Goal: Task Accomplishment & Management: Manage account settings

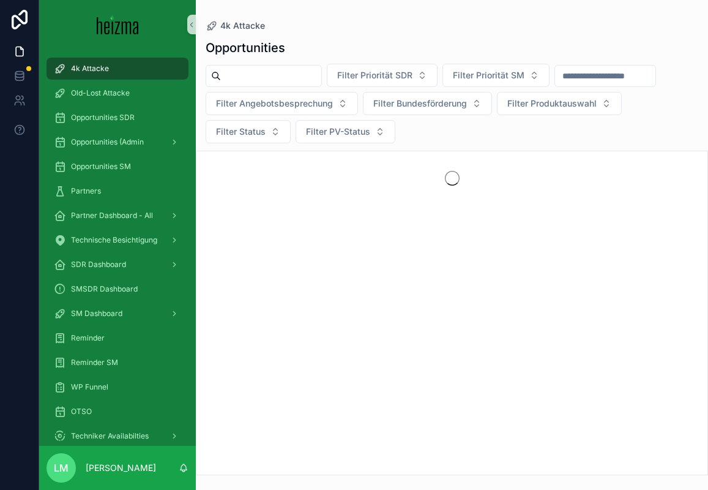
drag, startPoint x: 253, startPoint y: 487, endPoint x: 253, endPoint y: 497, distance: 10.4
click at [253, 489] on html "4k Attacke Old-Lost Attacke Opportunities SDR Opportunities (Admin Opportunitie…" at bounding box center [354, 245] width 708 height 490
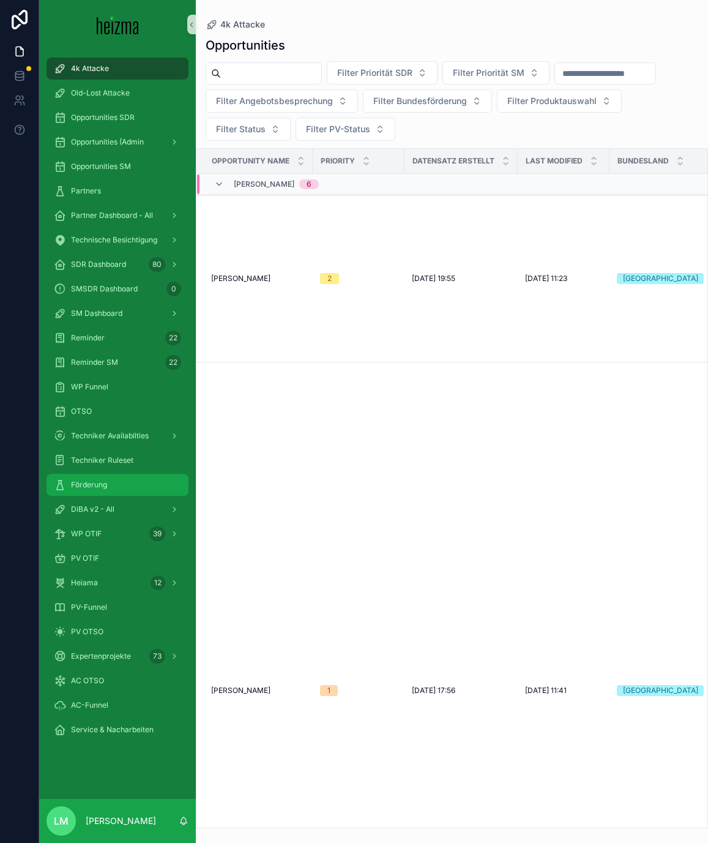
click at [95, 484] on span "Förderung" at bounding box center [89, 485] width 36 height 10
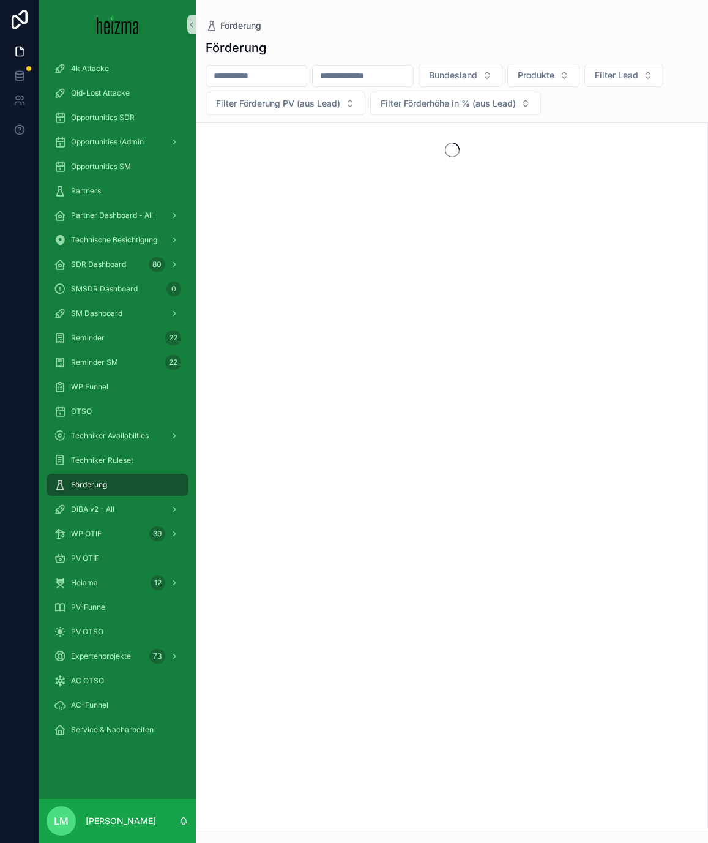
click at [294, 78] on input "scrollable content" at bounding box center [256, 75] width 100 height 17
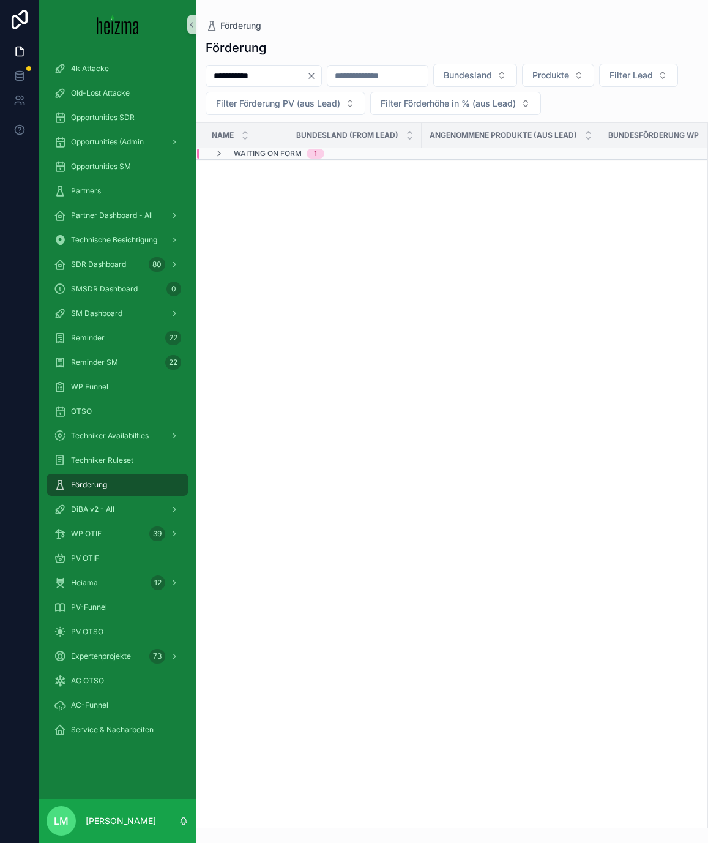
type input "**********"
click at [289, 144] on div "Bundesland (from Lead)" at bounding box center [355, 135] width 132 height 23
click at [282, 154] on span "Waiting on Form" at bounding box center [268, 154] width 68 height 10
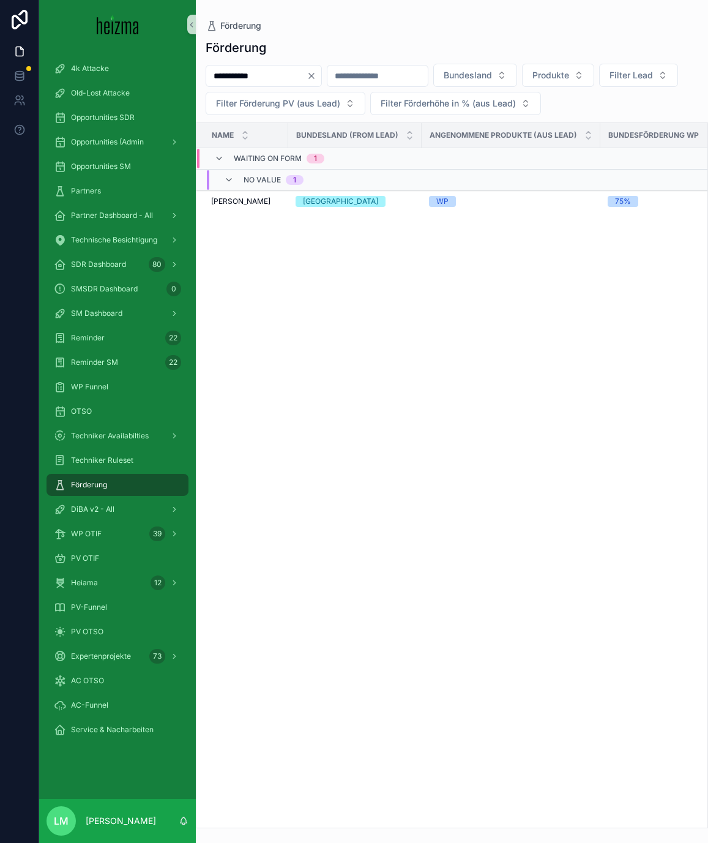
click at [233, 187] on div "No value 1" at bounding box center [264, 180] width 80 height 20
click at [233, 199] on div "Name Bundesland (from Lead) Angenommene Produkte (aus Lead) Bundesförderung WP …" at bounding box center [451, 475] width 511 height 705
click at [234, 174] on div "No value 1" at bounding box center [264, 175] width 80 height 10
click at [234, 207] on td "Kurt Werner Kurt Werner" at bounding box center [242, 201] width 92 height 21
click at [228, 198] on span "Kurt Werner" at bounding box center [240, 201] width 59 height 10
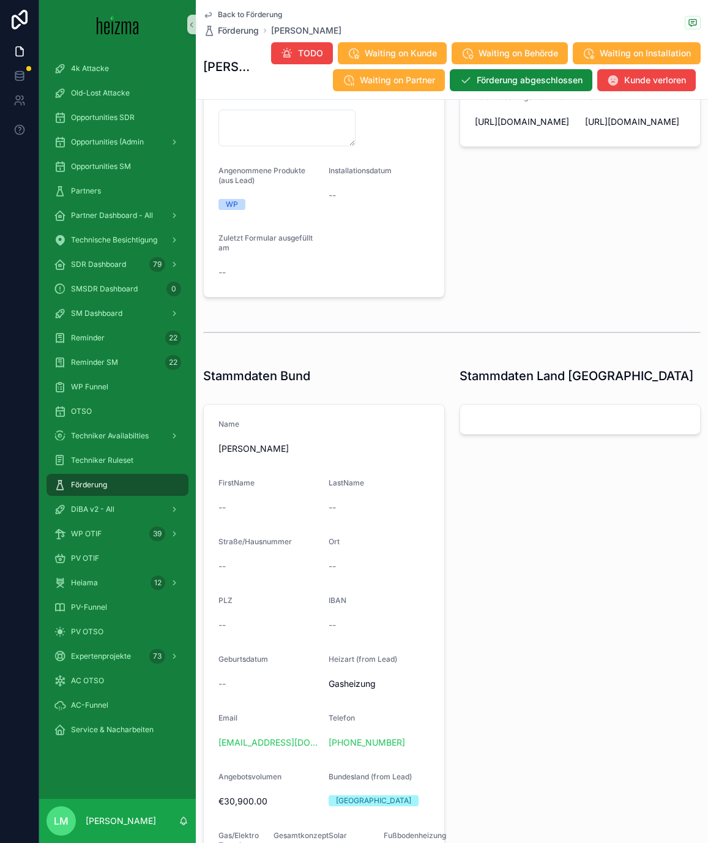
scroll to position [360, 0]
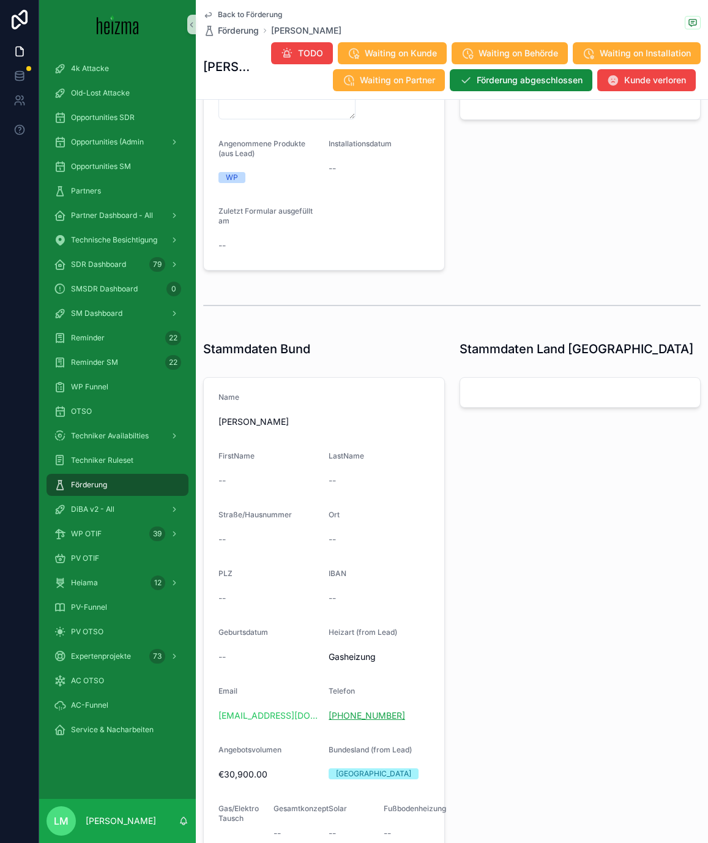
click at [347, 489] on link "+43 664 4206005" at bounding box center [367, 715] width 77 height 12
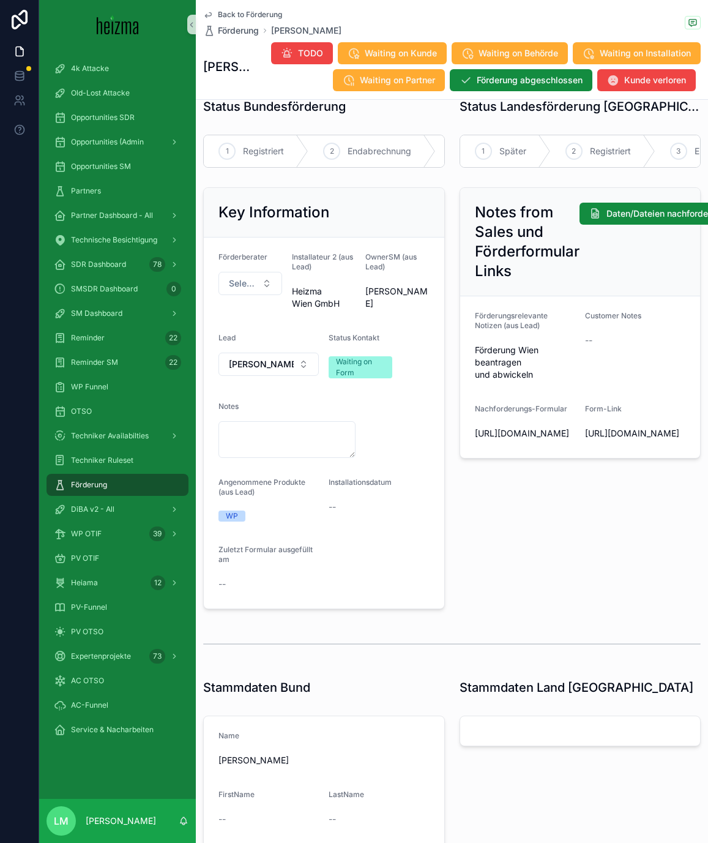
scroll to position [0, 0]
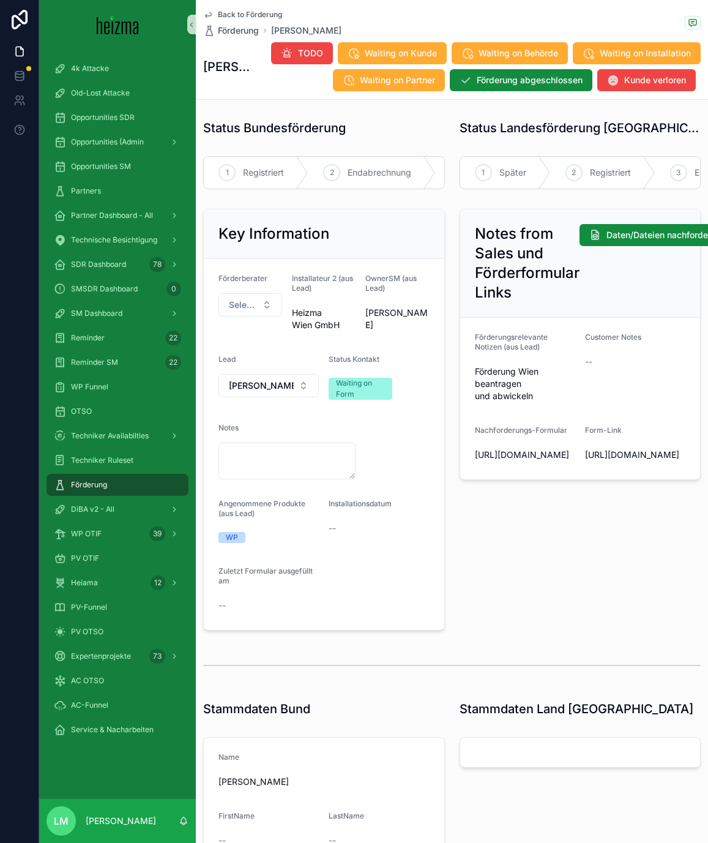
click at [521, 392] on span "Förderung Wien beantragen und abwickeln" at bounding box center [525, 383] width 100 height 37
drag, startPoint x: 521, startPoint y: 392, endPoint x: 500, endPoint y: 368, distance: 32.1
click at [501, 368] on span "Förderung Wien beantragen und abwickeln" at bounding box center [525, 383] width 100 height 37
click at [500, 368] on span "Förderung Wien beantragen und abwickeln" at bounding box center [525, 383] width 100 height 37
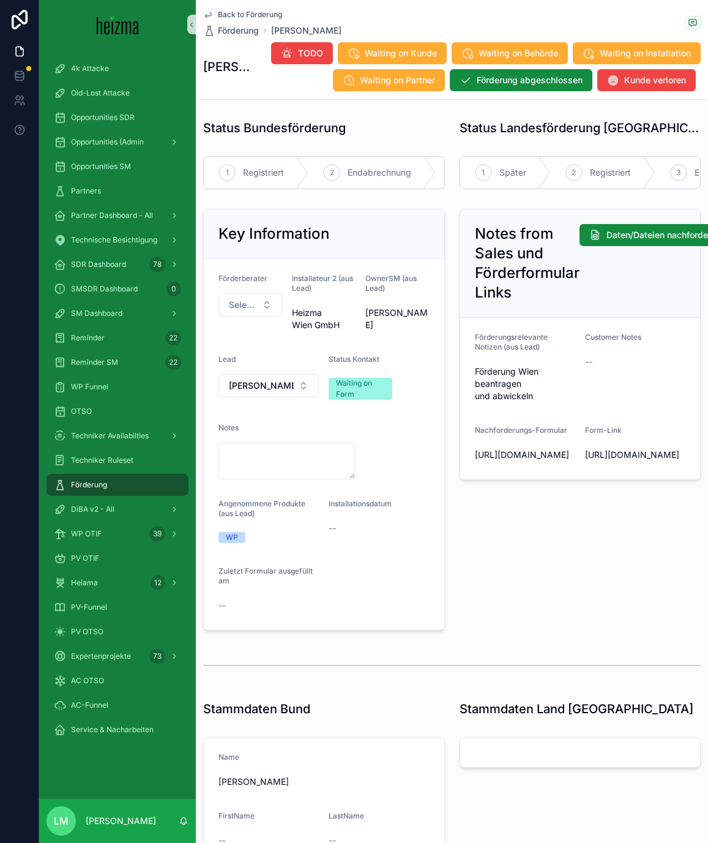
click at [500, 368] on span "Förderung Wien beantragen und abwickeln" at bounding box center [525, 383] width 100 height 37
drag, startPoint x: 500, startPoint y: 368, endPoint x: 500, endPoint y: 387, distance: 19.6
click at [500, 387] on span "Förderung Wien beantragen und abwickeln" at bounding box center [525, 383] width 100 height 37
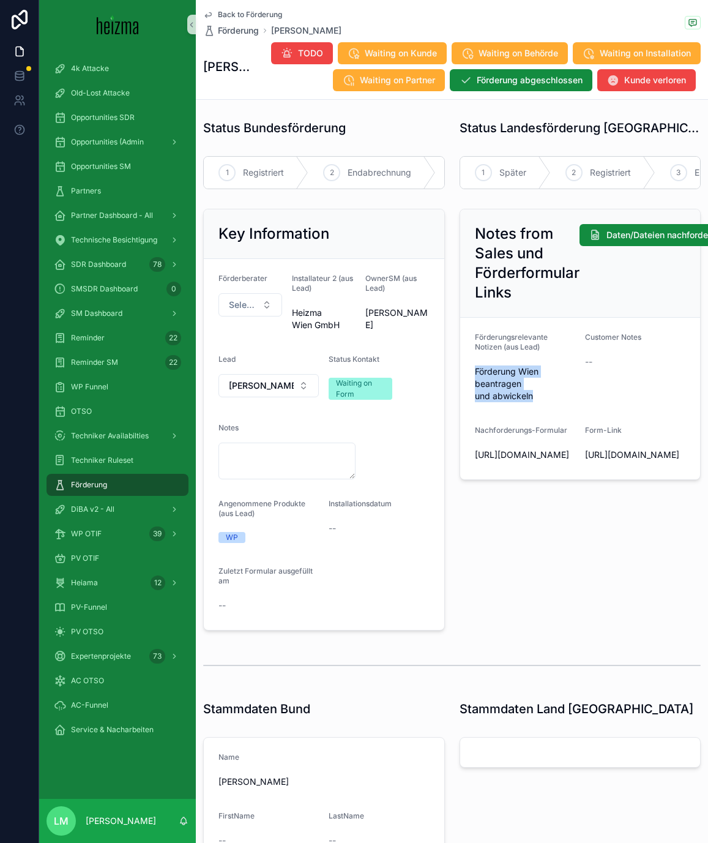
click at [500, 387] on span "Förderung Wien beantragen und abwickeln" at bounding box center [525, 383] width 100 height 37
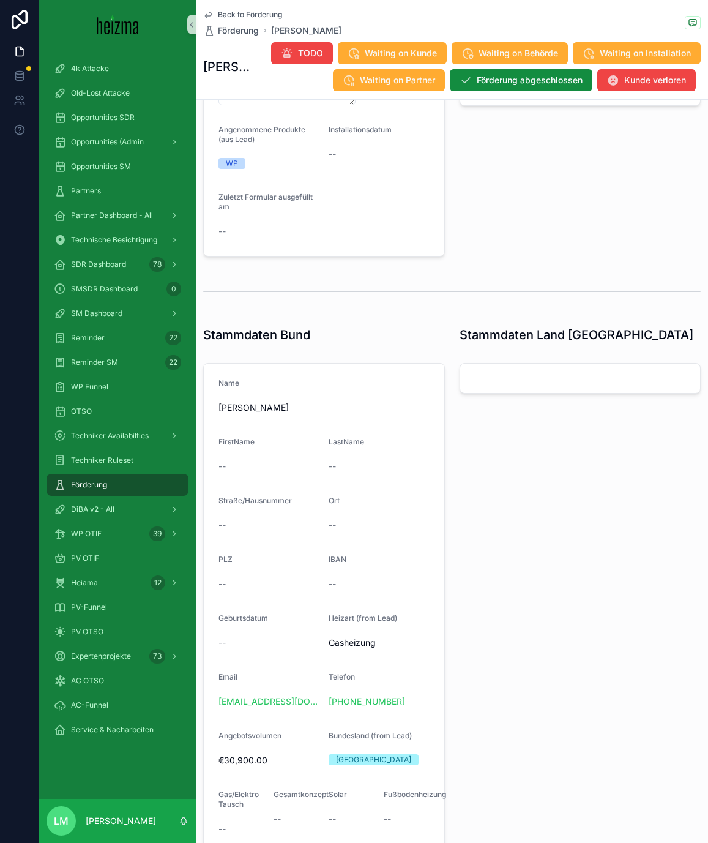
scroll to position [391, 0]
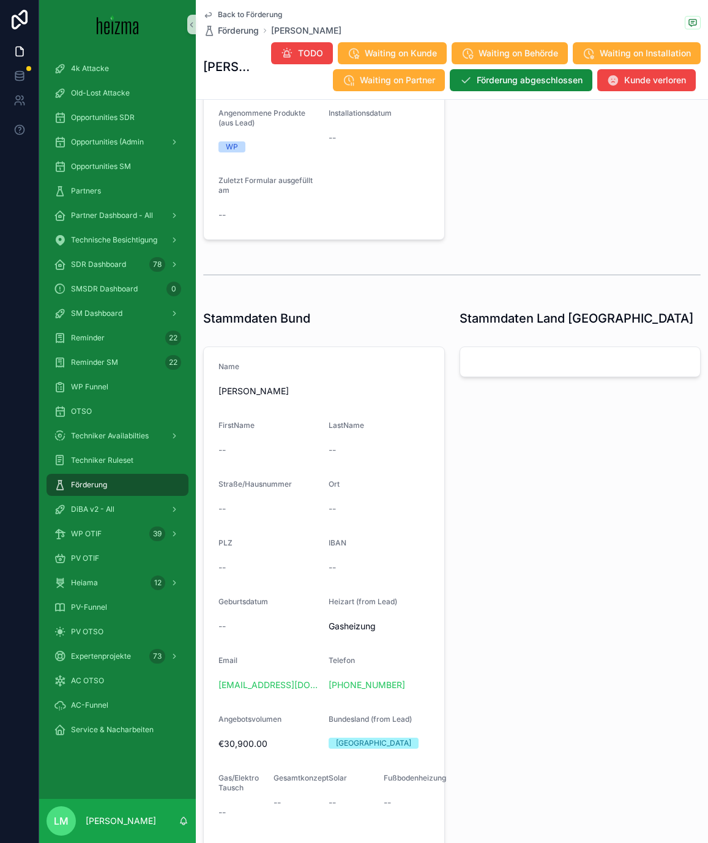
click at [507, 278] on div "scrollable content" at bounding box center [452, 275] width 498 height 31
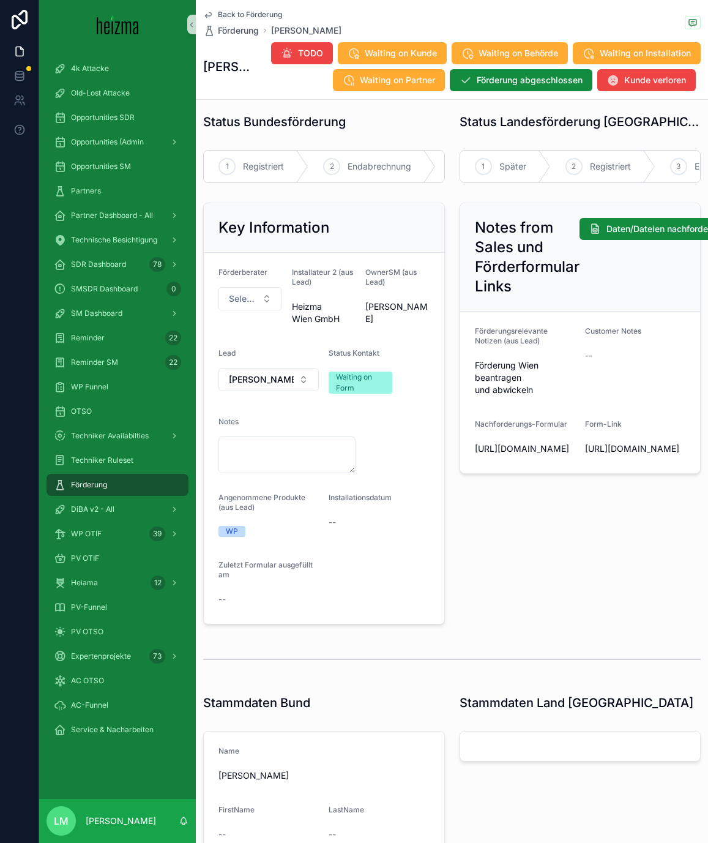
scroll to position [0, 0]
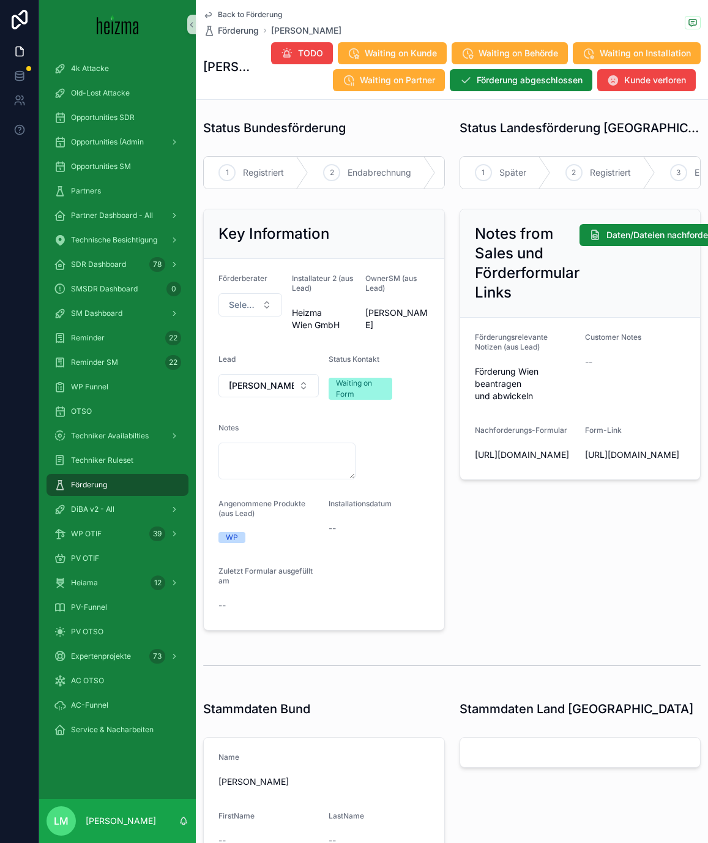
click at [246, 10] on span "Back to Förderung" at bounding box center [250, 15] width 64 height 10
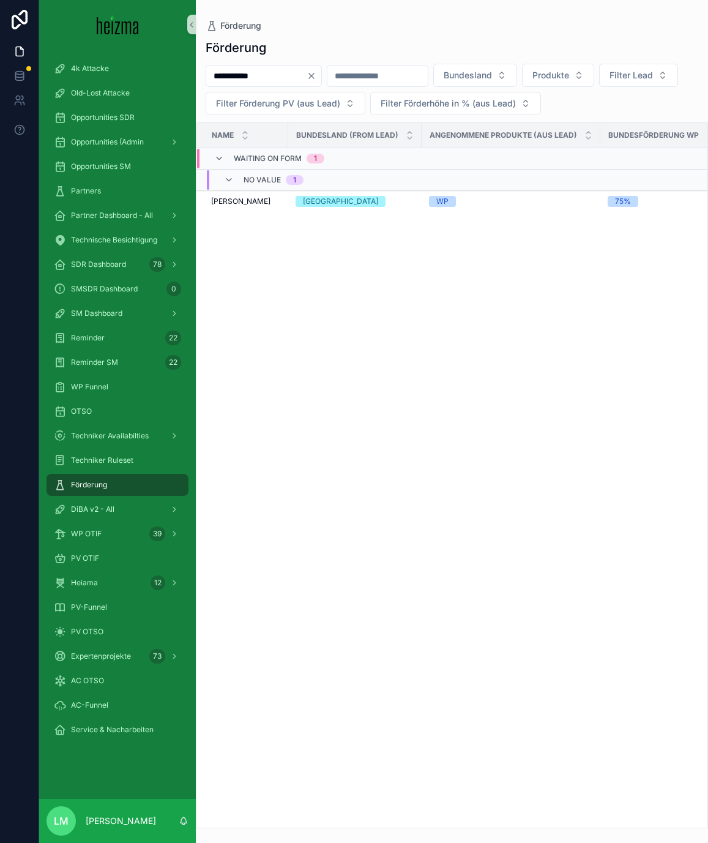
click at [258, 80] on input "**********" at bounding box center [256, 75] width 100 height 17
click at [257, 80] on input "**********" at bounding box center [256, 75] width 100 height 17
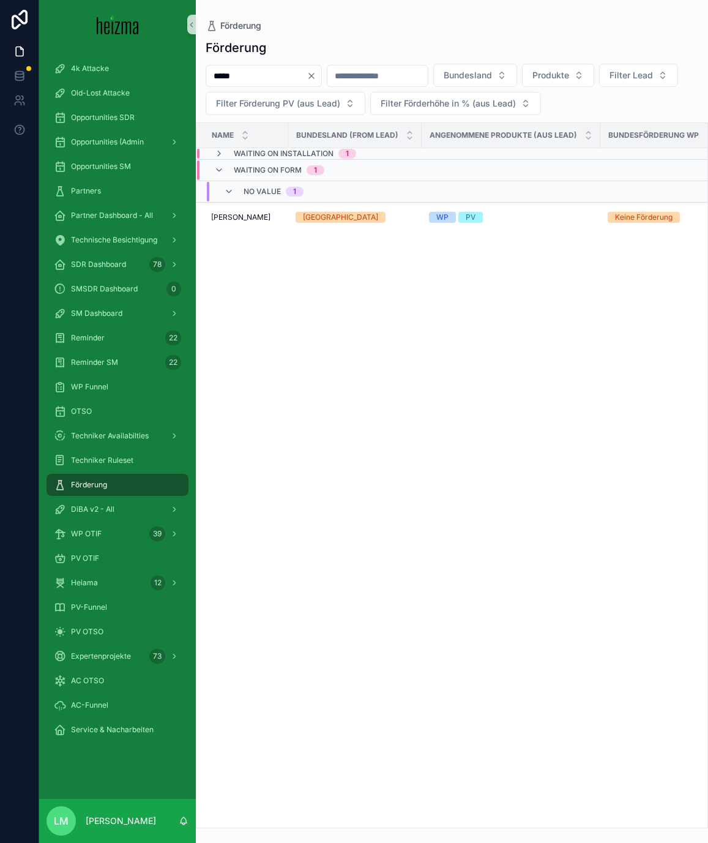
click at [236, 81] on input "*****" at bounding box center [256, 75] width 100 height 17
type input "*****"
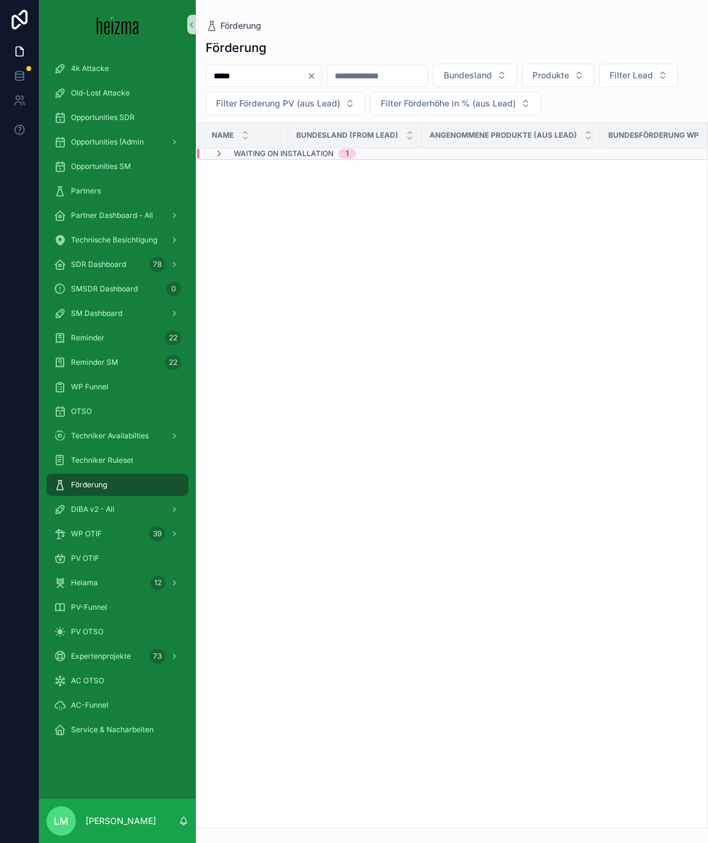
click at [252, 157] on span "Waiting on Installation" at bounding box center [284, 154] width 100 height 10
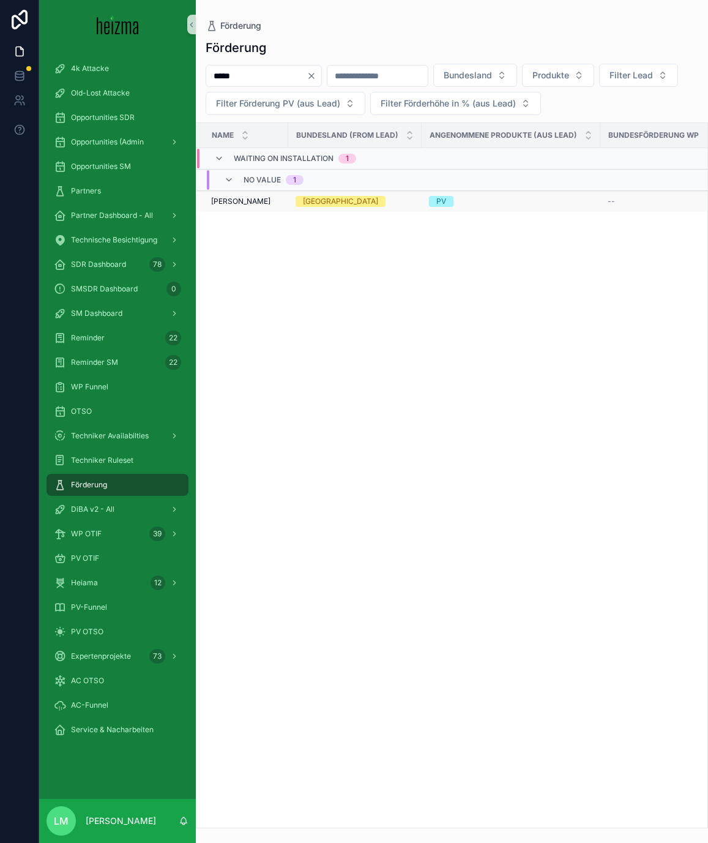
click at [251, 205] on span "Monir Uddin" at bounding box center [240, 201] width 59 height 10
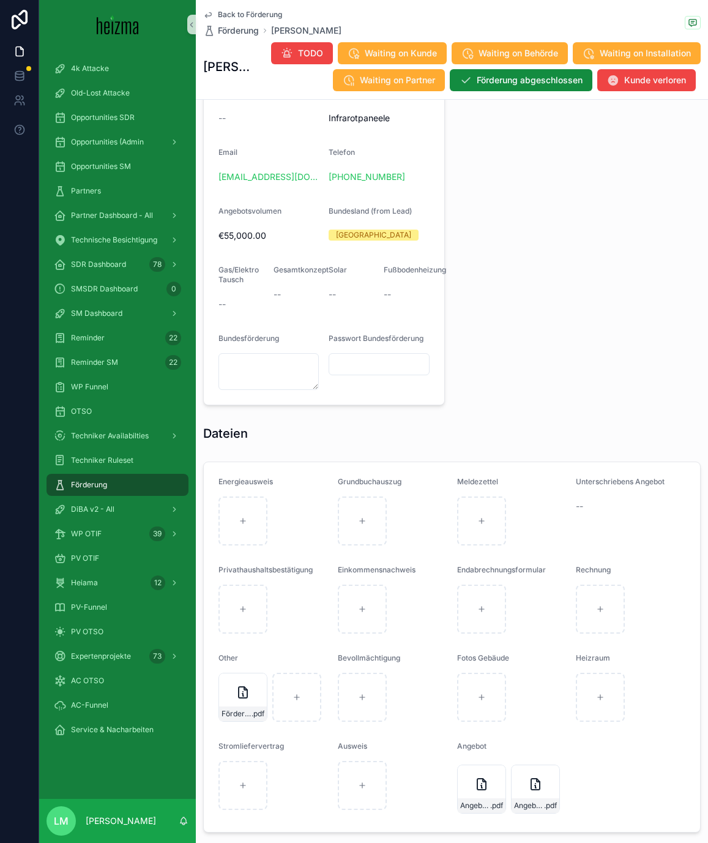
scroll to position [1080, 0]
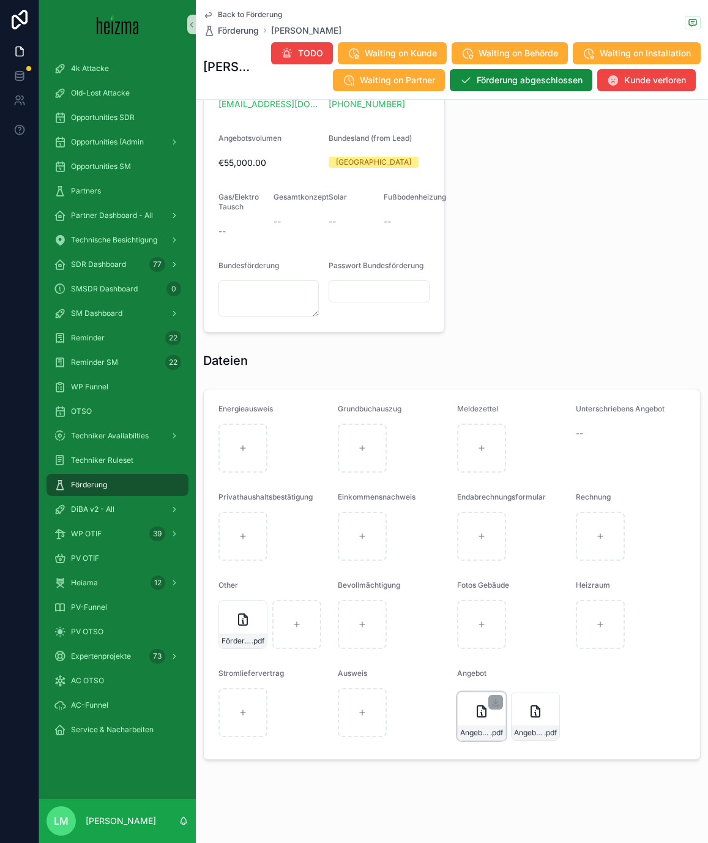
click at [491, 489] on span ".pdf" at bounding box center [496, 733] width 13 height 10
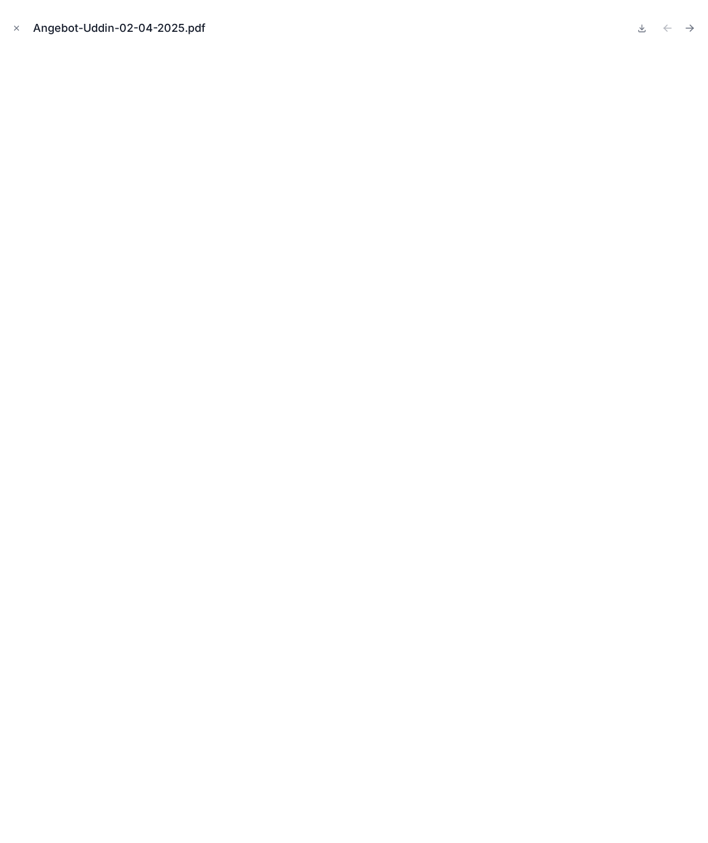
click at [24, 29] on div "Angebot-Uddin-02-04-2025.pdf" at bounding box center [354, 28] width 689 height 37
click at [13, 27] on icon "Close modal" at bounding box center [16, 28] width 9 height 9
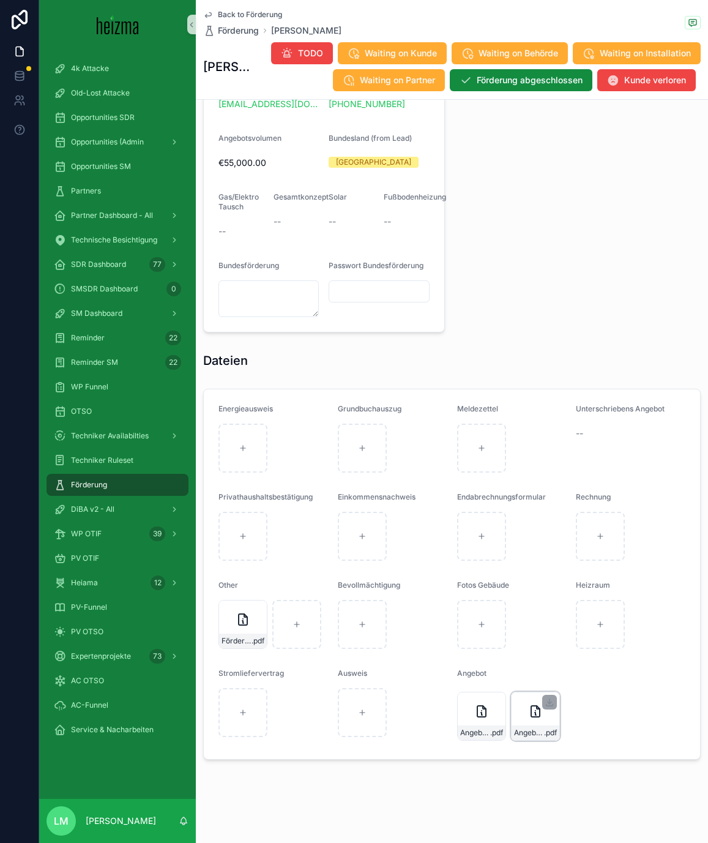
click at [528, 489] on span "Angebot-ANG-232-Uddin-02-04-2025" at bounding box center [529, 733] width 30 height 10
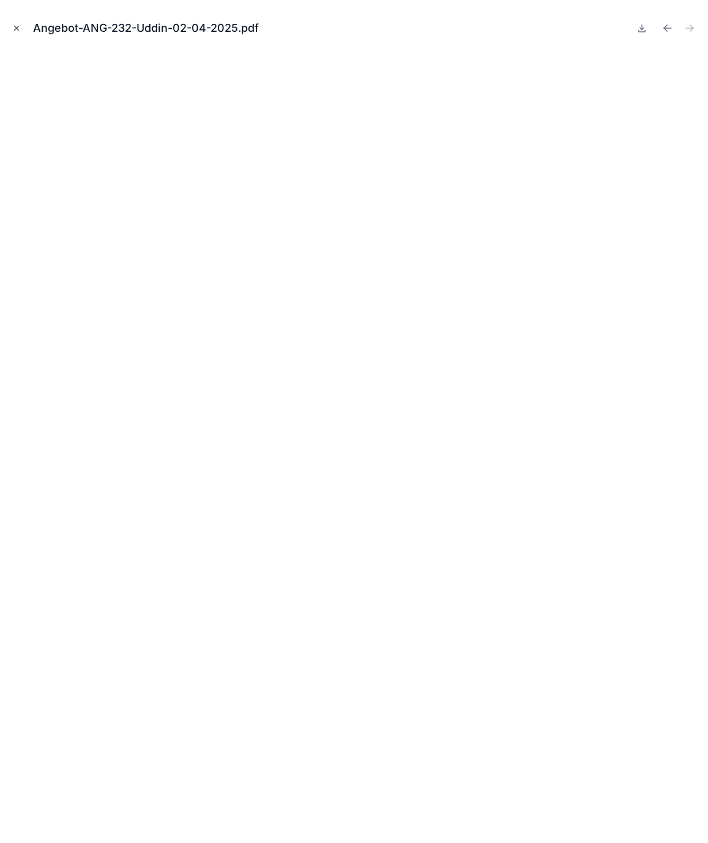
click at [11, 24] on button "Close modal" at bounding box center [16, 27] width 13 height 13
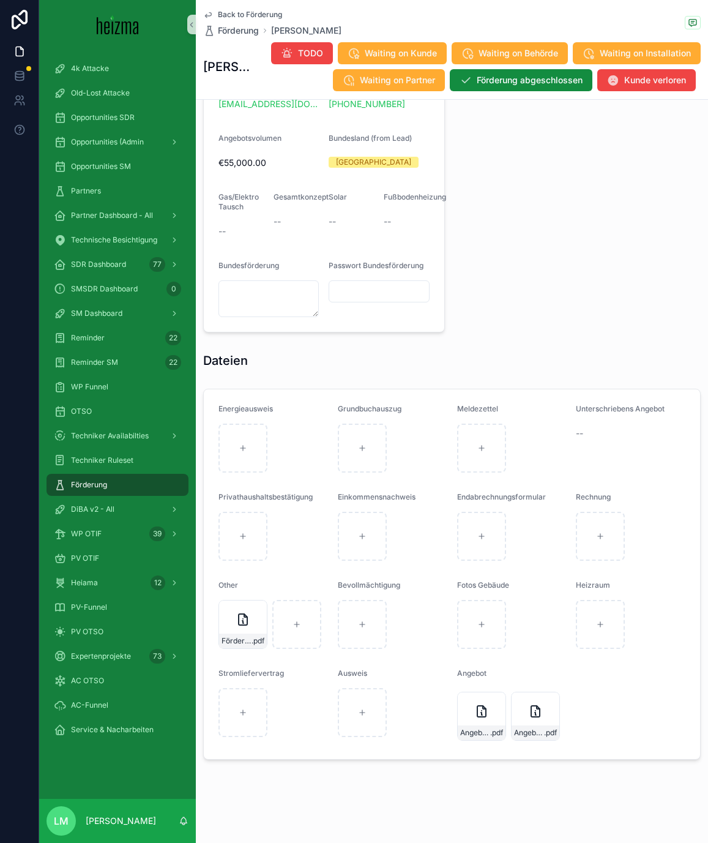
click at [244, 14] on span "Back to Förderung" at bounding box center [250, 15] width 64 height 10
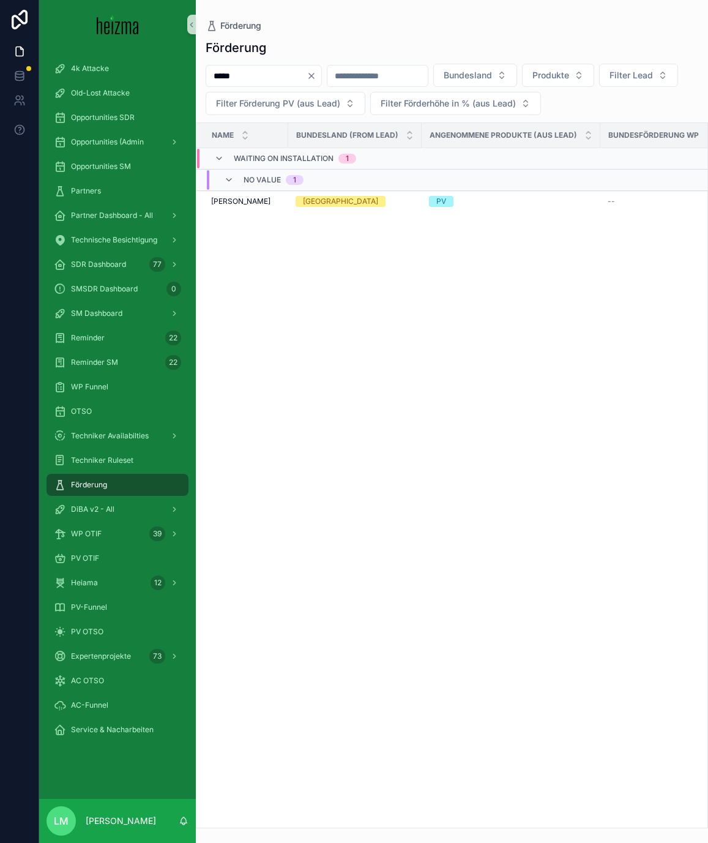
click at [252, 72] on input "*****" at bounding box center [256, 75] width 100 height 17
type input "******"
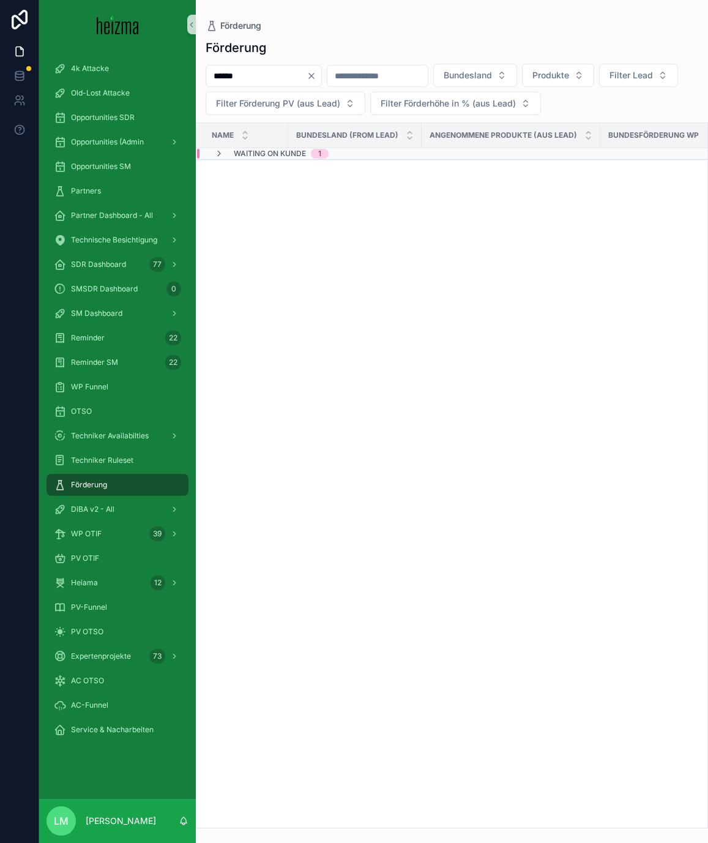
click at [247, 153] on span "Waiting on Kunde" at bounding box center [270, 154] width 72 height 10
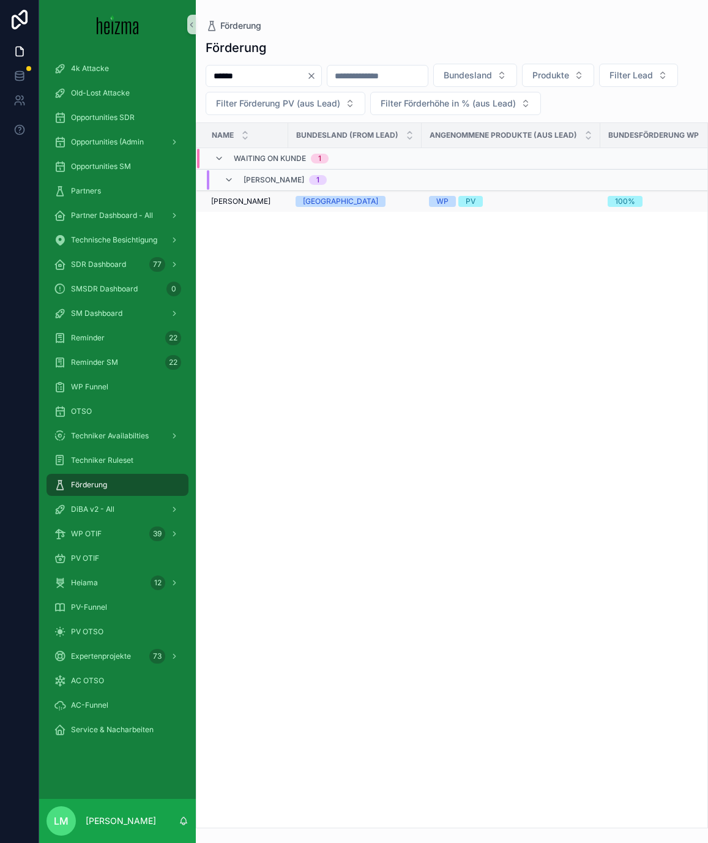
click at [239, 206] on span "[PERSON_NAME]" at bounding box center [240, 201] width 59 height 10
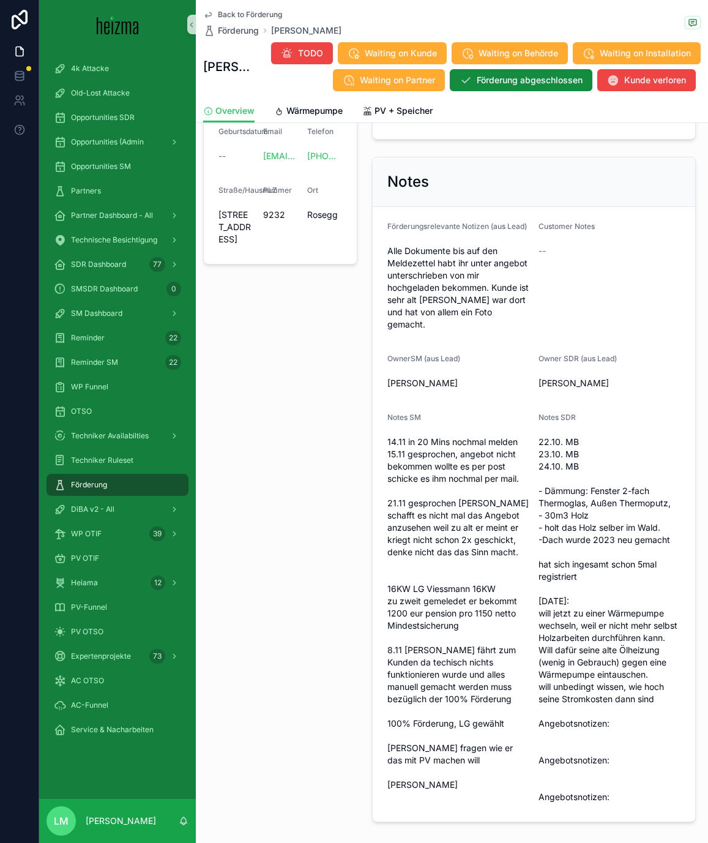
scroll to position [419, 0]
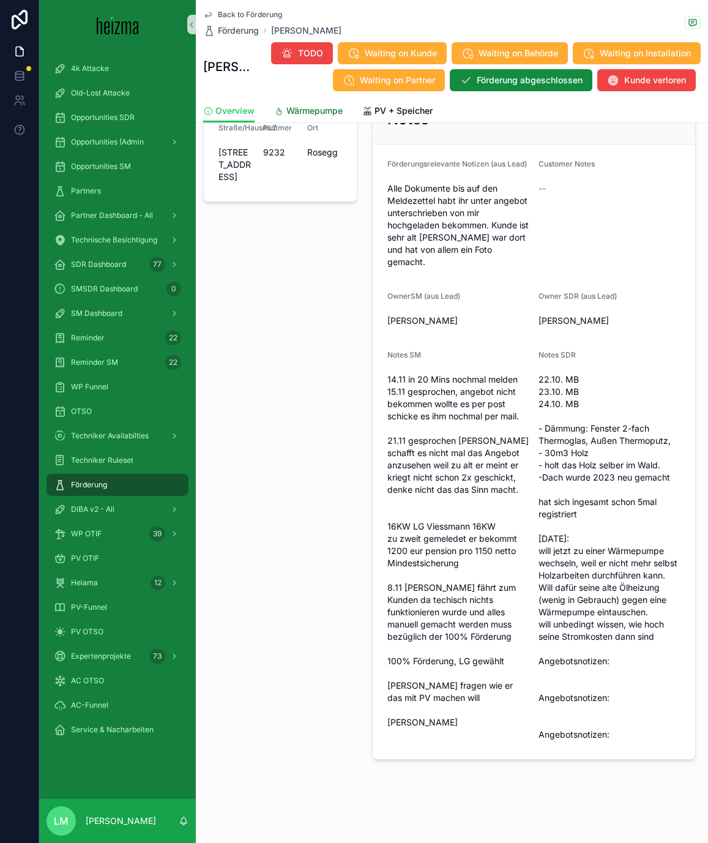
click at [294, 117] on link "Wärmepumpe" at bounding box center [308, 112] width 69 height 24
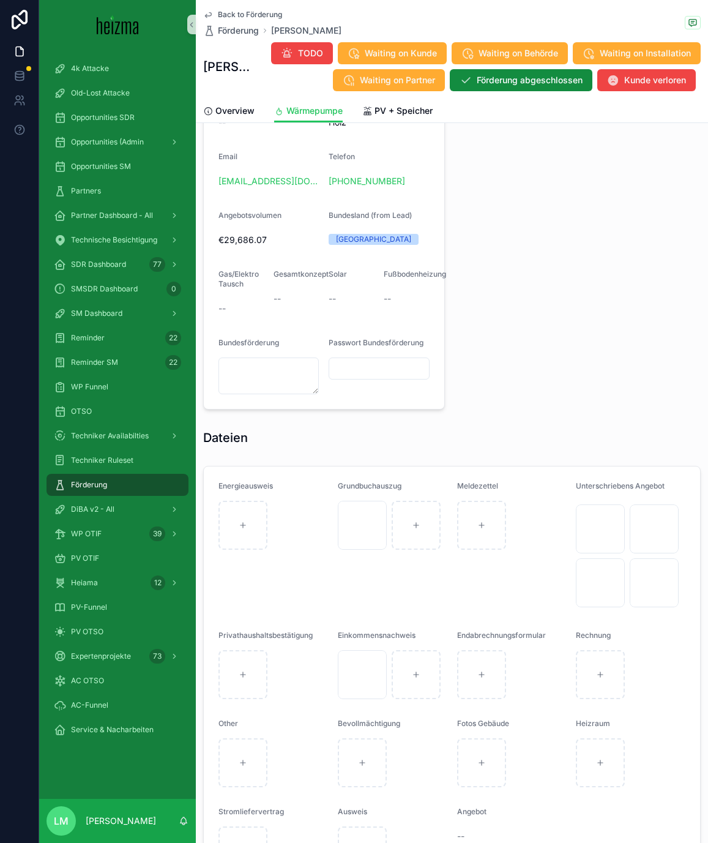
scroll to position [1194, 0]
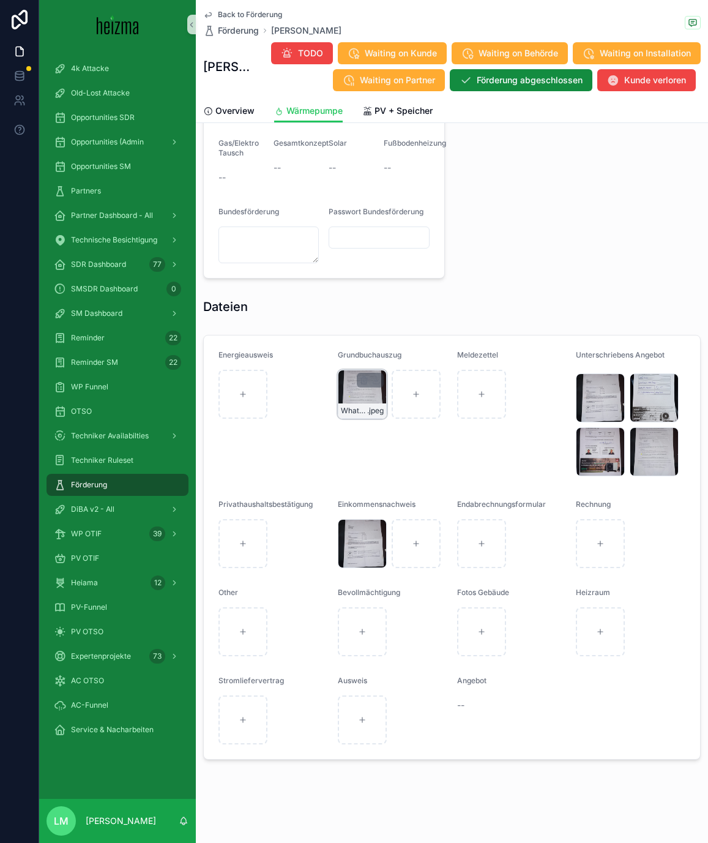
click at [354, 405] on div "WhatsApp-Image-2025-01-17-at-11.27.34-(2) .jpeg" at bounding box center [362, 410] width 48 height 15
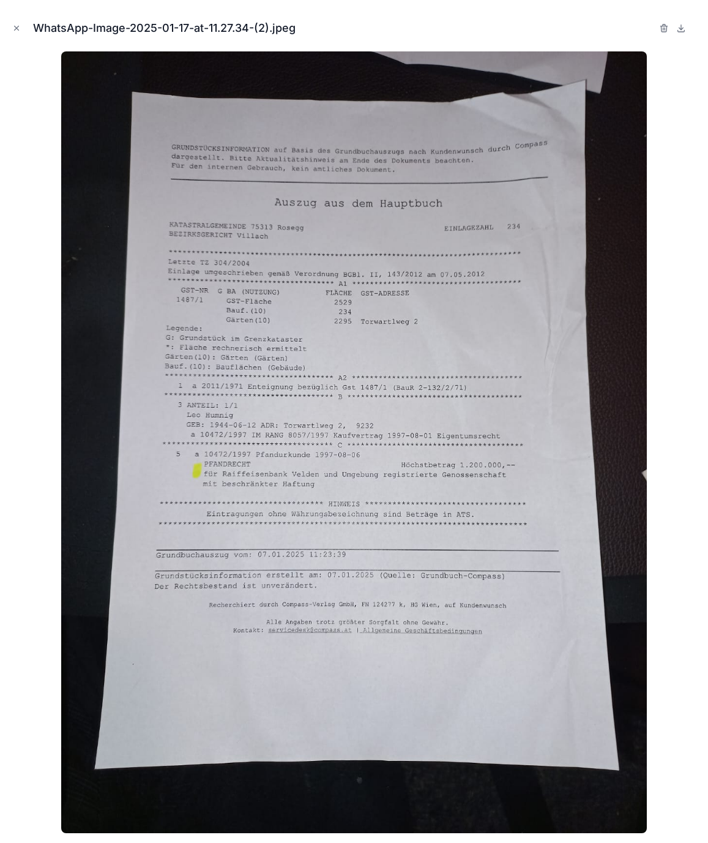
click at [37, 183] on div at bounding box center [354, 442] width 689 height 782
click at [26, 21] on div "WhatsApp-Image-2025-01-17-at-11.27.34-(2).jpeg" at bounding box center [354, 28] width 689 height 37
click at [11, 34] on button "Close modal" at bounding box center [16, 27] width 13 height 13
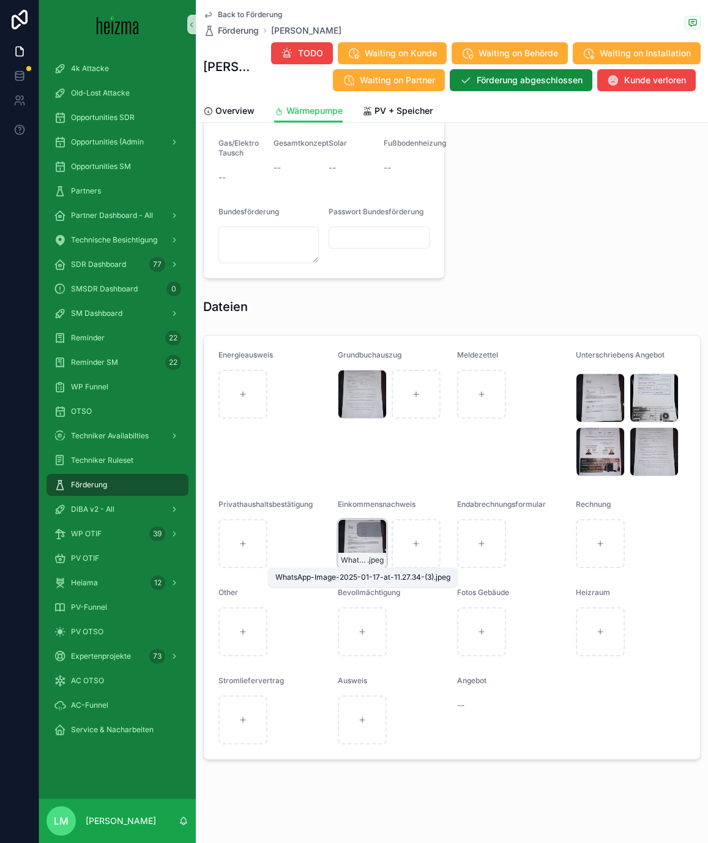
click at [363, 489] on span "WhatsApp-Image-2025-01-17-at-11.27.34-(3)" at bounding box center [354, 560] width 26 height 10
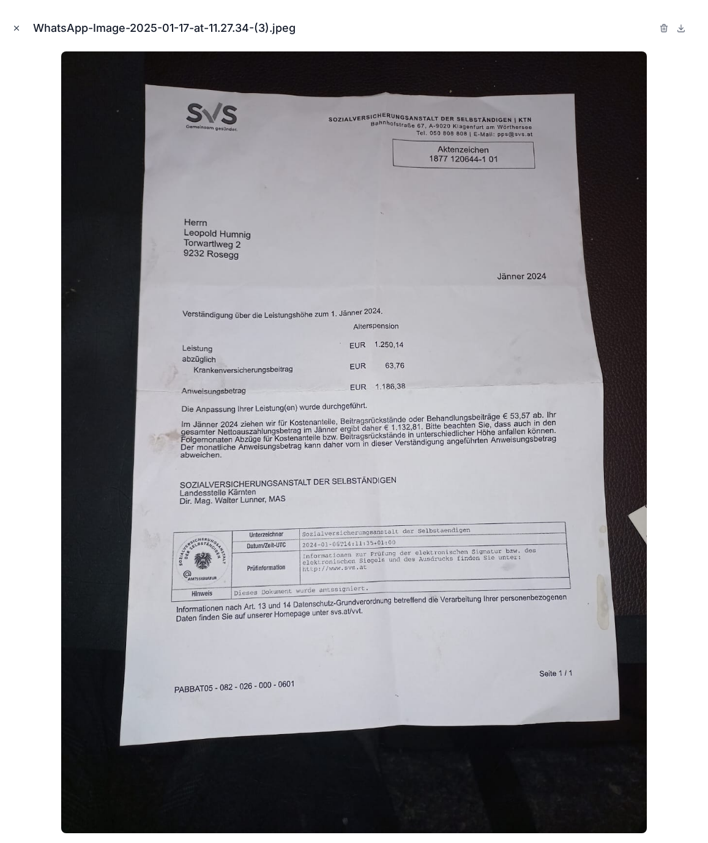
click at [19, 28] on icon "Close modal" at bounding box center [16, 28] width 9 height 9
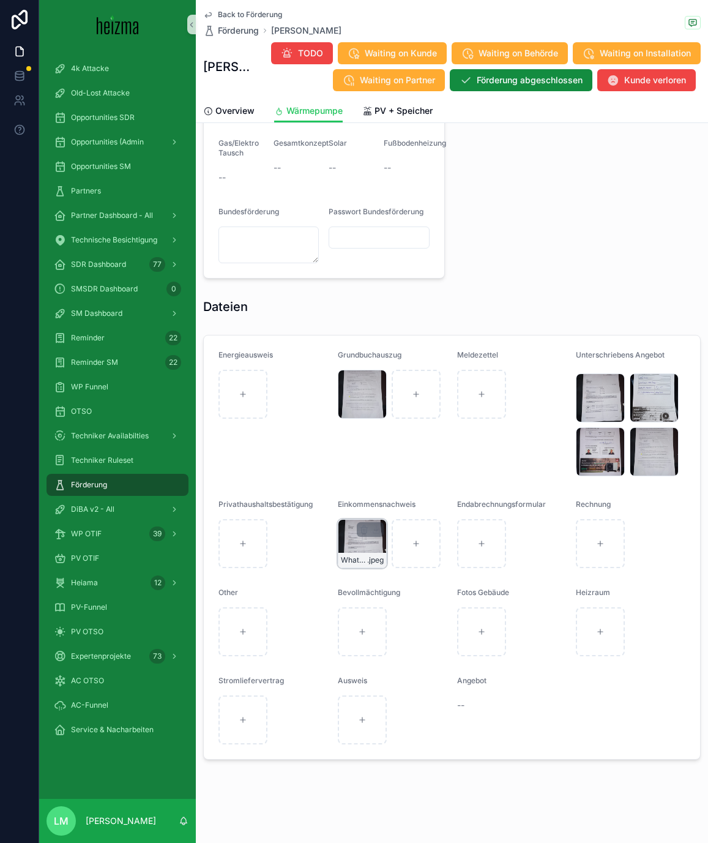
click at [358, 489] on div "WhatsApp-Image-2025-01-17-at-11.27.34-(3) .jpeg" at bounding box center [362, 560] width 48 height 15
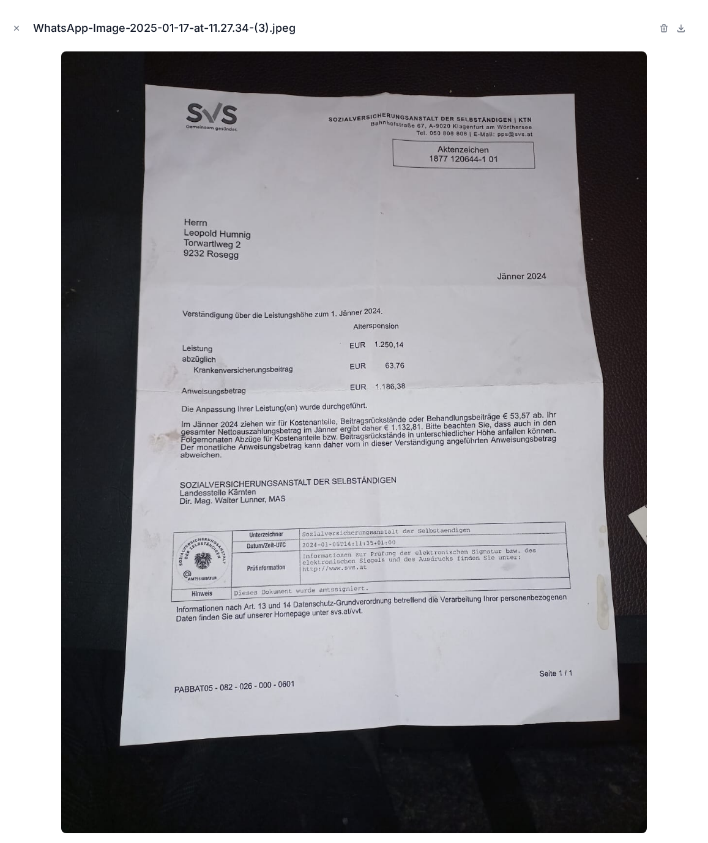
click at [7, 31] on div "WhatsApp-Image-2025-01-17-at-11.27.34-(3).jpeg" at bounding box center [354, 421] width 708 height 843
click at [15, 31] on icon "Close modal" at bounding box center [16, 28] width 9 height 9
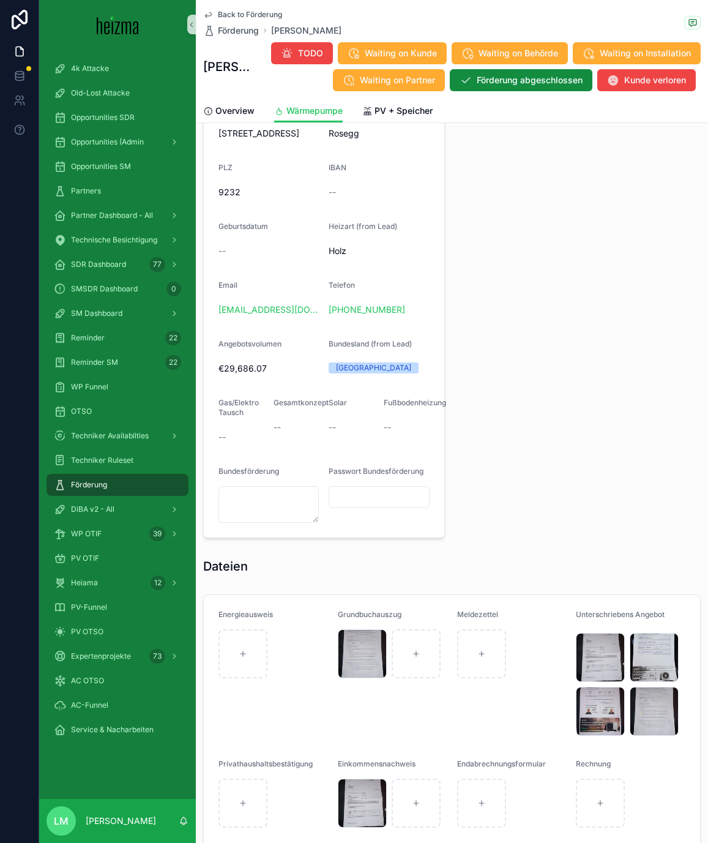
scroll to position [1194, 0]
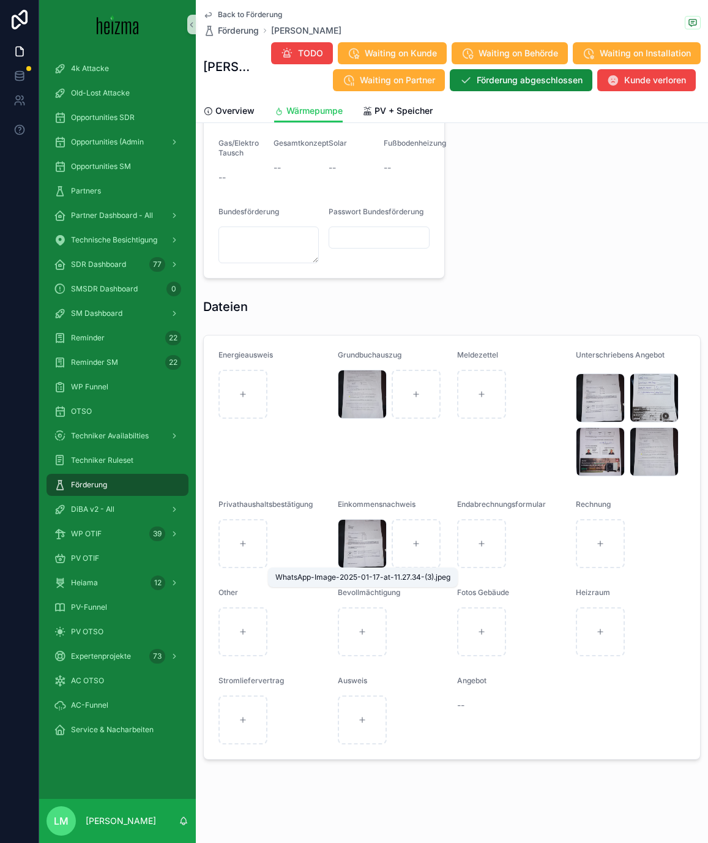
click at [361, 489] on div "WhatsApp-Image-2025-01-17-at-11.27.34-(3).jpeg" at bounding box center [362, 577] width 175 height 10
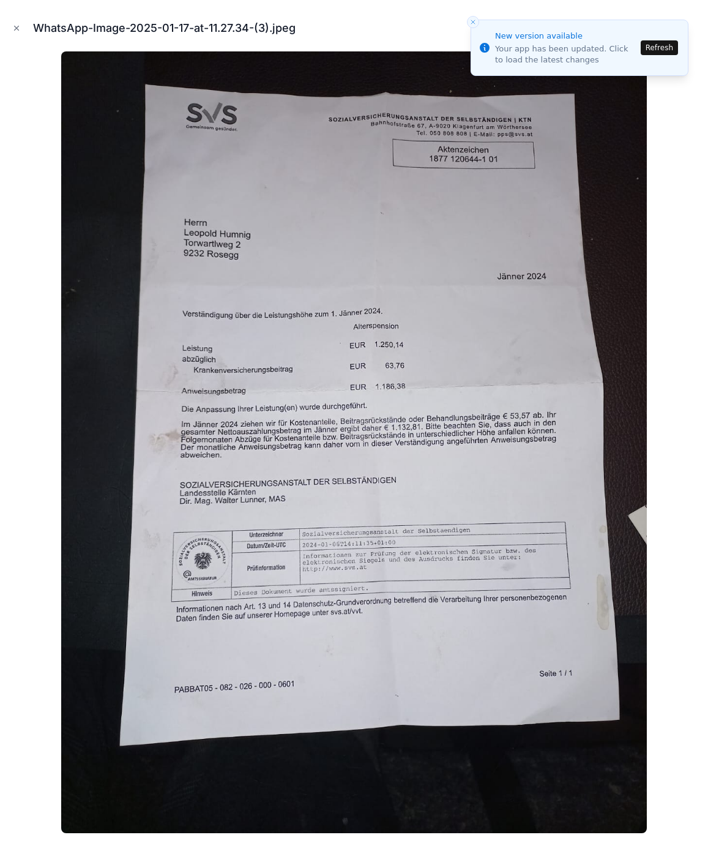
click at [476, 20] on button "Close toast" at bounding box center [473, 22] width 12 height 12
click at [670, 54] on button "Refresh" at bounding box center [659, 47] width 37 height 15
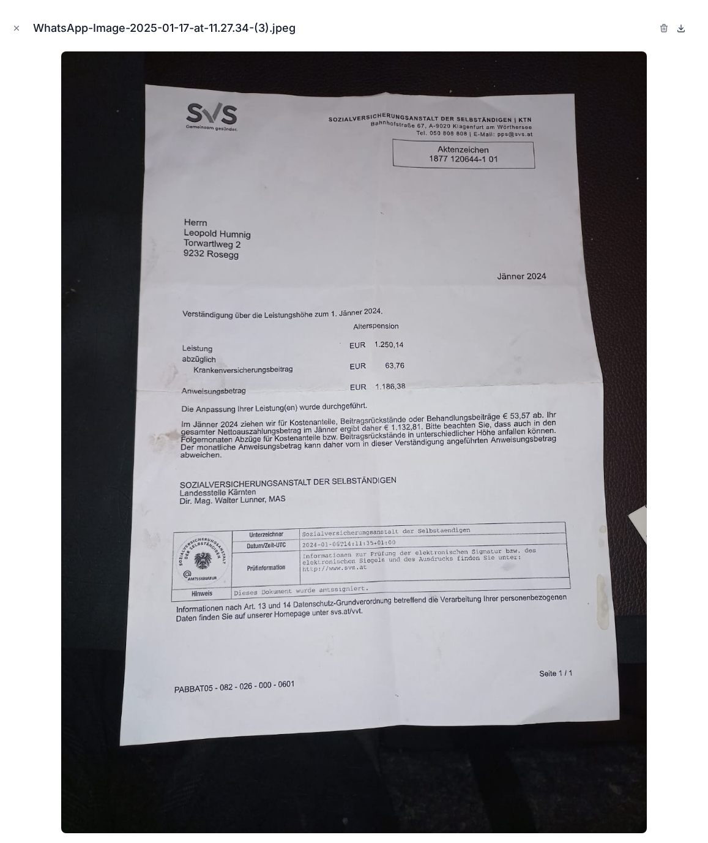
click at [681, 25] on icon at bounding box center [681, 27] width 0 height 5
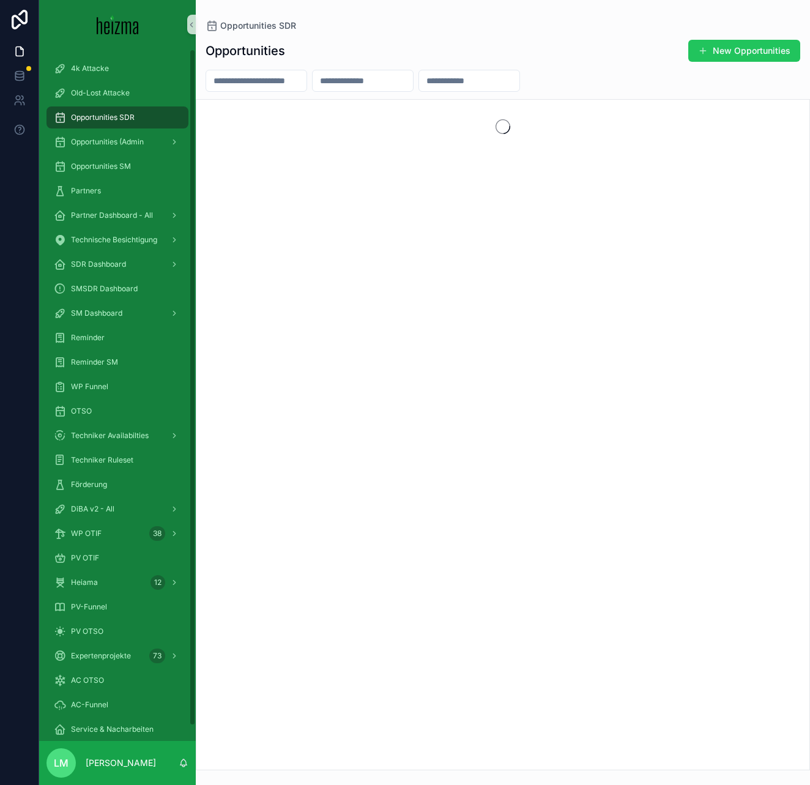
click at [240, 84] on input "scrollable content" at bounding box center [256, 80] width 100 height 17
type input "**********"
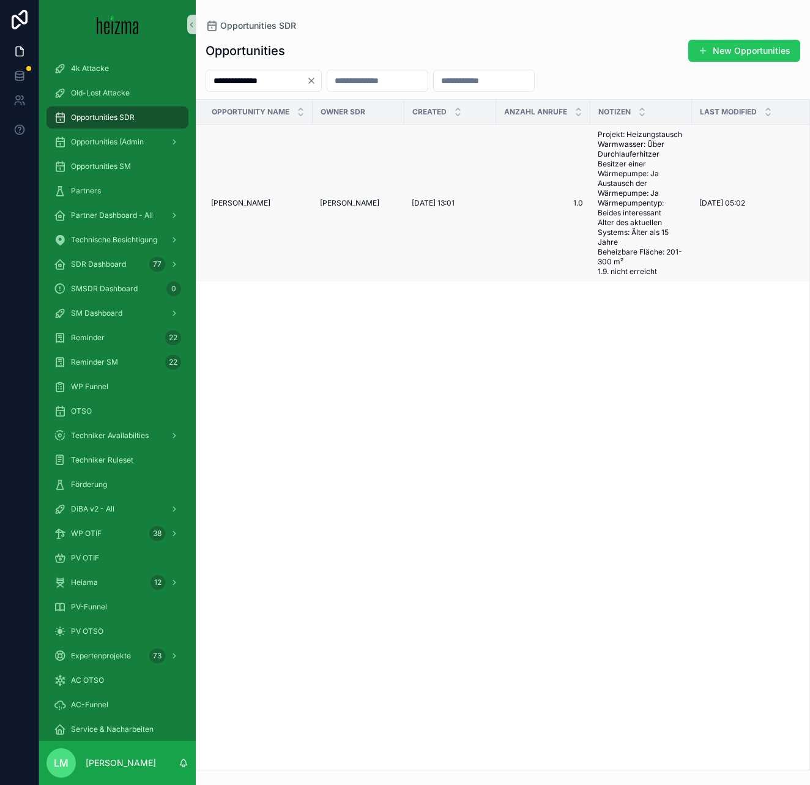
click at [256, 203] on span "Kurt Schneider" at bounding box center [240, 203] width 59 height 10
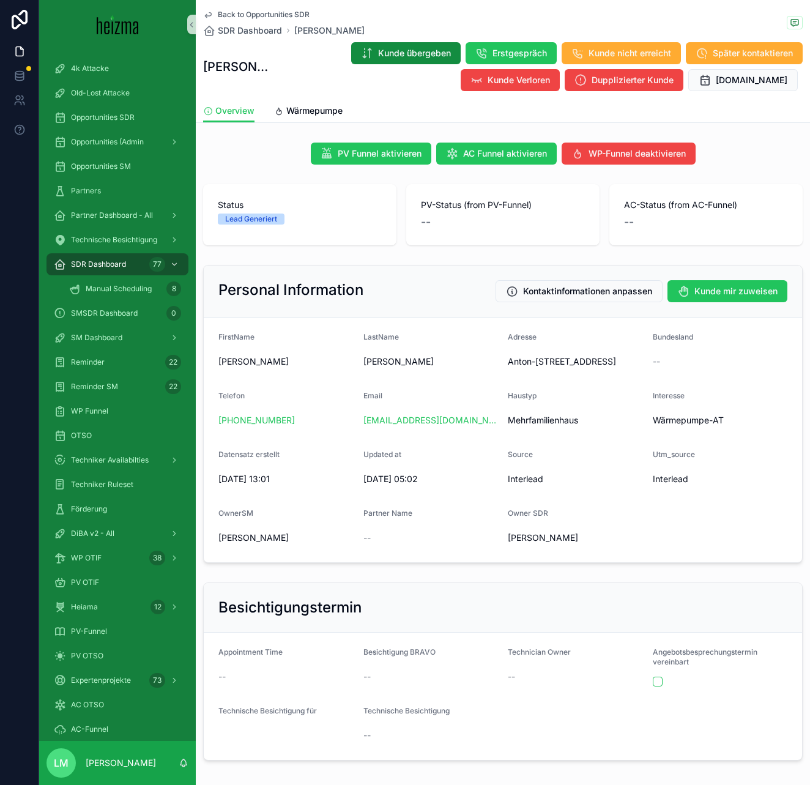
click at [254, 15] on span "Back to Opportunities SDR" at bounding box center [264, 15] width 92 height 10
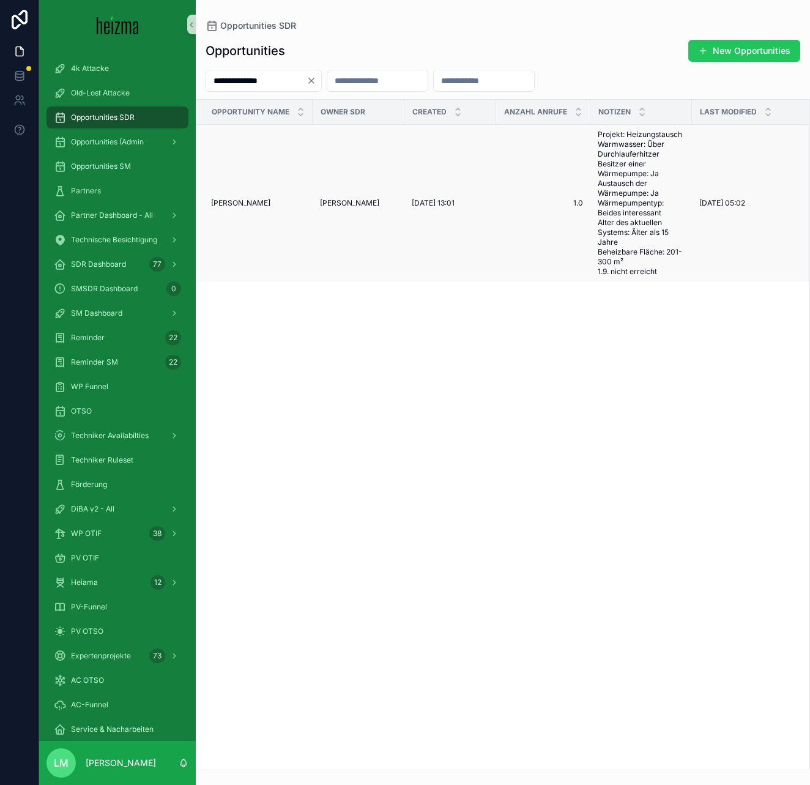
click at [245, 204] on span "Kurt Schneider" at bounding box center [240, 203] width 59 height 10
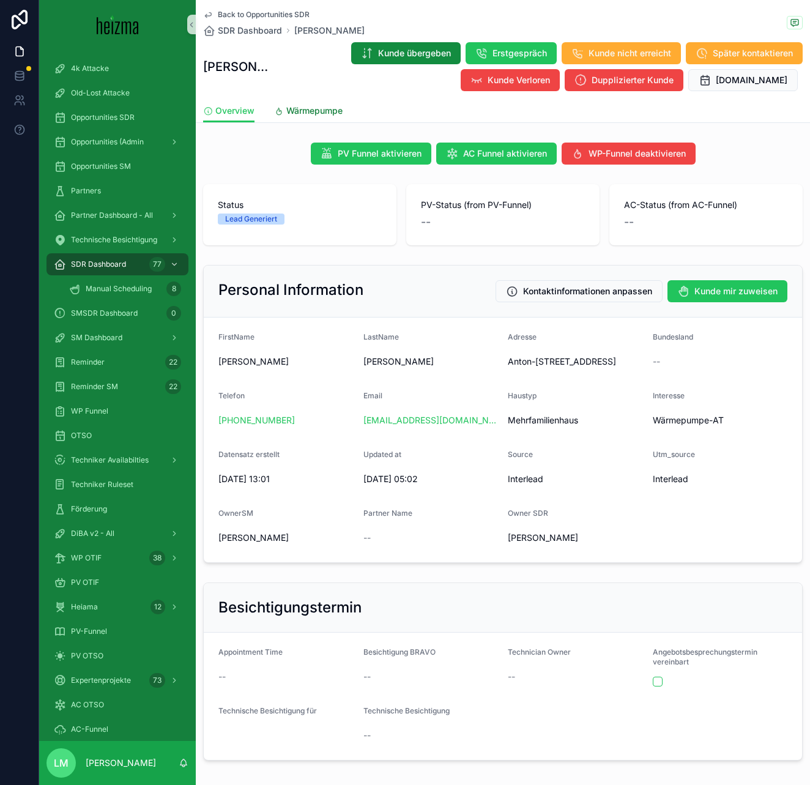
click at [313, 113] on span "Wärmepumpe" at bounding box center [314, 111] width 56 height 12
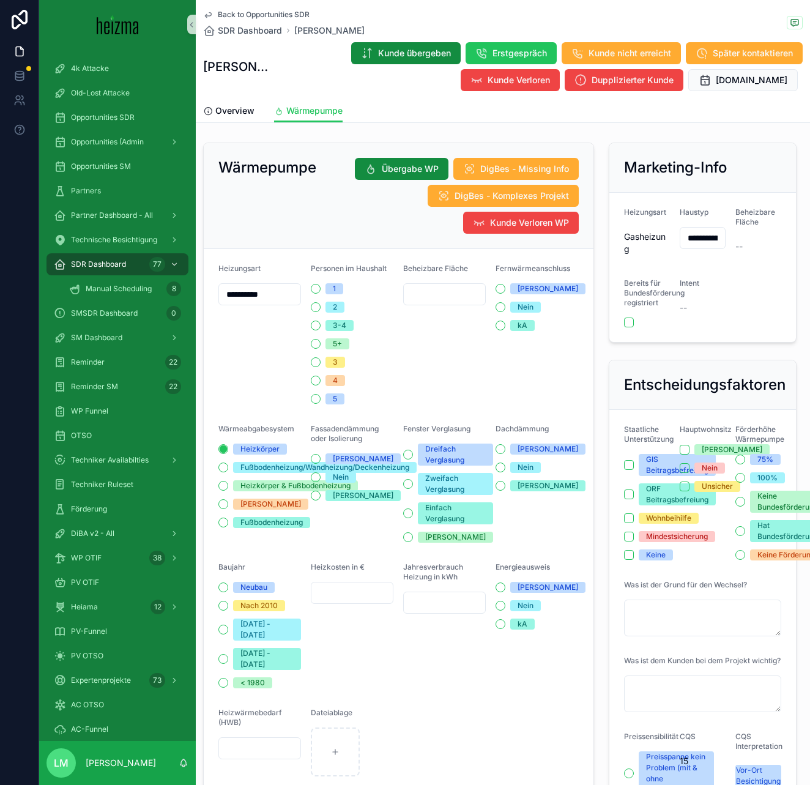
click at [234, 266] on span "Heizungsart" at bounding box center [240, 268] width 42 height 9
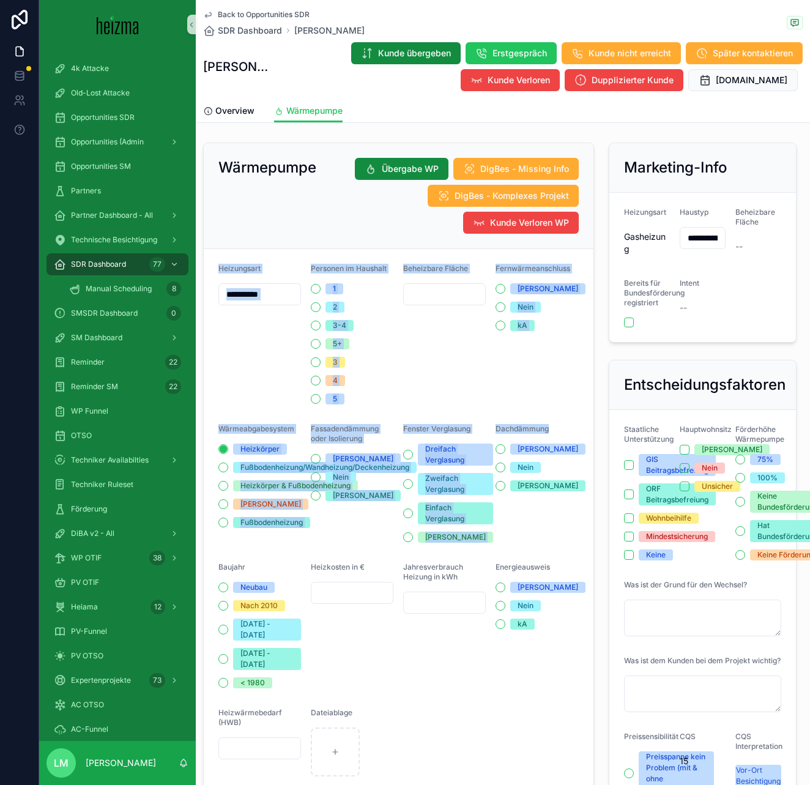
drag, startPoint x: 234, startPoint y: 266, endPoint x: 525, endPoint y: 436, distance: 336.6
click at [525, 435] on form "**********" at bounding box center [399, 719] width 390 height 941
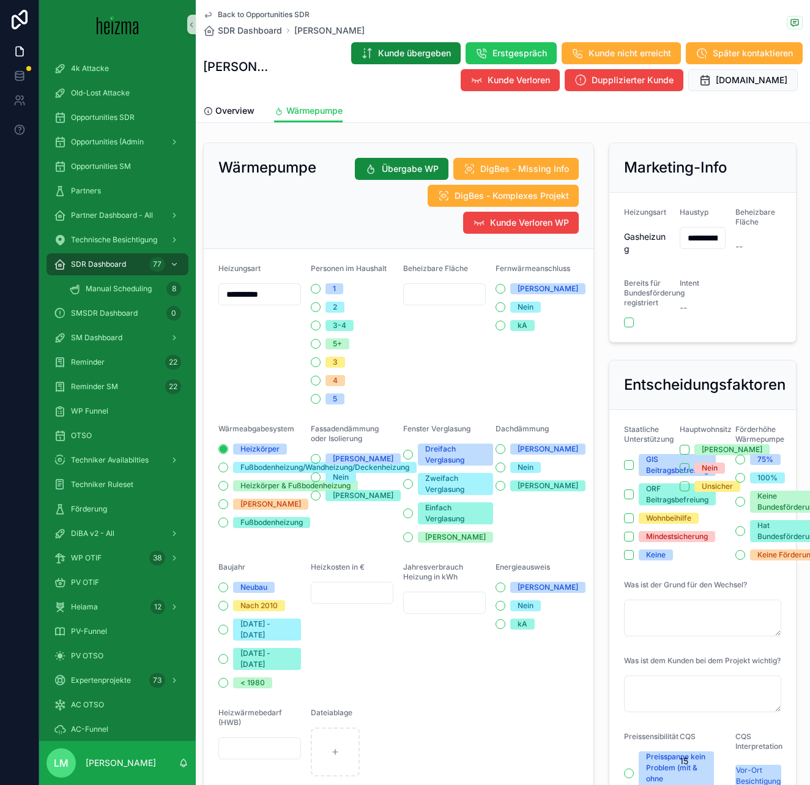
click at [567, 708] on div "Dateiablage" at bounding box center [444, 715] width 267 height 15
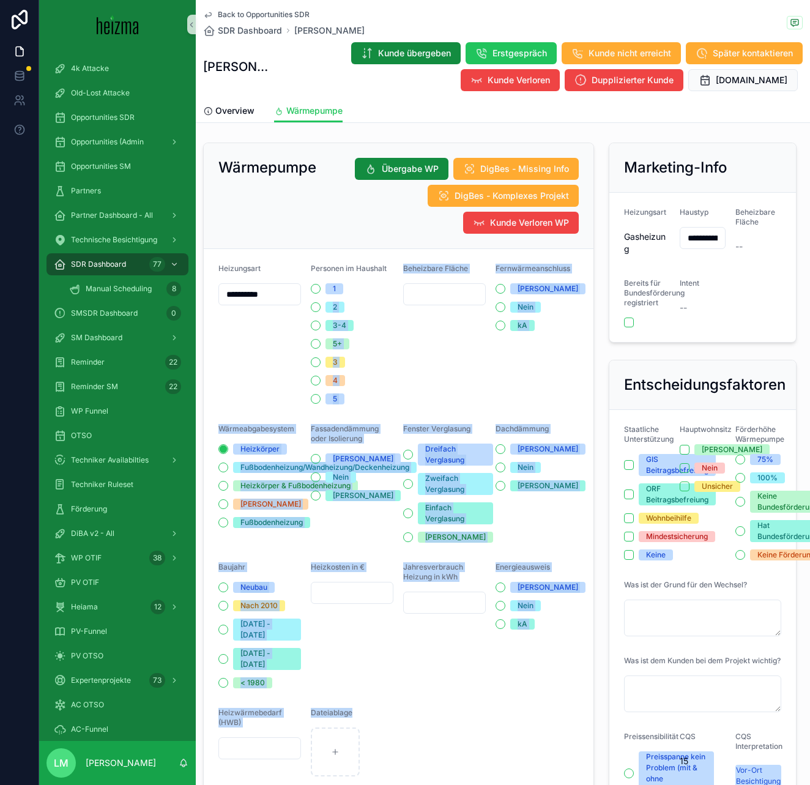
drag, startPoint x: 567, startPoint y: 686, endPoint x: 371, endPoint y: 291, distance: 441.0
click at [371, 291] on form "**********" at bounding box center [399, 719] width 390 height 941
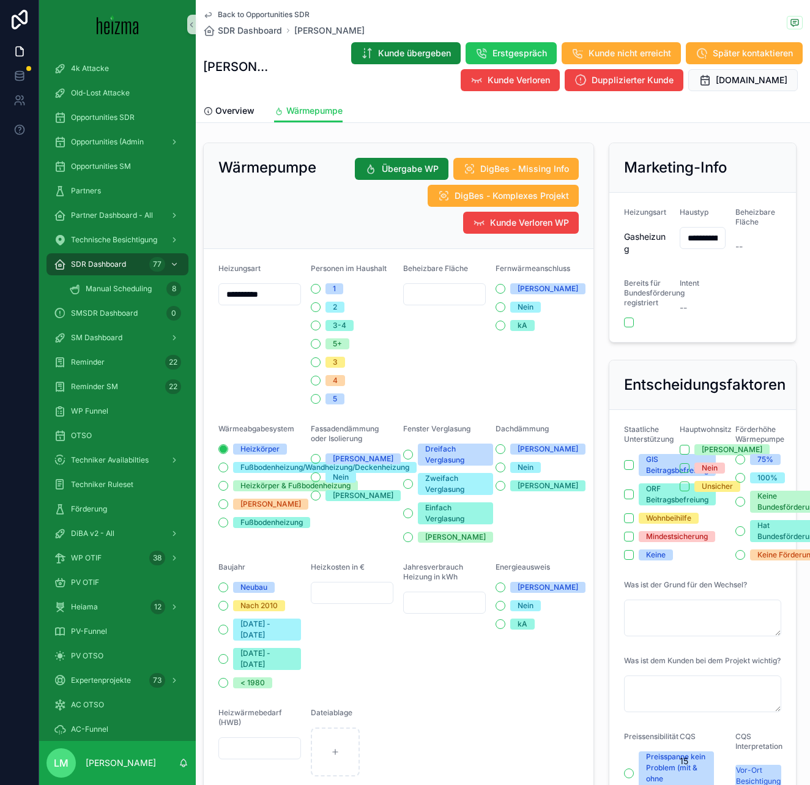
click at [228, 256] on form "**********" at bounding box center [399, 719] width 390 height 941
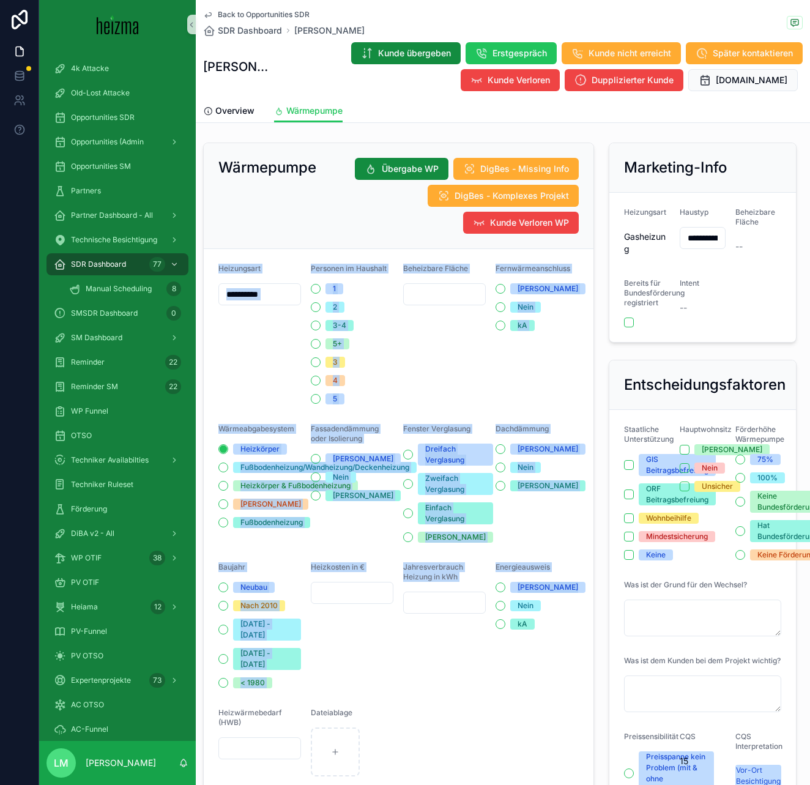
drag, startPoint x: 228, startPoint y: 256, endPoint x: 524, endPoint y: 589, distance: 445.7
click at [524, 589] on form "**********" at bounding box center [399, 719] width 390 height 941
click at [550, 679] on form "**********" at bounding box center [399, 719] width 390 height 941
drag, startPoint x: 550, startPoint y: 679, endPoint x: 239, endPoint y: 297, distance: 492.9
click at [238, 296] on form "**********" at bounding box center [399, 719] width 390 height 941
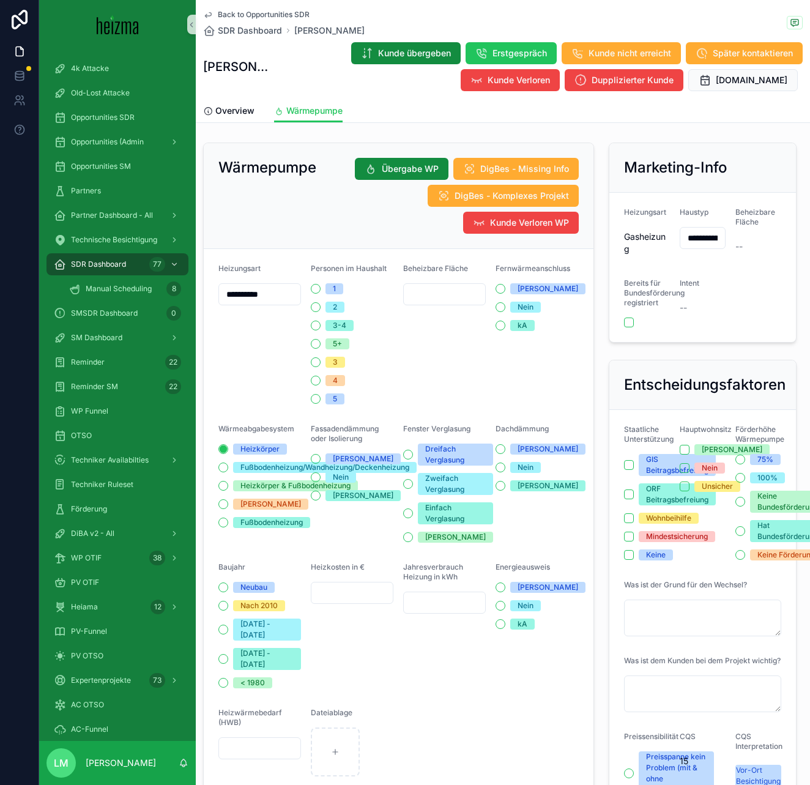
click at [226, 269] on span "Heizungsart" at bounding box center [240, 268] width 42 height 9
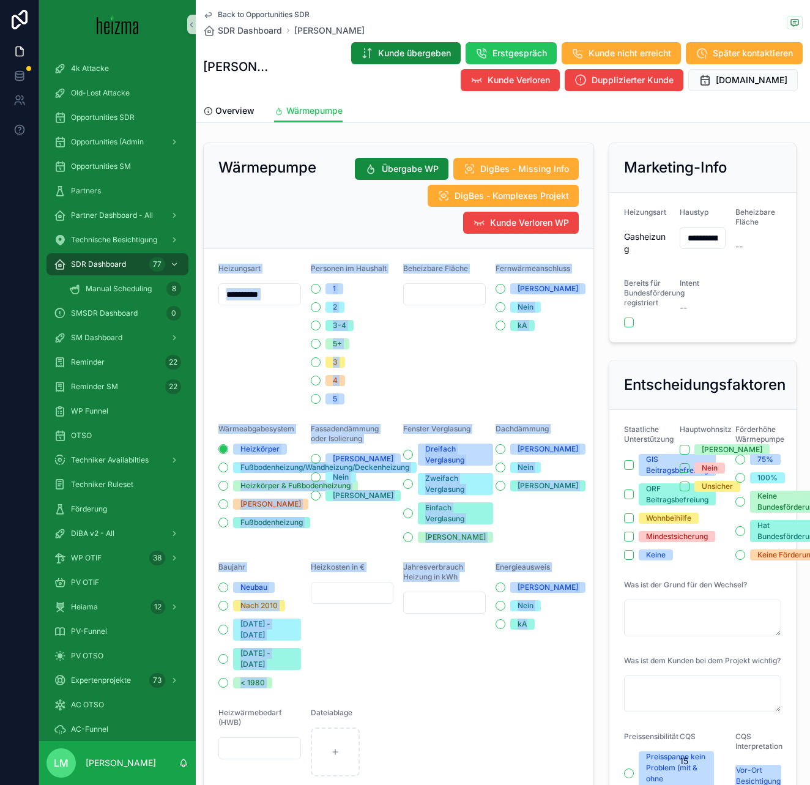
drag, startPoint x: 226, startPoint y: 269, endPoint x: 551, endPoint y: 667, distance: 513.8
click at [551, 667] on form "**********" at bounding box center [399, 719] width 390 height 941
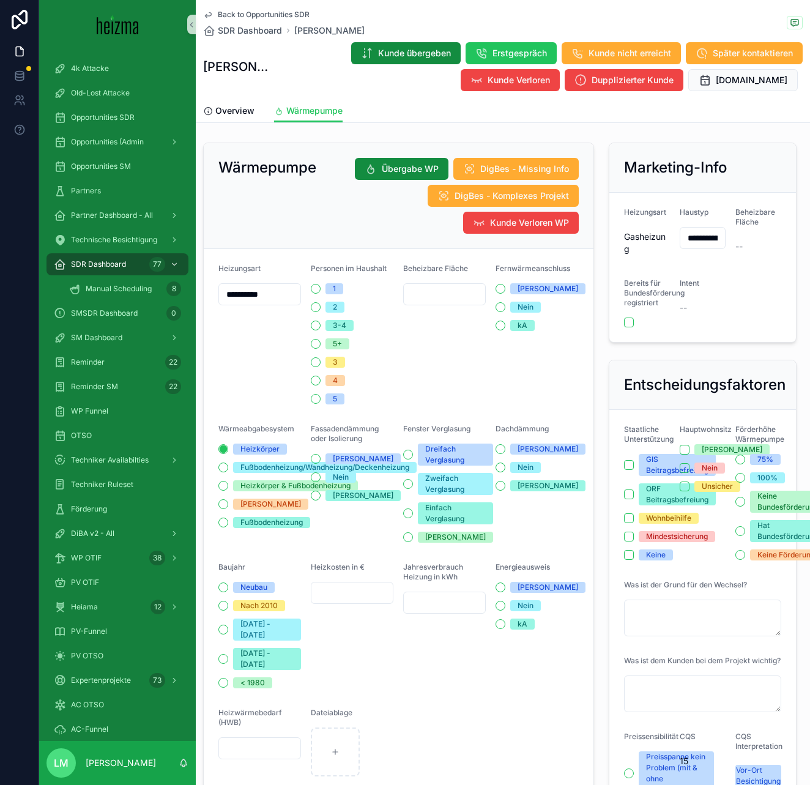
click at [499, 728] on div "scrollable content" at bounding box center [444, 752] width 267 height 49
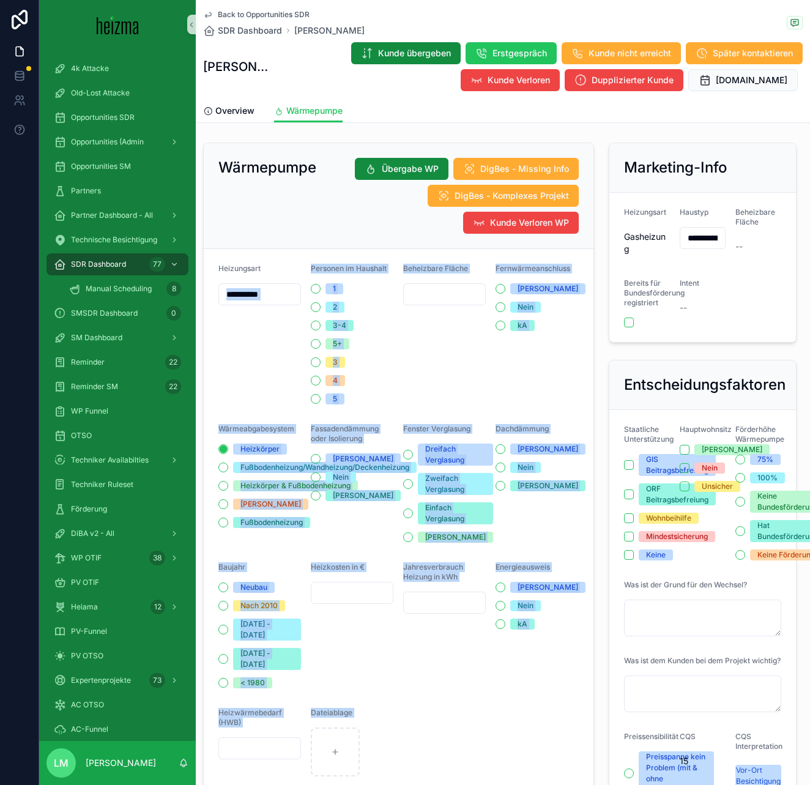
drag, startPoint x: 412, startPoint y: 709, endPoint x: 215, endPoint y: 310, distance: 445.4
click at [214, 310] on form "**********" at bounding box center [399, 719] width 390 height 941
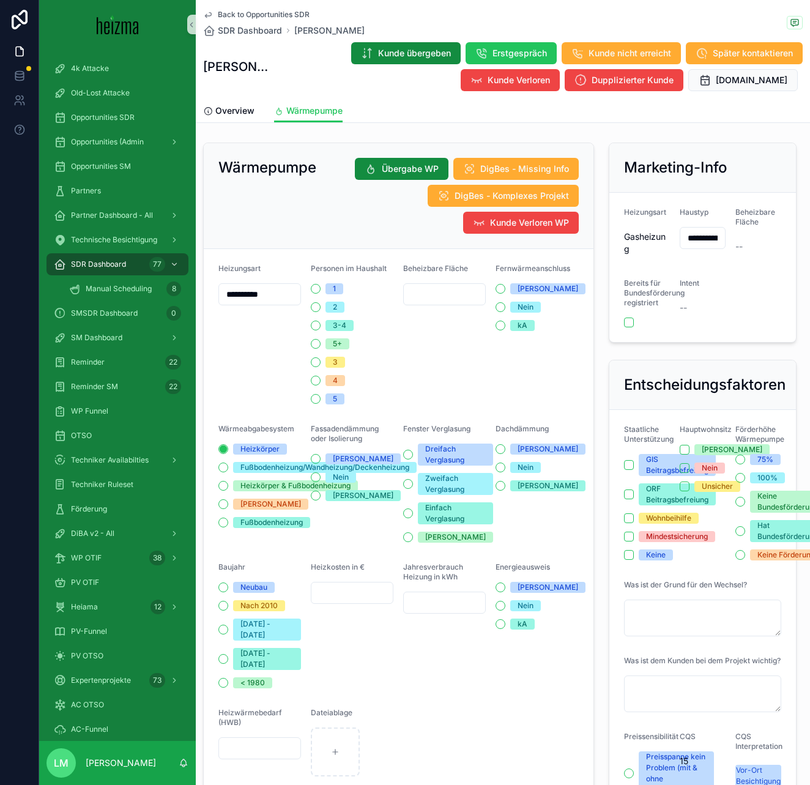
click at [217, 261] on form "**********" at bounding box center [399, 719] width 390 height 941
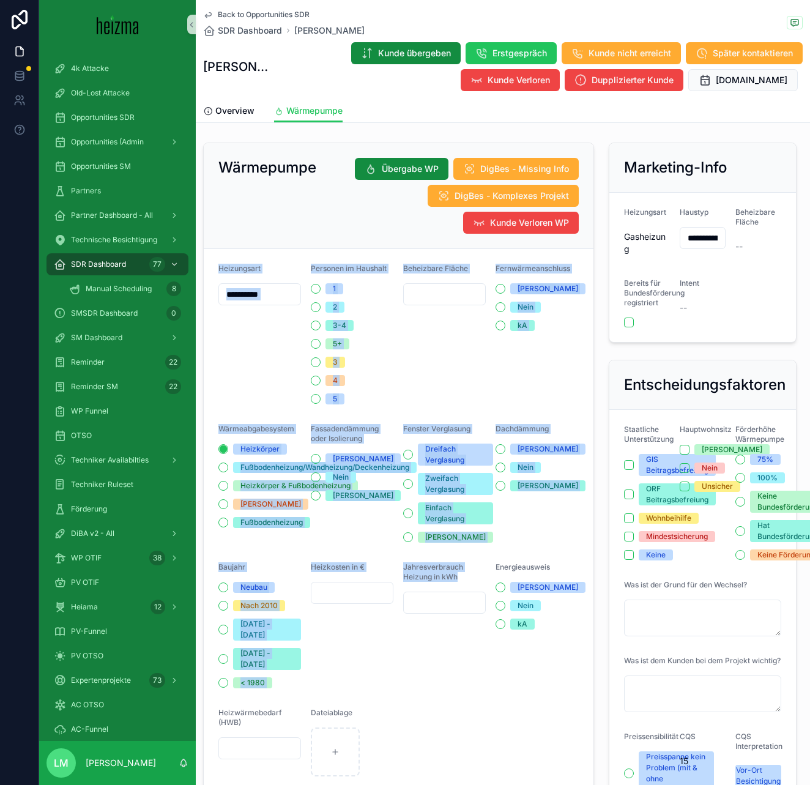
drag, startPoint x: 217, startPoint y: 261, endPoint x: 485, endPoint y: 627, distance: 453.3
click at [485, 627] on form "**********" at bounding box center [399, 719] width 390 height 941
drag, startPoint x: 377, startPoint y: 693, endPoint x: 266, endPoint y: 333, distance: 376.6
click at [266, 334] on form "**********" at bounding box center [399, 719] width 390 height 941
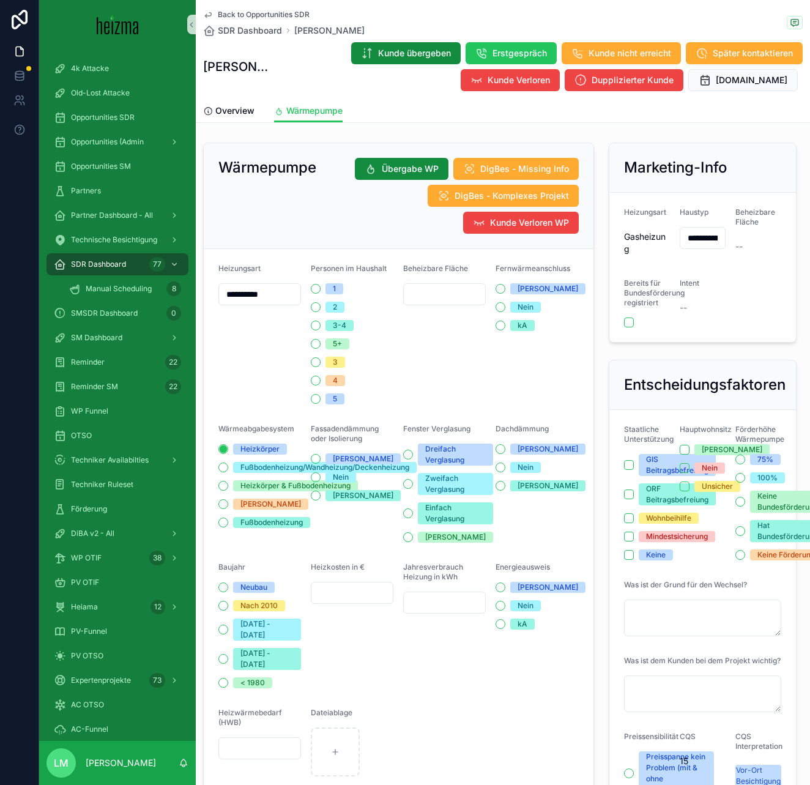
click at [212, 258] on form "**********" at bounding box center [399, 719] width 390 height 941
click at [271, 12] on span "Back to Opportunities SDR" at bounding box center [264, 15] width 92 height 10
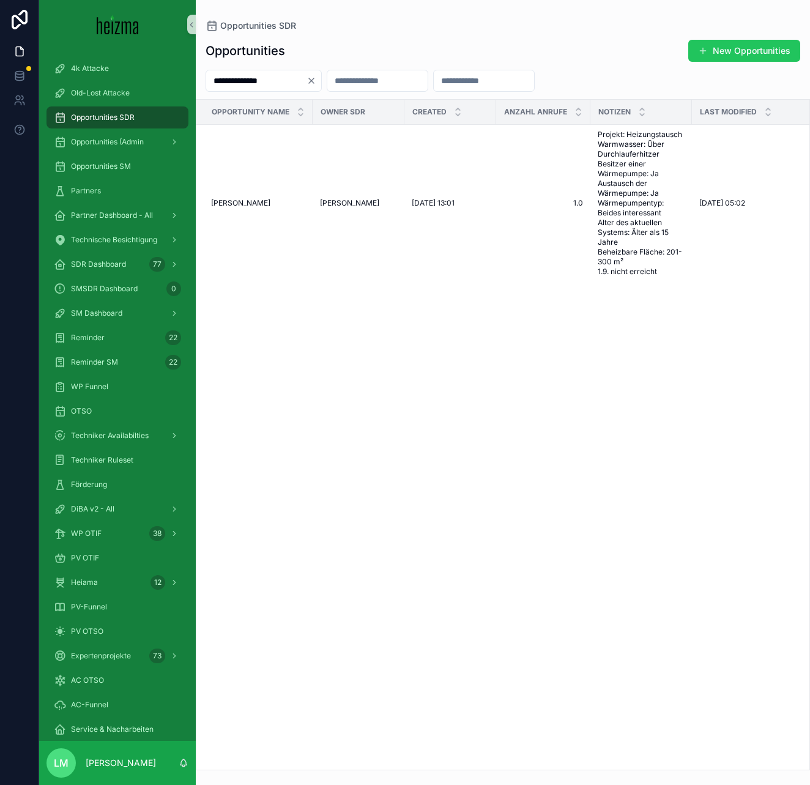
click at [316, 81] on icon "Clear" at bounding box center [312, 81] width 10 height 10
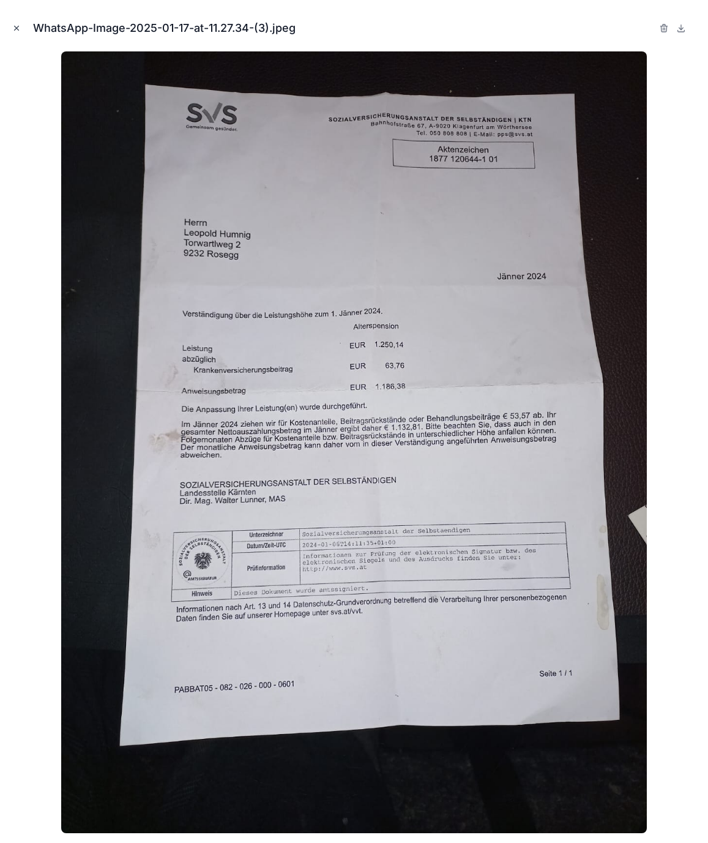
click at [21, 27] on button "Close modal" at bounding box center [16, 27] width 13 height 13
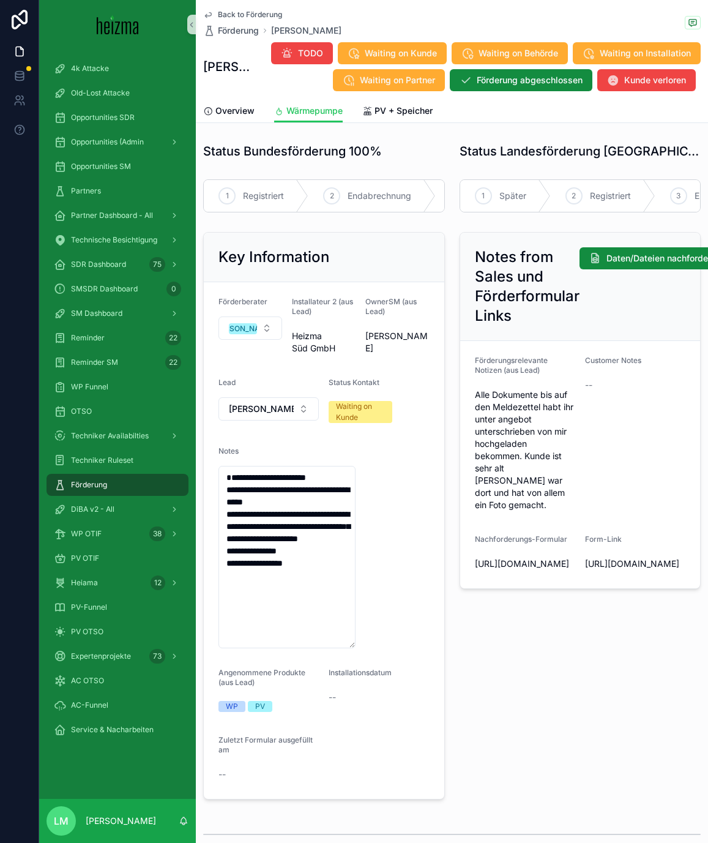
click at [231, 15] on span "Back to Förderung" at bounding box center [250, 15] width 64 height 10
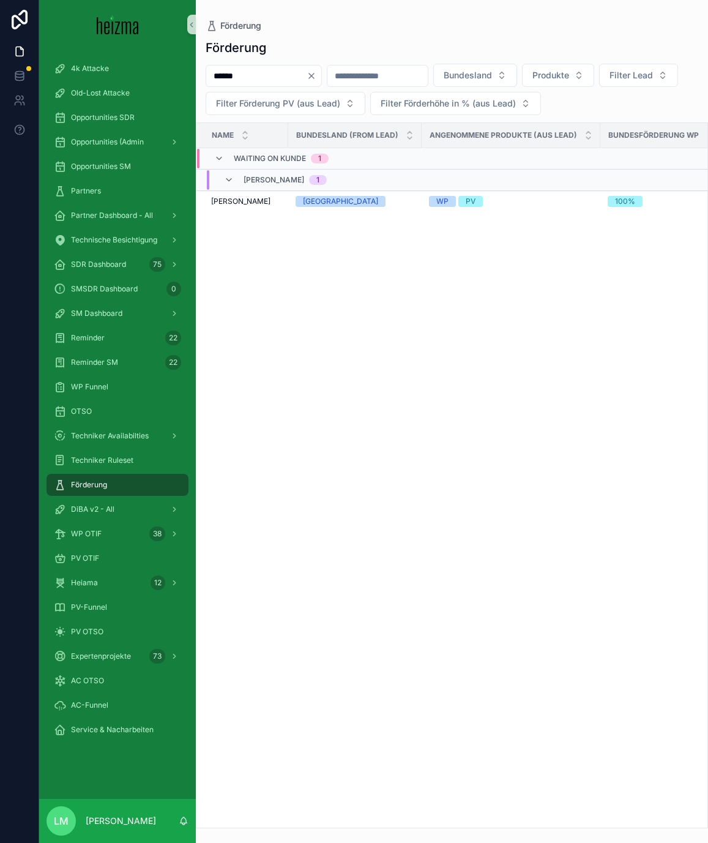
click at [262, 72] on input "******" at bounding box center [256, 75] width 100 height 17
type input "********"
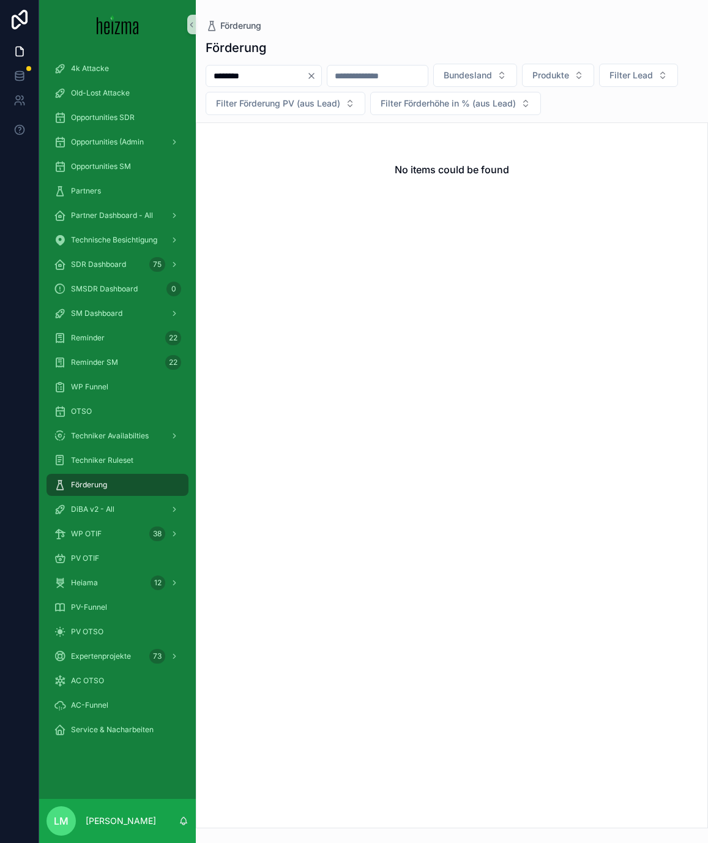
click at [321, 73] on button "Clear" at bounding box center [314, 76] width 15 height 10
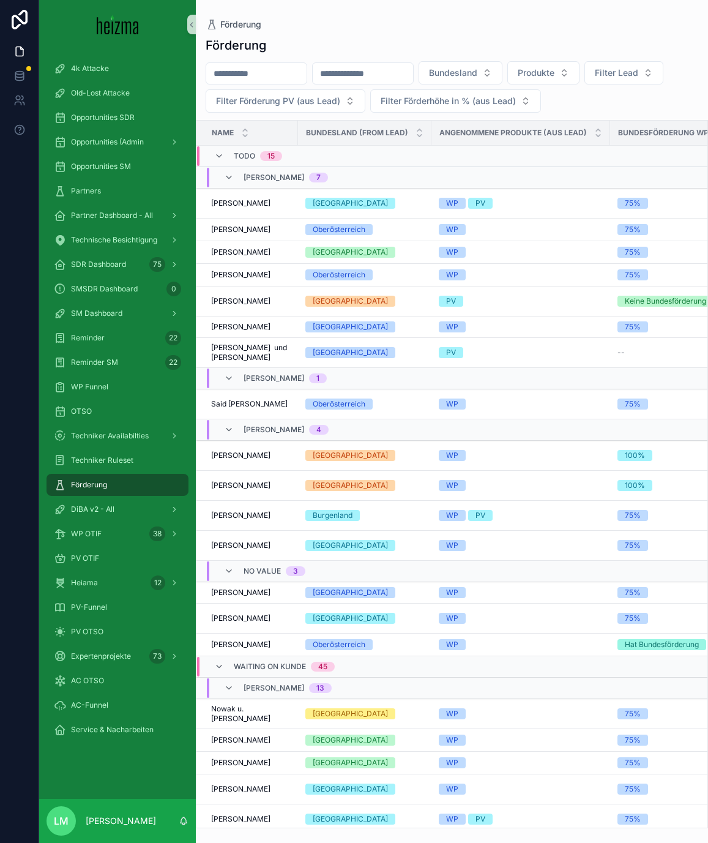
click at [262, 73] on input "scrollable content" at bounding box center [256, 73] width 100 height 17
type input "**********"
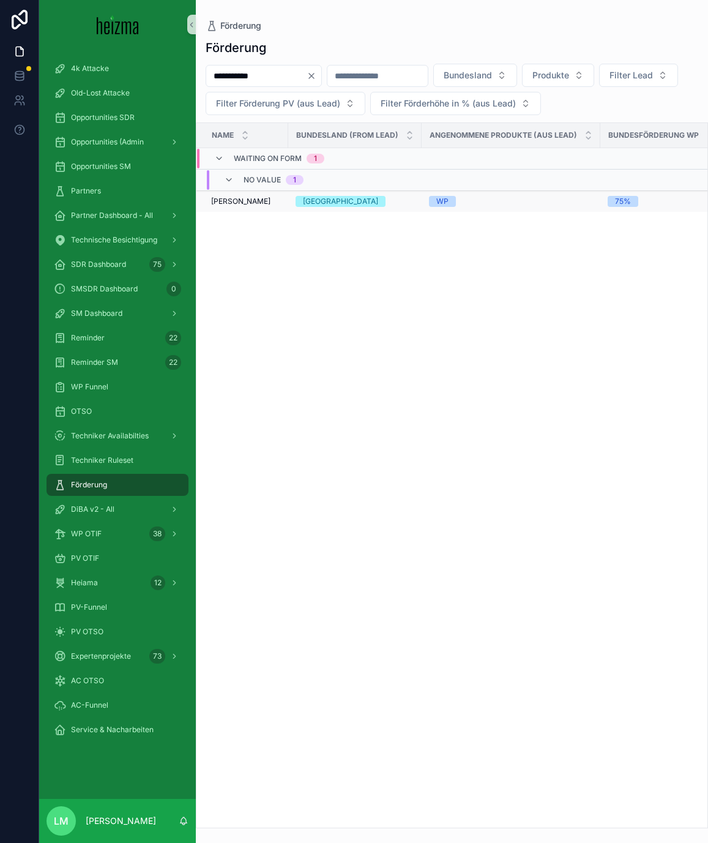
click at [234, 206] on span "Kurt Werner" at bounding box center [240, 201] width 59 height 10
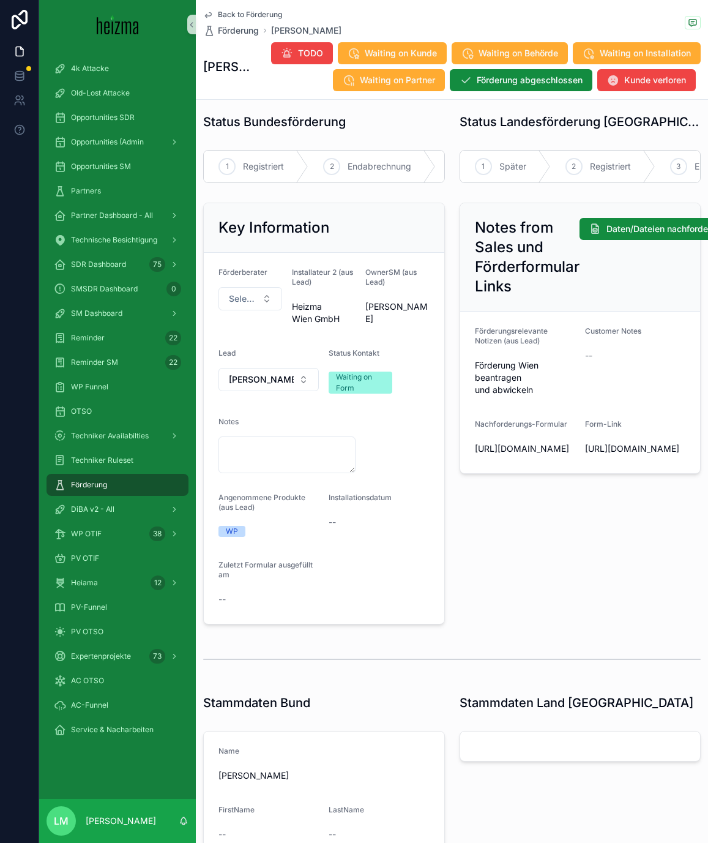
scroll to position [4, 0]
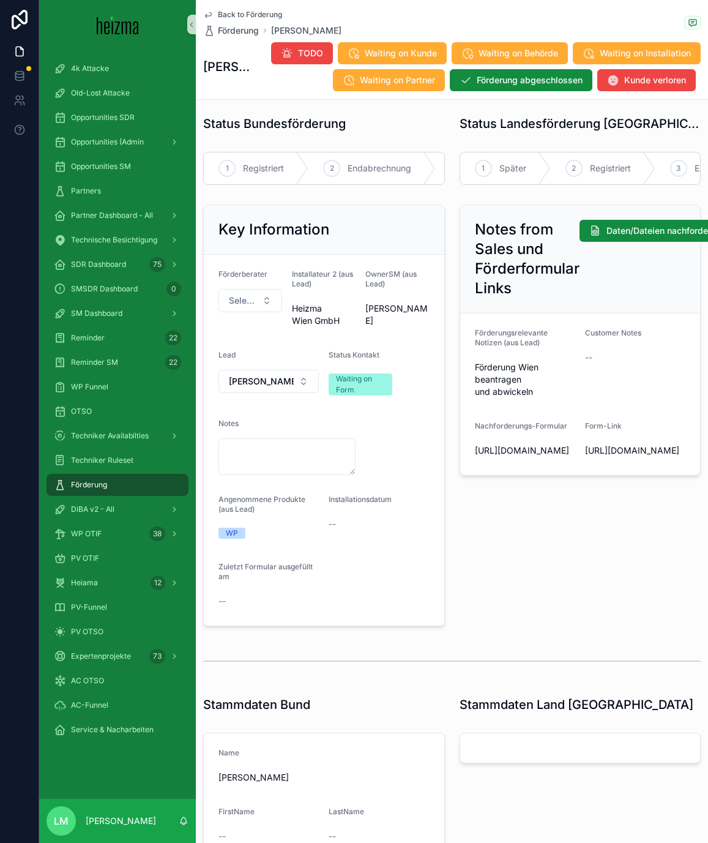
click at [495, 457] on span "https://heizma.fillout.com/t/gSPwgQBtpGus?id=recTtmhl7UTiGe9wI" at bounding box center [525, 450] width 100 height 12
copy span "https://heizma.fillout.com/t/gSPwgQBtpGus?id=recTtmhl7UTiGe9wI"
click at [613, 457] on span "https://heizma.fillout.com/t/eBNmWZwuPPus?id=recTtmhl7UTiGe9wI" at bounding box center [635, 450] width 100 height 12
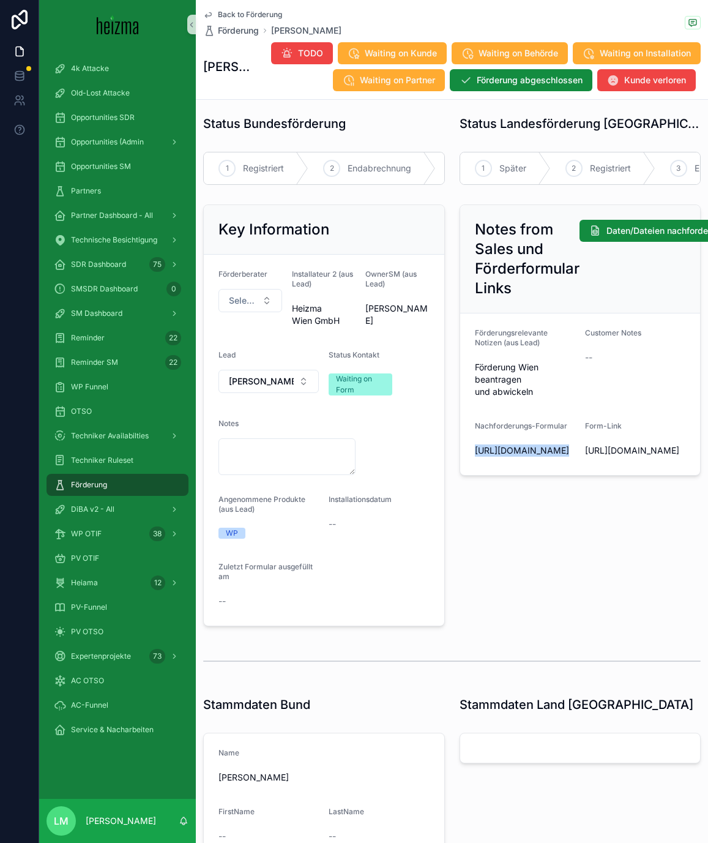
click at [613, 457] on span "https://heizma.fillout.com/t/eBNmWZwuPPus?id=recTtmhl7UTiGe9wI" at bounding box center [635, 450] width 100 height 12
copy span "https://heizma.fillout.com/t/eBNmWZwuPPus?id=recTtmhl7UTiGe9wI"
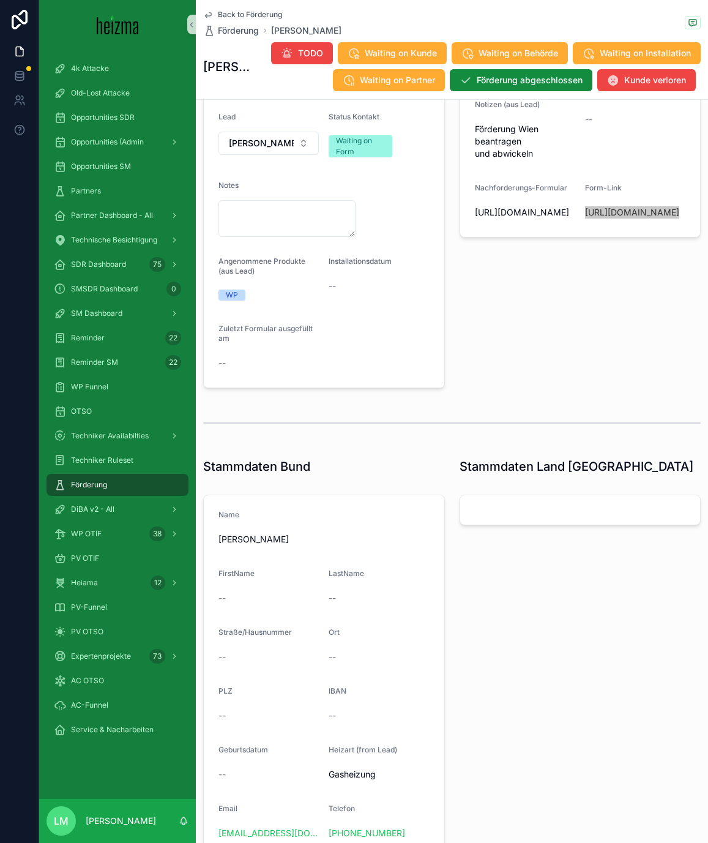
scroll to position [247, 0]
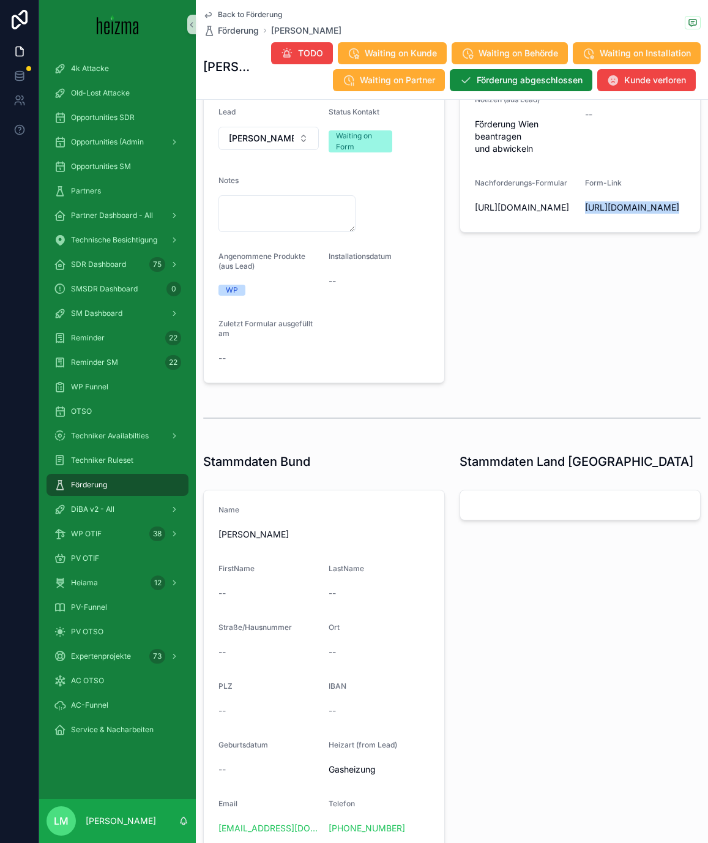
click at [477, 401] on div "scrollable content" at bounding box center [452, 418] width 512 height 40
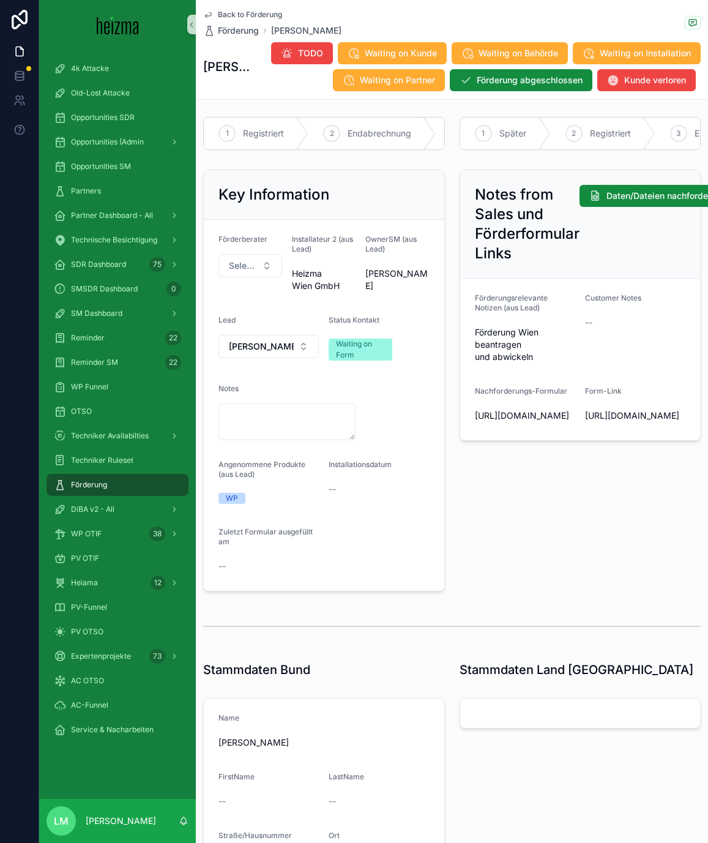
scroll to position [0, 0]
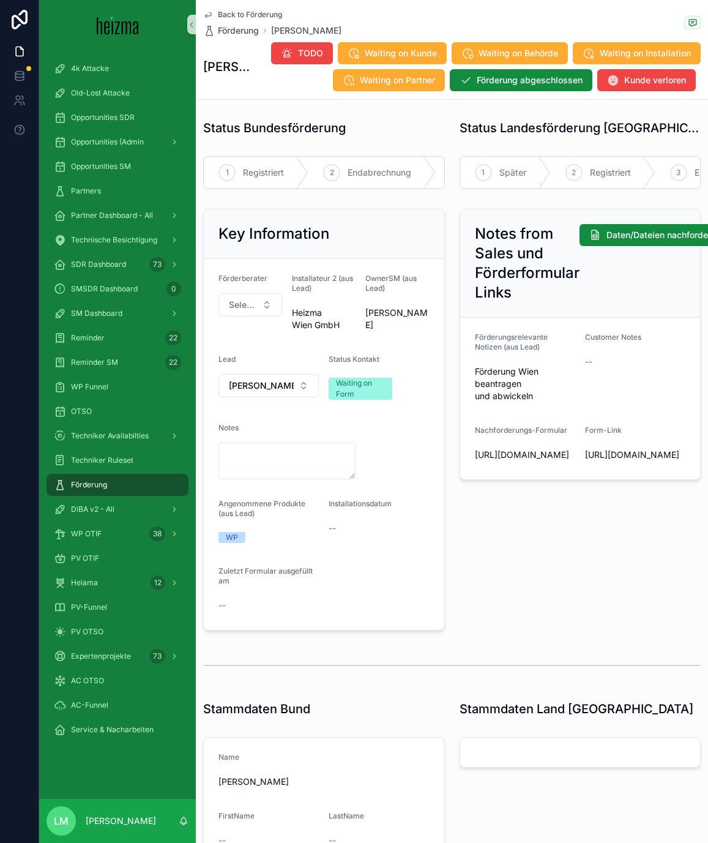
click at [249, 2] on div "Back to Förderung Förderung Kurt Werner Kurt Werner TODO Waiting on Kunde Waiti…" at bounding box center [452, 49] width 498 height 99
click at [249, 16] on span "Back to Förderung" at bounding box center [250, 15] width 64 height 10
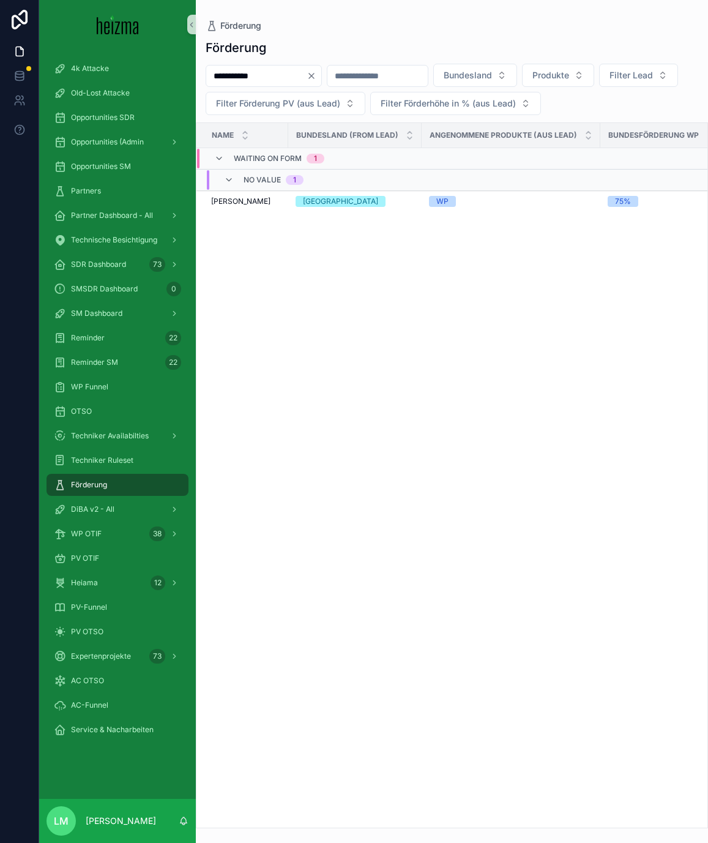
click at [250, 86] on div "**********" at bounding box center [264, 76] width 116 height 22
click at [244, 70] on input "**********" at bounding box center [256, 75] width 100 height 17
type input "********"
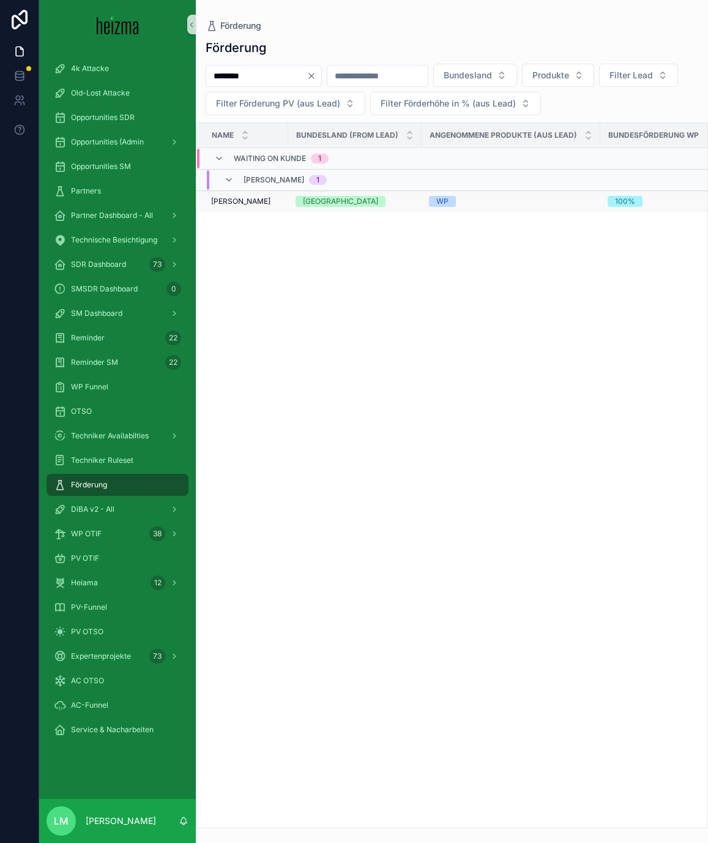
click at [252, 200] on span "Claudia Schaberl" at bounding box center [240, 201] width 59 height 10
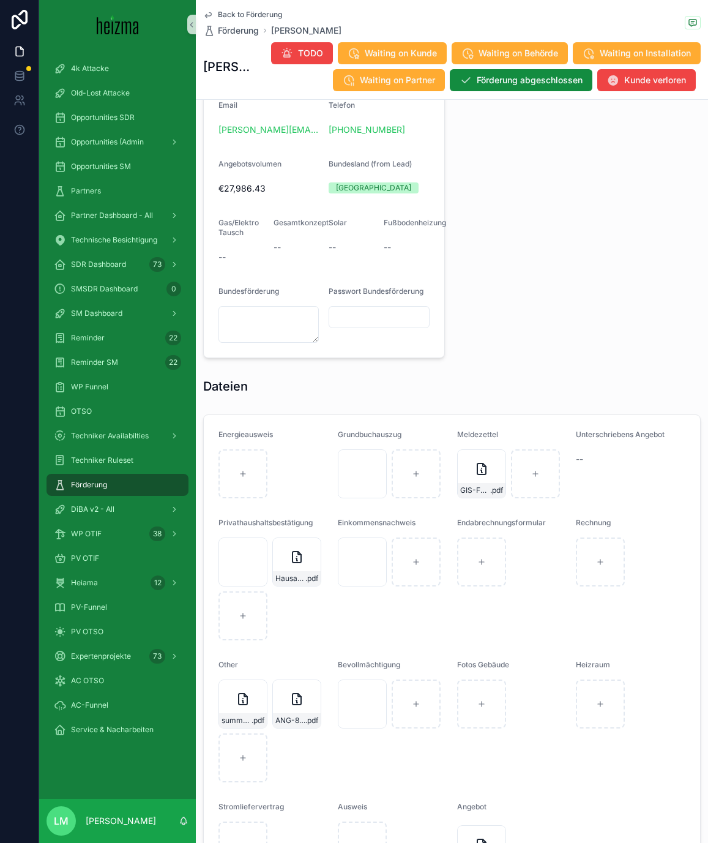
scroll to position [1150, 0]
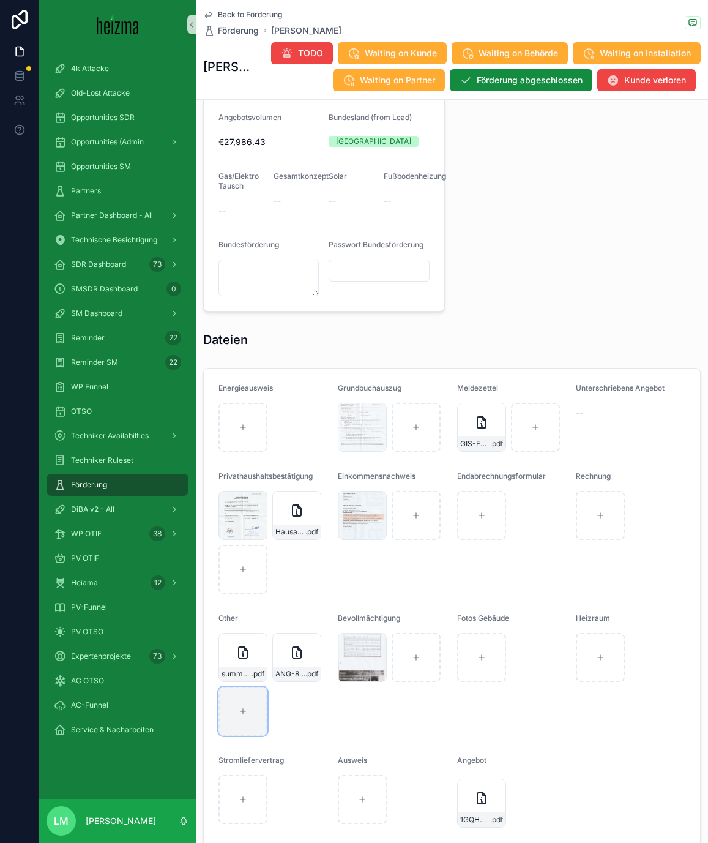
click at [237, 726] on div "scrollable content" at bounding box center [243, 711] width 49 height 49
type input "**********"
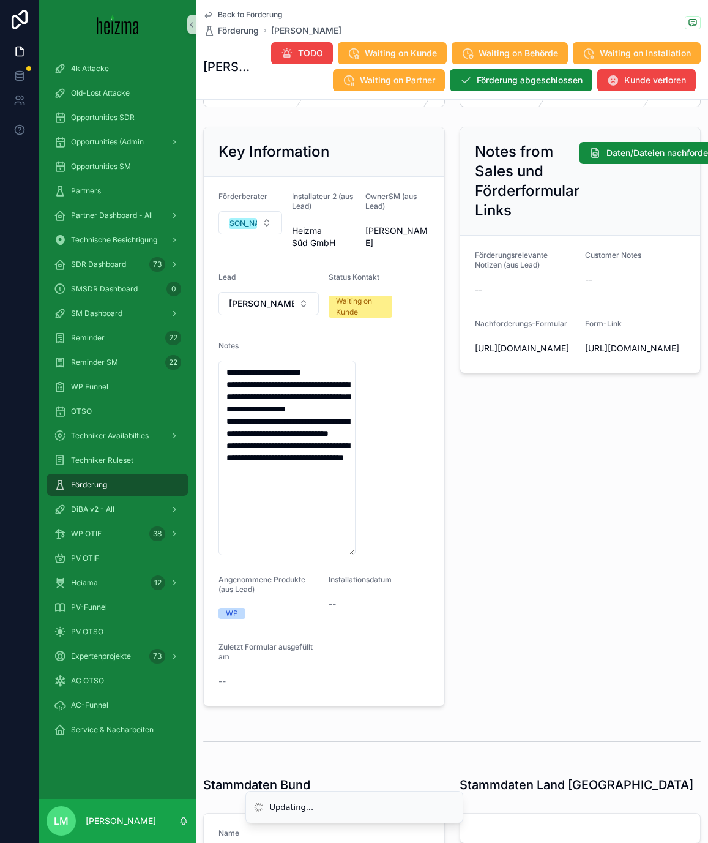
scroll to position [0, 0]
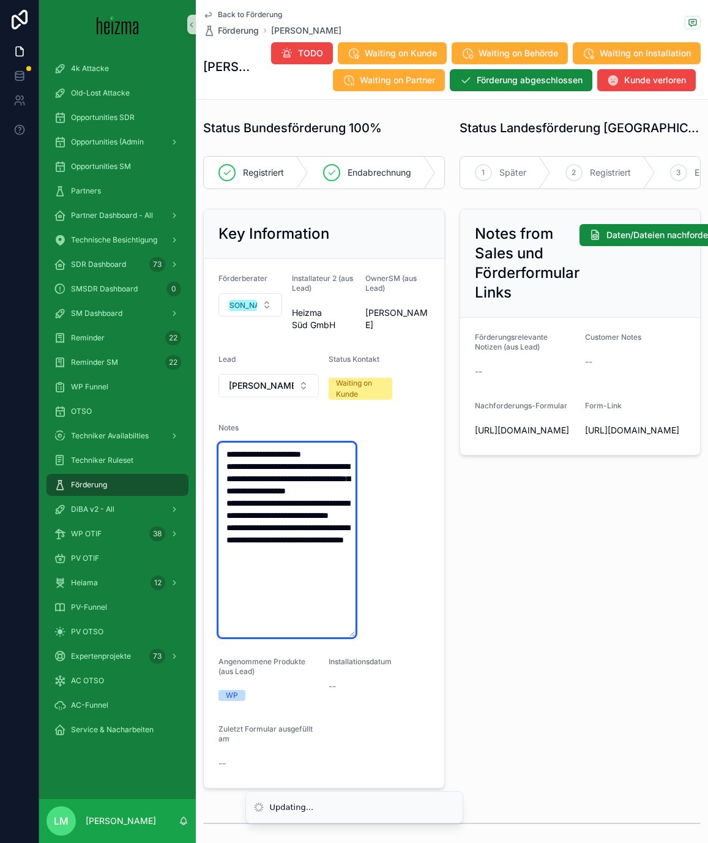
click at [230, 449] on textarea "**********" at bounding box center [287, 540] width 137 height 195
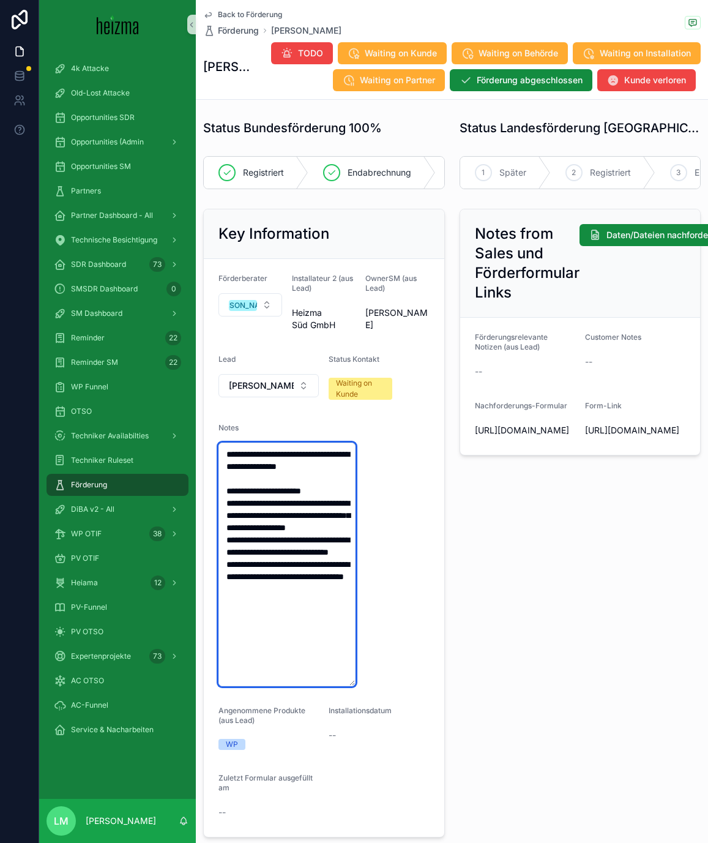
type textarea "**********"
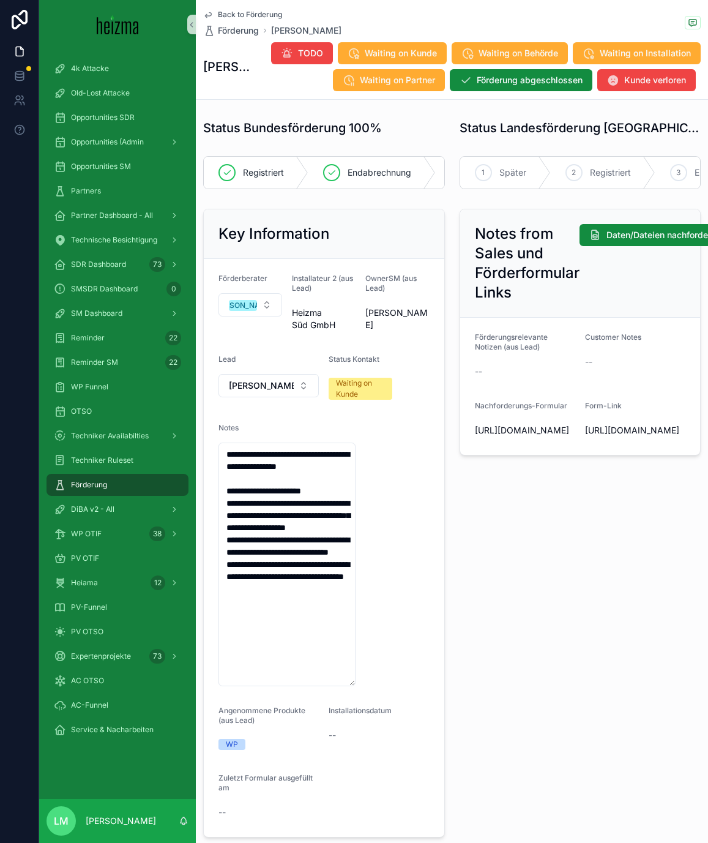
click at [467, 510] on div "Notes from Sales und Förderformular Links Daten/Dateien nachfordern Förderungsr…" at bounding box center [580, 523] width 256 height 638
click at [592, 56] on icon "scrollable content" at bounding box center [589, 53] width 12 height 12
click at [225, 14] on span "Back to Förderung" at bounding box center [250, 15] width 64 height 10
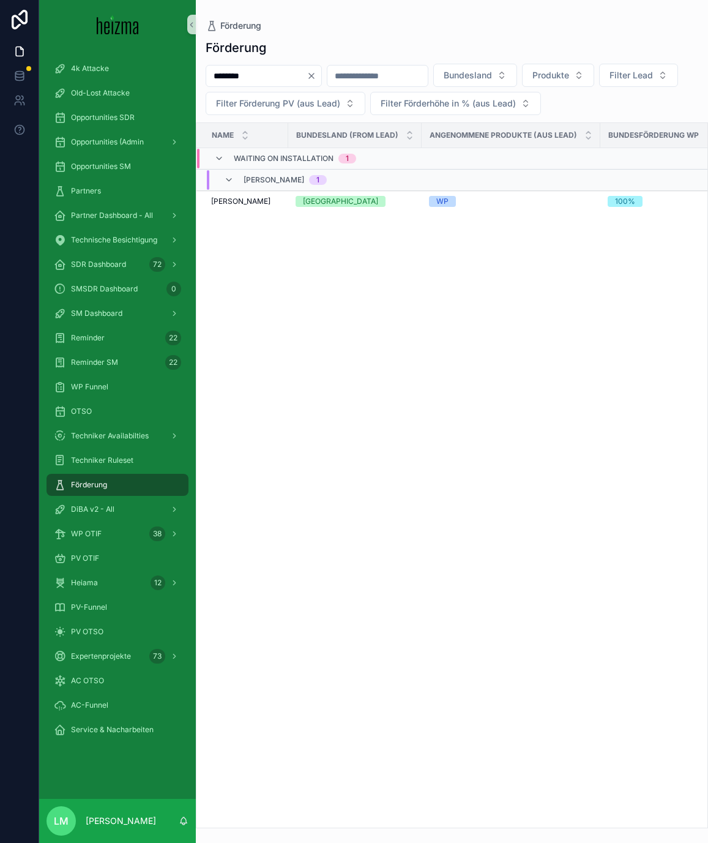
click at [303, 75] on input "********" at bounding box center [256, 75] width 100 height 17
click at [277, 81] on input "********" at bounding box center [256, 75] width 100 height 17
click at [242, 79] on input "*******" at bounding box center [256, 75] width 100 height 17
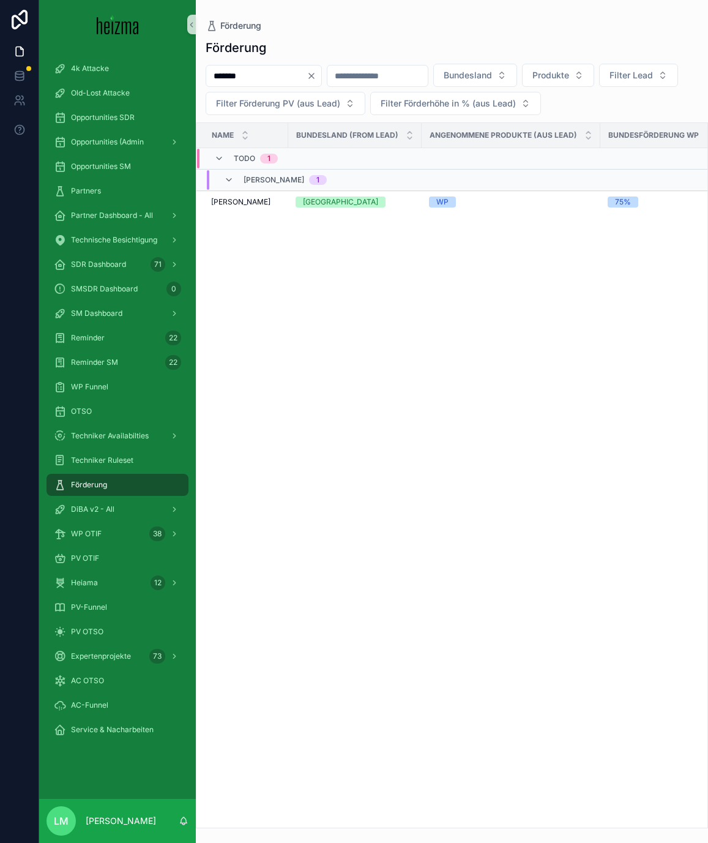
click at [242, 79] on input "*******" at bounding box center [256, 75] width 100 height 17
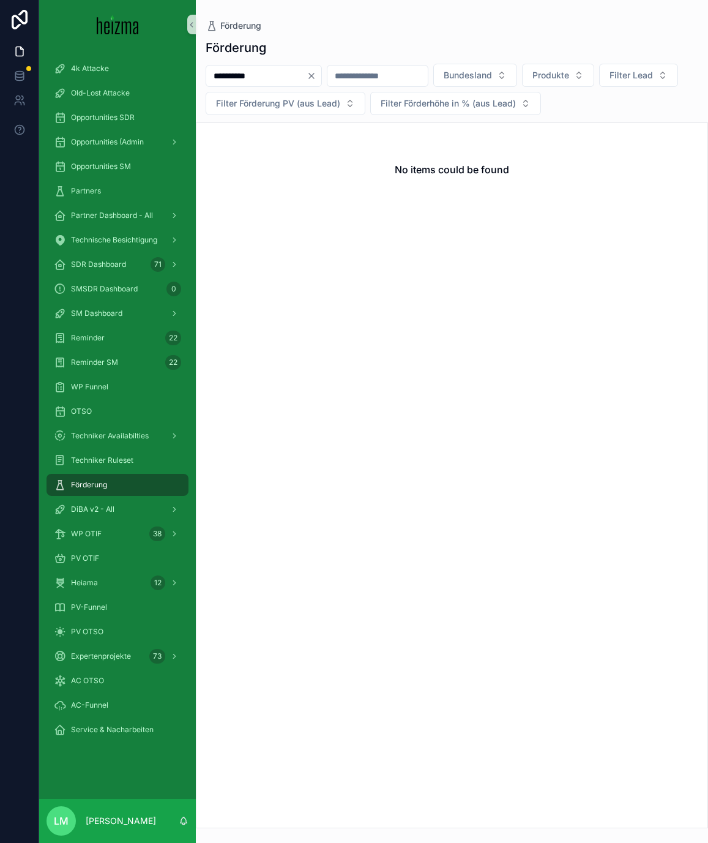
click at [228, 80] on input "**********" at bounding box center [256, 75] width 100 height 17
type input "*********"
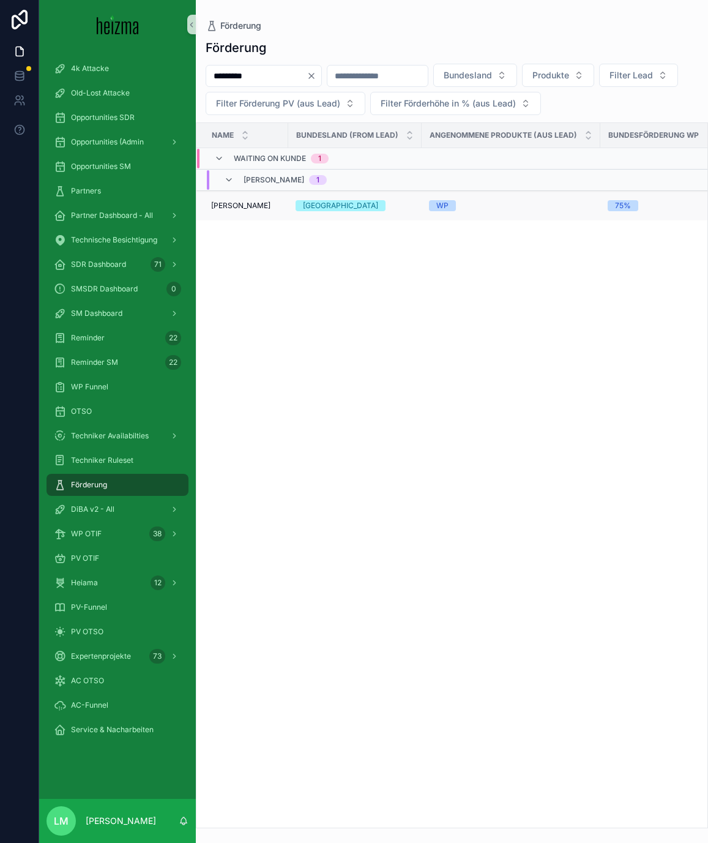
click at [271, 204] on div "Nora Buchebner Nora Buchebner" at bounding box center [246, 206] width 70 height 10
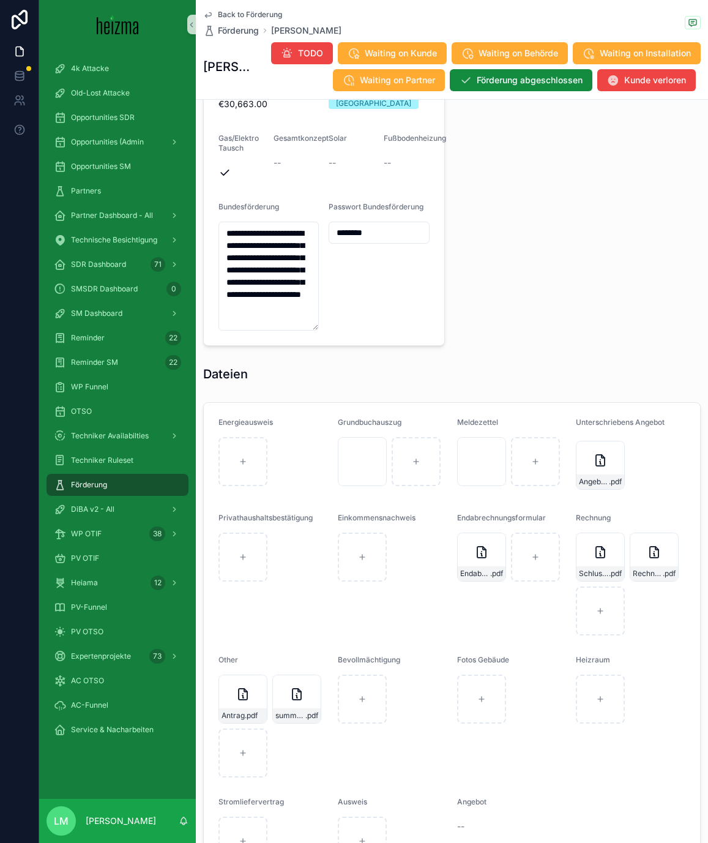
scroll to position [1187, 0]
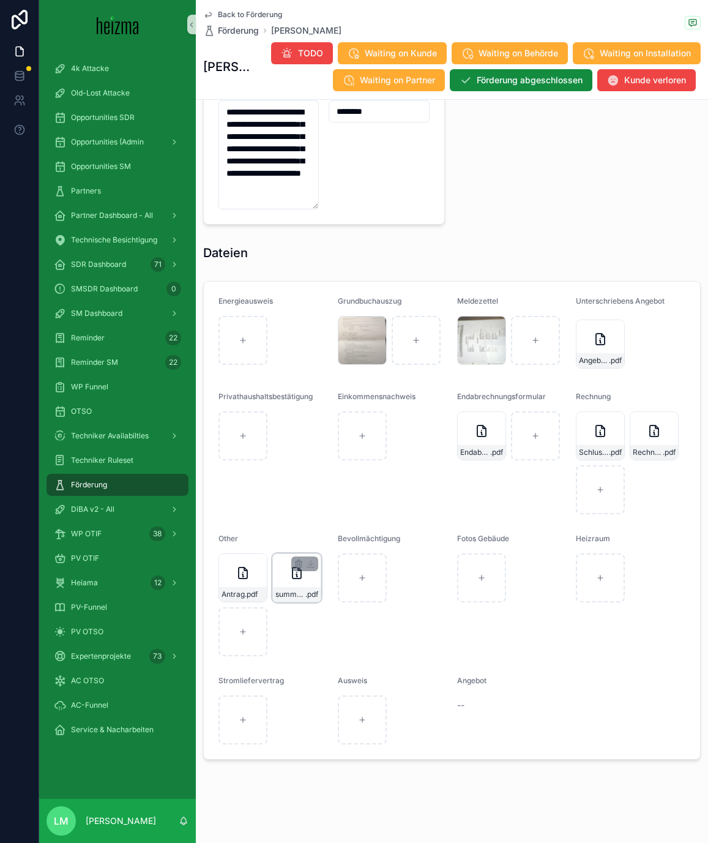
click at [288, 588] on div "summary-(3) .pdf" at bounding box center [297, 594] width 48 height 15
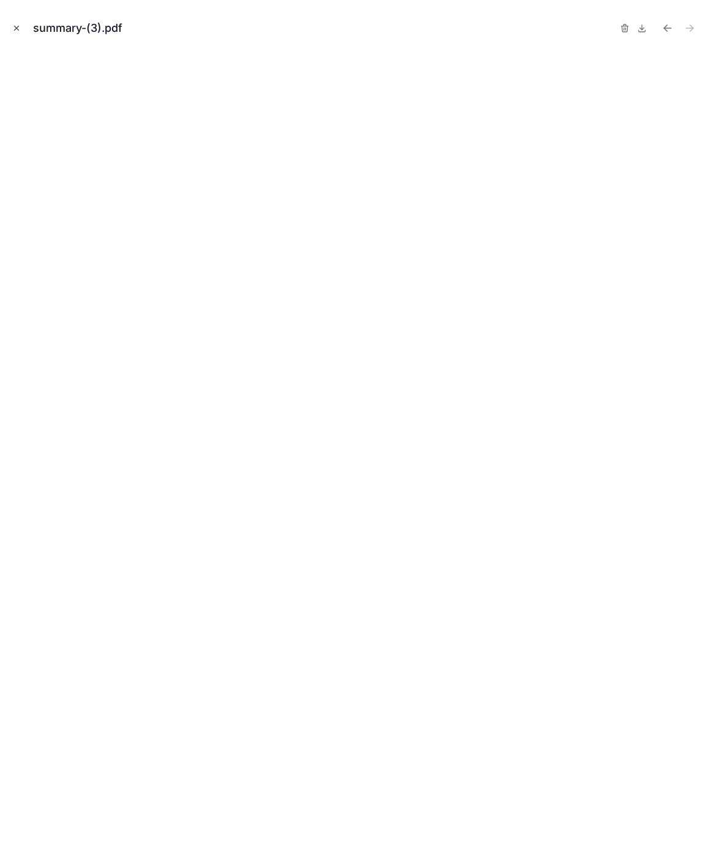
click at [16, 25] on icon "Close modal" at bounding box center [16, 28] width 9 height 9
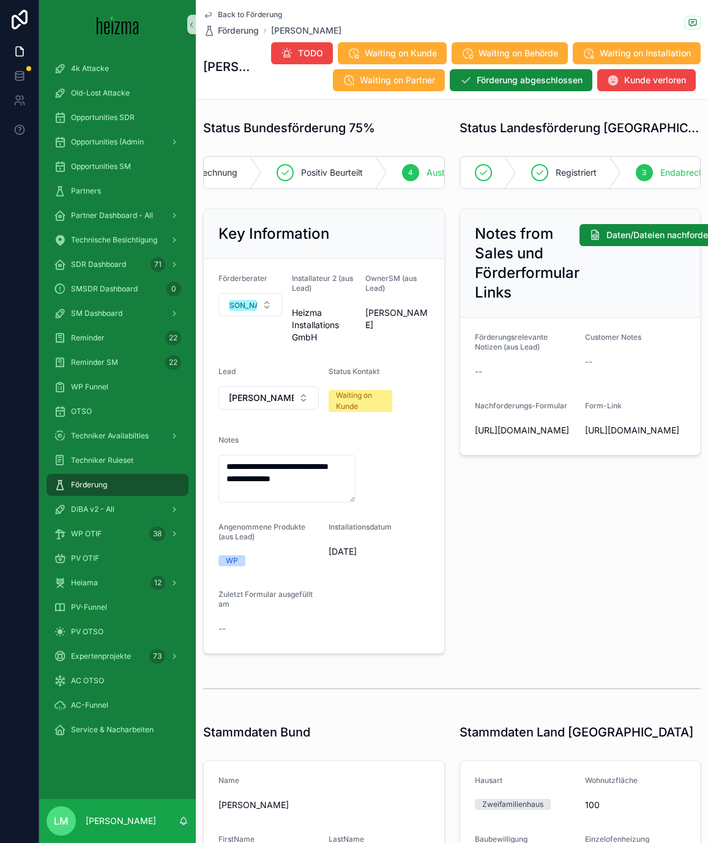
scroll to position [0, 228]
click at [506, 52] on span "Waiting on Behörde" at bounding box center [519, 53] width 80 height 12
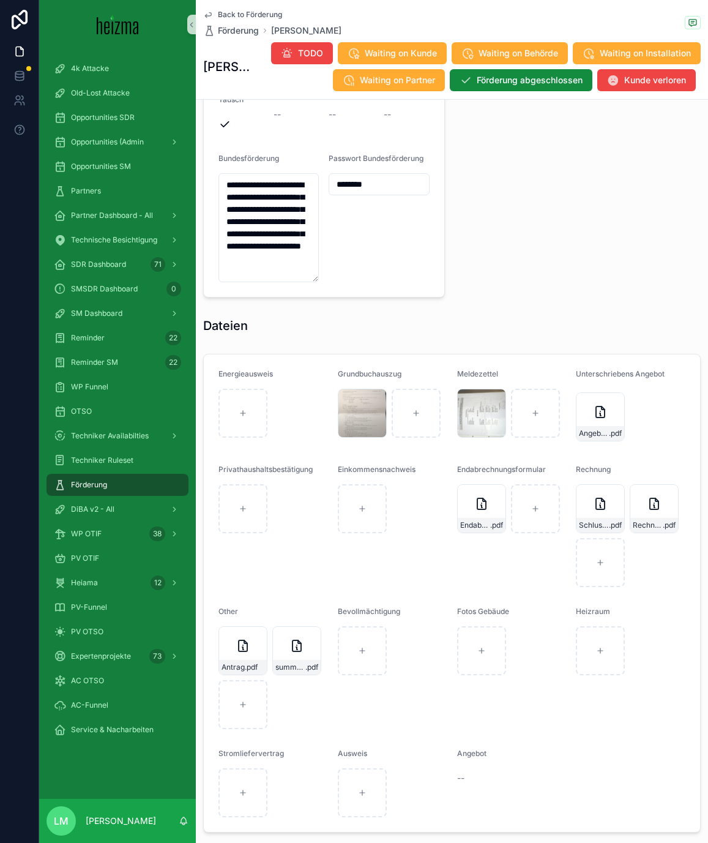
scroll to position [1130, 0]
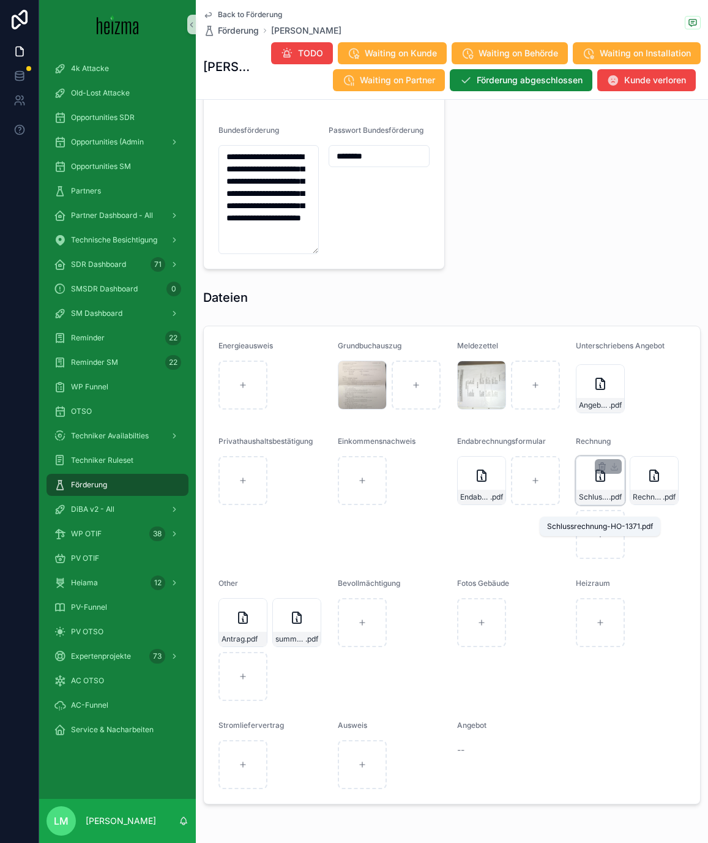
click at [613, 502] on span ".pdf" at bounding box center [615, 497] width 13 height 10
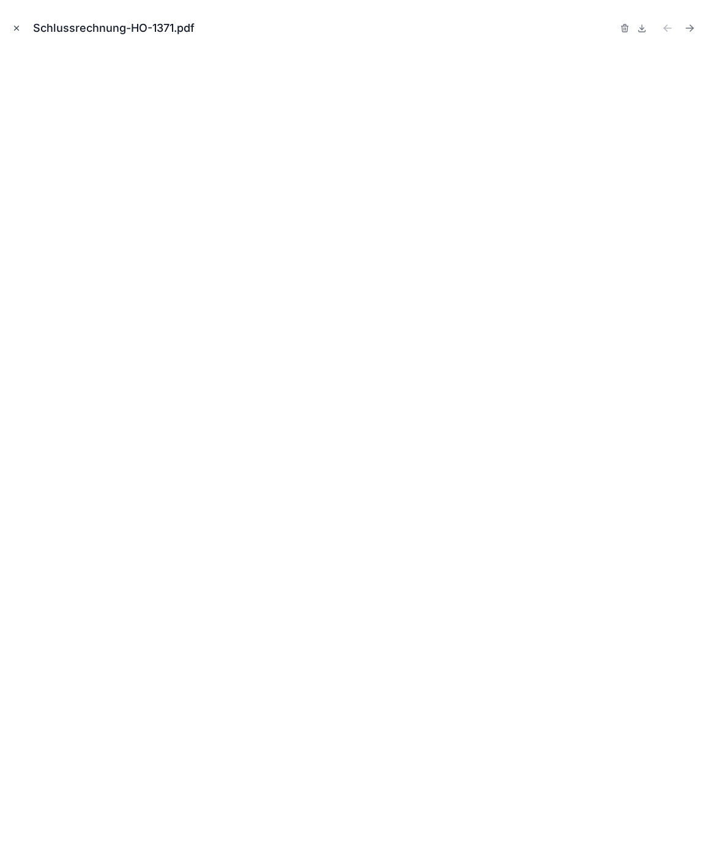
click at [19, 28] on icon "Close modal" at bounding box center [16, 28] width 9 height 9
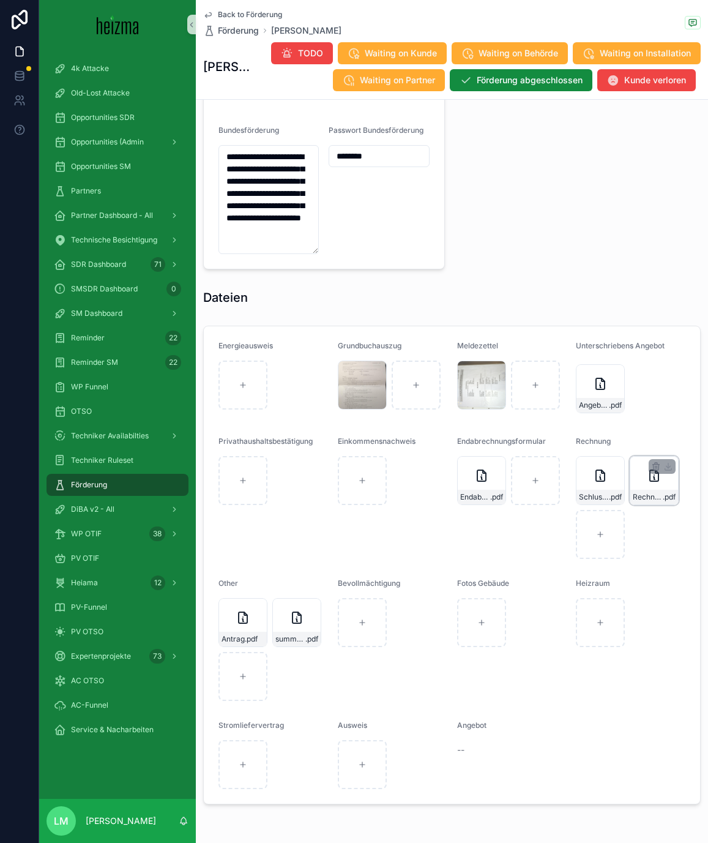
click at [660, 503] on div "Rechnung-Induktionskochfeld .pdf" at bounding box center [654, 497] width 48 height 15
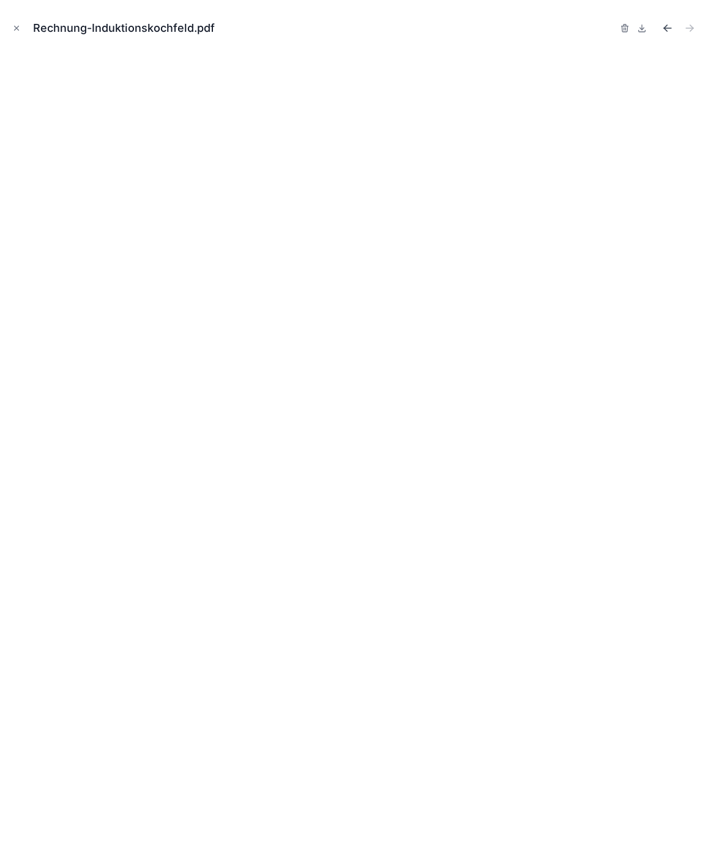
click at [669, 28] on icon "Previous file" at bounding box center [668, 28] width 12 height 12
click at [15, 27] on icon "Close modal" at bounding box center [16, 28] width 9 height 9
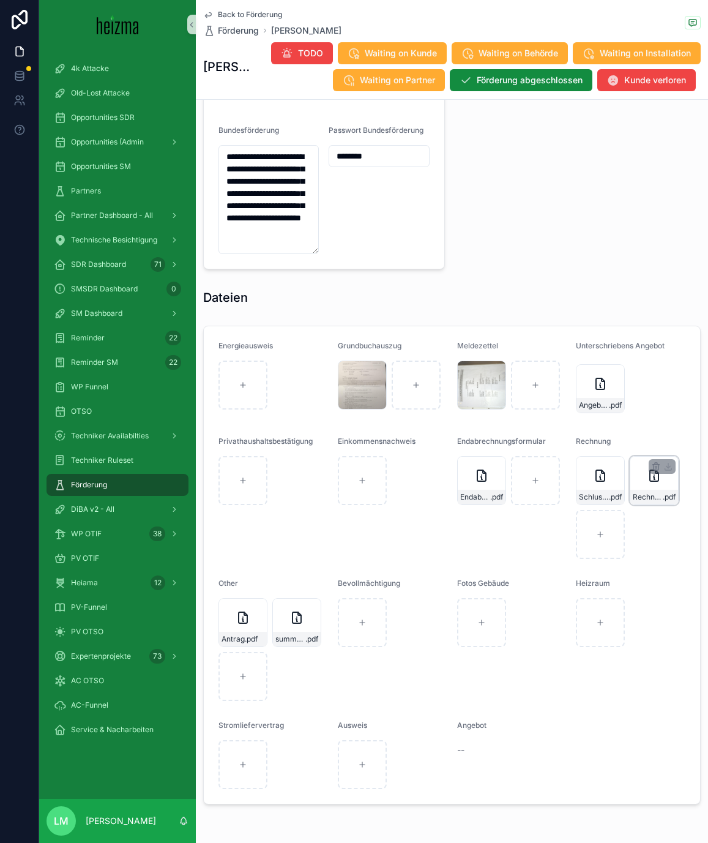
click at [645, 500] on div "Rechnung-Induktionskochfeld .pdf" at bounding box center [654, 480] width 49 height 49
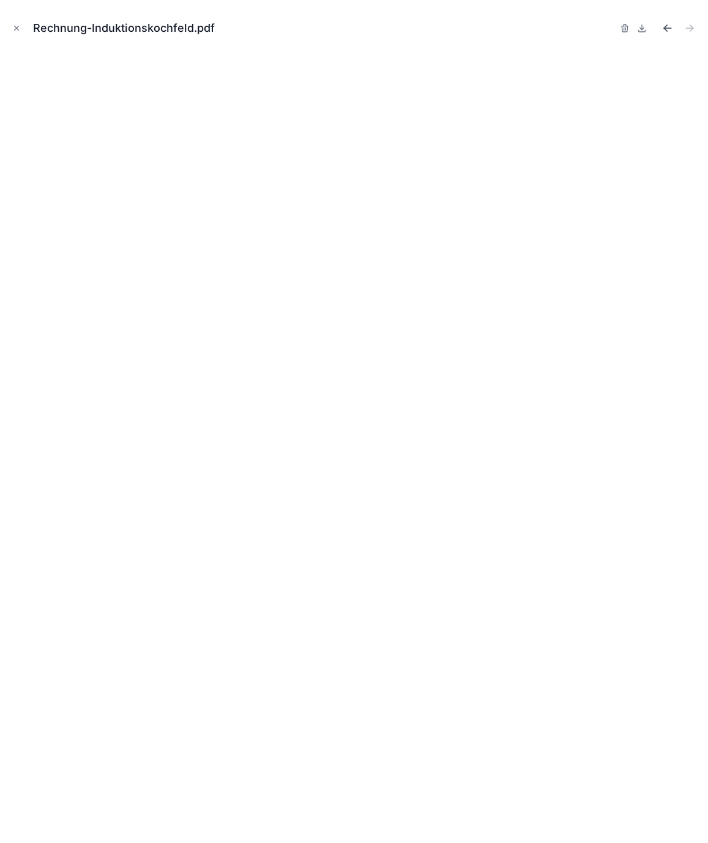
click at [665, 26] on icon "Previous file" at bounding box center [665, 26] width 3 height 3
click at [20, 24] on icon "Close modal" at bounding box center [16, 28] width 9 height 9
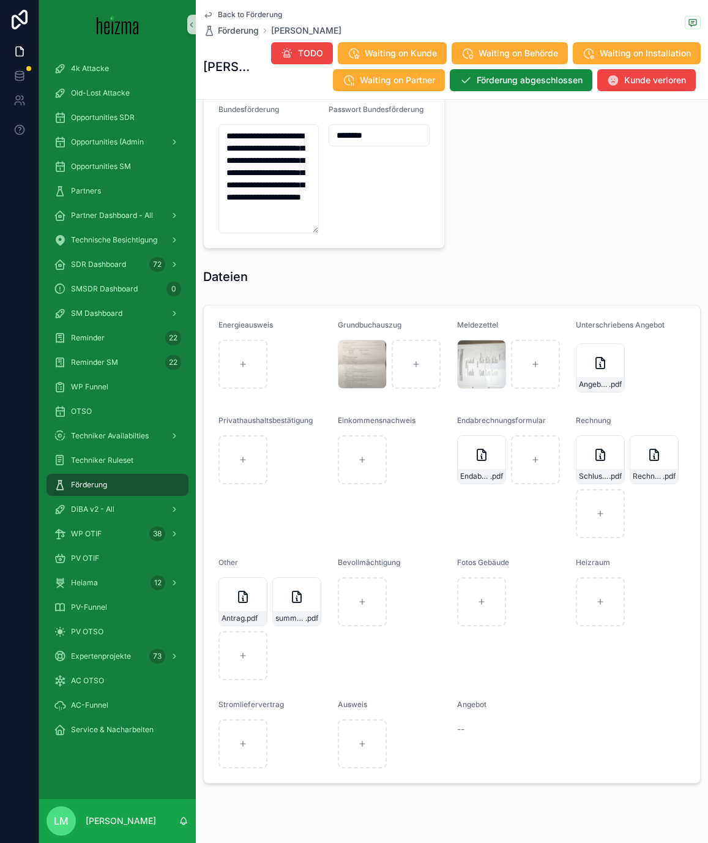
scroll to position [1160, 0]
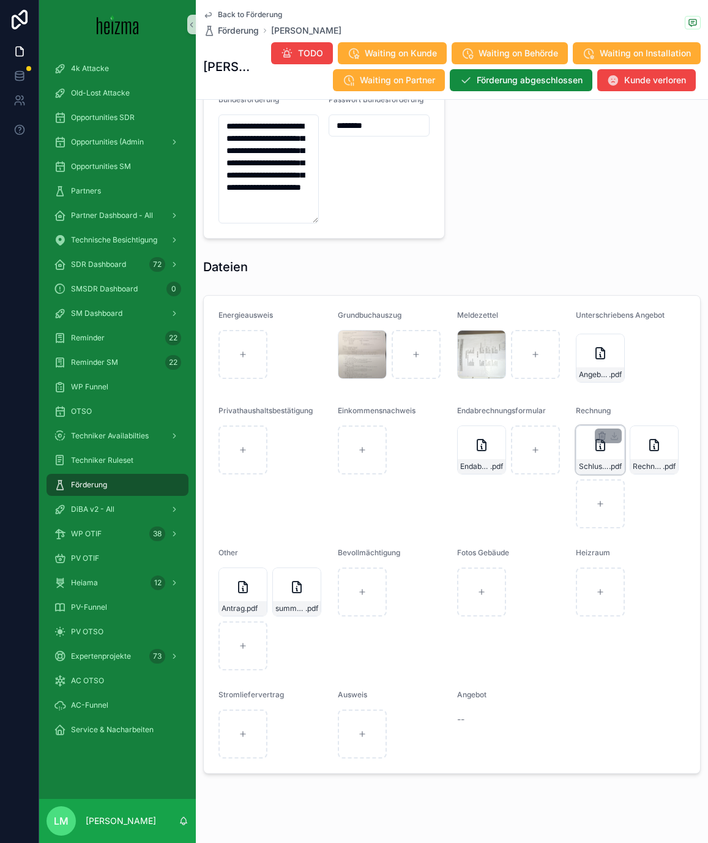
click at [602, 469] on div "Schlussrechnung-HO-1371 .pdf" at bounding box center [600, 449] width 49 height 49
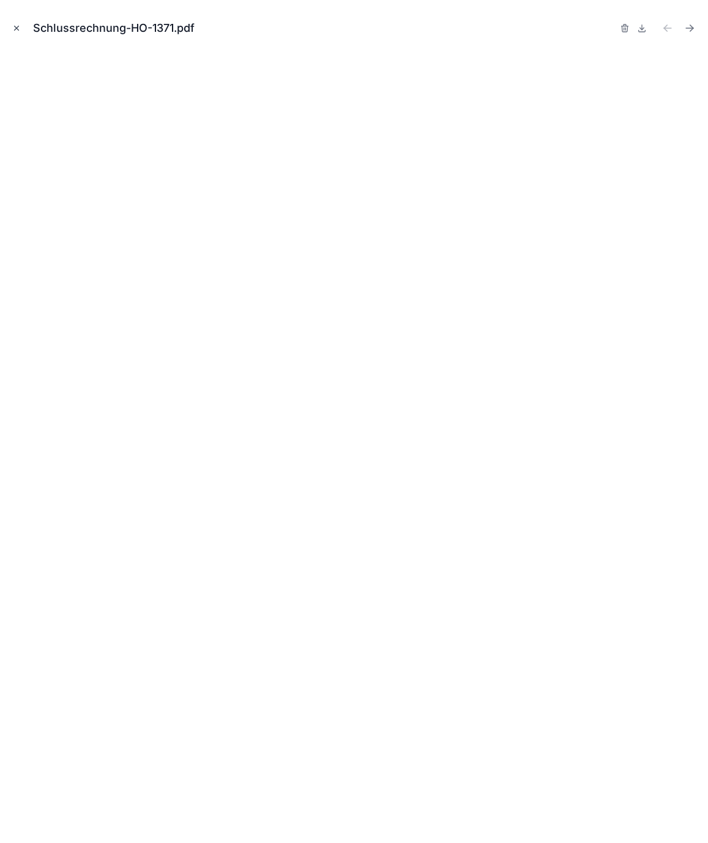
click at [13, 28] on icon "Close modal" at bounding box center [16, 28] width 9 height 9
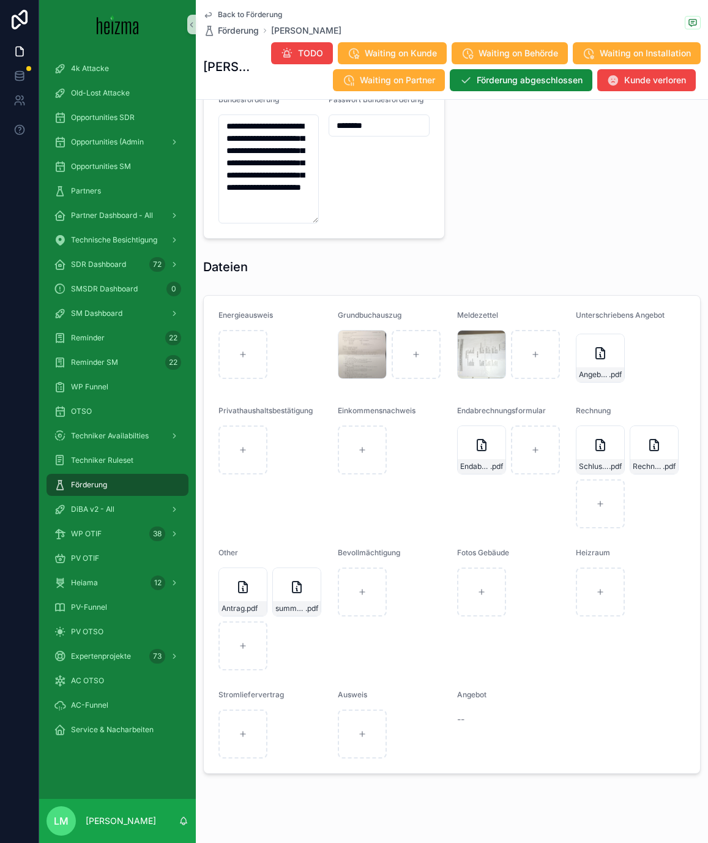
click at [230, 12] on span "Back to Förderung" at bounding box center [250, 15] width 64 height 10
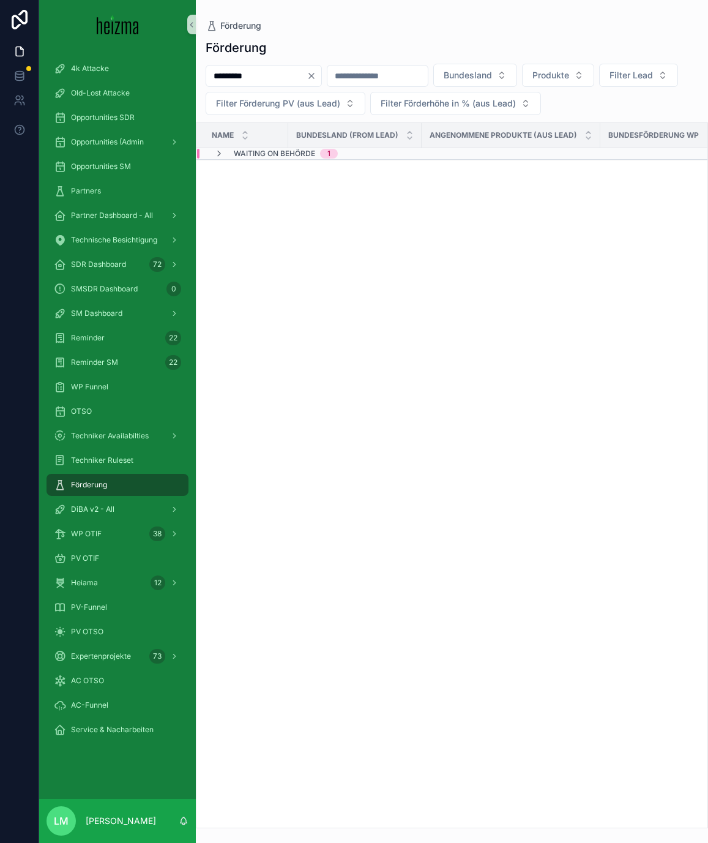
click at [262, 77] on input "*********" at bounding box center [256, 75] width 100 height 17
type input "********"
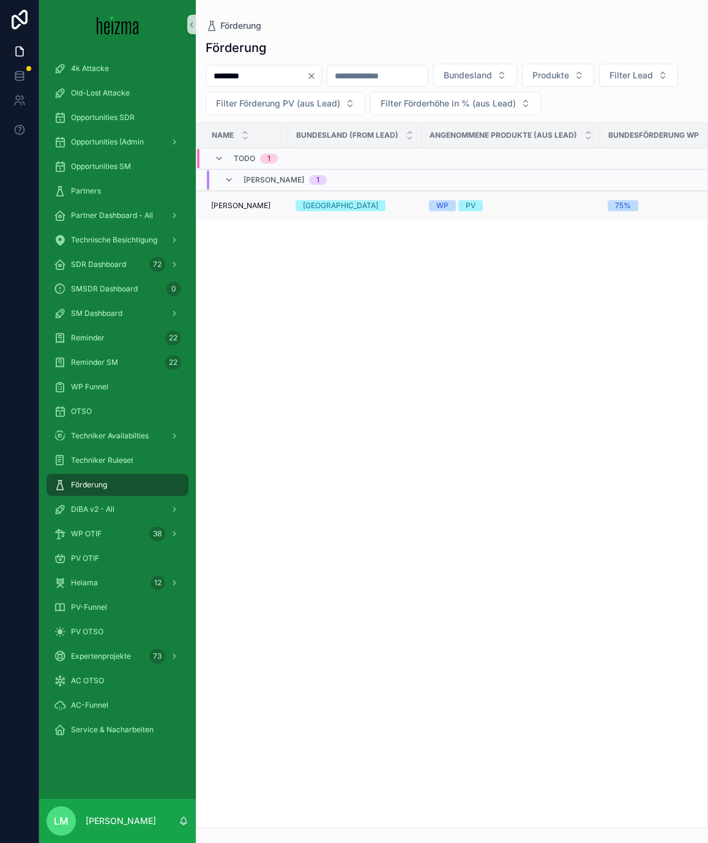
click at [247, 201] on span "Andreas Brantner" at bounding box center [240, 206] width 59 height 10
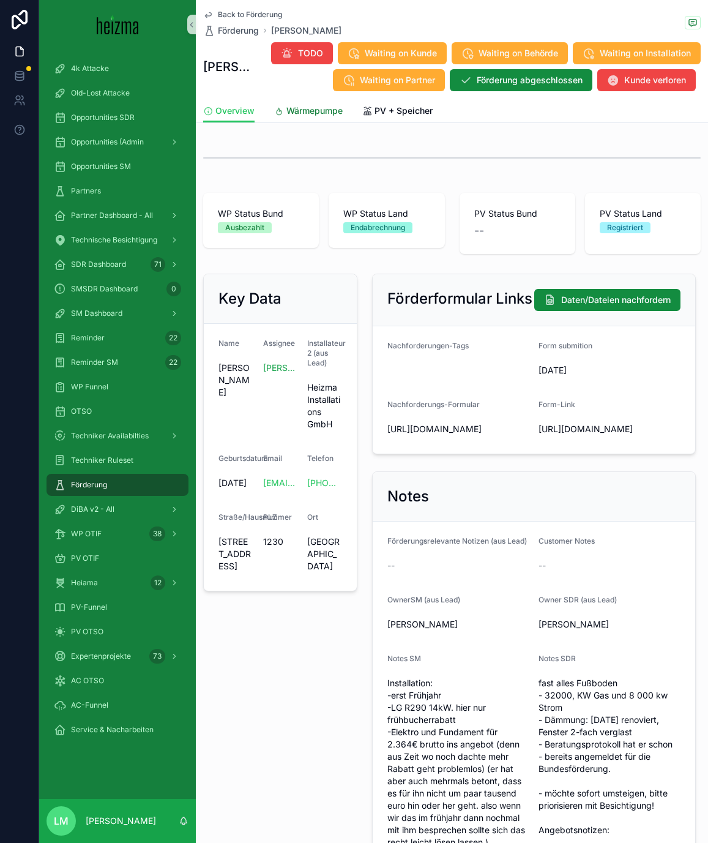
click at [291, 113] on span "Wärmepumpe" at bounding box center [314, 111] width 56 height 12
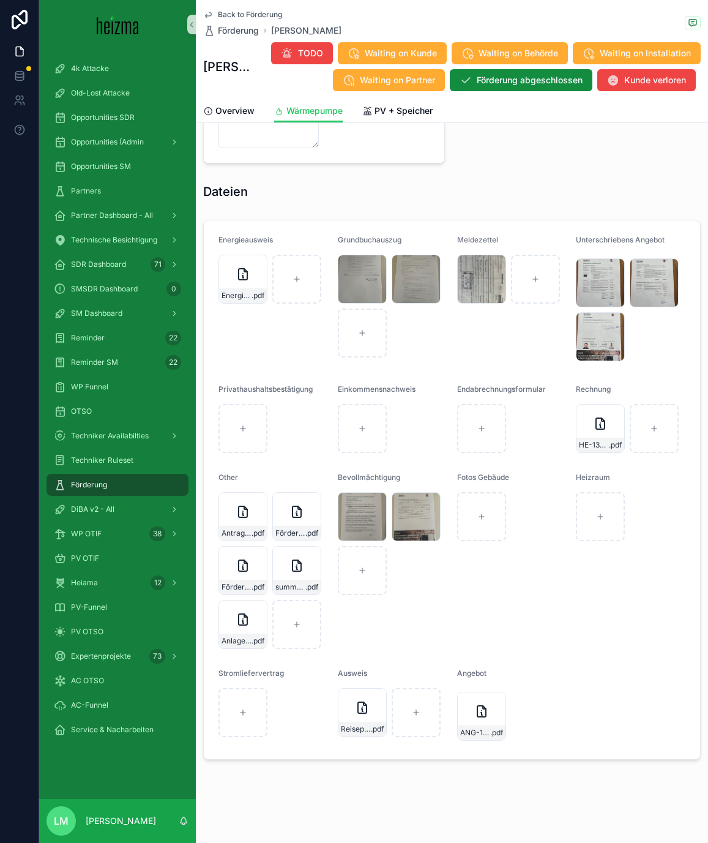
scroll to position [1363, 0]
click at [290, 537] on span "Förderungsvertrag---(Pr.Nr._-C461663)" at bounding box center [290, 533] width 30 height 10
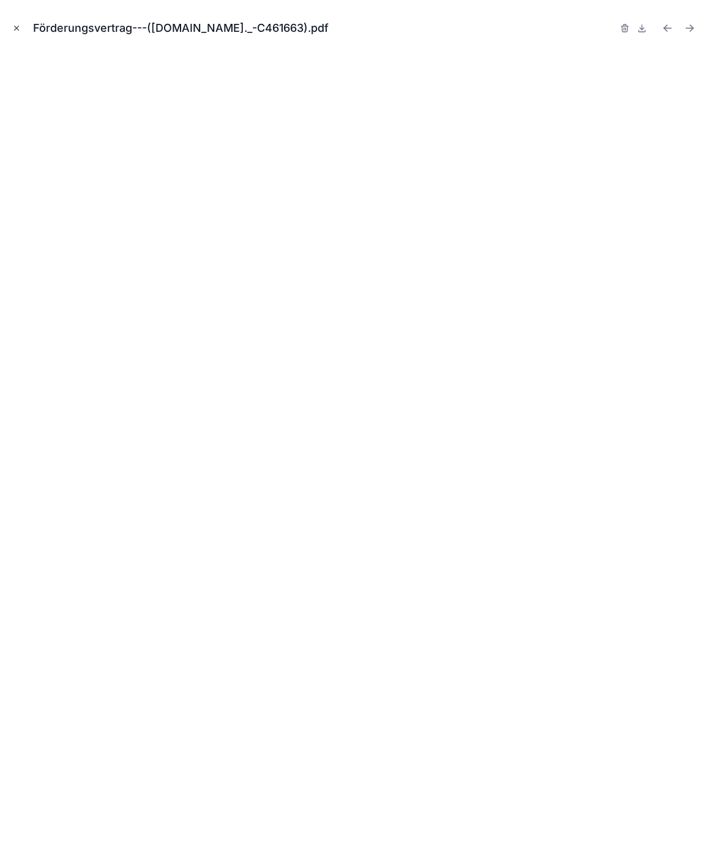
click at [18, 28] on icon "Close modal" at bounding box center [16, 28] width 9 height 9
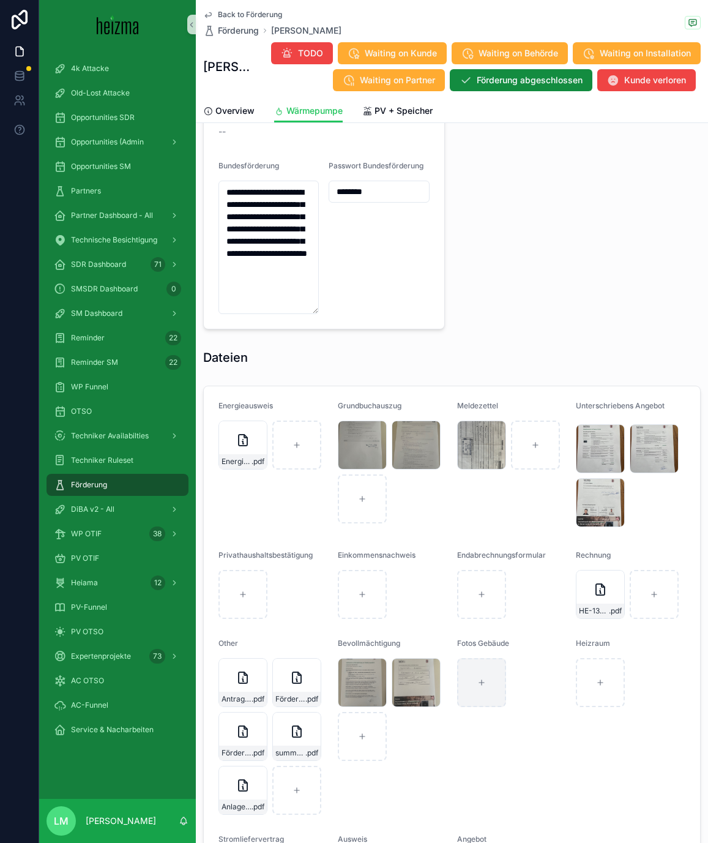
scroll to position [1284, 0]
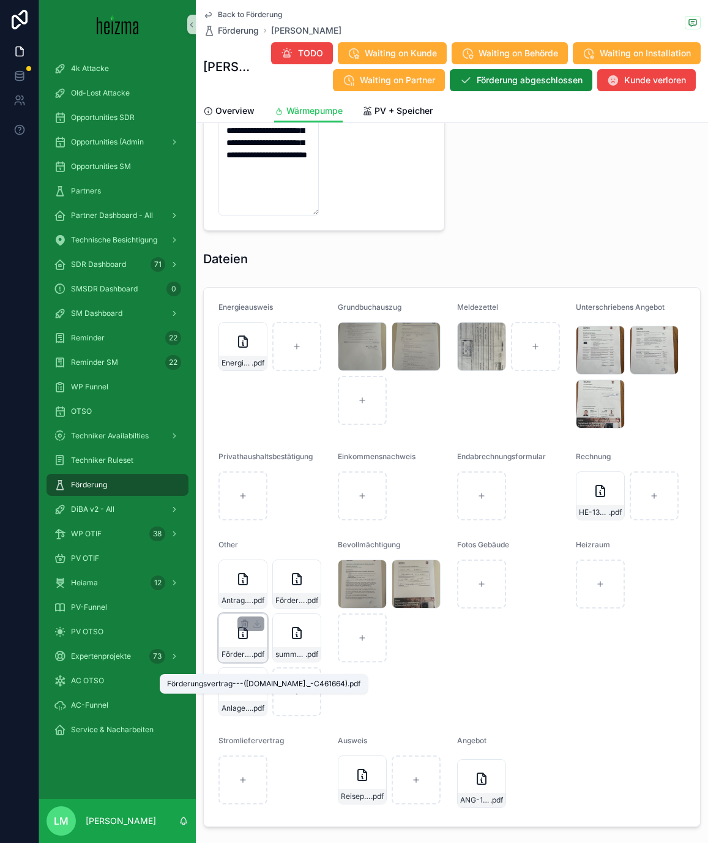
click at [236, 659] on span "Förderungsvertrag---([DOMAIN_NAME]._-C461664)" at bounding box center [237, 654] width 30 height 10
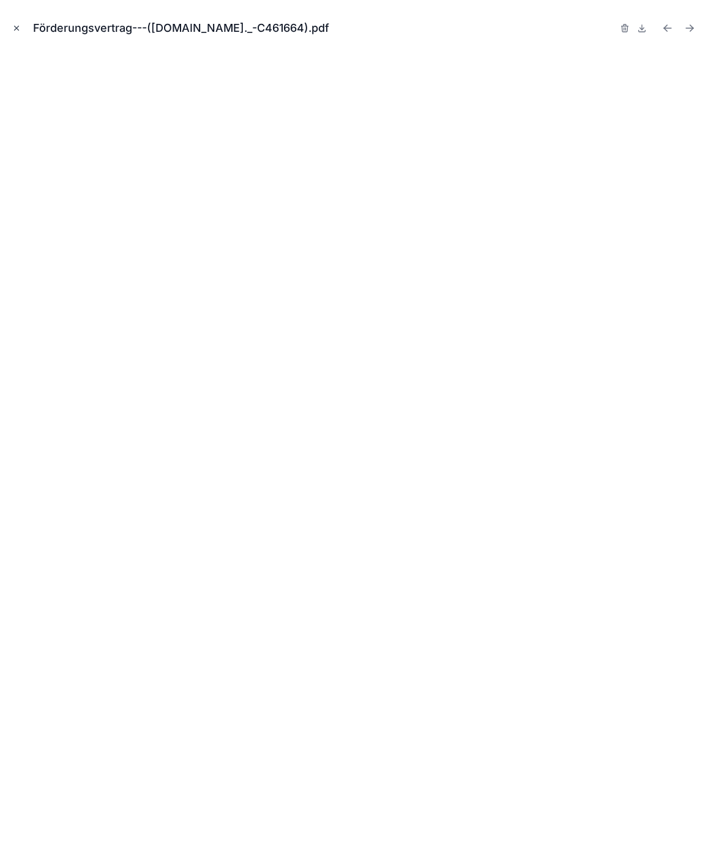
click at [13, 28] on icon "Close modal" at bounding box center [16, 28] width 9 height 9
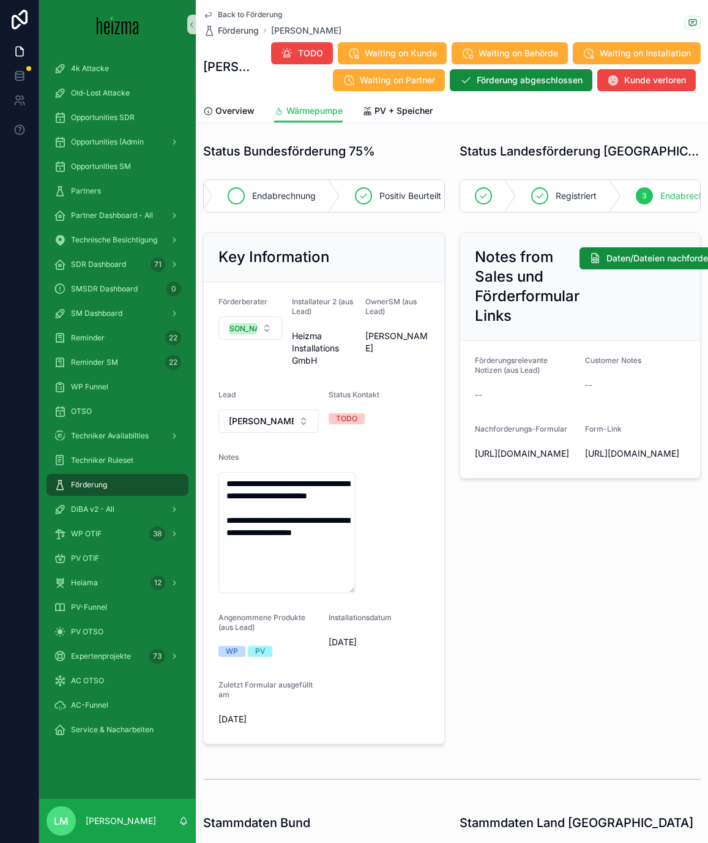
scroll to position [0, 133]
click at [421, 114] on span "PV + Speicher" at bounding box center [404, 111] width 58 height 12
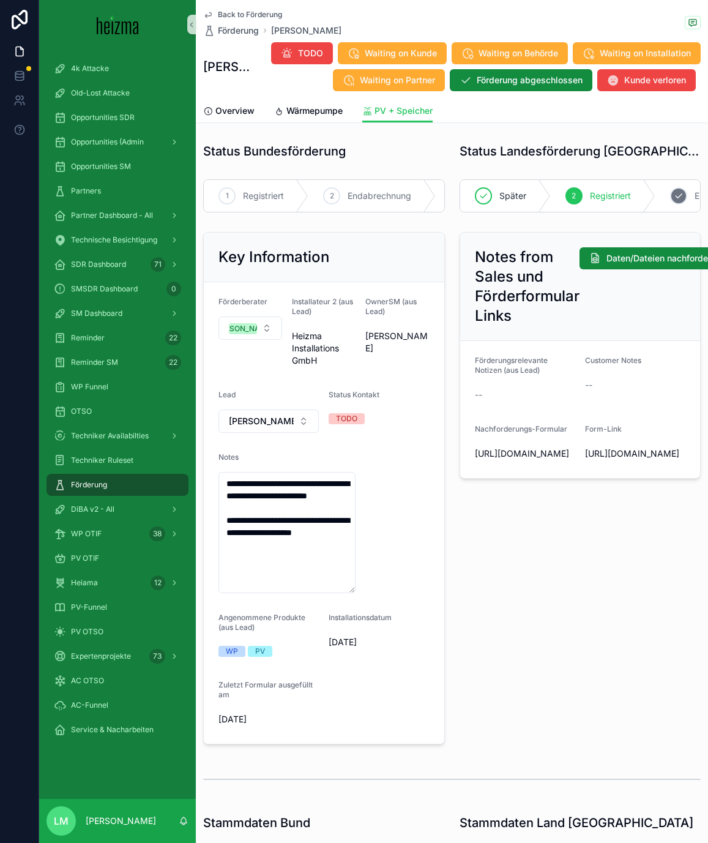
click at [685, 191] on div "3" at bounding box center [678, 195] width 17 height 17
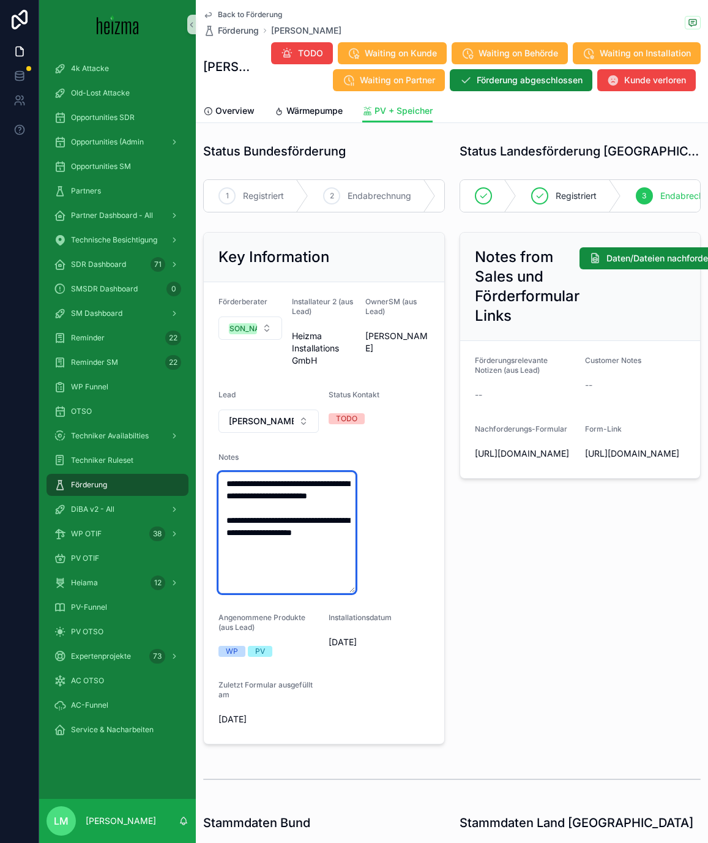
click at [310, 555] on textarea "**********" at bounding box center [287, 532] width 137 height 121
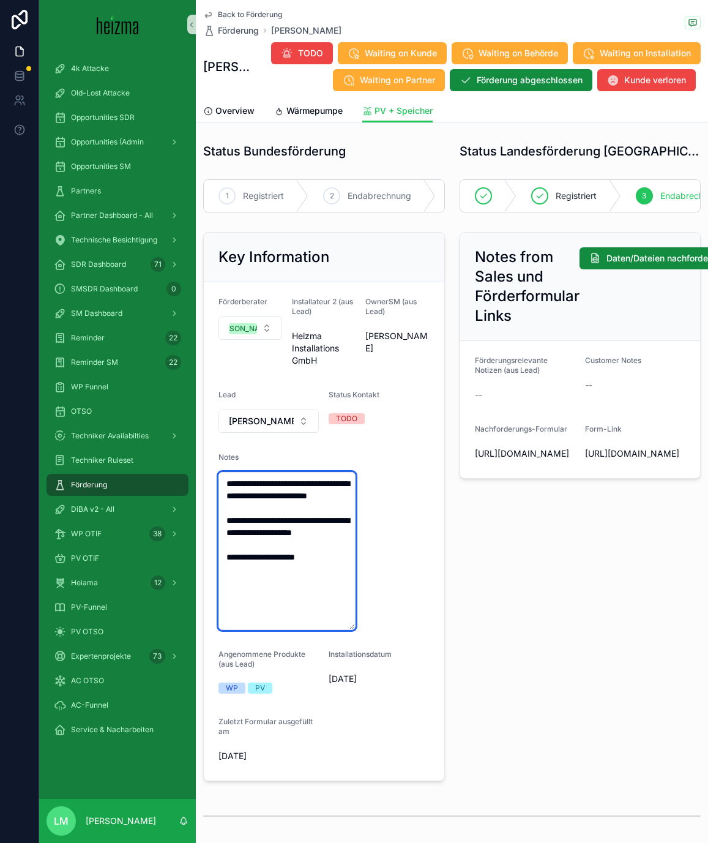
click at [289, 577] on textarea "**********" at bounding box center [287, 551] width 137 height 158
type textarea "**********"
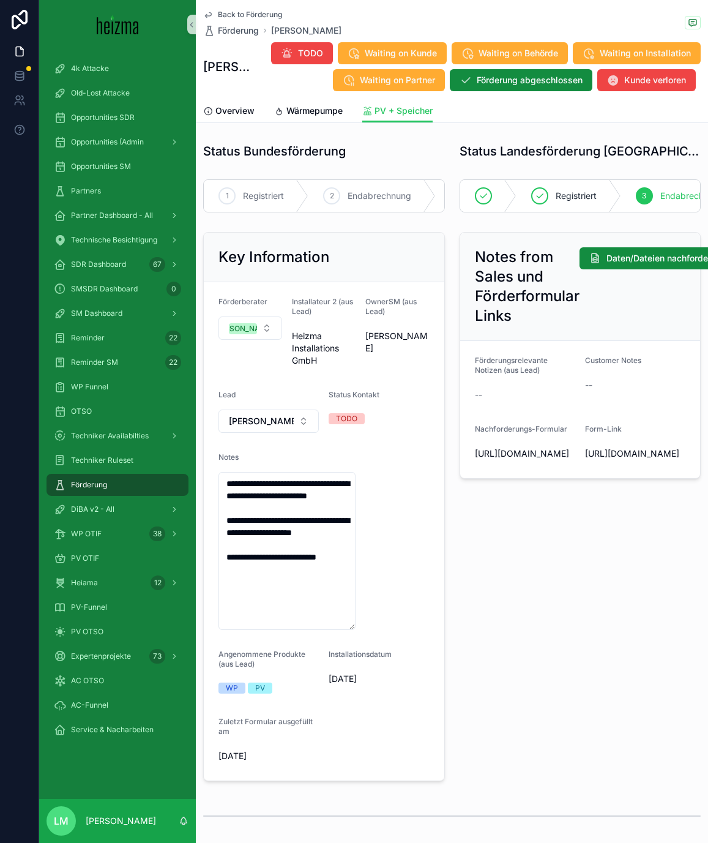
click at [242, 23] on div "Back to Förderung Förderung [PERSON_NAME]" at bounding box center [272, 23] width 138 height 27
click at [237, 17] on span "Back to Förderung" at bounding box center [250, 15] width 64 height 10
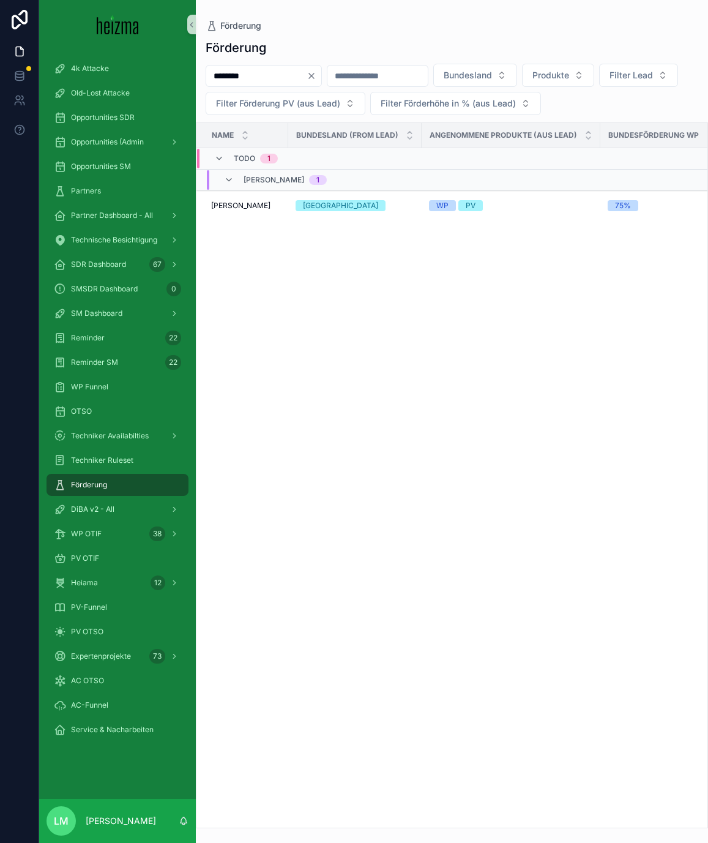
click at [255, 69] on input "********" at bounding box center [256, 75] width 100 height 17
type input "*****"
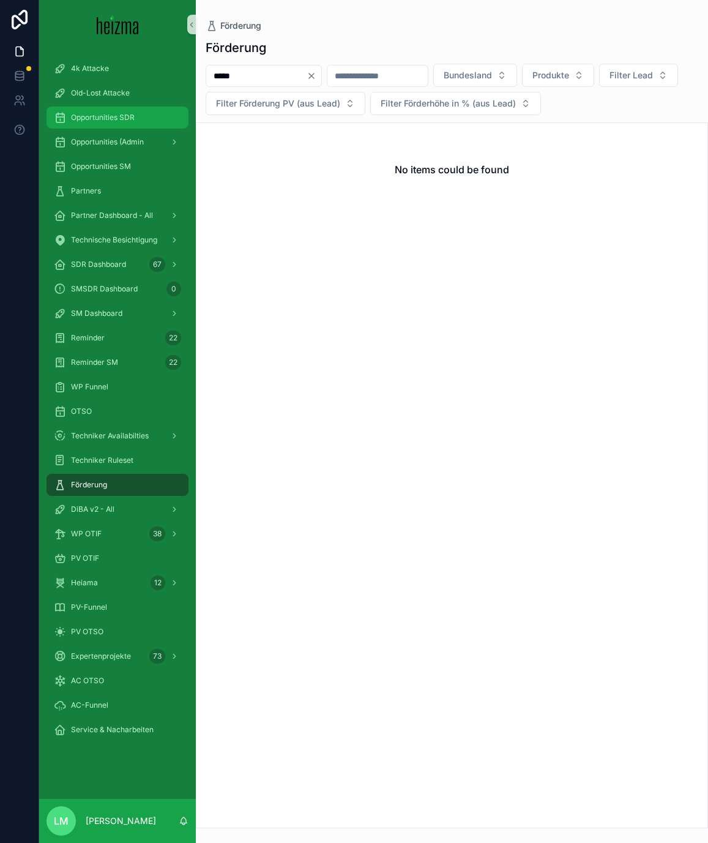
click at [108, 125] on div "Opportunities SDR" at bounding box center [117, 118] width 127 height 20
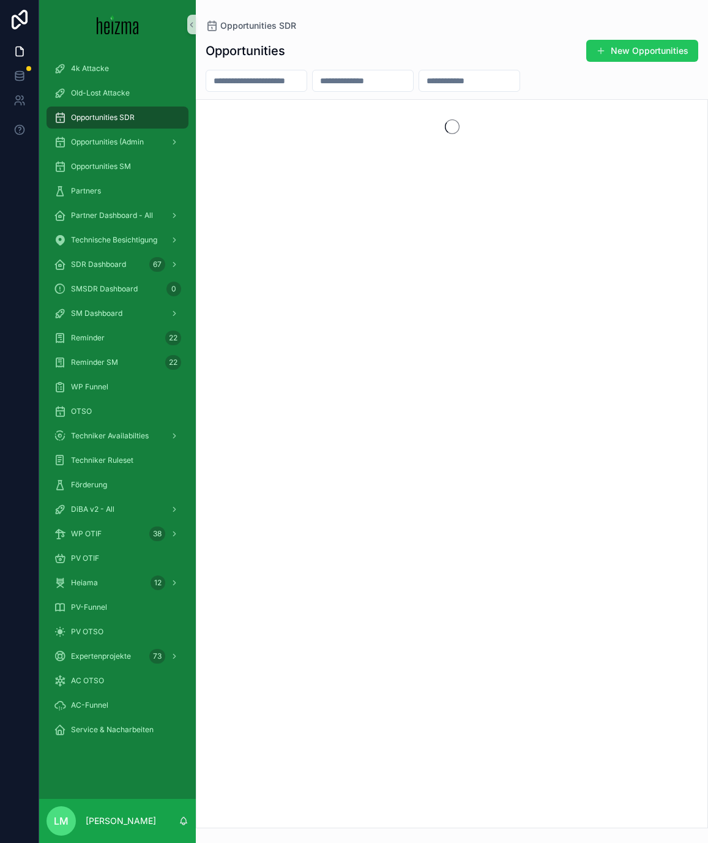
click at [294, 83] on input "scrollable content" at bounding box center [256, 80] width 100 height 17
type input "*****"
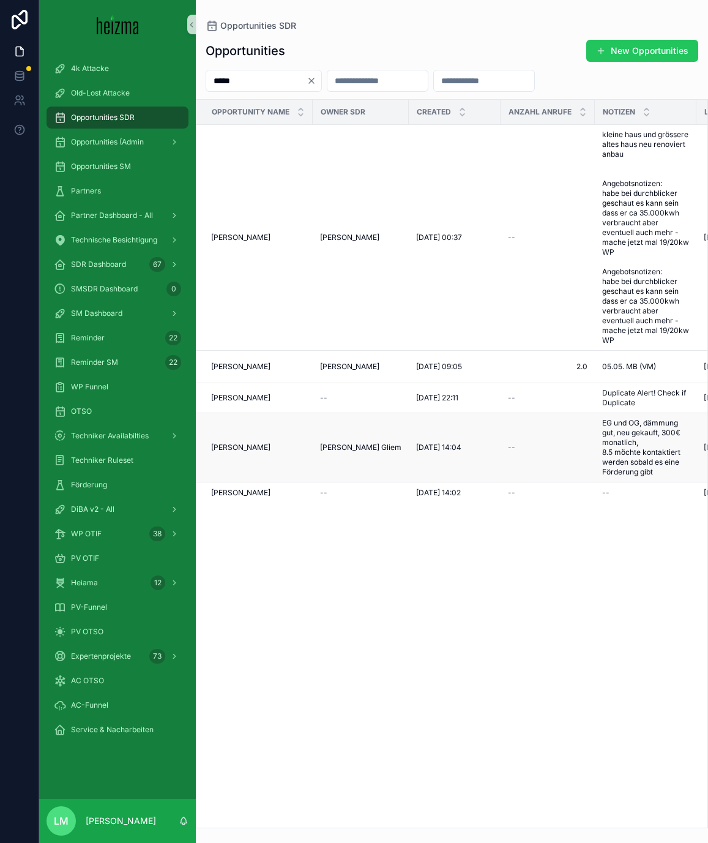
click at [237, 452] on span "[PERSON_NAME]" at bounding box center [240, 448] width 59 height 10
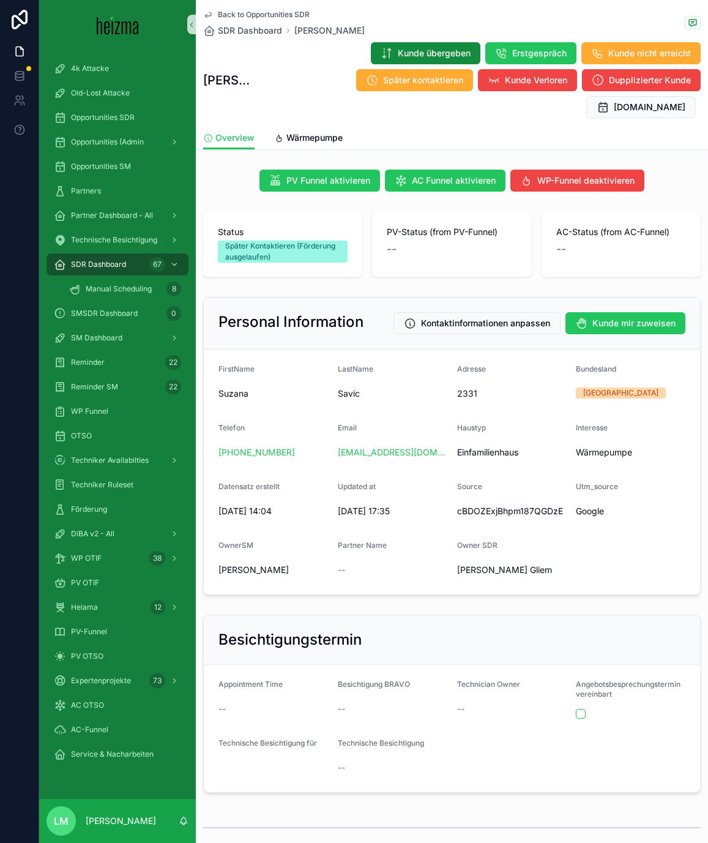
click at [245, 13] on span "Back to Opportunities SDR" at bounding box center [264, 15] width 92 height 10
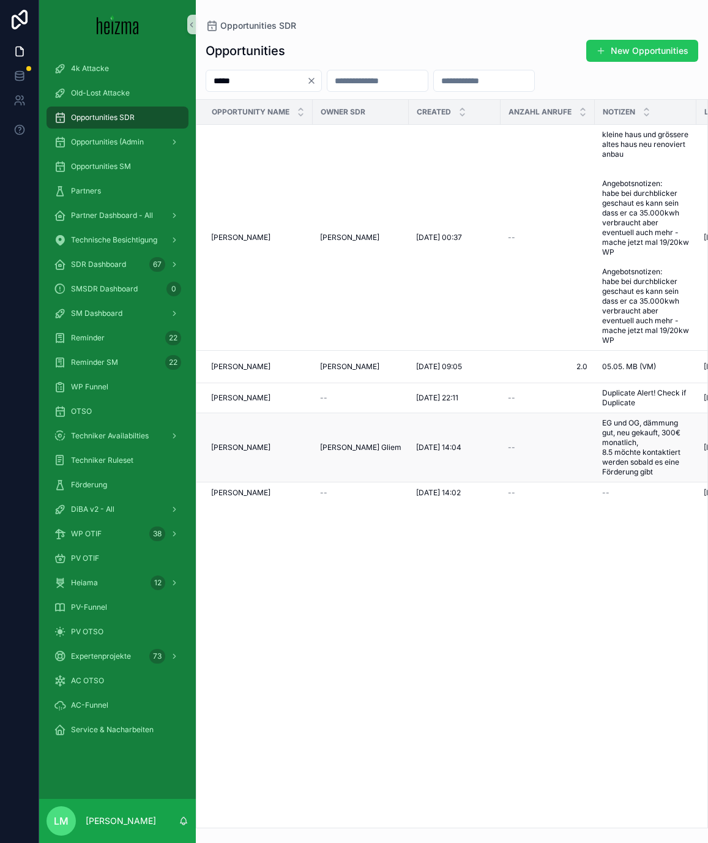
click at [258, 452] on div "[PERSON_NAME] [PERSON_NAME]" at bounding box center [258, 448] width 94 height 10
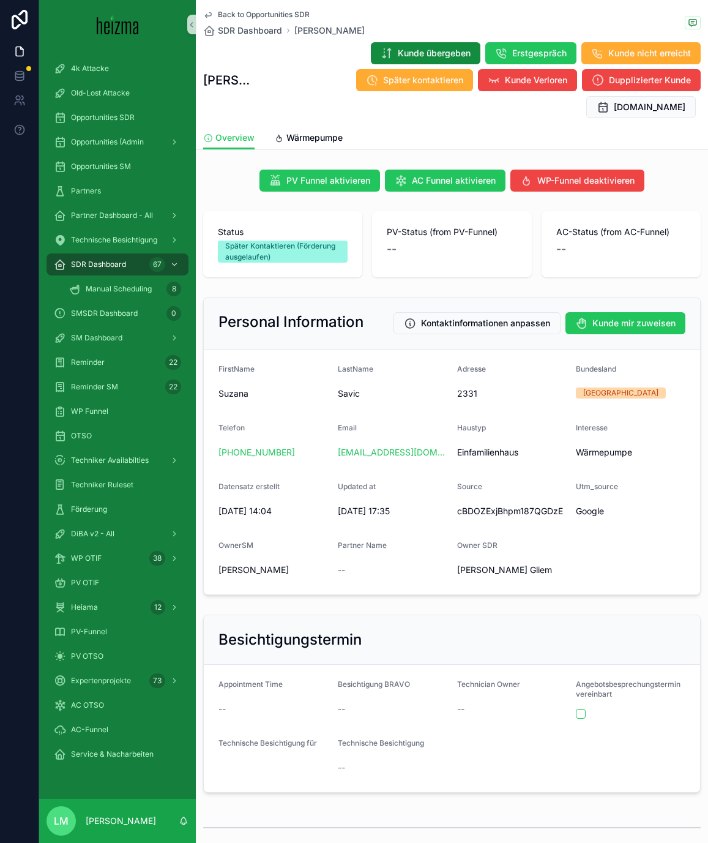
click at [239, 13] on span "Back to Opportunities SDR" at bounding box center [264, 15] width 92 height 10
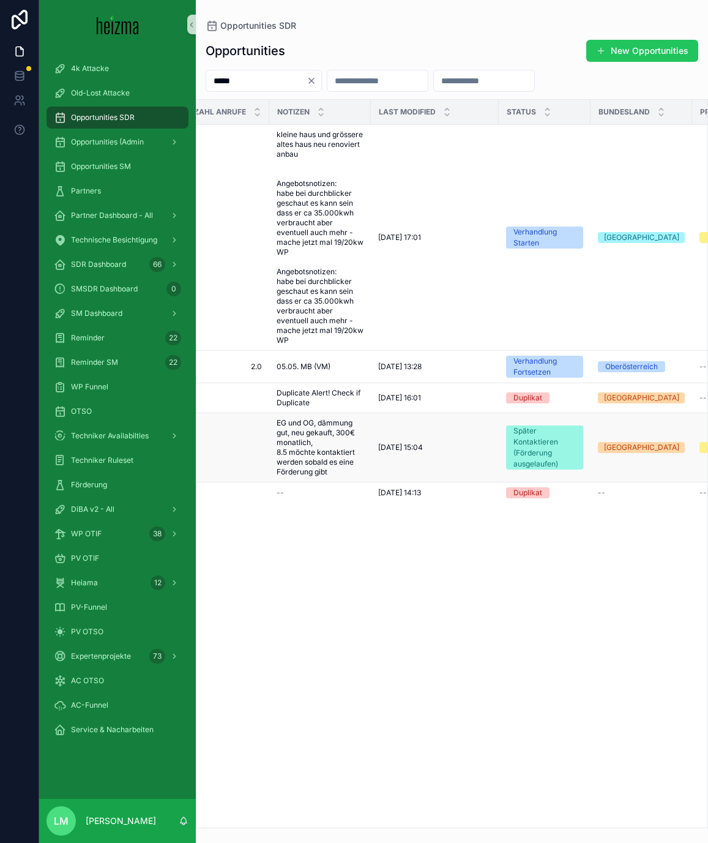
scroll to position [0, 335]
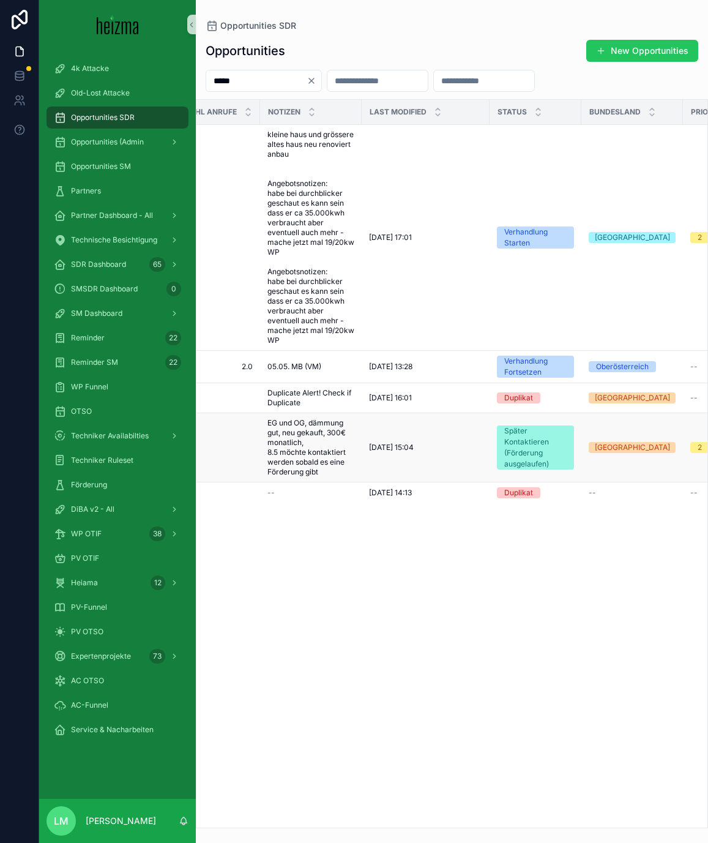
click at [346, 448] on span "EG und OG, dämmung gut, neu gekauft, 300€ monatlich, 8.5 möchte kontaktiert wer…" at bounding box center [310, 447] width 87 height 59
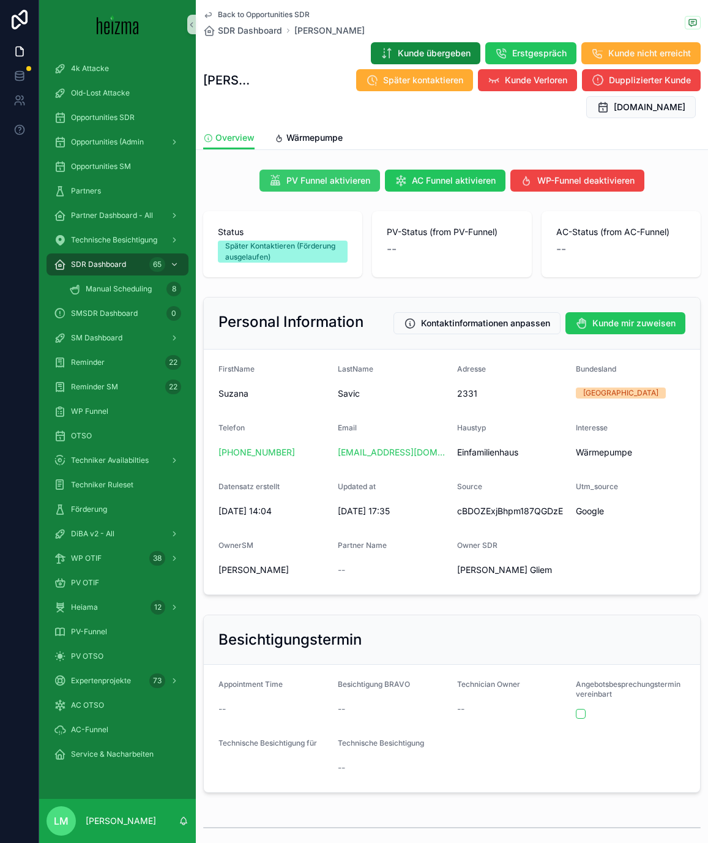
click at [317, 174] on span "PV Funnel aktivieren" at bounding box center [328, 180] width 84 height 12
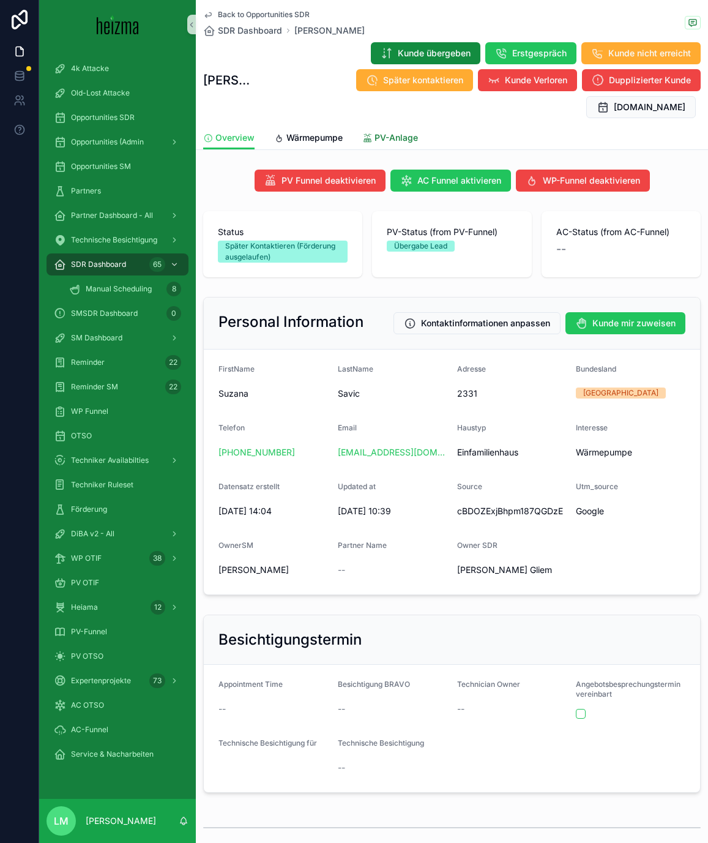
click at [384, 132] on span "PV-Anlage" at bounding box center [396, 138] width 43 height 12
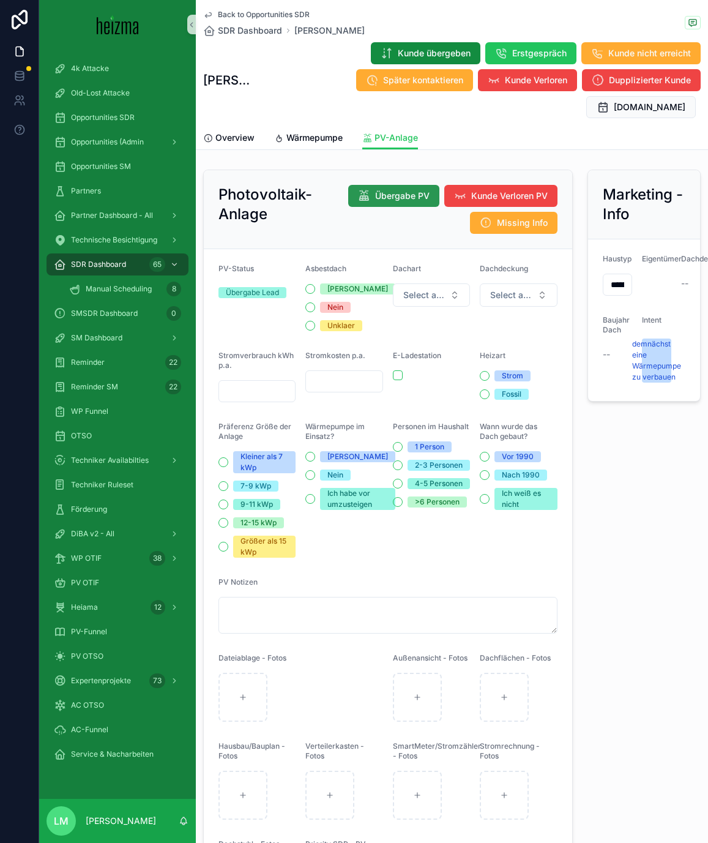
click at [405, 185] on button "Übergabe PV" at bounding box center [393, 196] width 91 height 22
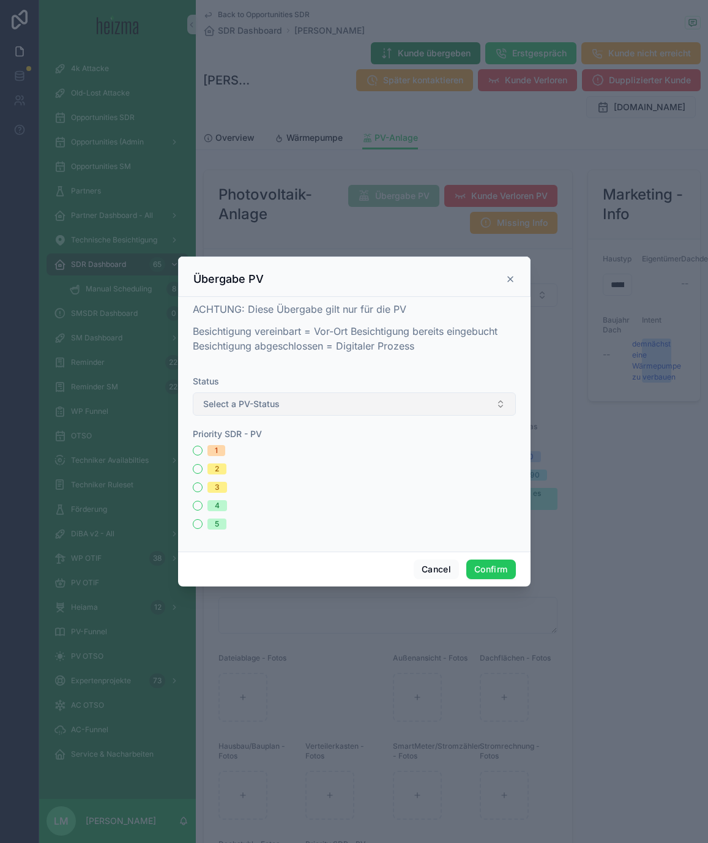
click at [483, 409] on button "Select a PV-Status" at bounding box center [354, 403] width 323 height 23
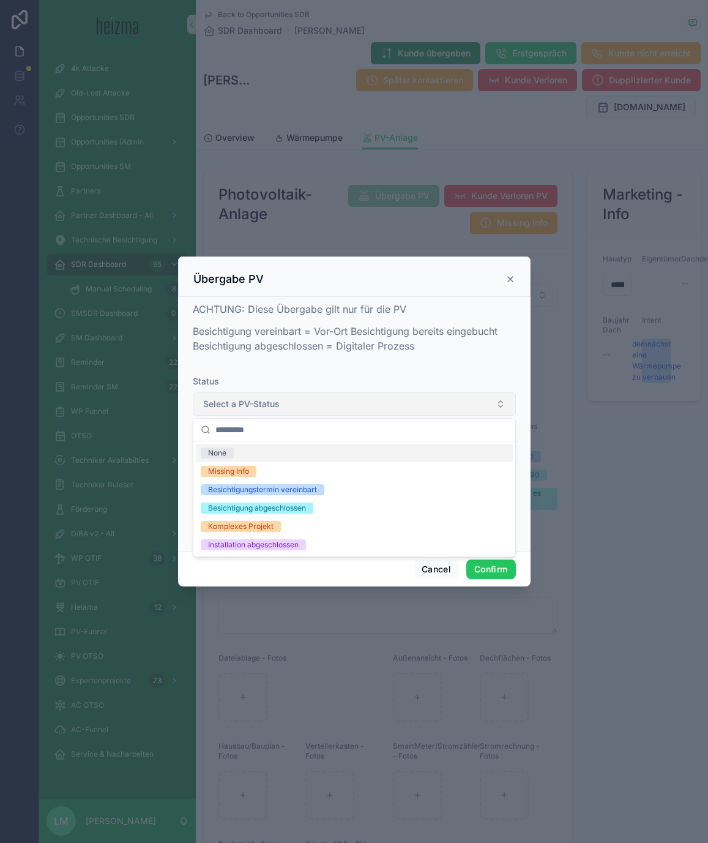
click at [467, 408] on button "Select a PV-Status" at bounding box center [354, 403] width 323 height 23
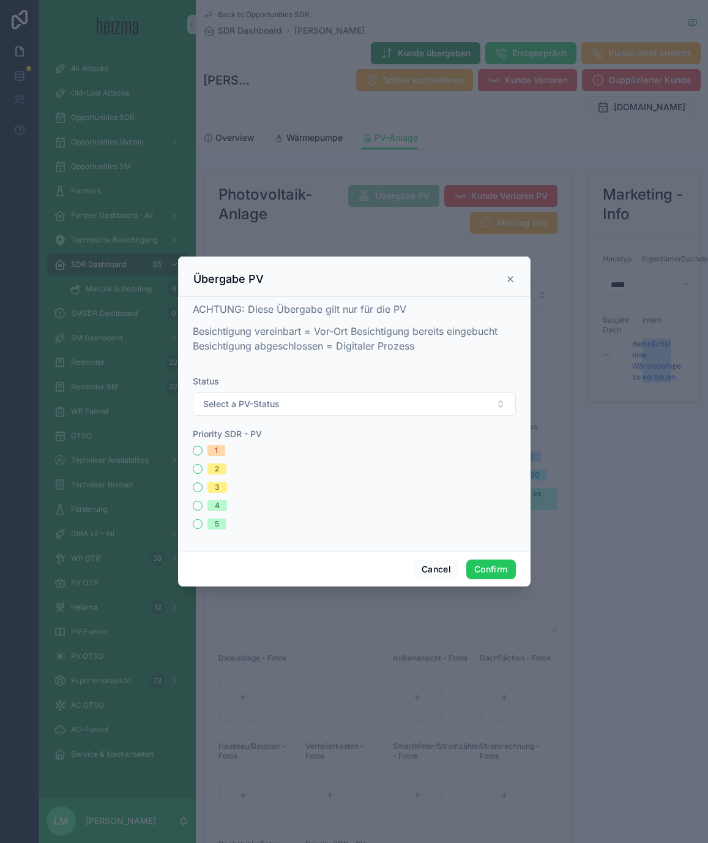
click at [510, 277] on icon at bounding box center [511, 279] width 10 height 10
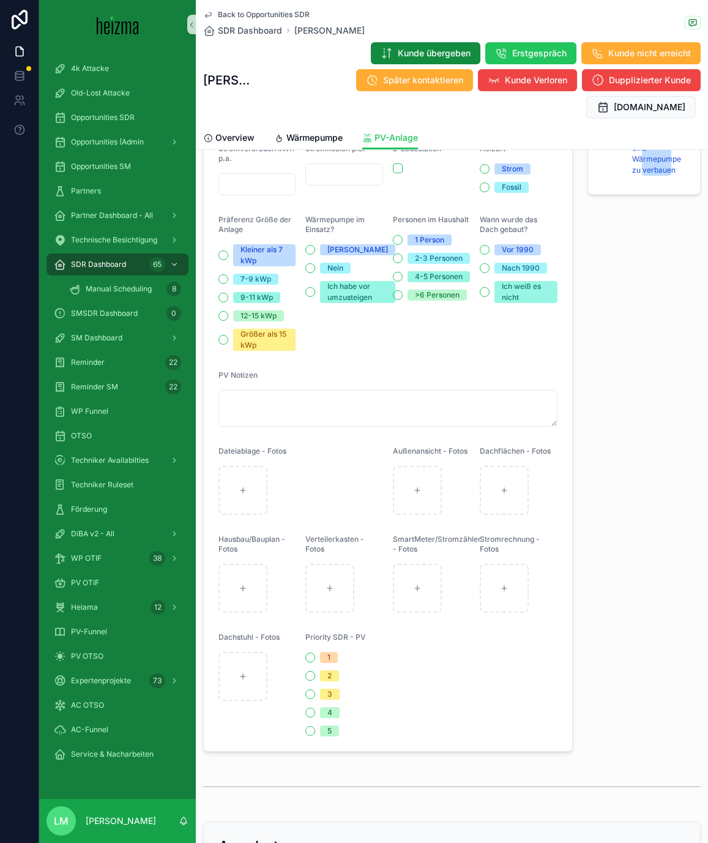
scroll to position [129, 0]
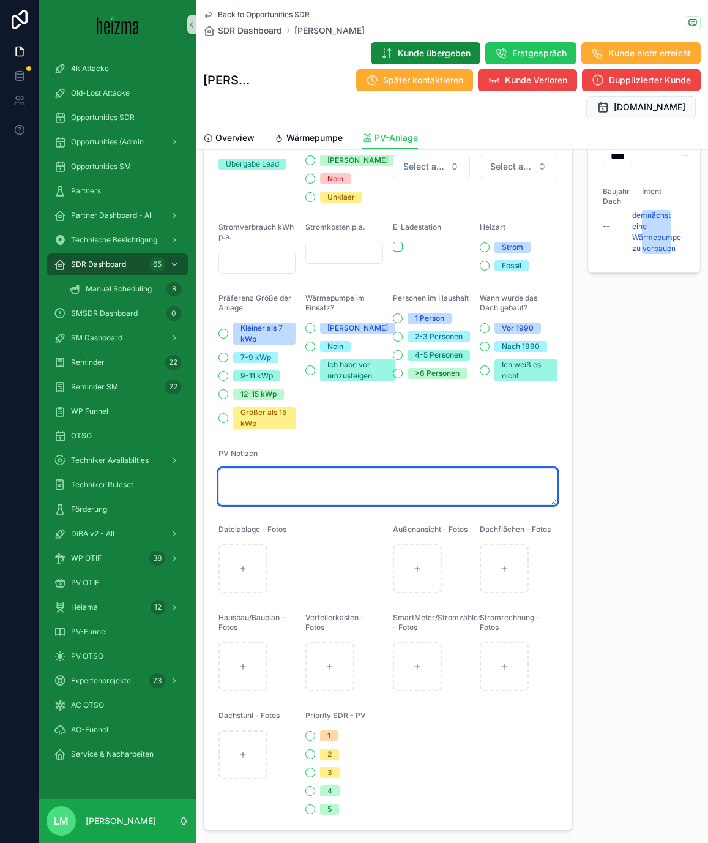
click at [274, 468] on textarea "scrollable content" at bounding box center [388, 486] width 339 height 37
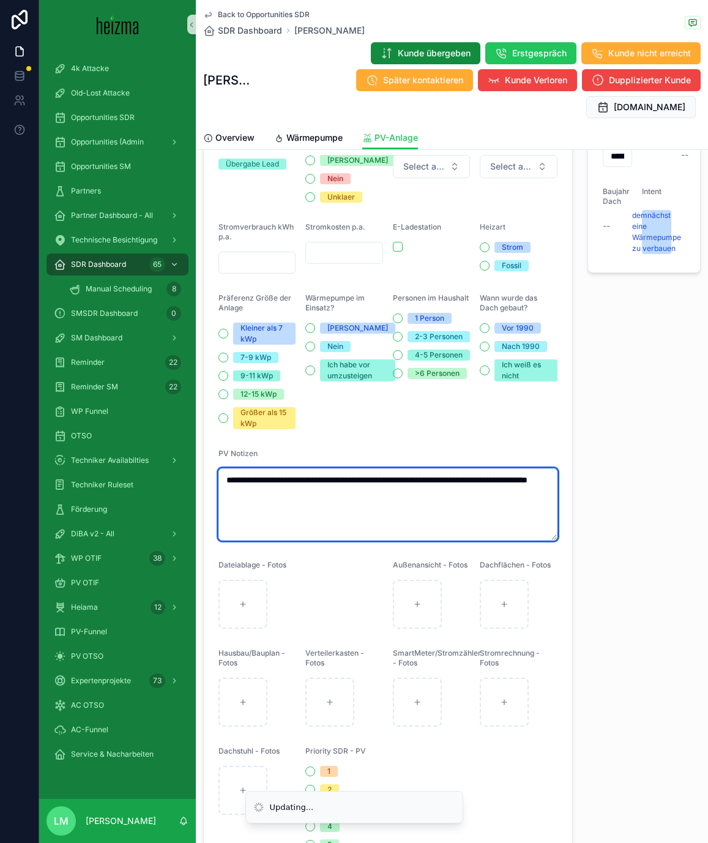
click at [383, 468] on textarea "**********" at bounding box center [388, 504] width 339 height 72
click at [378, 468] on textarea "**********" at bounding box center [388, 504] width 339 height 72
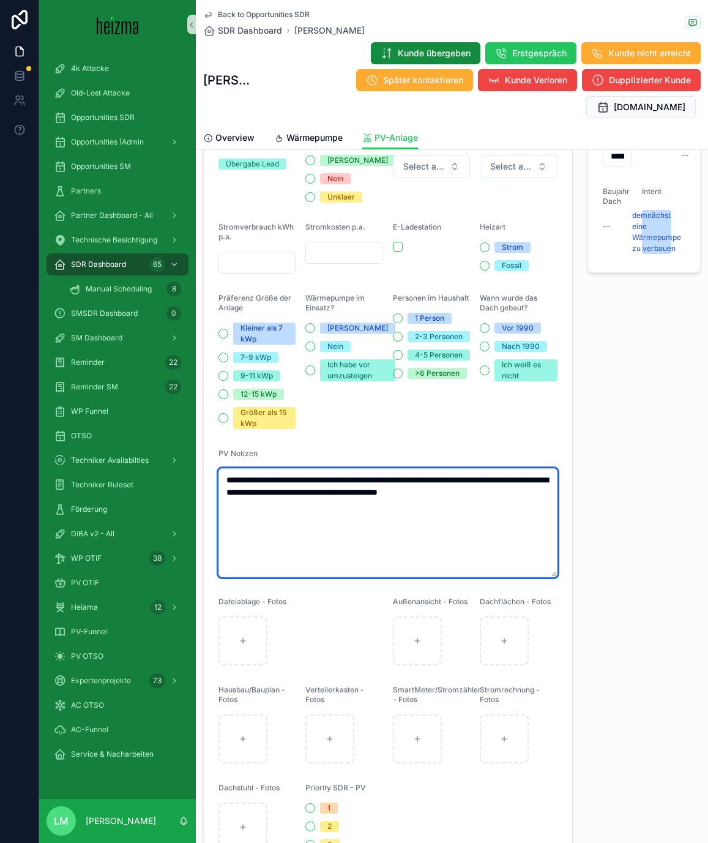
click at [530, 509] on textarea "**********" at bounding box center [388, 522] width 339 height 109
type textarea "**********"
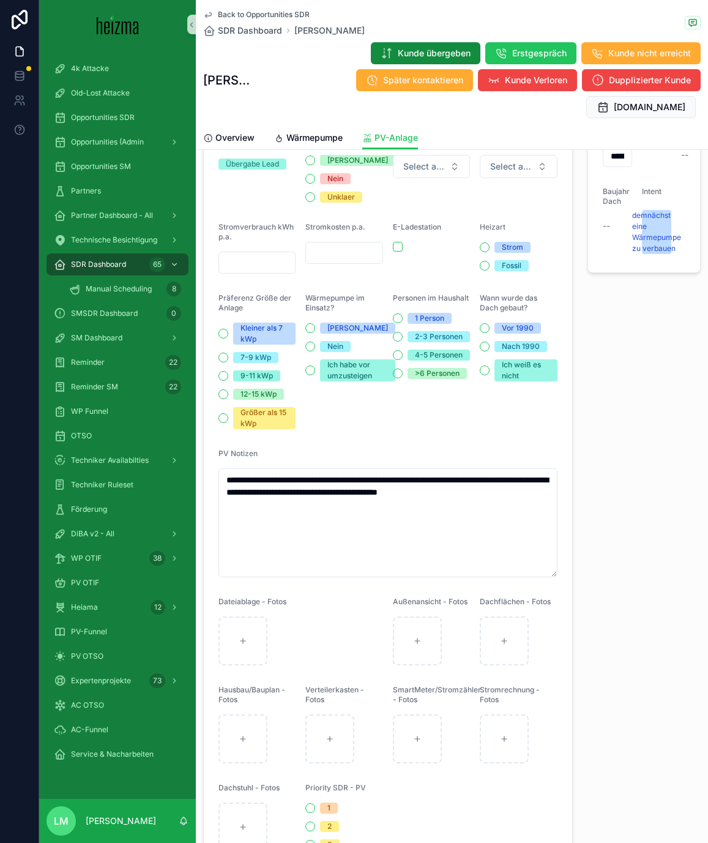
click at [600, 493] on div "**********" at bounding box center [644, 471] width 128 height 871
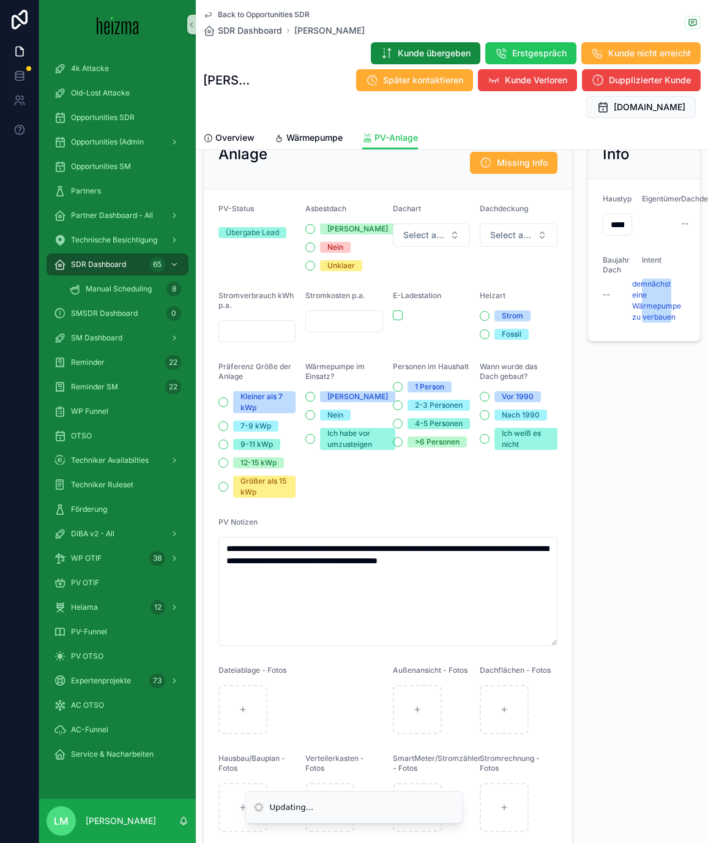
scroll to position [0, 0]
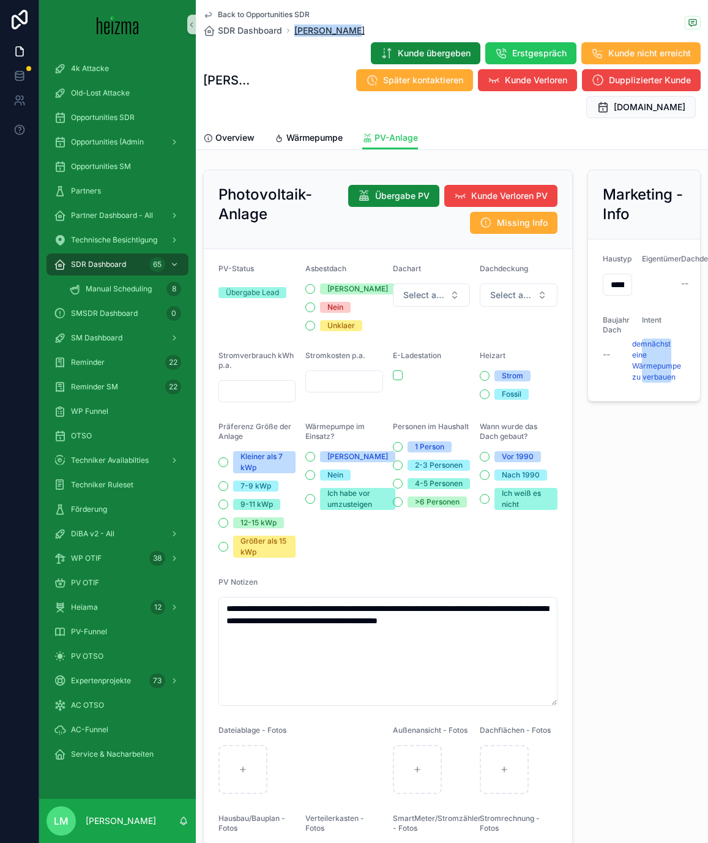
copy span "Suzana Savic"
click at [219, 132] on span "Overview" at bounding box center [234, 138] width 39 height 12
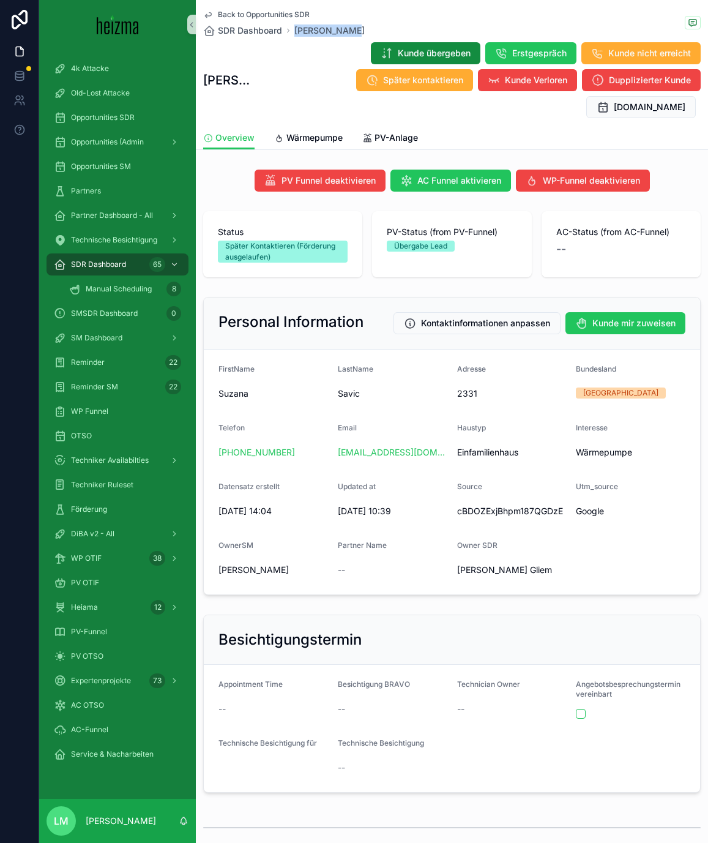
click at [269, 14] on span "Back to Opportunities SDR" at bounding box center [264, 15] width 92 height 10
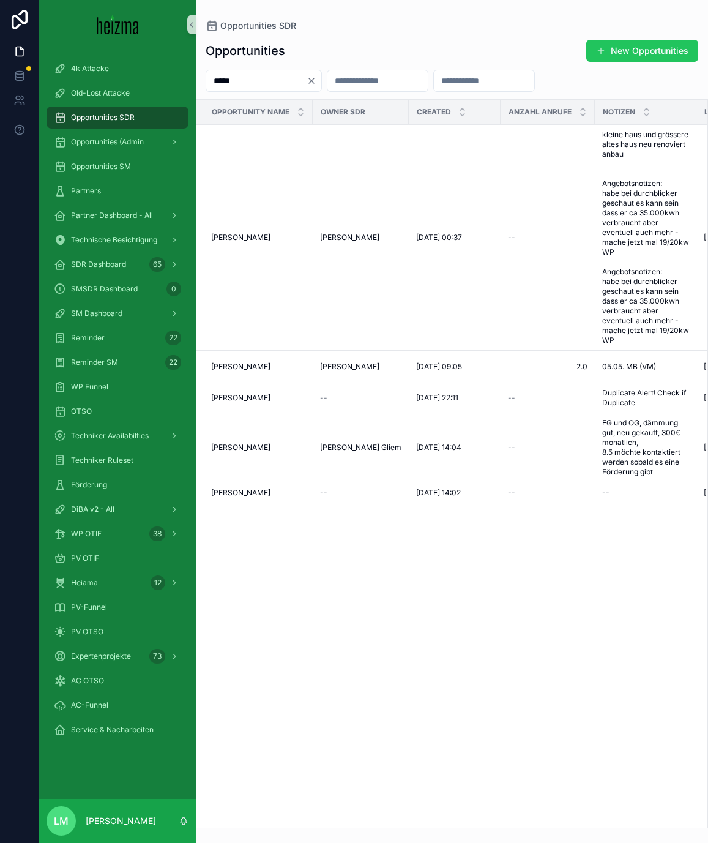
click at [322, 87] on div "*****" at bounding box center [264, 81] width 116 height 22
click at [316, 83] on icon "Clear" at bounding box center [312, 81] width 10 height 10
click at [315, 61] on div "Opportunities New Opportunities" at bounding box center [452, 50] width 493 height 23
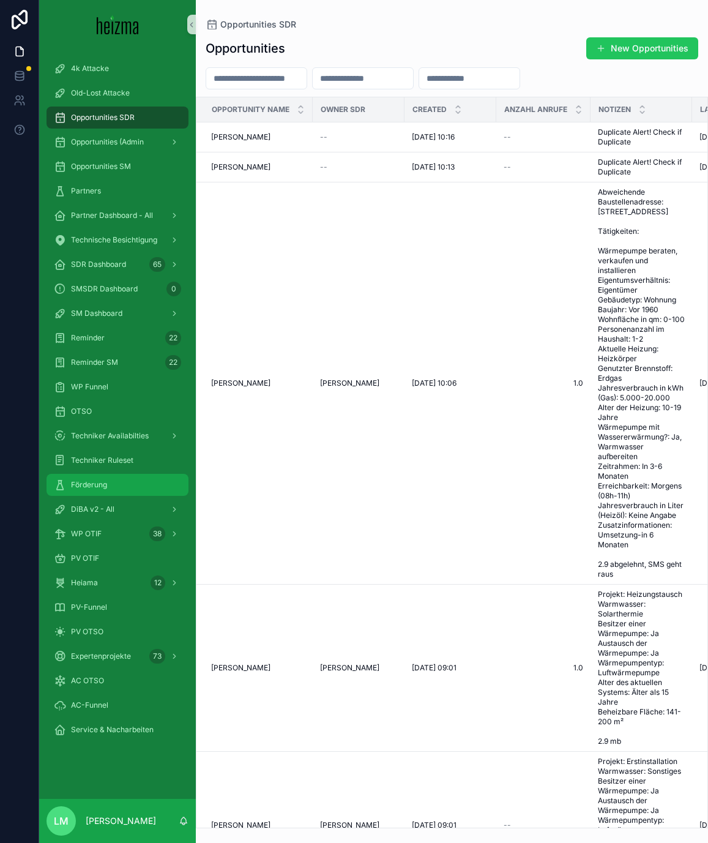
click at [81, 492] on div "Förderung" at bounding box center [117, 485] width 127 height 20
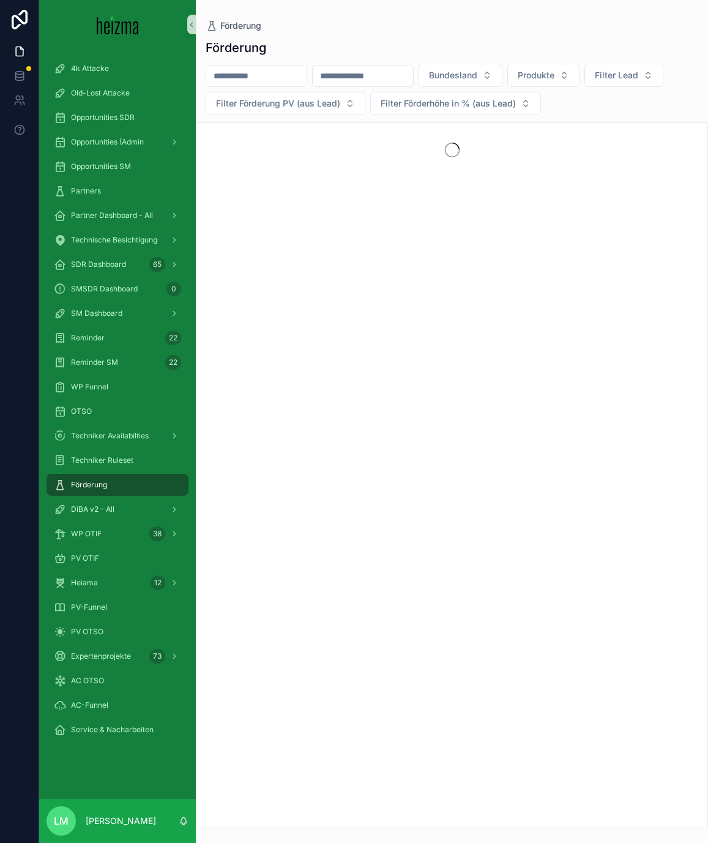
click at [259, 77] on input "scrollable content" at bounding box center [256, 75] width 100 height 17
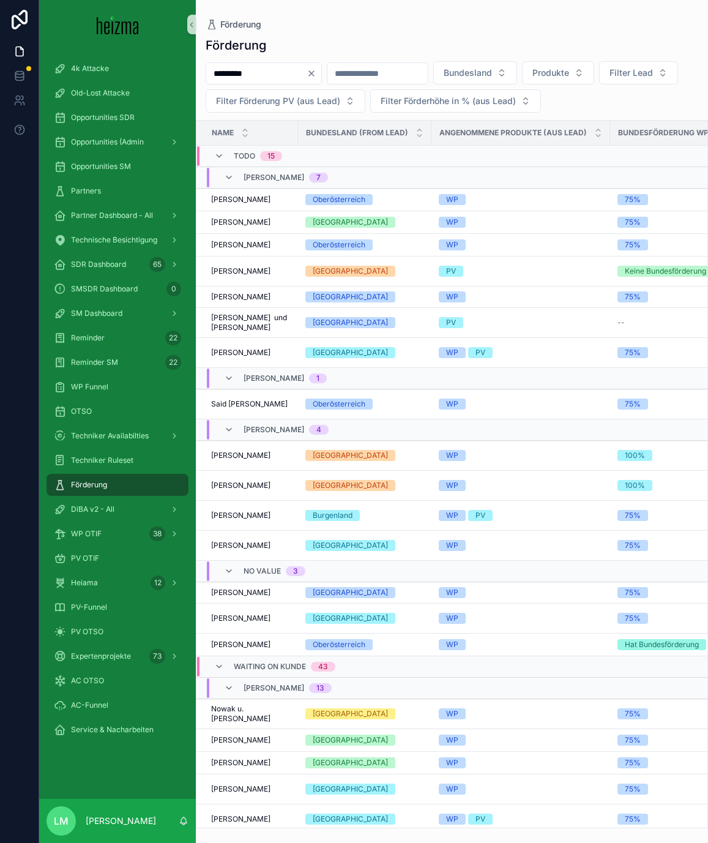
type input "*********"
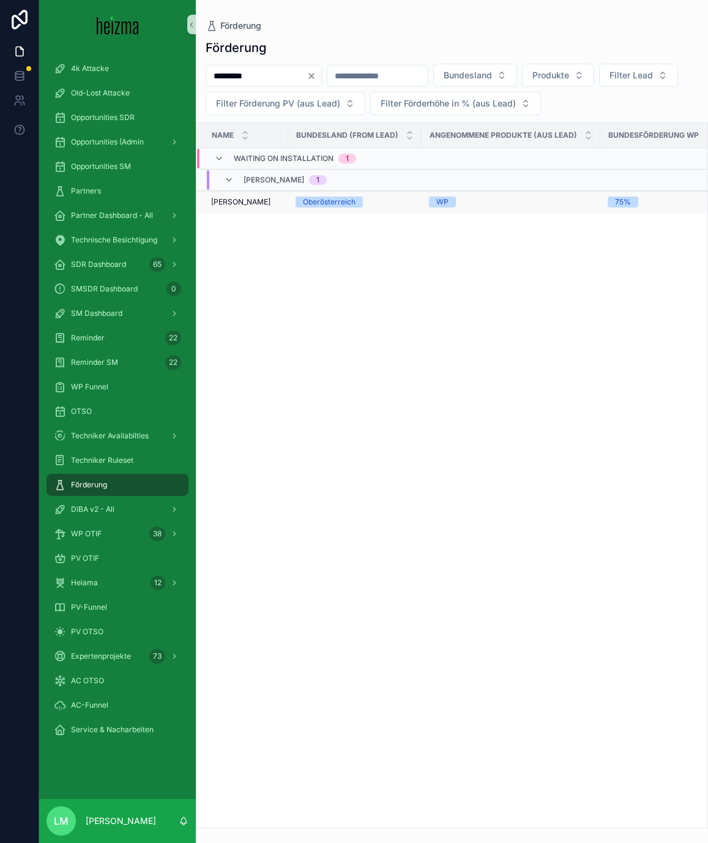
click at [232, 203] on span "Franz Stumptner" at bounding box center [240, 202] width 59 height 10
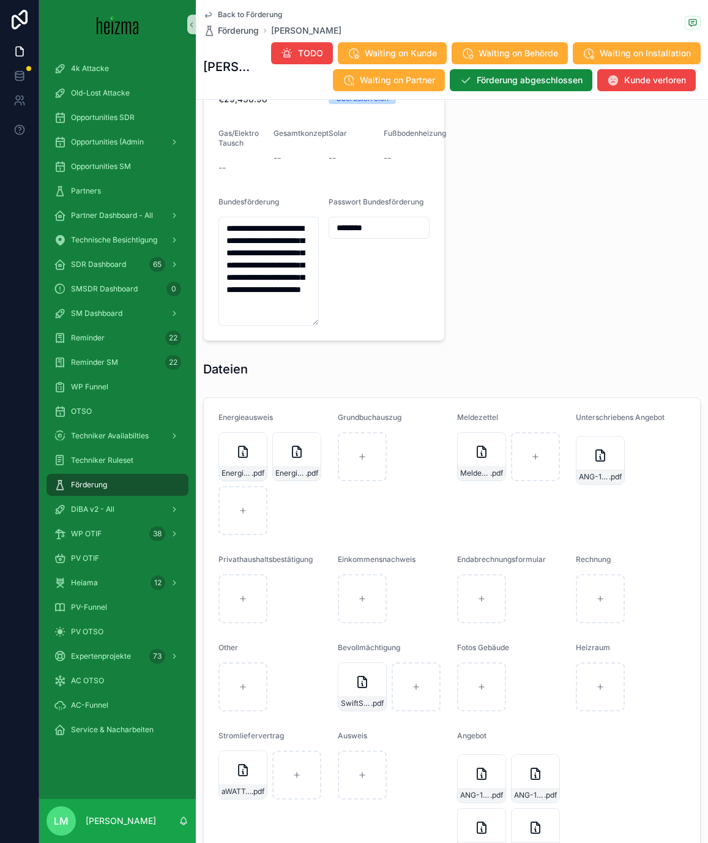
scroll to position [1131, 0]
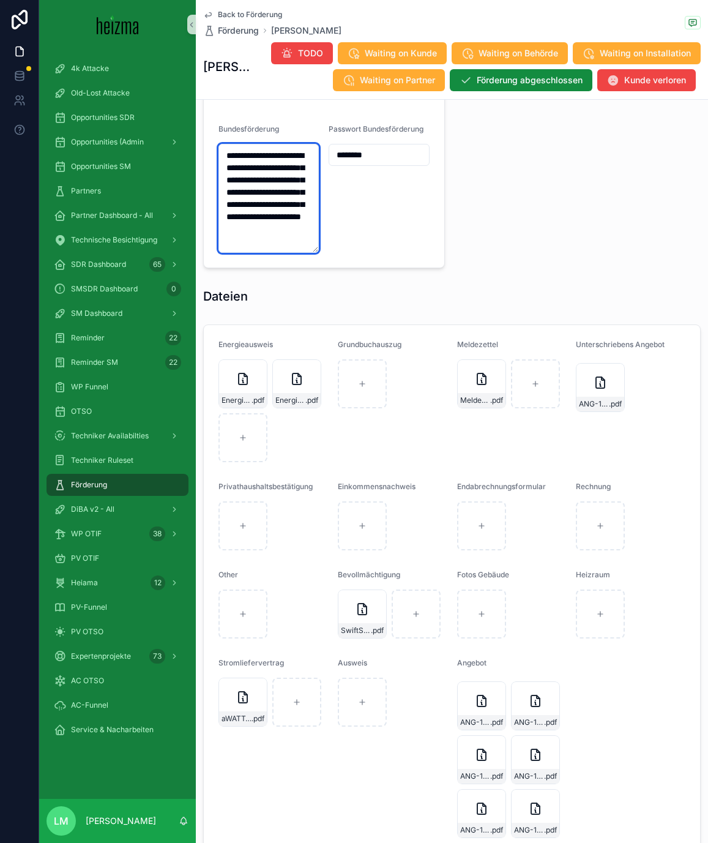
click at [249, 253] on textarea "**********" at bounding box center [269, 198] width 100 height 109
click at [354, 163] on input "********" at bounding box center [378, 154] width 99 height 17
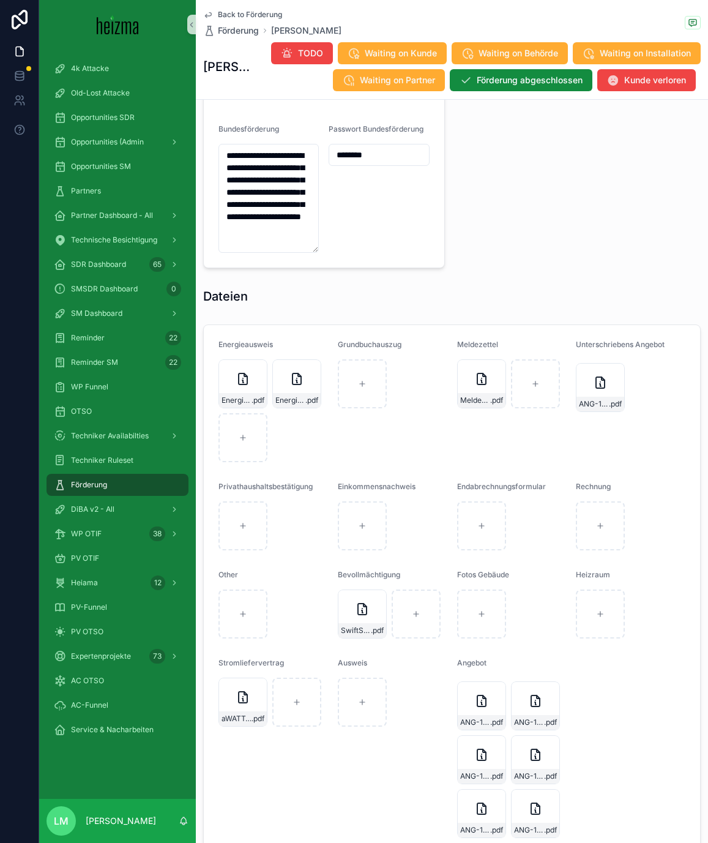
click at [381, 253] on div "Passwort Bundesförderung ********" at bounding box center [379, 188] width 100 height 129
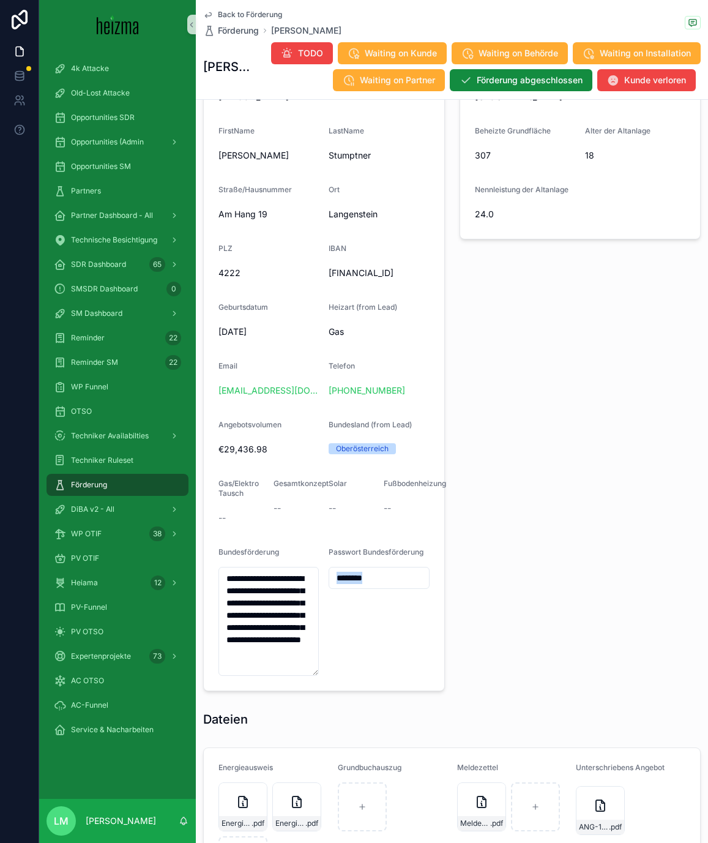
scroll to position [616, 0]
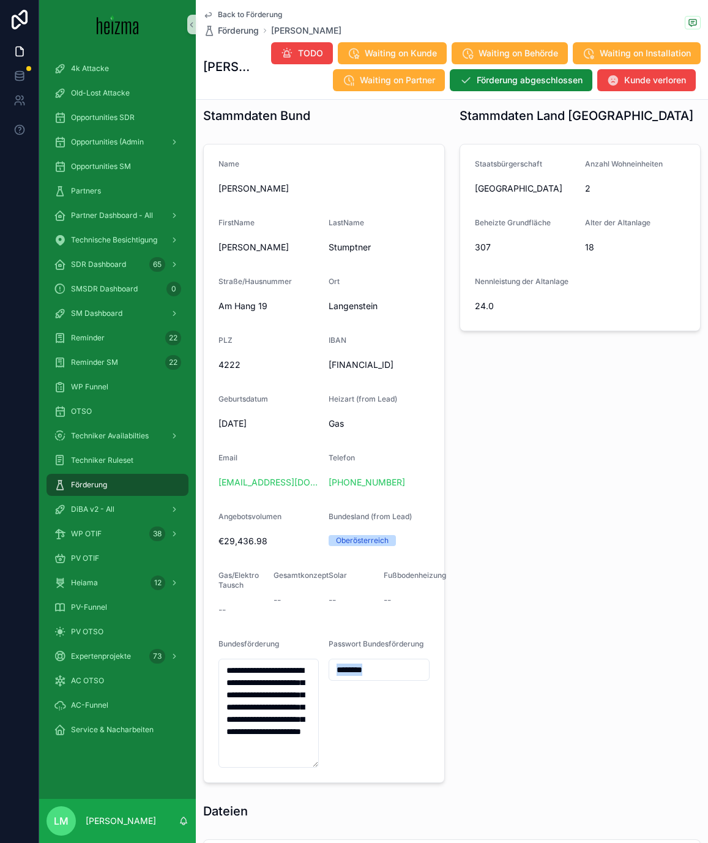
click at [367, 366] on form "**********" at bounding box center [324, 463] width 241 height 638
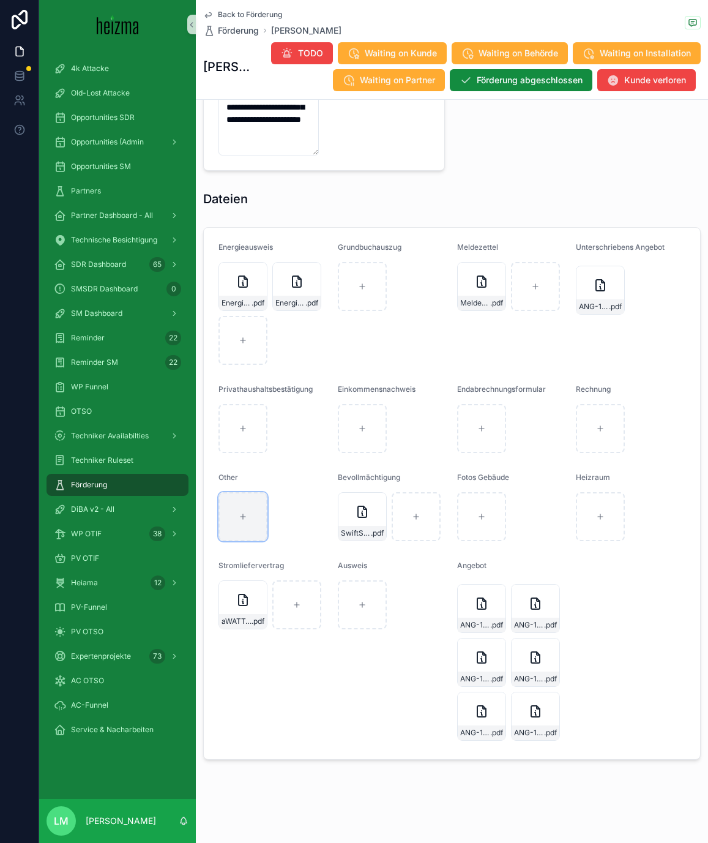
click at [258, 528] on div "scrollable content" at bounding box center [243, 516] width 49 height 49
click at [482, 443] on div "scrollable content" at bounding box center [481, 428] width 49 height 49
type input "**********"
click at [606, 433] on div "scrollable content" at bounding box center [600, 428] width 49 height 49
type input "**********"
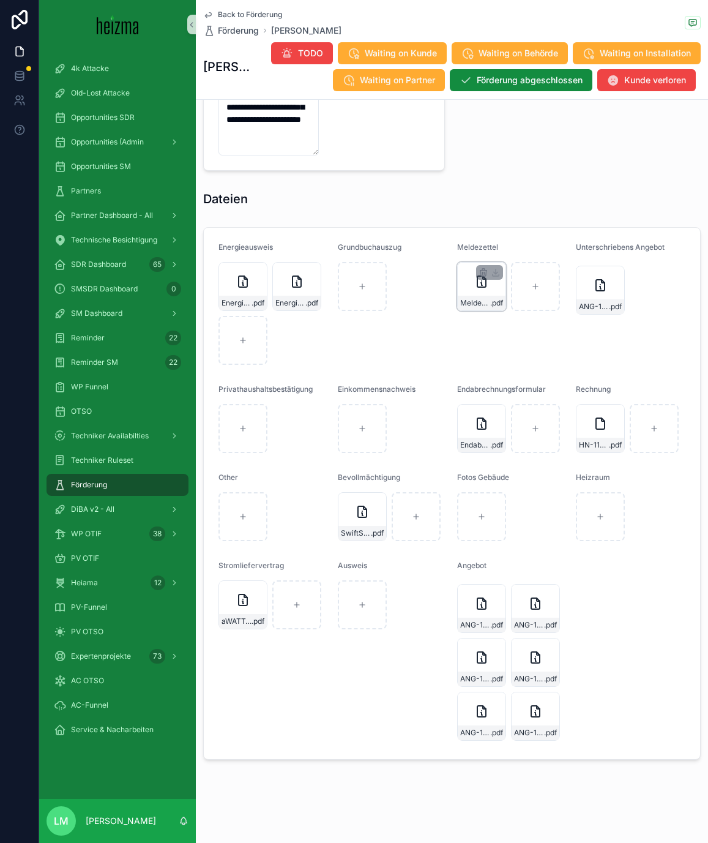
click at [491, 298] on span ".pdf" at bounding box center [496, 303] width 13 height 10
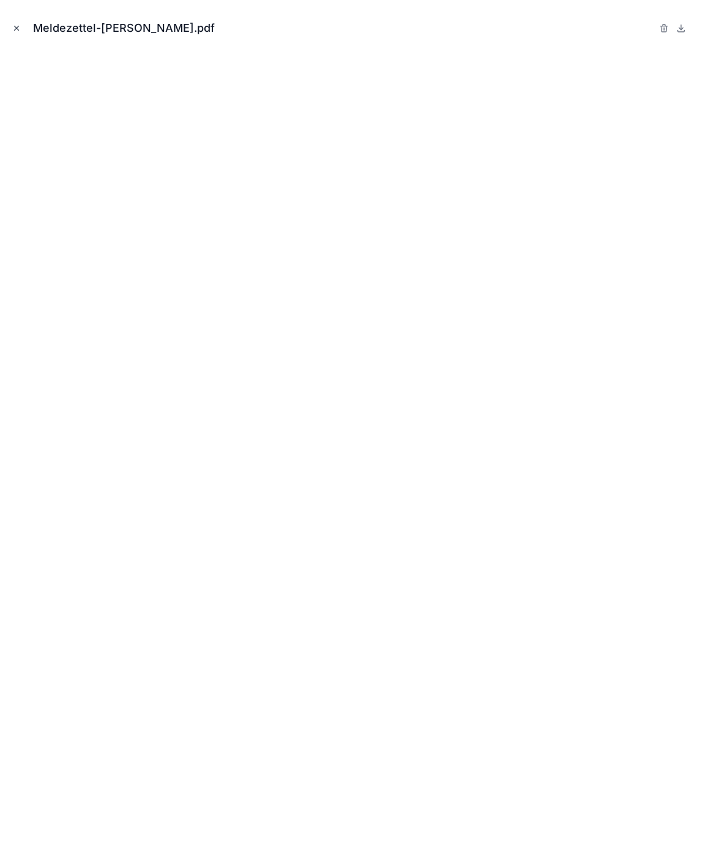
click at [18, 29] on icon "Close modal" at bounding box center [17, 28] width 4 height 4
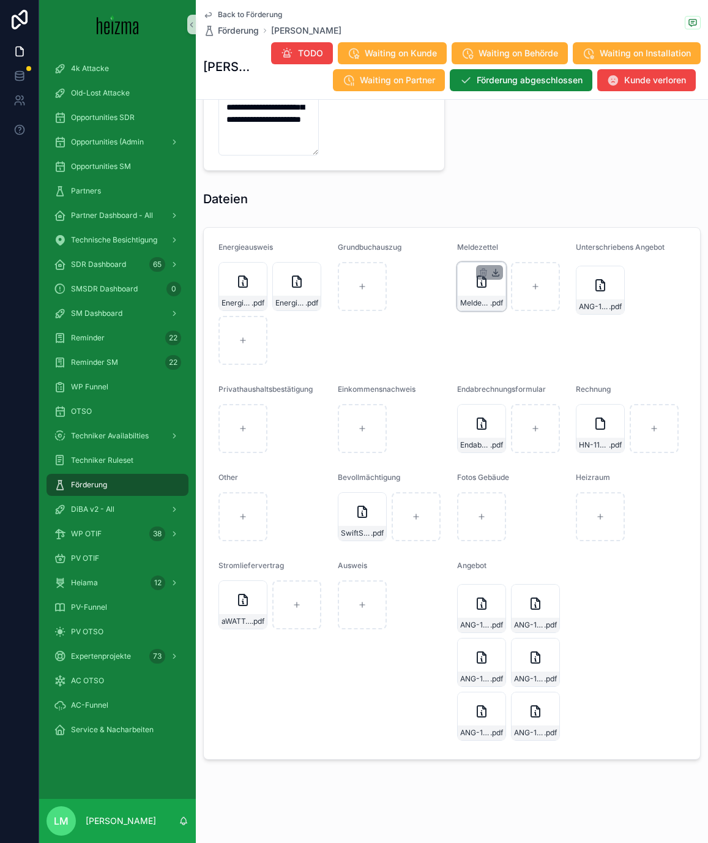
click at [496, 275] on icon "scrollable content" at bounding box center [496, 272] width 10 height 10
click at [592, 450] on span "HN-1100" at bounding box center [594, 445] width 30 height 10
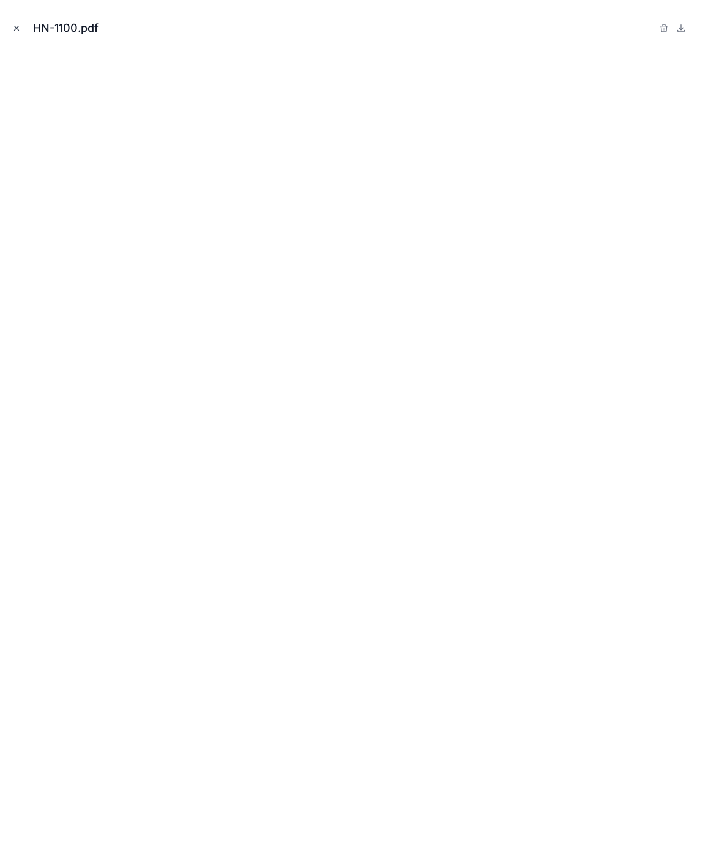
click at [18, 33] on button "Close modal" at bounding box center [16, 27] width 13 height 13
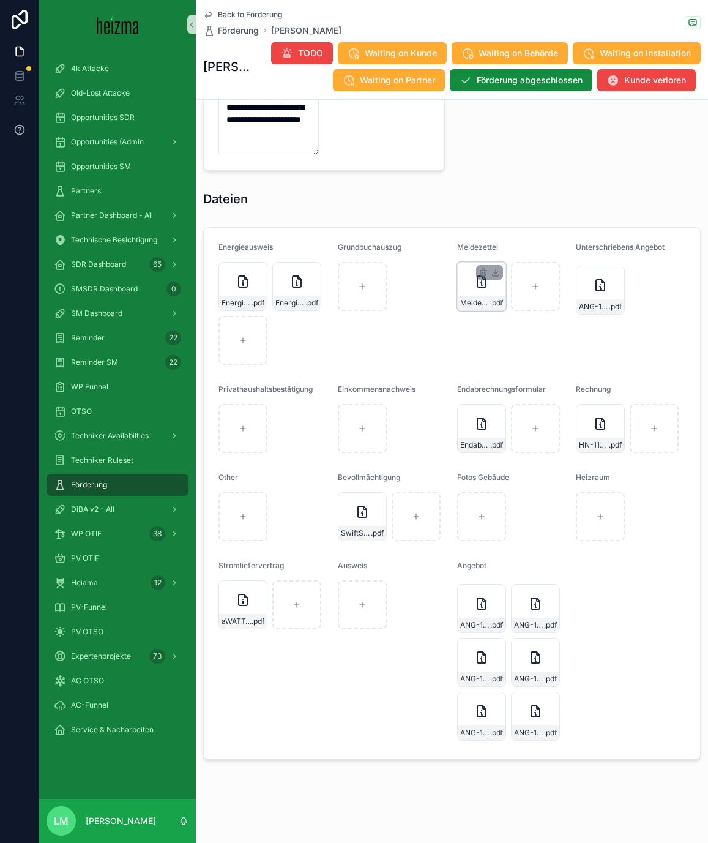
scroll to position [1275, 0]
click at [591, 440] on span "HN-1100" at bounding box center [594, 445] width 30 height 10
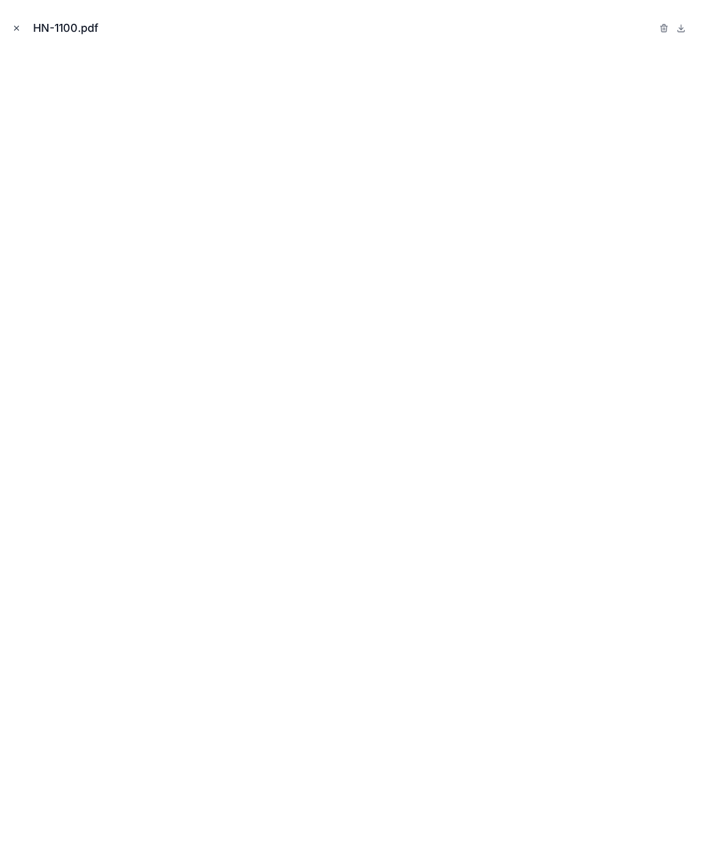
click at [17, 26] on icon "Close modal" at bounding box center [16, 28] width 9 height 9
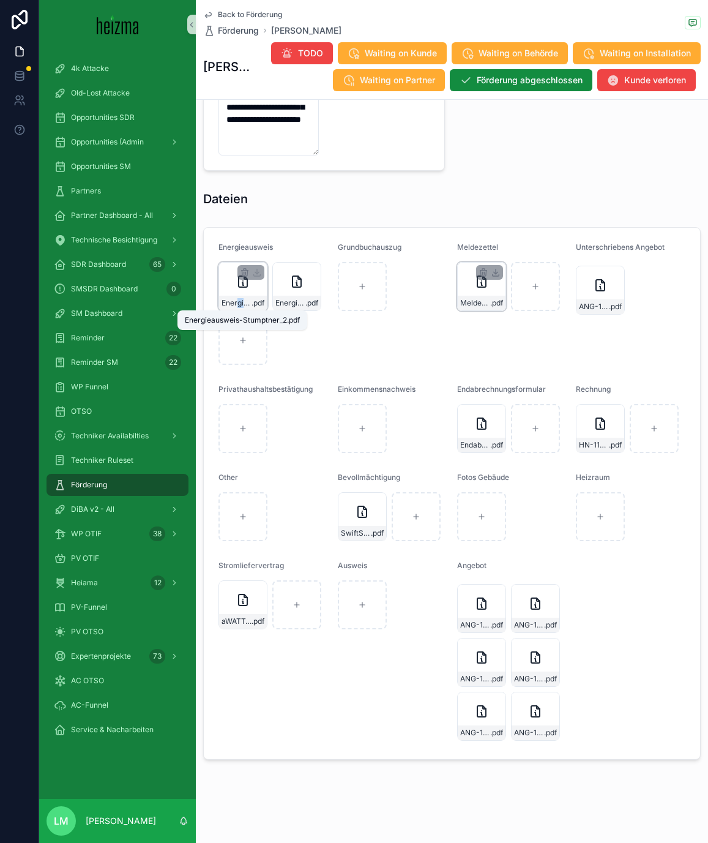
click at [238, 308] on div "Energieausweis-Stumptner_2 .pdf" at bounding box center [243, 303] width 48 height 15
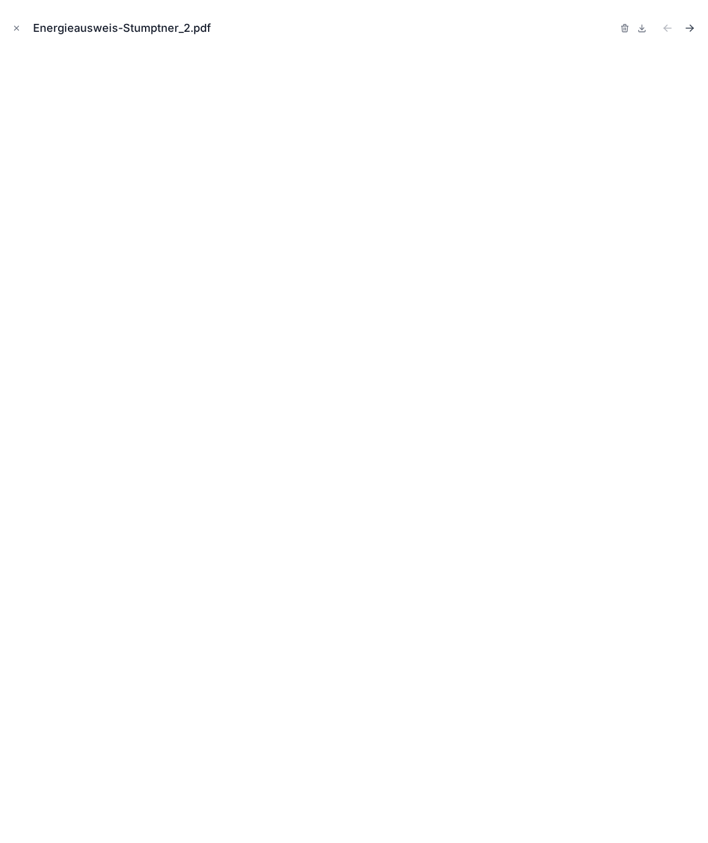
click at [690, 25] on icon "Next file" at bounding box center [691, 26] width 3 height 3
click at [13, 29] on icon "Close modal" at bounding box center [16, 28] width 9 height 9
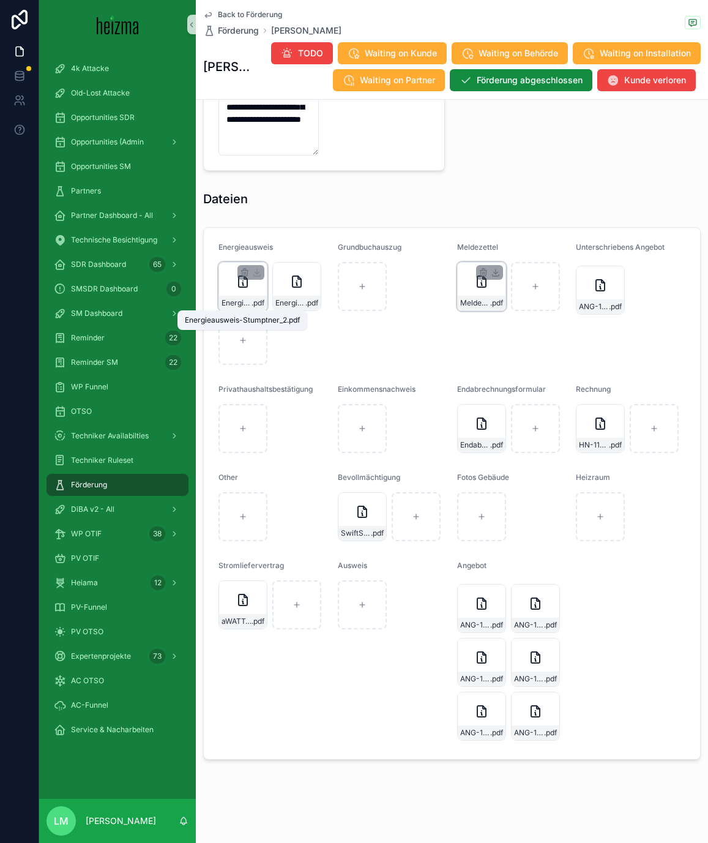
click at [253, 305] on span ".pdf" at bounding box center [258, 303] width 13 height 10
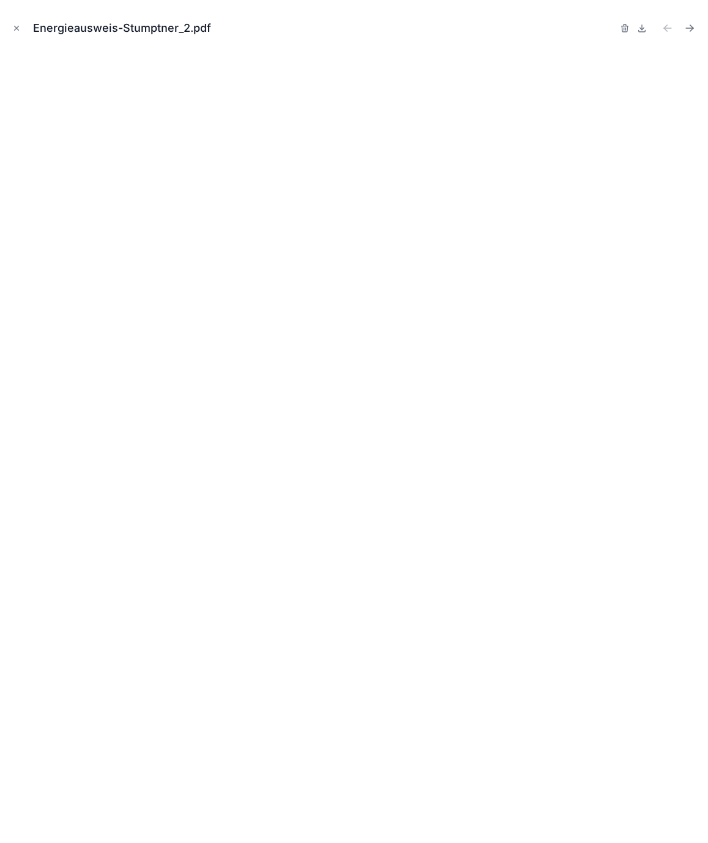
click at [24, 29] on div "Energieausweis-Stumptner_2.pdf" at bounding box center [354, 28] width 689 height 37
click at [18, 29] on icon "Close modal" at bounding box center [17, 28] width 4 height 4
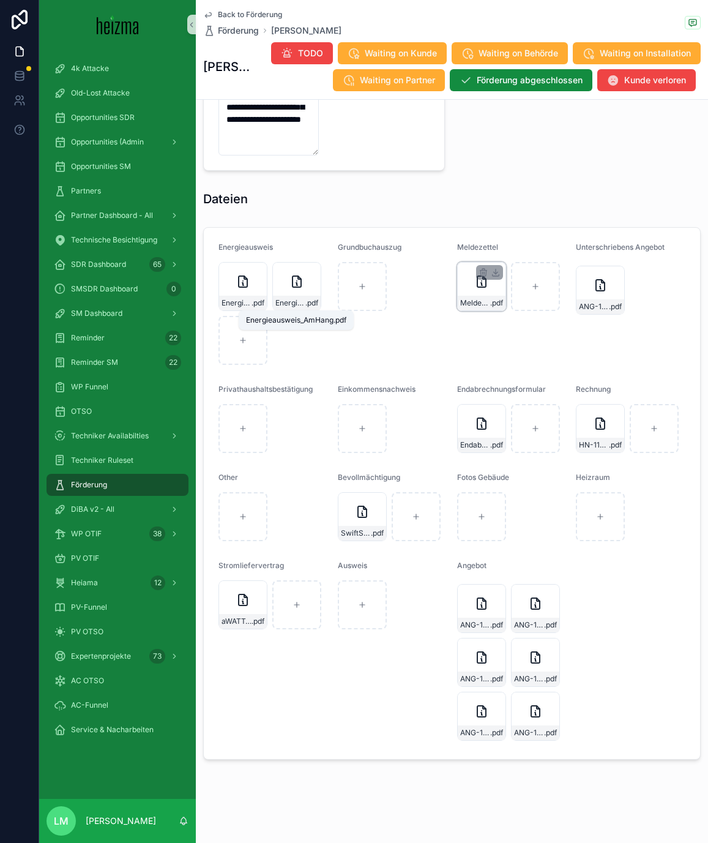
click at [288, 313] on div "Energieausweis-Stumptner_2 .pdf Energieausweis_AmHang .pdf" at bounding box center [274, 313] width 110 height 103
click at [286, 304] on span "Energieausweis_AmHang" at bounding box center [290, 303] width 30 height 10
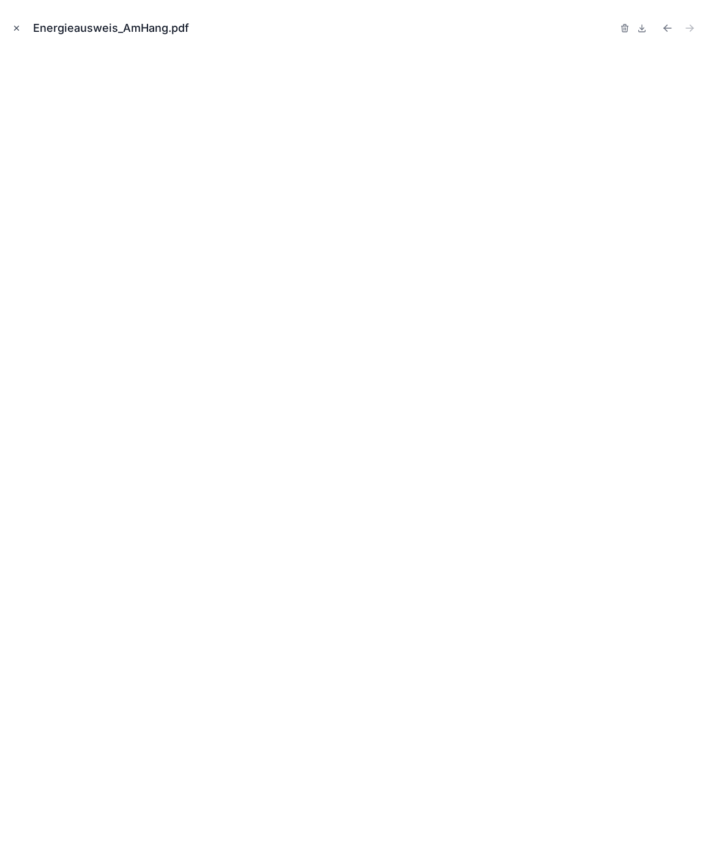
click at [17, 29] on icon "Close modal" at bounding box center [16, 28] width 9 height 9
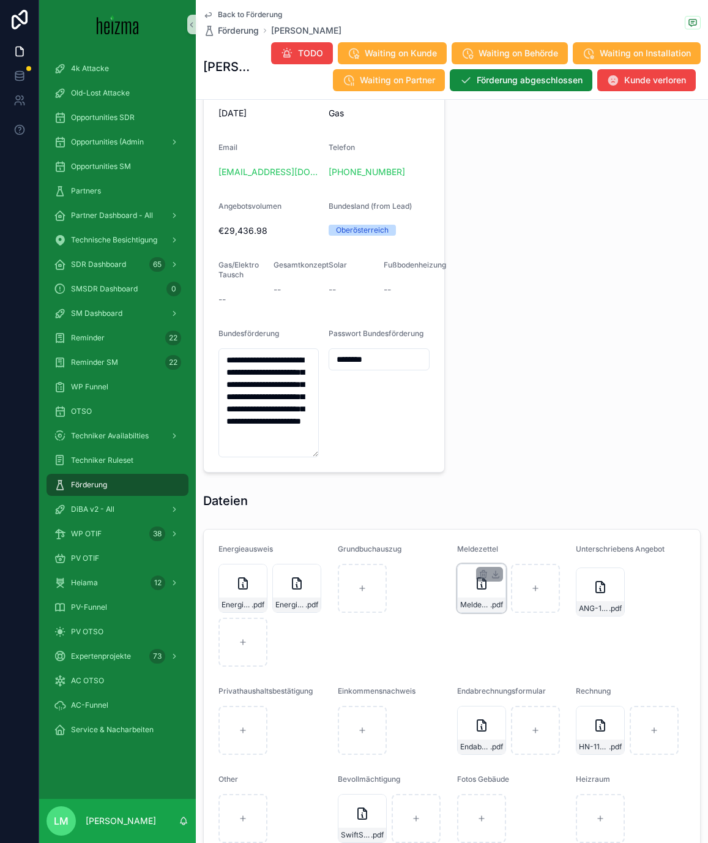
scroll to position [1275, 0]
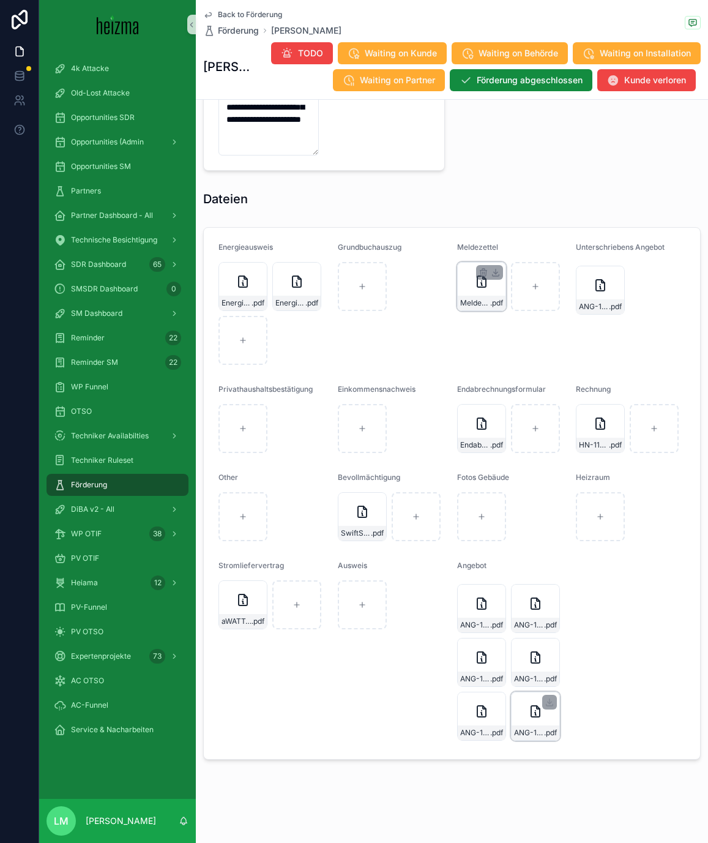
click at [526, 708] on div "ANG-11060-Stumptner-2025-06-02 .pdf" at bounding box center [535, 716] width 49 height 49
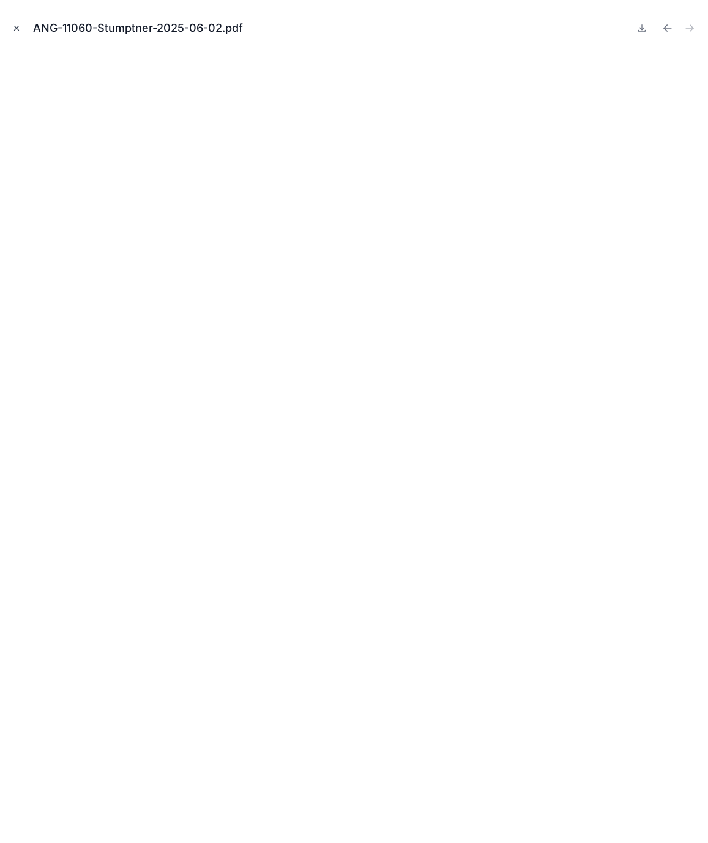
click at [15, 31] on icon "Close modal" at bounding box center [16, 28] width 9 height 9
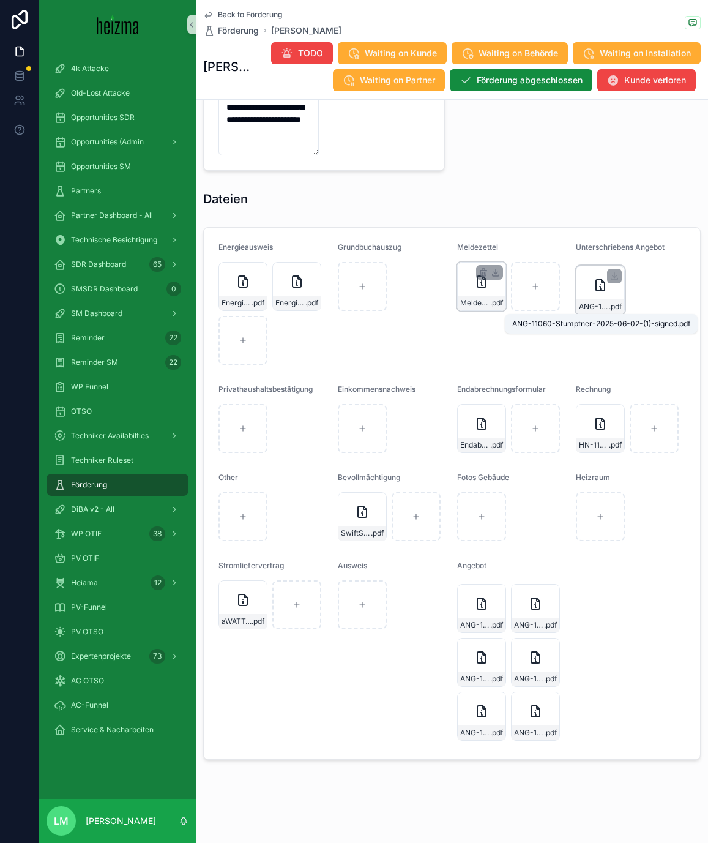
click at [584, 309] on span "ANG-11060-Stumptner-2025-06-02-(1)-signed" at bounding box center [594, 307] width 30 height 10
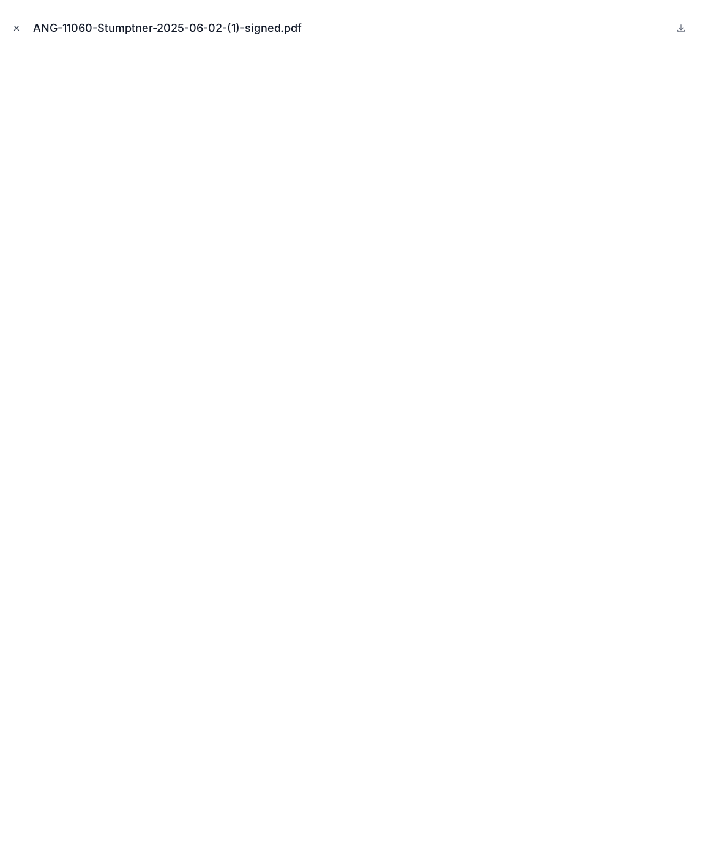
click at [13, 28] on icon "Close modal" at bounding box center [16, 28] width 9 height 9
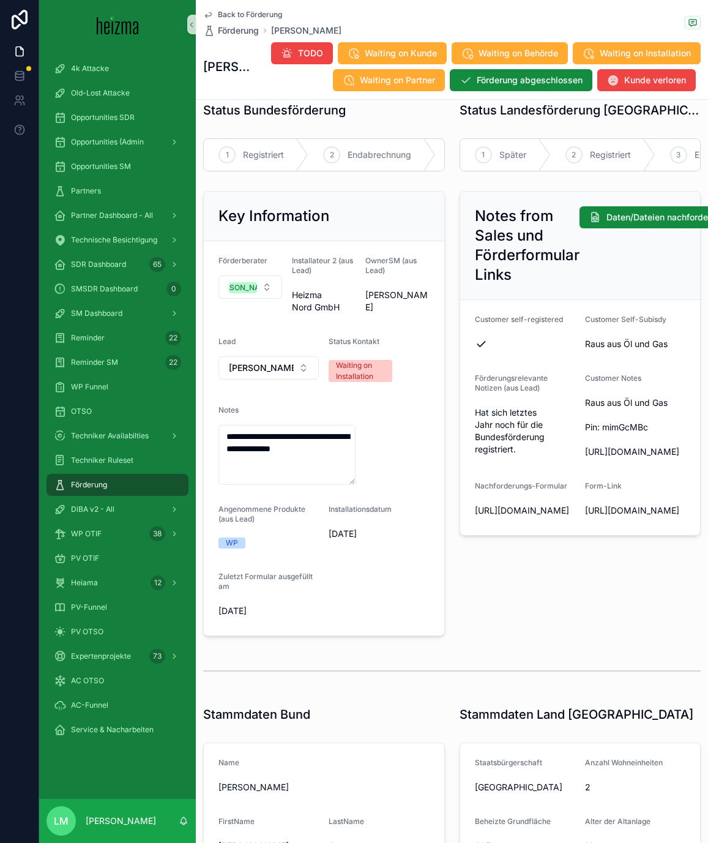
scroll to position [15, 0]
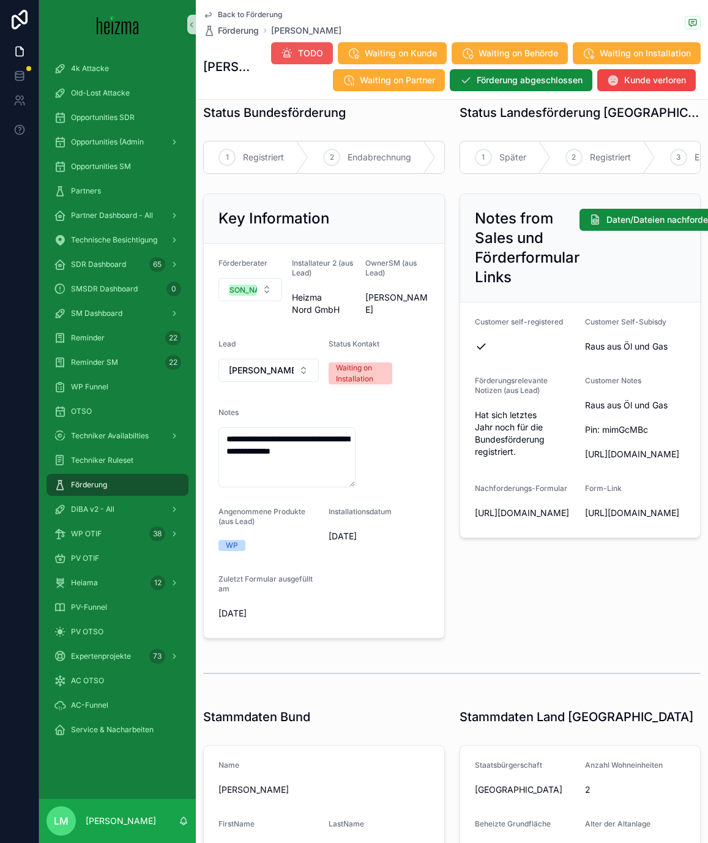
click at [307, 53] on span "TODO" at bounding box center [310, 53] width 25 height 12
click at [307, 53] on span "TODO" at bounding box center [303, 54] width 59 height 12
click at [419, 401] on form "**********" at bounding box center [324, 441] width 241 height 394
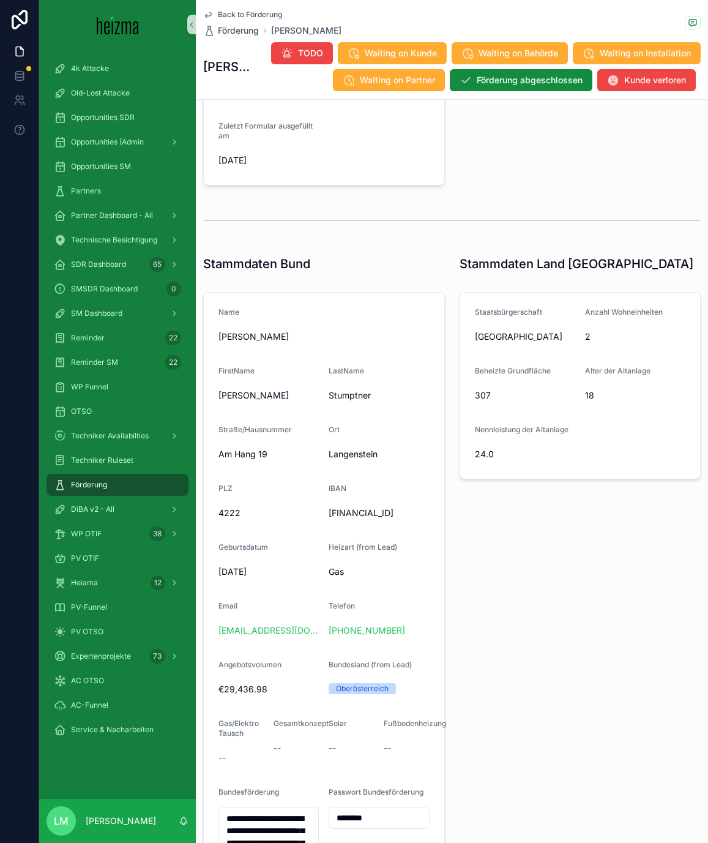
scroll to position [576, 0]
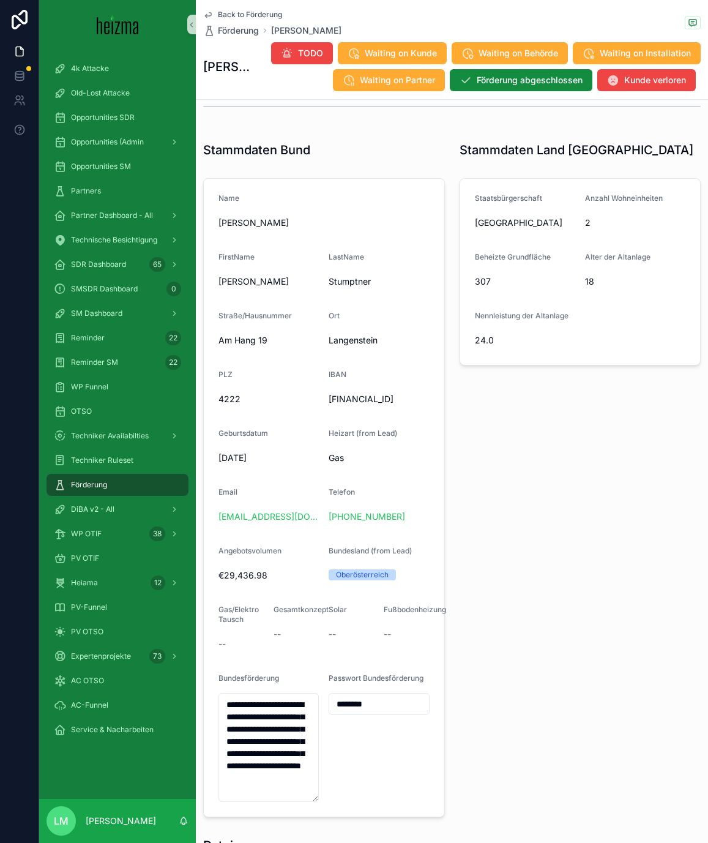
click at [299, 502] on div "Email" at bounding box center [269, 494] width 100 height 15
click at [365, 526] on div "+43 699 15454110" at bounding box center [379, 517] width 100 height 20
click at [362, 523] on link "+43 699 15454110" at bounding box center [367, 516] width 77 height 12
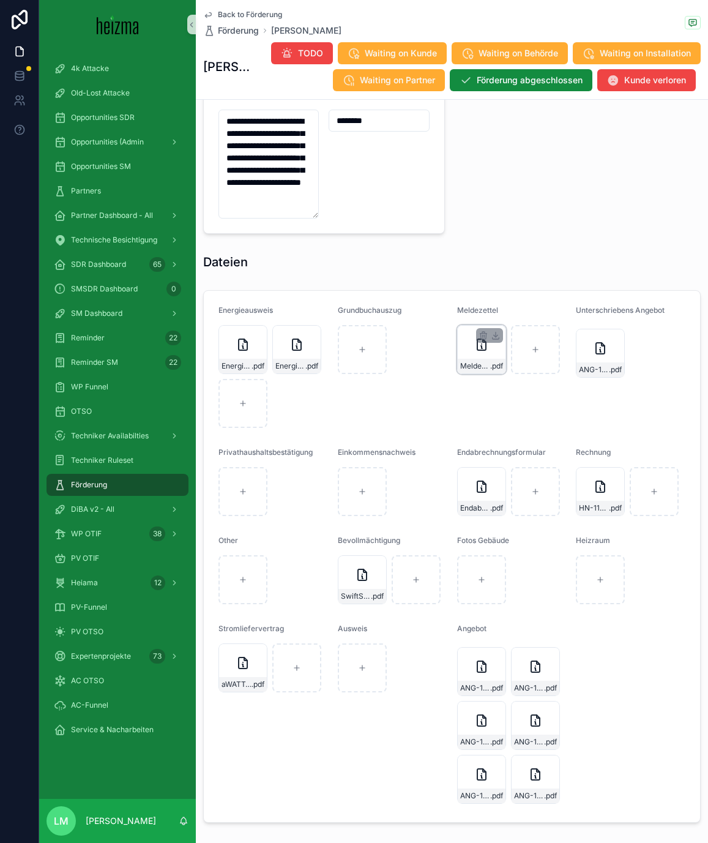
scroll to position [1275, 0]
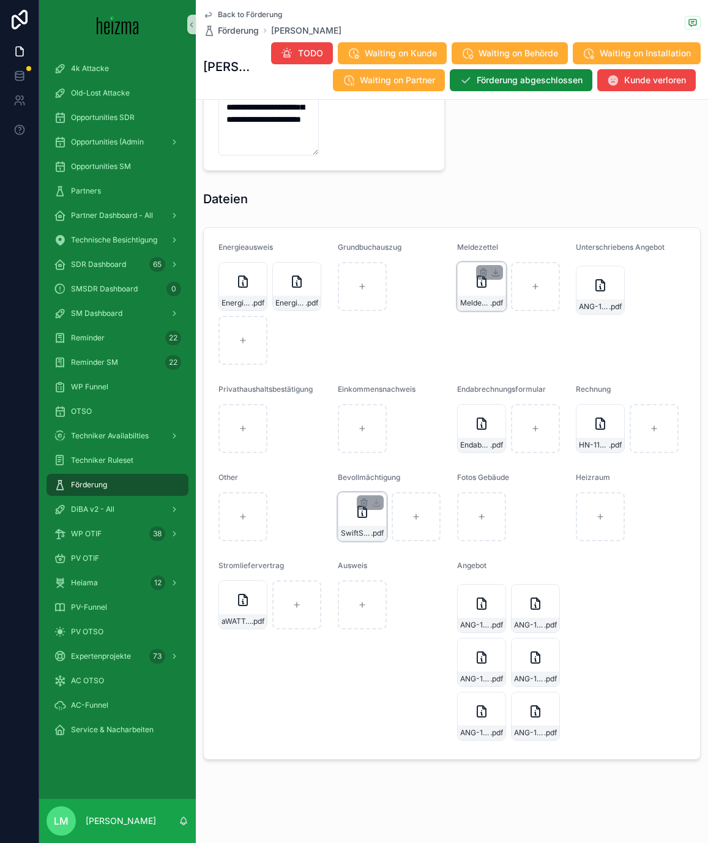
click at [363, 540] on div "SwiftScan-13.06.2025-08.43 .pdf" at bounding box center [362, 533] width 48 height 15
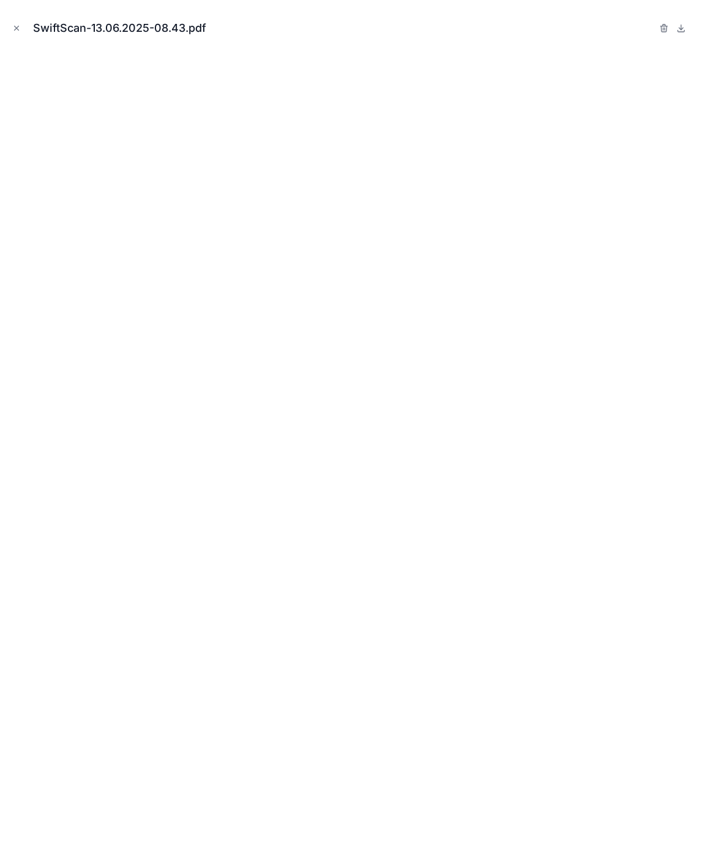
click at [24, 20] on div "SwiftScan-13.06.2025-08.43.pdf" at bounding box center [354, 28] width 689 height 37
click at [19, 28] on icon "Close modal" at bounding box center [16, 28] width 9 height 9
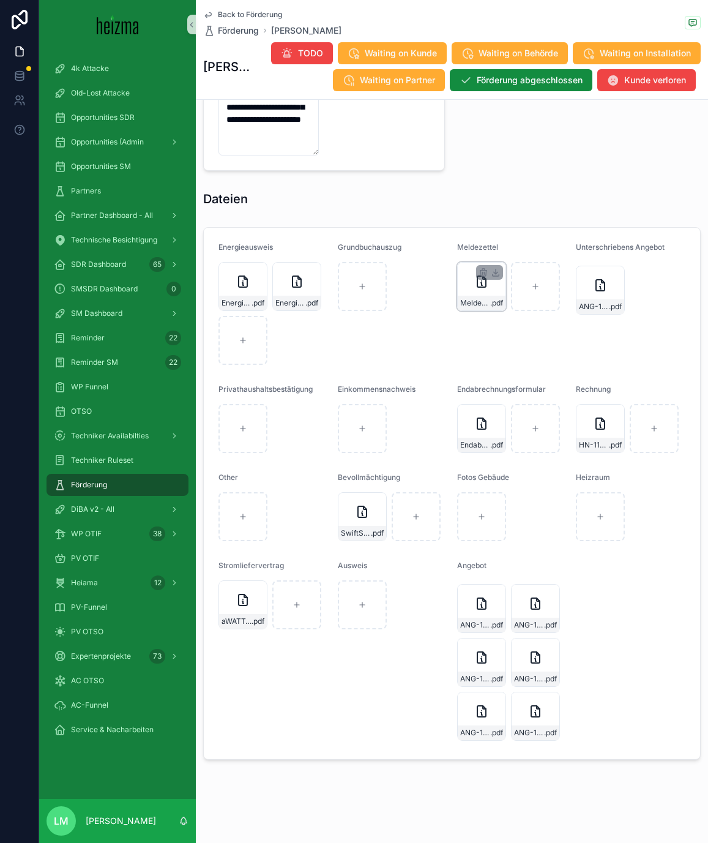
click at [487, 294] on div "Meldezettel-Franz .pdf" at bounding box center [481, 286] width 49 height 49
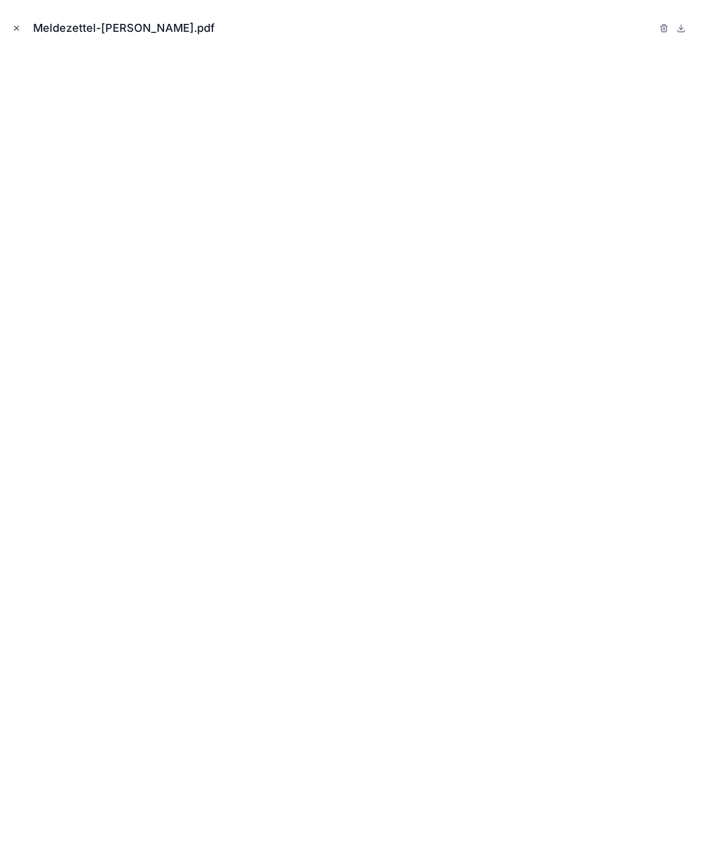
click at [20, 24] on icon "Close modal" at bounding box center [16, 28] width 9 height 9
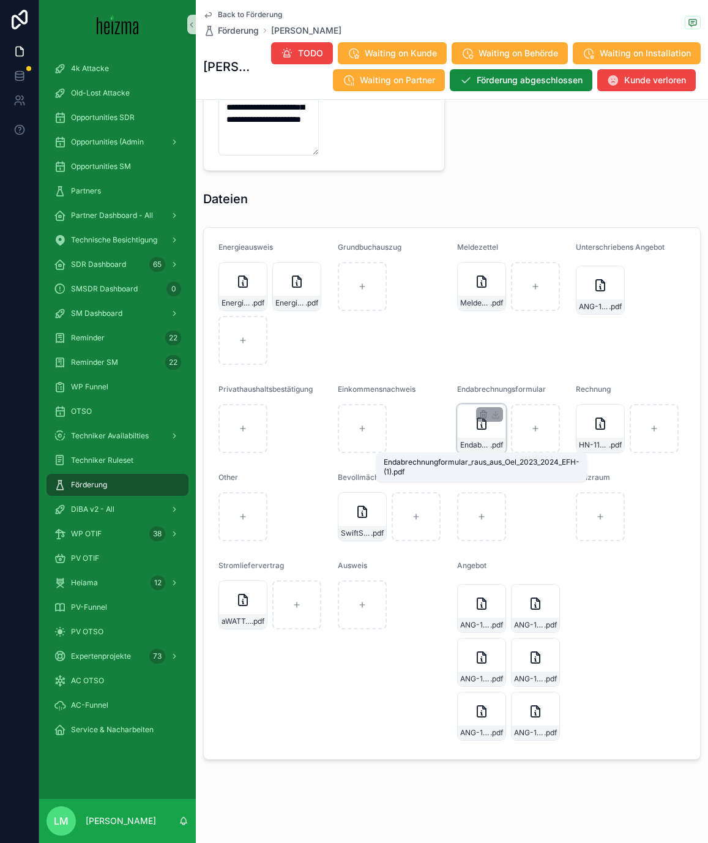
click at [479, 443] on span "Endabrechnungformular_raus_aus_Oel_2023_2024_EFH-(1)" at bounding box center [475, 445] width 30 height 10
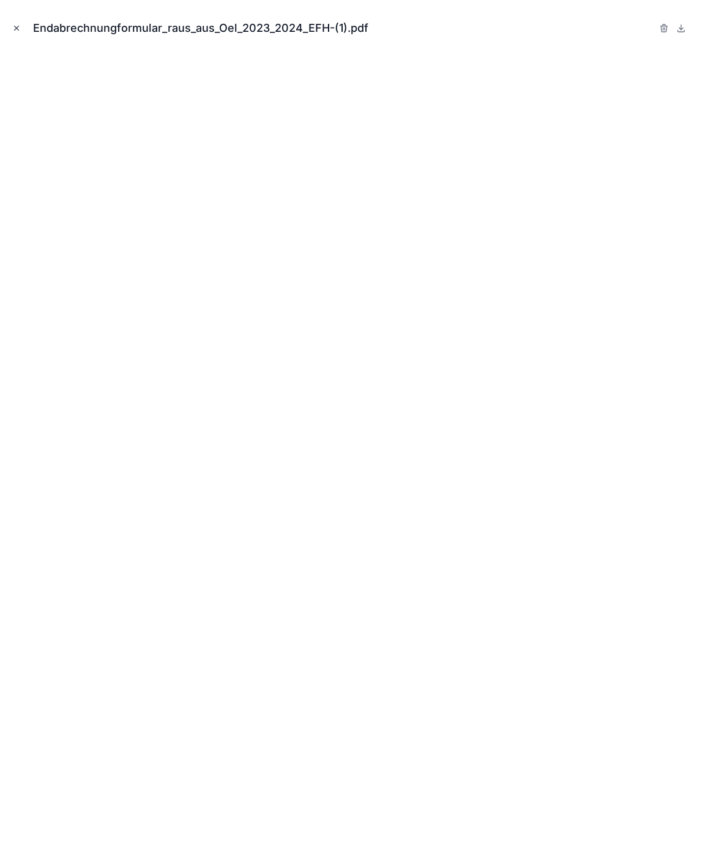
click at [15, 31] on icon "Close modal" at bounding box center [16, 28] width 9 height 9
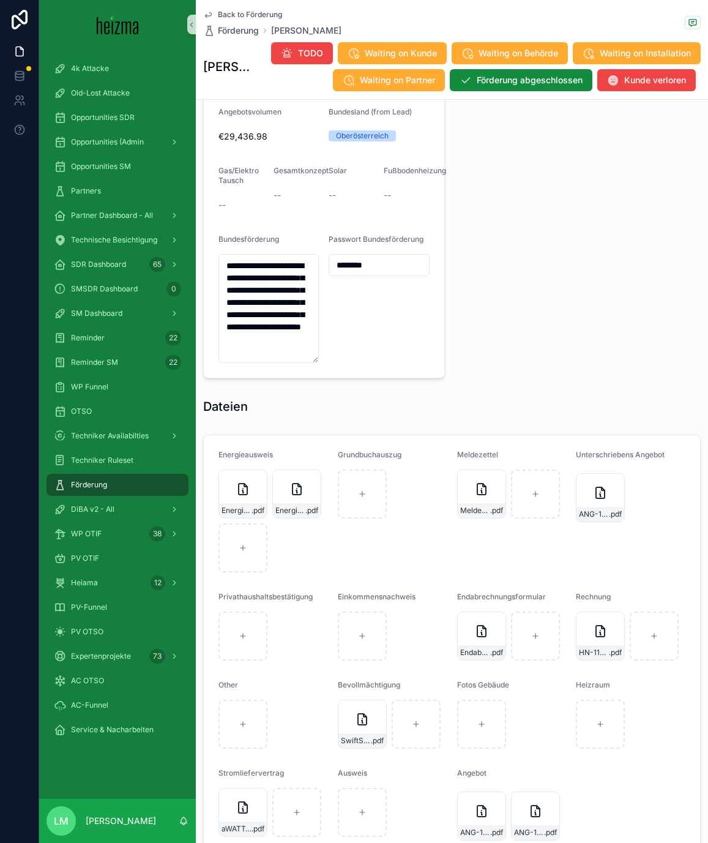
scroll to position [1275, 0]
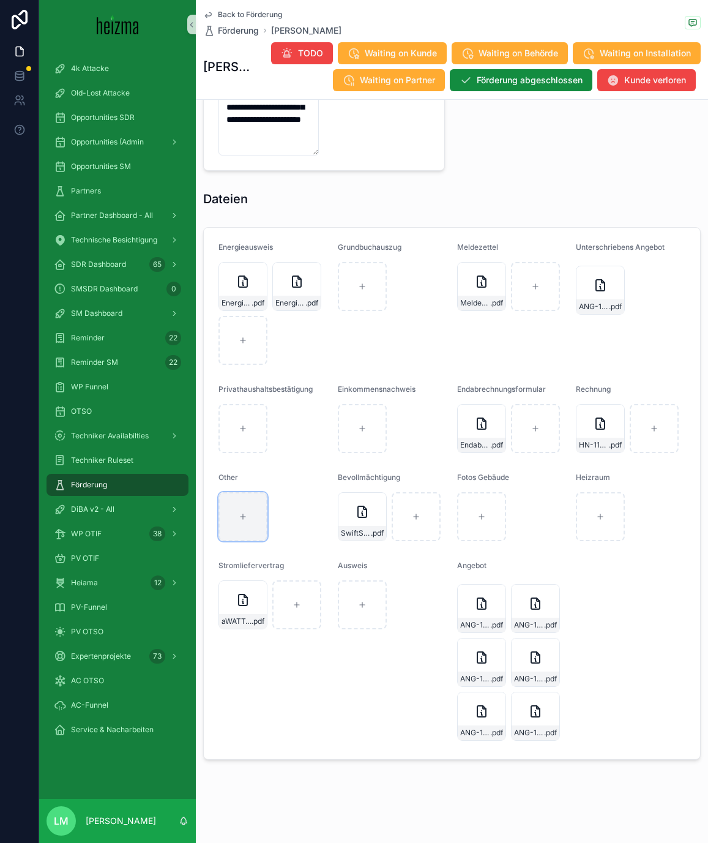
click at [243, 528] on div "scrollable content" at bounding box center [243, 516] width 49 height 49
type input "**********"
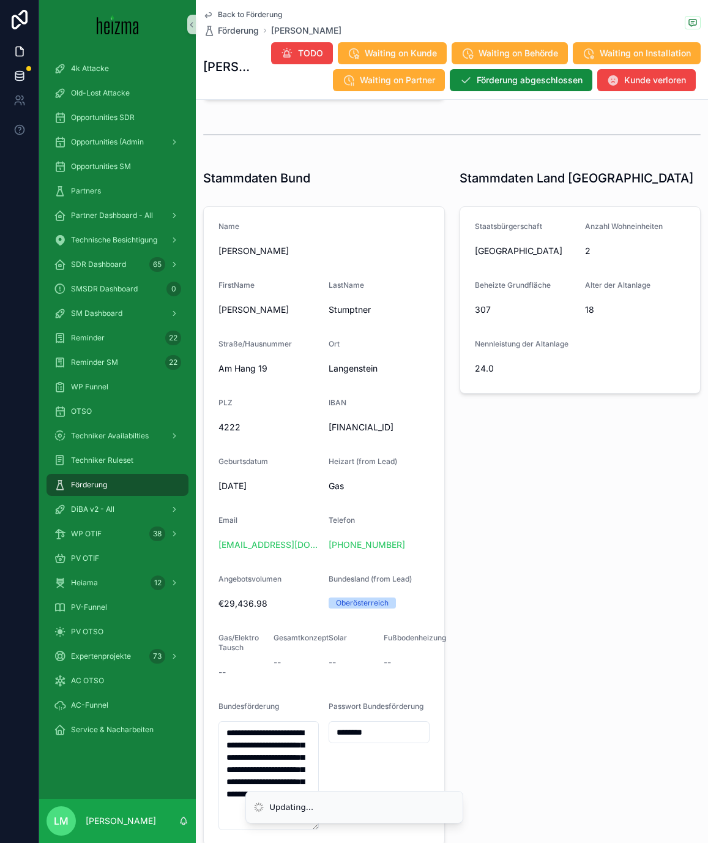
scroll to position [0, 0]
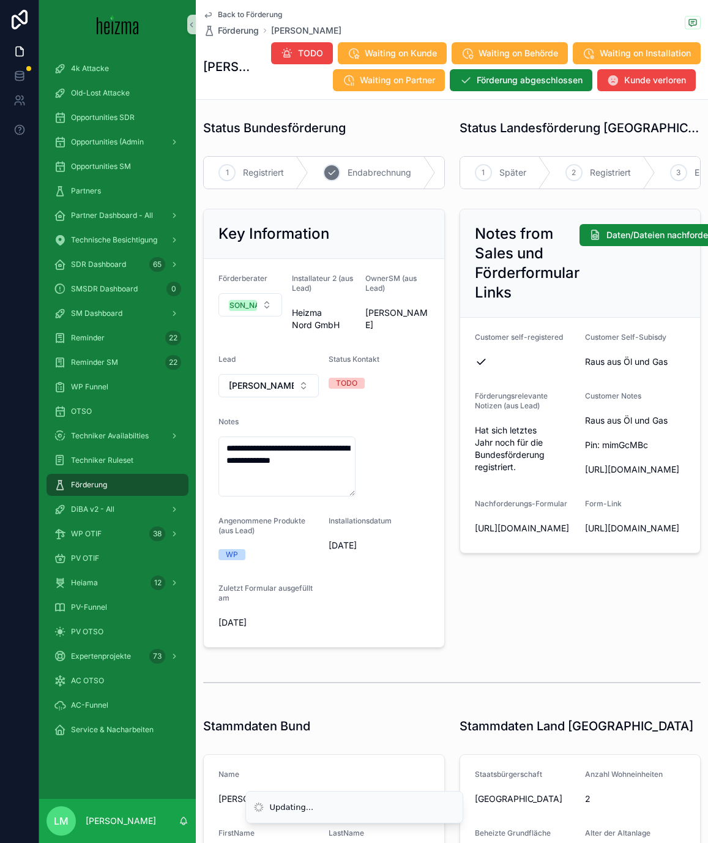
click at [370, 178] on span "Endabrechnung" at bounding box center [380, 172] width 64 height 12
click at [515, 180] on div "1 Später" at bounding box center [505, 173] width 91 height 32
click at [233, 453] on textarea "**********" at bounding box center [287, 466] width 137 height 60
drag, startPoint x: 233, startPoint y: 453, endPoint x: 323, endPoint y: 458, distance: 90.1
click at [323, 458] on textarea "**********" at bounding box center [287, 466] width 137 height 60
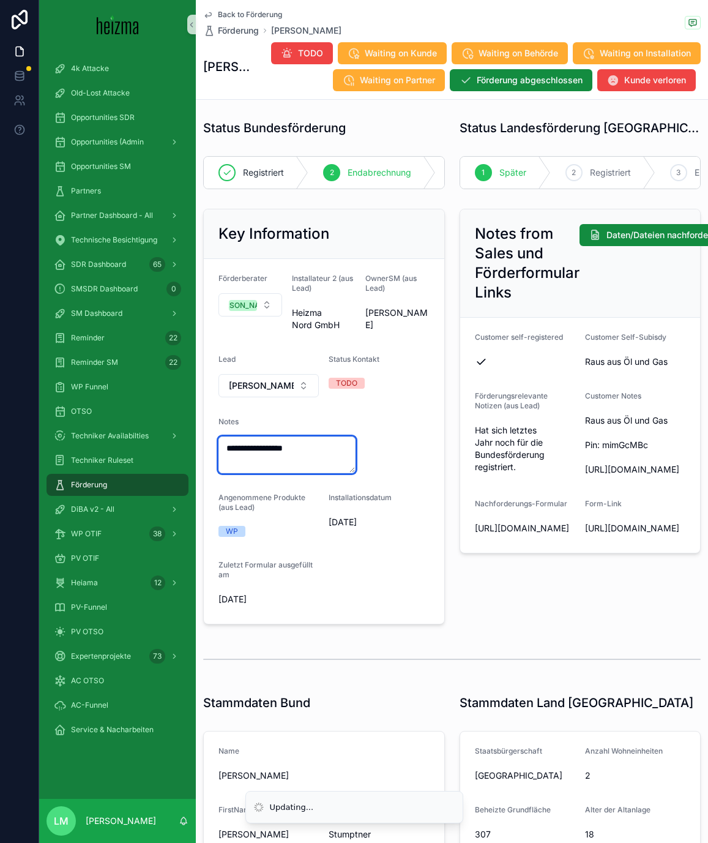
click at [222, 446] on textarea "**********" at bounding box center [287, 454] width 137 height 37
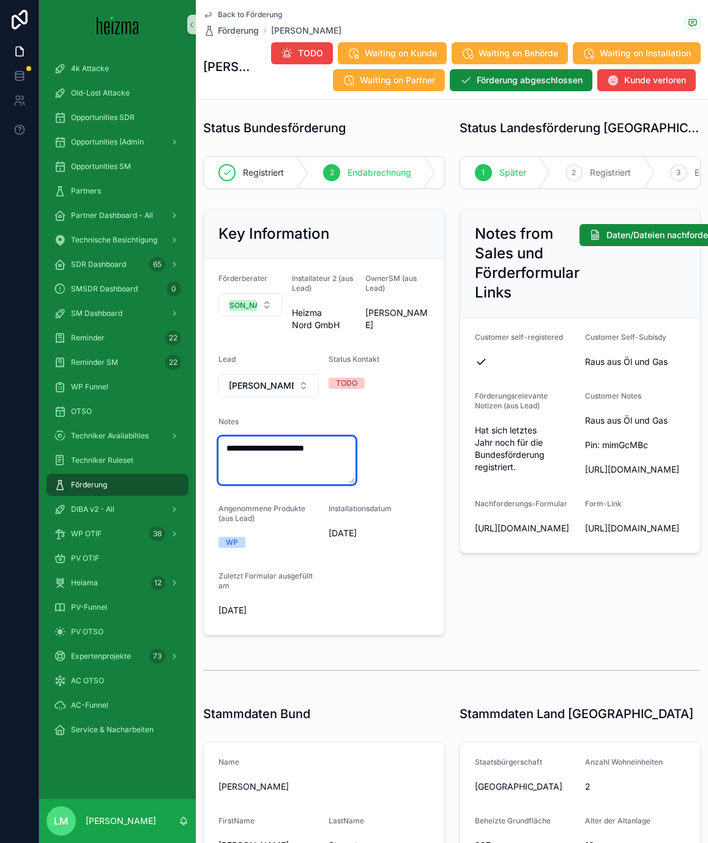
type textarea "**********"
click at [342, 531] on span "28/07/2025" at bounding box center [379, 533] width 100 height 12
click at [249, 9] on div "Back to Förderung Förderung Franz Stumptner Franz Stumptner TODO Waiting on Kun…" at bounding box center [452, 49] width 498 height 99
click at [248, 15] on span "Back to Förderung" at bounding box center [250, 15] width 64 height 10
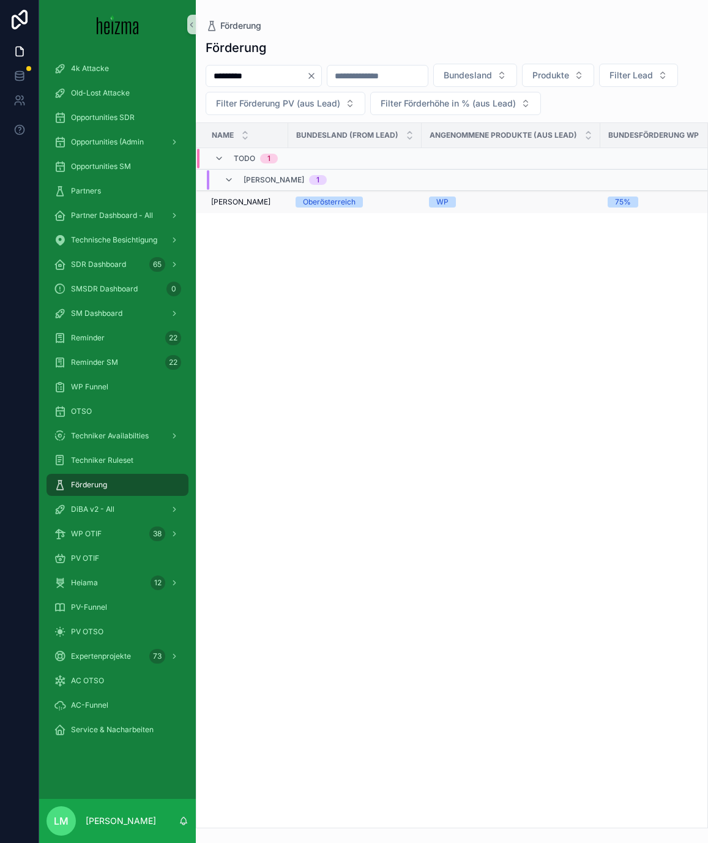
click at [249, 203] on span "Franz Stumptner" at bounding box center [240, 202] width 59 height 10
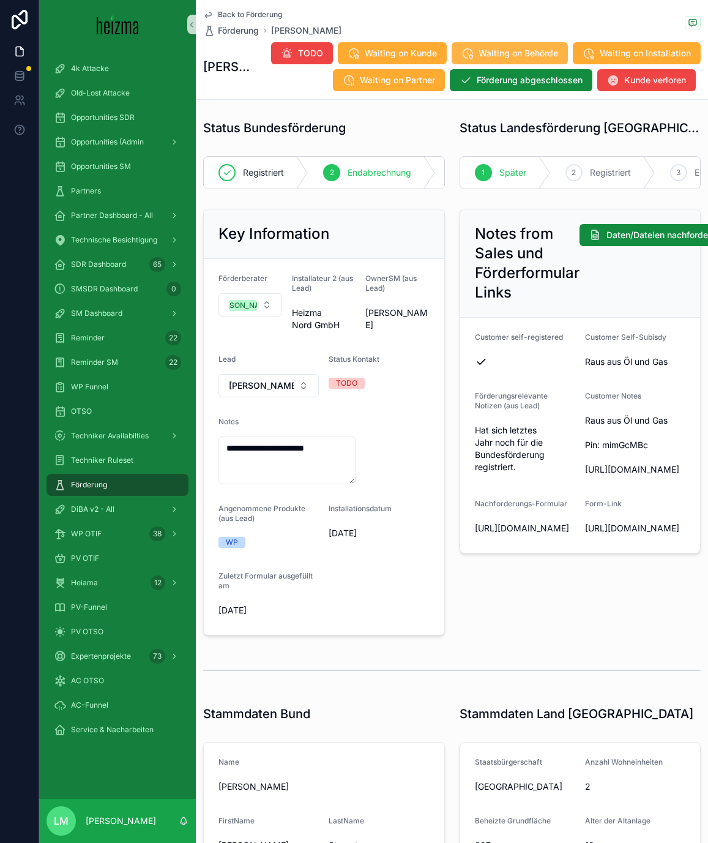
click at [534, 50] on span "Waiting on Behörde" at bounding box center [519, 53] width 80 height 12
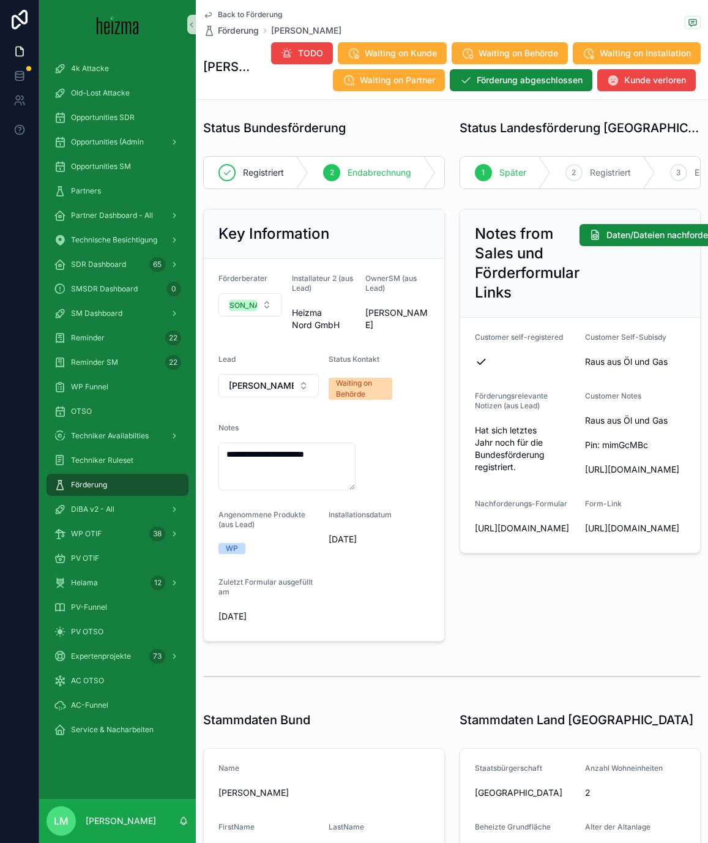
click at [242, 16] on span "Back to Förderung" at bounding box center [250, 15] width 64 height 10
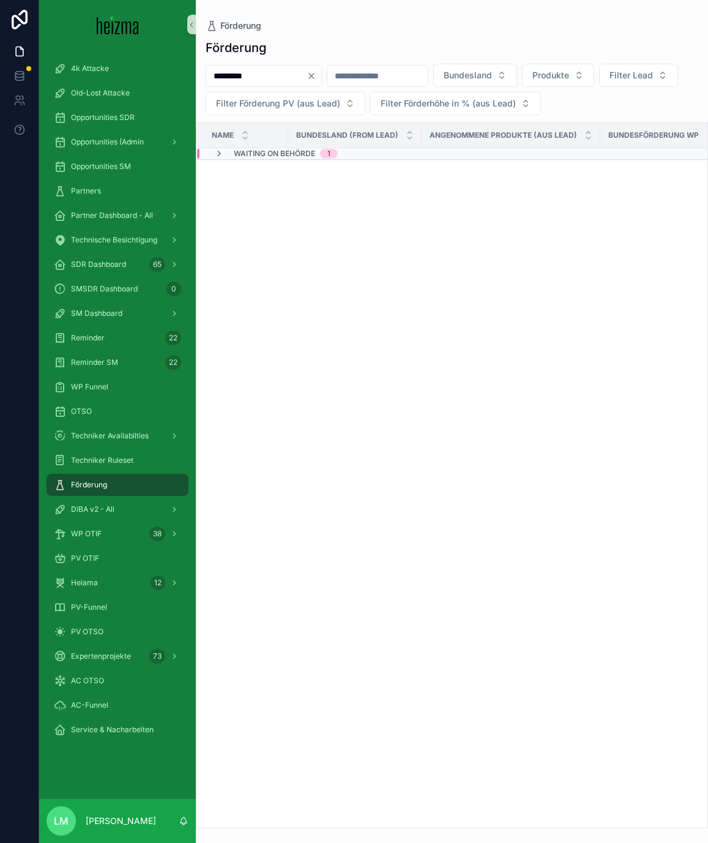
click at [261, 75] on input "*********" at bounding box center [256, 75] width 100 height 17
type input "*"
type input "*********"
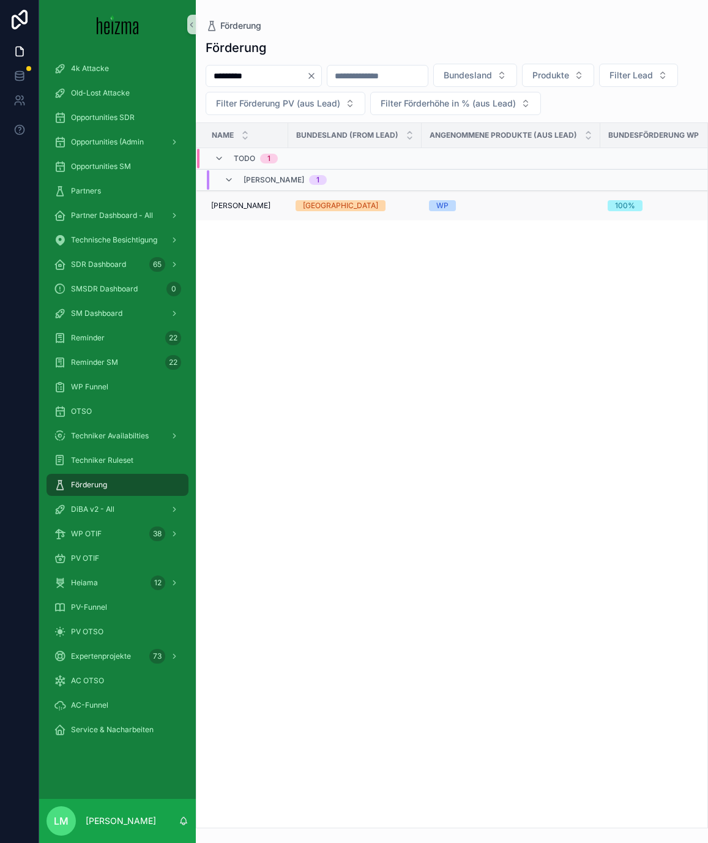
click at [239, 205] on span "Renate Schleifer" at bounding box center [240, 206] width 59 height 10
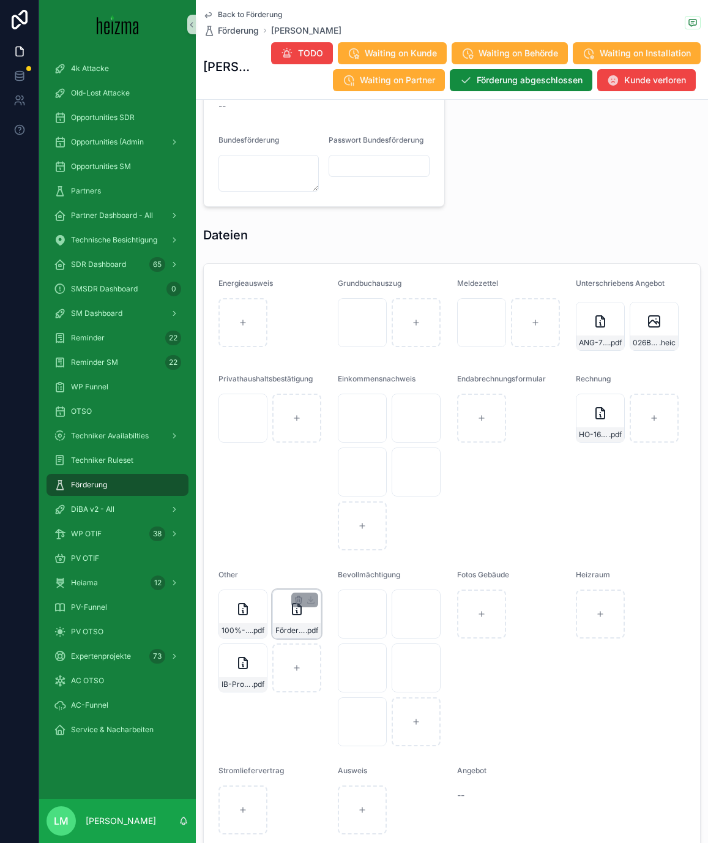
scroll to position [1247, 0]
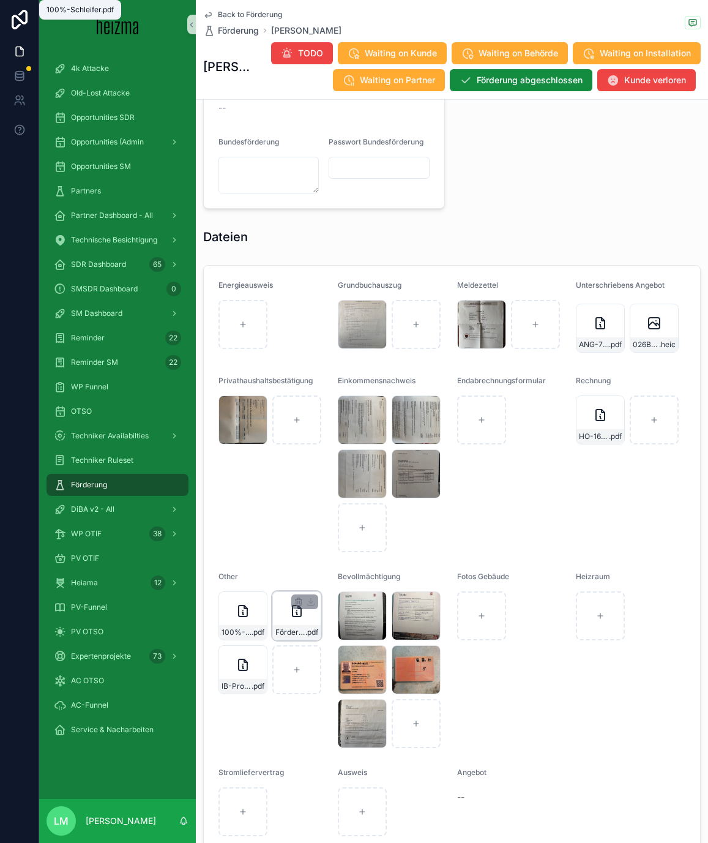
click at [280, 635] on span "Förderungszusage---(Pr.Nr._-SH408727)" at bounding box center [290, 632] width 30 height 10
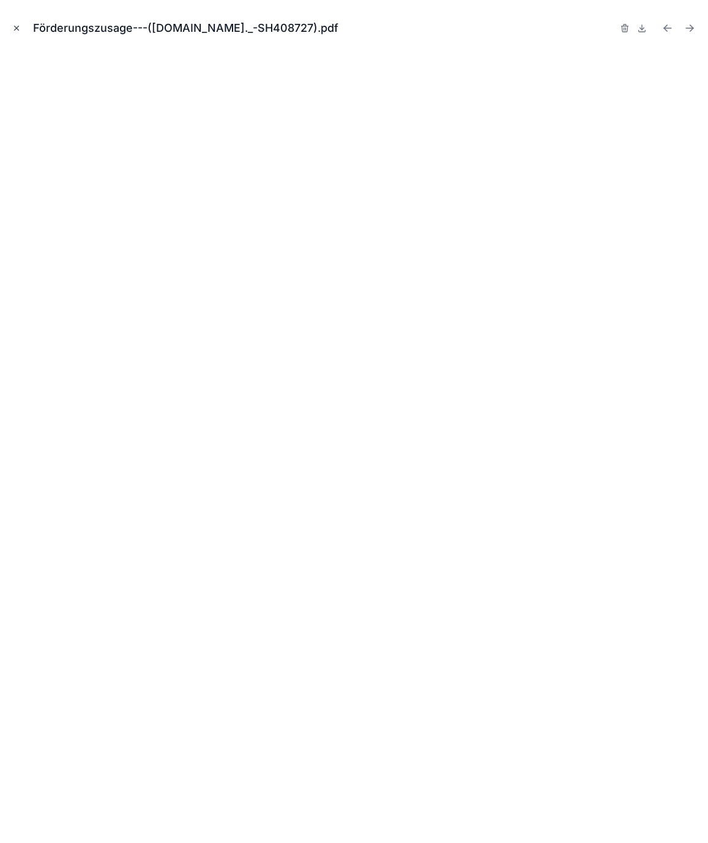
click at [17, 28] on icon "Close modal" at bounding box center [16, 28] width 9 height 9
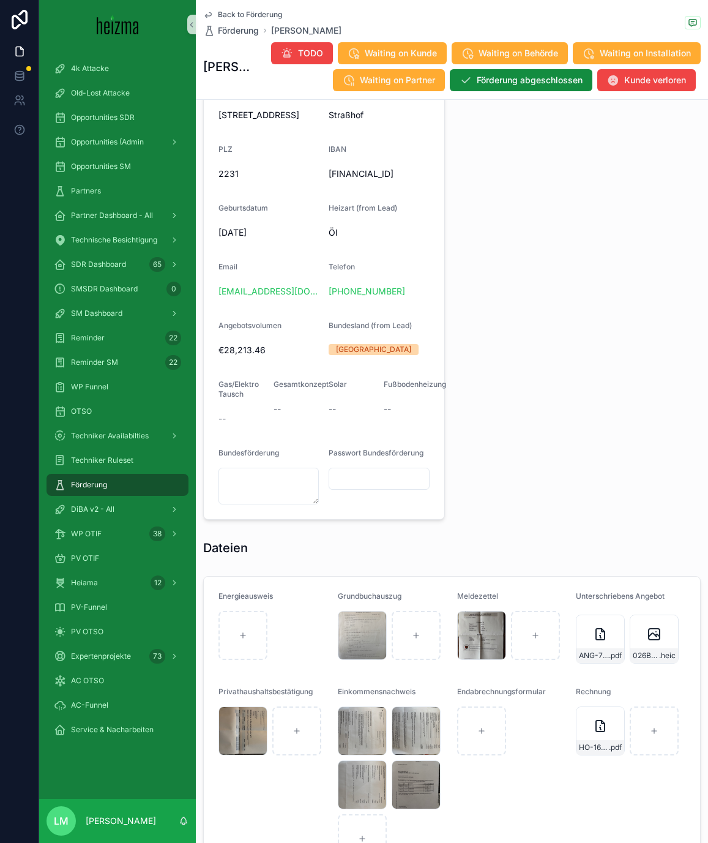
scroll to position [1339, 0]
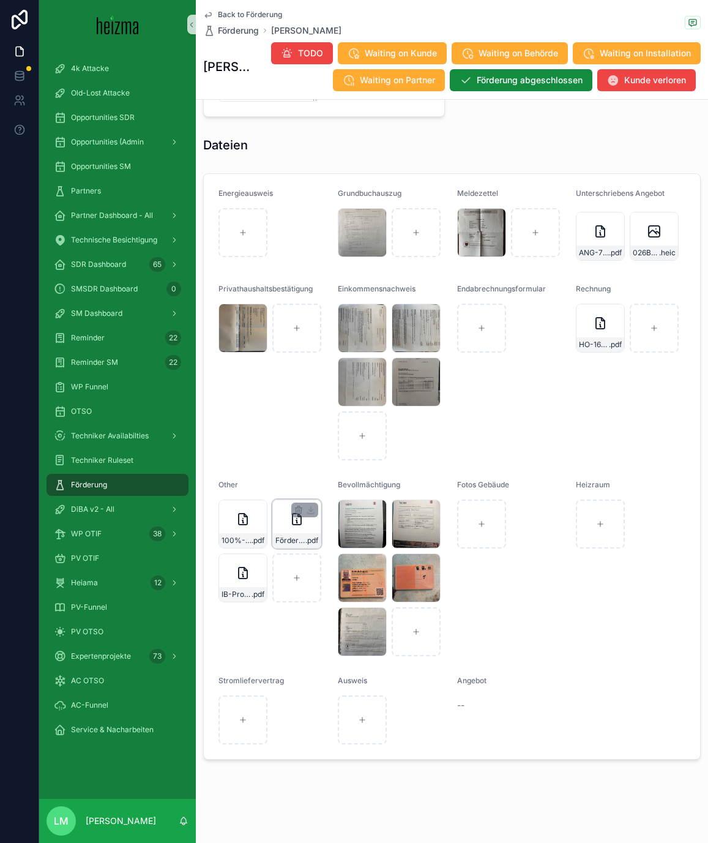
click at [283, 544] on span "Förderungszusage---([DOMAIN_NAME]._-SH408727)" at bounding box center [290, 541] width 30 height 10
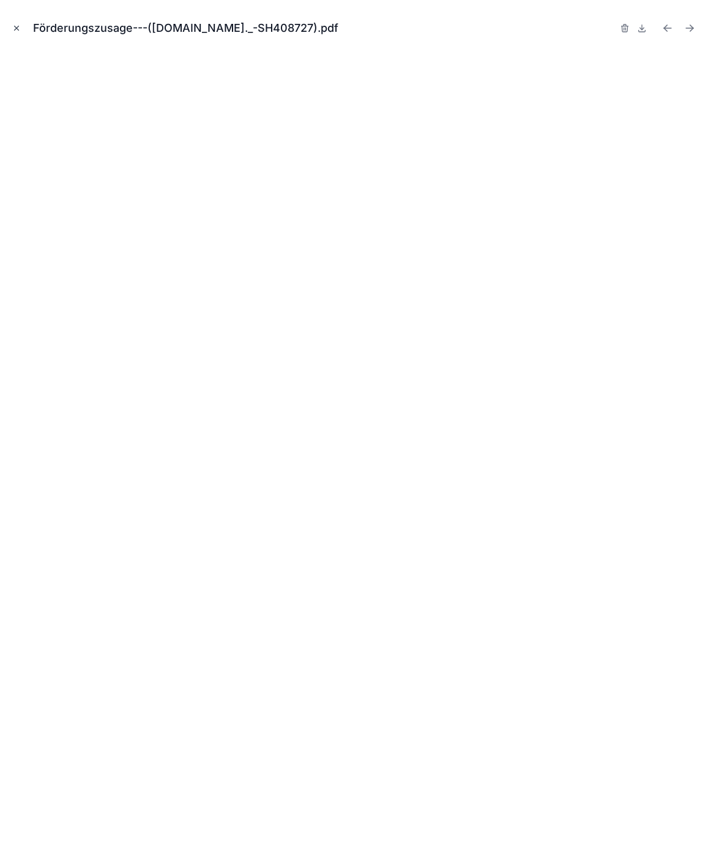
click at [17, 27] on icon "Close modal" at bounding box center [17, 28] width 4 height 4
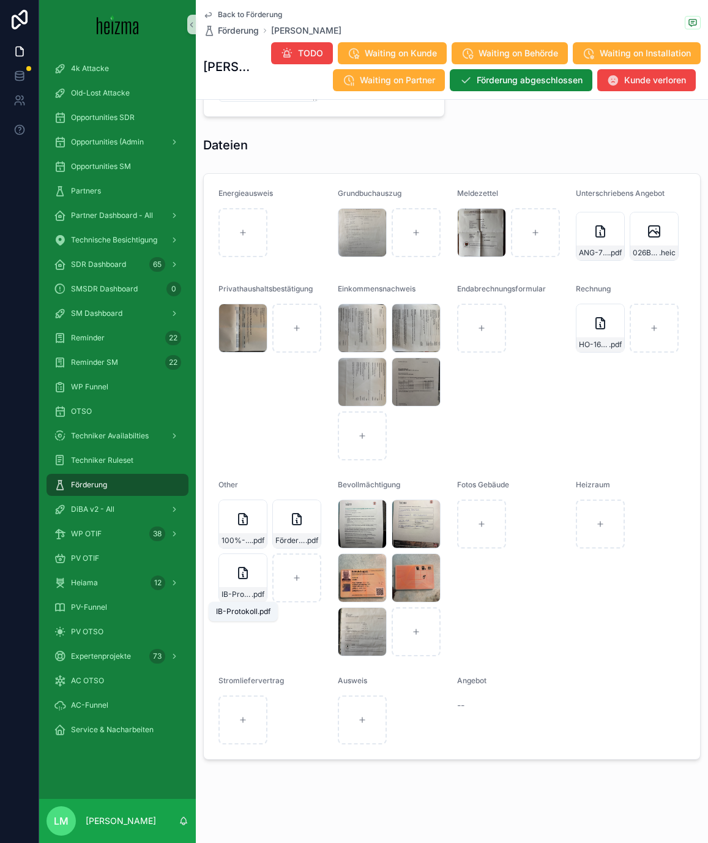
click at [245, 602] on div "IB-Protokoll.pdf" at bounding box center [243, 612] width 69 height 20
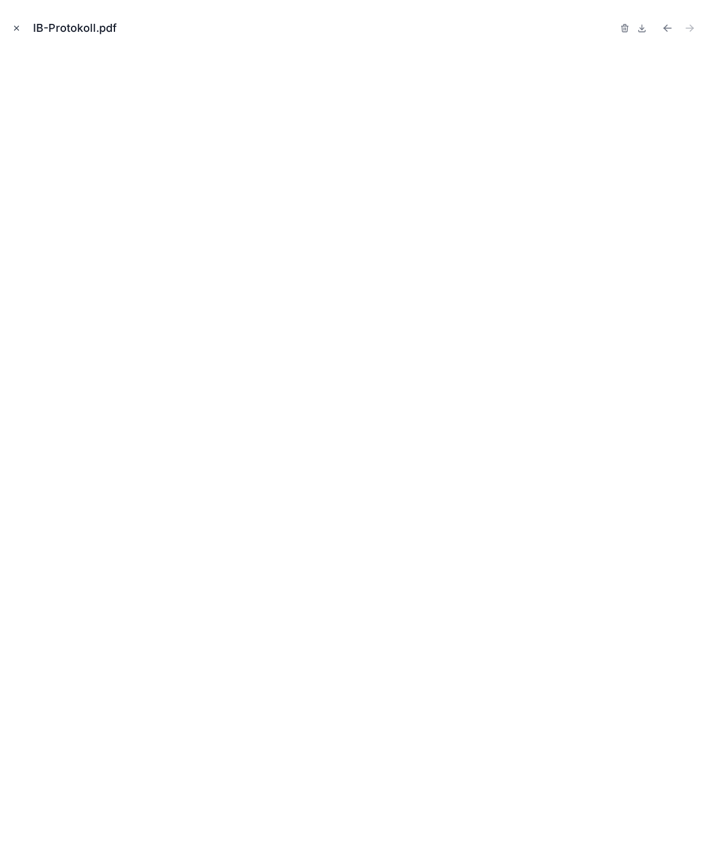
click at [16, 30] on icon "Close modal" at bounding box center [16, 28] width 9 height 9
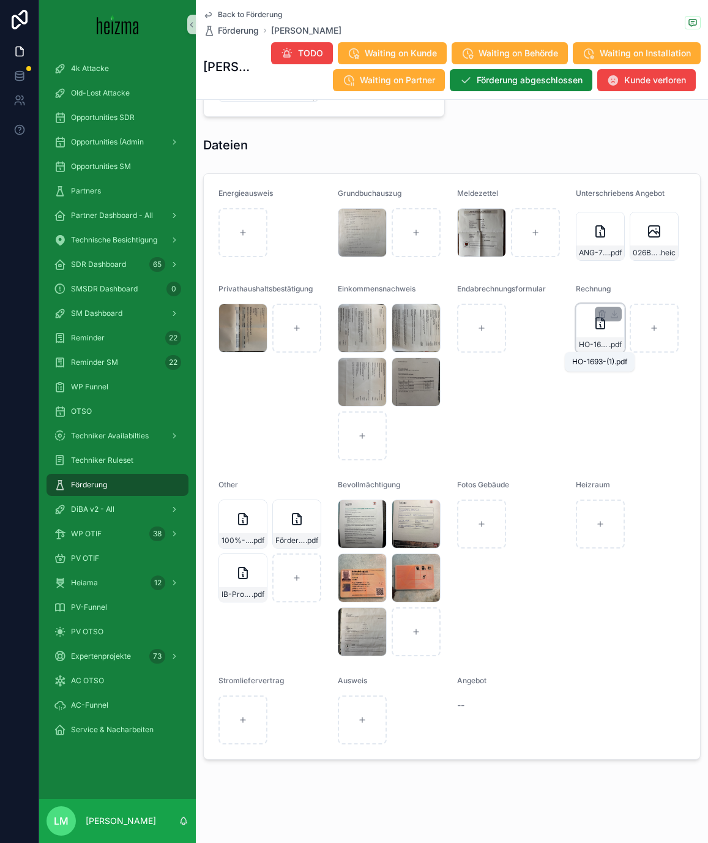
click at [610, 340] on span ".pdf" at bounding box center [615, 345] width 13 height 10
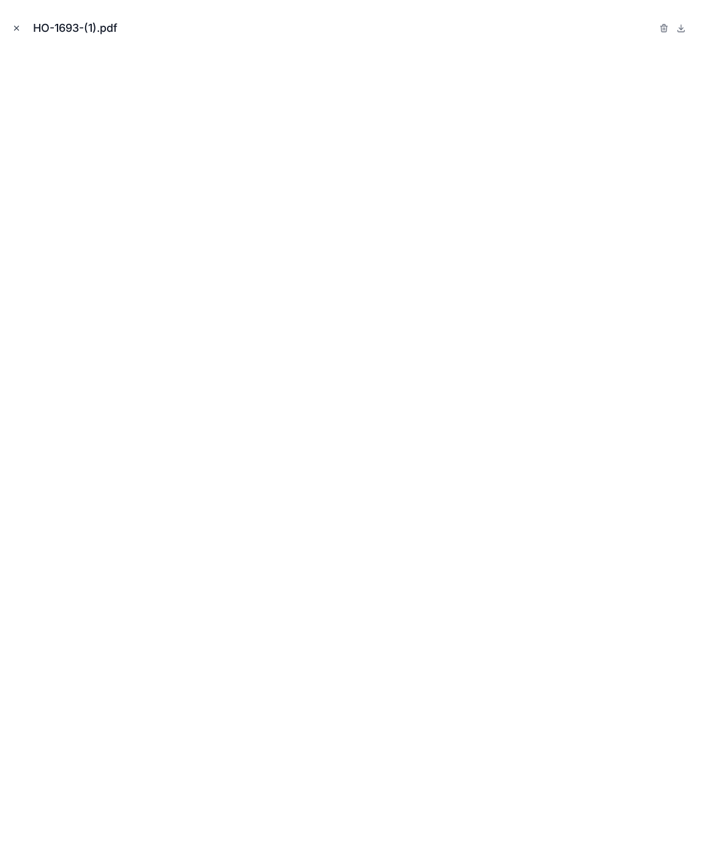
click at [15, 26] on icon "Close modal" at bounding box center [17, 28] width 4 height 4
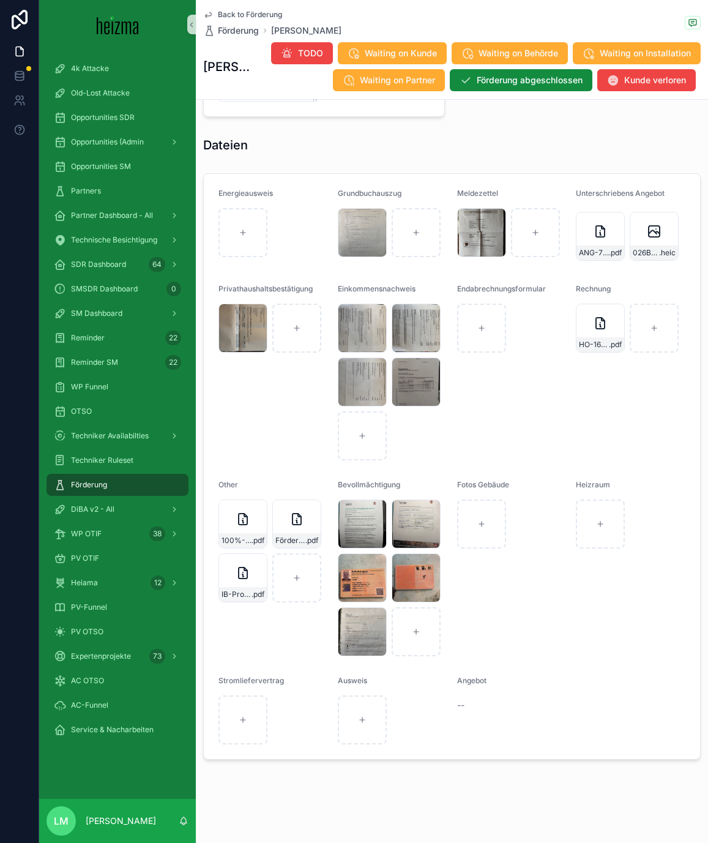
click at [219, 21] on div "Back to Förderung Förderung [PERSON_NAME]" at bounding box center [272, 23] width 138 height 27
click at [228, 13] on span "Back to Förderung" at bounding box center [250, 15] width 64 height 10
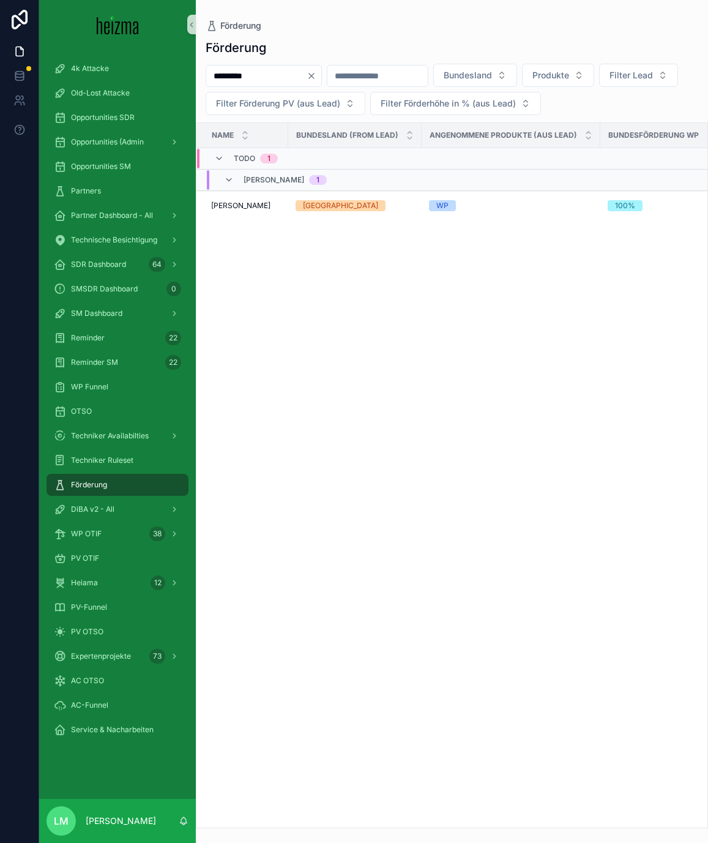
click at [231, 82] on input "*********" at bounding box center [256, 75] width 100 height 17
type input "********"
click at [237, 198] on td "[PERSON_NAME] [PERSON_NAME]" at bounding box center [242, 206] width 92 height 30
click at [237, 206] on span "[PERSON_NAME]" at bounding box center [240, 206] width 59 height 10
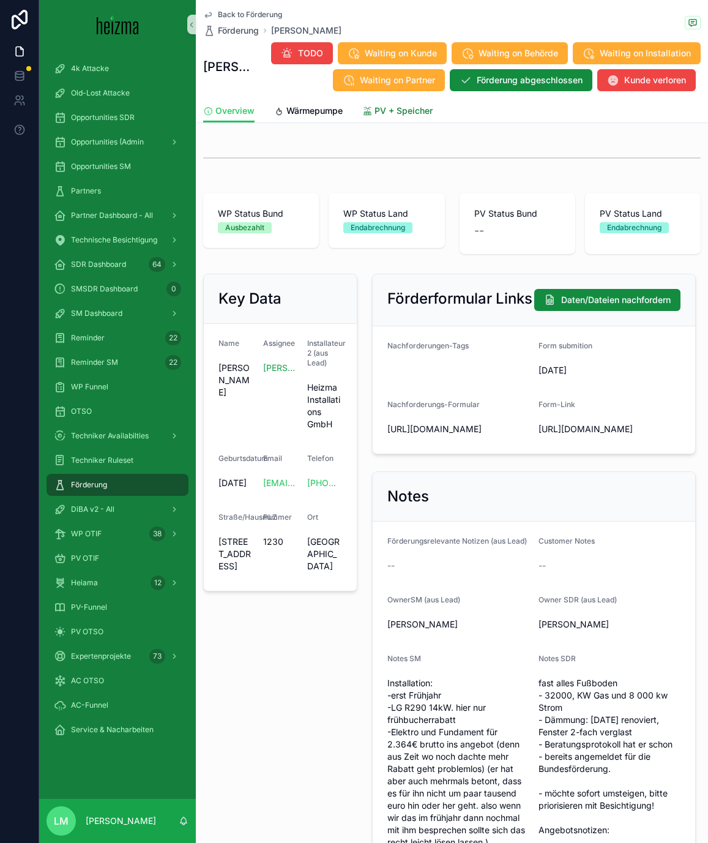
click at [379, 116] on span "PV + Speicher" at bounding box center [404, 111] width 58 height 12
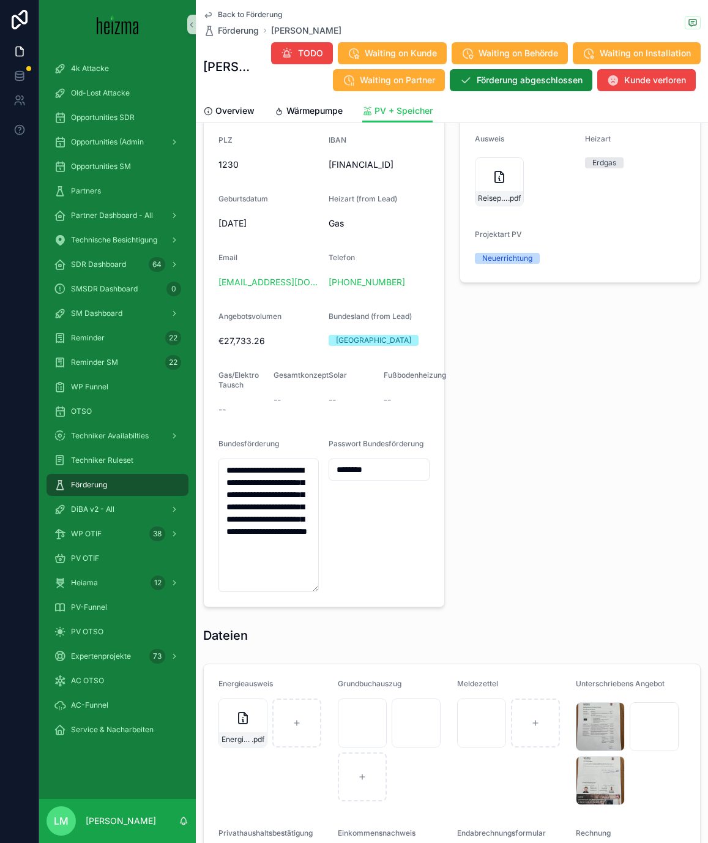
scroll to position [1400, 0]
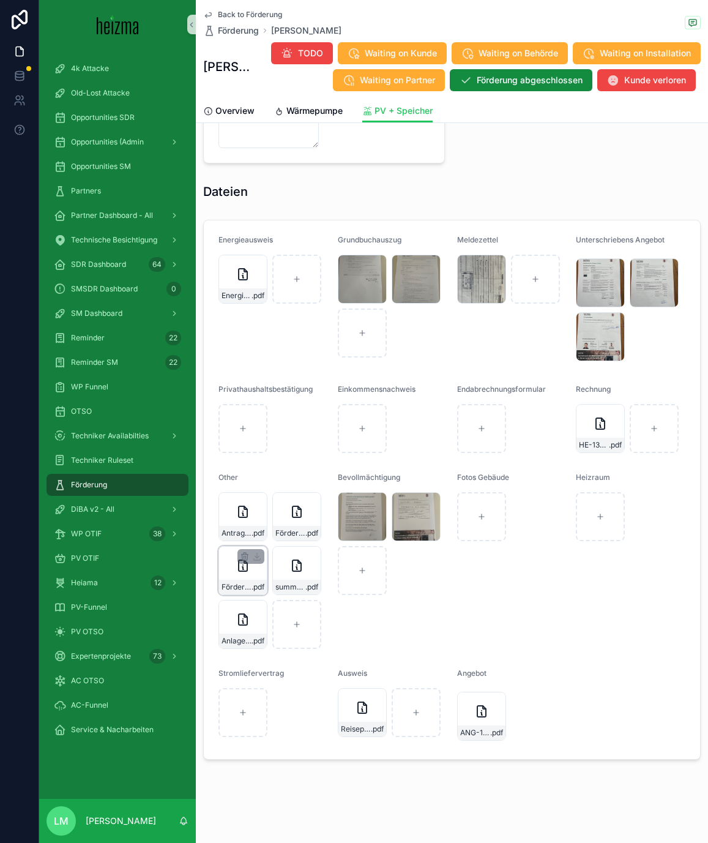
click at [241, 569] on icon "scrollable content" at bounding box center [243, 565] width 15 height 15
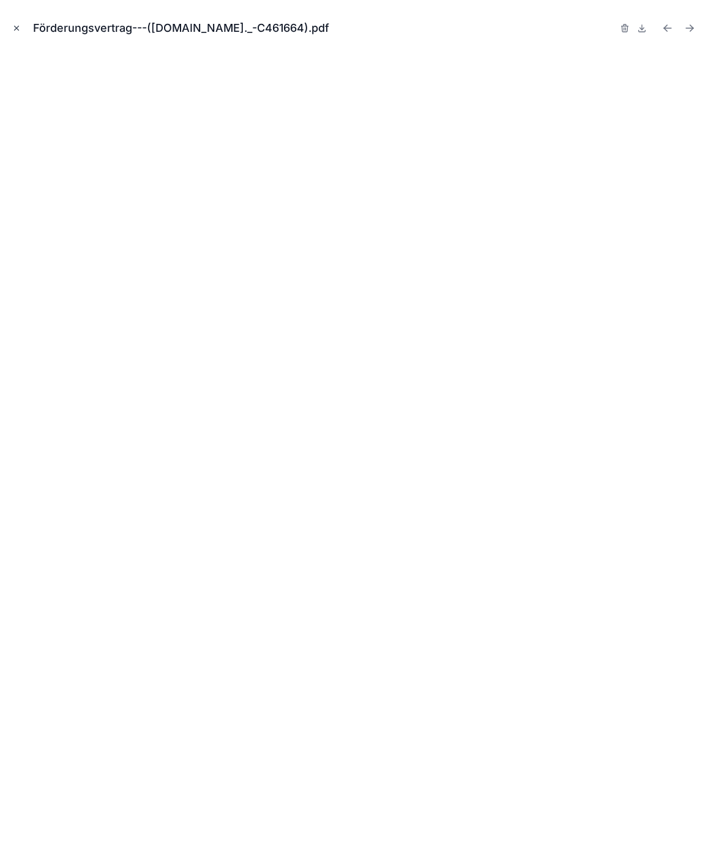
click at [17, 24] on icon "Close modal" at bounding box center [16, 28] width 9 height 9
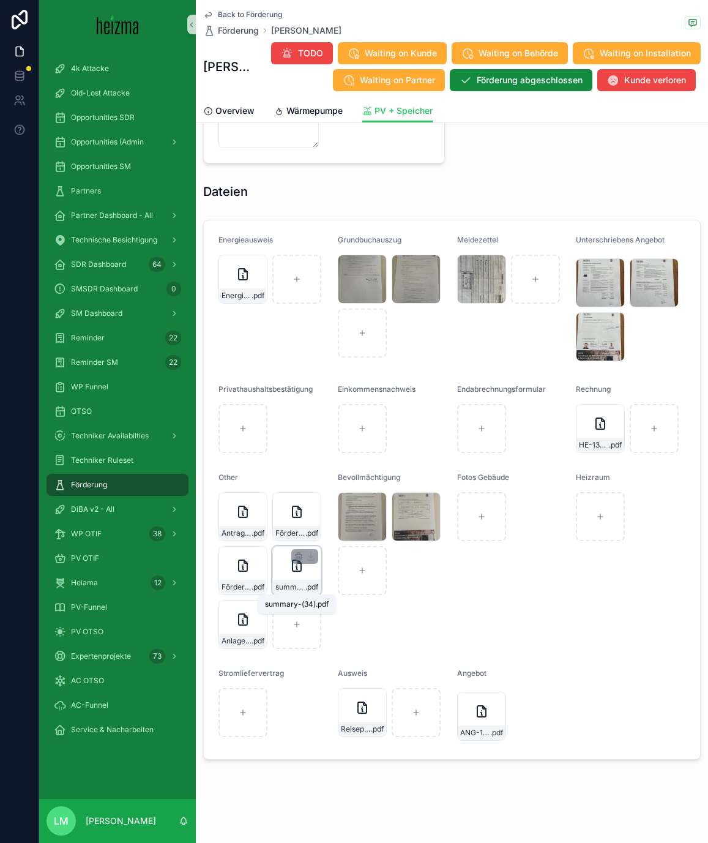
click at [305, 583] on span ".pdf" at bounding box center [311, 587] width 13 height 10
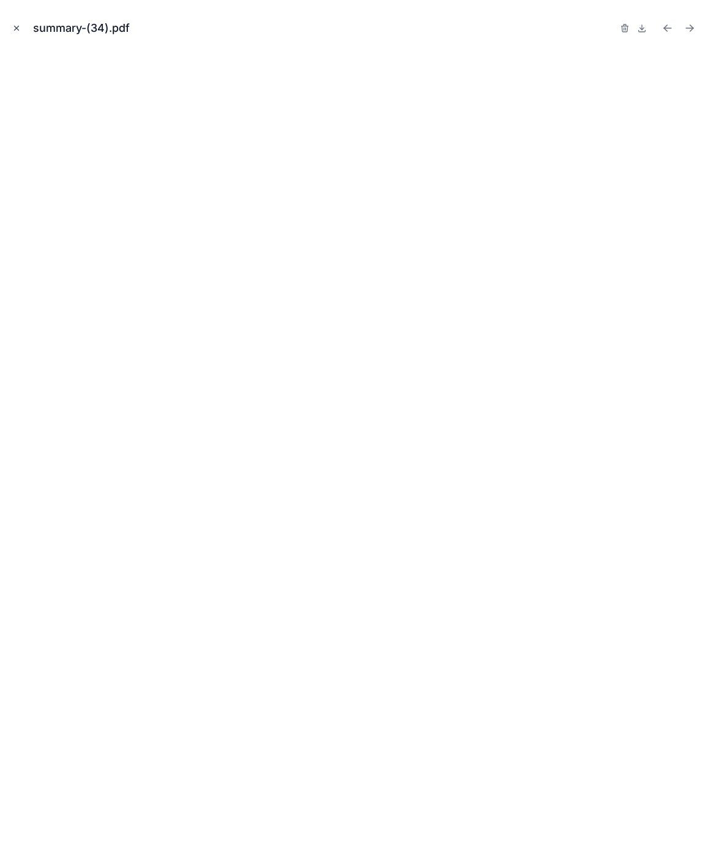
click at [16, 29] on icon "Close modal" at bounding box center [16, 28] width 9 height 9
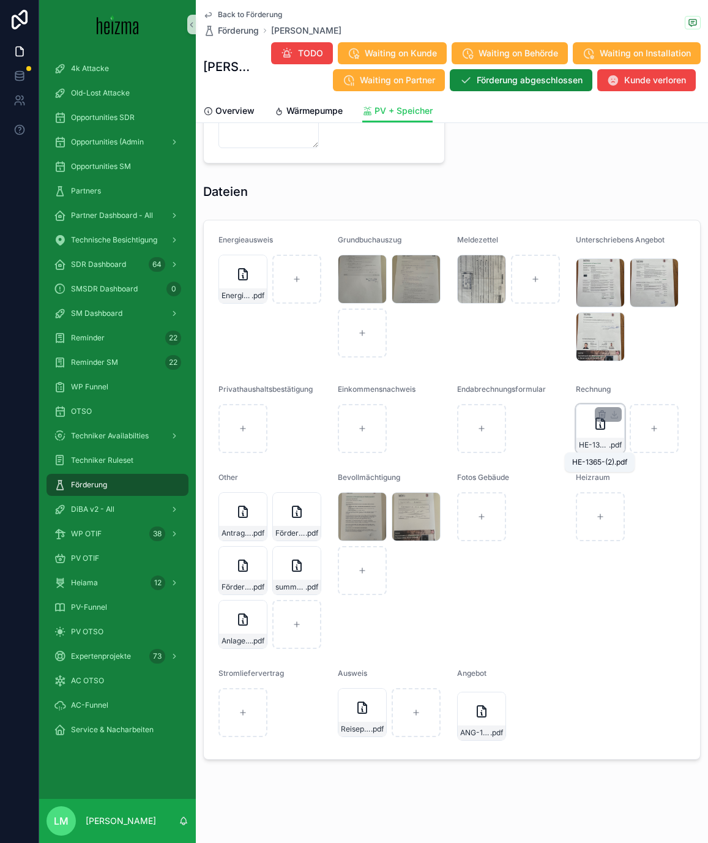
click at [597, 444] on span "HE-1365-(2)" at bounding box center [594, 445] width 30 height 10
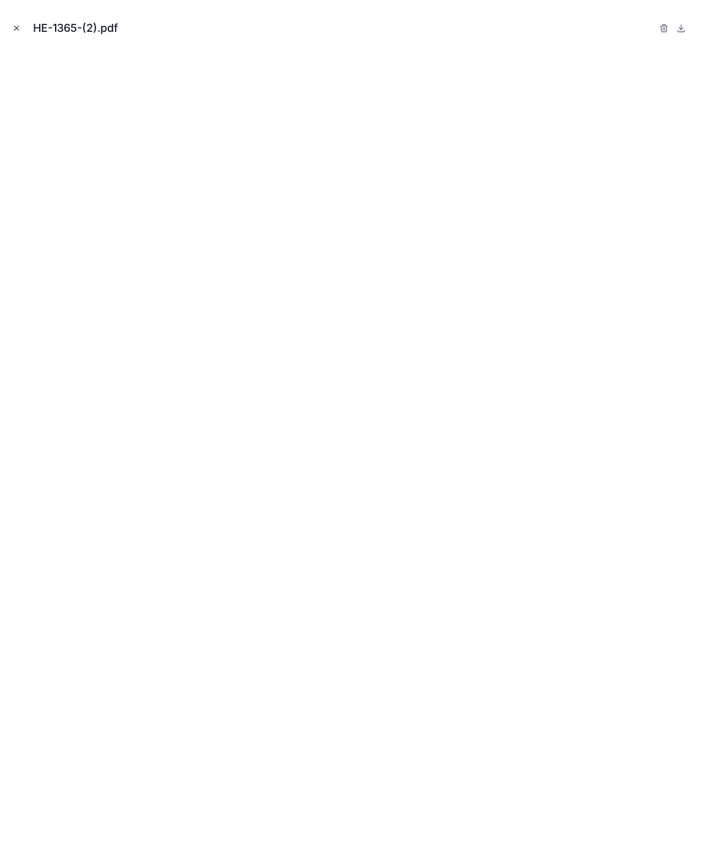
click at [18, 32] on icon "Close modal" at bounding box center [16, 28] width 9 height 9
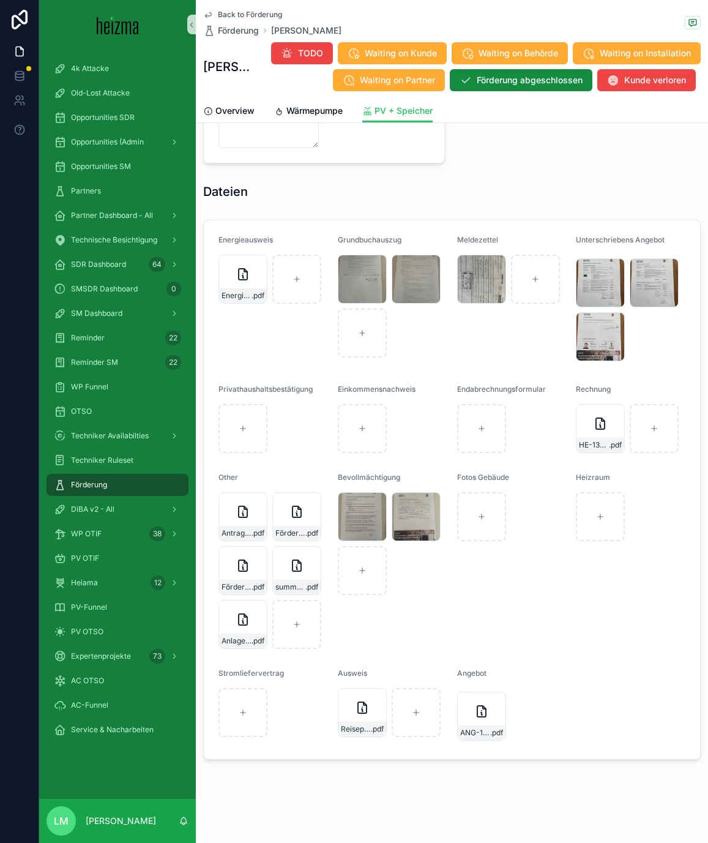
click at [263, 17] on span "Back to Förderung" at bounding box center [250, 15] width 64 height 10
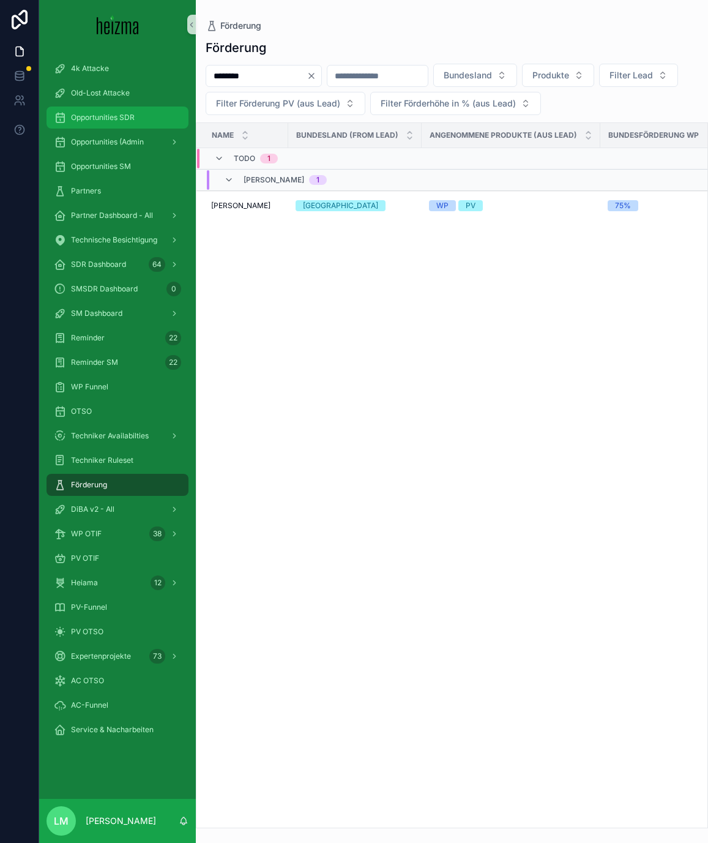
click at [105, 118] on span "Opportunities SDR" at bounding box center [103, 118] width 64 height 10
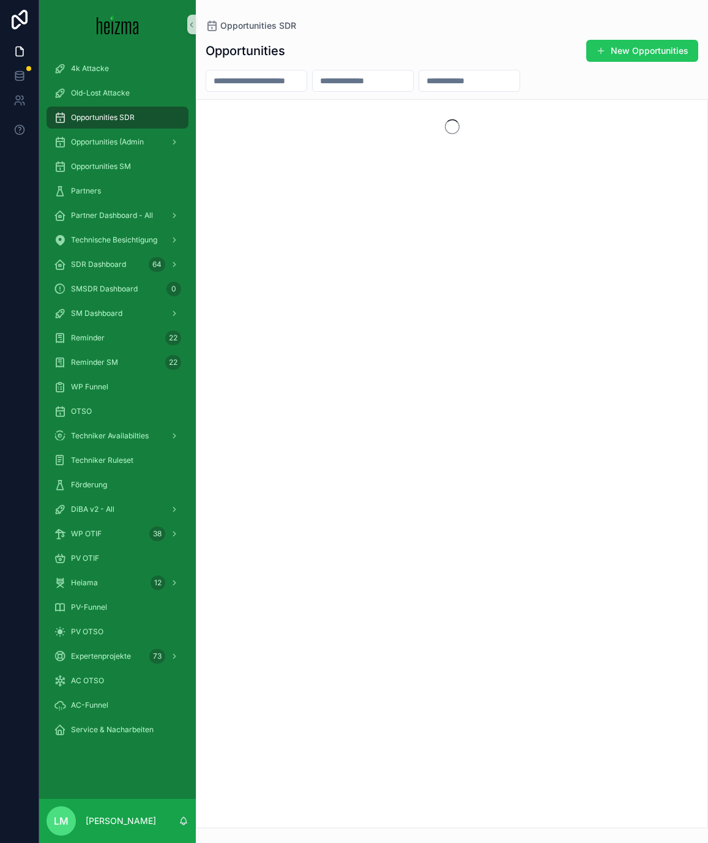
click at [231, 75] on input "scrollable content" at bounding box center [256, 80] width 100 height 17
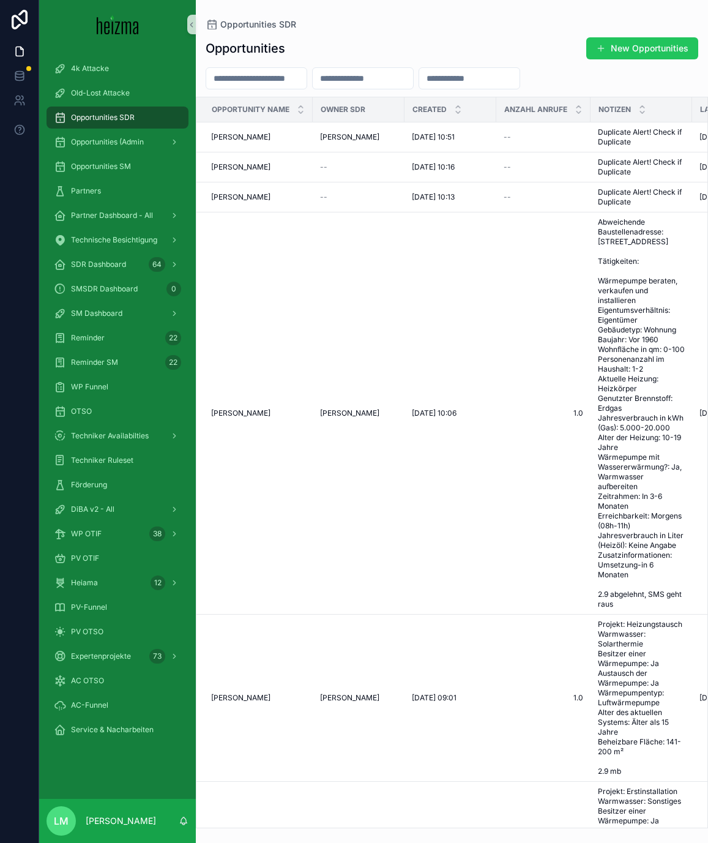
click at [236, 80] on input "scrollable content" at bounding box center [256, 78] width 100 height 17
click at [97, 239] on span "Technische Besichtigung" at bounding box center [114, 240] width 86 height 10
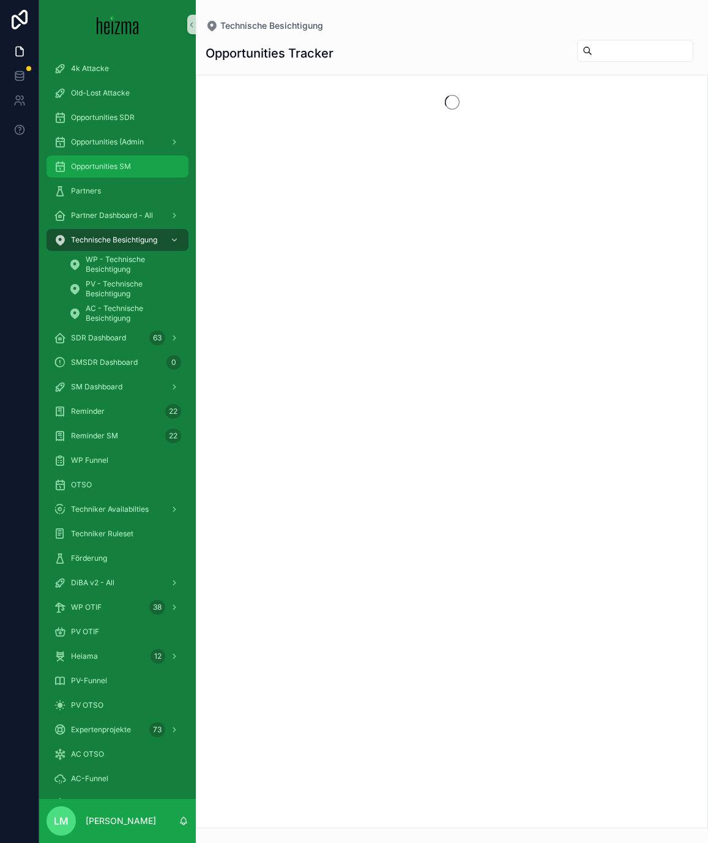
click at [99, 160] on div "Opportunities SM" at bounding box center [117, 167] width 127 height 20
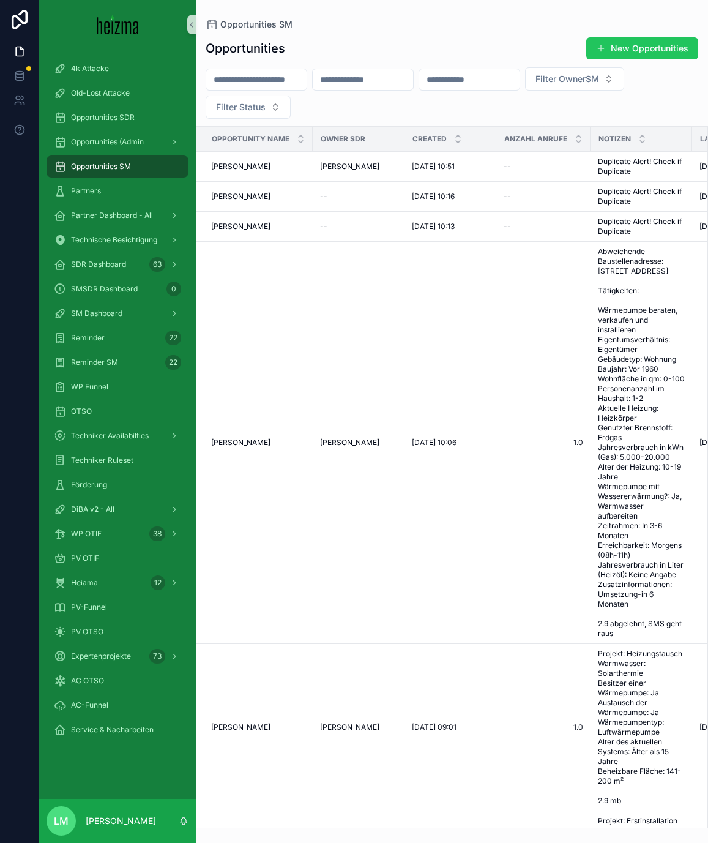
click at [264, 89] on div "scrollable content" at bounding box center [257, 80] width 102 height 22
click at [260, 83] on input "scrollable content" at bounding box center [256, 79] width 100 height 17
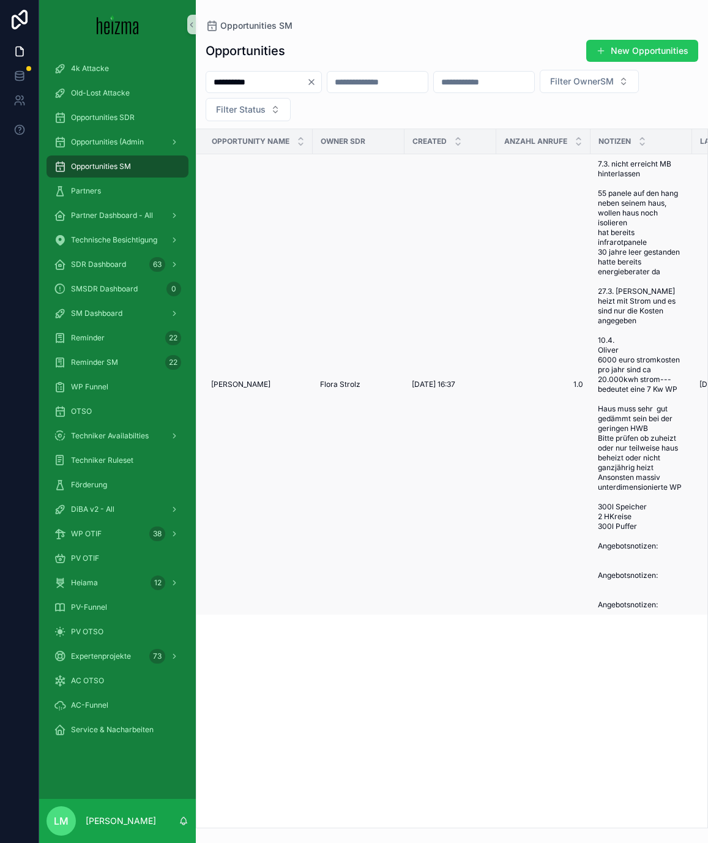
type input "**********"
click at [249, 384] on span "Ronald Van de Watering" at bounding box center [240, 384] width 59 height 10
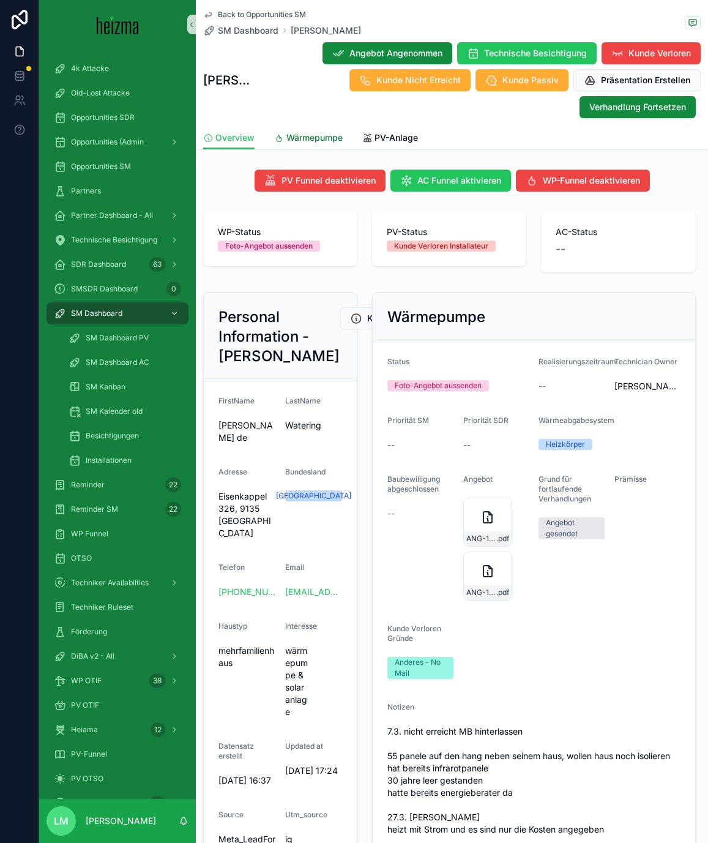
click at [307, 132] on span "Wärmepumpe" at bounding box center [314, 138] width 56 height 12
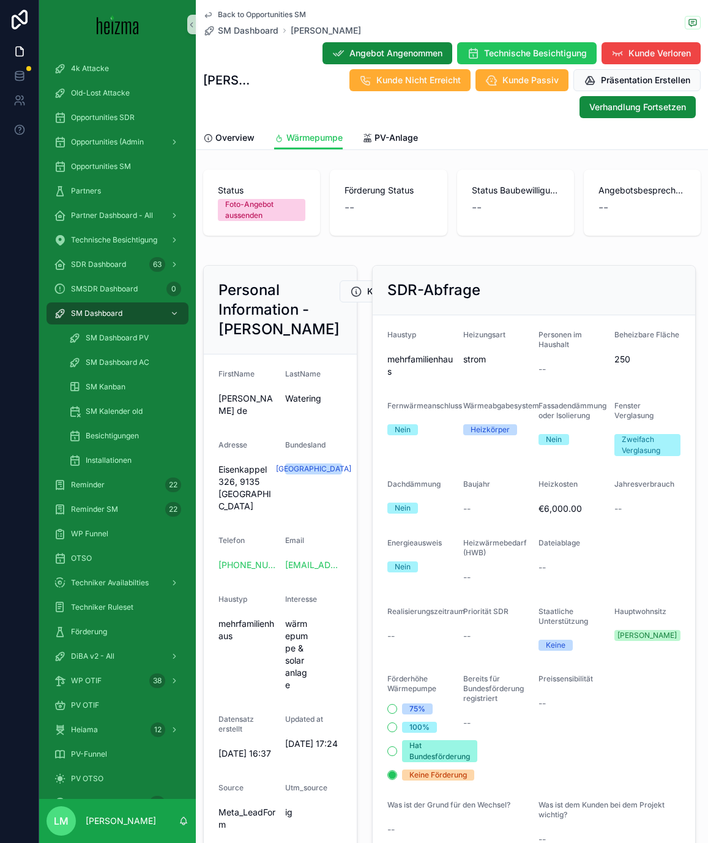
click at [236, 18] on span "Back to Opportunities SM" at bounding box center [262, 15] width 88 height 10
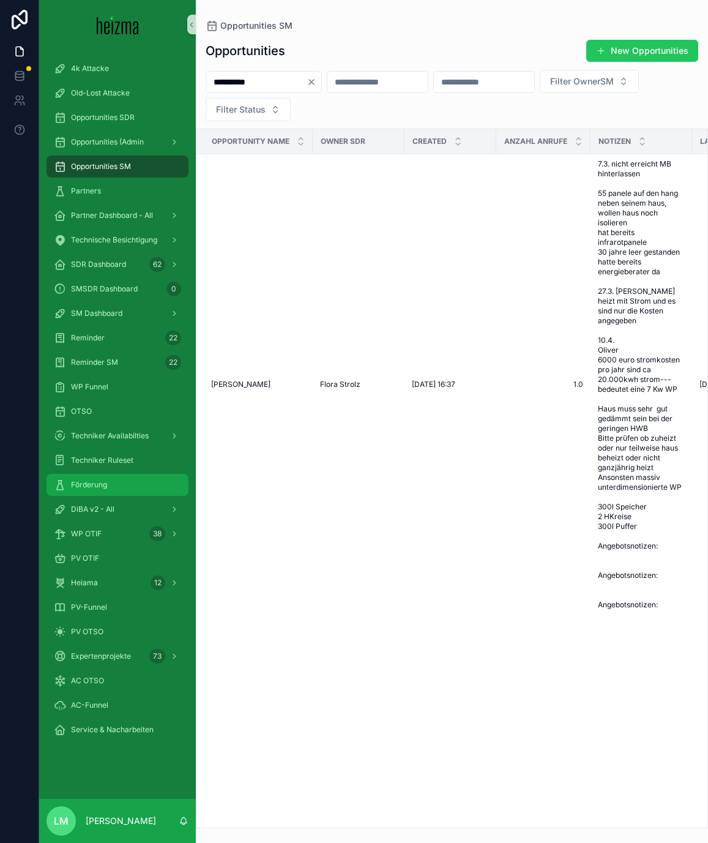
click at [75, 485] on span "Förderung" at bounding box center [89, 485] width 36 height 10
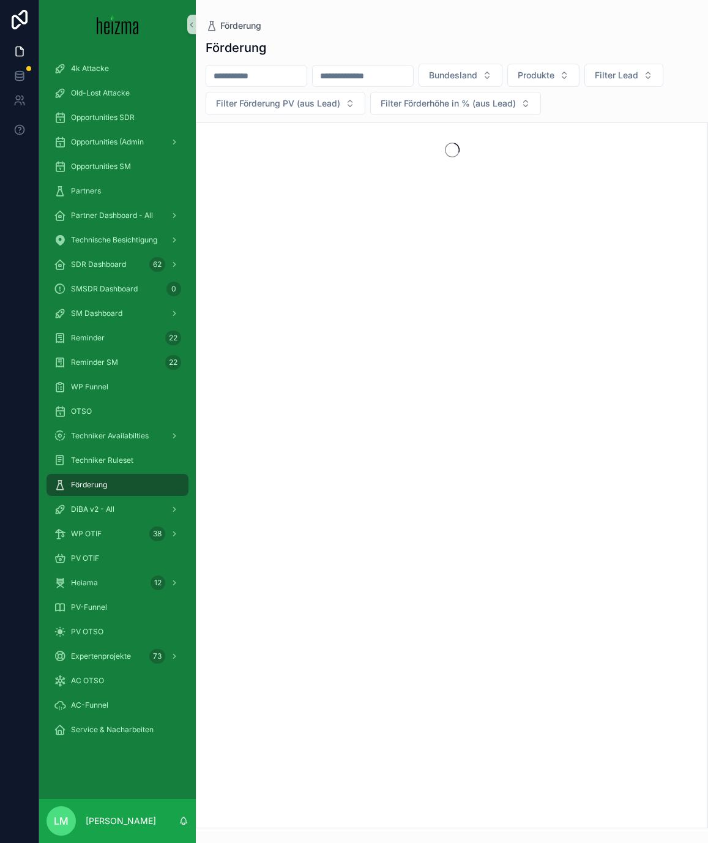
click at [249, 74] on input "scrollable content" at bounding box center [256, 75] width 100 height 17
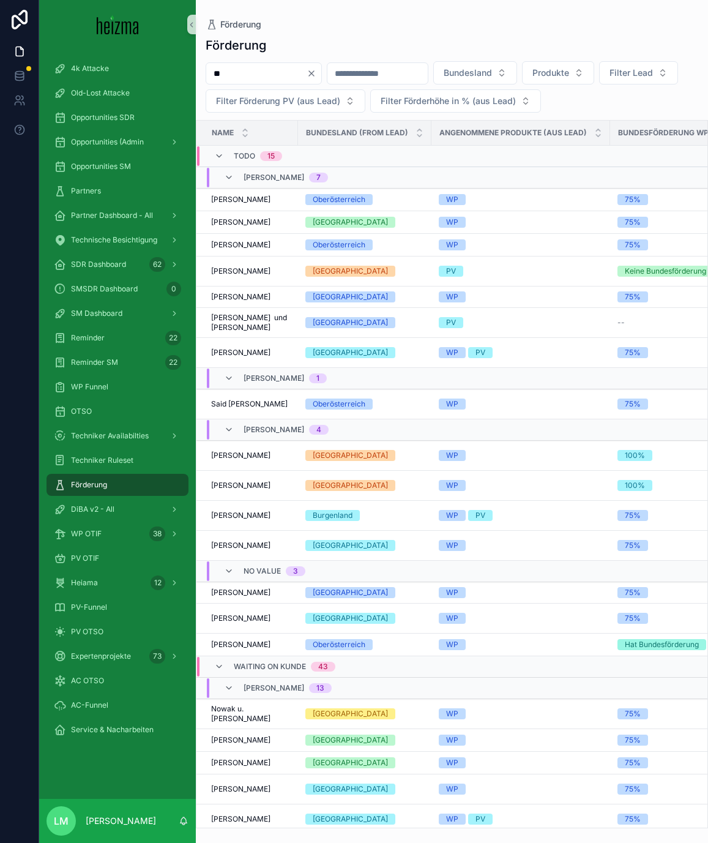
type input "*"
click at [230, 358] on td "Andreas Brantner Andreas Brantner" at bounding box center [247, 353] width 102 height 30
click at [230, 349] on span "Andreas Brantner" at bounding box center [240, 353] width 59 height 10
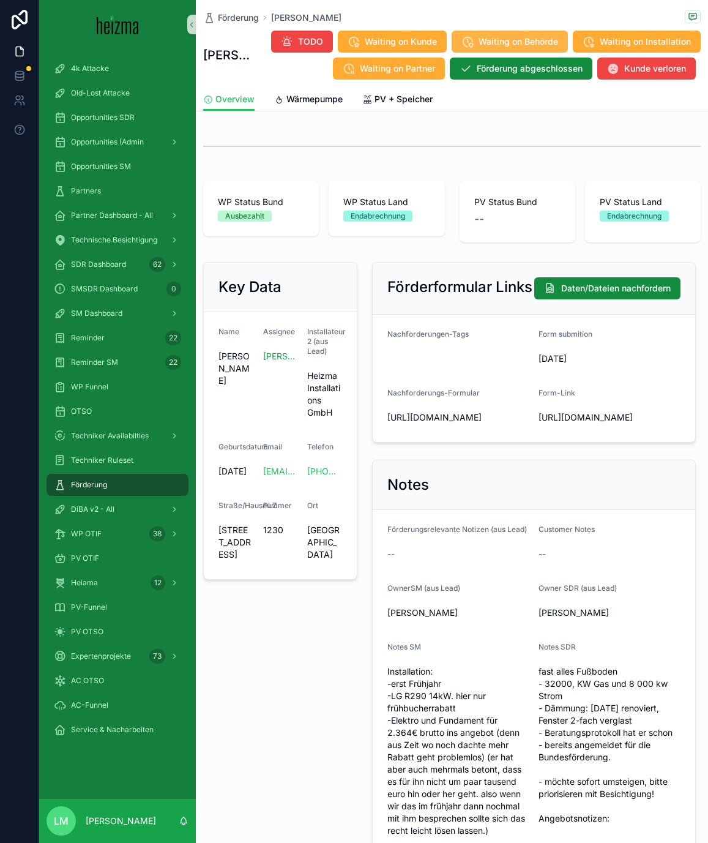
click at [534, 42] on span "Waiting on Behörde" at bounding box center [519, 42] width 80 height 12
click at [242, 21] on span "Förderung" at bounding box center [238, 18] width 41 height 12
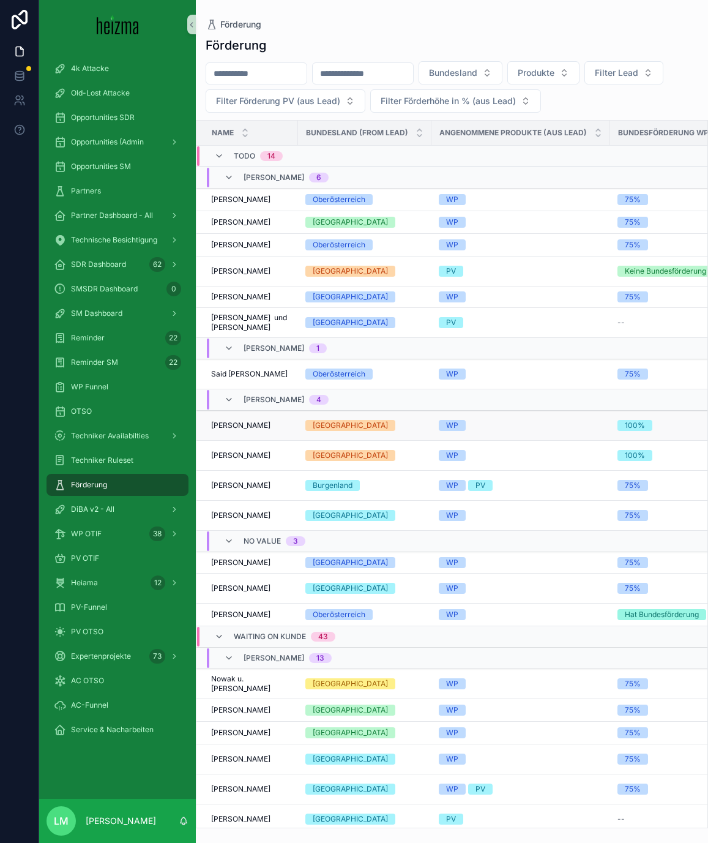
click at [256, 424] on span "Renate Schleifer" at bounding box center [240, 425] width 59 height 10
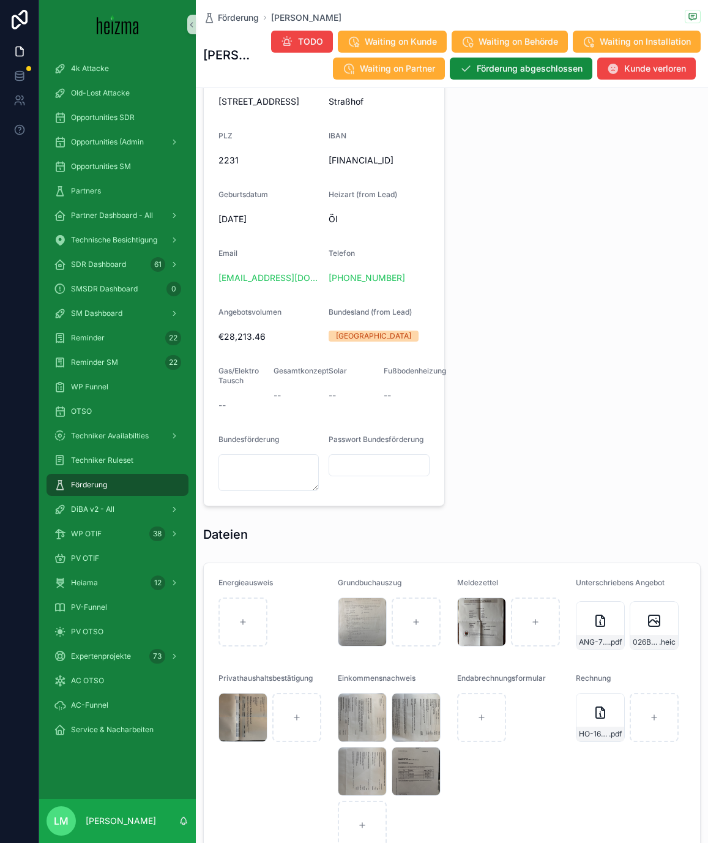
scroll to position [1097, 0]
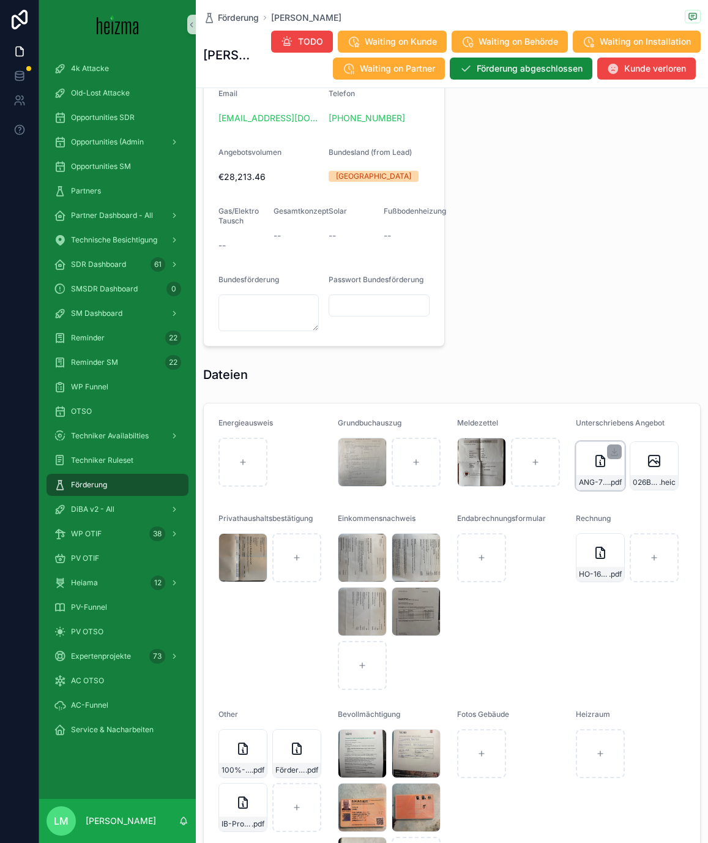
click at [592, 477] on span "ANG-7559-Schleifer--2024-11-27-(1)-(1)" at bounding box center [594, 482] width 30 height 10
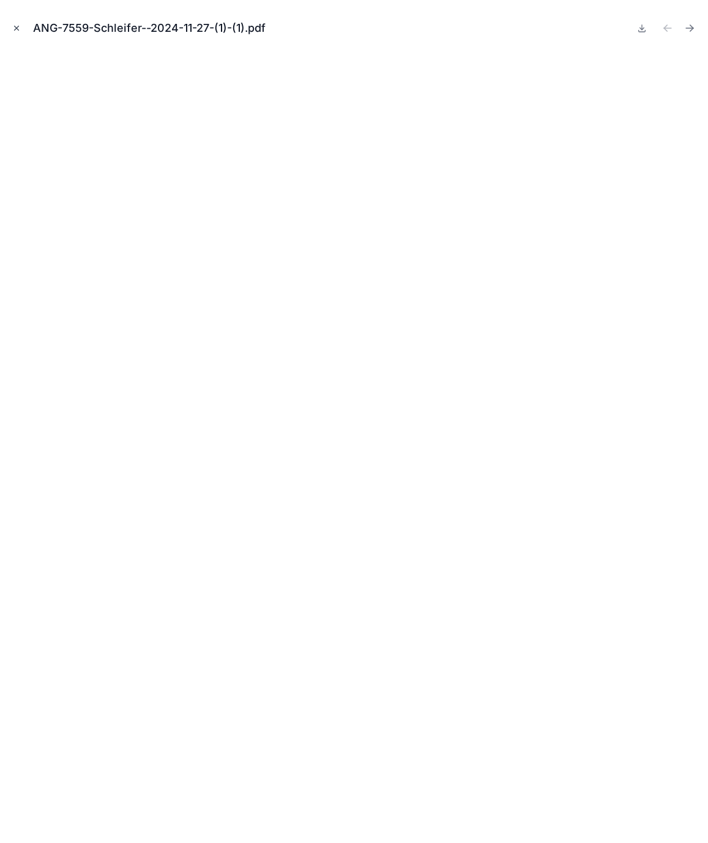
click at [17, 26] on icon "Close modal" at bounding box center [16, 28] width 9 height 9
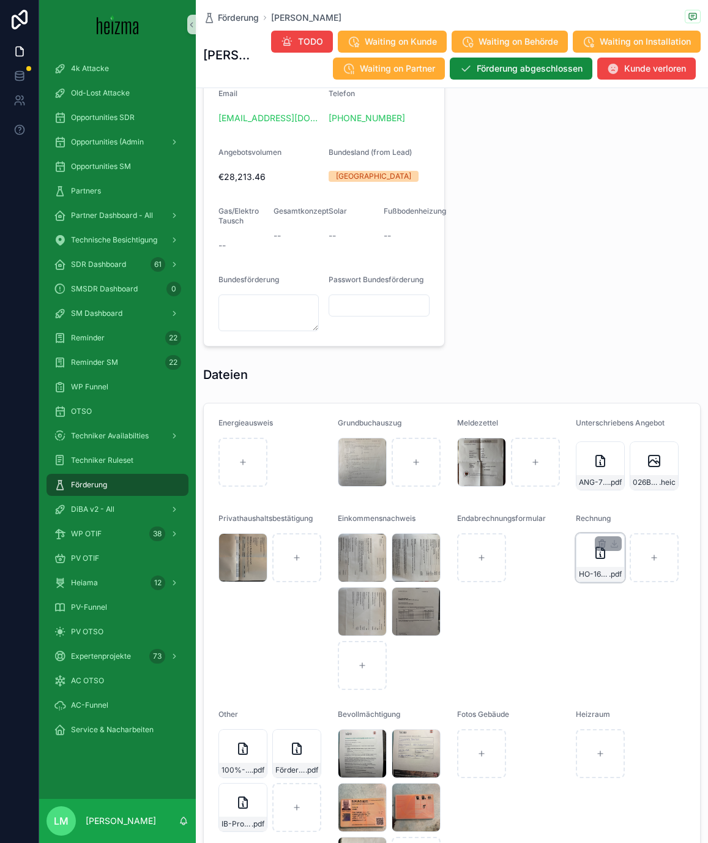
click at [597, 578] on span "HO-1693-(1)" at bounding box center [594, 574] width 30 height 10
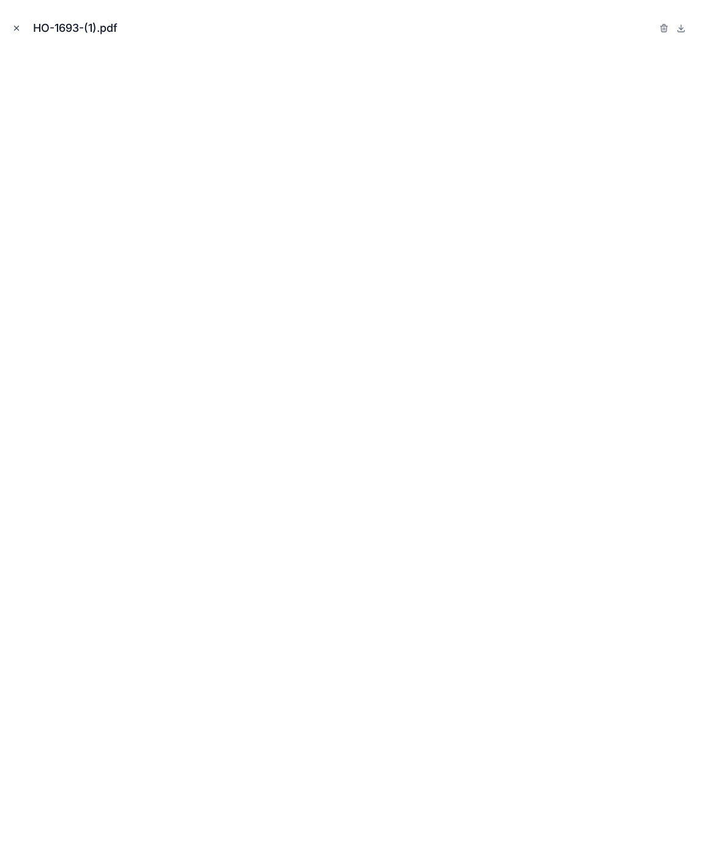
click at [19, 29] on icon "Close modal" at bounding box center [16, 28] width 9 height 9
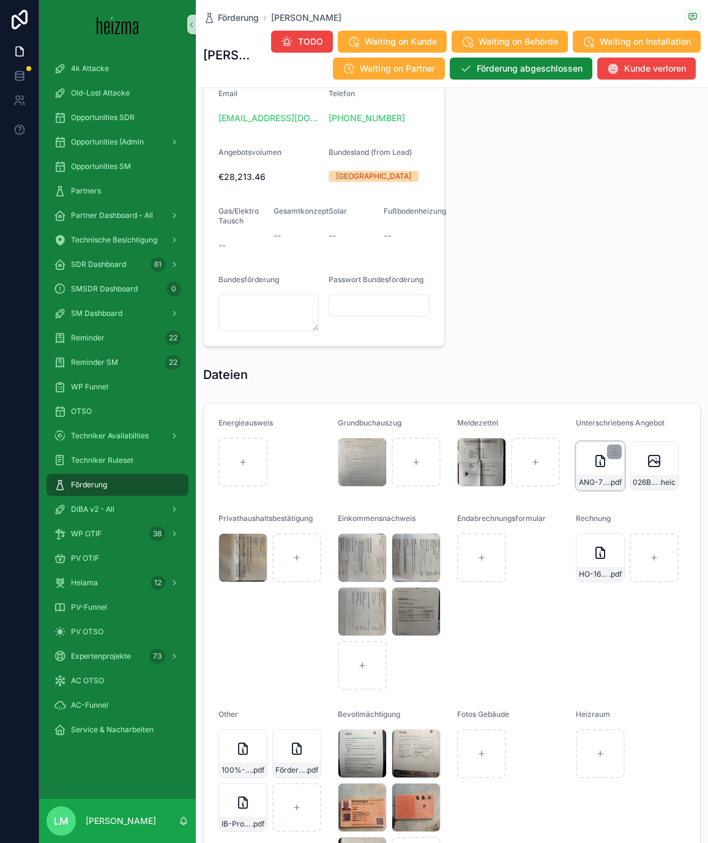
click at [602, 477] on span "ANG-7559-Schleifer--2024-11-27-(1)-(1)" at bounding box center [594, 482] width 30 height 10
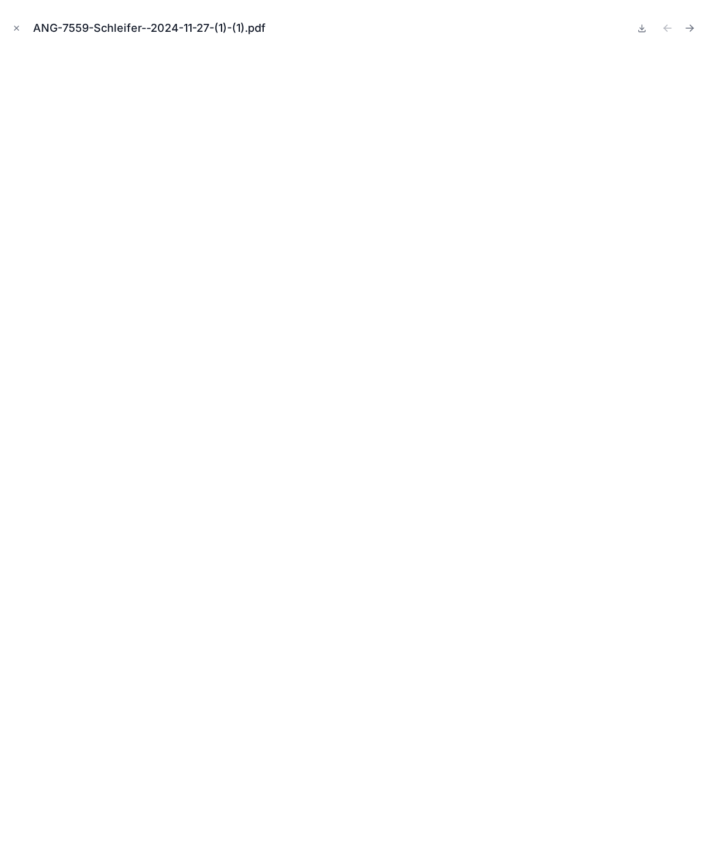
click at [599, 479] on iframe at bounding box center [354, 442] width 689 height 782
click at [685, 29] on icon "Next file" at bounding box center [690, 28] width 12 height 12
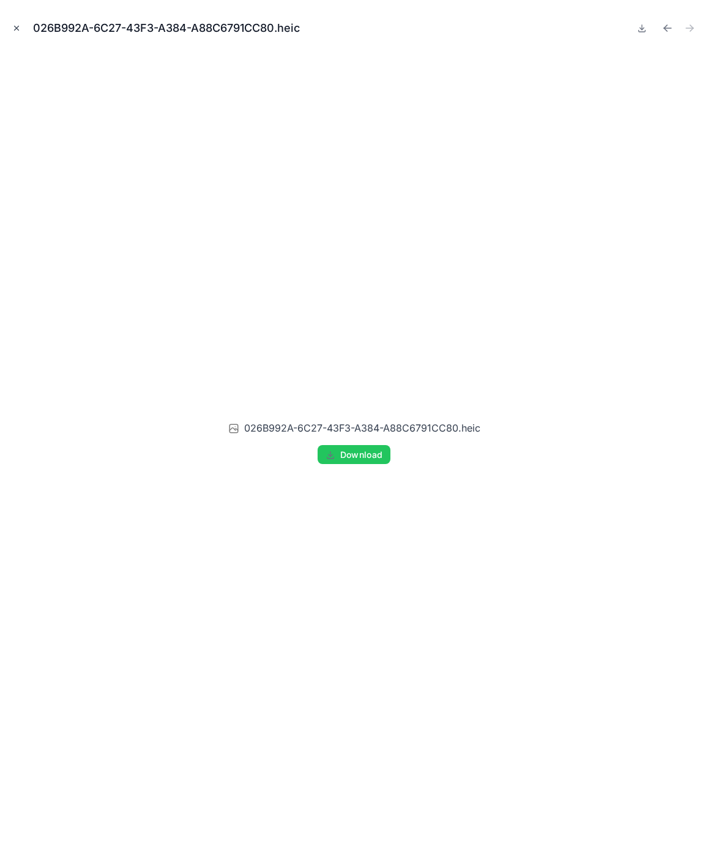
click at [18, 24] on icon "Close modal" at bounding box center [16, 28] width 9 height 9
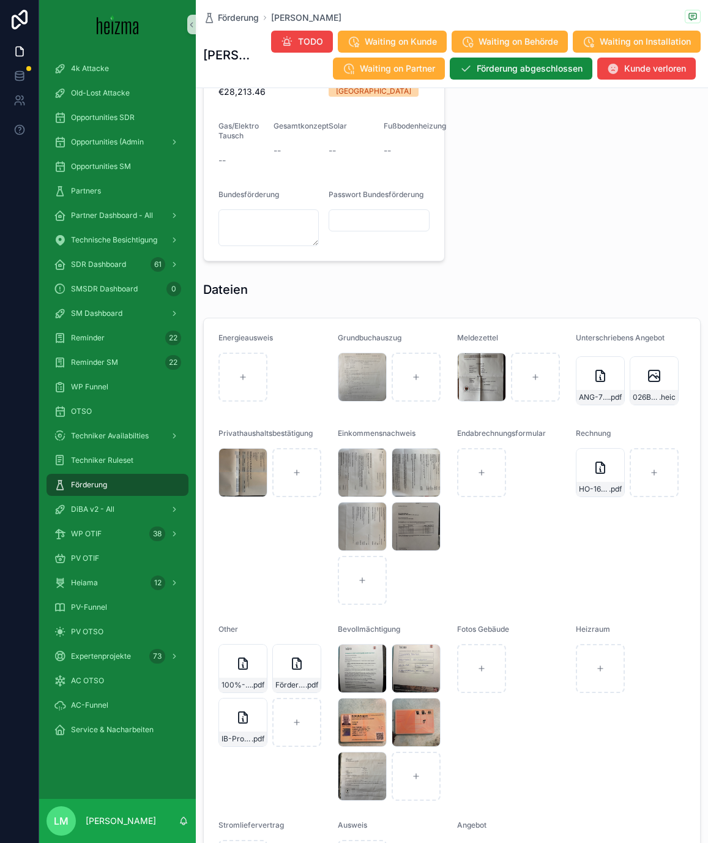
scroll to position [1327, 0]
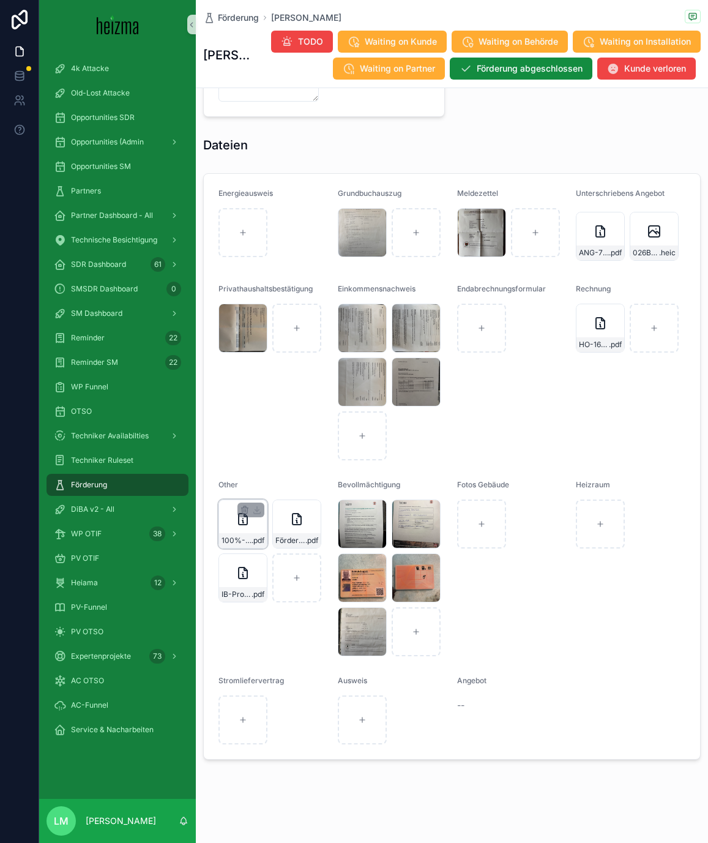
click at [237, 532] on div "100%-Schleifer .pdf" at bounding box center [243, 523] width 49 height 49
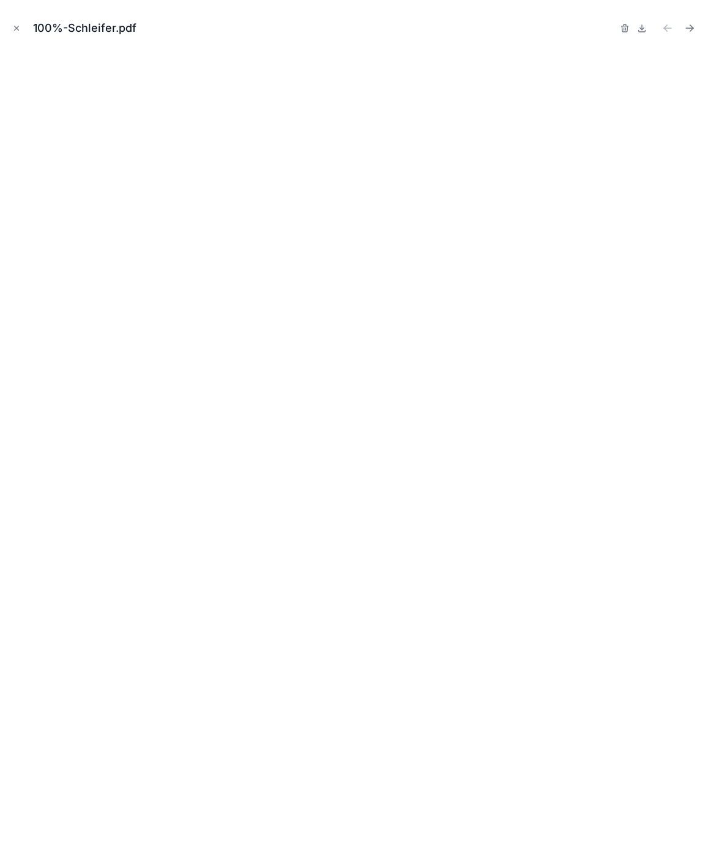
click at [240, 537] on iframe at bounding box center [354, 442] width 689 height 782
click at [16, 29] on icon "Close modal" at bounding box center [16, 28] width 9 height 9
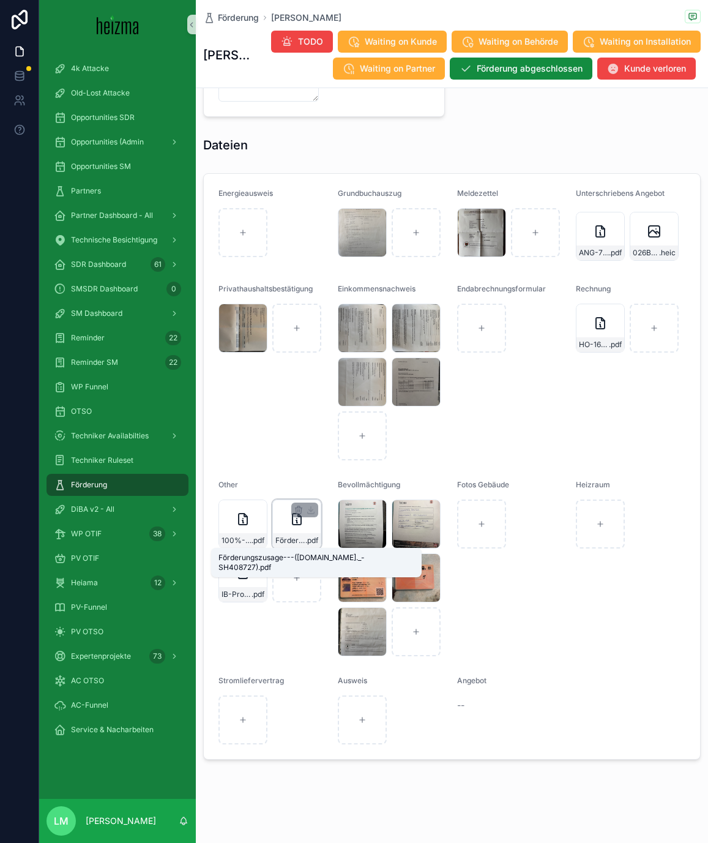
click at [291, 536] on span "Förderungszusage---(Pr.Nr._-SH408727)" at bounding box center [290, 541] width 30 height 10
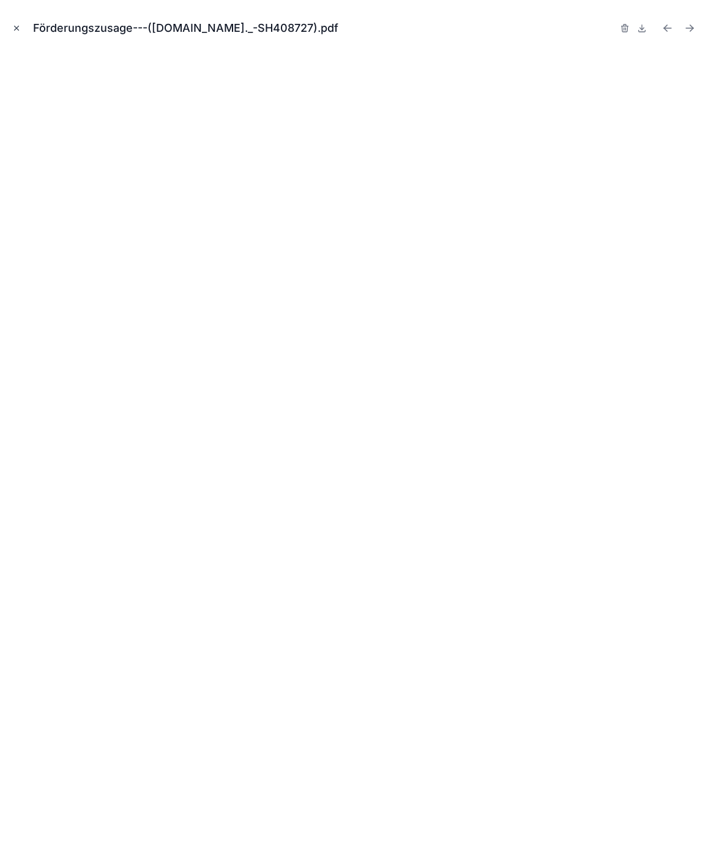
click at [20, 32] on button "Close modal" at bounding box center [16, 27] width 13 height 13
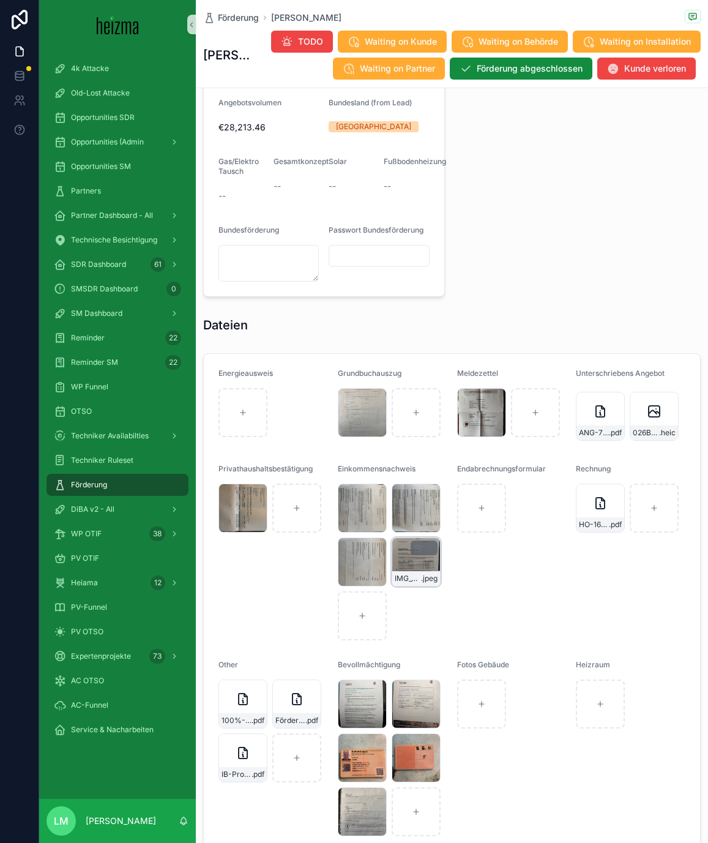
scroll to position [1101, 0]
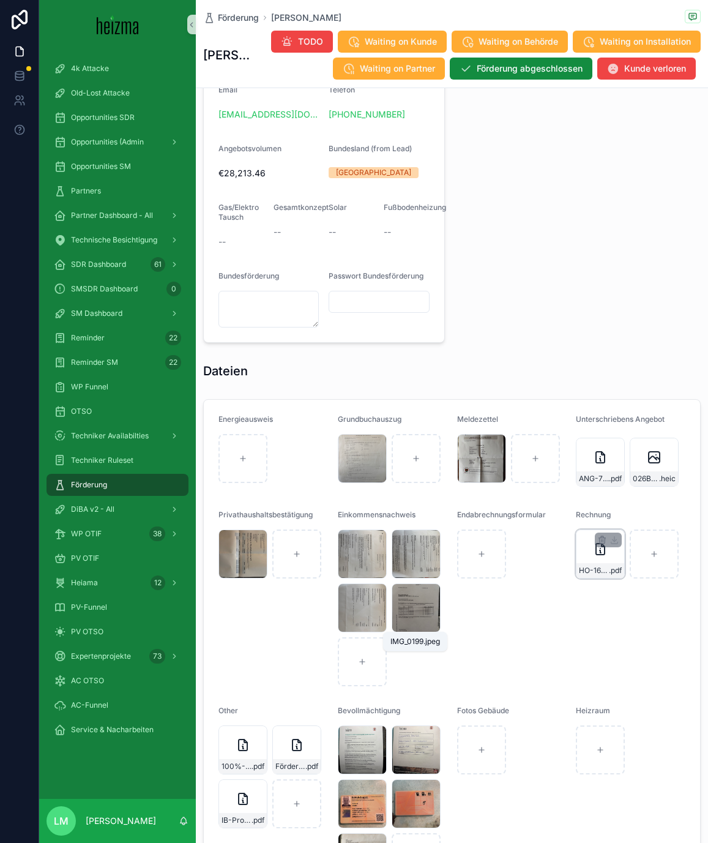
click at [595, 566] on span "HO-1693-(1)" at bounding box center [594, 571] width 30 height 10
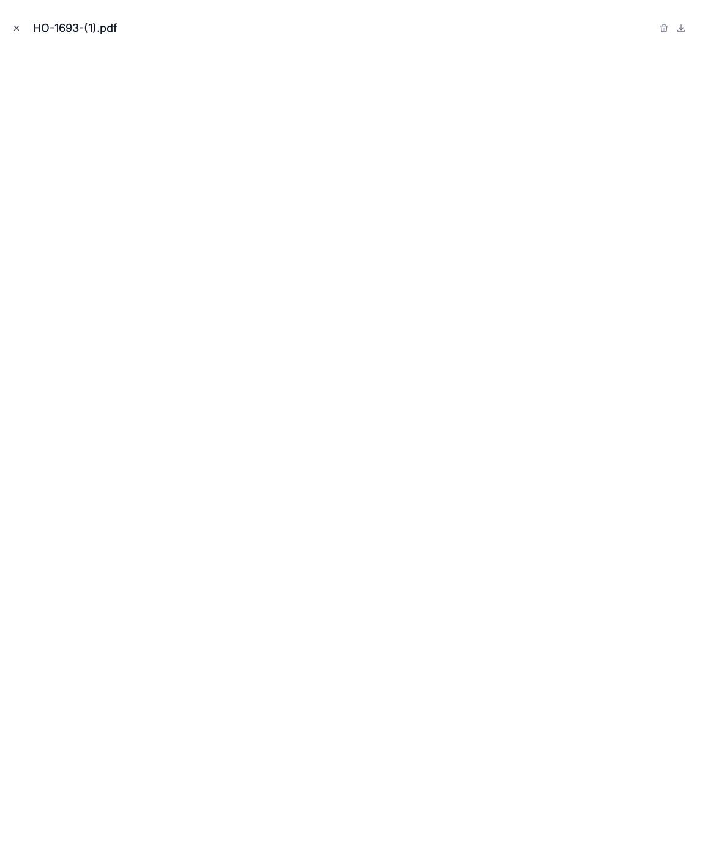
click at [17, 26] on icon "Close modal" at bounding box center [16, 28] width 9 height 9
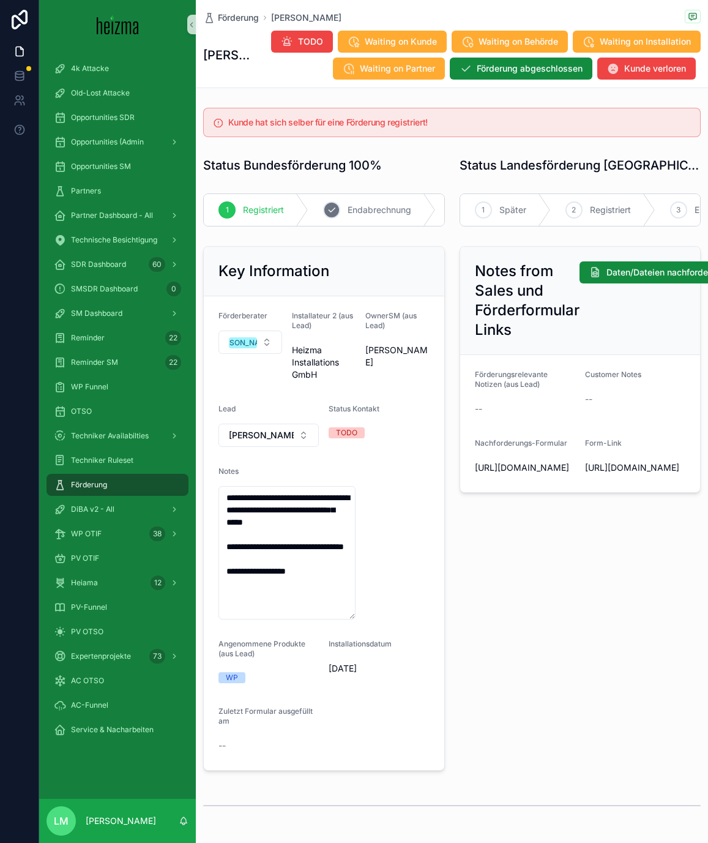
click at [360, 209] on span "Endabrechnung" at bounding box center [380, 210] width 64 height 12
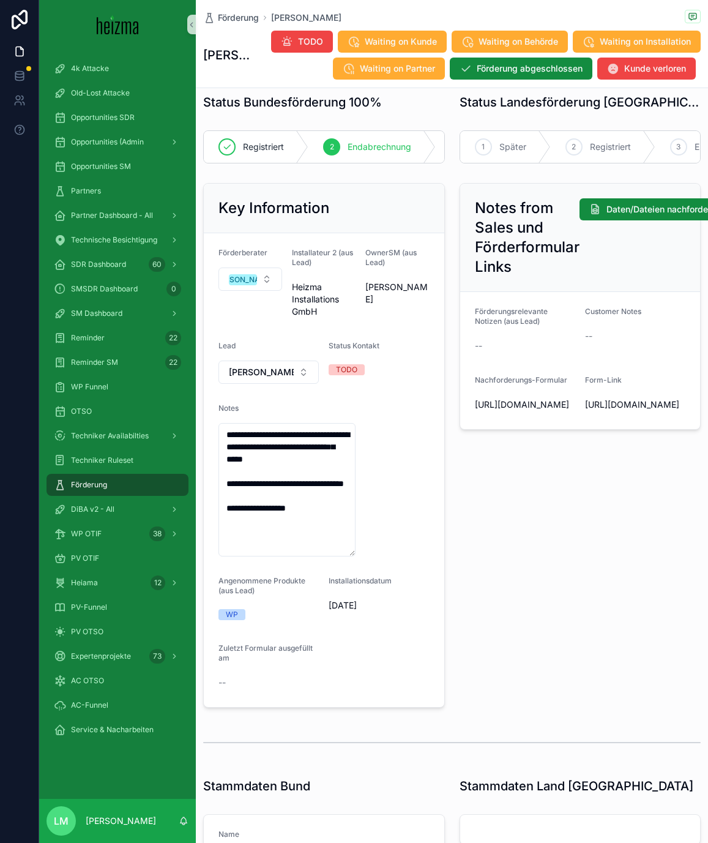
scroll to position [85, 0]
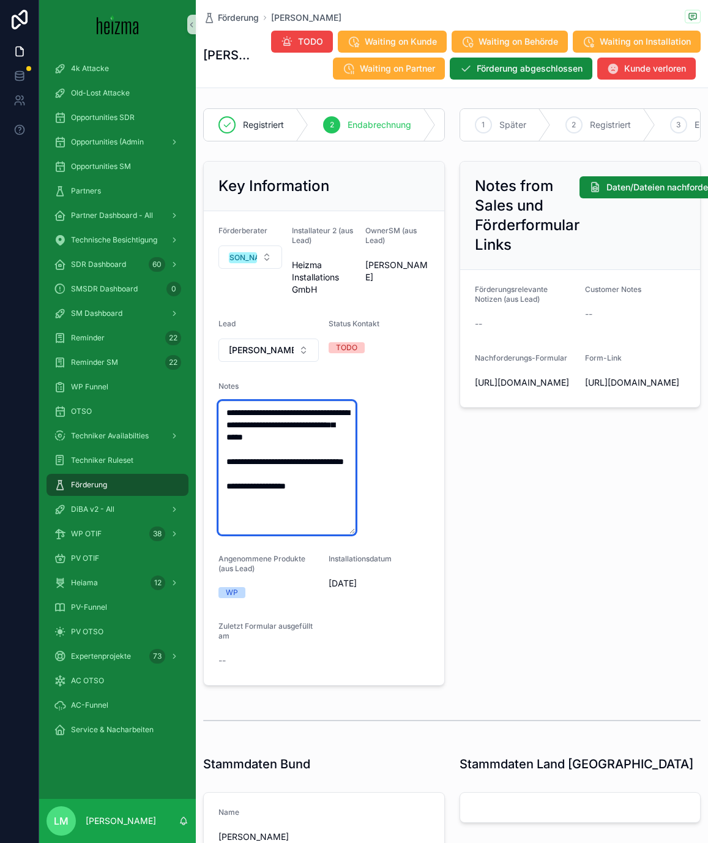
click at [315, 514] on textarea "**********" at bounding box center [287, 467] width 137 height 133
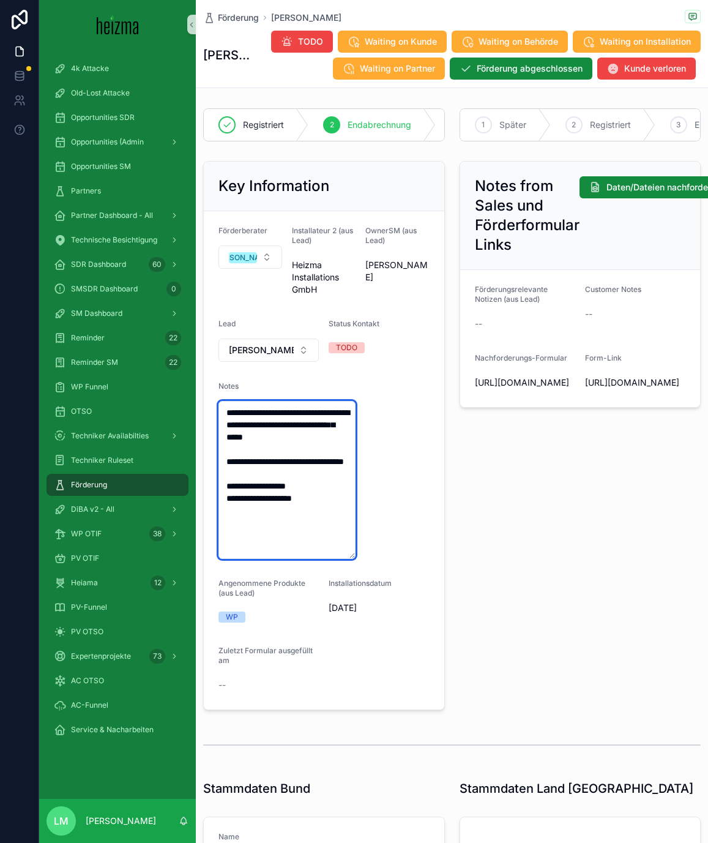
type textarea "**********"
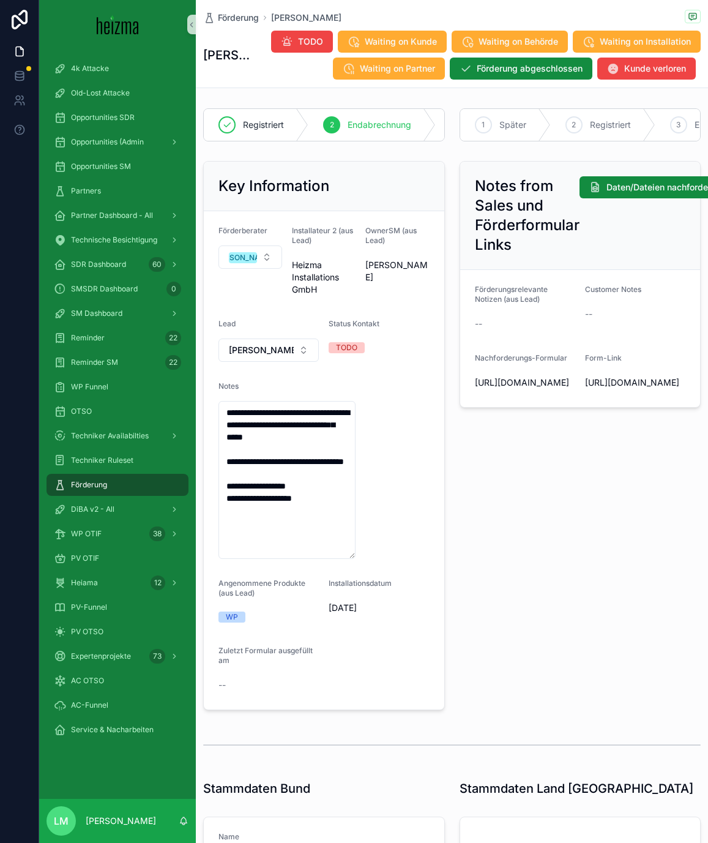
click at [630, 559] on div "Notes from Sales und Förderformular Links Daten/Dateien nachfordern Förderungsr…" at bounding box center [580, 435] width 256 height 559
click at [235, 20] on span "Förderung" at bounding box center [238, 18] width 41 height 12
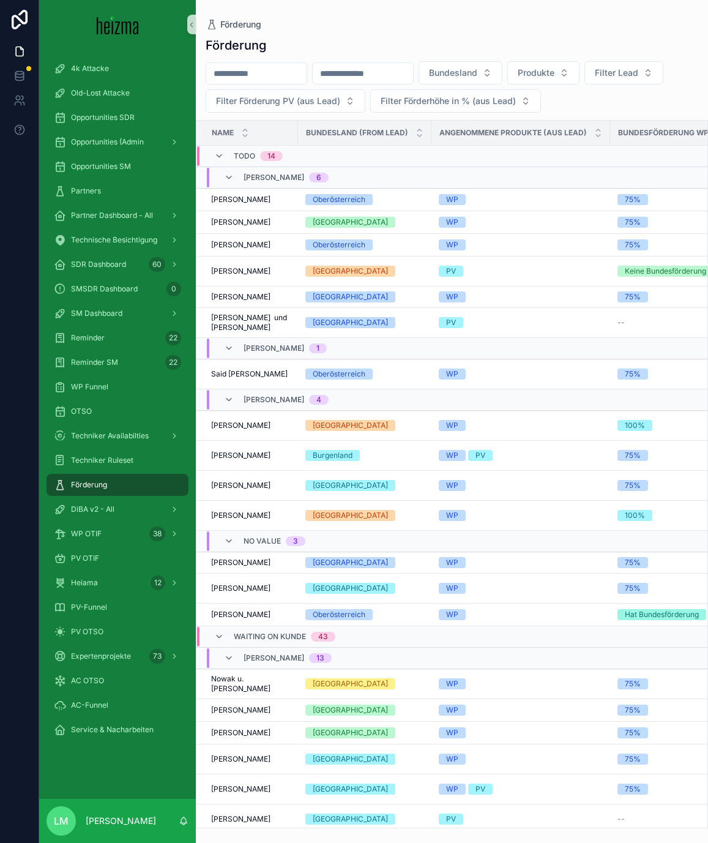
click at [244, 73] on input "scrollable content" at bounding box center [256, 73] width 100 height 17
type input "*****"
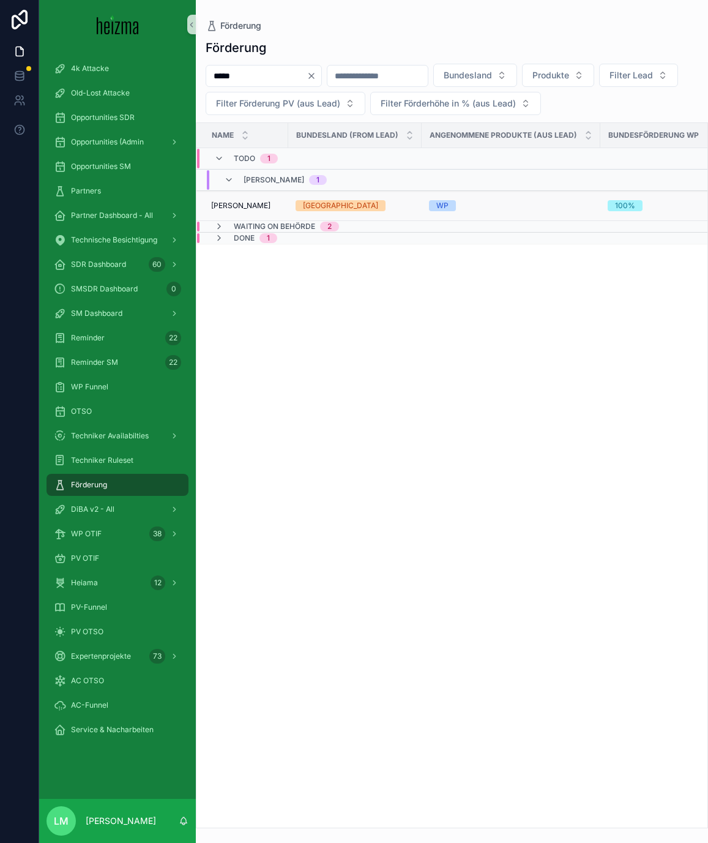
click at [243, 217] on td "Alexander Raganitsch Alexander Raganitsch" at bounding box center [242, 206] width 92 height 30
click at [237, 211] on td "Alexander Raganitsch Alexander Raganitsch" at bounding box center [242, 206] width 92 height 30
click at [230, 204] on span "Alexander Raganitsch" at bounding box center [240, 206] width 59 height 10
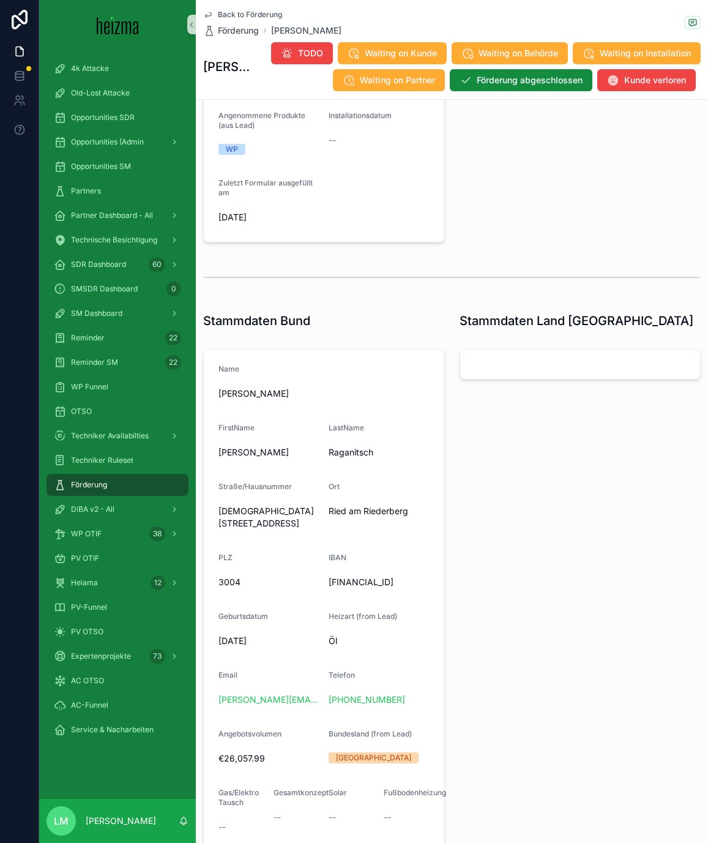
scroll to position [464, 0]
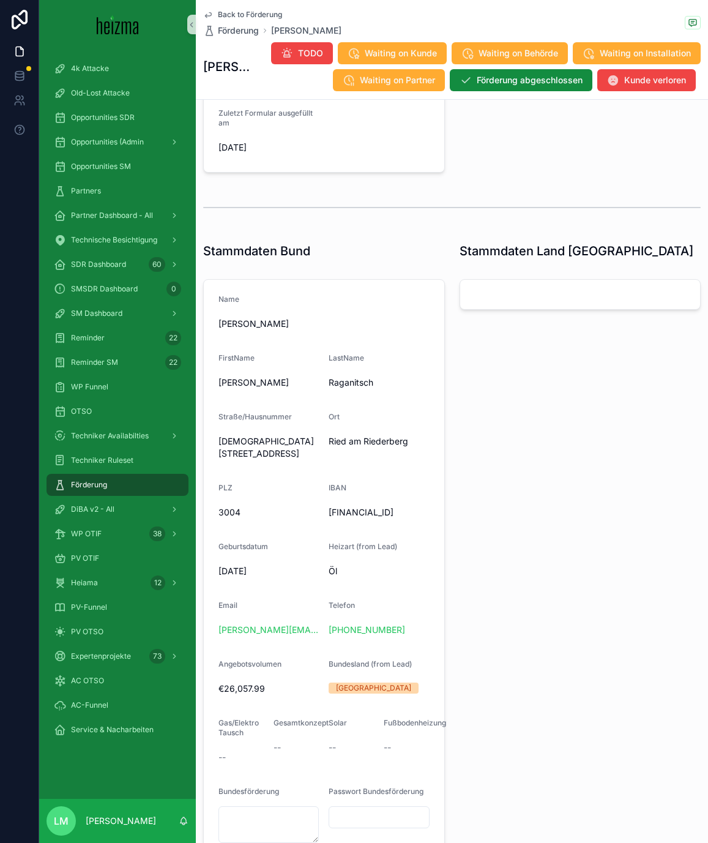
click at [338, 447] on span "Ried am Riederberg" at bounding box center [379, 441] width 100 height 12
drag, startPoint x: 338, startPoint y: 471, endPoint x: 391, endPoint y: 472, distance: 52.6
click at [391, 447] on span "Ried am Riederberg" at bounding box center [379, 441] width 100 height 12
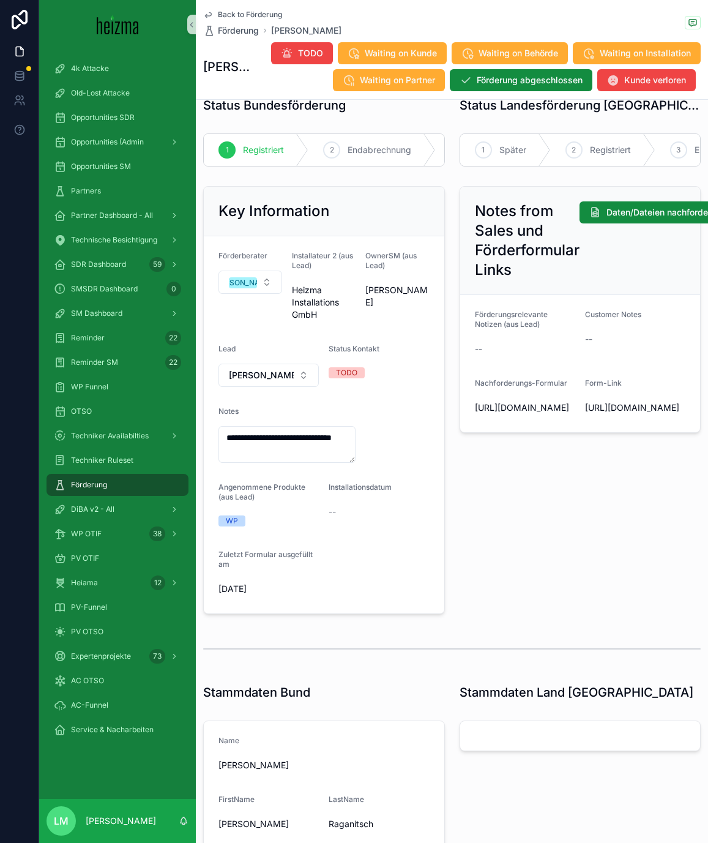
scroll to position [0, 0]
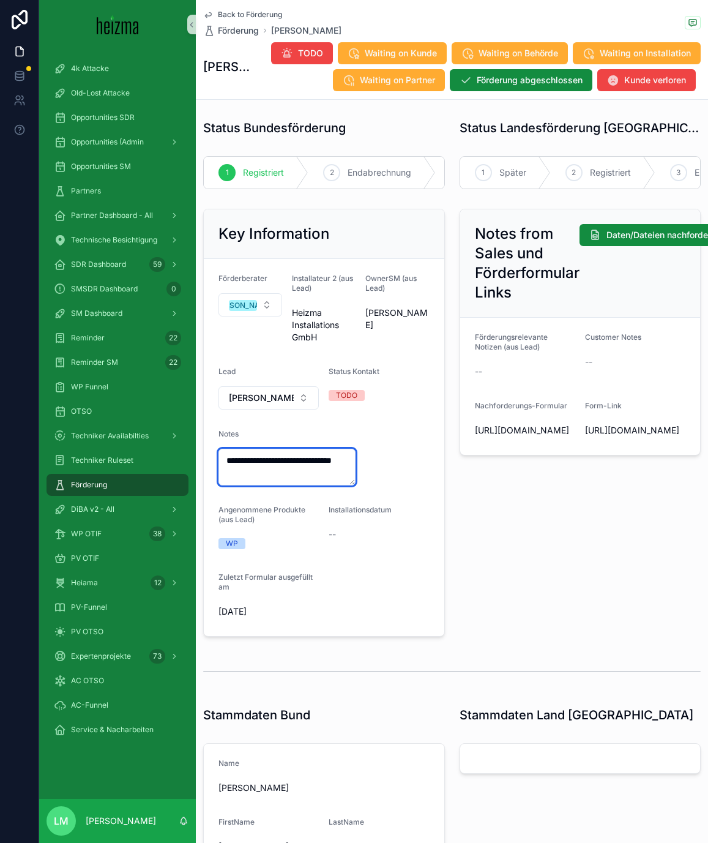
click at [317, 485] on textarea "**********" at bounding box center [287, 467] width 137 height 37
drag, startPoint x: 324, startPoint y: 506, endPoint x: 225, endPoint y: 488, distance: 100.8
click at [225, 485] on textarea "**********" at bounding box center [287, 467] width 137 height 37
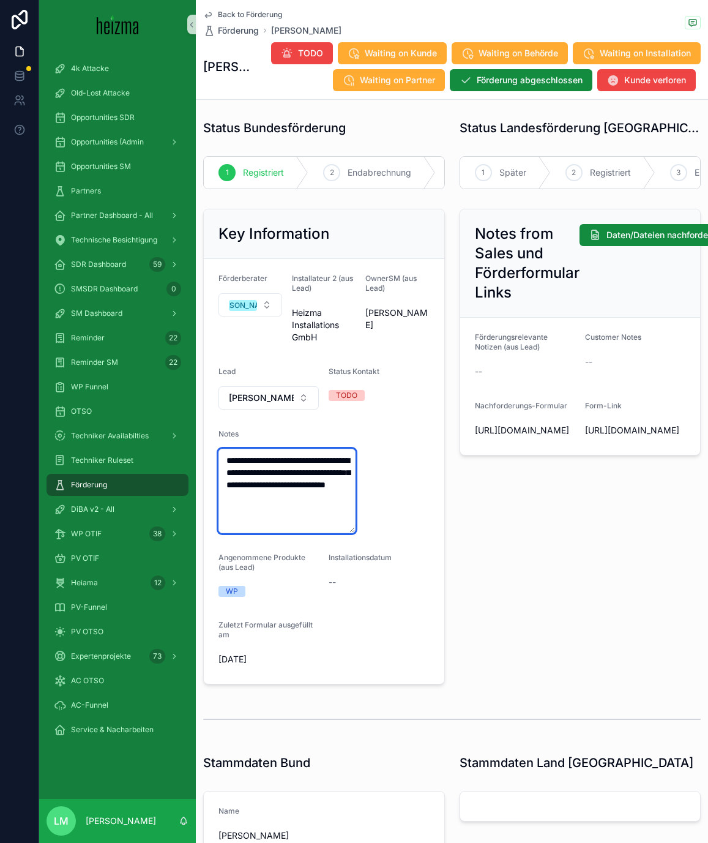
type textarea "**********"
click at [502, 549] on div "Notes from Sales und Förderformular Links Daten/Dateien nachfordern Förderungsr…" at bounding box center [580, 446] width 256 height 485
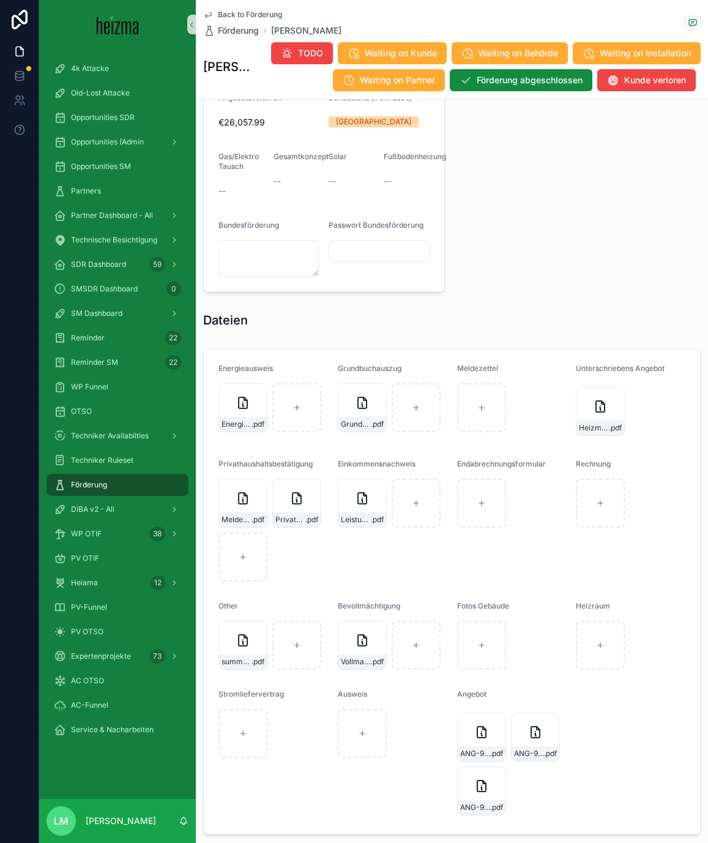
scroll to position [1179, 0]
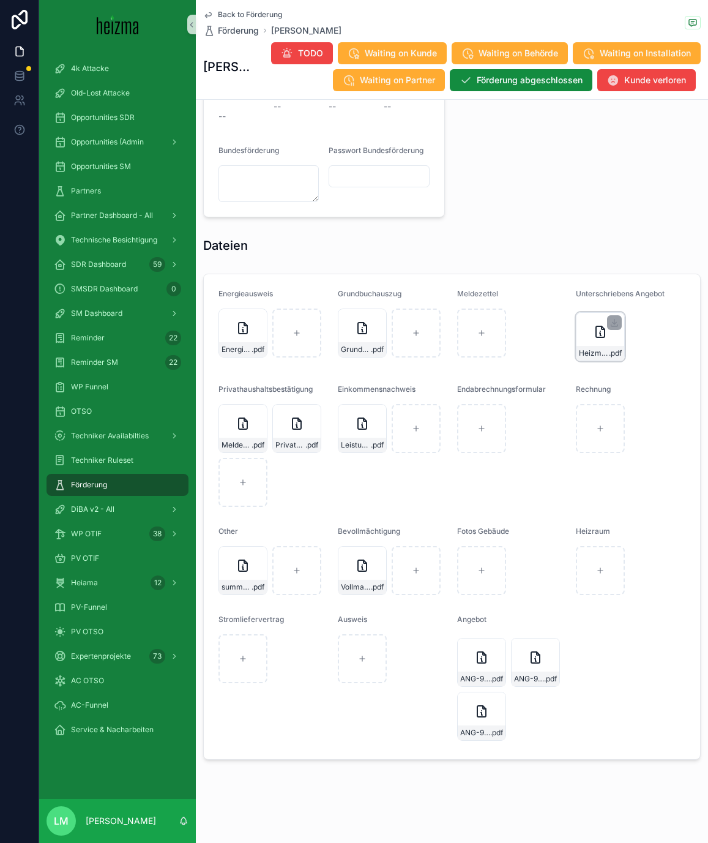
click at [599, 337] on icon "scrollable content" at bounding box center [600, 331] width 9 height 11
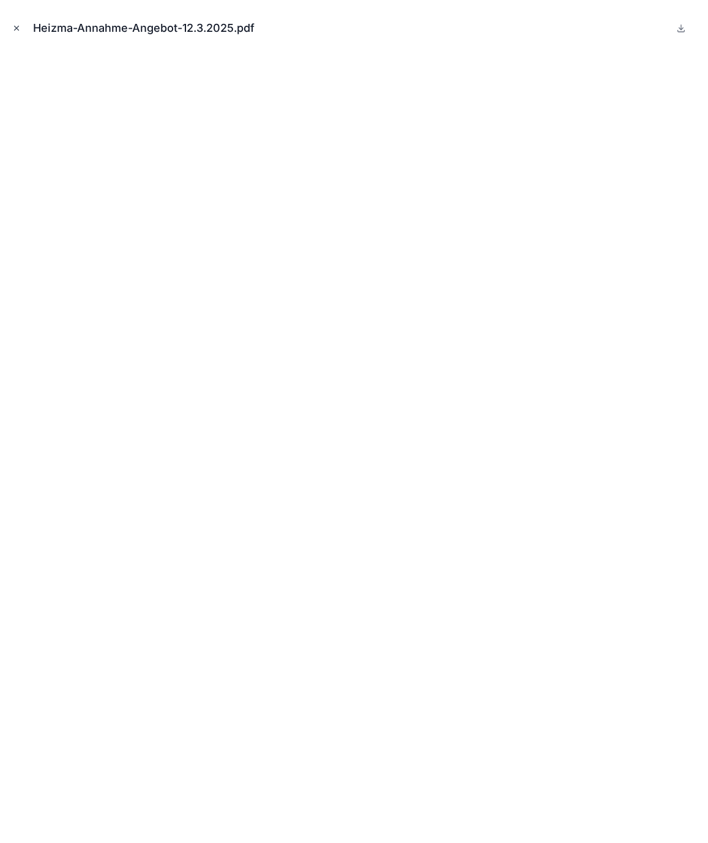
click at [18, 31] on icon "Close modal" at bounding box center [16, 28] width 9 height 9
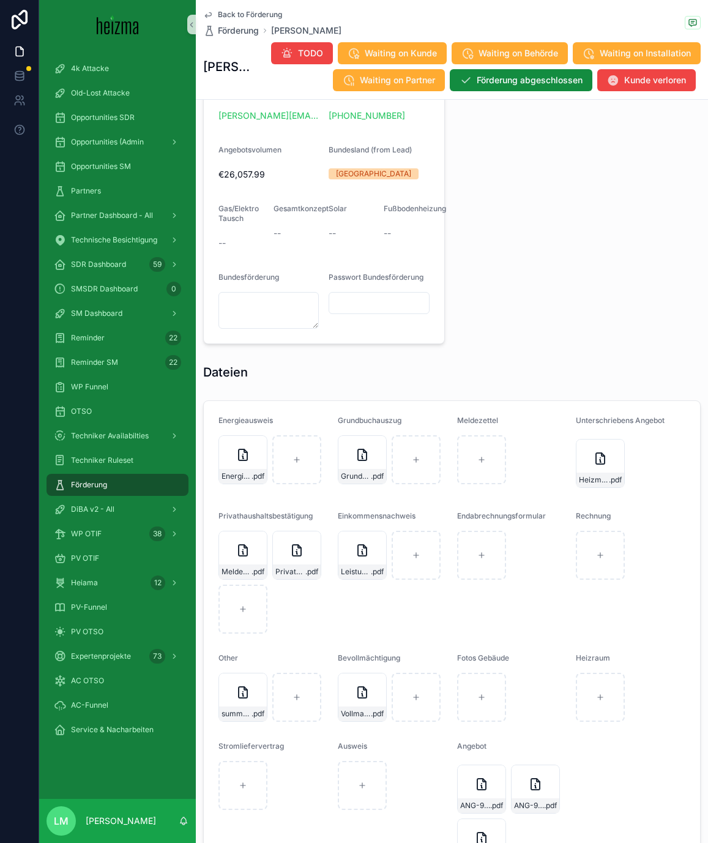
scroll to position [1179, 0]
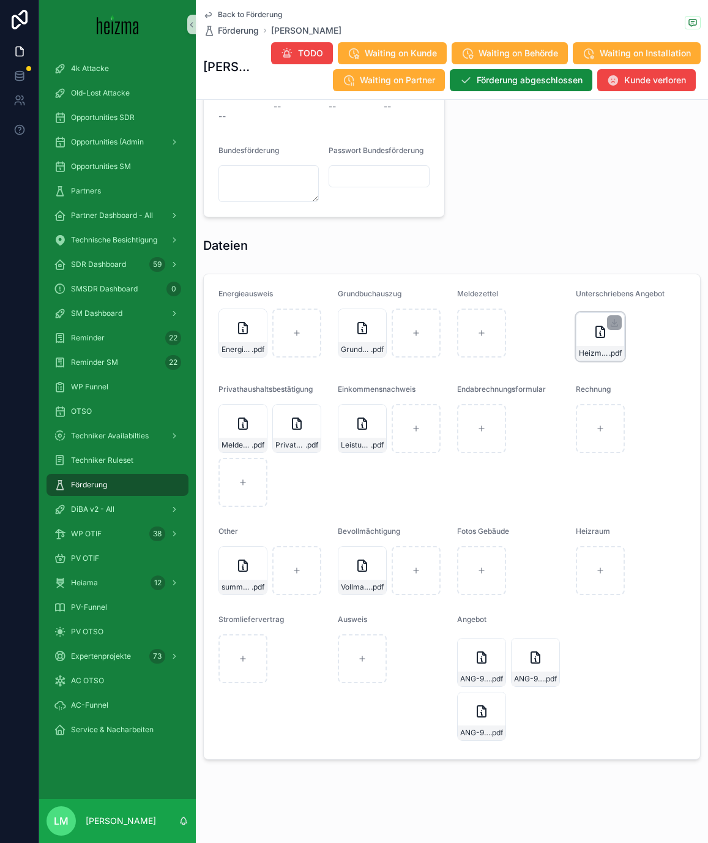
click at [585, 344] on div "Heizma-Annahme-Angebot-12.3.2025 .pdf" at bounding box center [600, 336] width 49 height 49
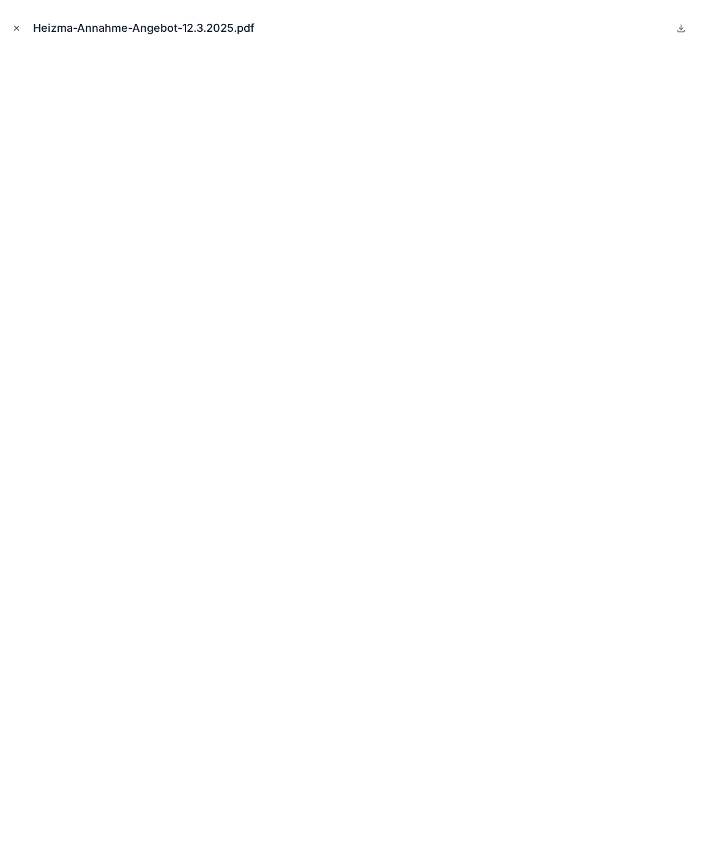
click at [20, 26] on icon "Close modal" at bounding box center [16, 28] width 9 height 9
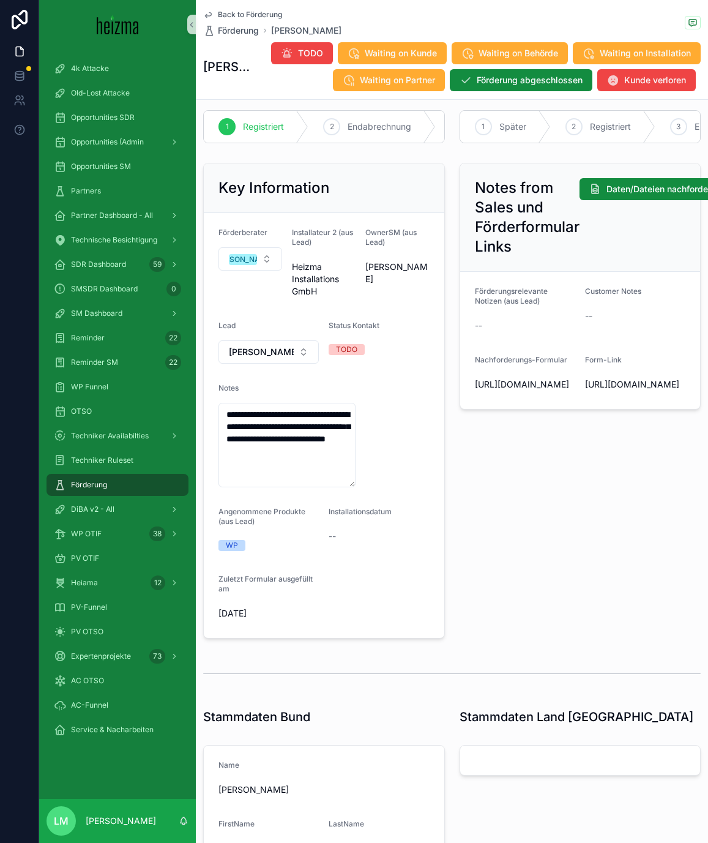
scroll to position [45, 0]
click at [263, 15] on span "Back to Förderung" at bounding box center [250, 15] width 64 height 10
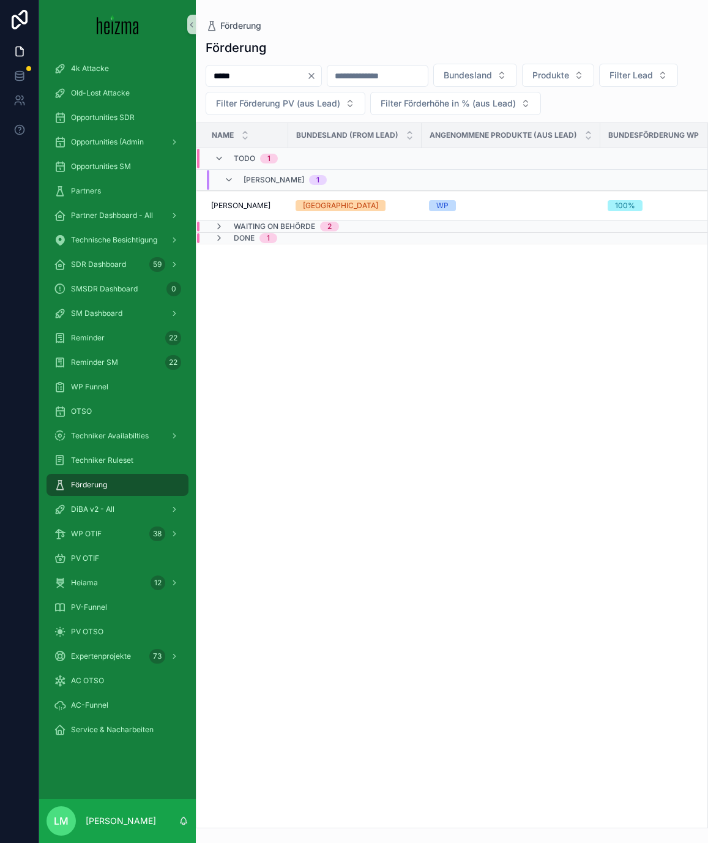
click at [250, 312] on div "Name Bundesland (from Lead) Angenommene Produkte (aus Lead) Bundesförderung WP …" at bounding box center [451, 475] width 511 height 705
click at [239, 198] on td "Alexander Raganitsch Alexander Raganitsch" at bounding box center [242, 206] width 92 height 30
click at [241, 206] on span "Alexander Raganitsch" at bounding box center [240, 206] width 59 height 10
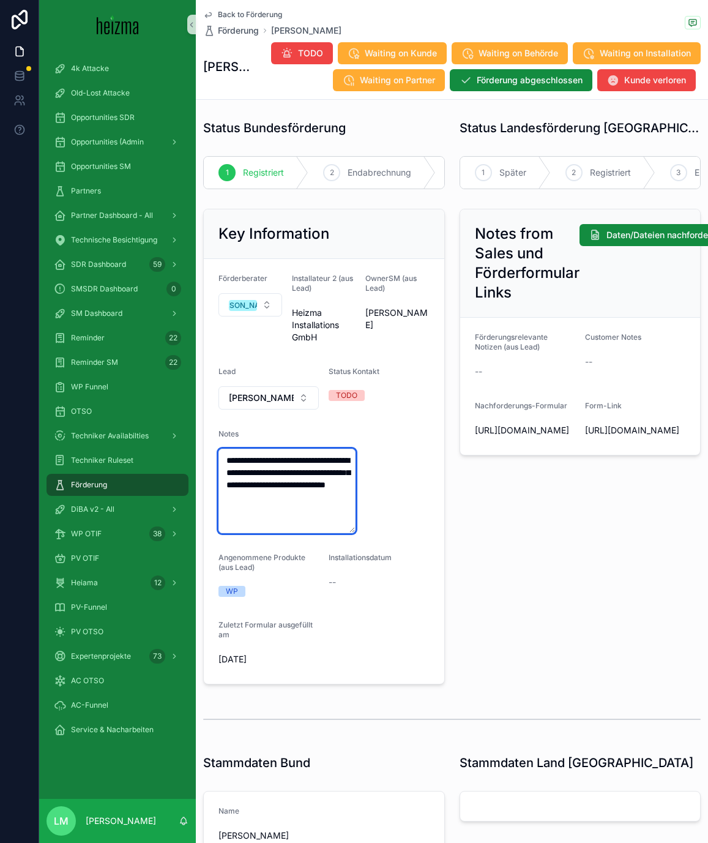
click at [303, 533] on textarea "**********" at bounding box center [287, 491] width 137 height 84
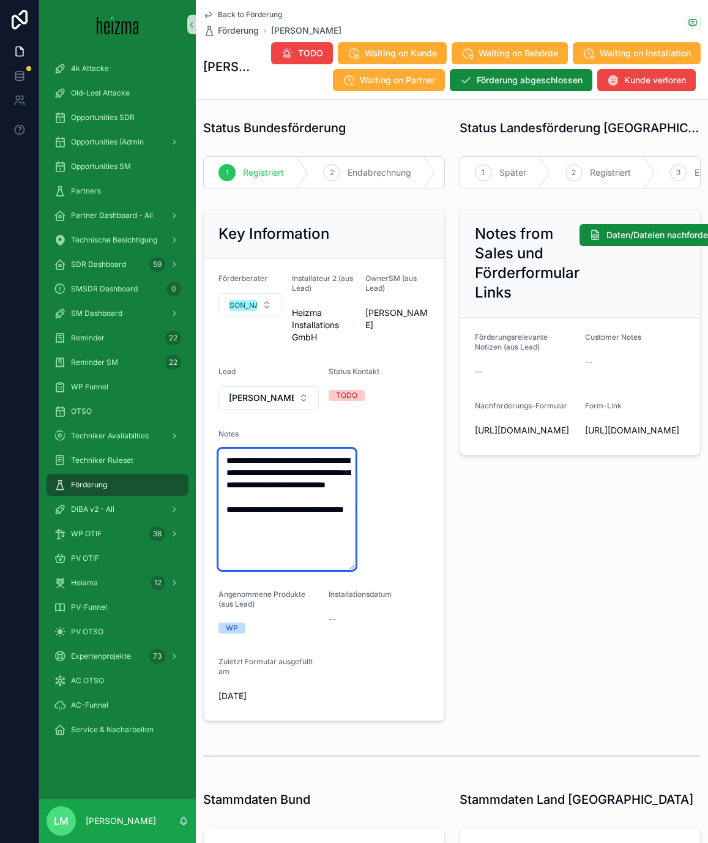
type textarea "**********"
click at [539, 646] on div "Notes from Sales und Förderformular Links Daten/Dateien nachfordern Förderungsr…" at bounding box center [580, 465] width 256 height 522
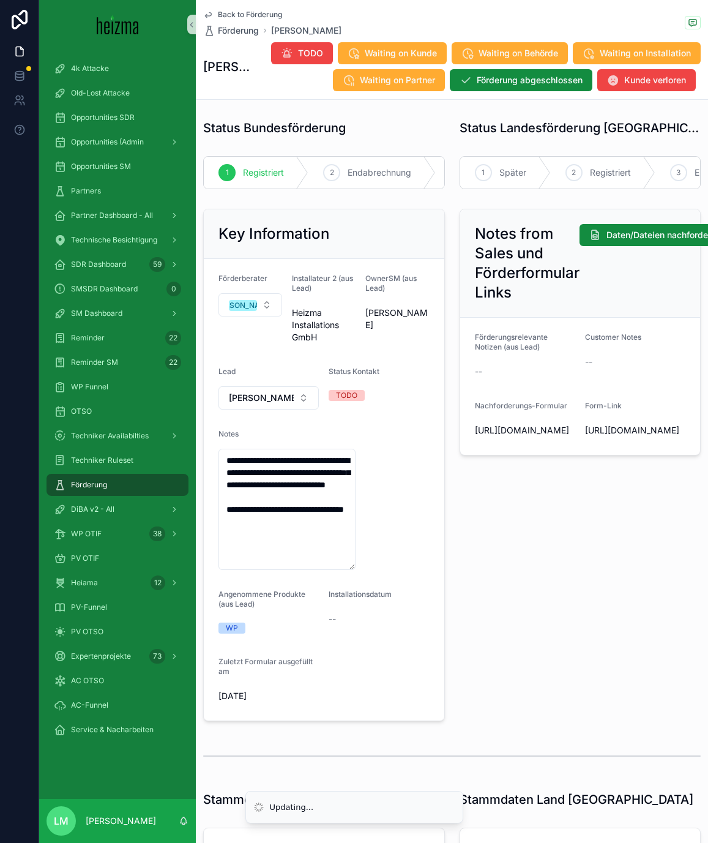
click at [243, 12] on span "Back to Förderung" at bounding box center [250, 15] width 64 height 10
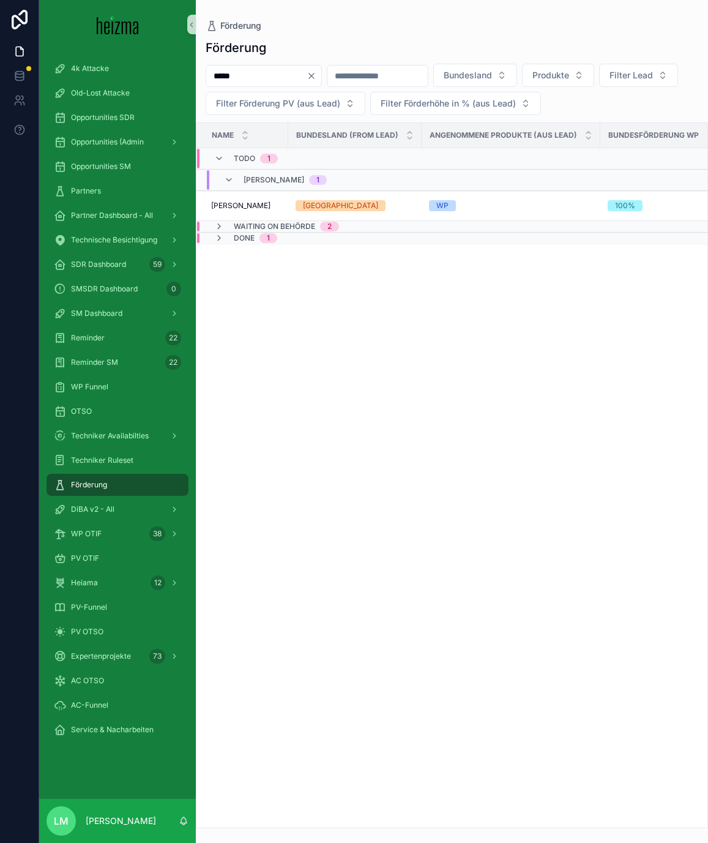
click at [263, 77] on input "*****" at bounding box center [256, 75] width 100 height 17
type input "*******"
click at [230, 209] on td "[PERSON_NAME] [PERSON_NAME]" at bounding box center [242, 202] width 92 height 23
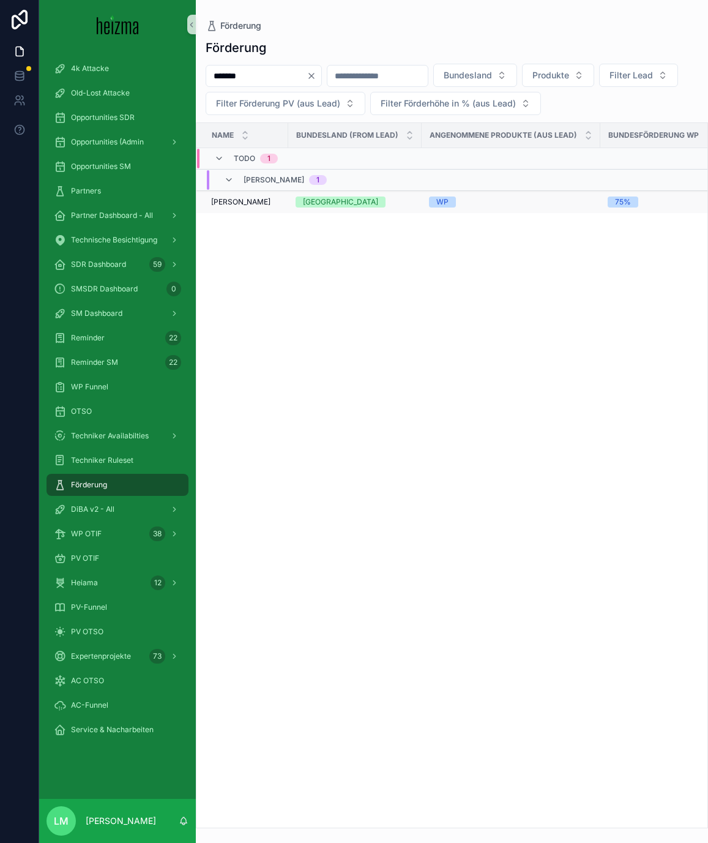
click at [228, 204] on span "[PERSON_NAME]" at bounding box center [240, 202] width 59 height 10
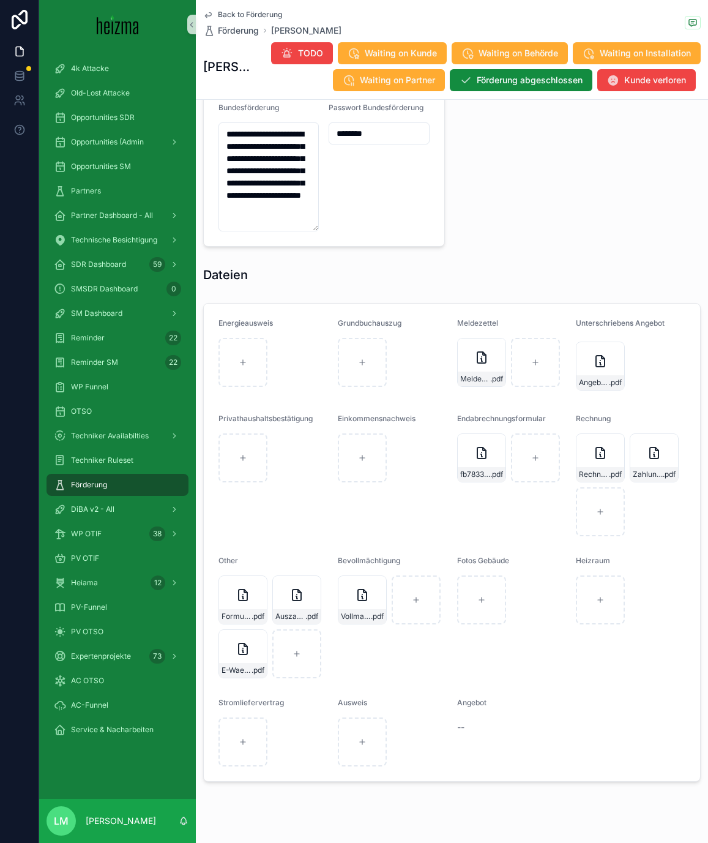
scroll to position [1230, 0]
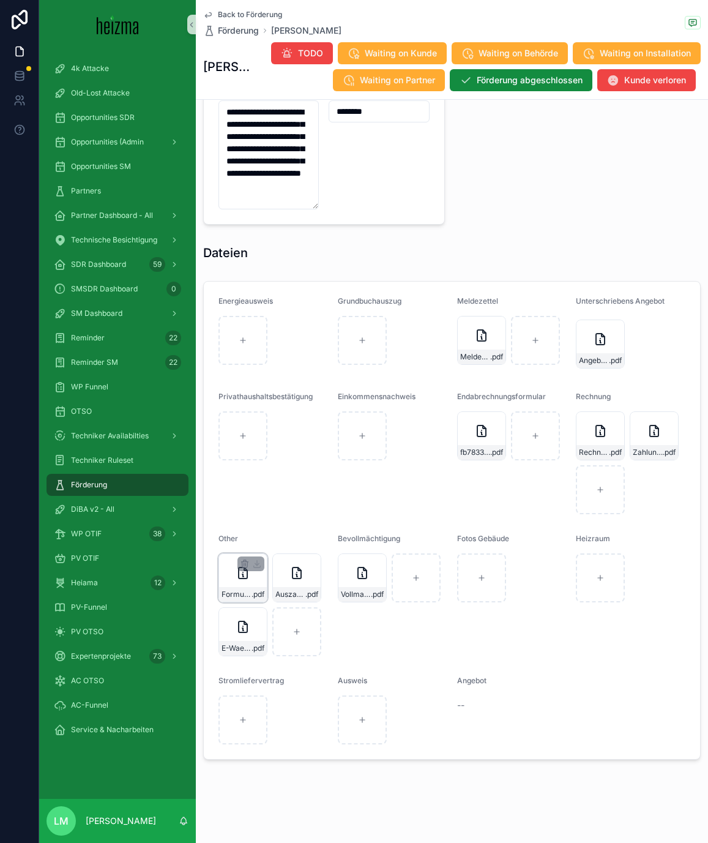
click at [232, 598] on span "Formular_OeKO_Antrag_V1_1-(15)" at bounding box center [237, 594] width 30 height 10
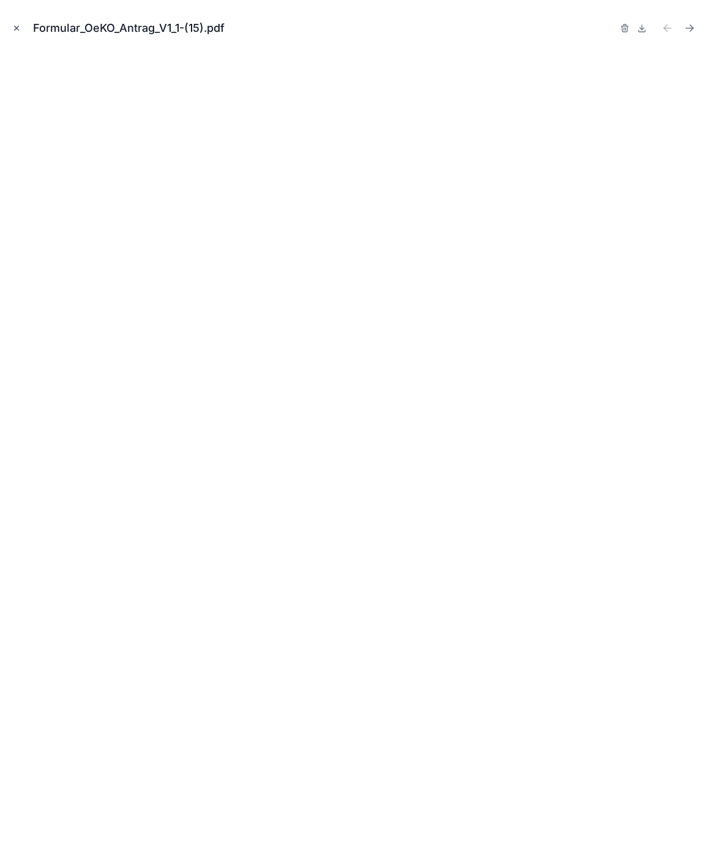
click at [19, 28] on icon "Close modal" at bounding box center [16, 28] width 9 height 9
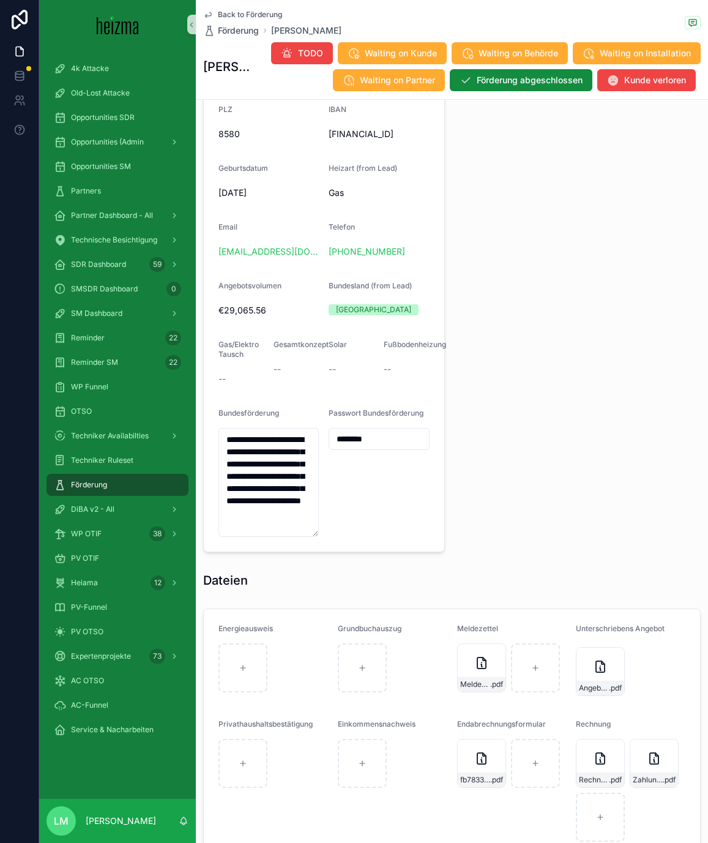
scroll to position [907, 0]
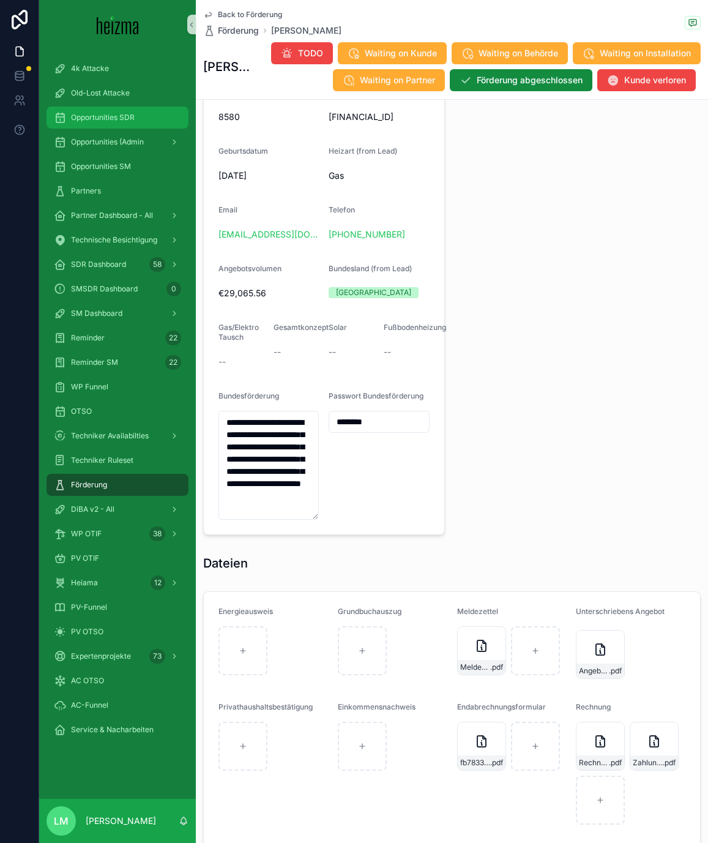
drag, startPoint x: 84, startPoint y: 121, endPoint x: 91, endPoint y: 118, distance: 6.8
click at [84, 121] on span "Opportunities SDR" at bounding box center [103, 118] width 64 height 10
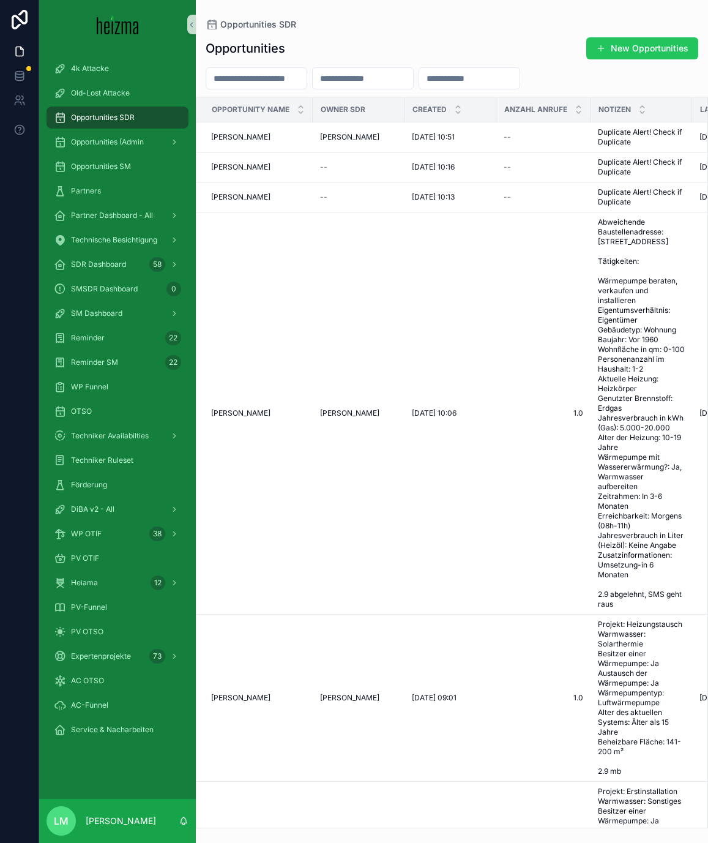
click at [480, 80] on input "scrollable content" at bounding box center [469, 78] width 100 height 17
paste input "********"
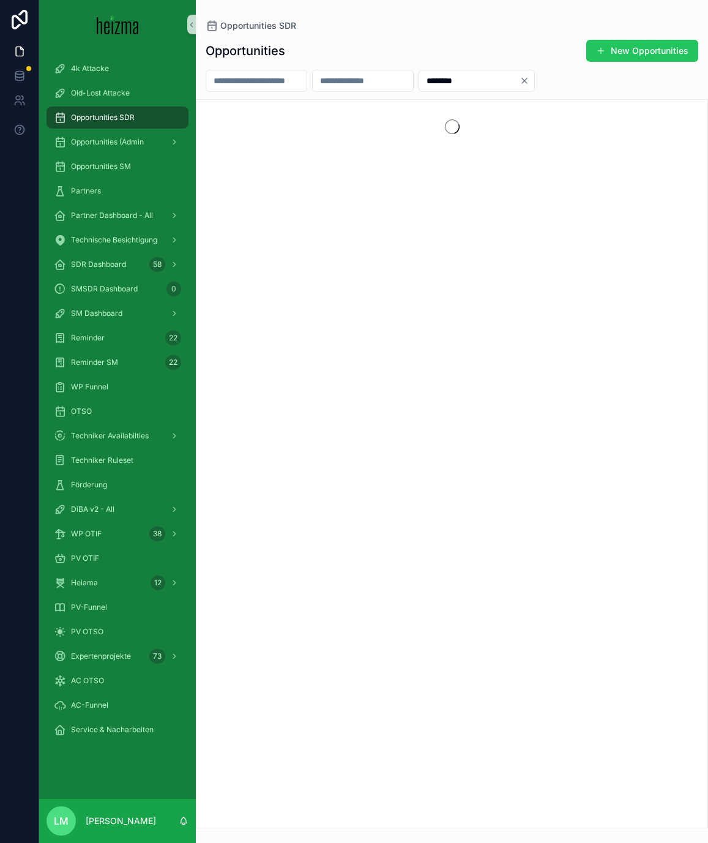
type input "********"
click at [529, 83] on icon "Clear" at bounding box center [525, 81] width 10 height 10
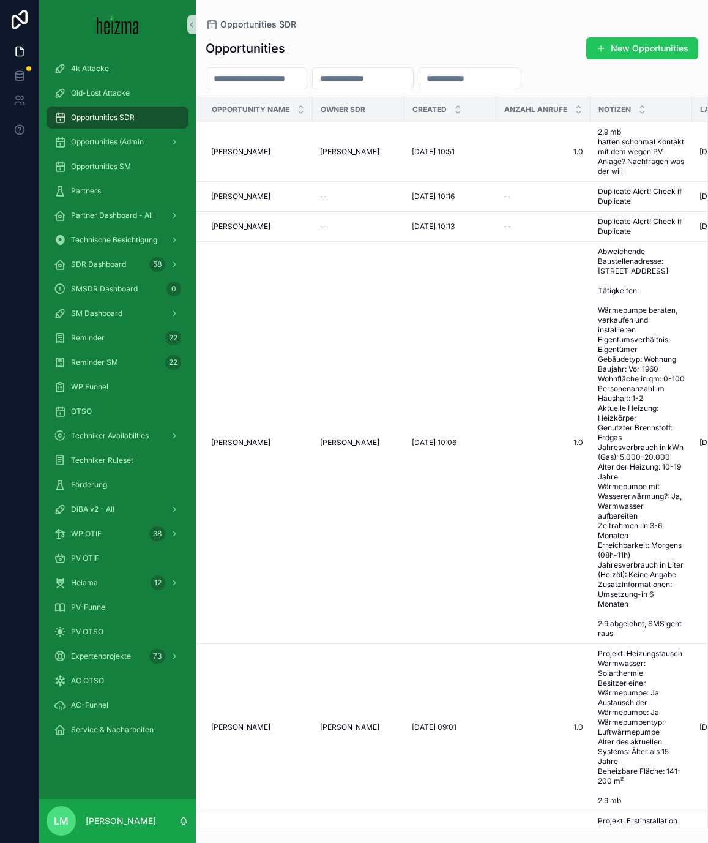
click at [236, 78] on input "scrollable content" at bounding box center [256, 78] width 100 height 17
click at [266, 83] on input "scrollable content" at bounding box center [256, 78] width 100 height 17
click at [458, 81] on input "scrollable content" at bounding box center [469, 78] width 100 height 17
paste input "**********"
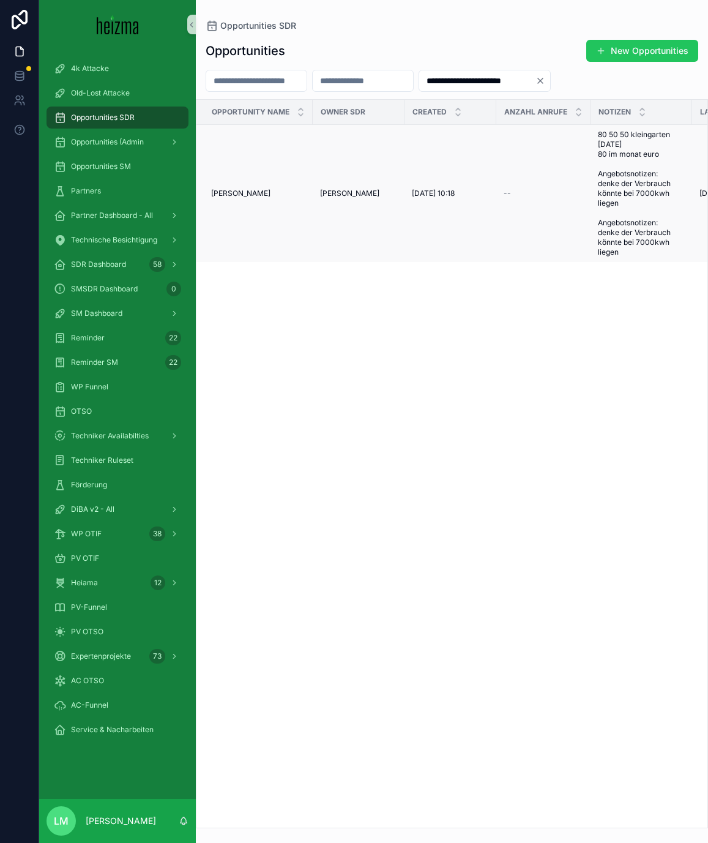
type input "**********"
click at [247, 198] on span "Alice Schmolek" at bounding box center [240, 194] width 59 height 10
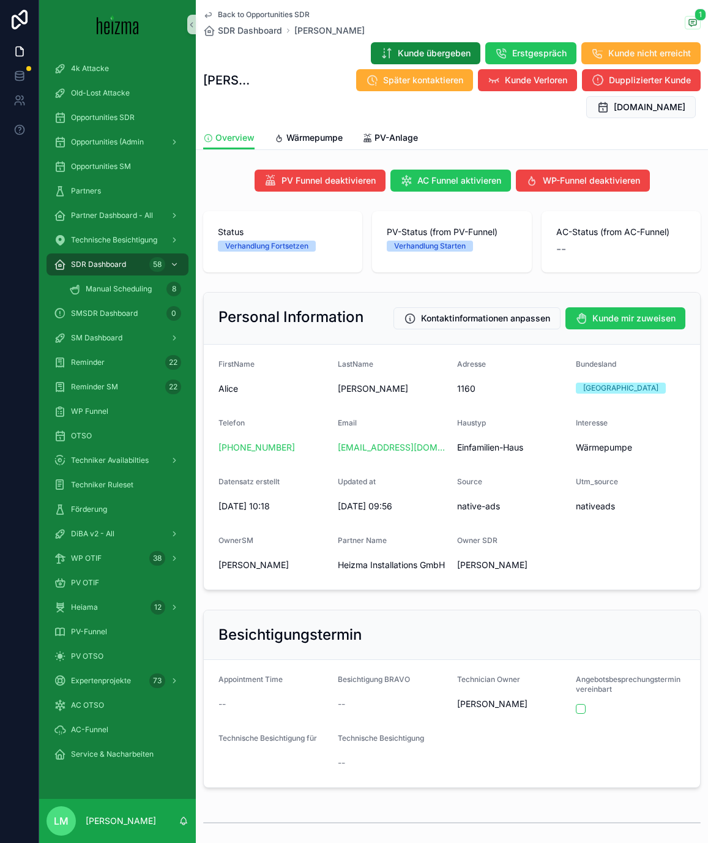
click at [250, 559] on span "Moritz Jadin" at bounding box center [254, 565] width 70 height 12
drag, startPoint x: 250, startPoint y: 539, endPoint x: 223, endPoint y: 537, distance: 27.0
click at [223, 559] on span "Moritz Jadin" at bounding box center [254, 565] width 70 height 12
click at [277, 8] on div "Back to Opportunities SDR SDR Dashboard Alice Schmolek 1 Alice Schmolek Kunde ü…" at bounding box center [452, 63] width 498 height 126
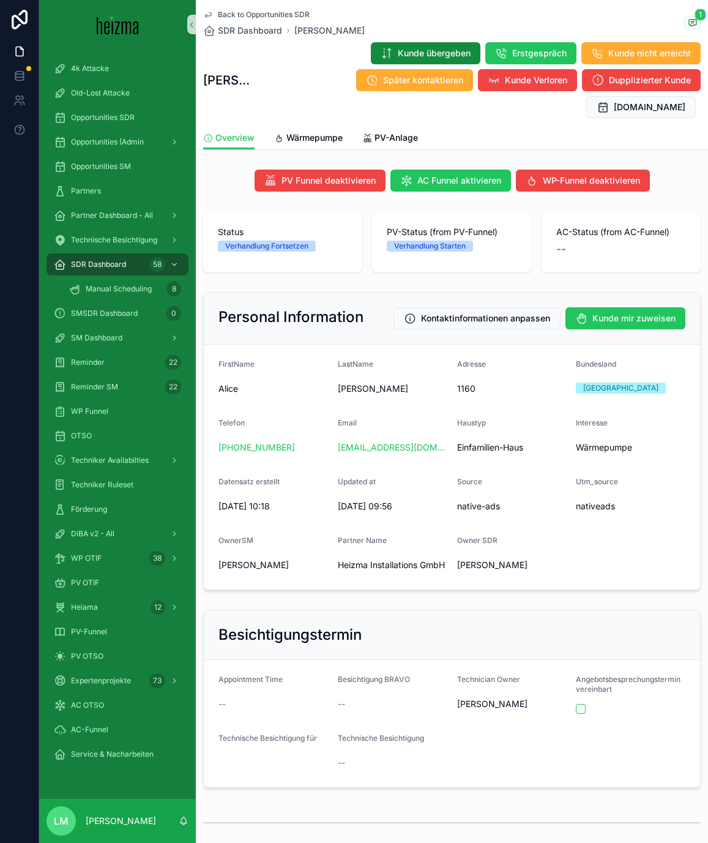
click at [272, 13] on span "Back to Opportunities SDR" at bounding box center [264, 15] width 92 height 10
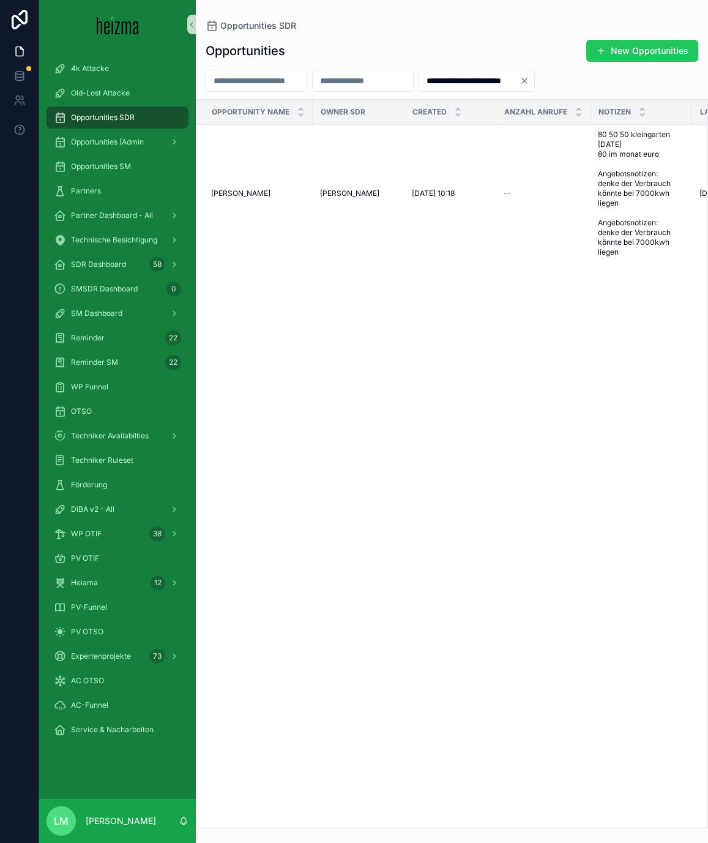
click at [265, 84] on input "scrollable content" at bounding box center [256, 80] width 100 height 17
type input "******"
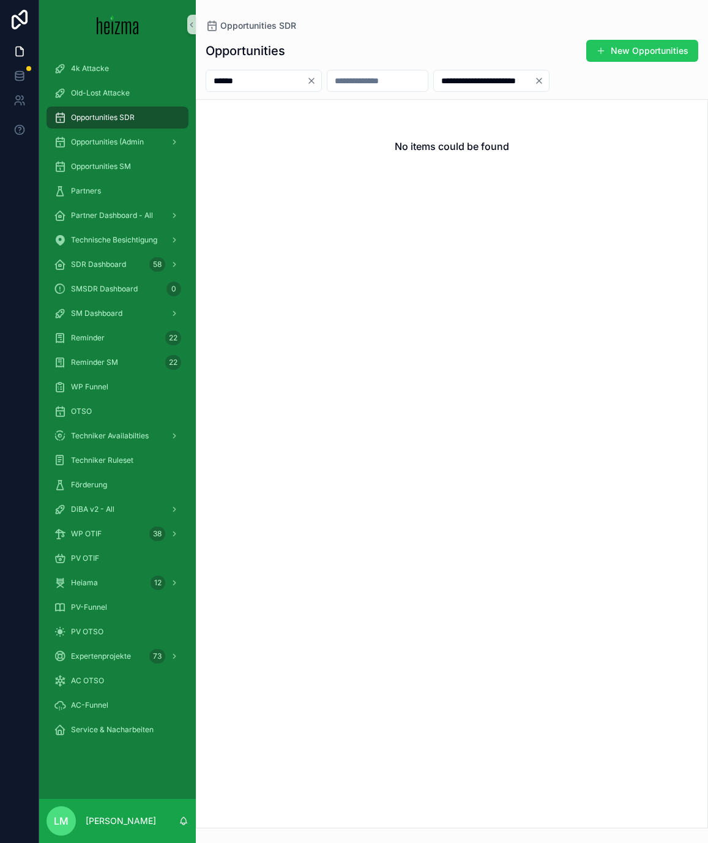
click at [258, 82] on input "******" at bounding box center [256, 80] width 100 height 17
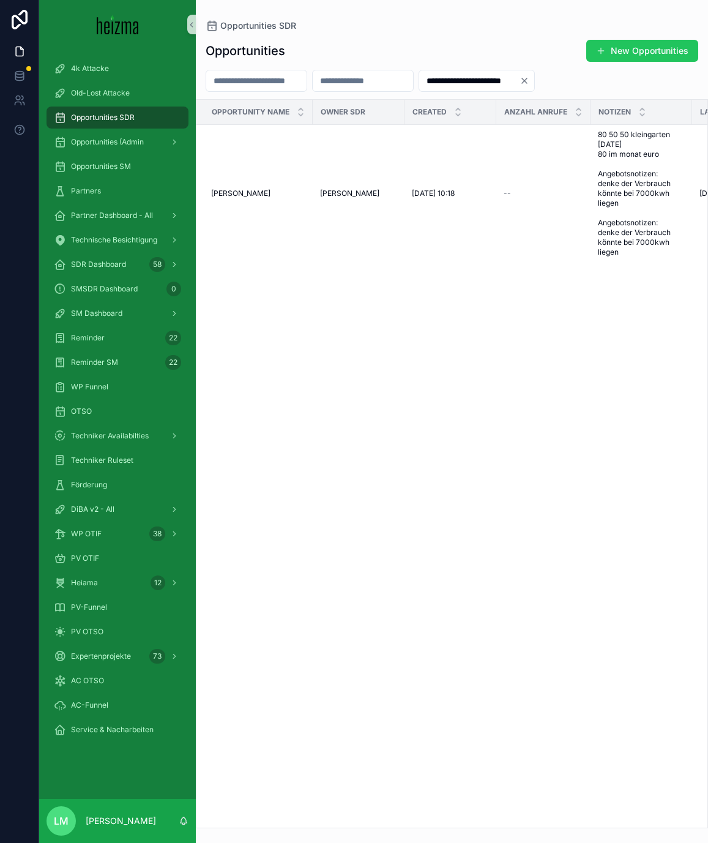
click at [583, 80] on div "**********" at bounding box center [452, 81] width 512 height 22
click at [527, 80] on icon "Clear" at bounding box center [524, 80] width 5 height 5
click at [520, 78] on input "scrollable content" at bounding box center [469, 80] width 100 height 17
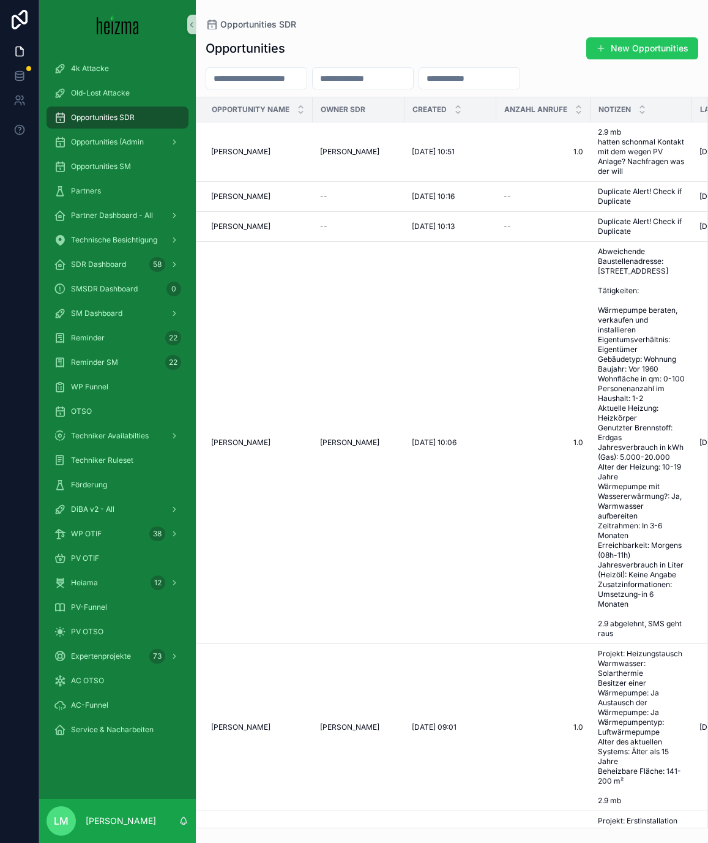
paste input "**********"
click at [536, 78] on input "**********" at bounding box center [477, 78] width 116 height 17
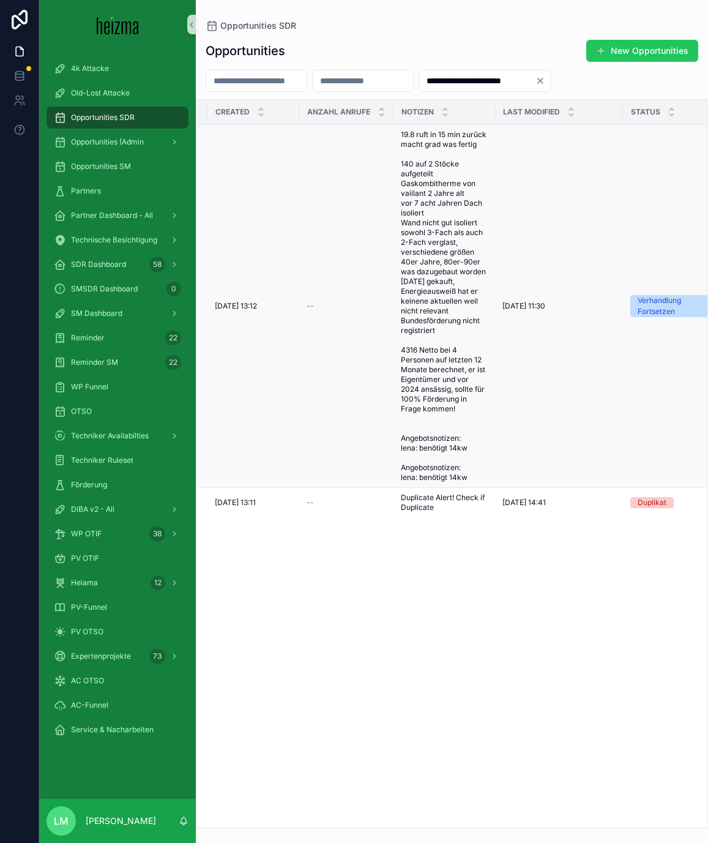
scroll to position [0, 202]
type input "**********"
click at [402, 285] on span "19.8 ruft in 15 min zurück macht grad was fertig 140 auf 2 Stöcke aufgeteilt Ga…" at bounding box center [439, 306] width 87 height 353
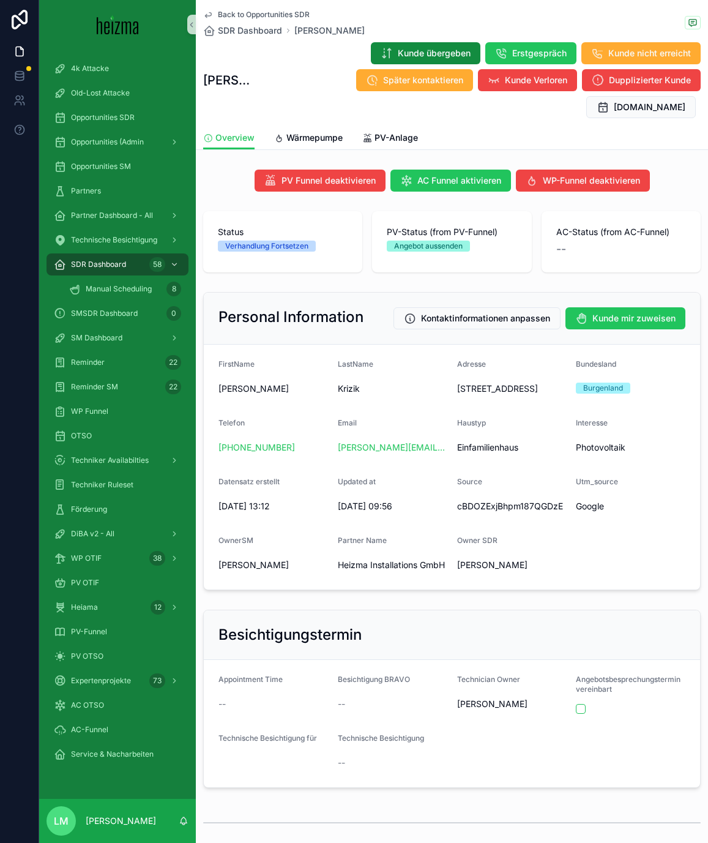
click at [249, 17] on span "Back to Opportunities SDR" at bounding box center [264, 15] width 92 height 10
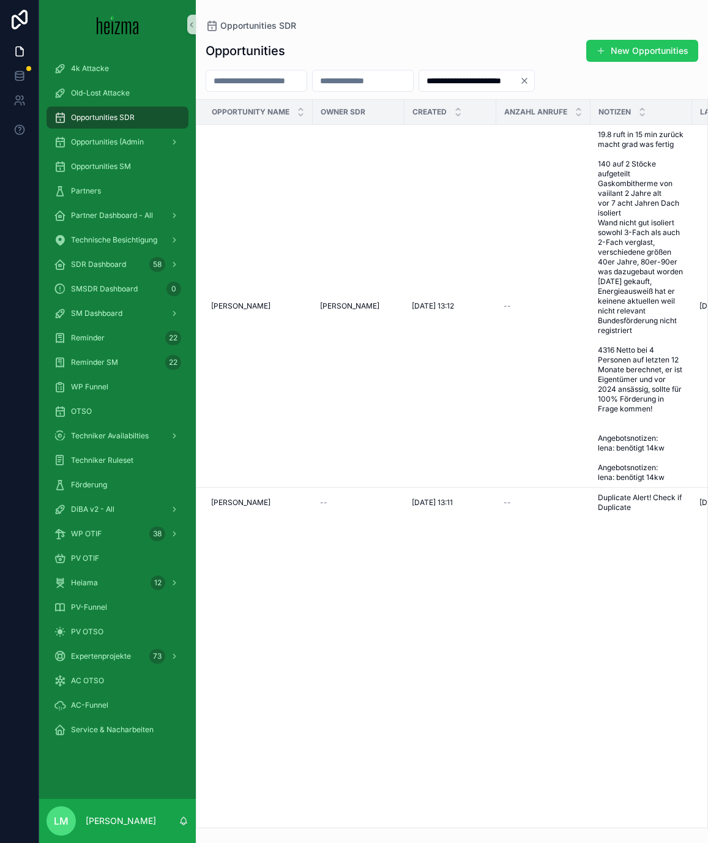
click at [259, 81] on input "scrollable content" at bounding box center [256, 80] width 100 height 17
type input "******"
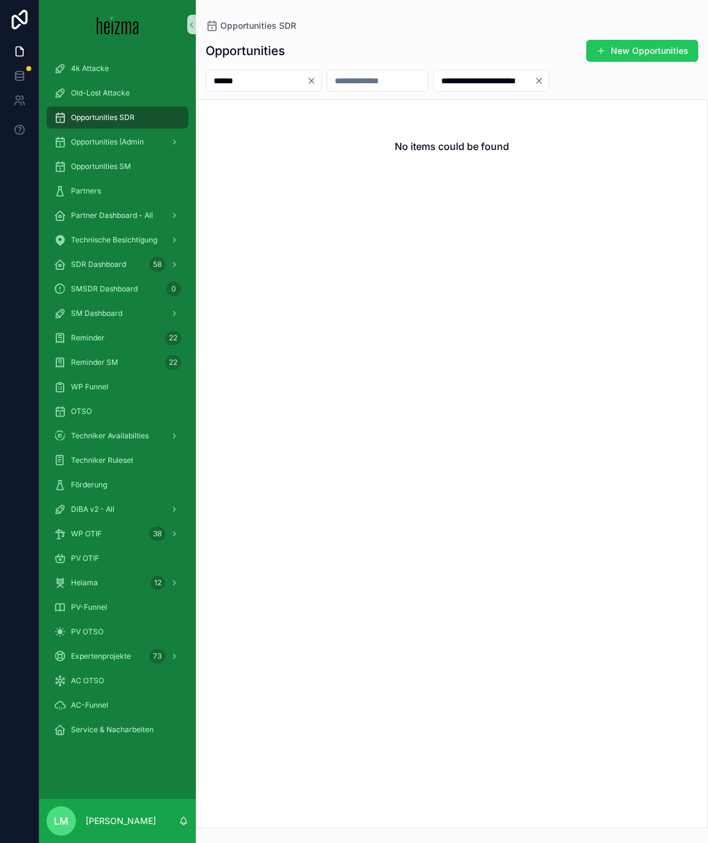
click at [544, 80] on icon "Clear" at bounding box center [539, 81] width 10 height 10
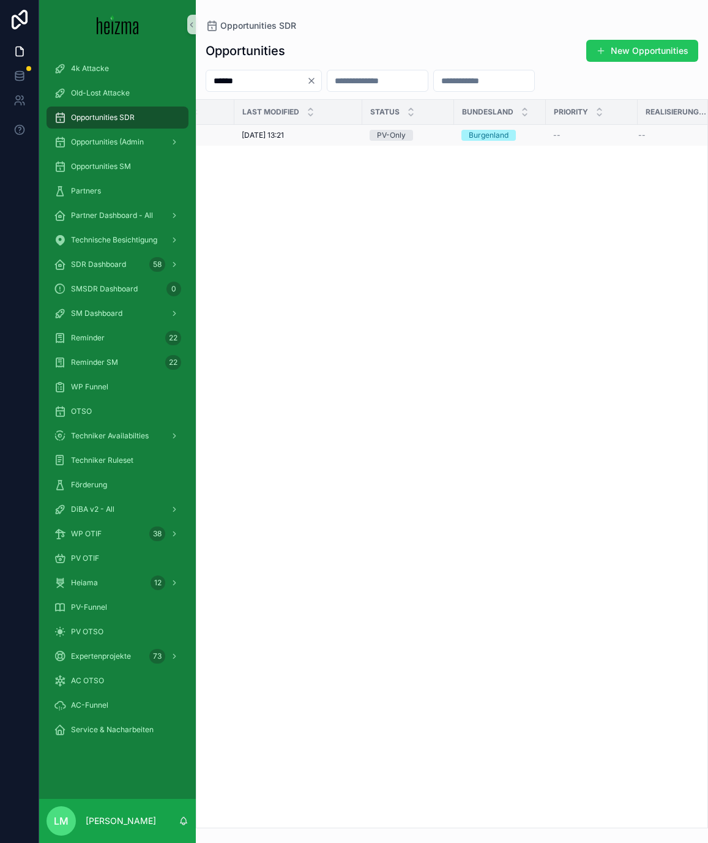
scroll to position [0, 471]
click at [290, 144] on td "27/05/2025 13:21 27/05/2025 13:21" at bounding box center [275, 135] width 128 height 21
click at [274, 140] on td "27/05/2025 13:21 27/05/2025 13:21" at bounding box center [275, 135] width 128 height 21
click at [261, 137] on span "27/05/2025 13:21" at bounding box center [240, 135] width 42 height 10
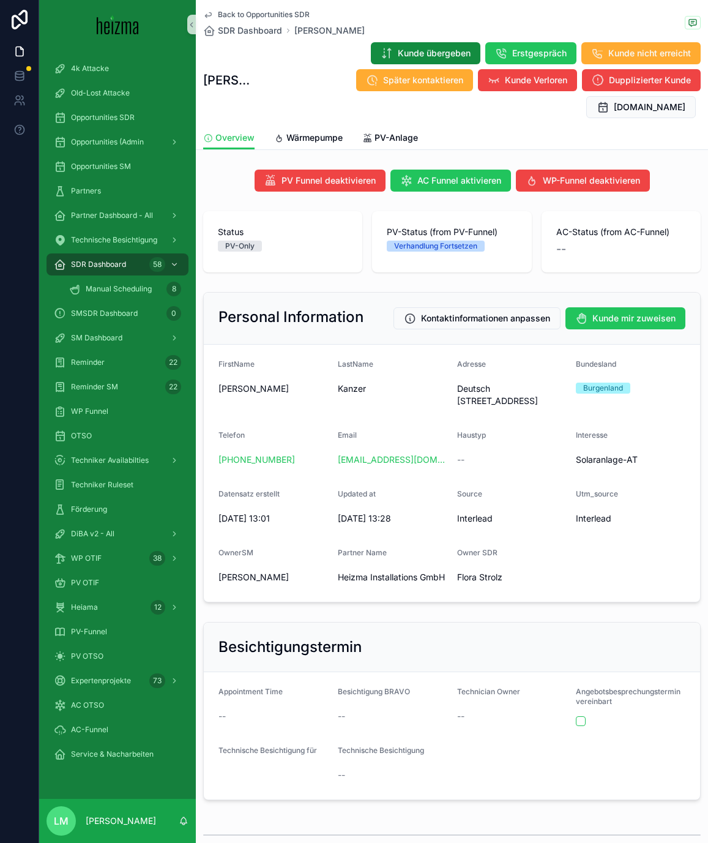
click at [262, 17] on span "Back to Opportunities SDR" at bounding box center [264, 15] width 92 height 10
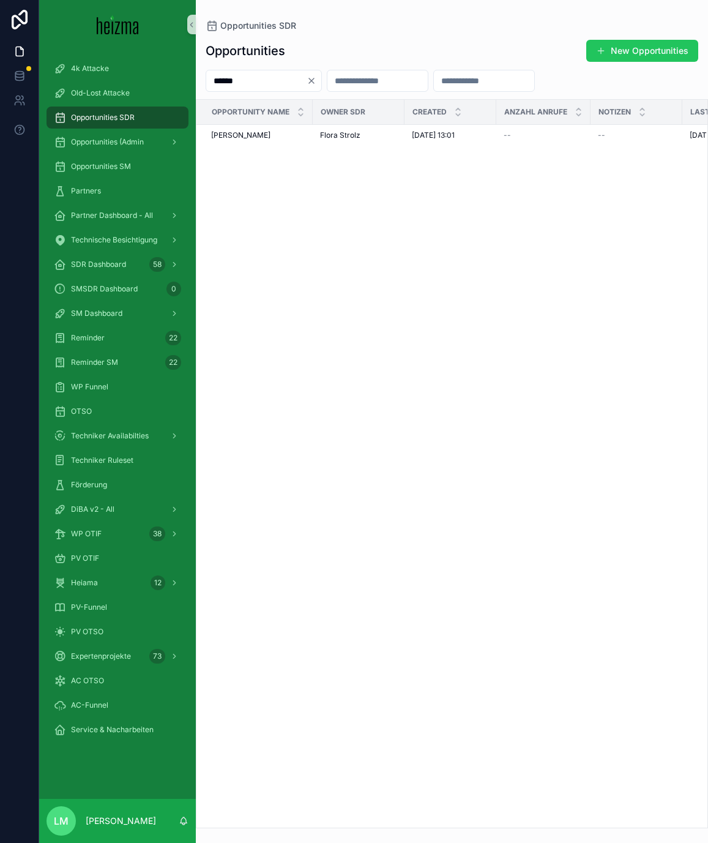
click at [288, 87] on input "******" at bounding box center [256, 80] width 100 height 17
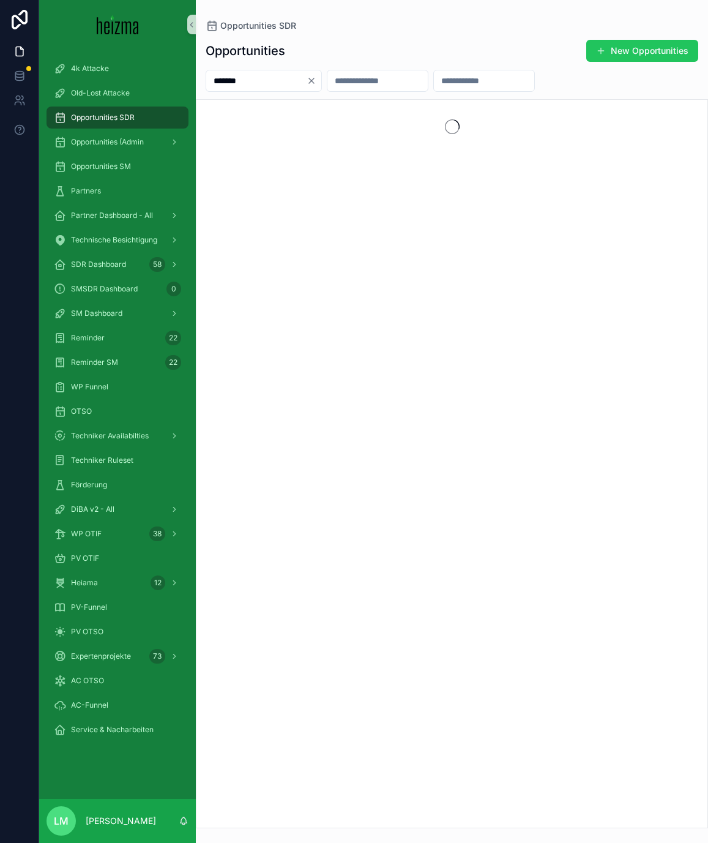
type input "*******"
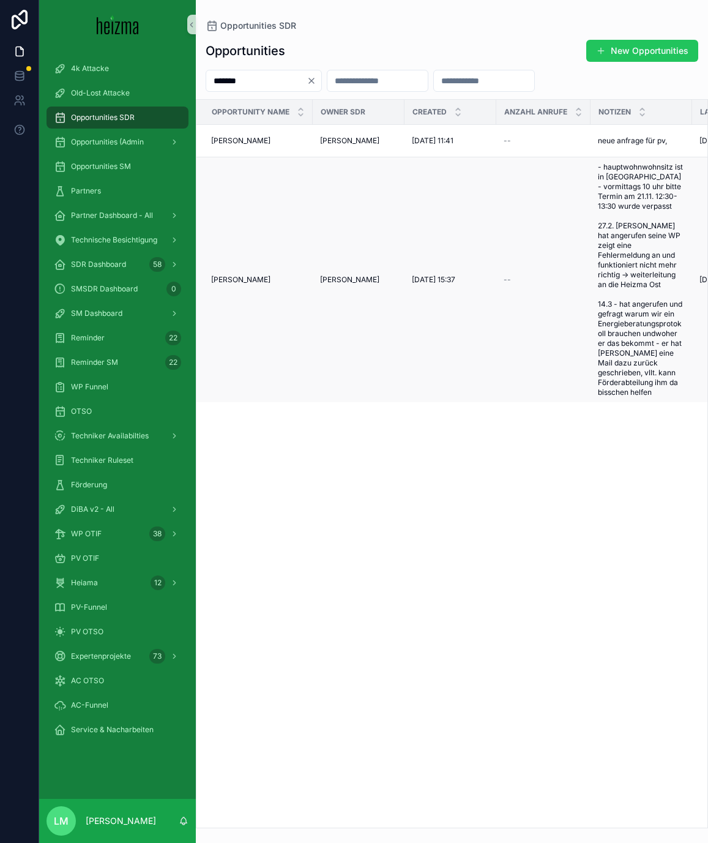
click at [359, 275] on span "Benedikt von Keyserlingk" at bounding box center [349, 280] width 59 height 10
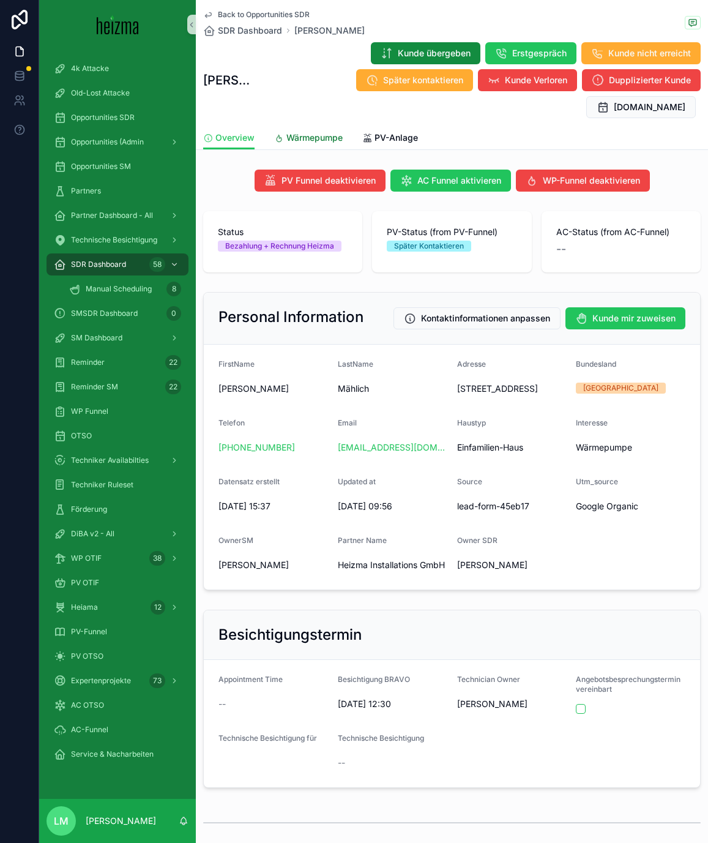
click at [285, 127] on link "Wärmepumpe" at bounding box center [308, 139] width 69 height 24
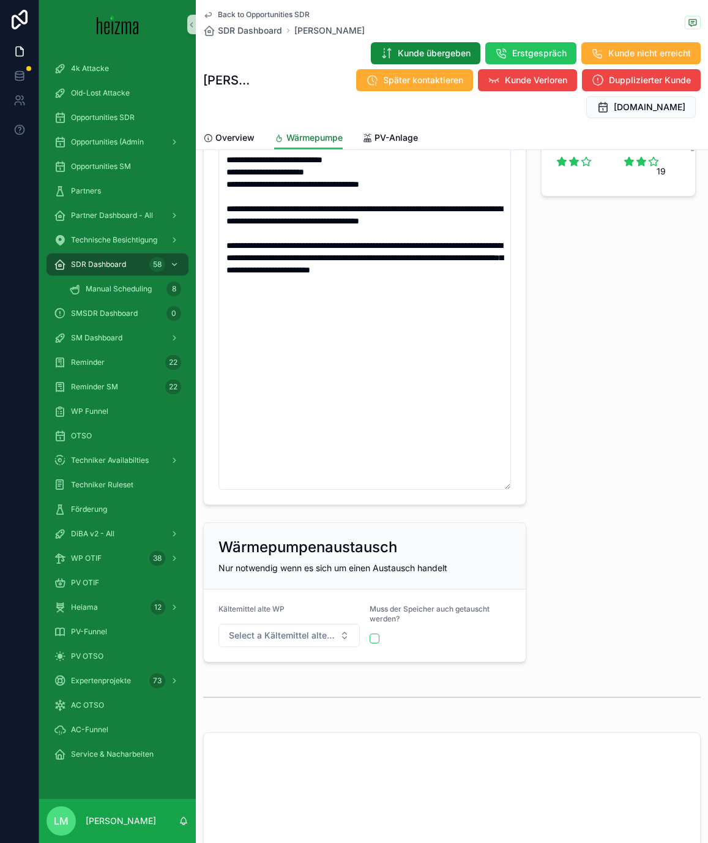
scroll to position [984, 0]
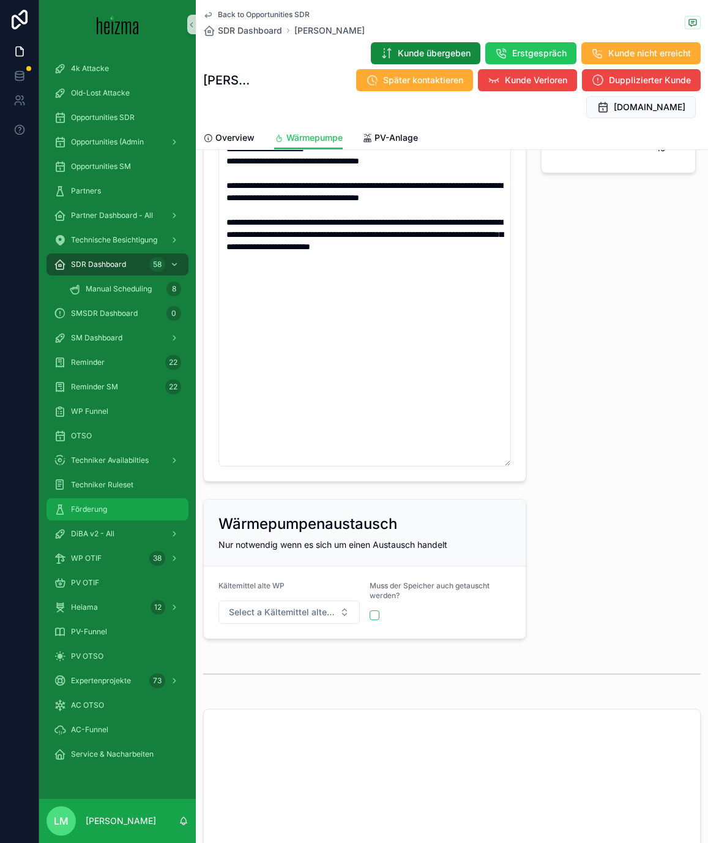
click at [83, 506] on span "Förderung" at bounding box center [89, 509] width 36 height 10
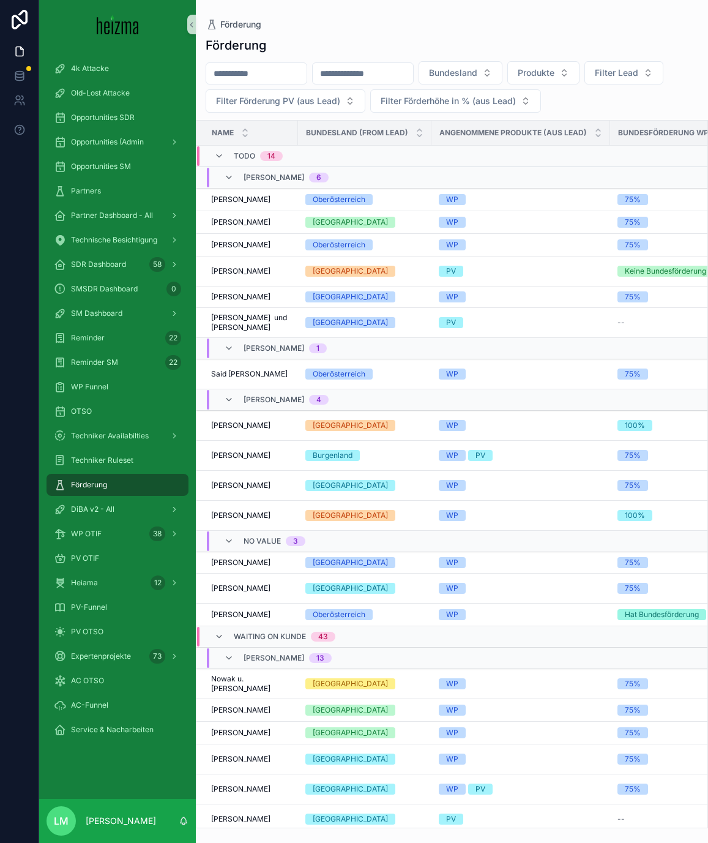
click at [278, 80] on input "scrollable content" at bounding box center [256, 73] width 100 height 17
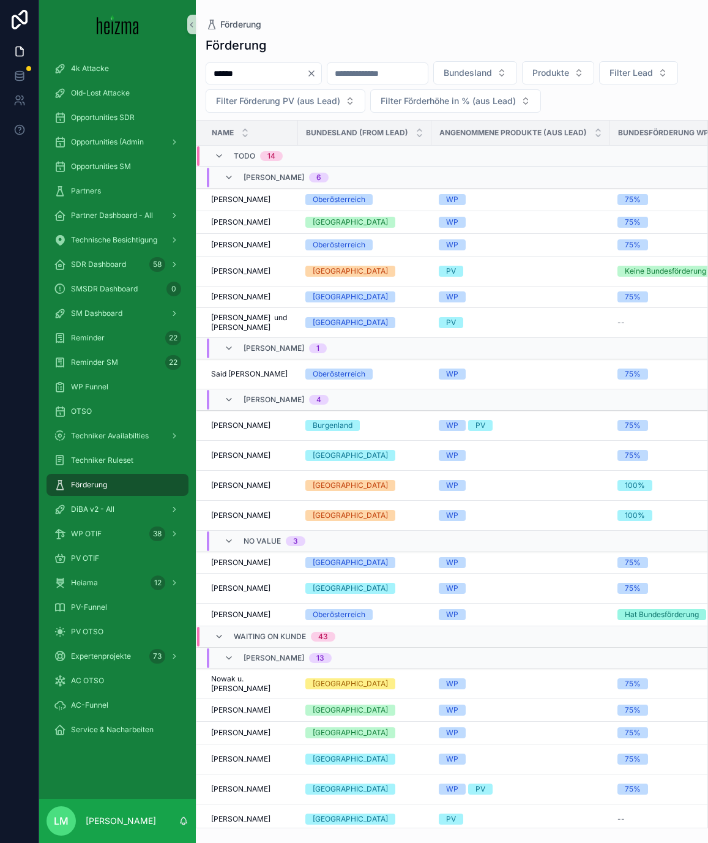
type input "*******"
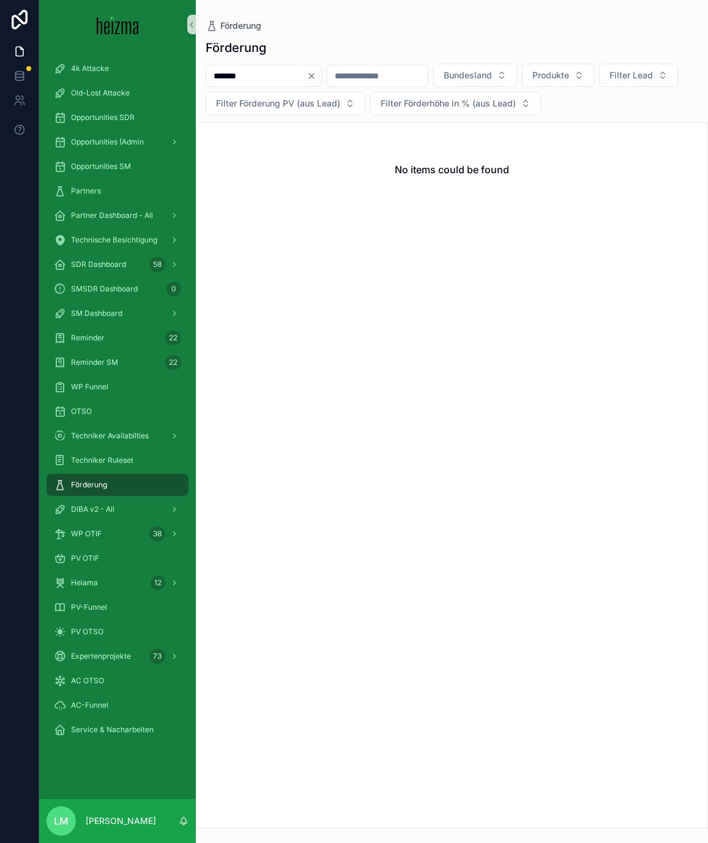
click at [262, 79] on input "*******" at bounding box center [256, 75] width 100 height 17
click at [327, 151] on div "No items could be found" at bounding box center [451, 169] width 511 height 93
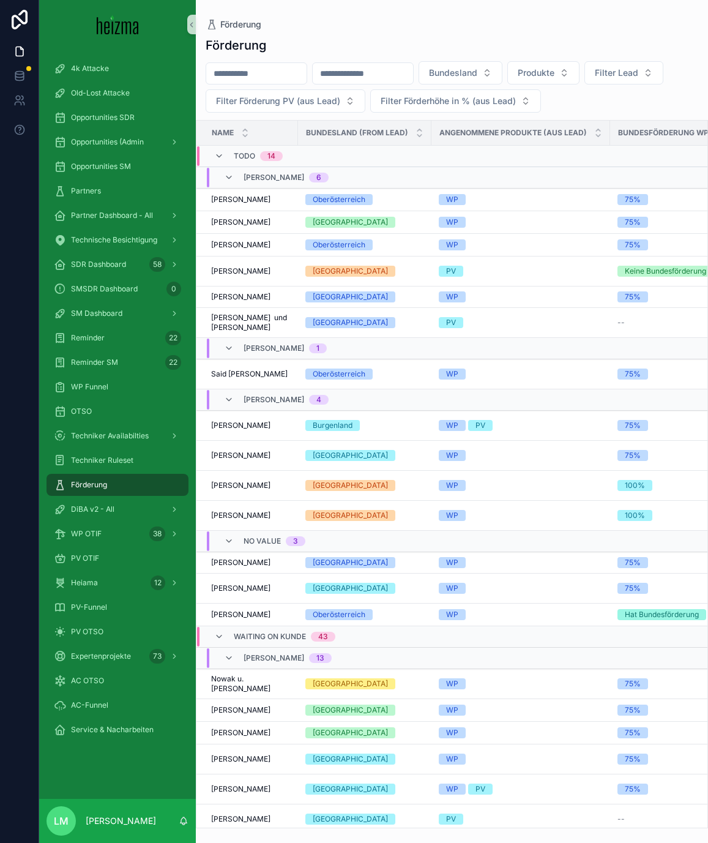
click at [278, 78] on input "scrollable content" at bounding box center [256, 73] width 100 height 17
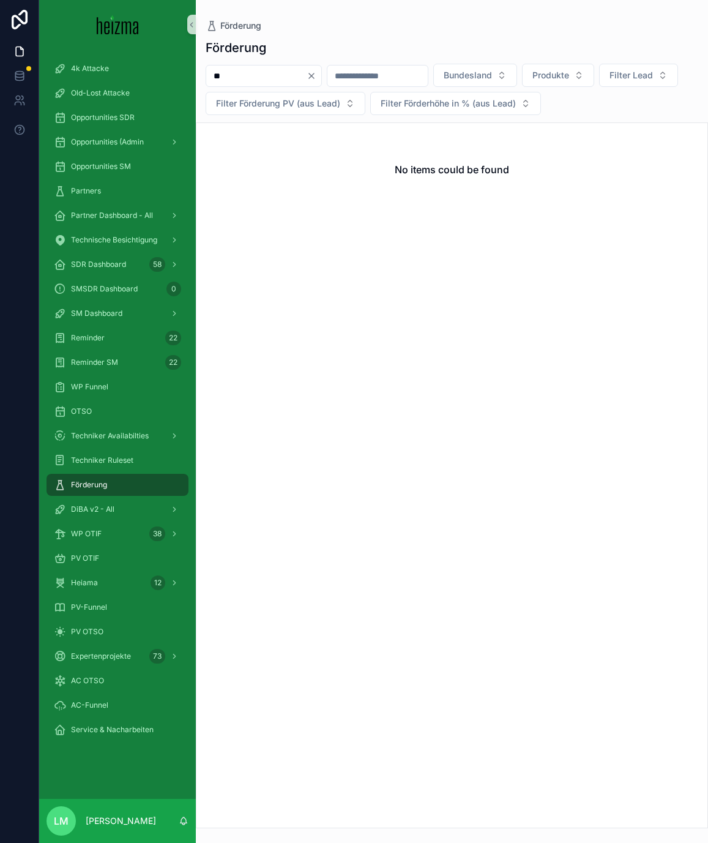
type input "*"
type input "*******"
click at [314, 75] on icon "Clear" at bounding box center [311, 75] width 5 height 5
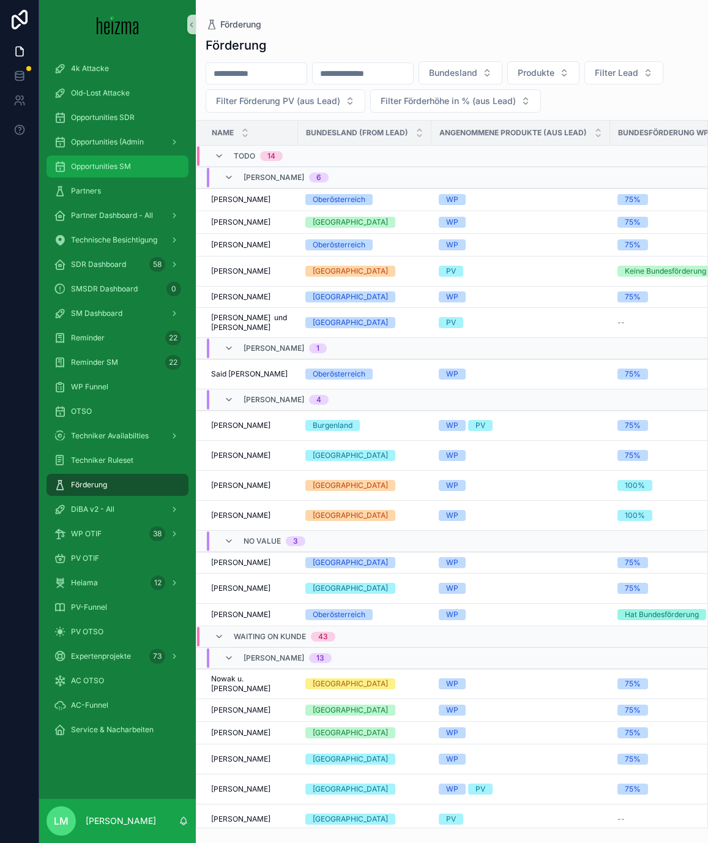
click at [99, 167] on span "Opportunities SM" at bounding box center [101, 167] width 60 height 10
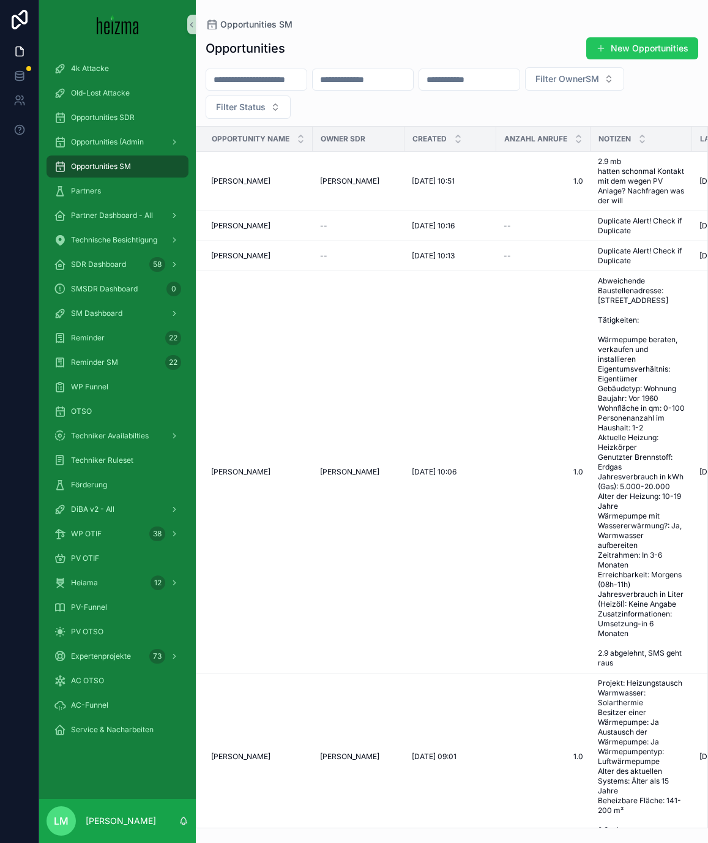
click at [520, 81] on input "scrollable content" at bounding box center [469, 79] width 100 height 17
paste input "**********"
type input "**********"
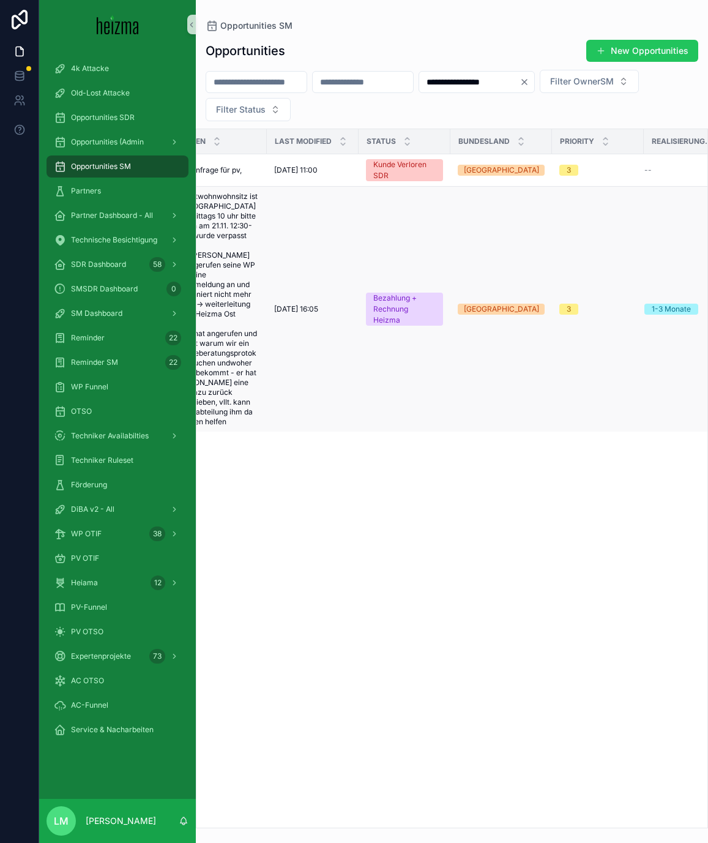
scroll to position [0, 427]
click at [310, 304] on span "21/06/2025 16:05" at bounding box center [294, 309] width 44 height 10
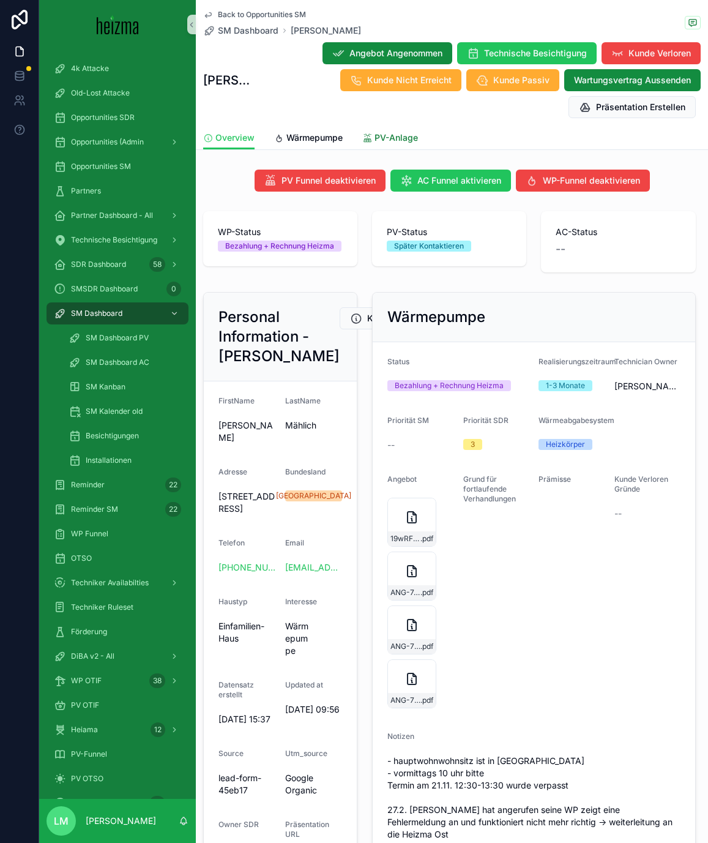
click at [397, 141] on span "PV-Anlage" at bounding box center [396, 138] width 43 height 12
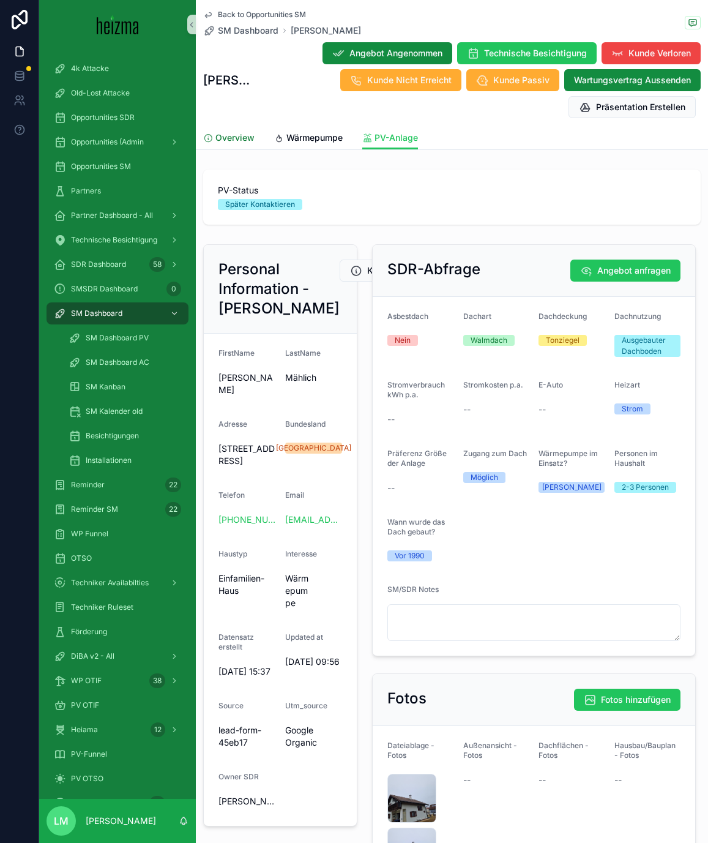
click at [231, 136] on span "Overview" at bounding box center [234, 138] width 39 height 12
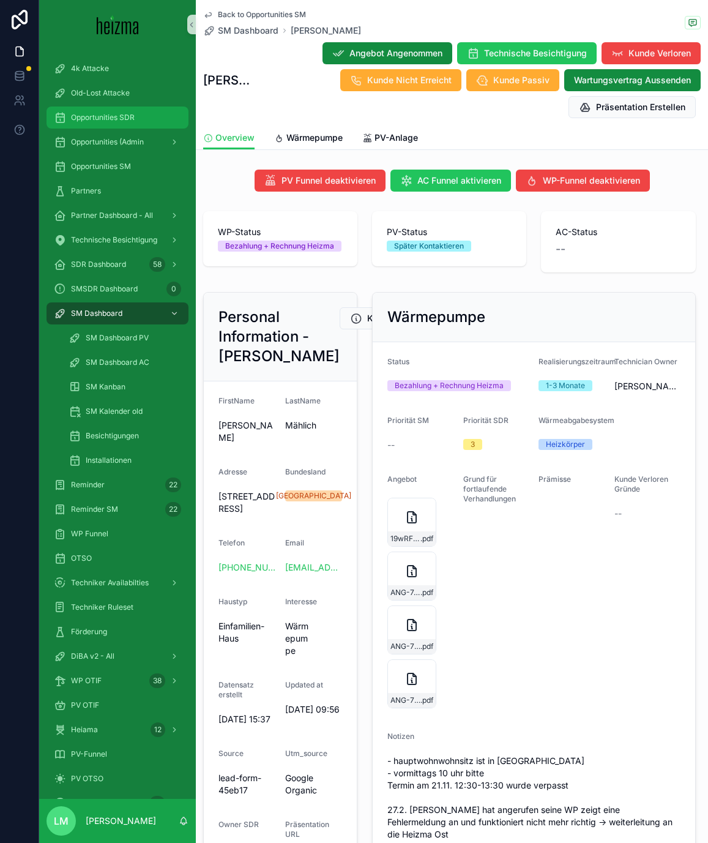
click at [86, 114] on span "Opportunities SDR" at bounding box center [103, 118] width 64 height 10
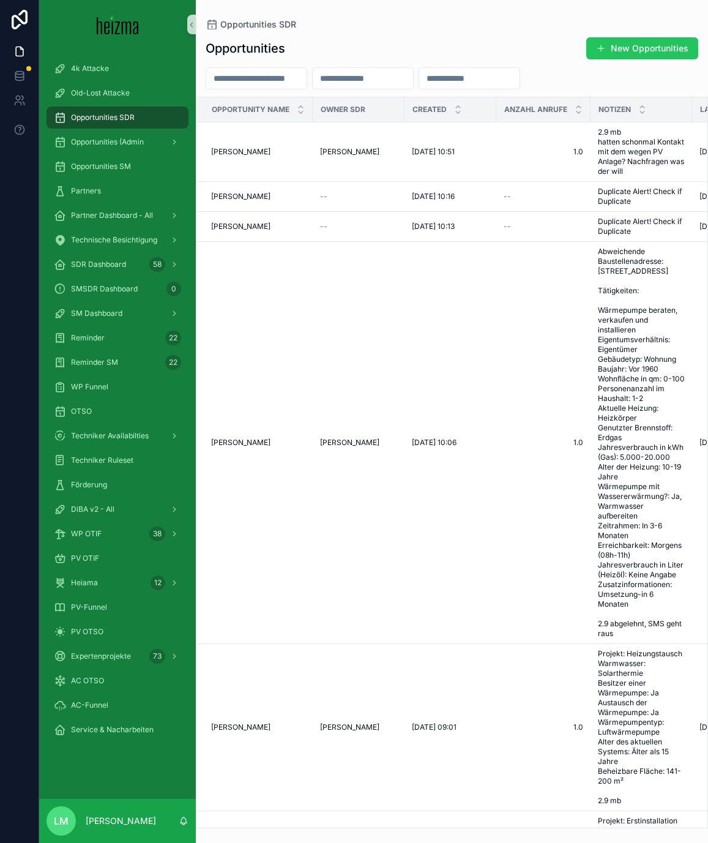
click at [249, 70] on input "scrollable content" at bounding box center [256, 78] width 100 height 17
click at [463, 86] on input "scrollable content" at bounding box center [469, 78] width 100 height 17
paste input "**********"
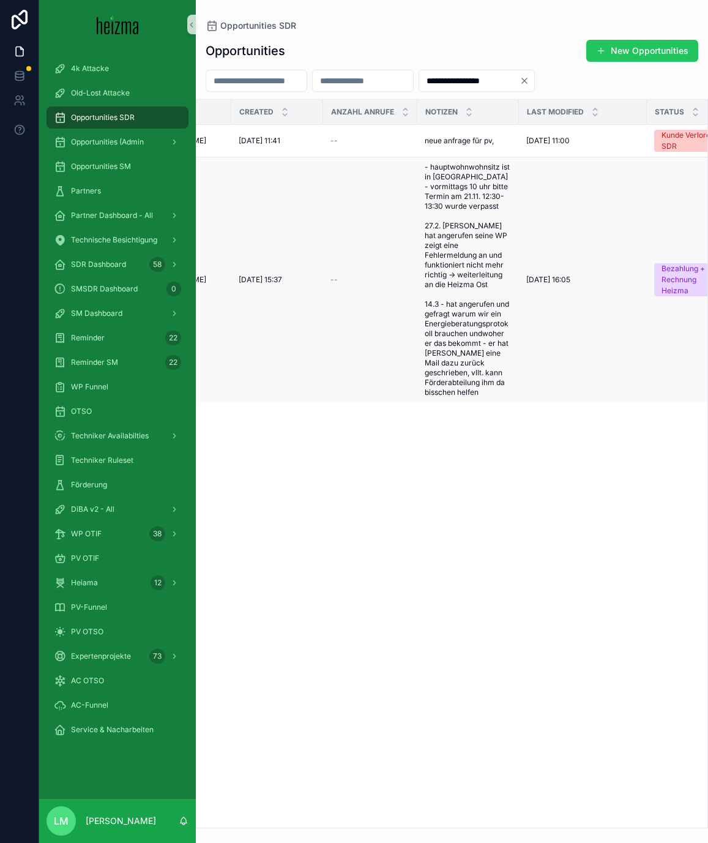
scroll to position [0, 258]
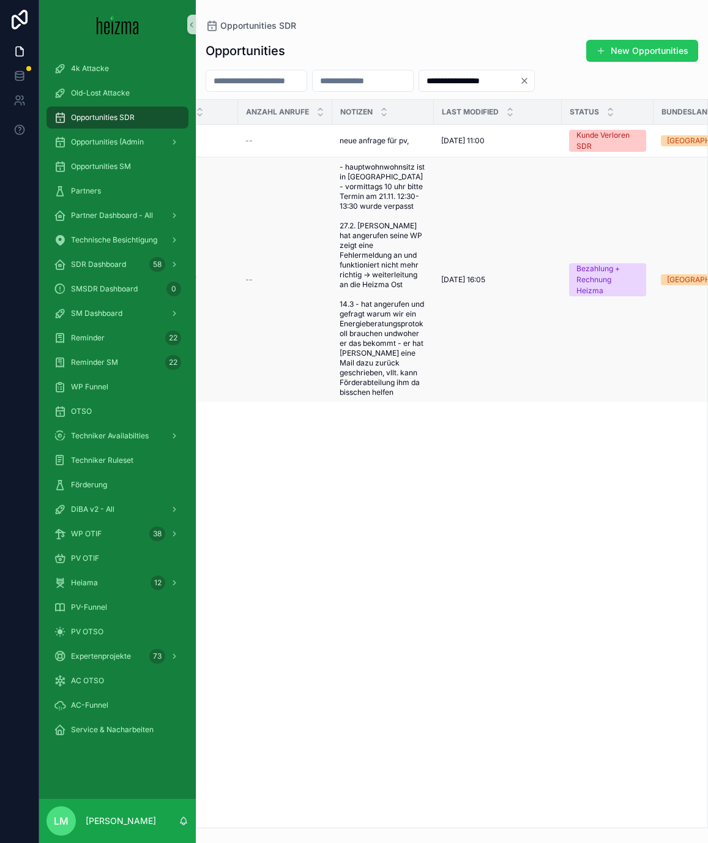
type input "**********"
click at [379, 267] on span "- hauptwohnwohnsitz ist in wien - vormittags 10 uhr bitte Termin am 21.11. 12:3…" at bounding box center [383, 279] width 87 height 235
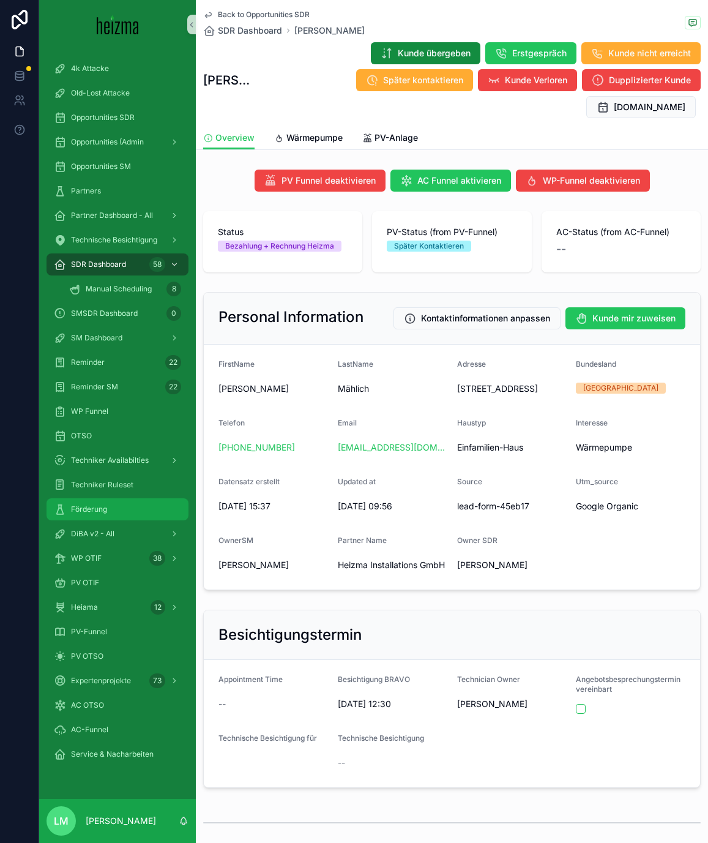
click at [74, 507] on span "Förderung" at bounding box center [89, 509] width 36 height 10
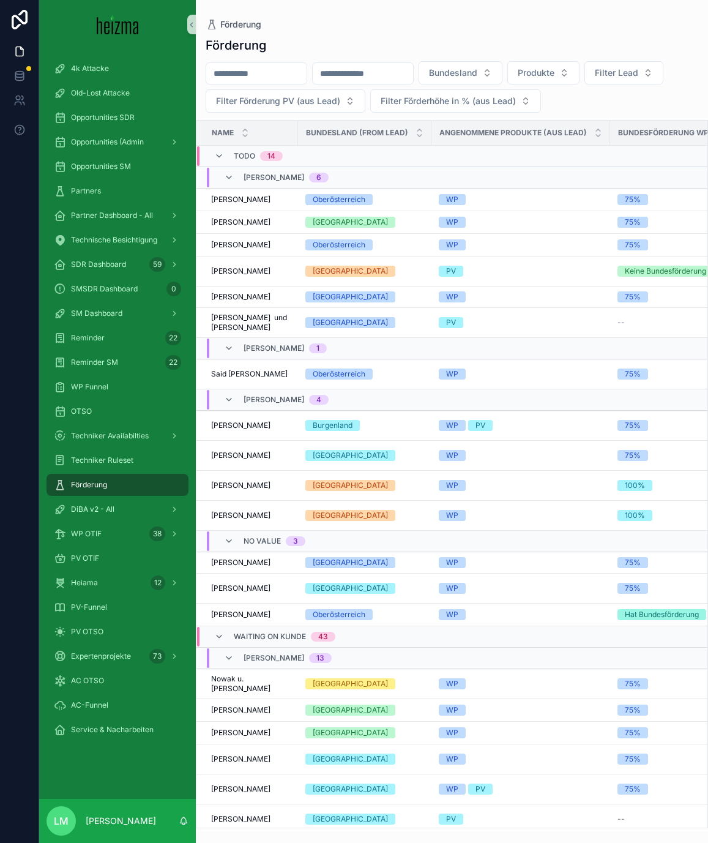
click at [278, 77] on input "scrollable content" at bounding box center [256, 73] width 100 height 17
type input "**********"
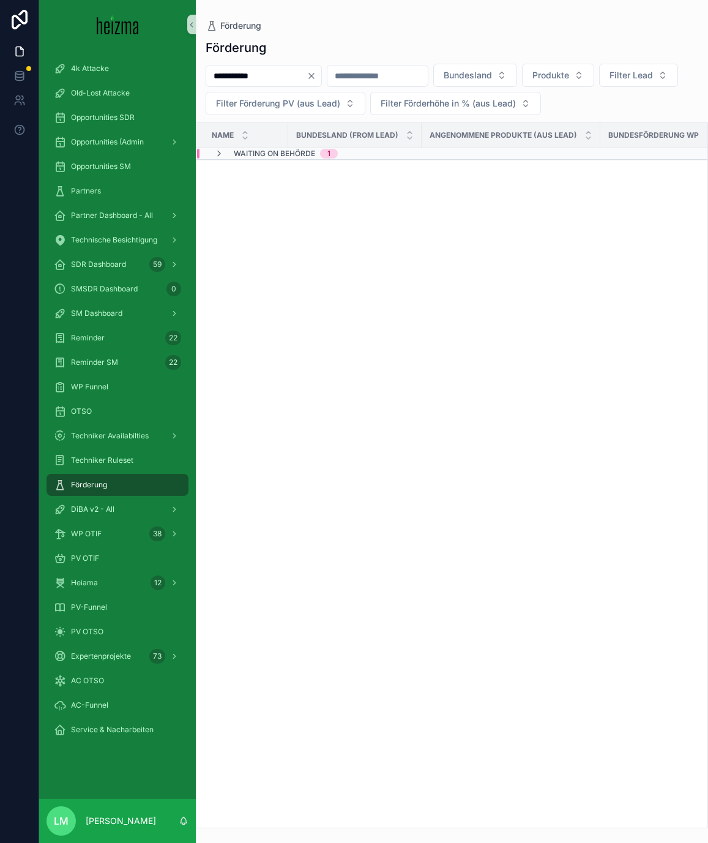
click at [296, 152] on span "Waiting on Behörde" at bounding box center [274, 154] width 81 height 10
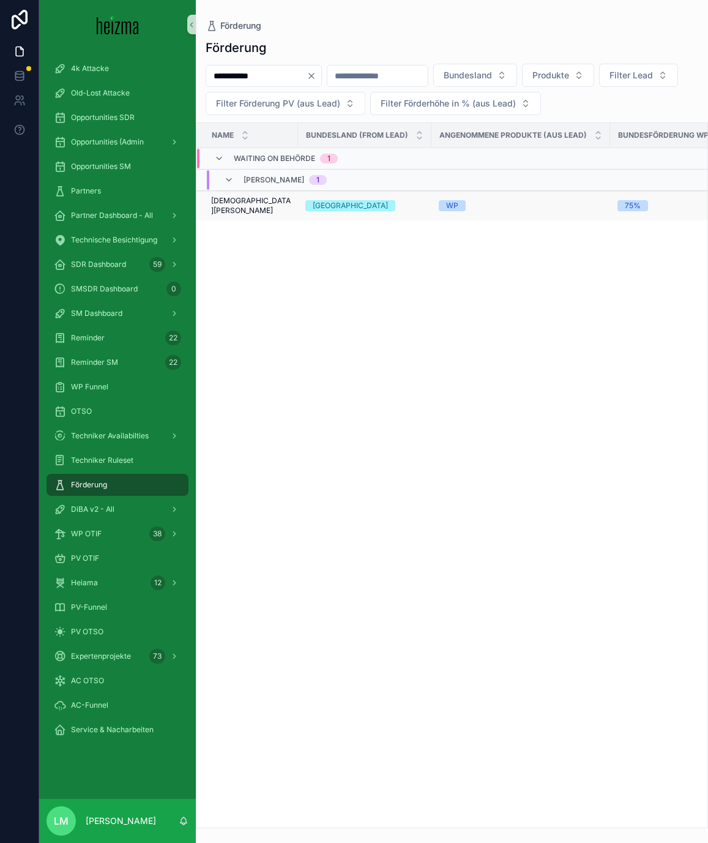
click at [245, 198] on span "Christian Holzhammmer" at bounding box center [251, 206] width 80 height 20
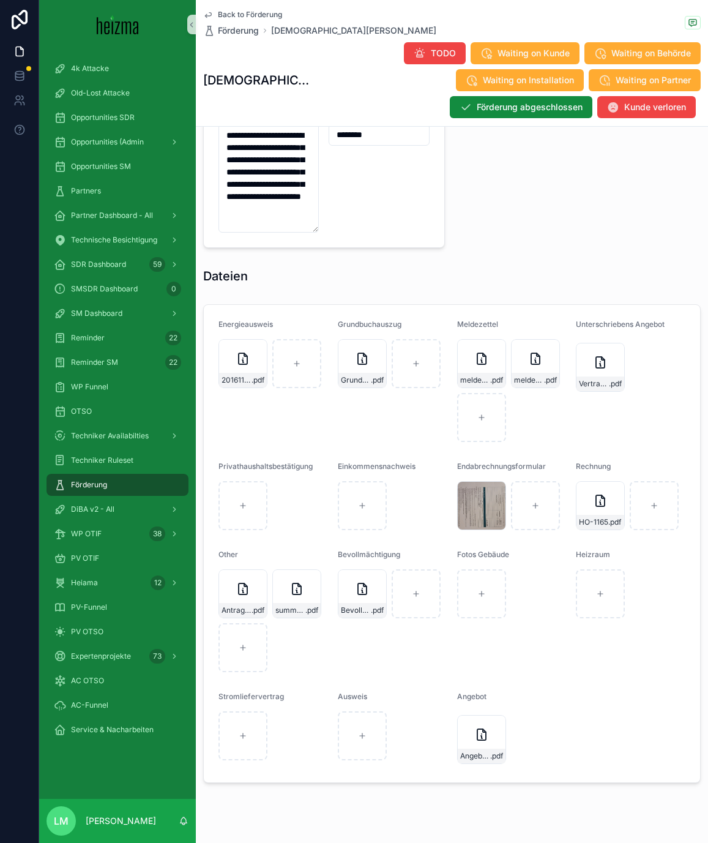
scroll to position [1203, 0]
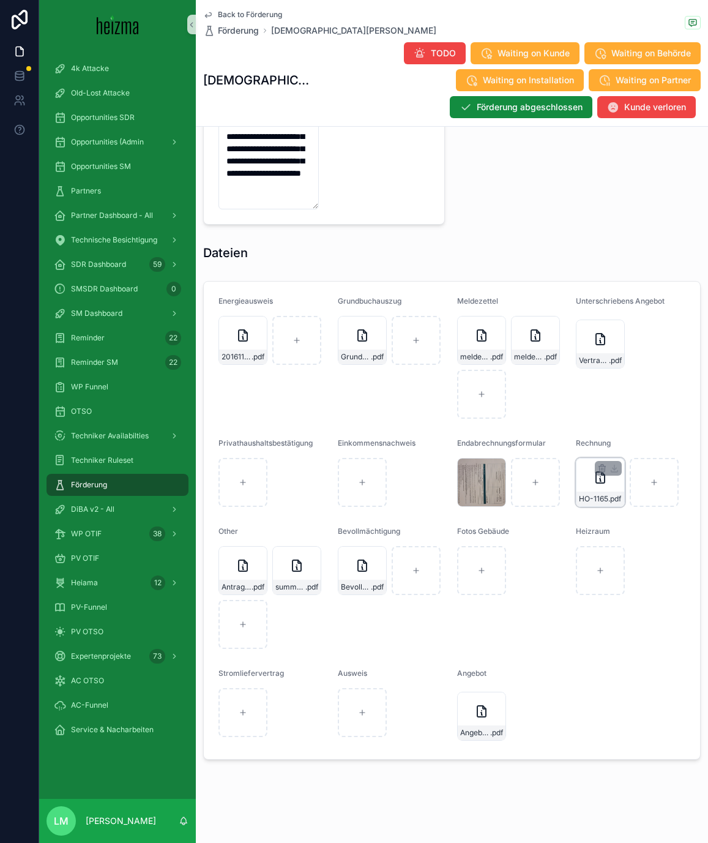
click at [590, 487] on div "HO-1165 .pdf" at bounding box center [600, 482] width 49 height 49
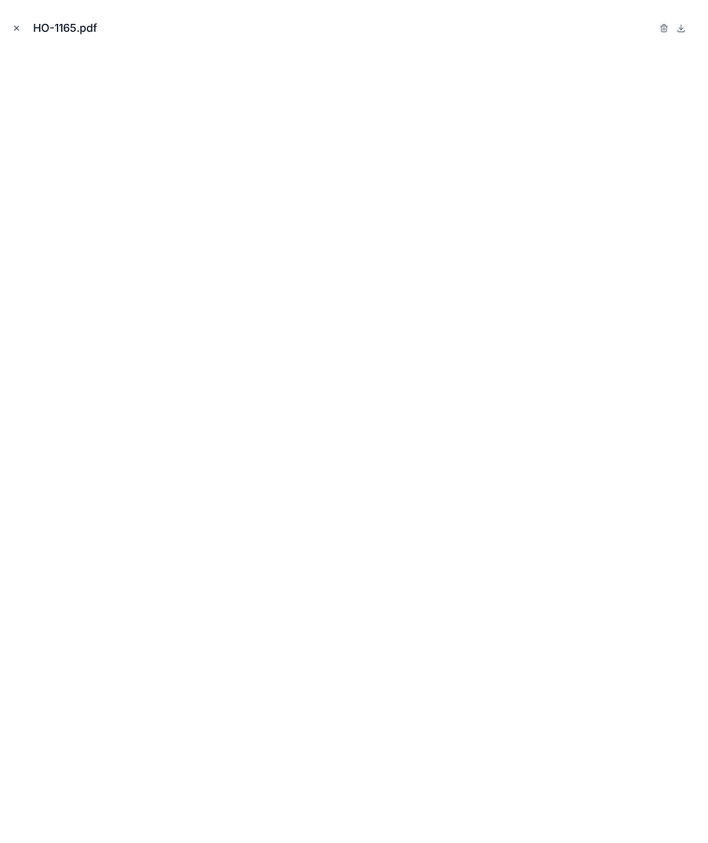
click at [18, 31] on icon "Close modal" at bounding box center [16, 28] width 9 height 9
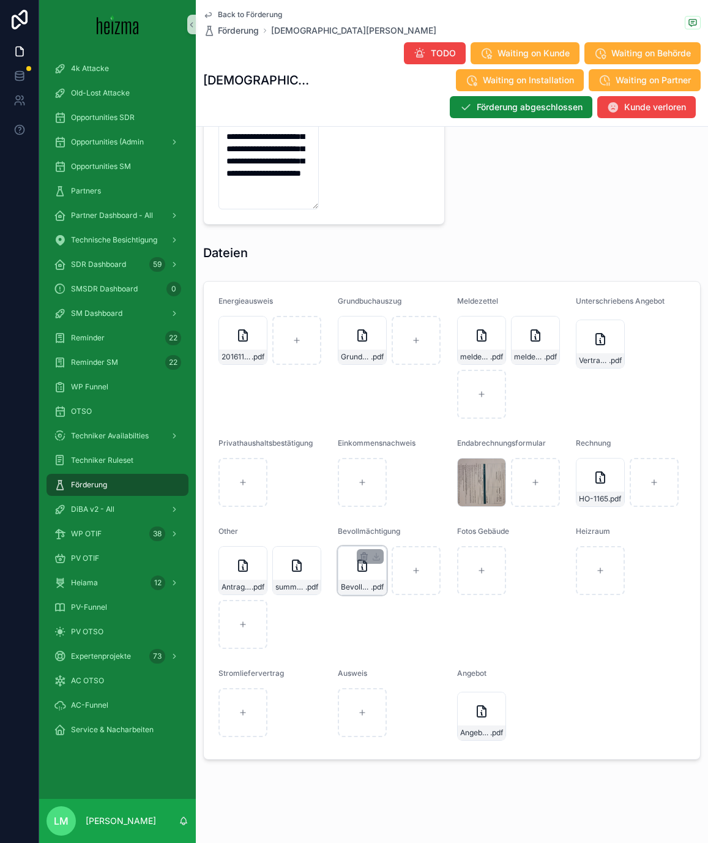
click at [356, 580] on div "Bevollmächtigung_Heizma-f-Förderantrag-f-Christian-Holzhammer .pdf" at bounding box center [362, 587] width 48 height 15
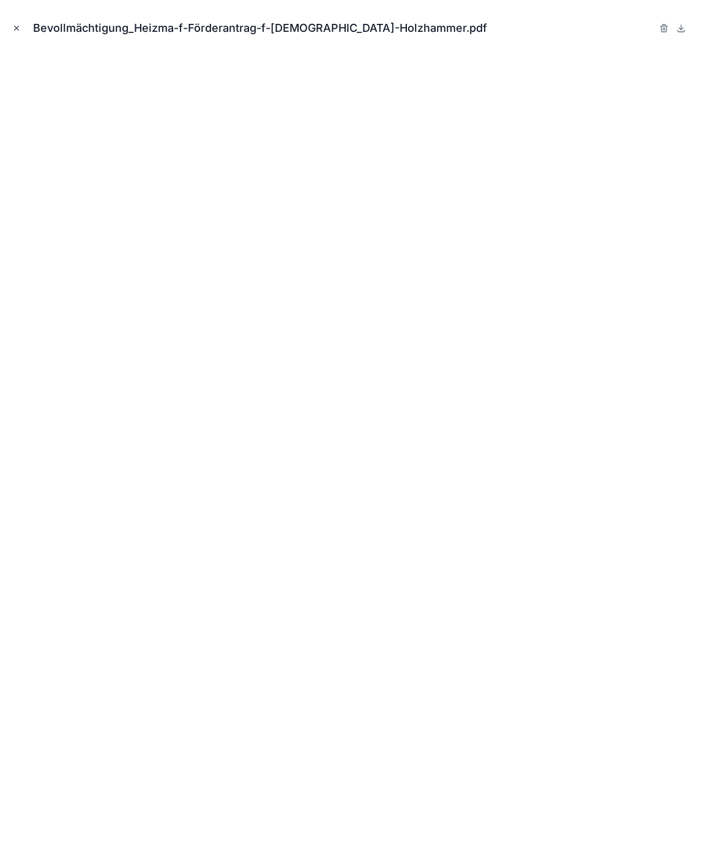
click at [19, 29] on icon "Close modal" at bounding box center [16, 28] width 9 height 9
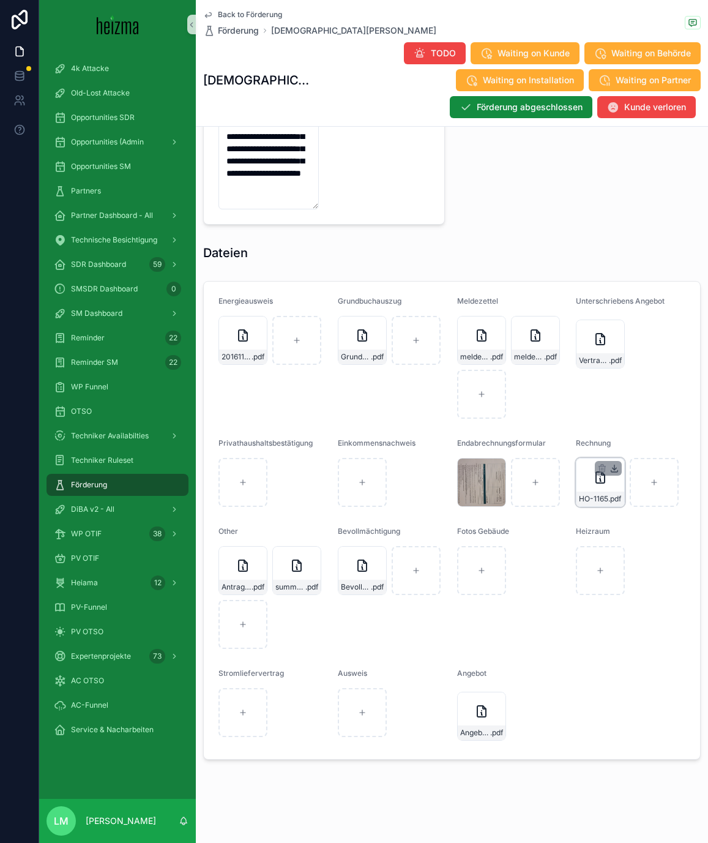
click at [615, 471] on icon "scrollable content" at bounding box center [615, 468] width 10 height 10
click at [383, 582] on span ".pdf" at bounding box center [377, 587] width 13 height 10
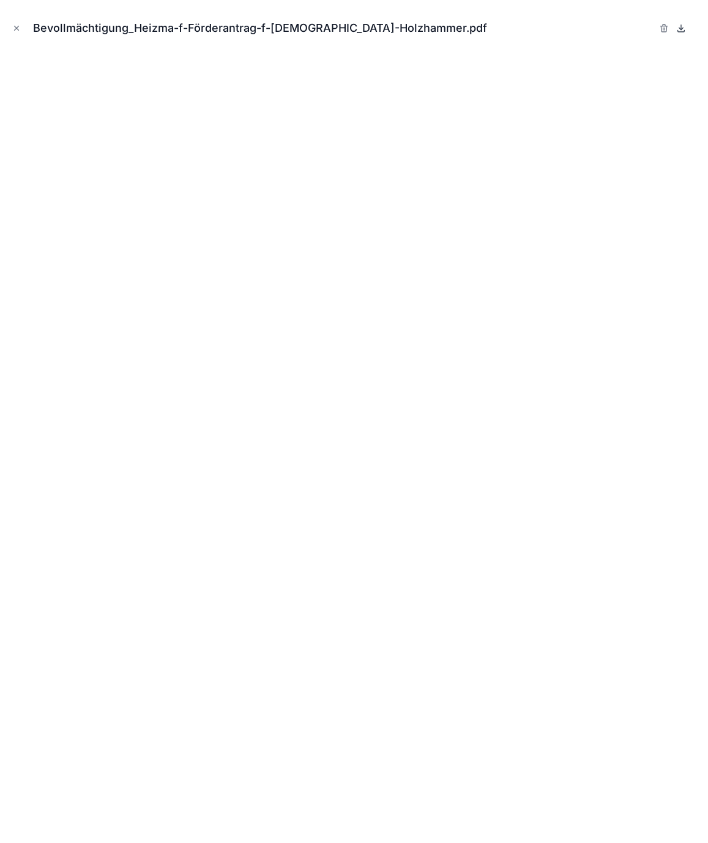
click at [681, 25] on icon at bounding box center [681, 27] width 0 height 5
click at [25, 30] on div "Bevollmächtigung_Heizma-f-Förderantrag-f-Christian-Holzhammer.pdf" at bounding box center [354, 28] width 689 height 37
click at [26, 30] on div "Bevollmächtigung_Heizma-f-Förderantrag-f-Christian-Holzhammer.pdf" at bounding box center [354, 28] width 689 height 37
click at [17, 30] on icon "Close modal" at bounding box center [16, 28] width 9 height 9
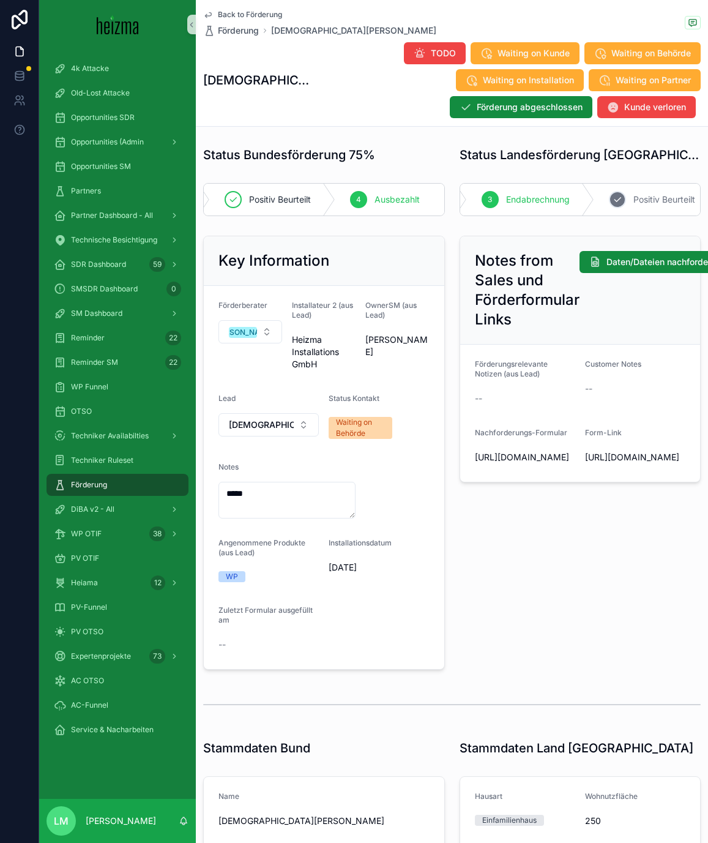
click at [621, 203] on icon "scrollable content" at bounding box center [618, 200] width 10 height 10
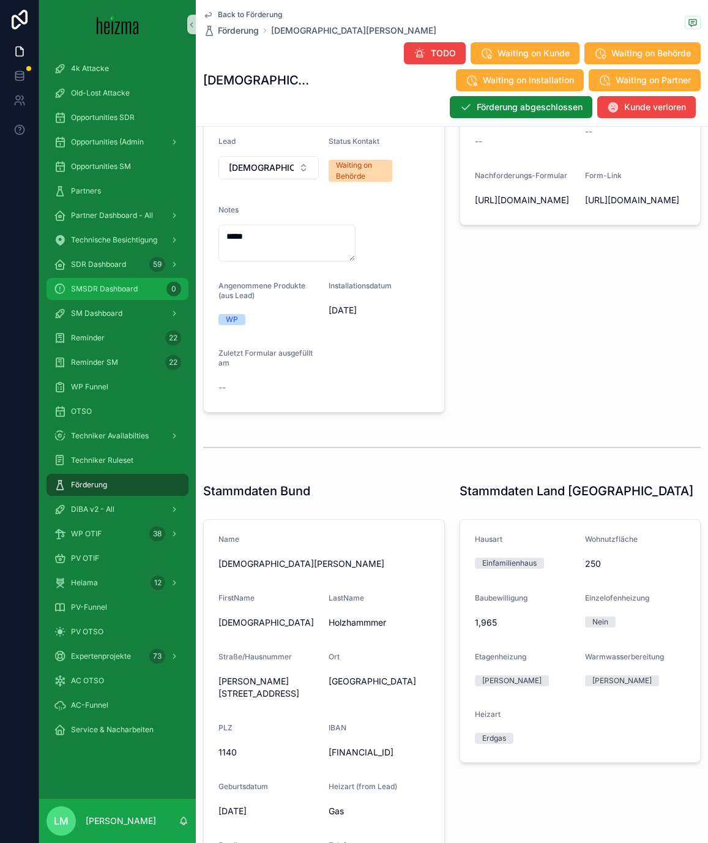
scroll to position [449, 0]
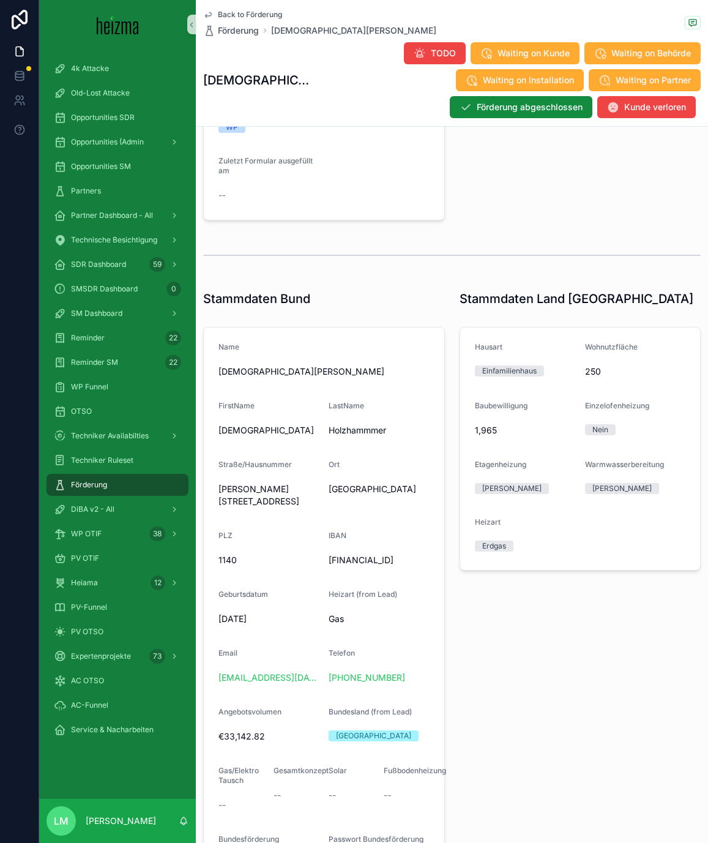
click at [269, 14] on span "Back to Förderung" at bounding box center [250, 15] width 64 height 10
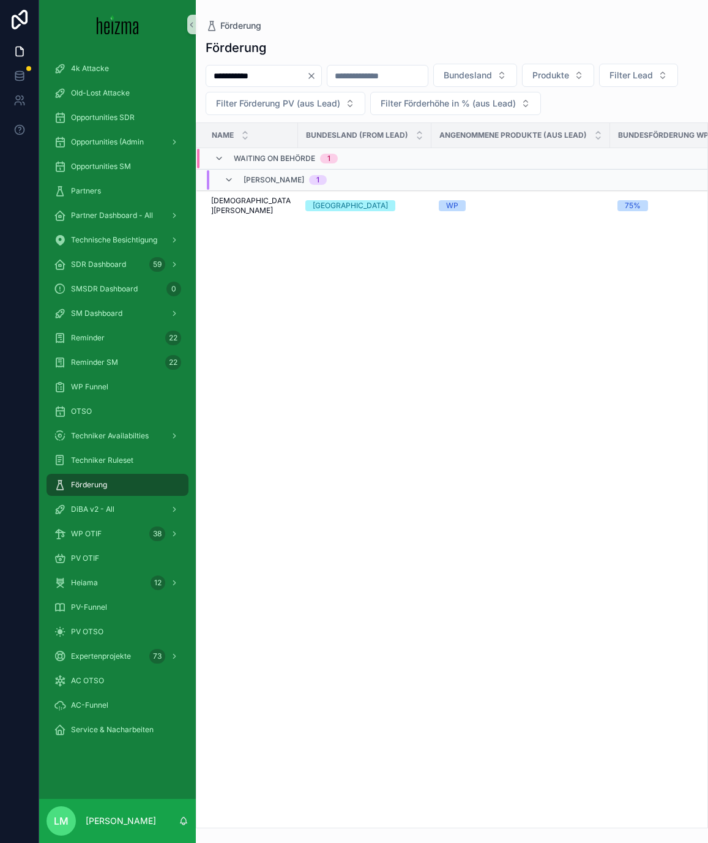
click at [321, 73] on button "Clear" at bounding box center [314, 76] width 15 height 10
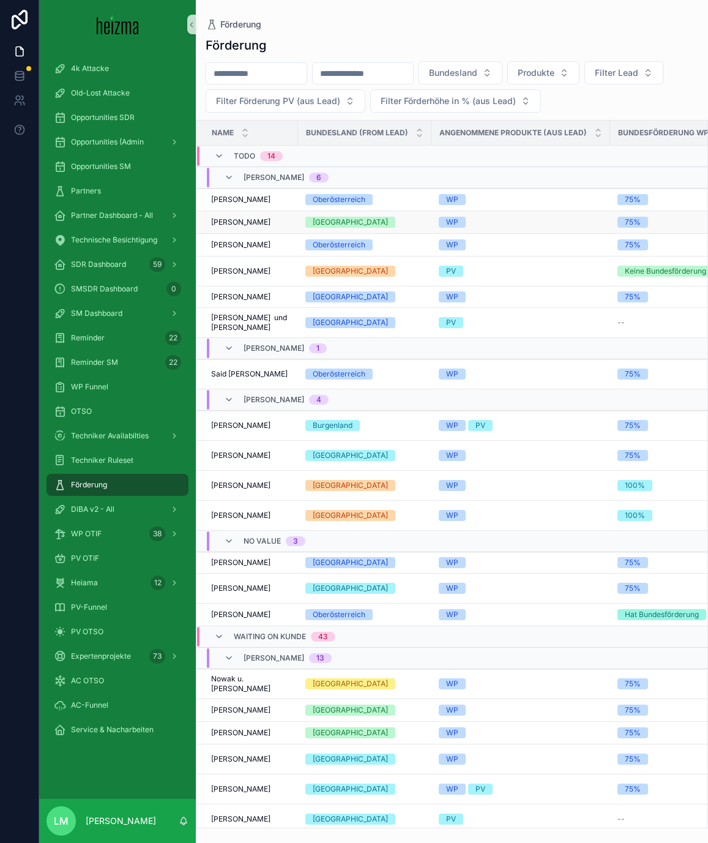
click at [241, 227] on td "[PERSON_NAME] [PERSON_NAME]" at bounding box center [247, 222] width 102 height 23
click at [227, 218] on span "[PERSON_NAME]" at bounding box center [240, 222] width 59 height 10
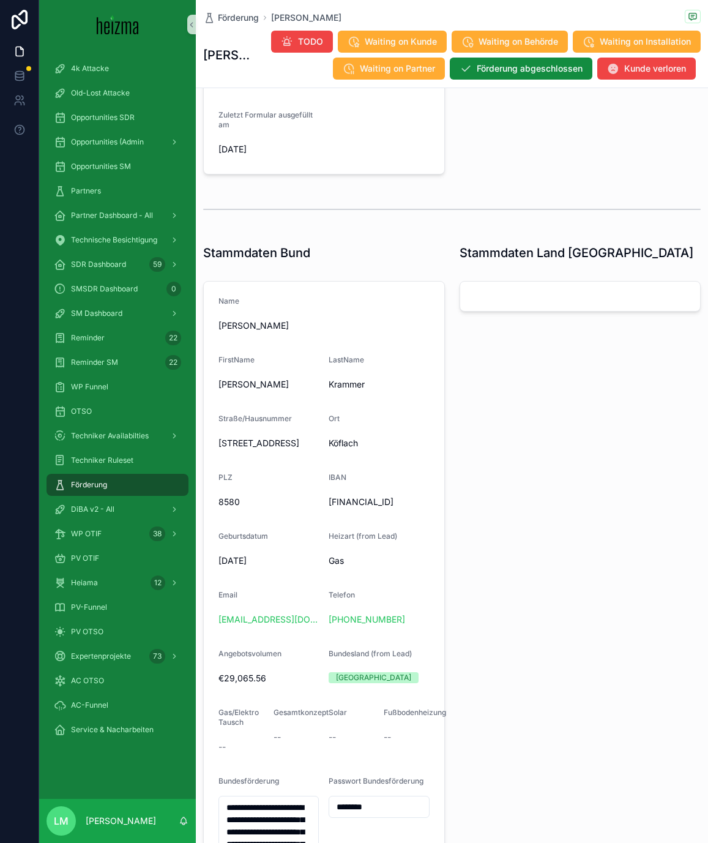
scroll to position [514, 0]
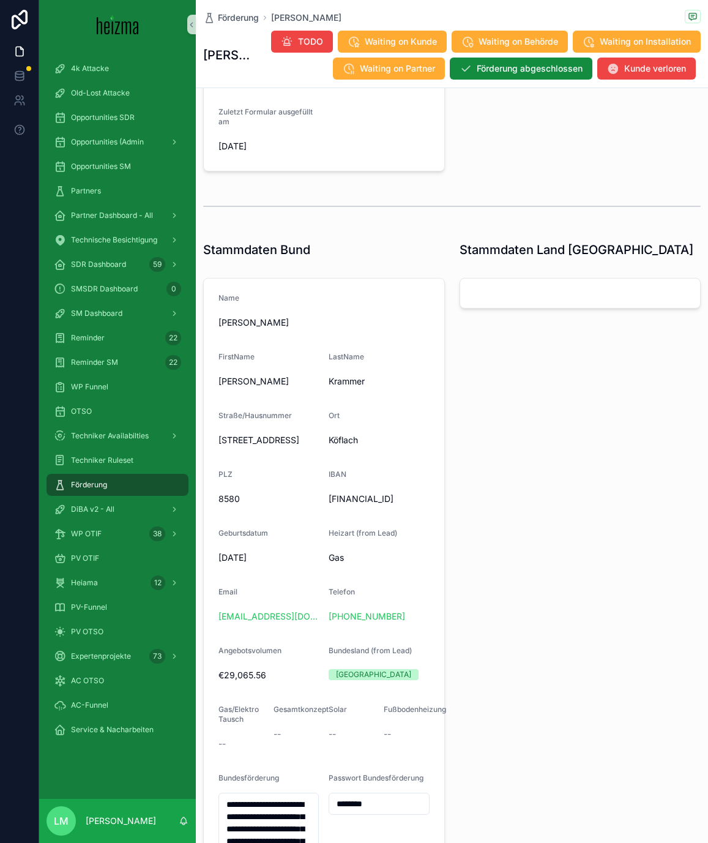
click at [345, 490] on div "AT53 1420 0200 1200 8458" at bounding box center [379, 499] width 100 height 20
click at [345, 491] on div "AT53 1420 0200 1200 8458" at bounding box center [379, 499] width 100 height 20
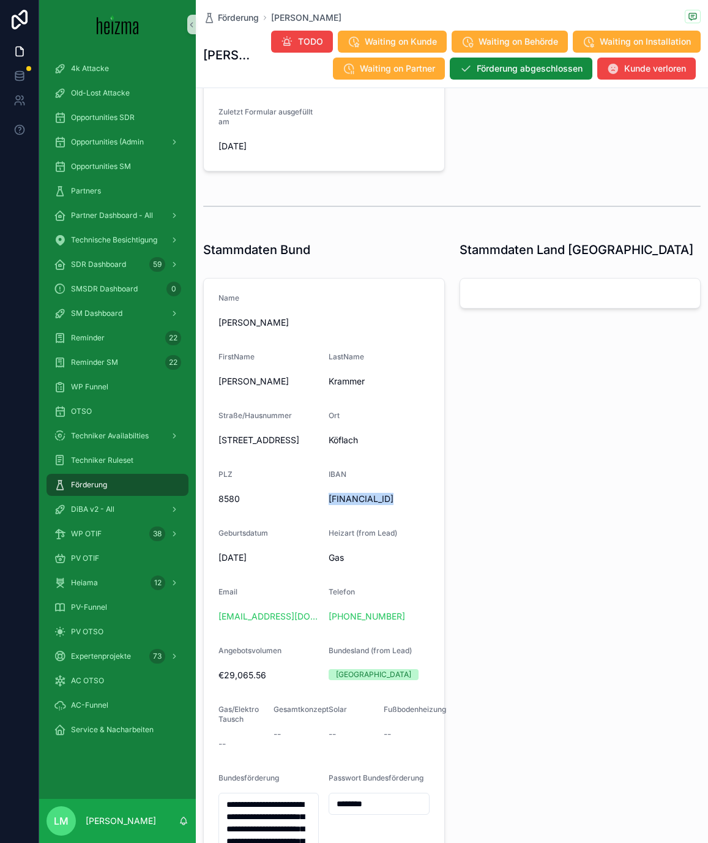
copy span "AT53 1420 0200 1200 8458"
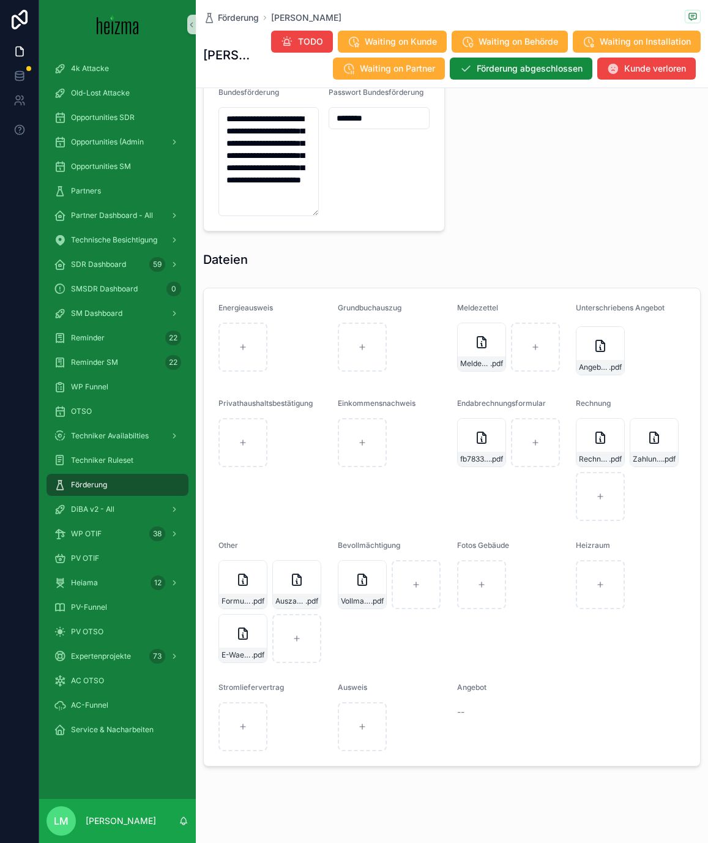
scroll to position [1218, 0]
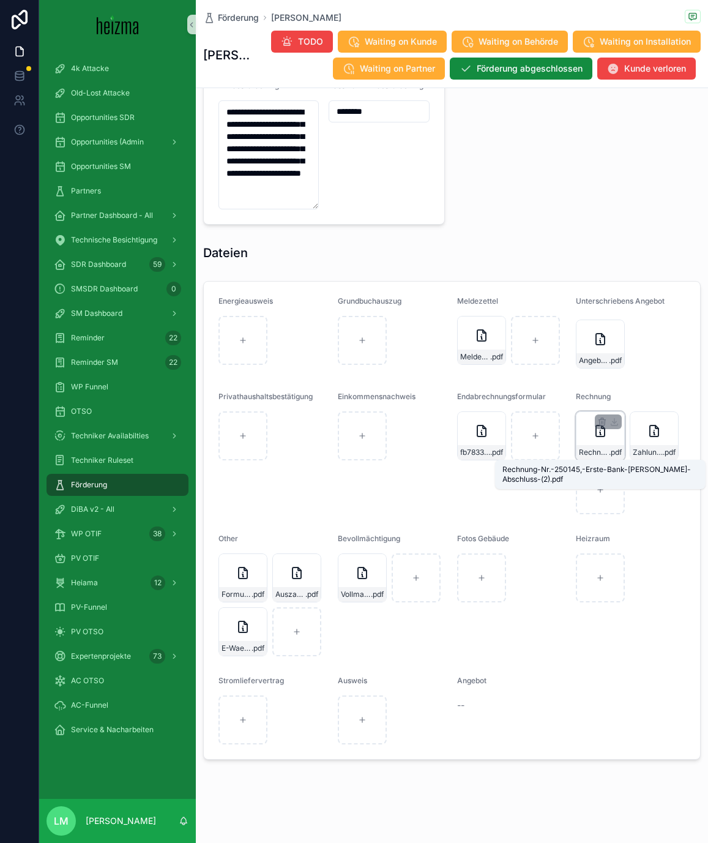
click at [601, 452] on span "Rechnung-Nr.-250145,-Erste-Bank-Peter-Krammer-Abschluss-(2)" at bounding box center [594, 452] width 30 height 10
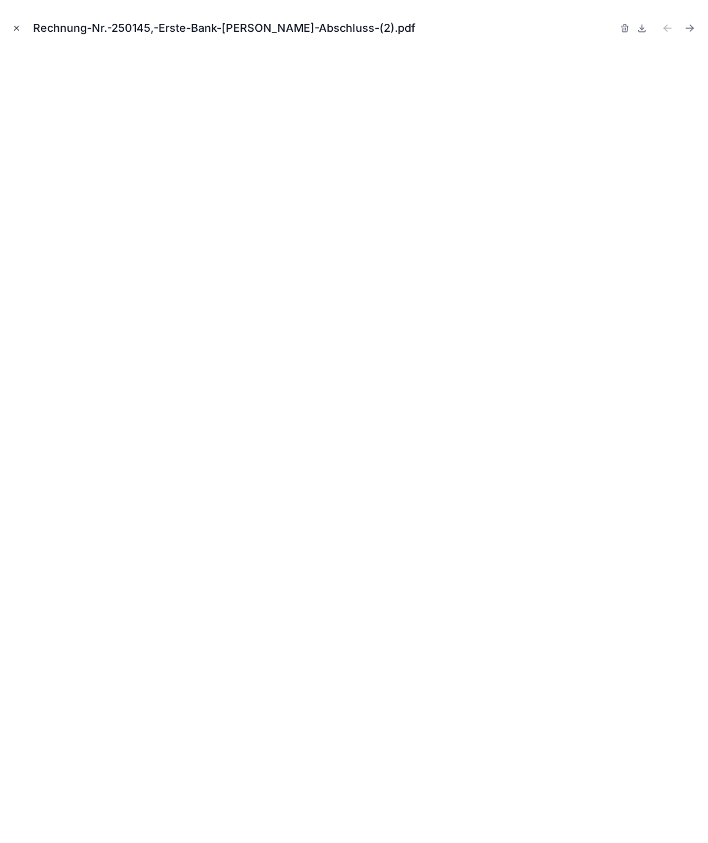
click at [20, 31] on icon "Close modal" at bounding box center [16, 28] width 9 height 9
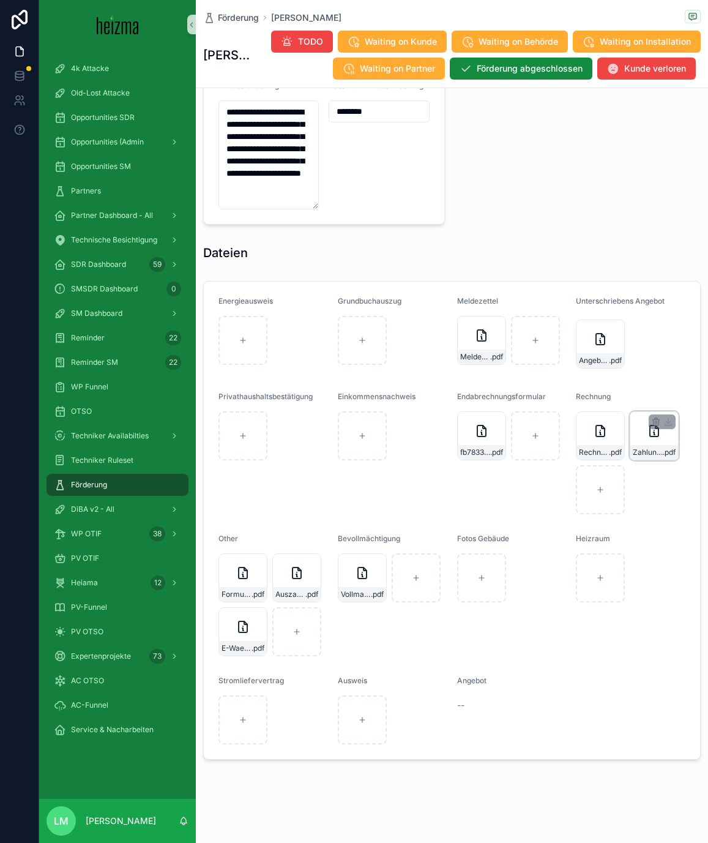
click at [644, 441] on div "Zahlungsbestätigung-Krammer .pdf" at bounding box center [654, 435] width 49 height 49
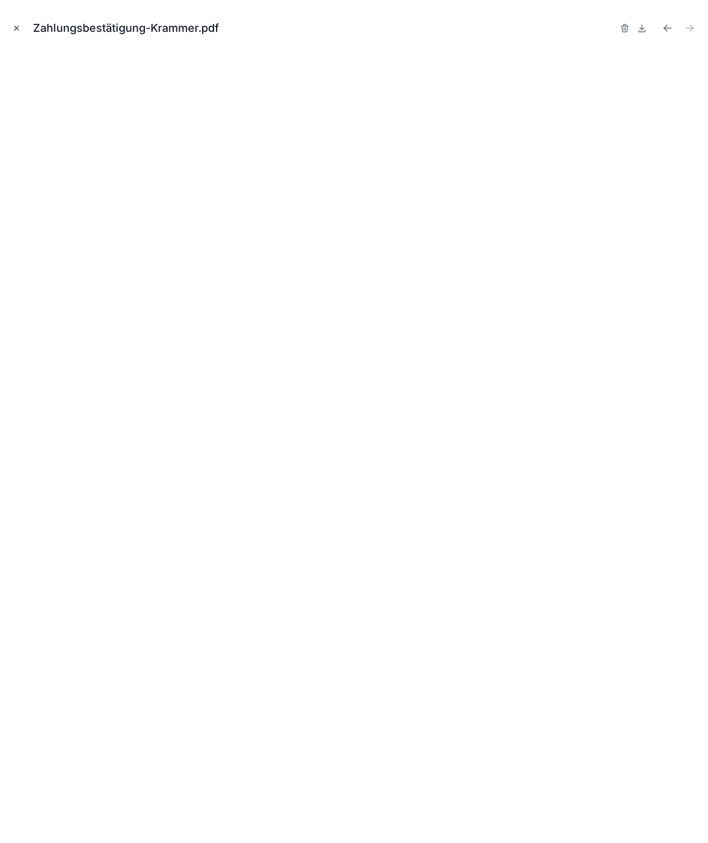
click at [14, 32] on icon "Close modal" at bounding box center [16, 28] width 9 height 9
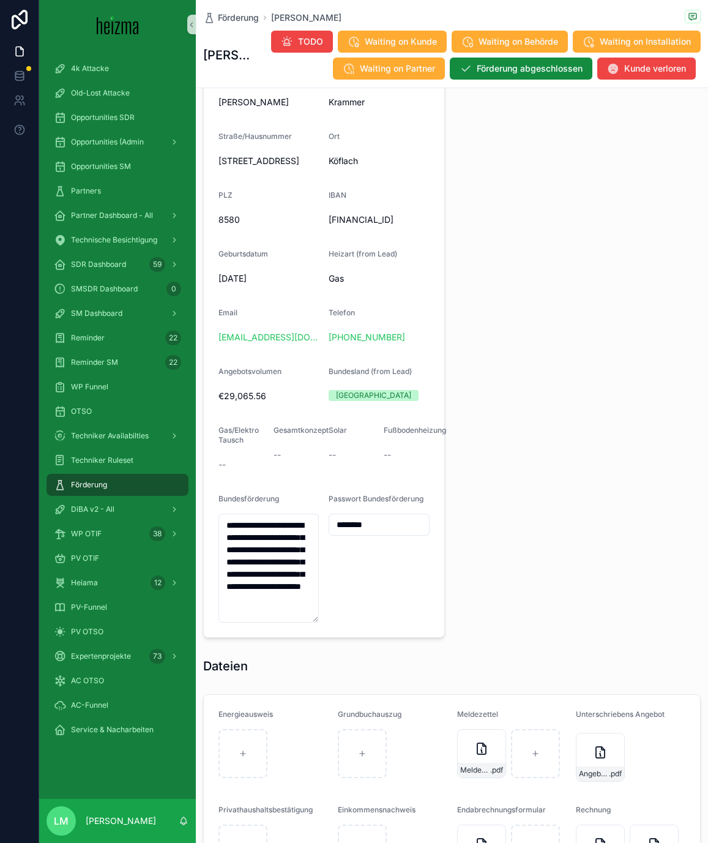
scroll to position [1077, 0]
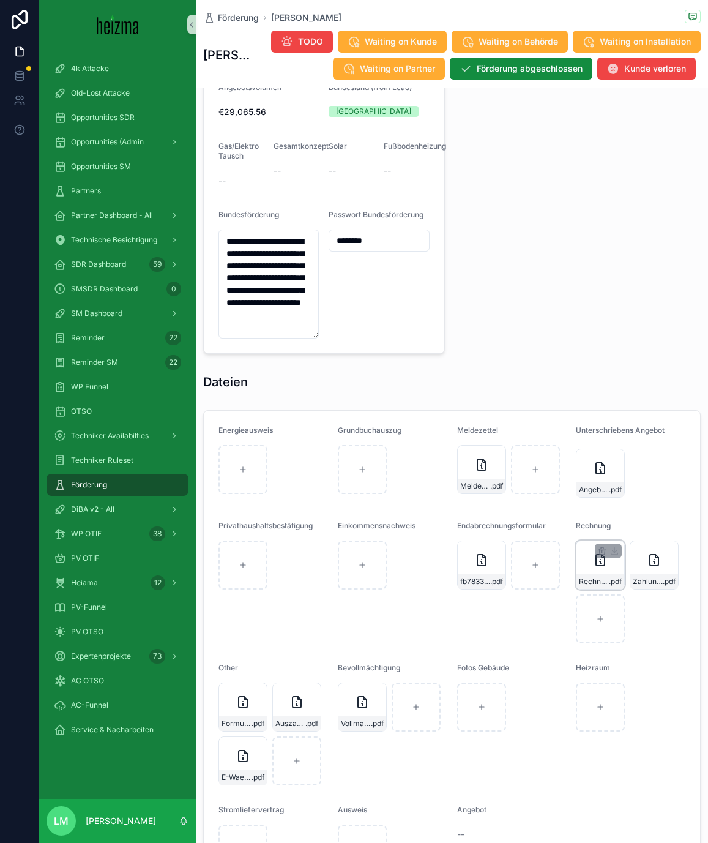
click at [597, 588] on div "Rechnung-Nr.-250145,-Erste-Bank-Peter-Krammer-Abschluss-(2) .pdf" at bounding box center [601, 581] width 48 height 15
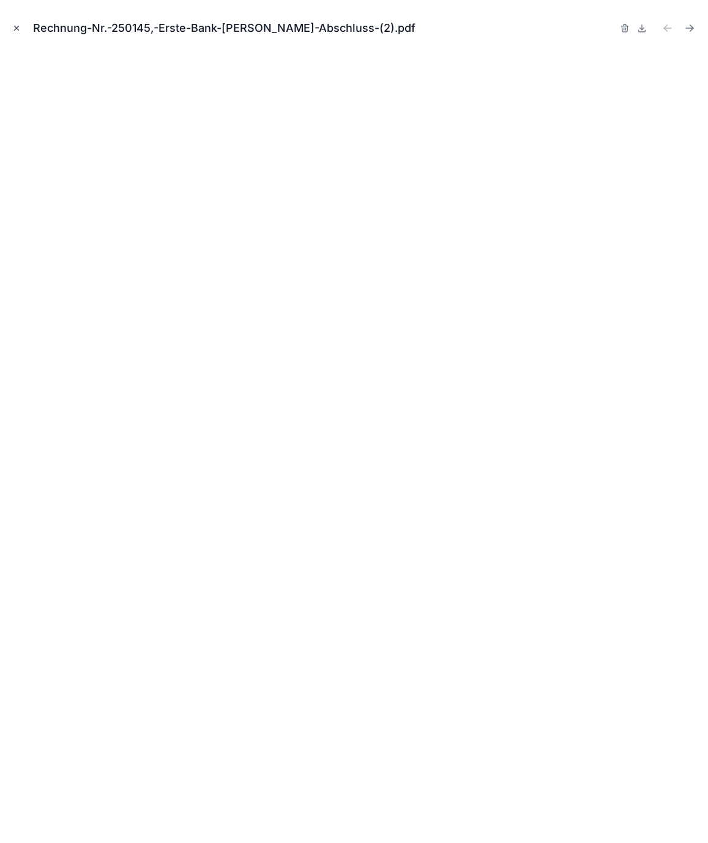
click at [15, 29] on icon "Close modal" at bounding box center [16, 28] width 9 height 9
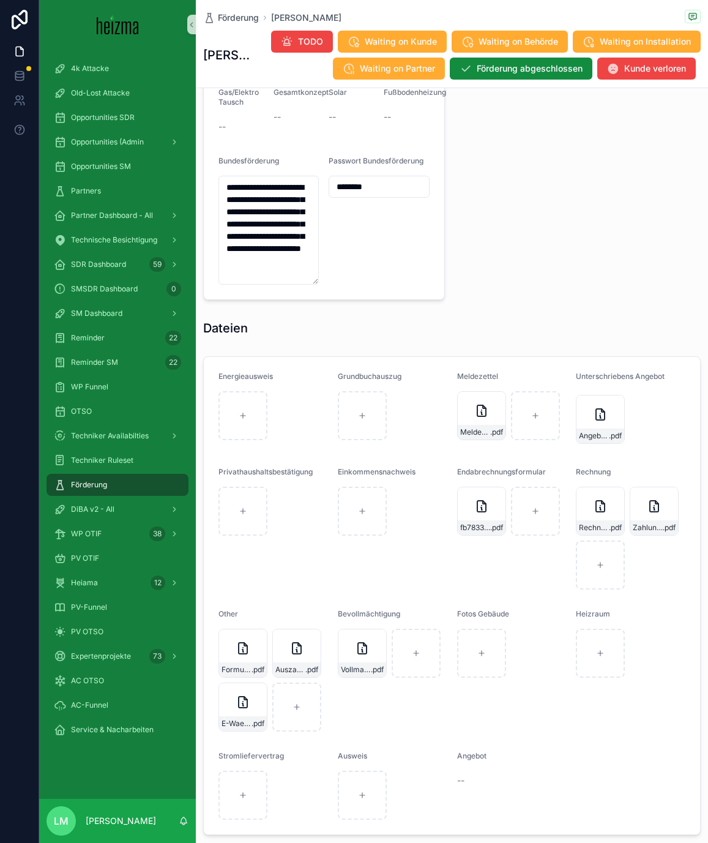
scroll to position [1132, 0]
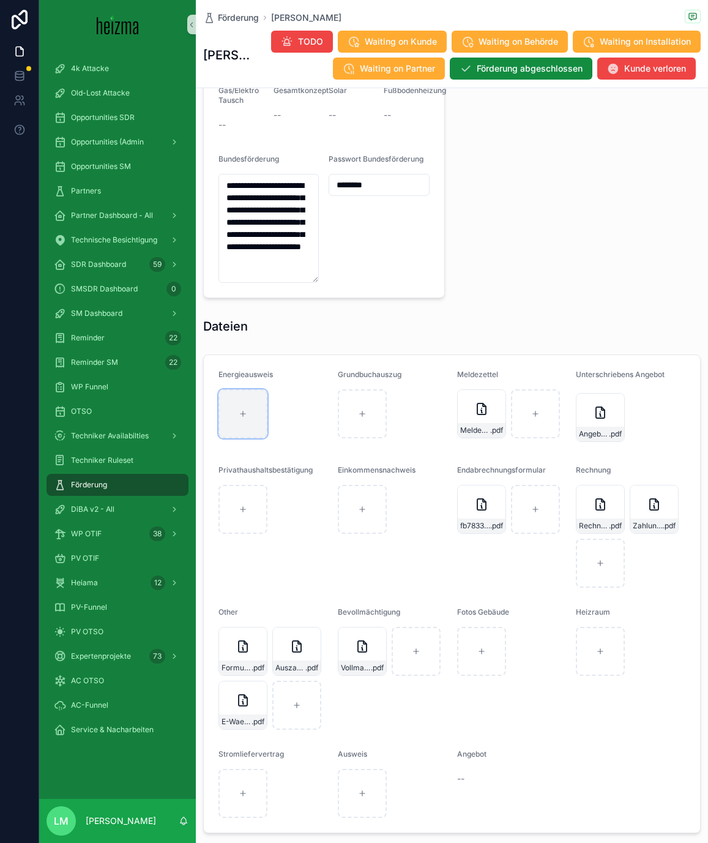
click at [242, 435] on div "scrollable content" at bounding box center [243, 413] width 49 height 49
type input "**********"
type textarea "**********"
click at [285, 428] on div "scrollable content" at bounding box center [296, 413] width 49 height 49
type input "**********"
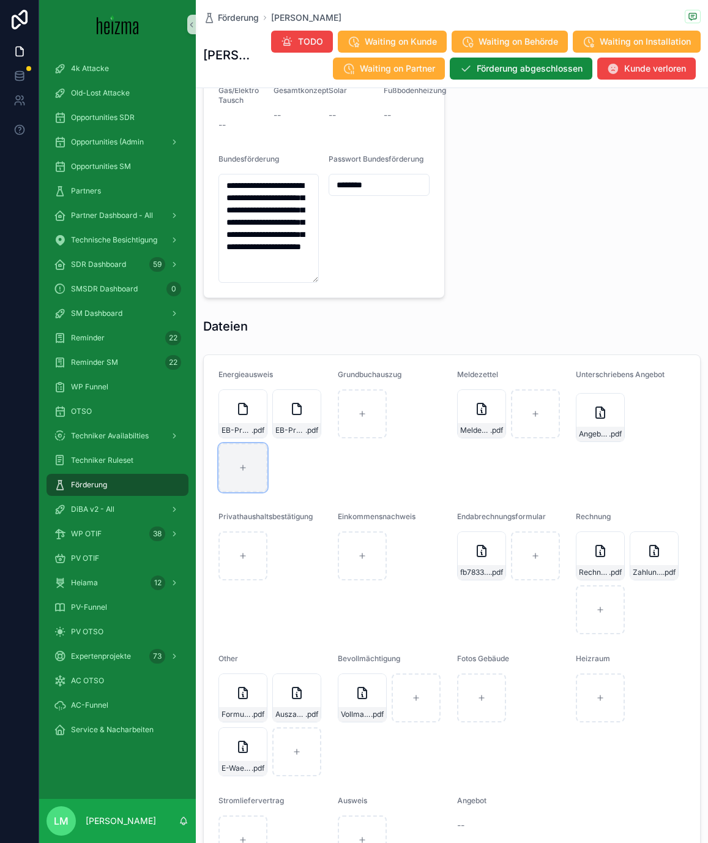
click at [234, 479] on div "scrollable content" at bounding box center [243, 467] width 49 height 49
type input "**********"
click at [600, 578] on div "Rechnung-Nr.-250145,-Erste-Bank-Peter-Krammer-Abschluss-(2) .pdf" at bounding box center [601, 572] width 48 height 15
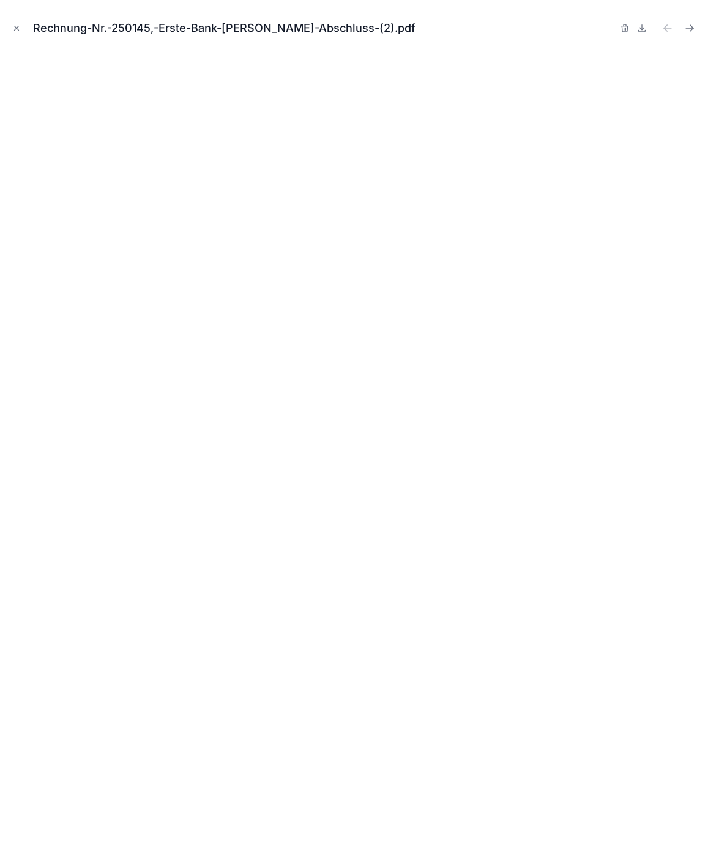
click at [647, 27] on button at bounding box center [642, 28] width 15 height 17
click at [15, 30] on icon "Close modal" at bounding box center [16, 28] width 9 height 9
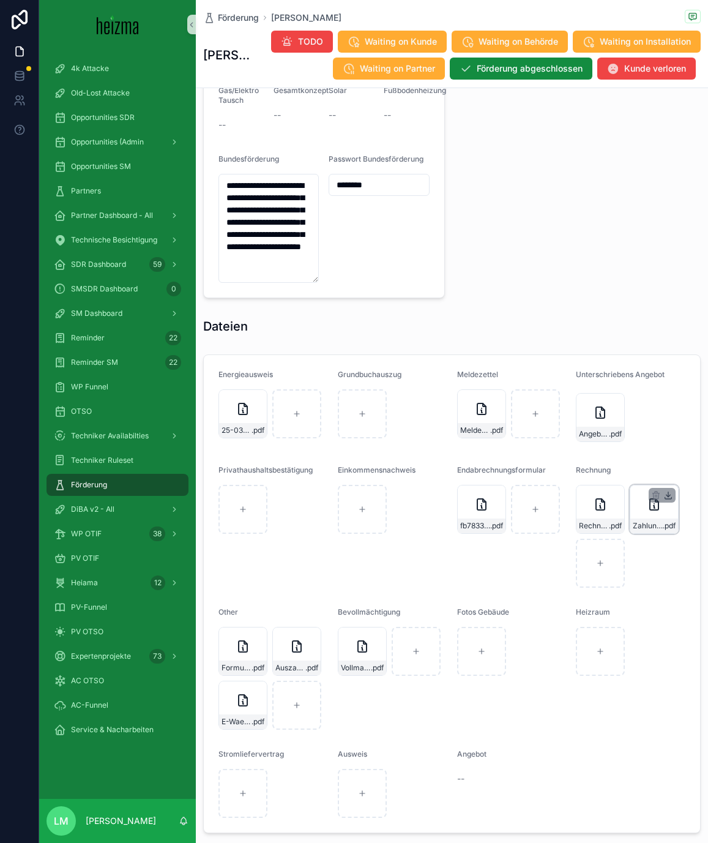
click at [667, 499] on icon "scrollable content" at bounding box center [668, 498] width 7 height 2
click at [239, 673] on span "Formular_OeKO_Antrag_V1_1-(15)" at bounding box center [237, 668] width 30 height 10
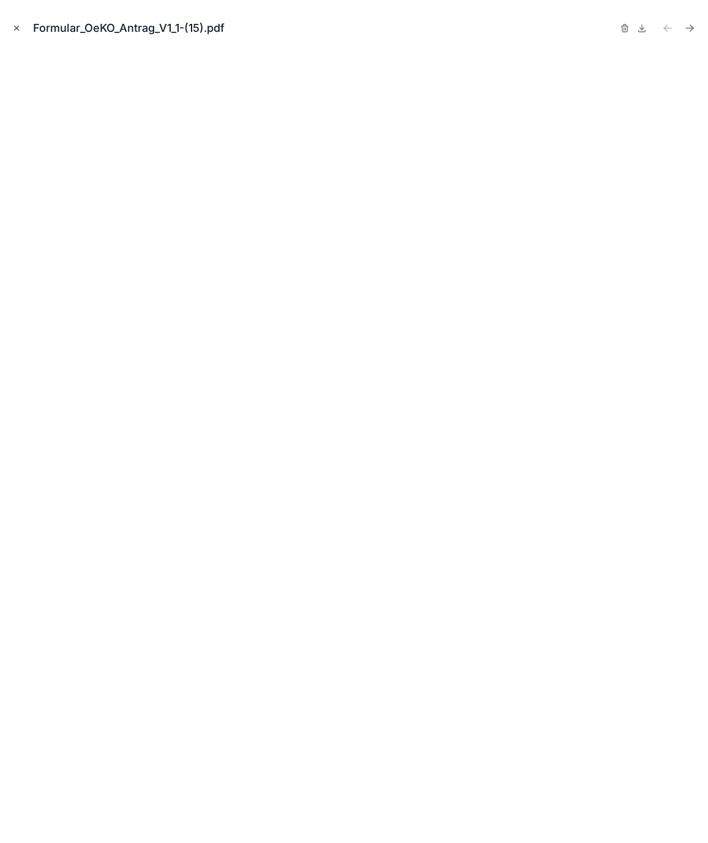
click at [20, 25] on icon "Close modal" at bounding box center [16, 28] width 9 height 9
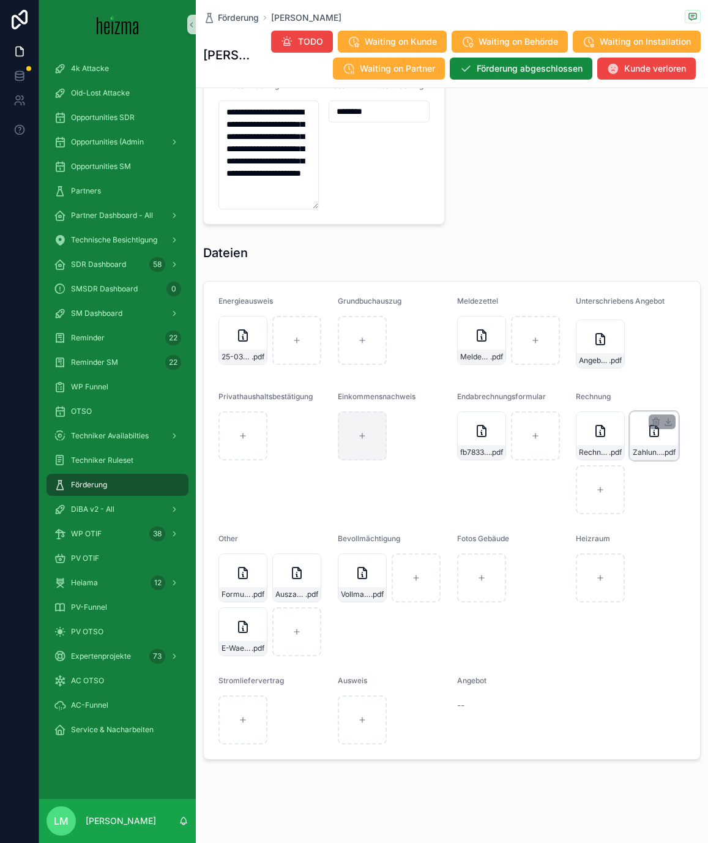
scroll to position [1218, 0]
click at [257, 355] on span ".pdf" at bounding box center [258, 357] width 13 height 10
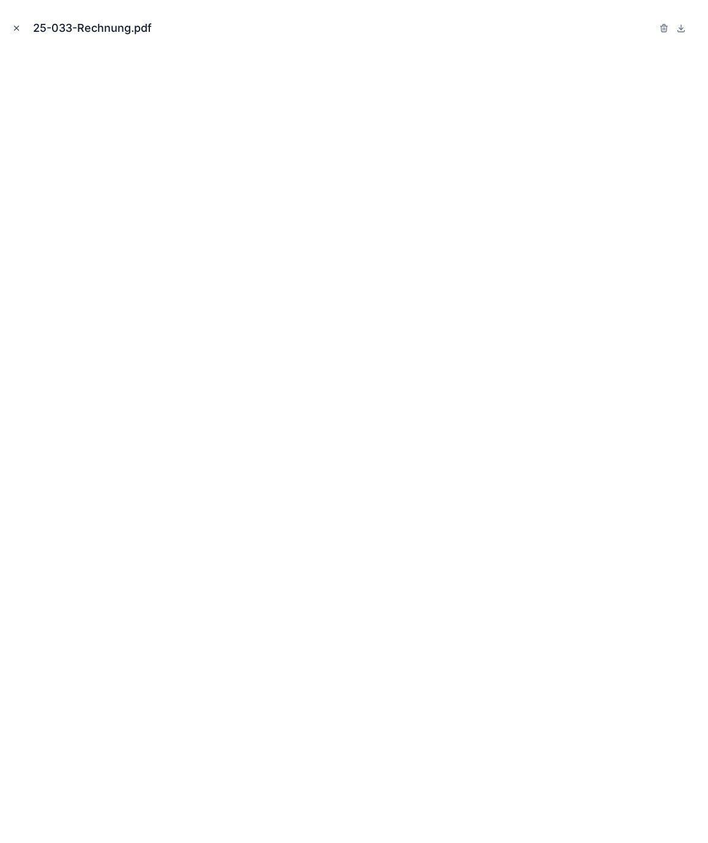
click at [14, 30] on icon "Close modal" at bounding box center [16, 28] width 9 height 9
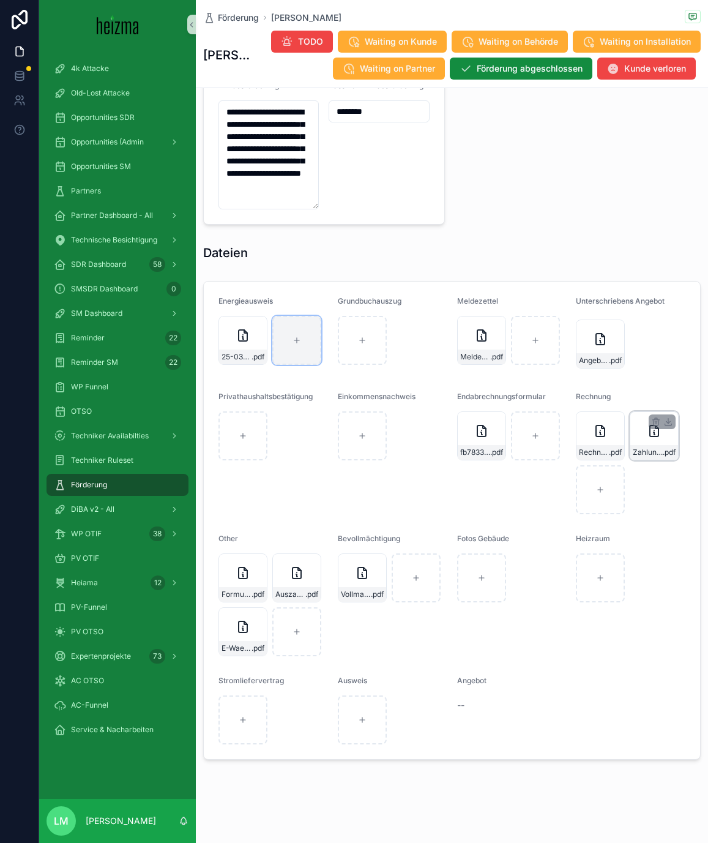
click at [294, 356] on div "scrollable content" at bounding box center [296, 340] width 49 height 49
type input "**********"
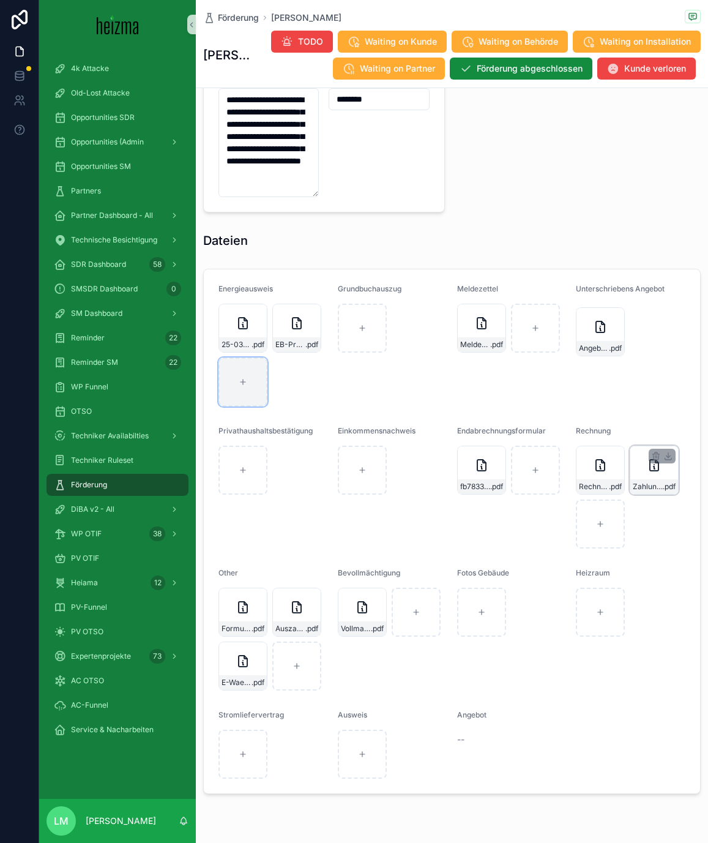
click at [239, 398] on div "scrollable content" at bounding box center [243, 381] width 49 height 49
type input "**********"
click at [312, 603] on icon "scrollable content" at bounding box center [311, 598] width 10 height 10
click at [294, 627] on div "Auszahlungsbrief-Krammer .pdf" at bounding box center [296, 612] width 49 height 49
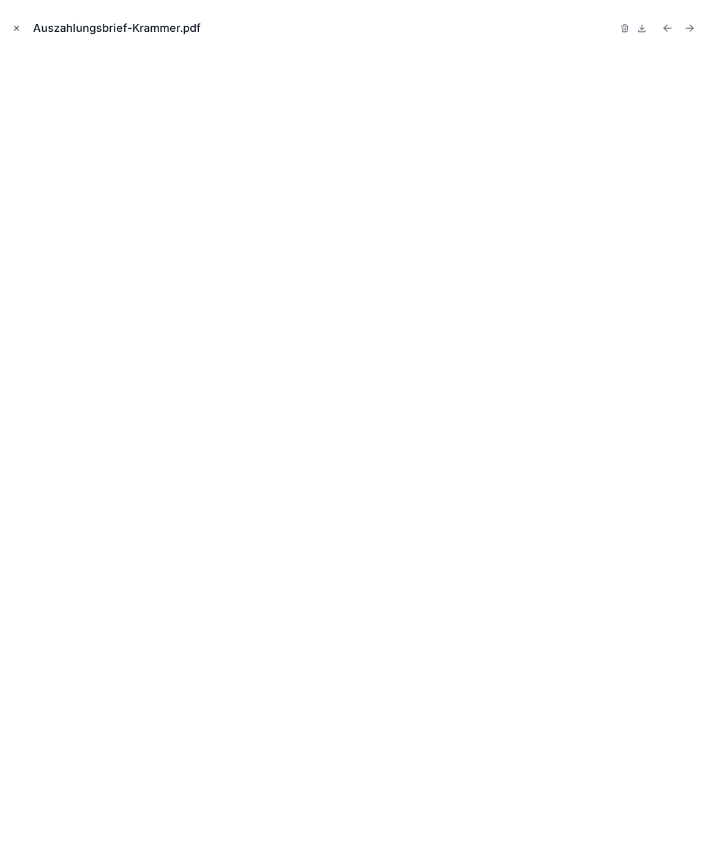
click at [16, 28] on icon "Close modal" at bounding box center [17, 28] width 4 height 4
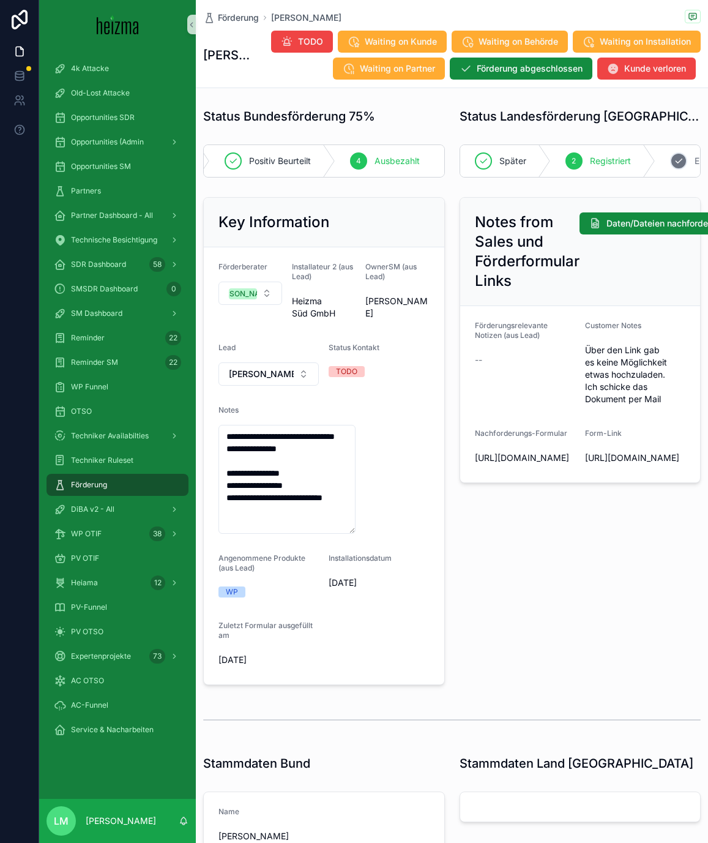
click at [679, 162] on icon "scrollable content" at bounding box center [679, 161] width 6 height 4
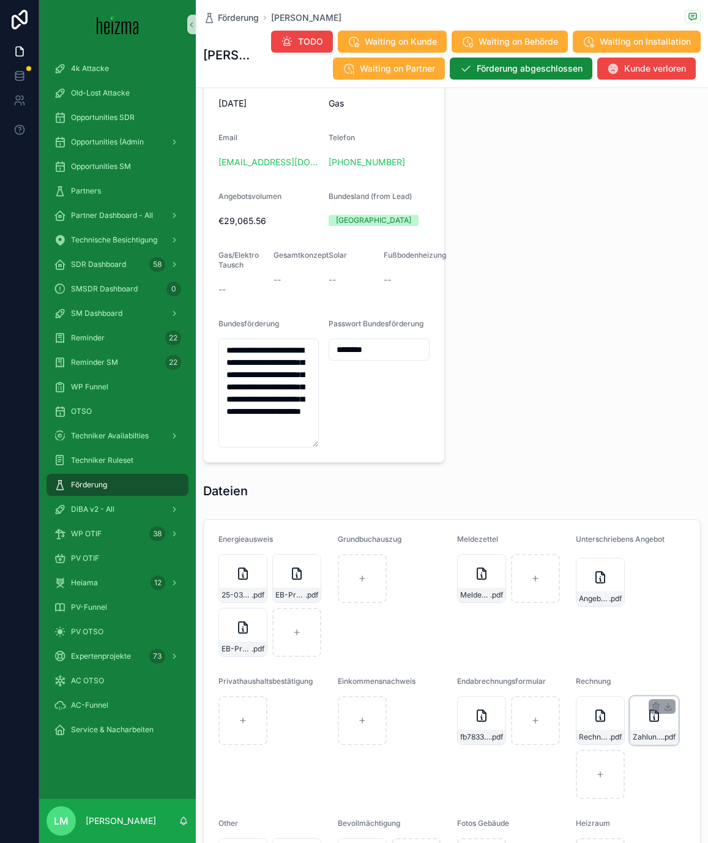
scroll to position [1023, 0]
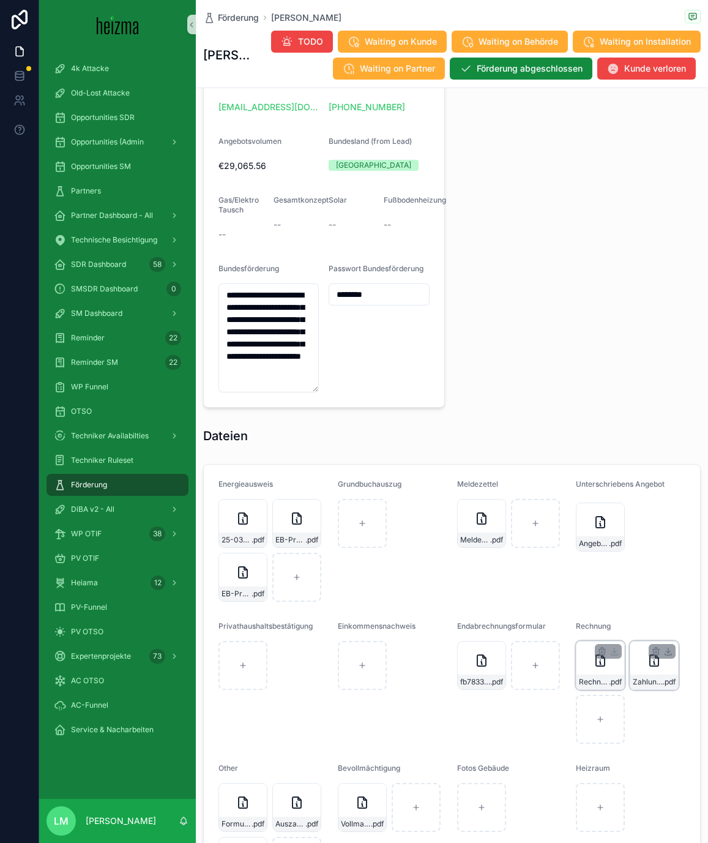
click at [587, 689] on div "Rechnung-Nr.-250145,-Erste-Bank-Peter-Krammer-Abschluss-(2) .pdf" at bounding box center [601, 682] width 48 height 15
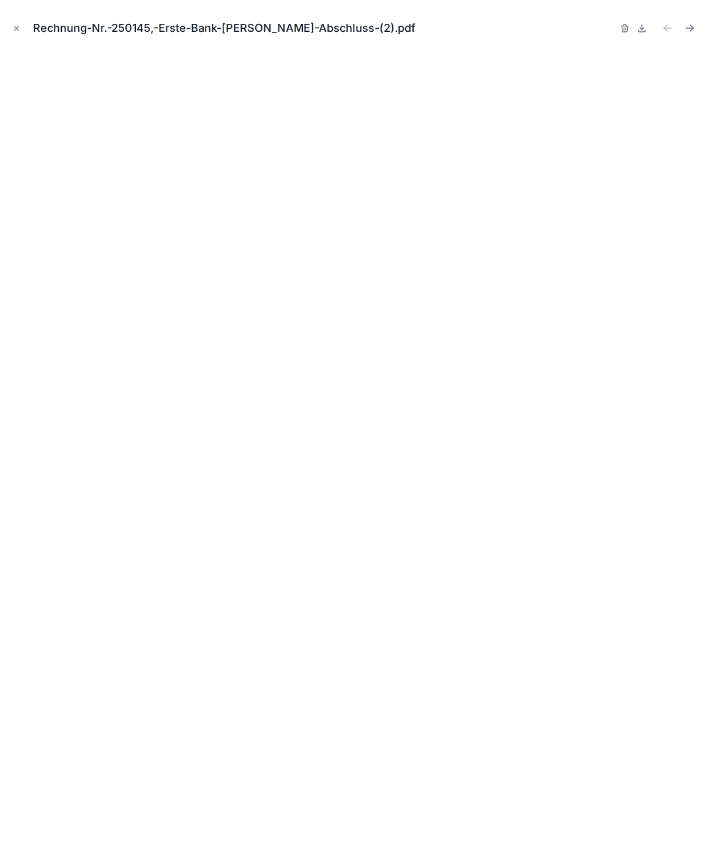
click at [27, 35] on div "Rechnung-Nr.-250145,-Erste-Bank-Peter-Krammer-Abschluss-(2).pdf" at bounding box center [354, 28] width 689 height 37
click at [15, 21] on button "Close modal" at bounding box center [16, 27] width 13 height 13
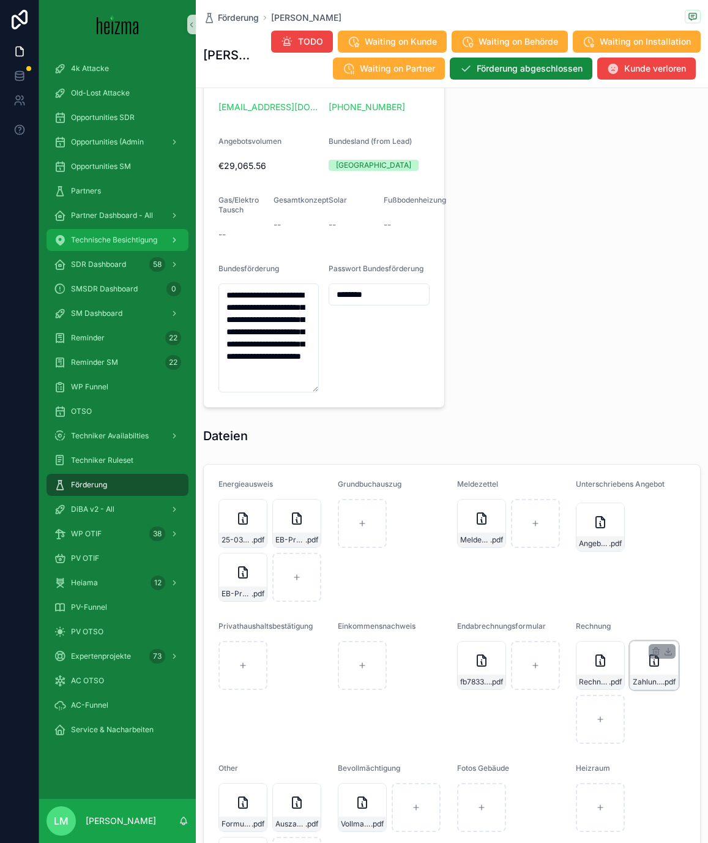
scroll to position [1265, 0]
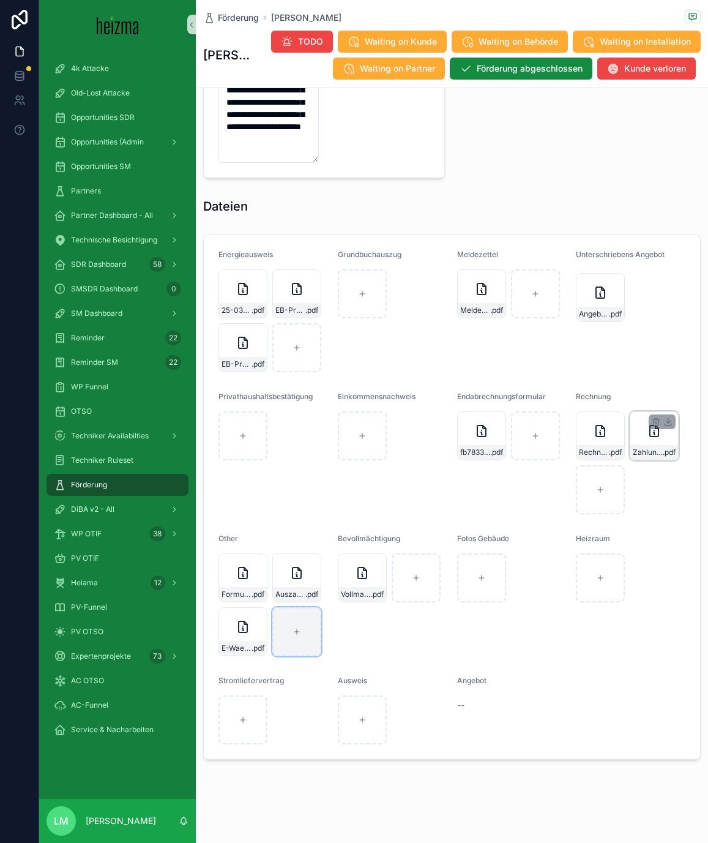
click at [293, 631] on icon "scrollable content" at bounding box center [297, 631] width 9 height 9
type input "**********"
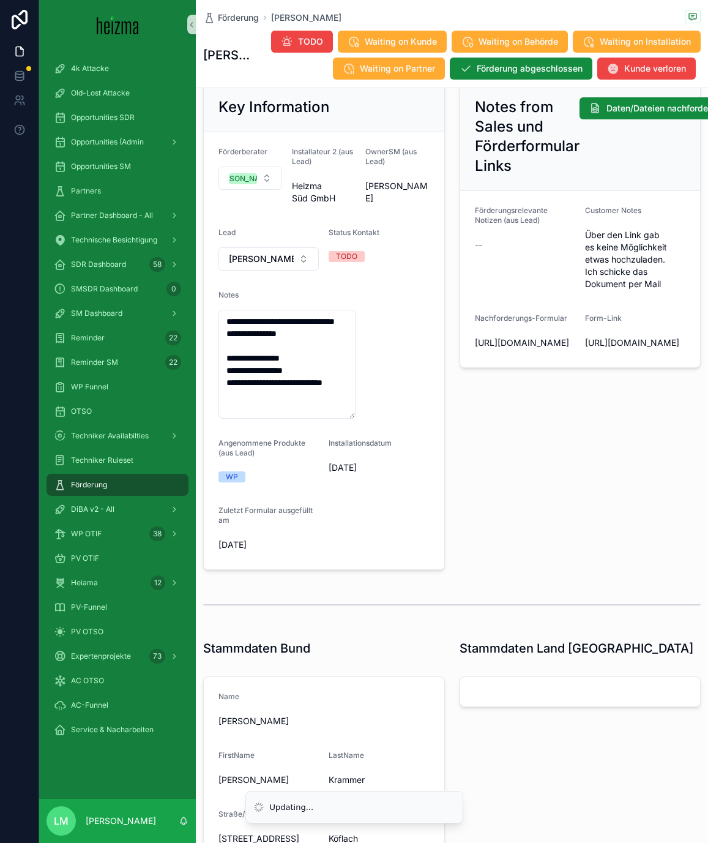
scroll to position [95, 0]
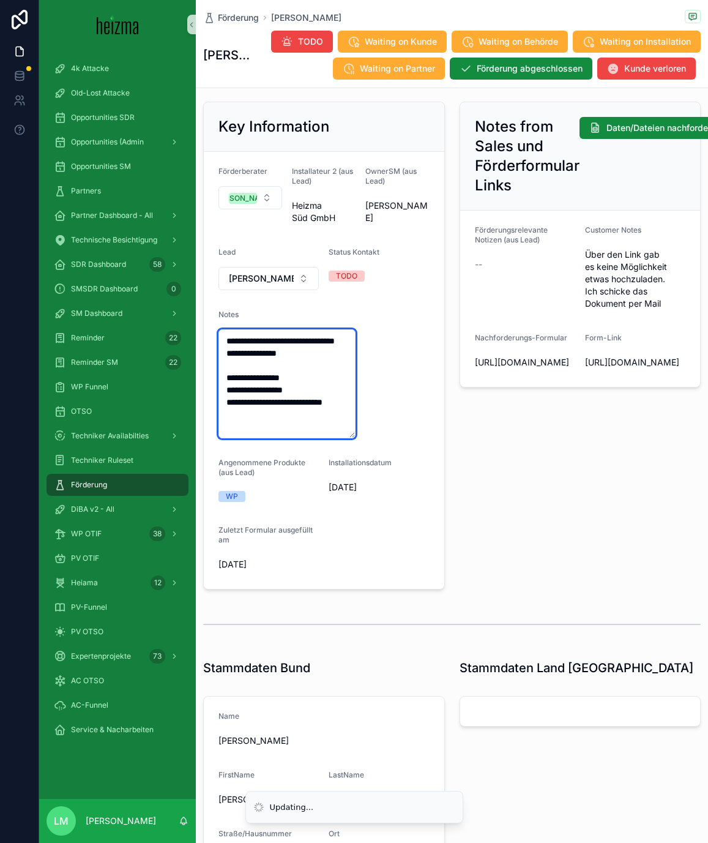
drag, startPoint x: 300, startPoint y: 366, endPoint x: 198, endPoint y: 334, distance: 106.5
click at [198, 334] on div "**********" at bounding box center [324, 346] width 256 height 498
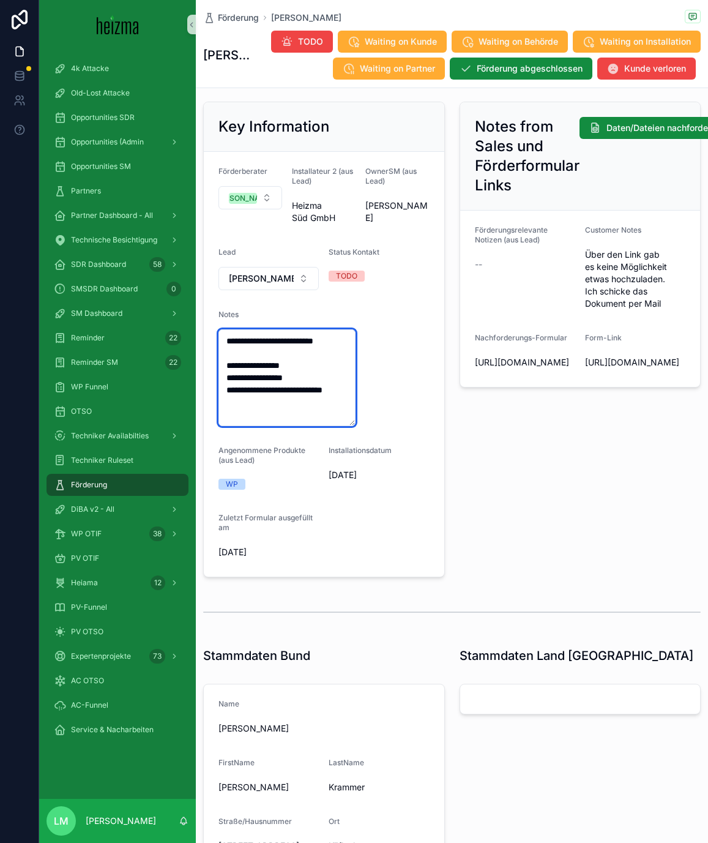
type textarea "**********"
click at [665, 488] on div "Notes from Sales und Förderformular Links Daten/Dateien nachfordern Förderungsr…" at bounding box center [580, 339] width 256 height 485
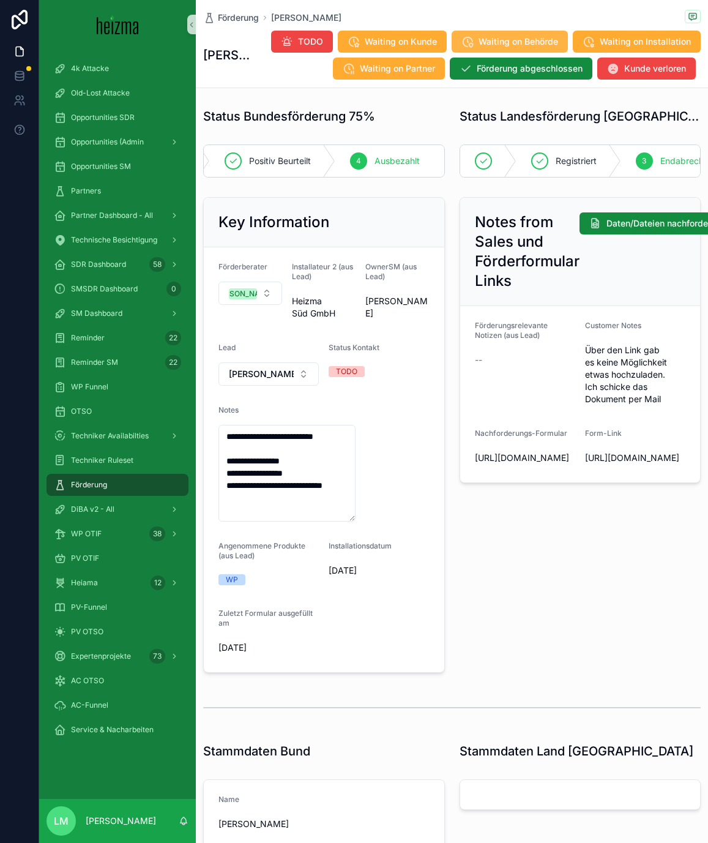
click at [509, 37] on span "Waiting on Behörde" at bounding box center [519, 42] width 80 height 12
click at [247, 23] on span "Förderung" at bounding box center [238, 18] width 41 height 12
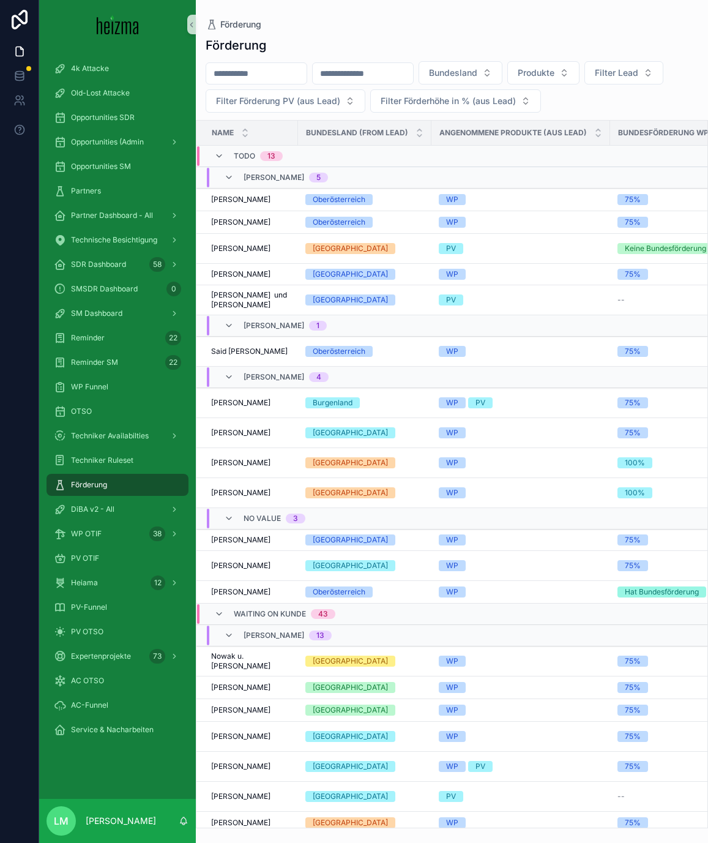
click at [284, 67] on input "scrollable content" at bounding box center [256, 73] width 100 height 17
click at [91, 116] on span "Opportunities SDR" at bounding box center [103, 118] width 64 height 10
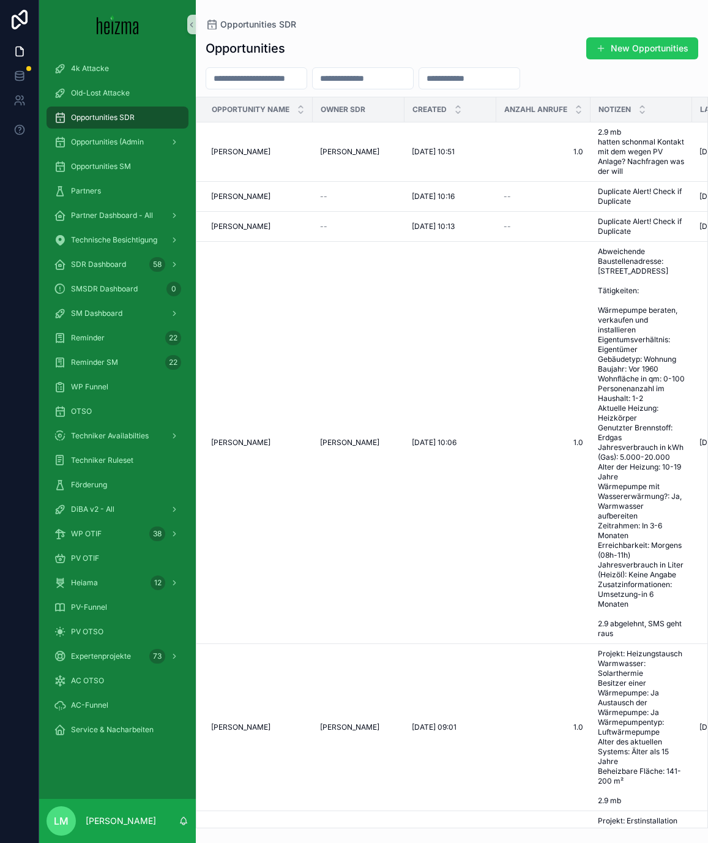
click at [263, 71] on input "scrollable content" at bounding box center [256, 78] width 100 height 17
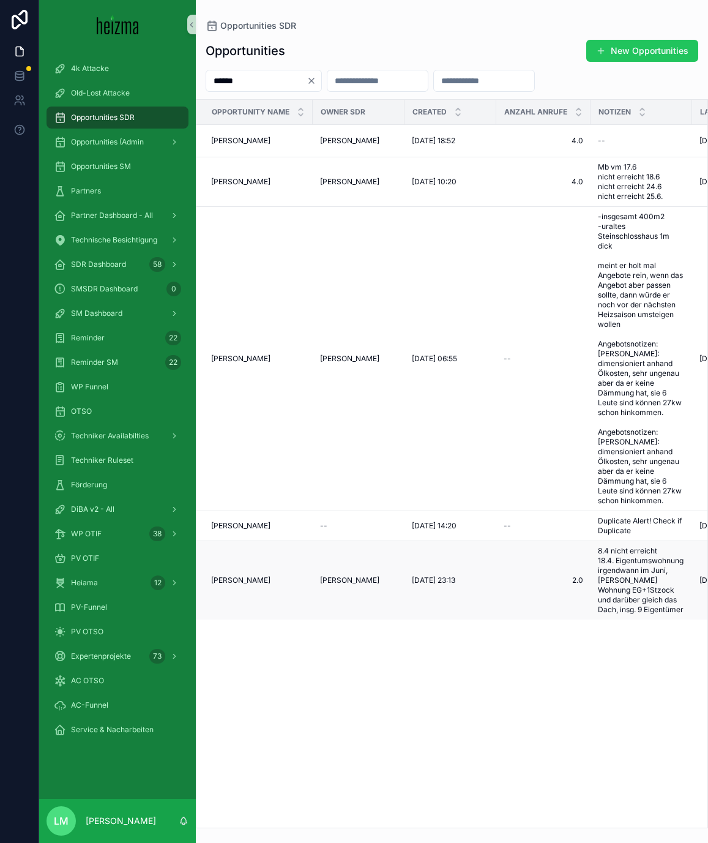
type input "******"
click at [244, 566] on td "Barbara Pieber Barbara Pieber" at bounding box center [254, 580] width 116 height 79
click at [244, 575] on span "Barbara Pieber" at bounding box center [240, 580] width 59 height 10
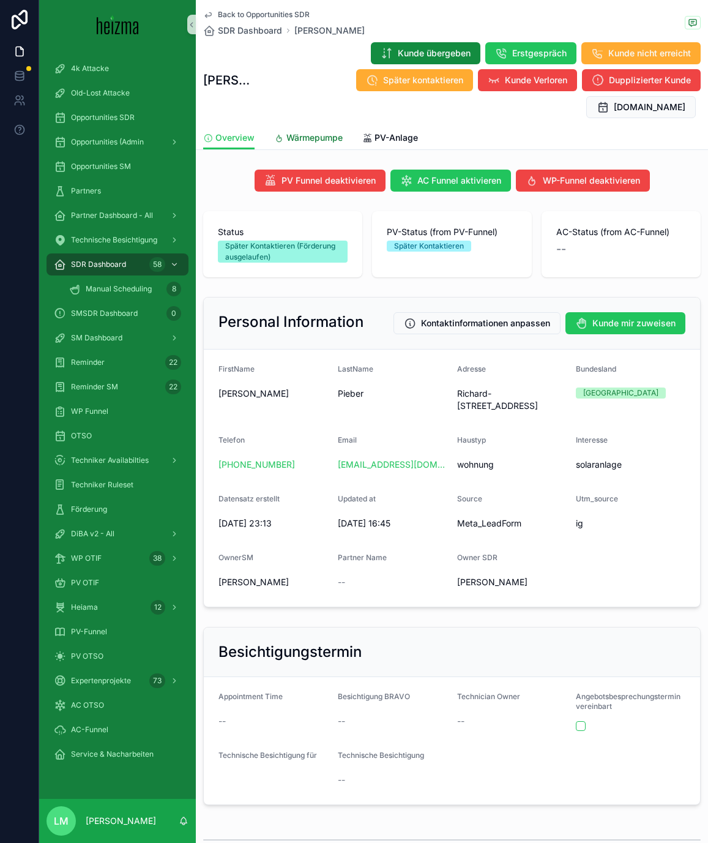
click at [327, 132] on span "Wärmepumpe" at bounding box center [314, 138] width 56 height 12
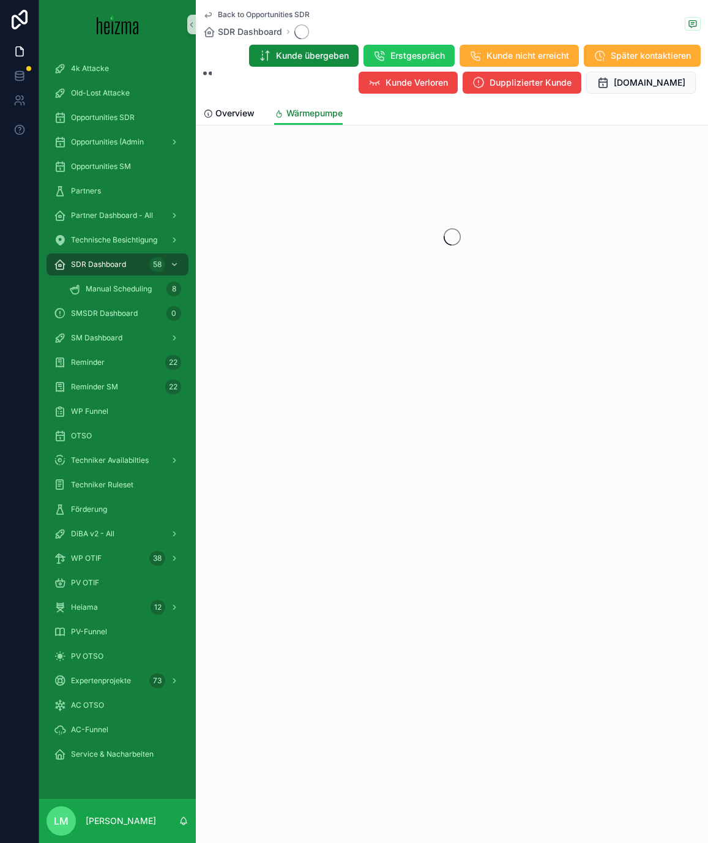
click at [327, 111] on span "Wärmepumpe" at bounding box center [314, 113] width 56 height 12
click at [378, 117] on div "Overview Wärmepumpe" at bounding box center [452, 113] width 498 height 23
click at [395, 118] on div "Overview Wärmepumpe" at bounding box center [452, 113] width 498 height 23
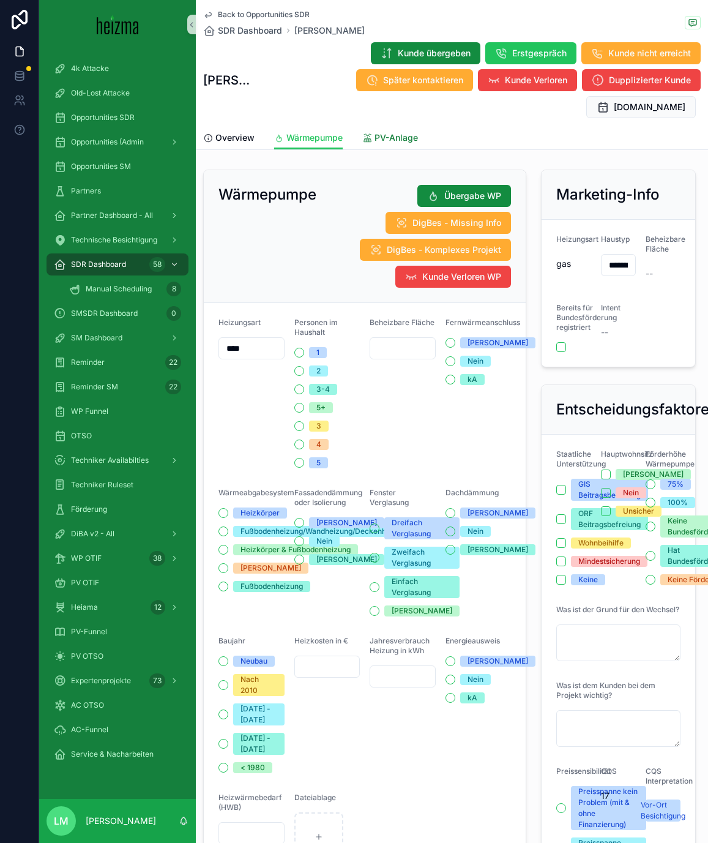
click at [395, 127] on link "PV-Anlage" at bounding box center [390, 139] width 56 height 24
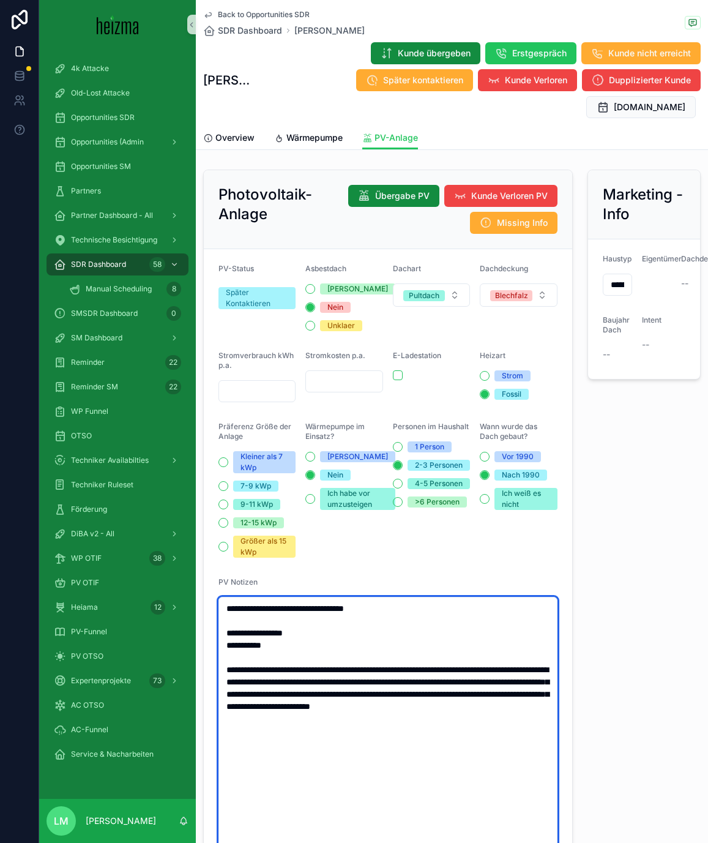
click at [455, 697] on textarea "**********" at bounding box center [388, 749] width 339 height 305
paste textarea "**********"
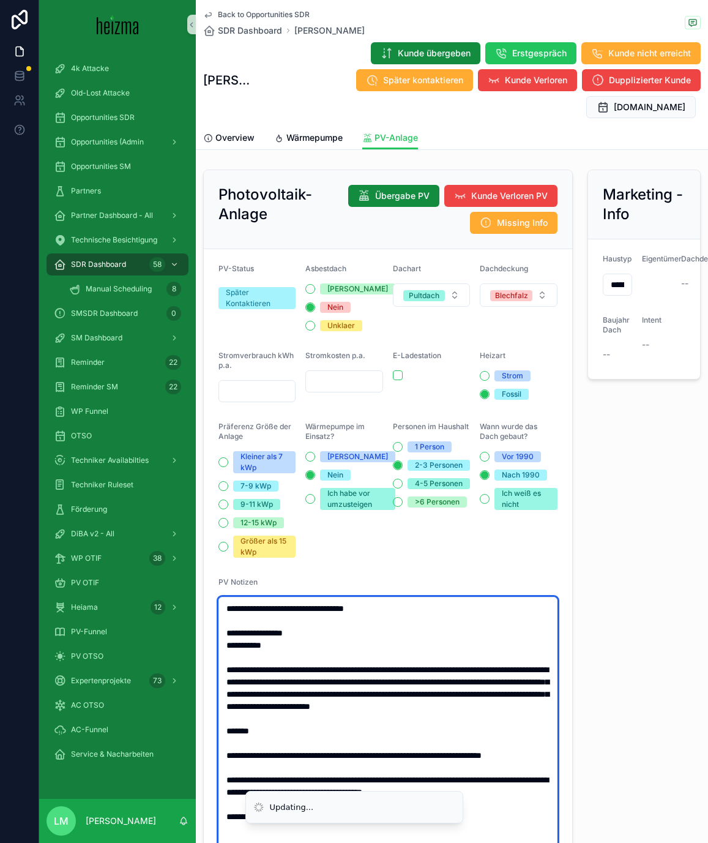
scroll to position [1, 0]
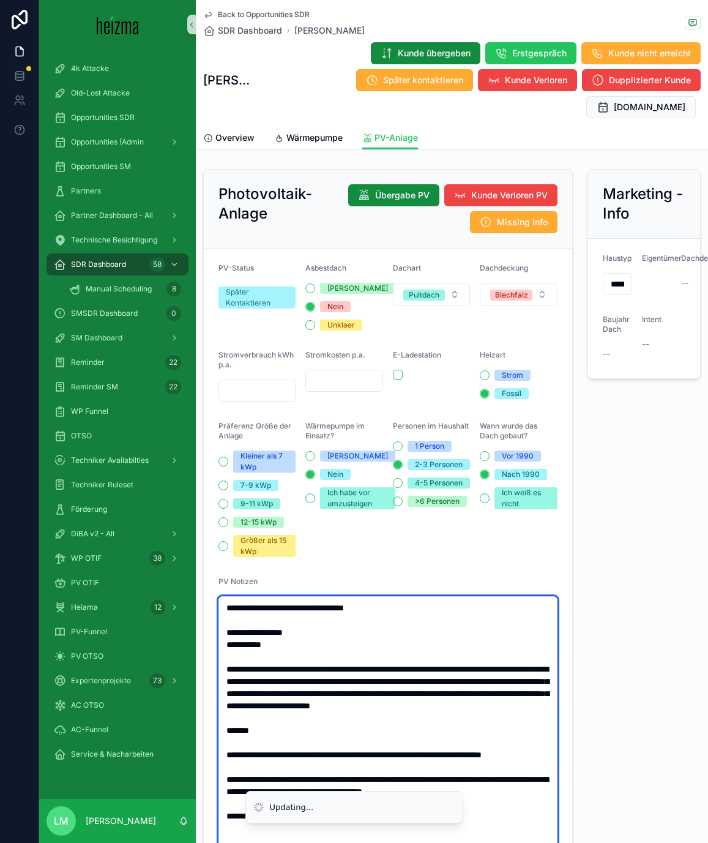
click at [240, 728] on textarea "**********" at bounding box center [388, 785] width 339 height 378
click at [226, 719] on textarea "**********" at bounding box center [388, 785] width 339 height 378
click at [245, 732] on textarea "**********" at bounding box center [388, 785] width 339 height 378
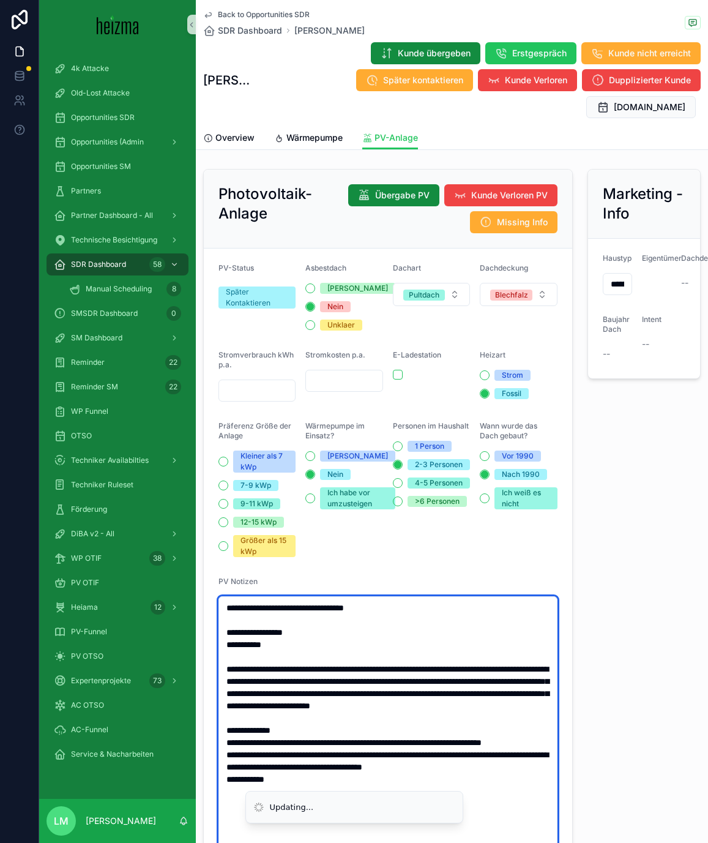
type textarea "**********"
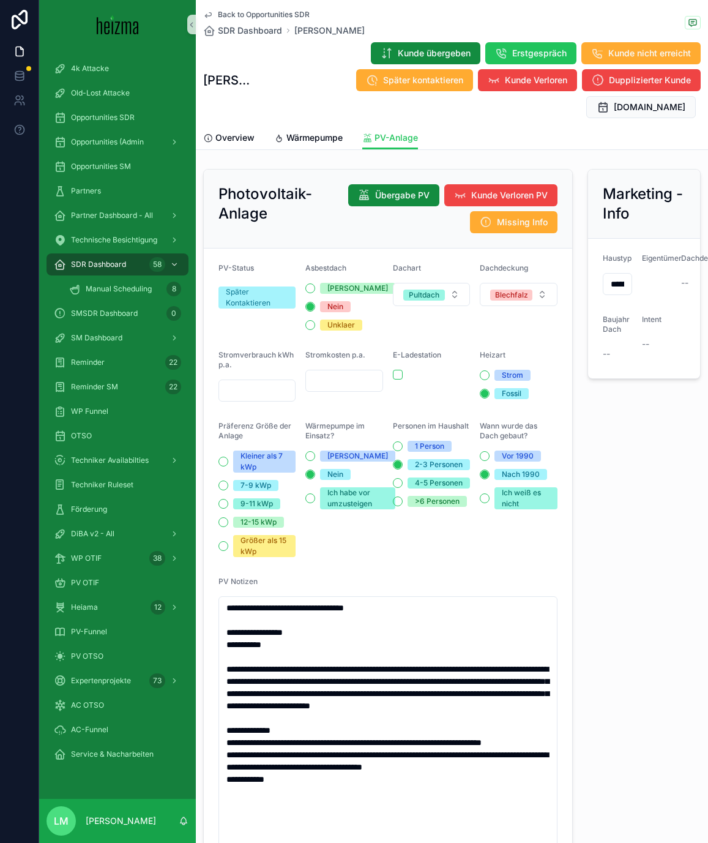
scroll to position [0, 0]
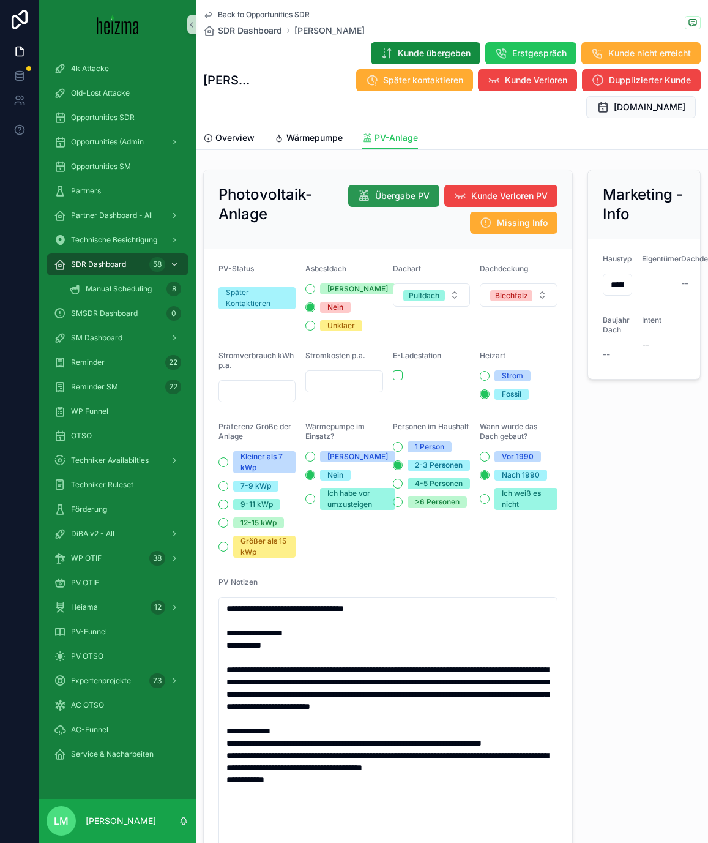
click at [392, 190] on span "Übergabe PV" at bounding box center [402, 196] width 54 height 12
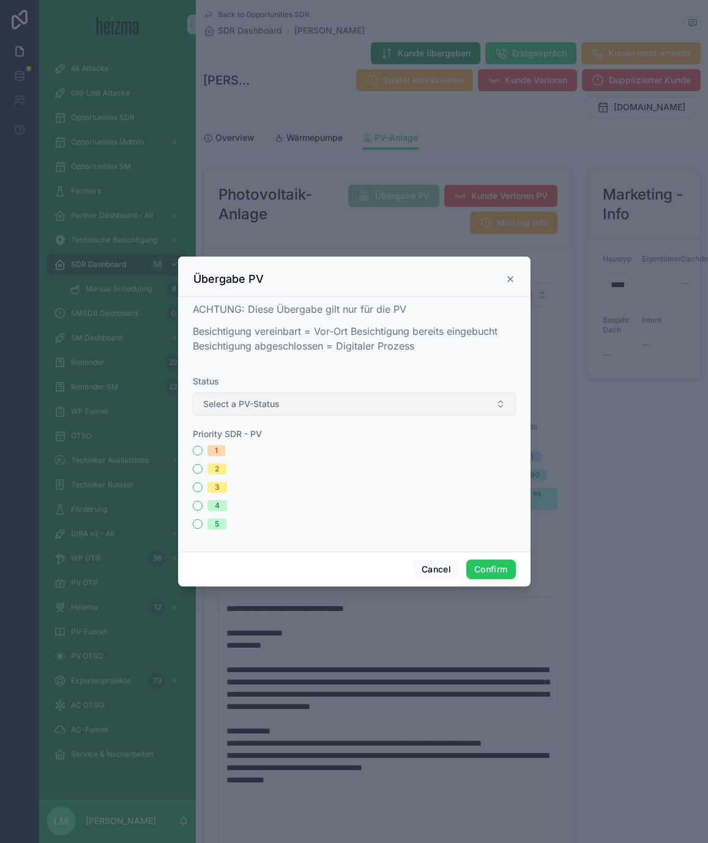
click at [275, 398] on span "Select a PV-Status" at bounding box center [241, 404] width 77 height 12
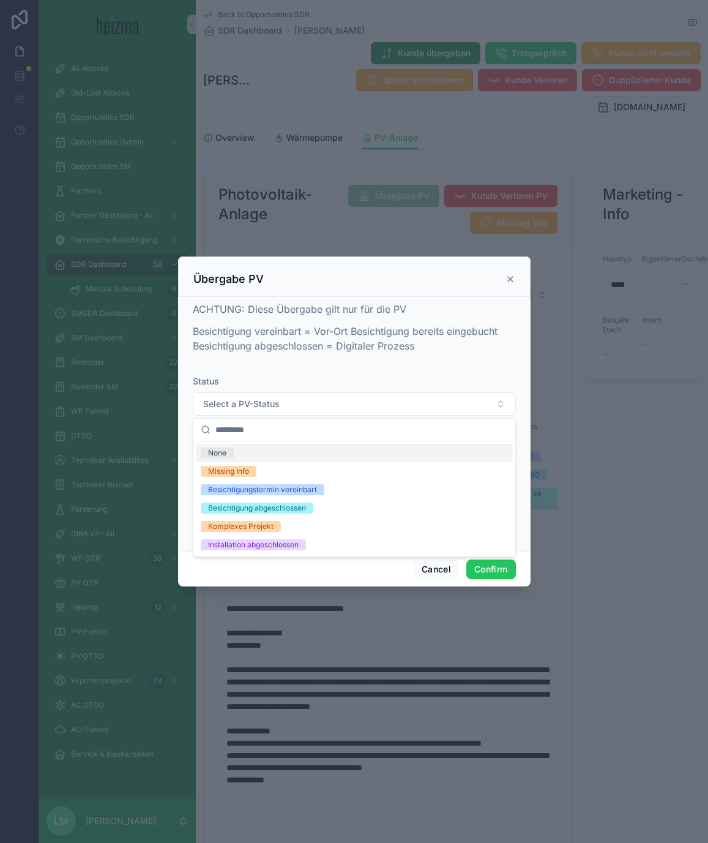
click at [509, 290] on div "Übergabe PV" at bounding box center [354, 276] width 353 height 40
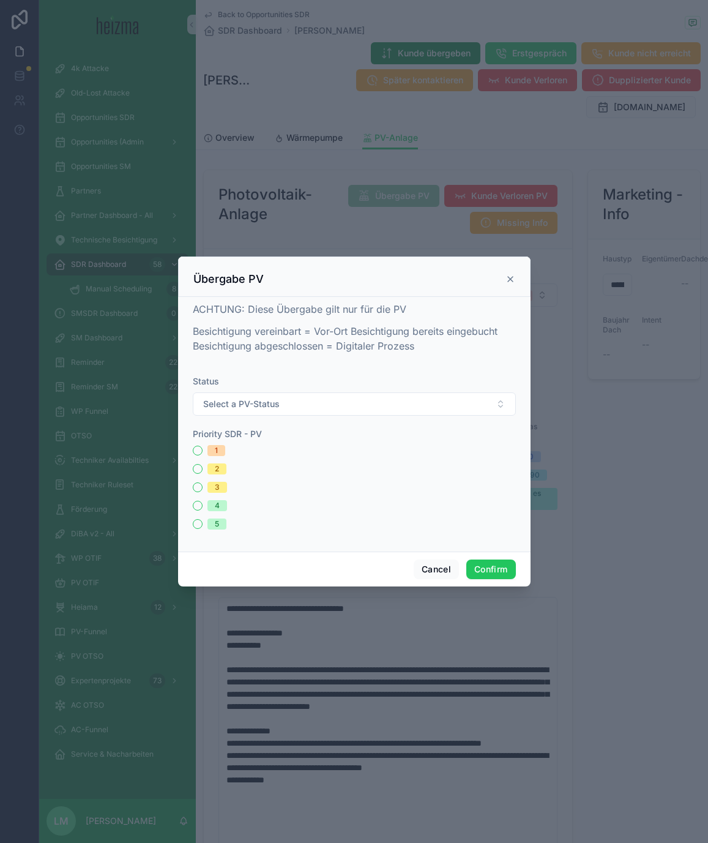
click at [509, 284] on div "Übergabe PV" at bounding box center [354, 279] width 322 height 15
click at [509, 278] on icon at bounding box center [510, 279] width 5 height 5
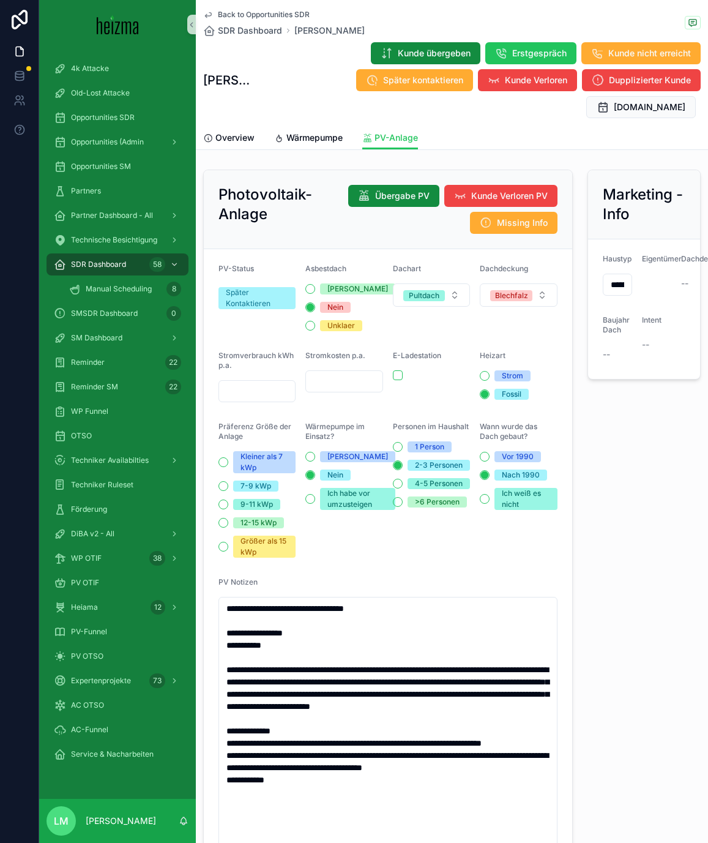
click at [239, 17] on span "Back to Opportunities SDR" at bounding box center [264, 15] width 92 height 10
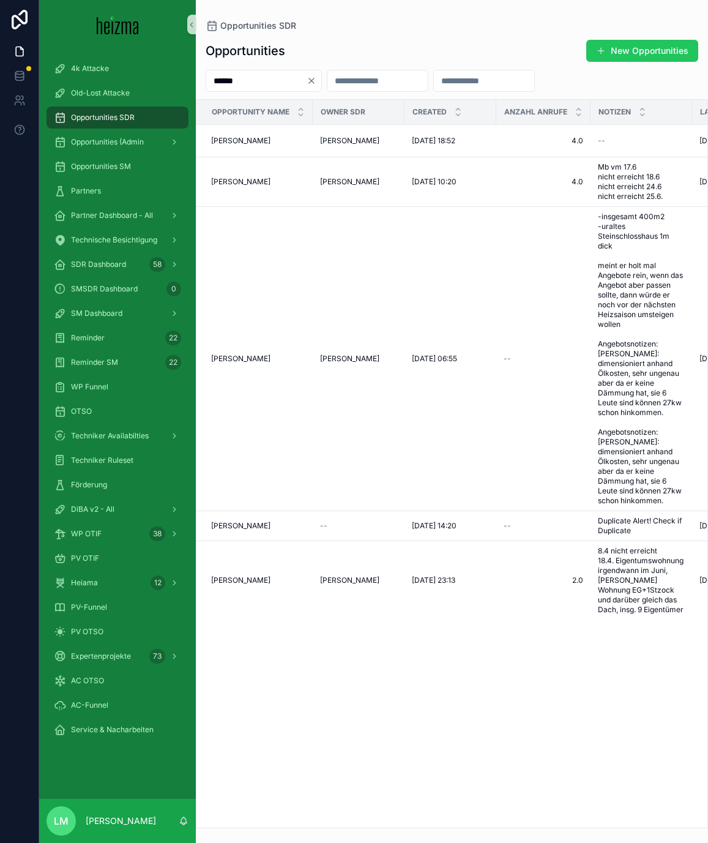
click at [314, 80] on icon "Clear" at bounding box center [311, 80] width 5 height 5
click at [302, 81] on input "scrollable content" at bounding box center [256, 80] width 100 height 17
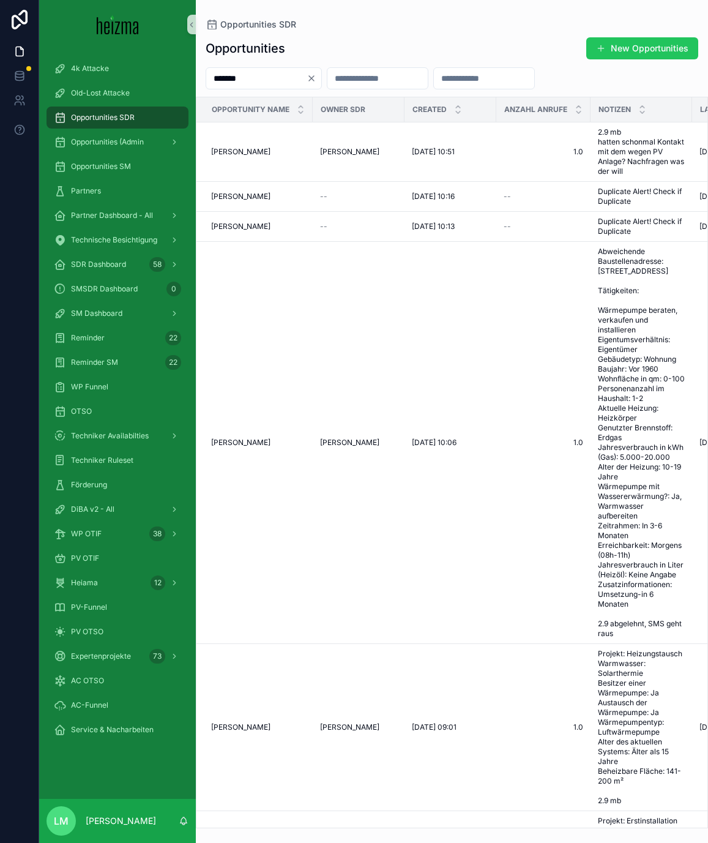
type input "*******"
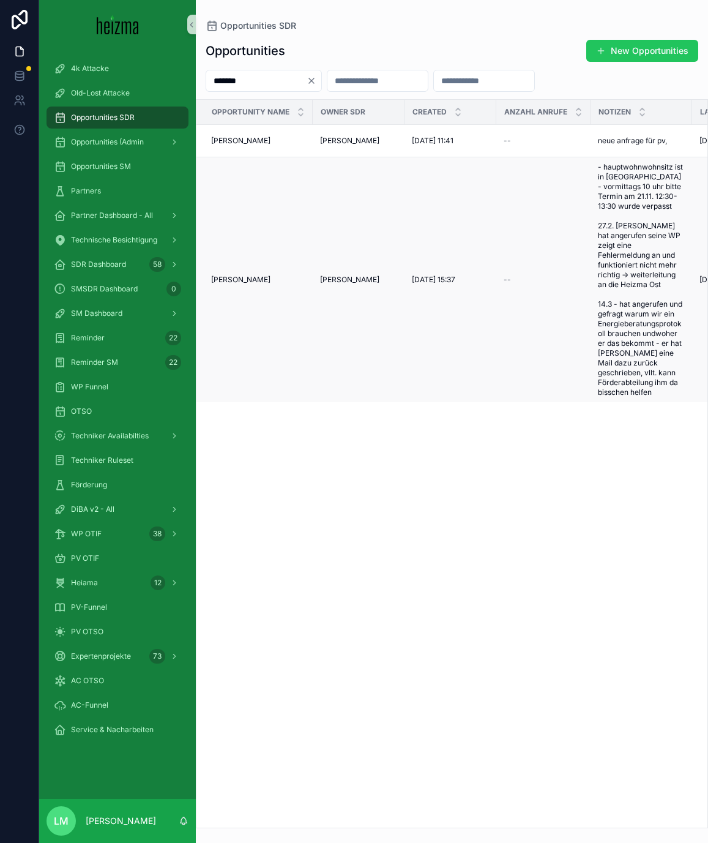
click at [239, 279] on span "Winfried Mählich" at bounding box center [240, 280] width 59 height 10
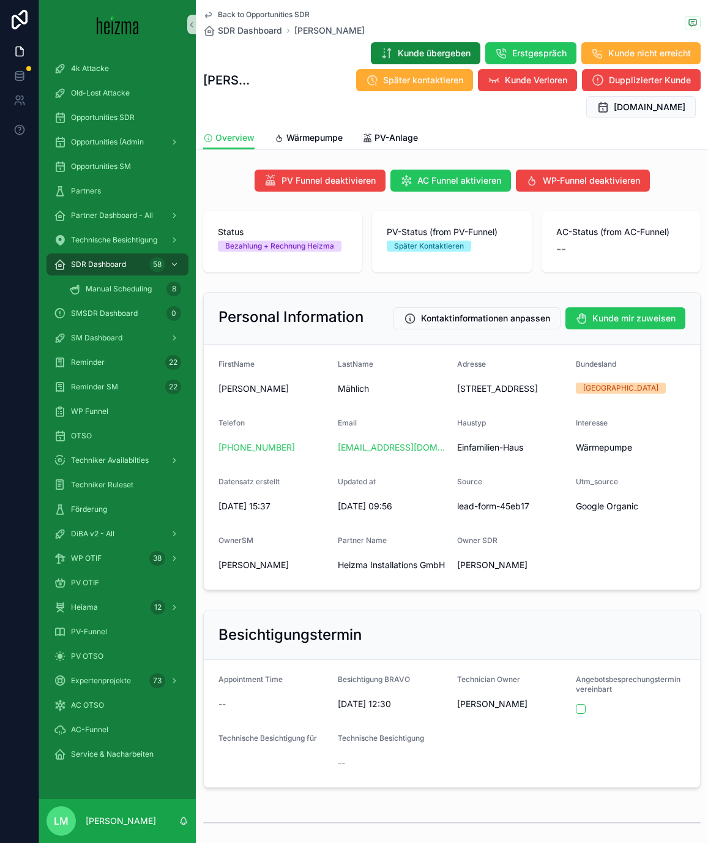
click at [254, 18] on span "Back to Opportunities SDR" at bounding box center [264, 15] width 92 height 10
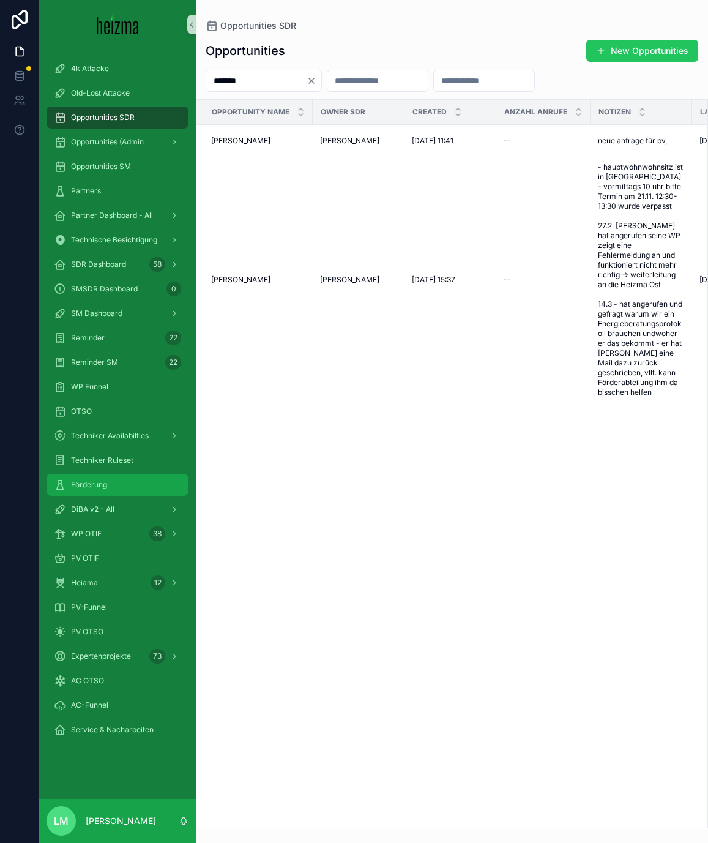
click at [84, 483] on span "Förderung" at bounding box center [89, 485] width 36 height 10
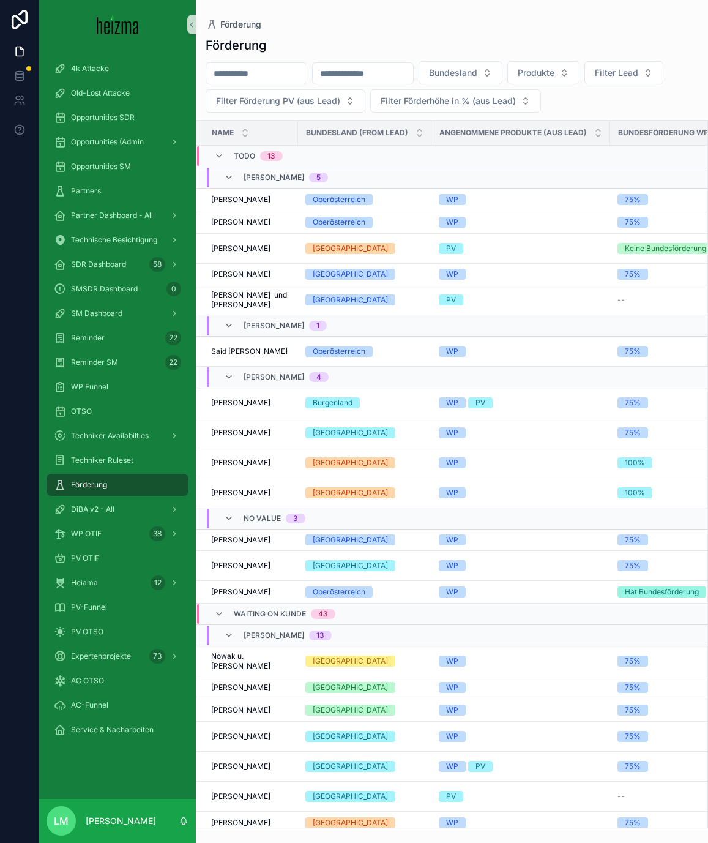
click at [252, 72] on input "scrollable content" at bounding box center [256, 73] width 100 height 17
type input "******"
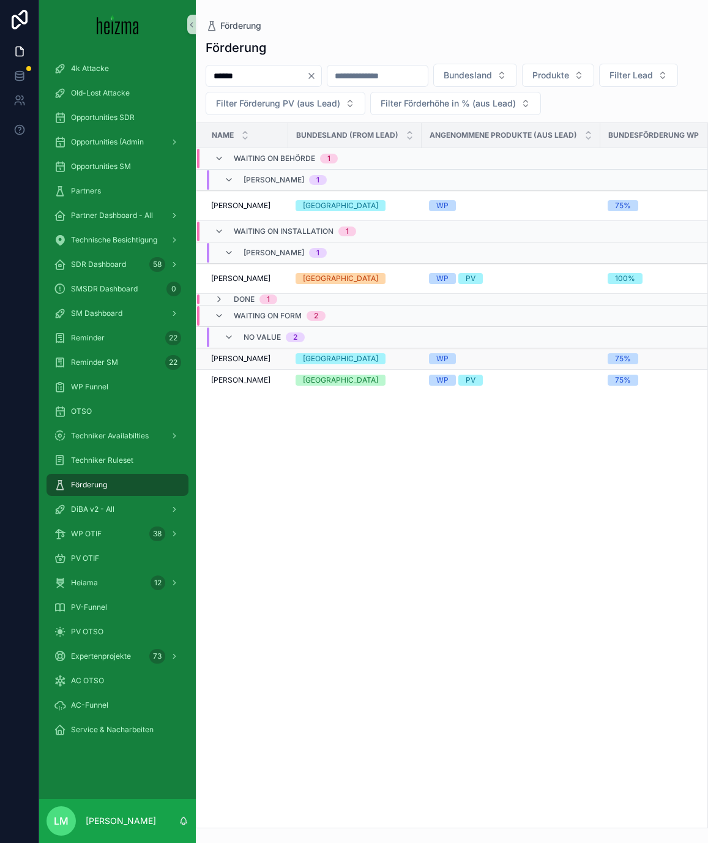
click at [237, 359] on span "Kurt Werner" at bounding box center [240, 359] width 59 height 10
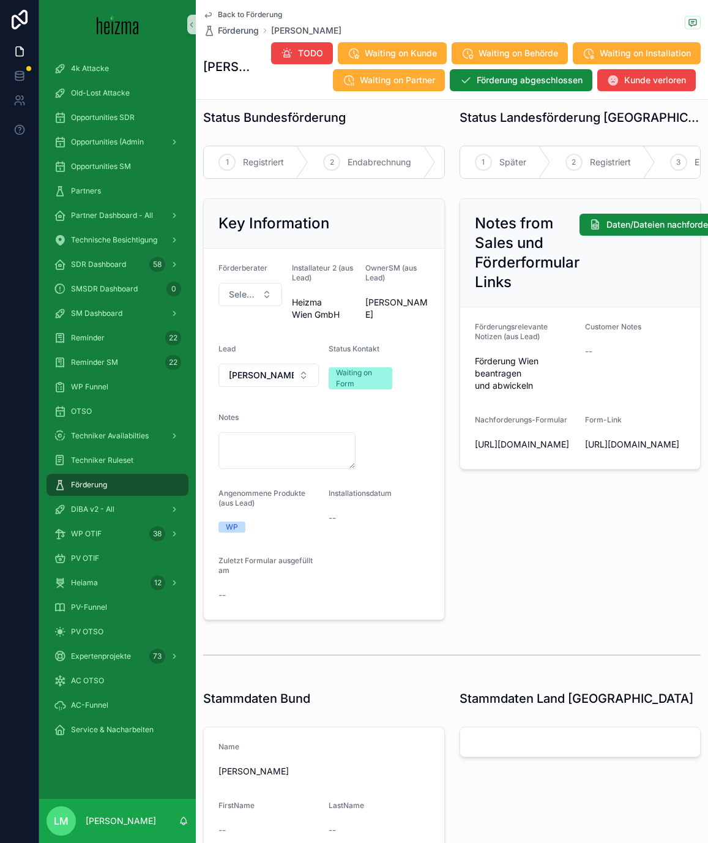
scroll to position [16, 0]
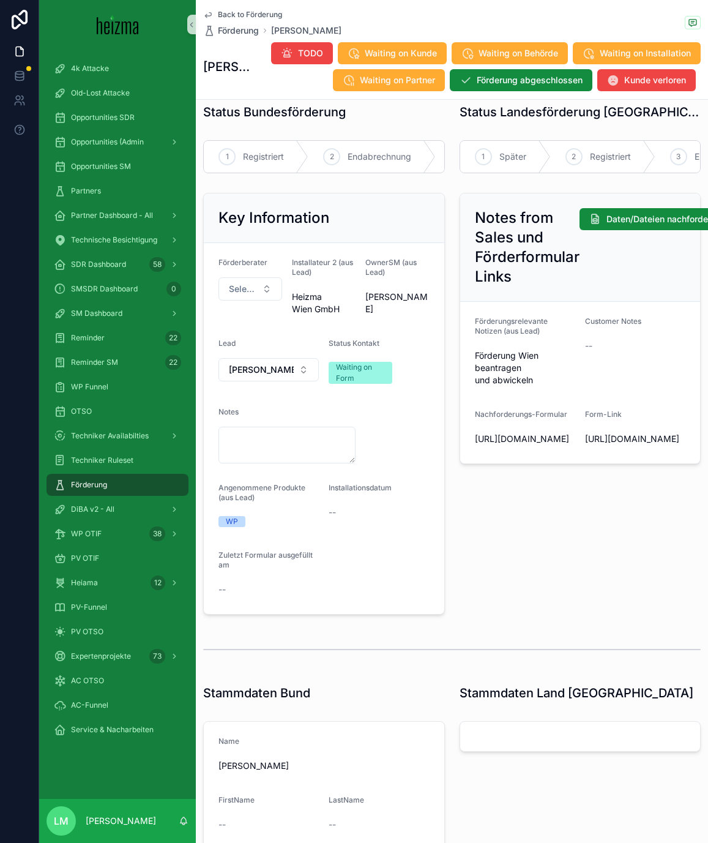
click at [620, 445] on span "https://heizma.fillout.com/t/eBNmWZwuPPus?id=recTtmhl7UTiGe9wI" at bounding box center [635, 439] width 100 height 12
copy span "https://heizma.fillout.com/t/eBNmWZwuPPus?id=recTtmhl7UTiGe9wI"
click at [618, 445] on span "https://heizma.fillout.com/t/eBNmWZwuPPus?id=recTtmhl7UTiGe9wI" at bounding box center [635, 439] width 100 height 12
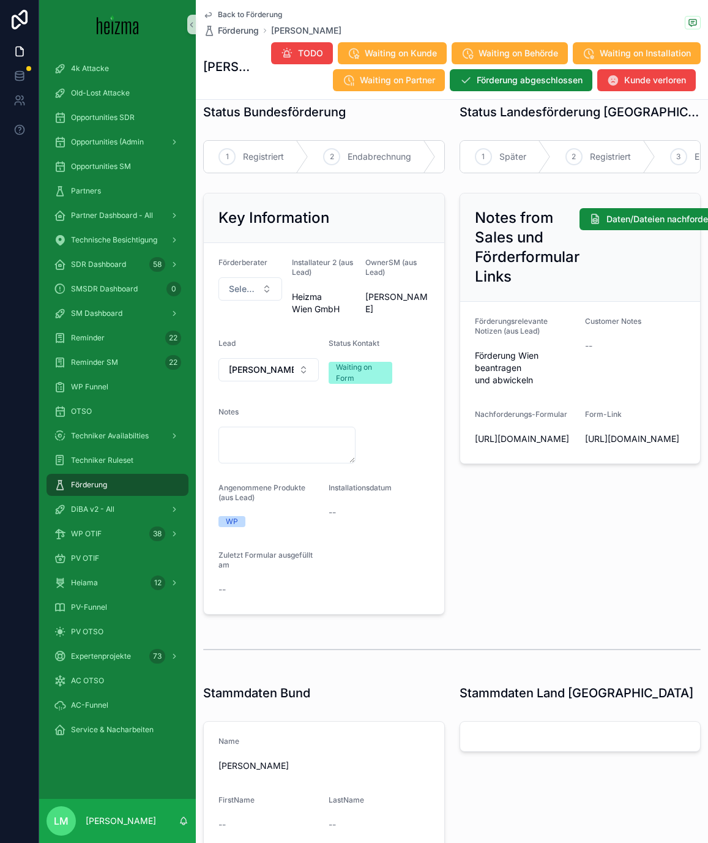
click at [551, 463] on form "Förderungsrelevante Notizen (aus Lead) Förderung Wien beantragen und abwickeln …" at bounding box center [580, 383] width 241 height 162
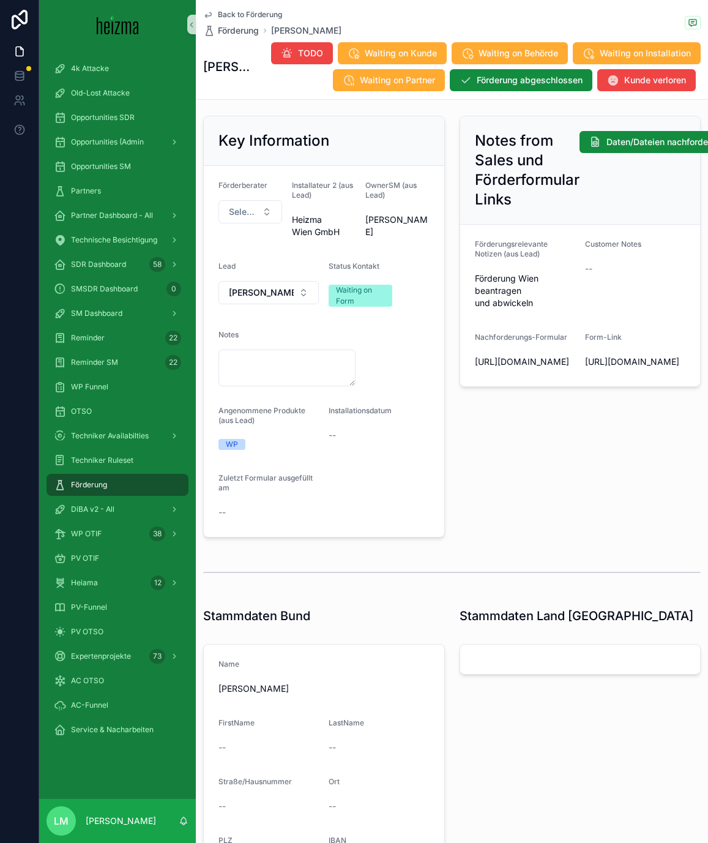
scroll to position [91, 0]
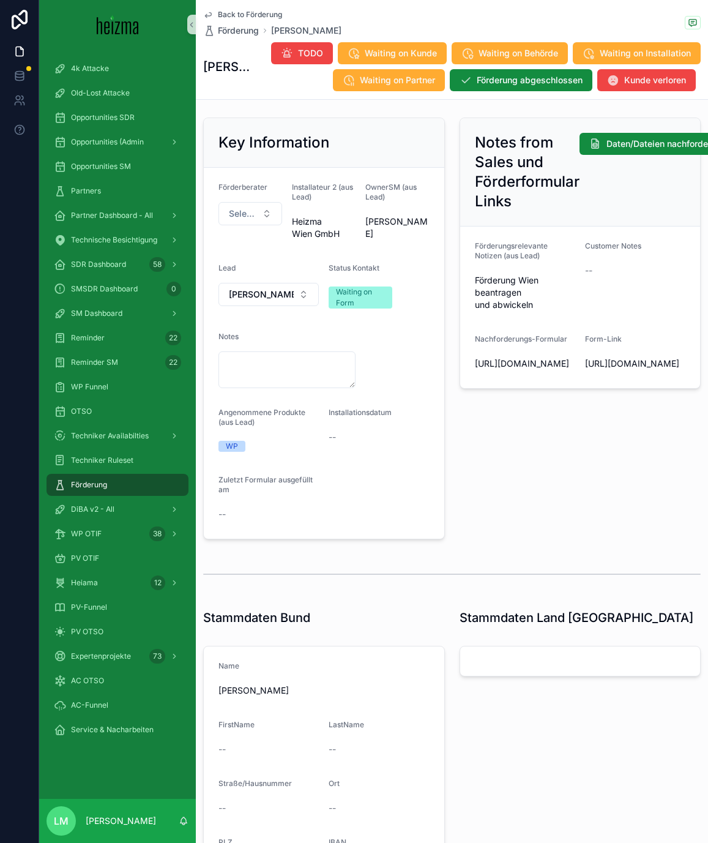
click at [331, 268] on span "Status Kontakt" at bounding box center [354, 267] width 51 height 9
drag, startPoint x: 331, startPoint y: 268, endPoint x: 414, endPoint y: 315, distance: 94.8
click at [414, 315] on form "Förderberater Select a Förderberater Installateur 2 (aus Lead) Heizma Wien GmbH…" at bounding box center [324, 353] width 241 height 371
click at [414, 314] on form "Förderberater Select a Förderberater Installateur 2 (aus Lead) Heizma Wien GmbH…" at bounding box center [324, 353] width 241 height 371
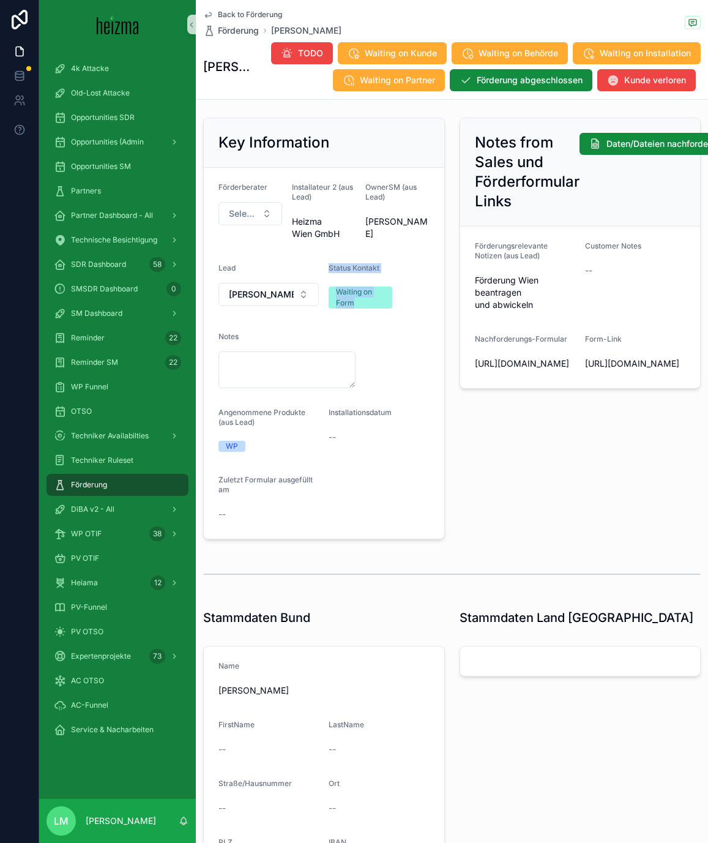
drag, startPoint x: 384, startPoint y: 326, endPoint x: 346, endPoint y: 263, distance: 73.1
click at [346, 263] on form "Förderberater Select a Förderberater Installateur 2 (aus Lead) Heizma Wien GmbH…" at bounding box center [324, 353] width 241 height 371
click at [346, 263] on span "Status Kontakt" at bounding box center [354, 267] width 51 height 9
drag, startPoint x: 346, startPoint y: 263, endPoint x: 347, endPoint y: 296, distance: 33.1
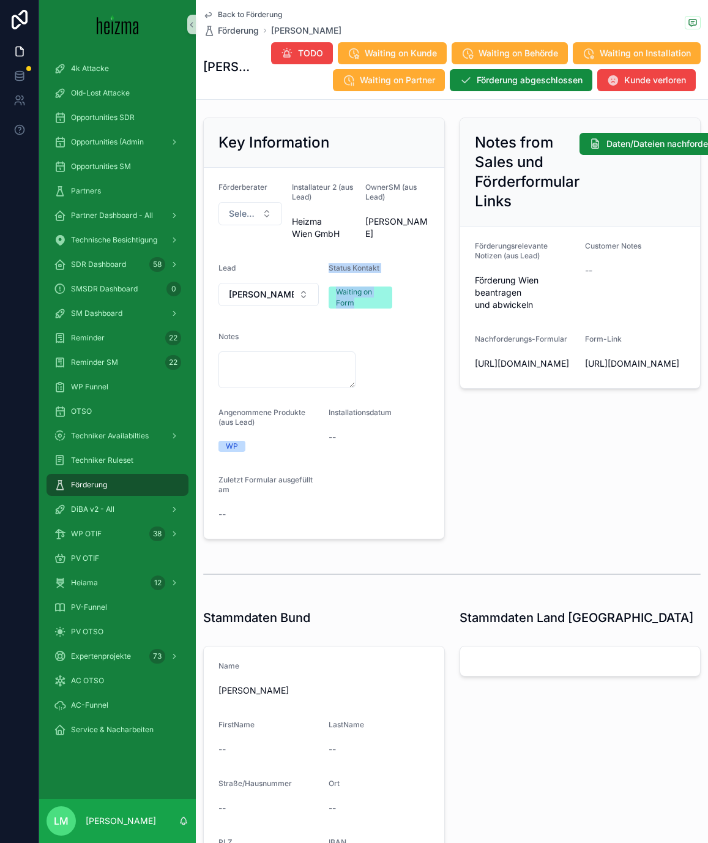
click at [347, 296] on div "Status Kontakt Waiting on Form" at bounding box center [361, 287] width 64 height 49
click at [361, 322] on form "Förderberater Select a Förderberater Installateur 2 (aus Lead) Heizma Wien GmbH…" at bounding box center [324, 353] width 241 height 371
drag, startPoint x: 361, startPoint y: 322, endPoint x: 332, endPoint y: 259, distance: 69.0
click at [332, 259] on form "Förderberater Select a Förderberater Installateur 2 (aus Lead) Heizma Wien GmbH…" at bounding box center [324, 353] width 241 height 371
click at [333, 260] on form "Förderberater Select a Förderberater Installateur 2 (aus Lead) Heizma Wien GmbH…" at bounding box center [324, 353] width 241 height 371
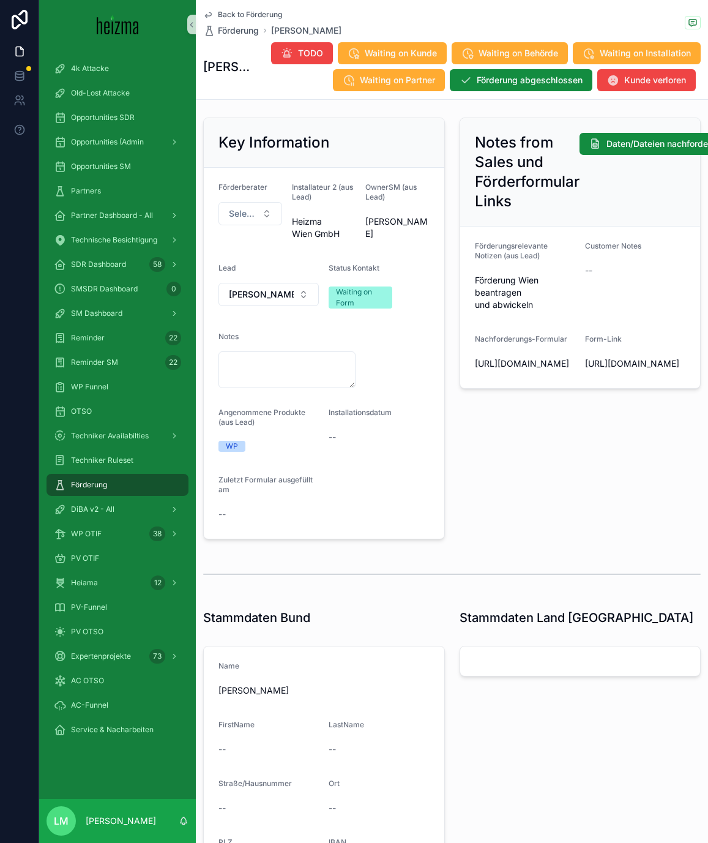
click at [333, 261] on form "Förderberater Select a Förderberater Installateur 2 (aus Lead) Heizma Wien GmbH…" at bounding box center [324, 353] width 241 height 371
drag, startPoint x: 333, startPoint y: 261, endPoint x: 356, endPoint y: 315, distance: 58.7
click at [356, 315] on form "Förderberater Select a Förderberater Installateur 2 (aus Lead) Heizma Wien GmbH…" at bounding box center [324, 353] width 241 height 371
drag, startPoint x: 356, startPoint y: 315, endPoint x: 323, endPoint y: 230, distance: 91.5
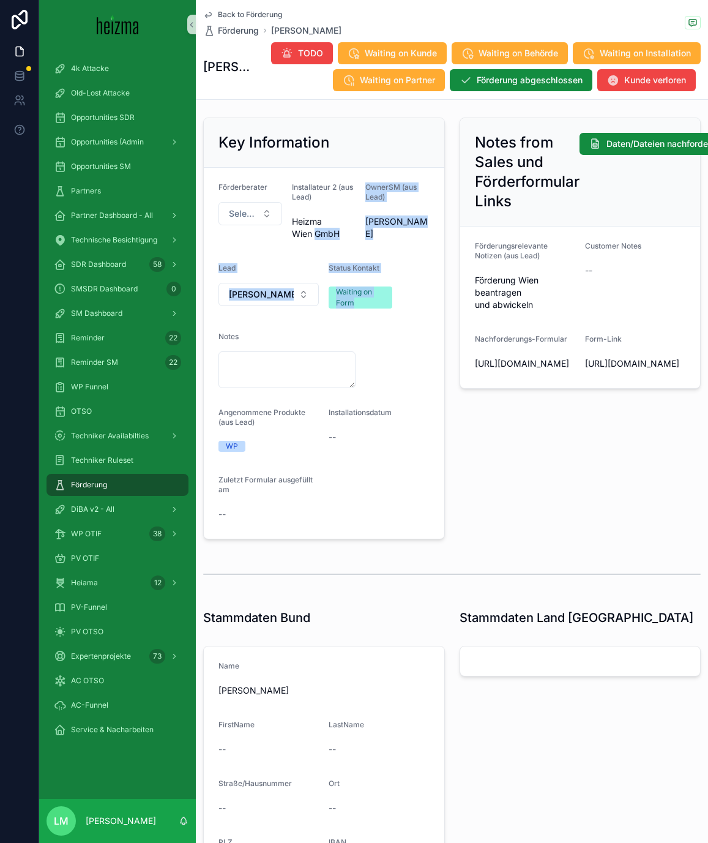
click at [323, 230] on form "Förderberater Select a Förderberater Installateur 2 (aus Lead) Heizma Wien GmbH…" at bounding box center [324, 353] width 241 height 371
click at [256, 181] on form "Förderberater Select a Förderberater Installateur 2 (aus Lead) Heizma Wien GmbH…" at bounding box center [324, 353] width 241 height 371
drag, startPoint x: 256, startPoint y: 181, endPoint x: 370, endPoint y: 313, distance: 173.6
click at [370, 313] on form "Förderberater Select a Förderberater Installateur 2 (aus Lead) Heizma Wien GmbH…" at bounding box center [324, 353] width 241 height 371
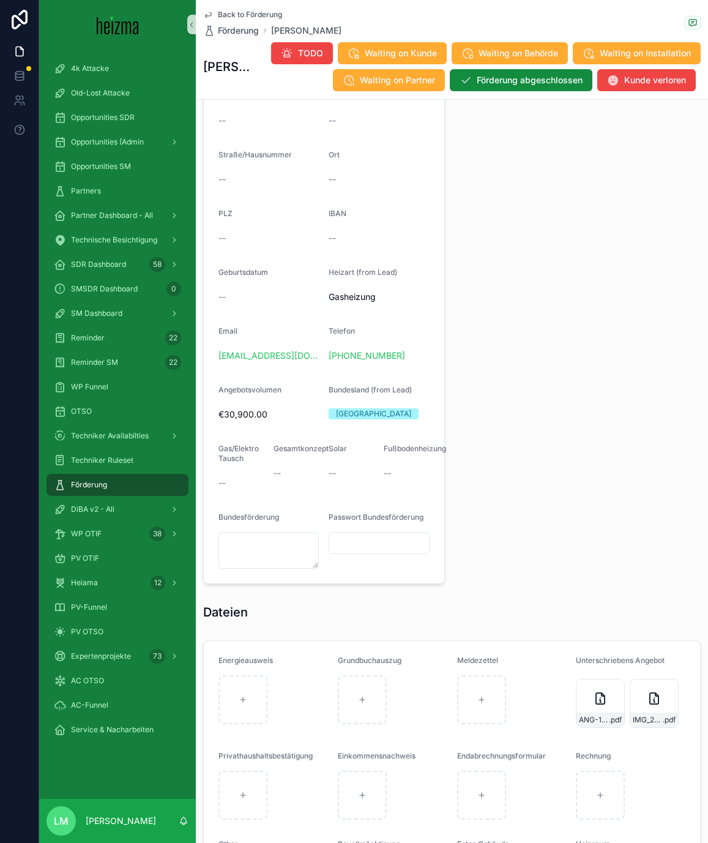
scroll to position [1033, 0]
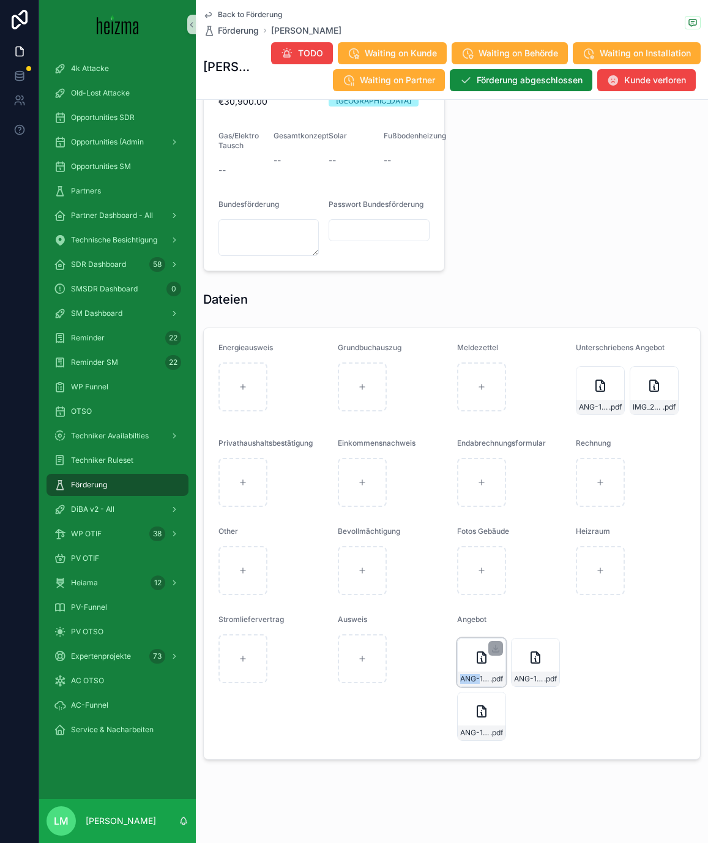
click at [479, 674] on span "ANG-12768-Werner-2025-08-29" at bounding box center [475, 679] width 30 height 10
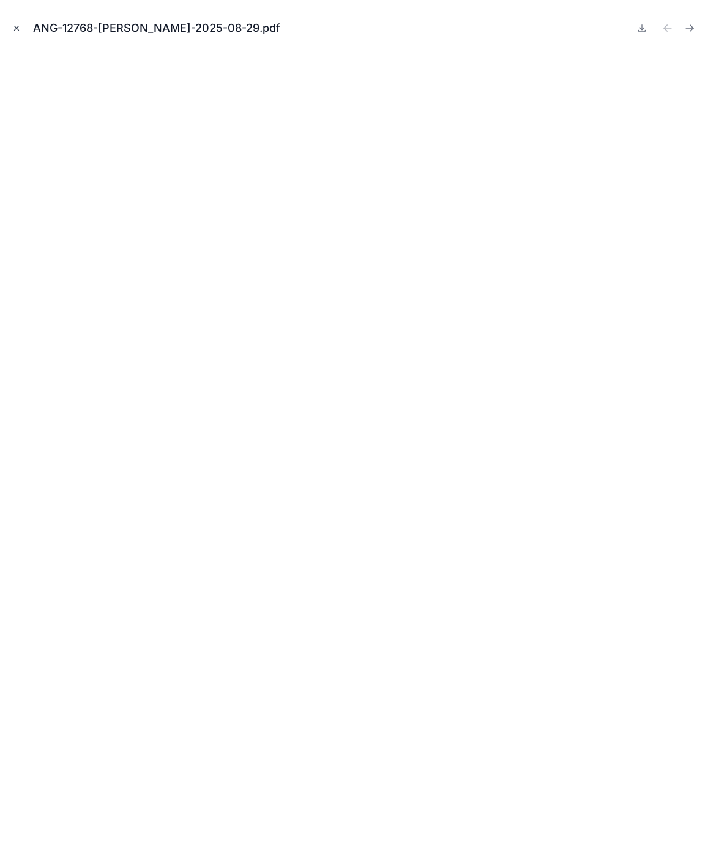
click at [10, 23] on button "Close modal" at bounding box center [16, 27] width 13 height 13
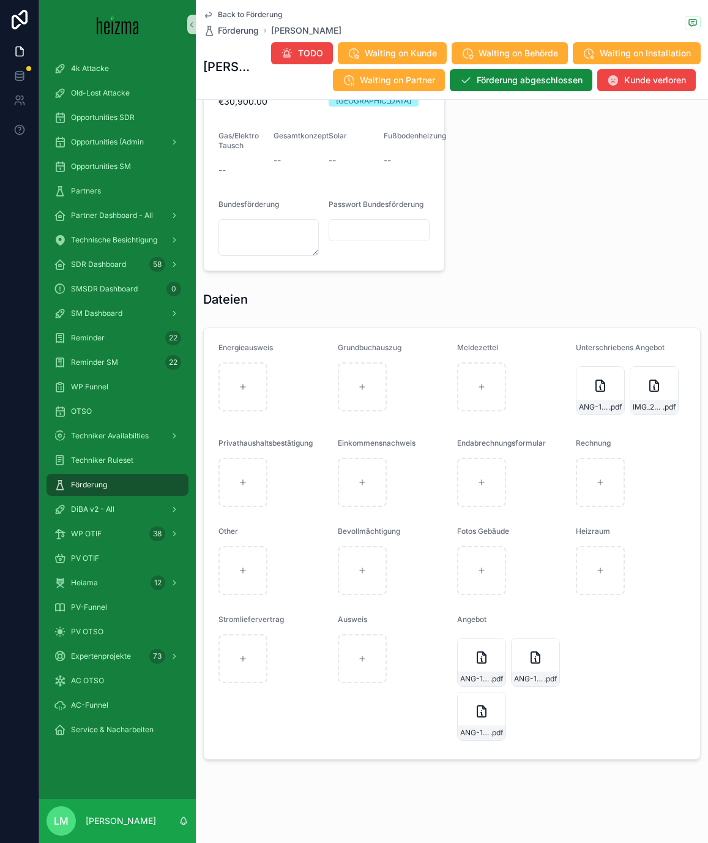
click at [264, 17] on span "Back to Förderung" at bounding box center [250, 15] width 64 height 10
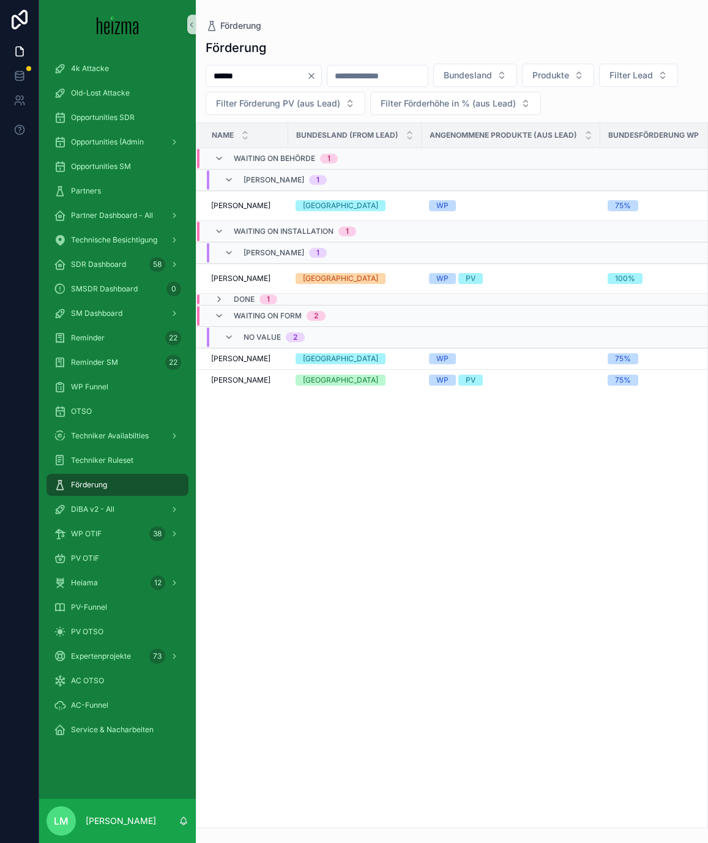
click at [316, 75] on icon "Clear" at bounding box center [312, 76] width 10 height 10
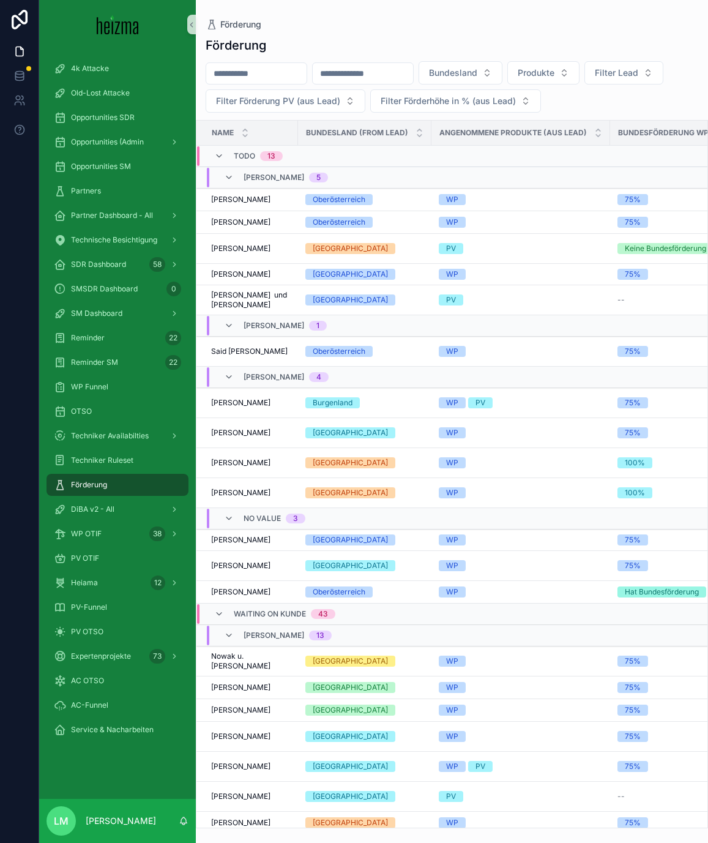
click at [228, 78] on input "scrollable content" at bounding box center [256, 73] width 100 height 17
type input "*******"
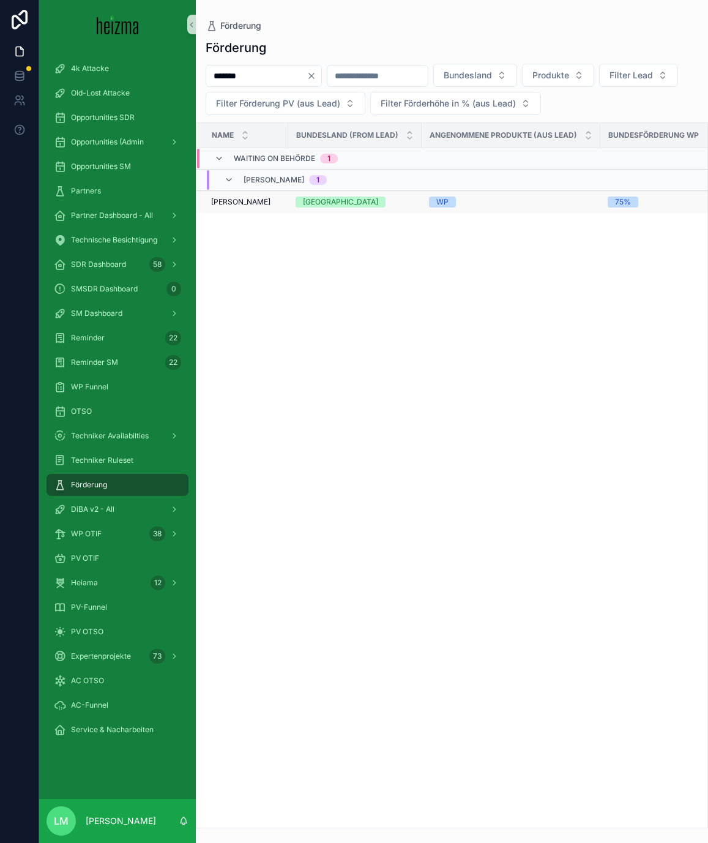
click at [234, 200] on span "[PERSON_NAME]" at bounding box center [240, 202] width 59 height 10
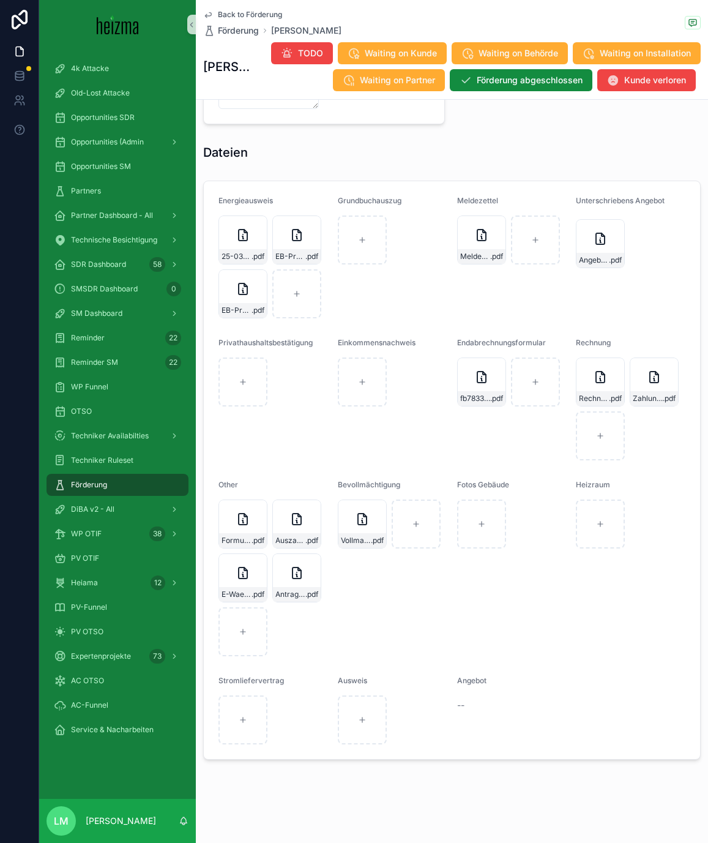
scroll to position [1324, 0]
click at [315, 598] on span ".pdf" at bounding box center [311, 594] width 13 height 10
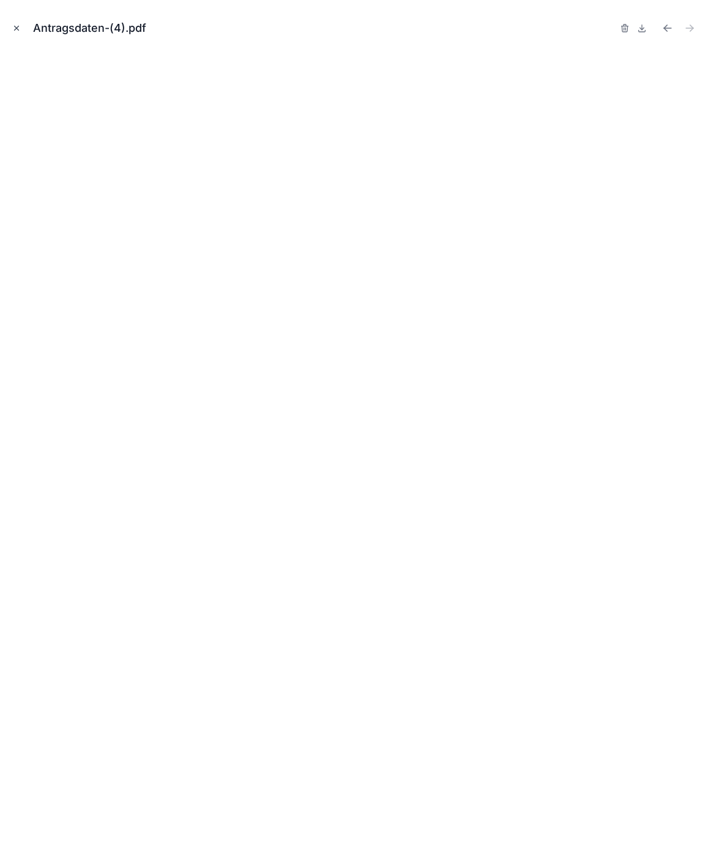
click at [21, 34] on button "Close modal" at bounding box center [16, 27] width 13 height 13
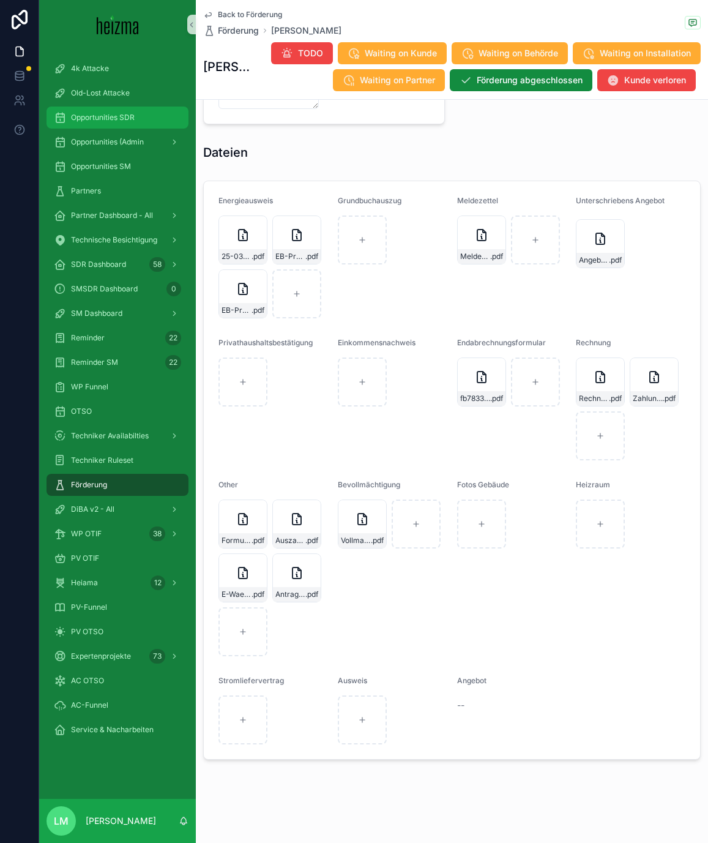
click at [102, 119] on span "Opportunities SDR" at bounding box center [103, 118] width 64 height 10
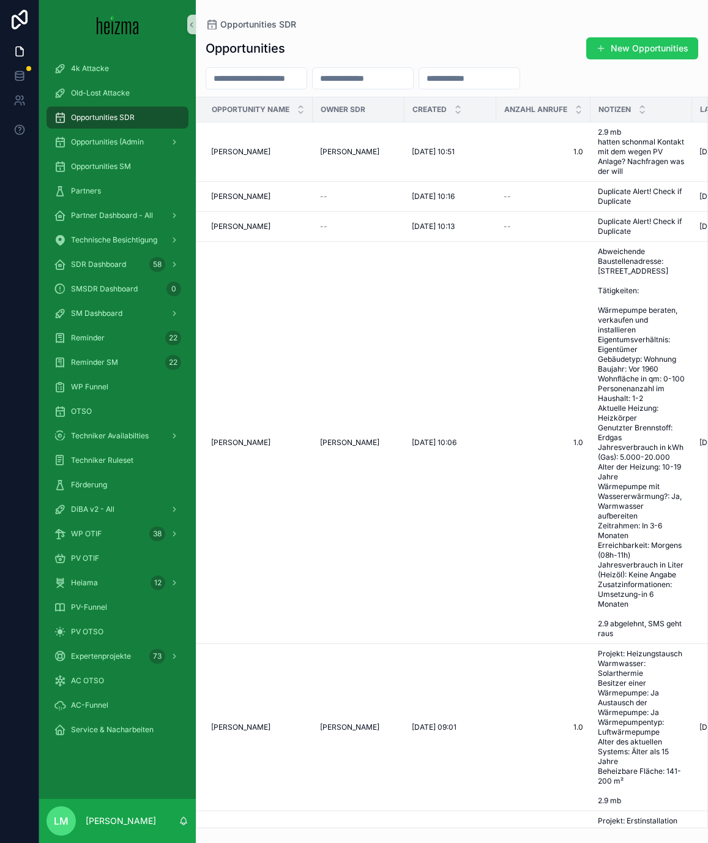
click at [272, 82] on input "scrollable content" at bounding box center [256, 78] width 100 height 17
type input "******"
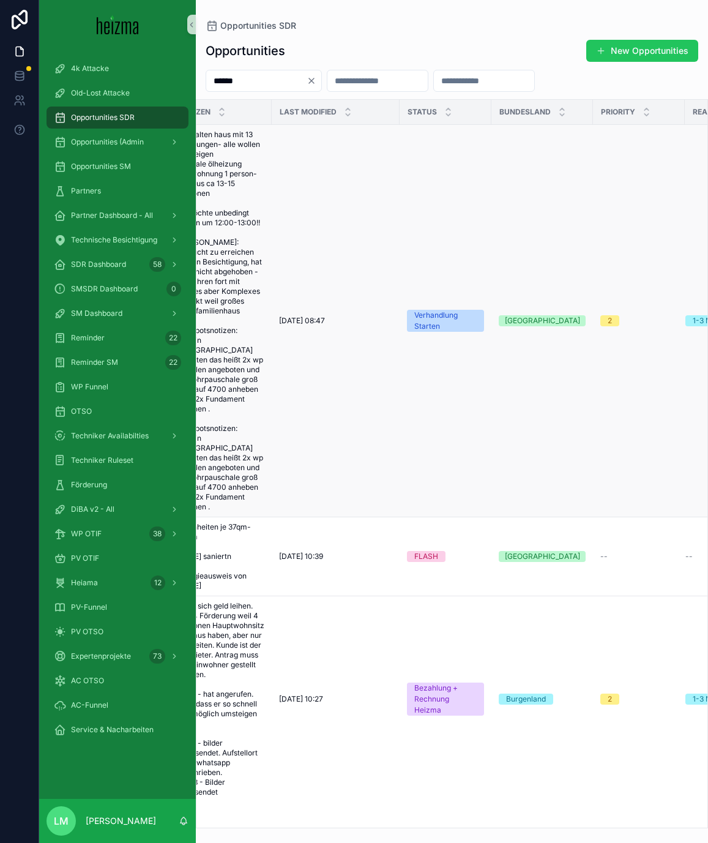
scroll to position [0, 413]
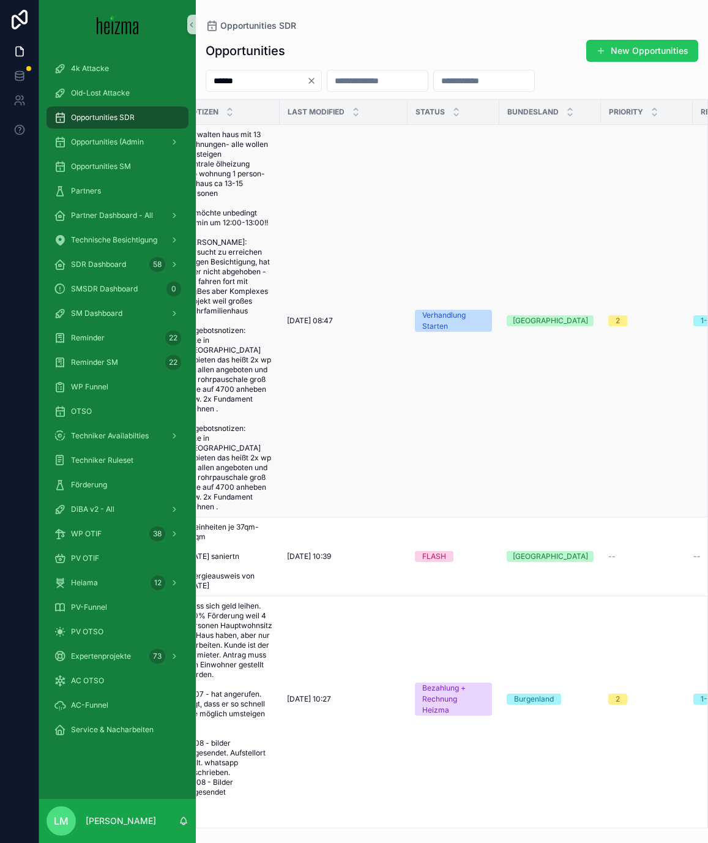
click at [333, 316] on span "12/06/2025 08:47" at bounding box center [310, 321] width 46 height 10
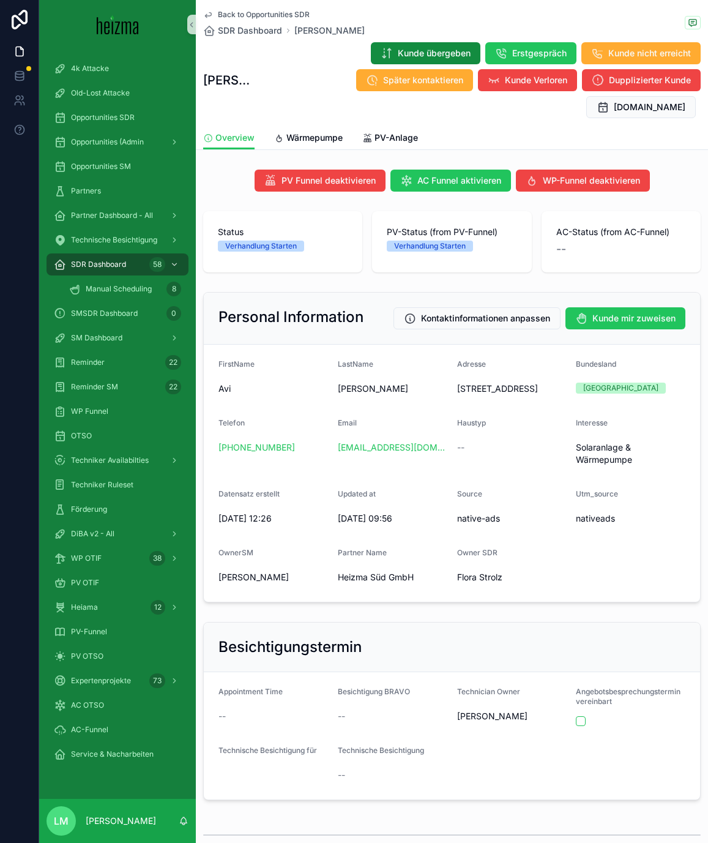
click at [224, 571] on span "Moritz Jadin" at bounding box center [254, 577] width 70 height 12
drag, startPoint x: 224, startPoint y: 550, endPoint x: 254, endPoint y: 549, distance: 30.0
click at [255, 571] on span "Moritz Jadin" at bounding box center [254, 577] width 70 height 12
click at [254, 571] on span "Moritz Jadin" at bounding box center [254, 577] width 70 height 12
click at [256, 11] on span "Back to Opportunities SDR" at bounding box center [264, 15] width 92 height 10
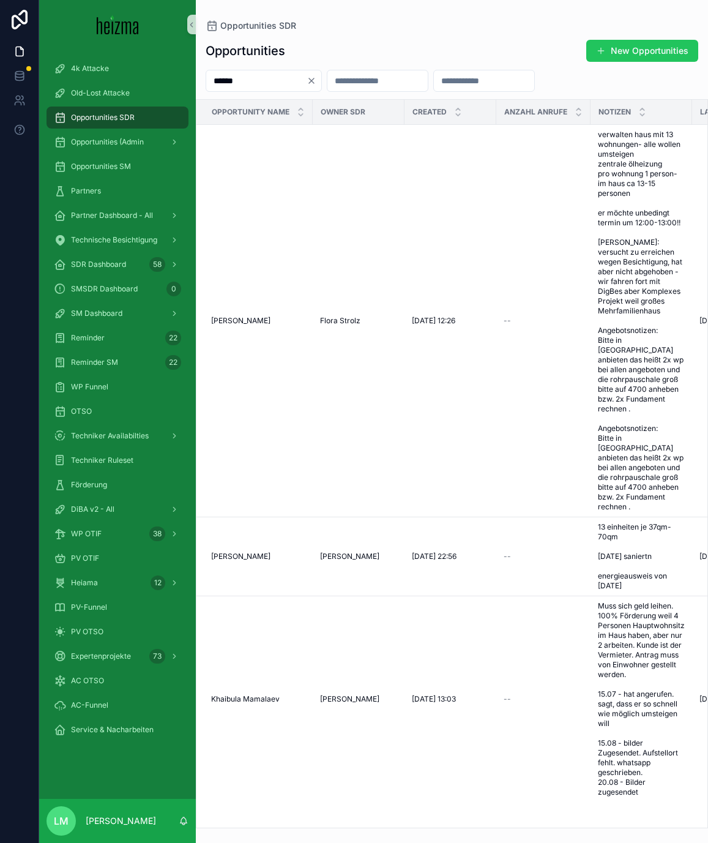
click at [250, 77] on input "******" at bounding box center [256, 80] width 100 height 17
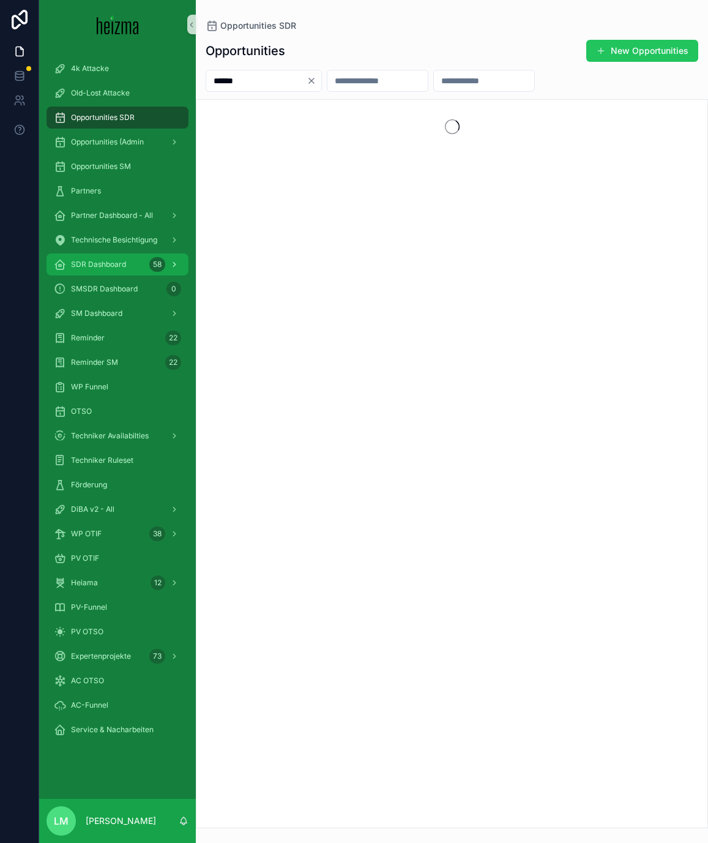
type input "******"
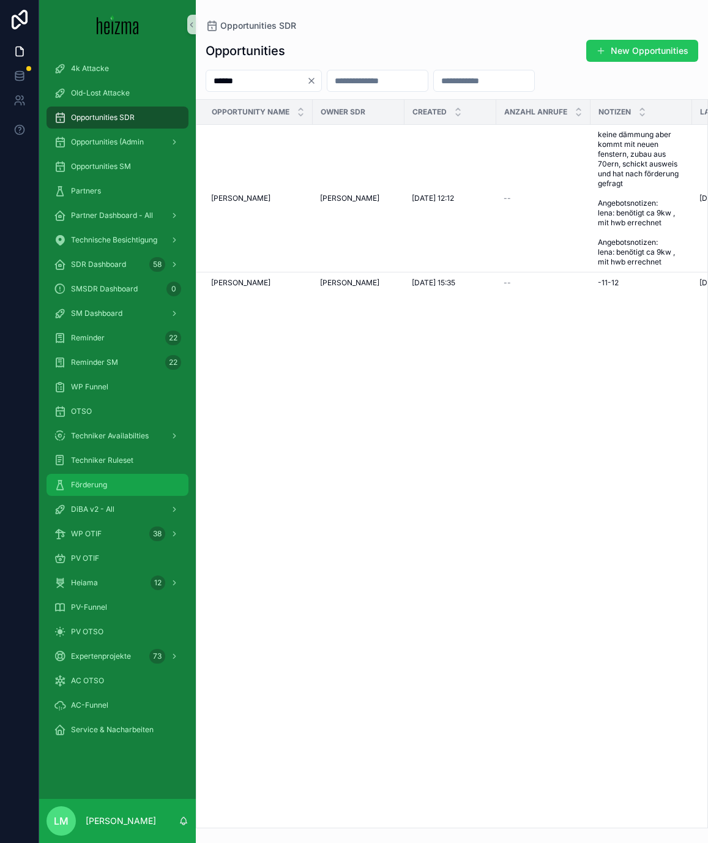
click at [72, 486] on span "Förderung" at bounding box center [89, 485] width 36 height 10
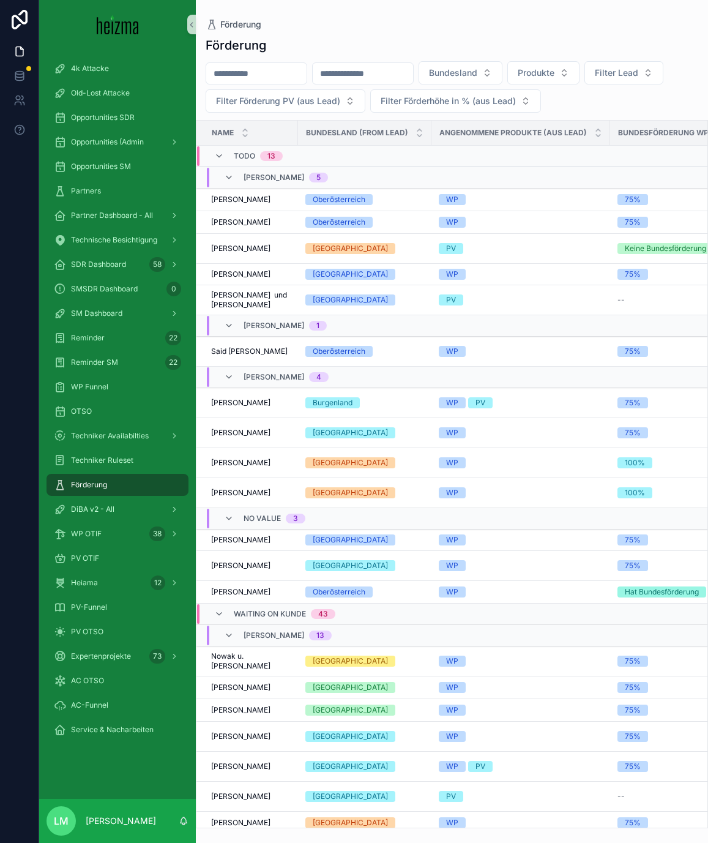
click at [245, 80] on input "scrollable content" at bounding box center [256, 73] width 100 height 17
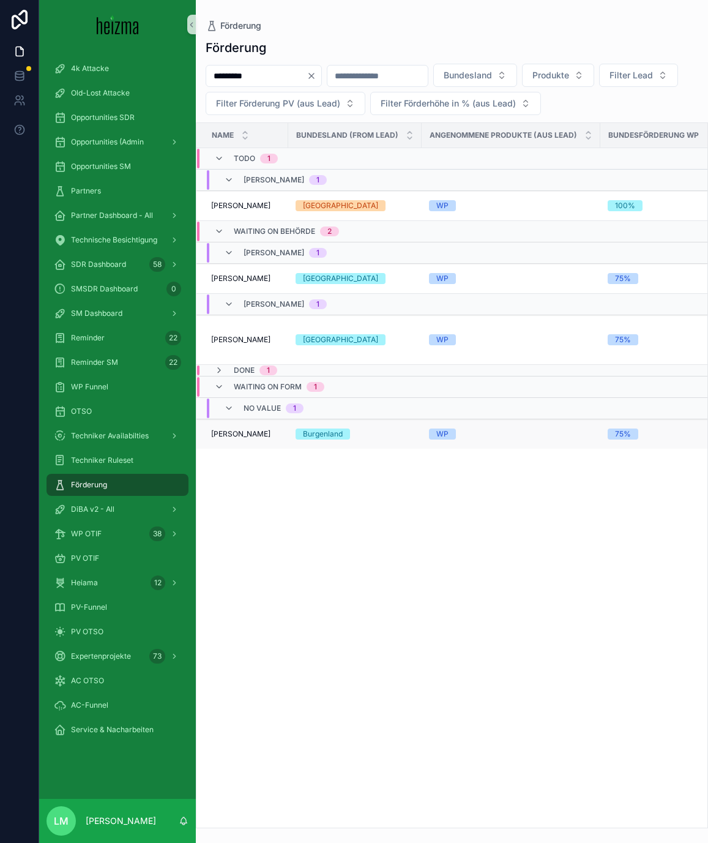
type input "*********"
click at [249, 433] on span "Alexander Schmidt" at bounding box center [240, 434] width 59 height 10
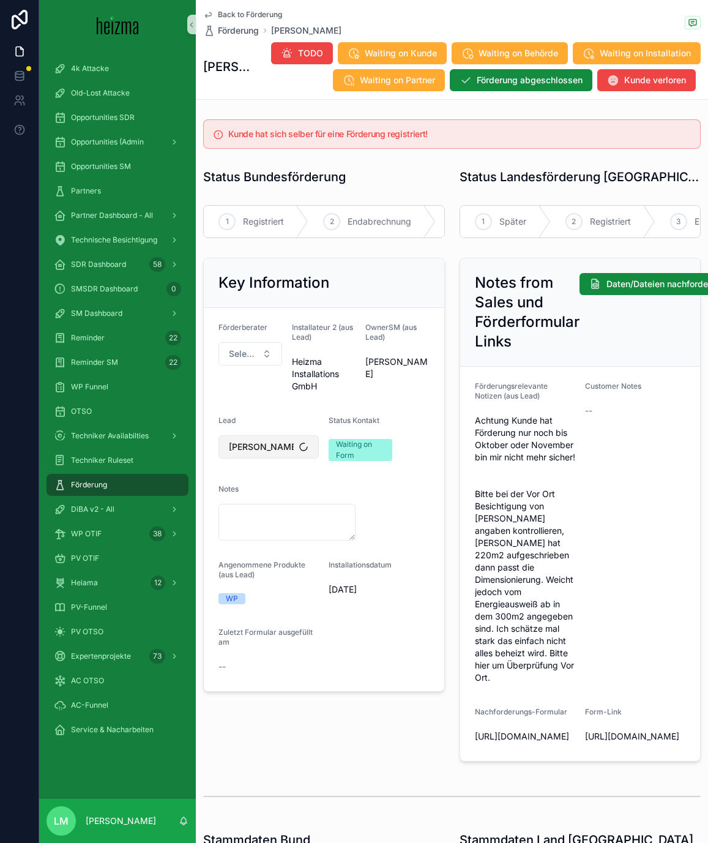
scroll to position [5, 0]
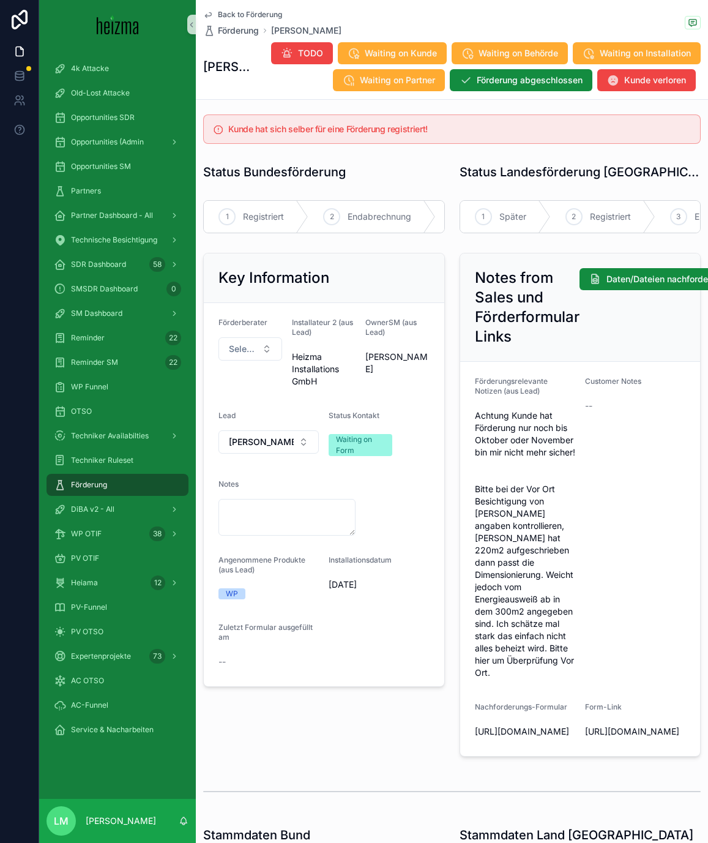
click at [503, 420] on span "Achtung Kunde hat Förderung nur noch bis Oktober oder November bin mir nicht me…" at bounding box center [525, 543] width 100 height 269
drag, startPoint x: 503, startPoint y: 420, endPoint x: 506, endPoint y: 459, distance: 39.3
click at [506, 459] on span "Achtung Kunde hat Förderung nur noch bis Oktober oder November bin mir nicht me…" at bounding box center [525, 543] width 100 height 269
click at [506, 458] on span "Achtung Kunde hat Förderung nur noch bis Oktober oder November bin mir nicht me…" at bounding box center [525, 543] width 100 height 269
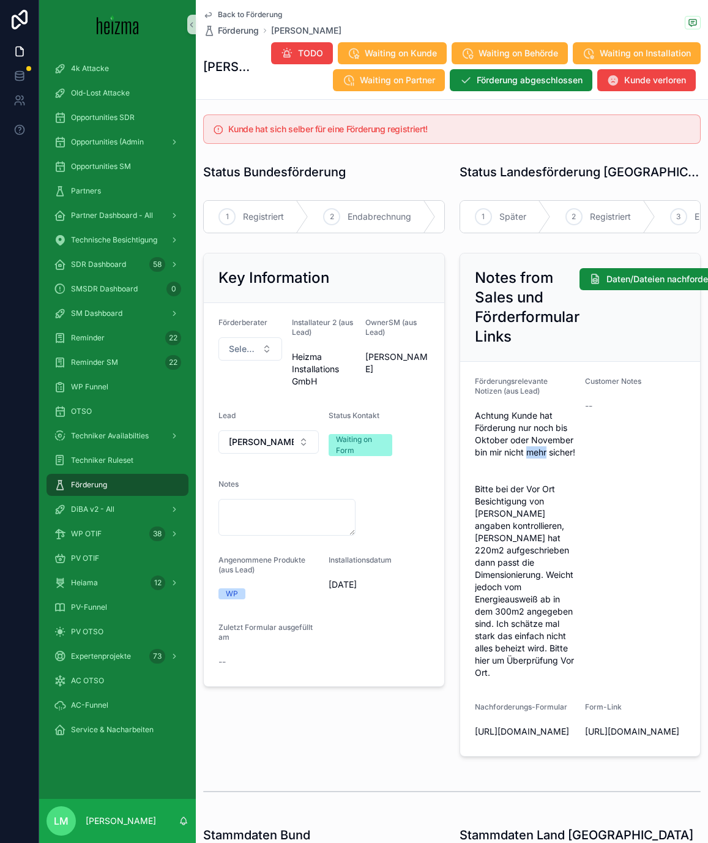
click at [506, 458] on span "Achtung Kunde hat Förderung nur noch bis Oktober oder November bin mir nicht me…" at bounding box center [525, 543] width 100 height 269
drag, startPoint x: 506, startPoint y: 458, endPoint x: 482, endPoint y: 409, distance: 54.7
click at [482, 409] on span "Achtung Kunde hat Förderung nur noch bis Oktober oder November bin mir nicht me…" at bounding box center [525, 543] width 100 height 269
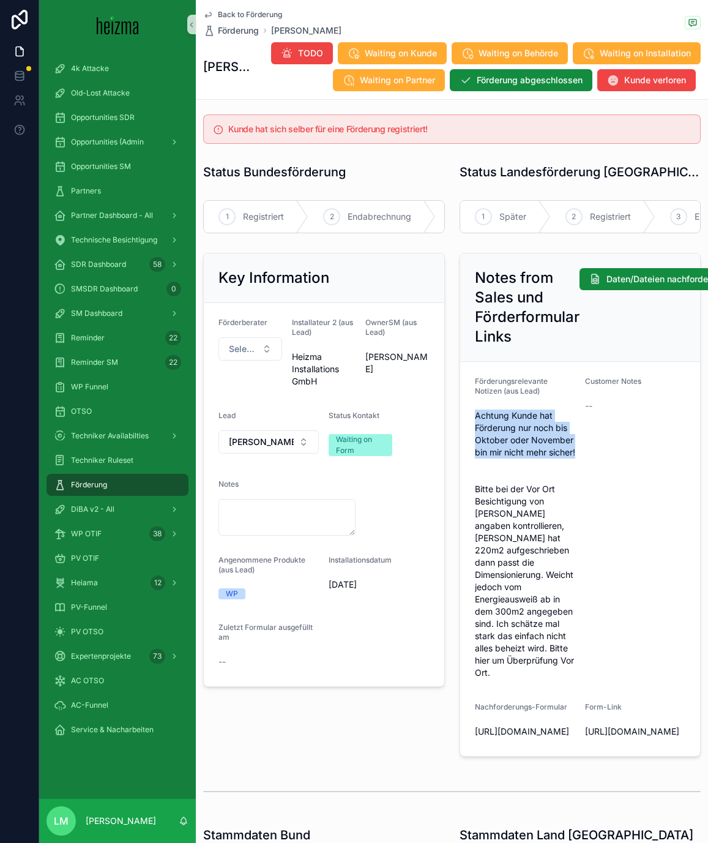
drag, startPoint x: 482, startPoint y: 409, endPoint x: 481, endPoint y: 455, distance: 45.9
click at [482, 454] on span "Achtung Kunde hat Förderung nur noch bis Oktober oder November bin mir nicht me…" at bounding box center [525, 543] width 100 height 269
click at [475, 498] on span "Achtung Kunde hat Förderung nur noch bis Oktober oder November bin mir nicht me…" at bounding box center [525, 543] width 100 height 269
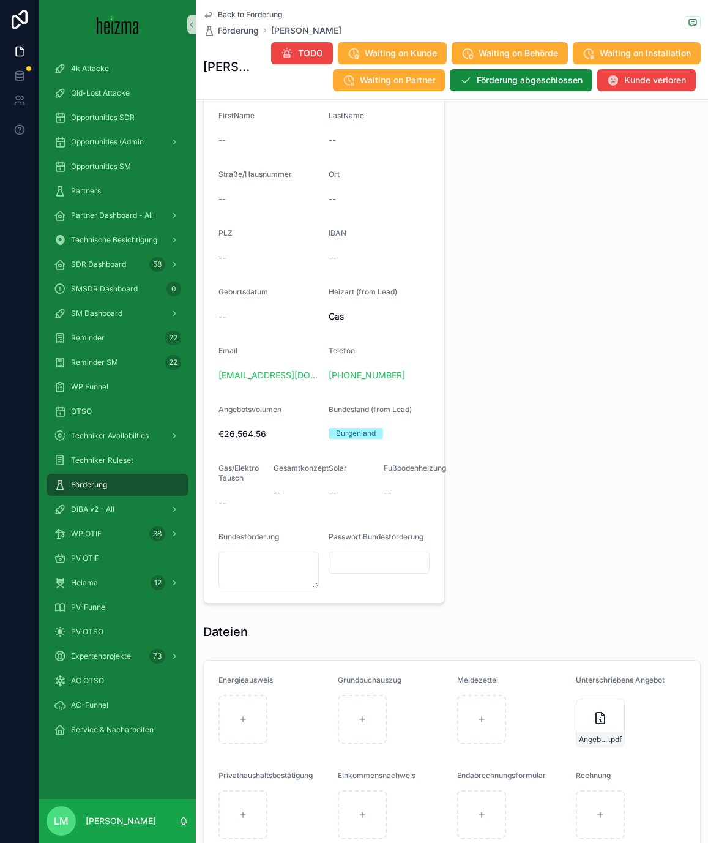
scroll to position [762, 0]
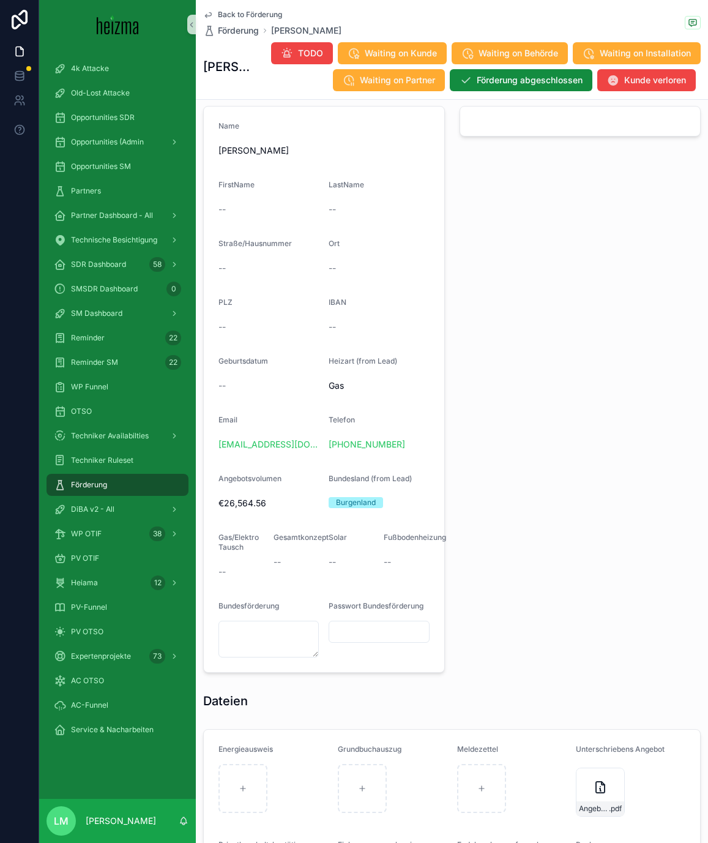
click at [362, 454] on div "Telefon +43 677 61964981" at bounding box center [379, 434] width 100 height 39
click at [362, 450] on link "+43 677 61964981" at bounding box center [367, 444] width 77 height 12
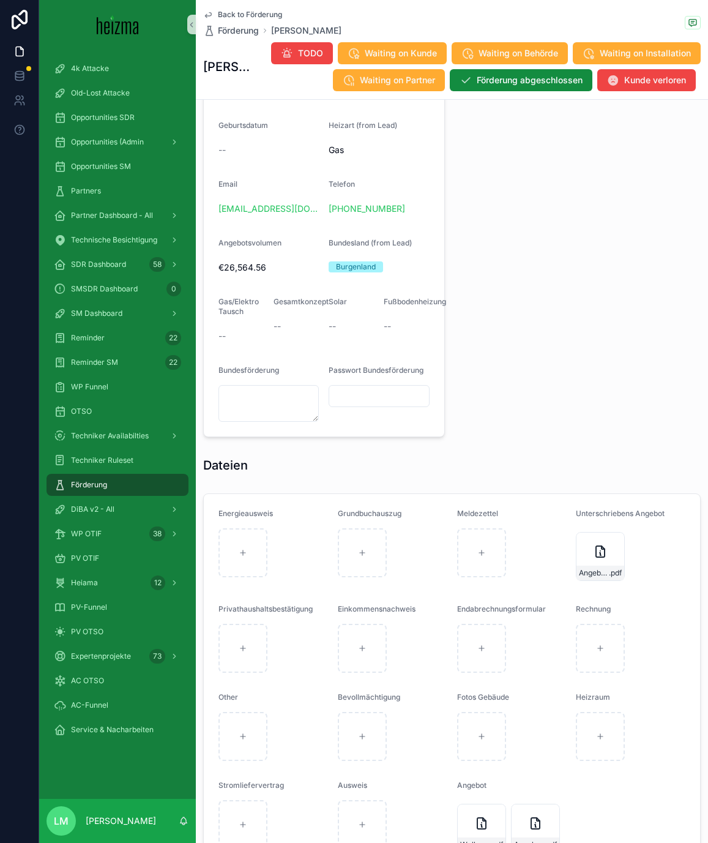
scroll to position [998, 0]
click at [567, 608] on form "Energieausweis Grundbuchauszug Meldezettel Unterschriebens Angebot Angebot_Schm…" at bounding box center [452, 681] width 496 height 377
click at [595, 584] on div "Angebot_Schmidt_LG_final_SIG .pdf" at bounding box center [631, 556] width 110 height 56
click at [589, 580] on div "Angebot_Schmidt_LG_final_SIG .pdf" at bounding box center [601, 572] width 48 height 15
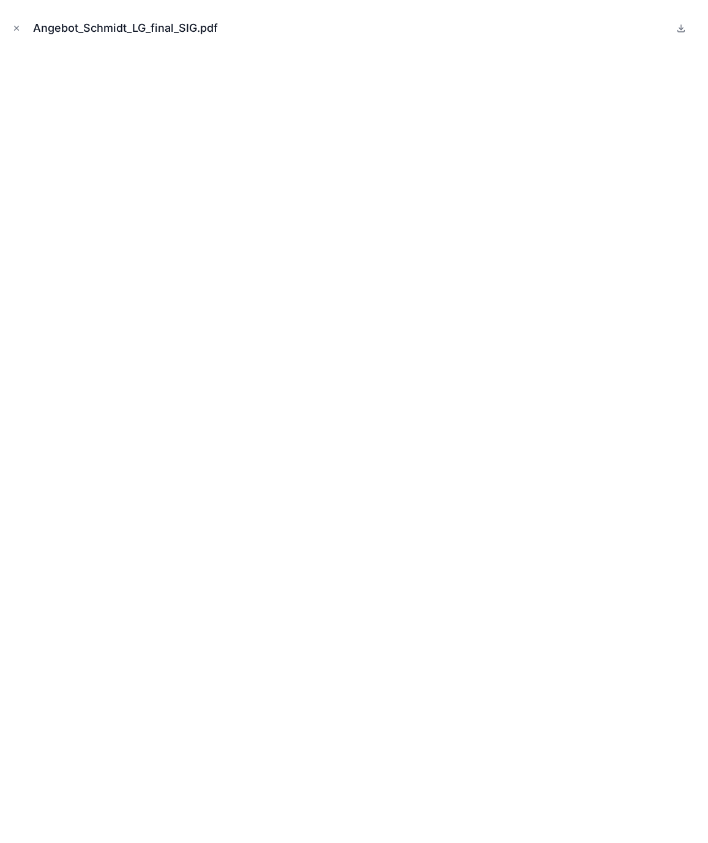
click at [10, 20] on div "Angebot_Schmidt_LG_final_SIG.pdf" at bounding box center [354, 28] width 689 height 37
click at [17, 27] on icon "Close modal" at bounding box center [16, 28] width 9 height 9
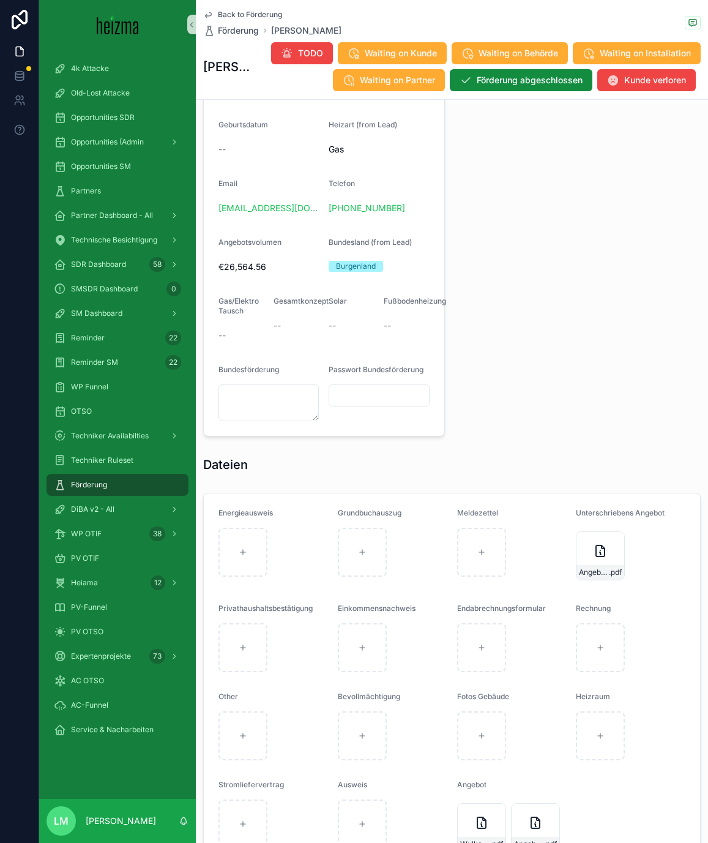
click at [524, 338] on div "scrollable content" at bounding box center [580, 153] width 256 height 577
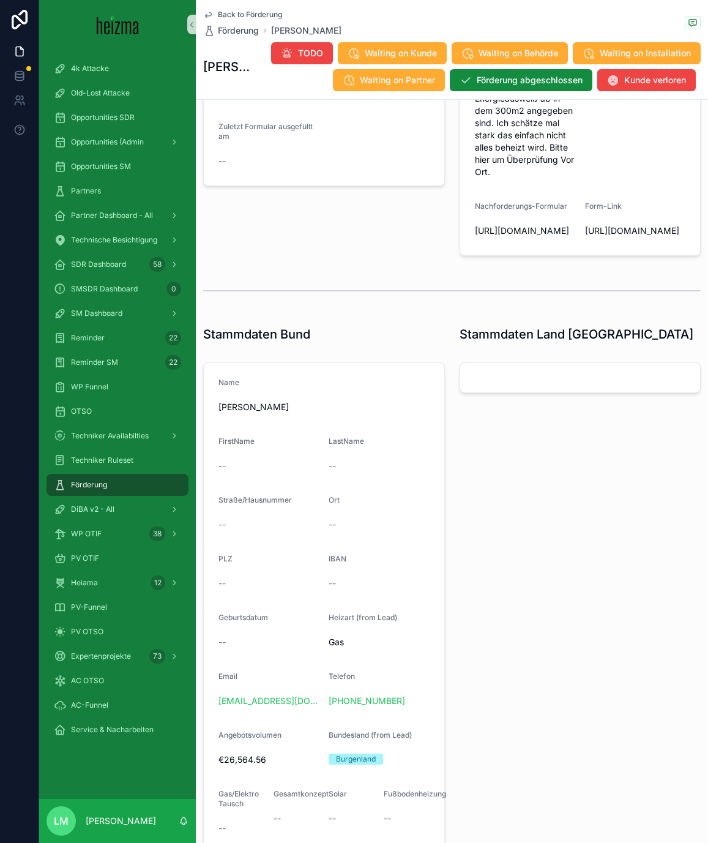
scroll to position [493, 0]
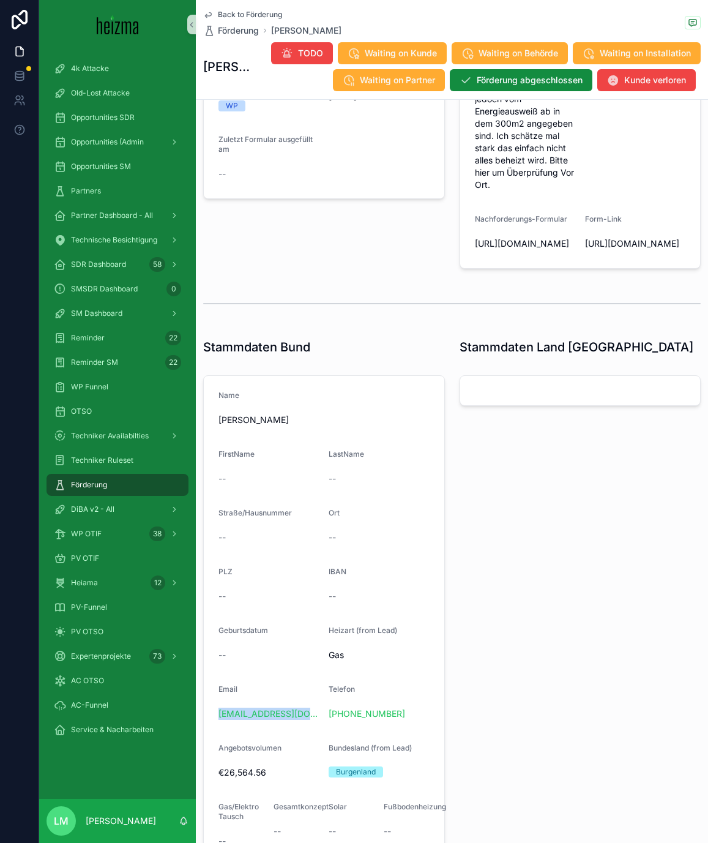
click at [242, 12] on span "Back to Förderung" at bounding box center [250, 15] width 64 height 10
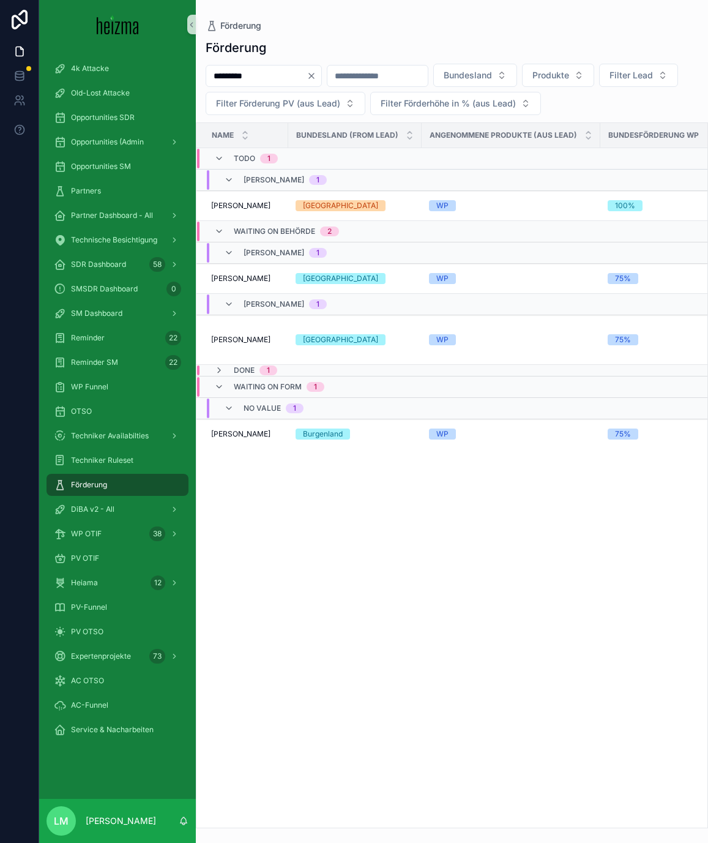
click at [316, 78] on icon "Clear" at bounding box center [312, 76] width 10 height 10
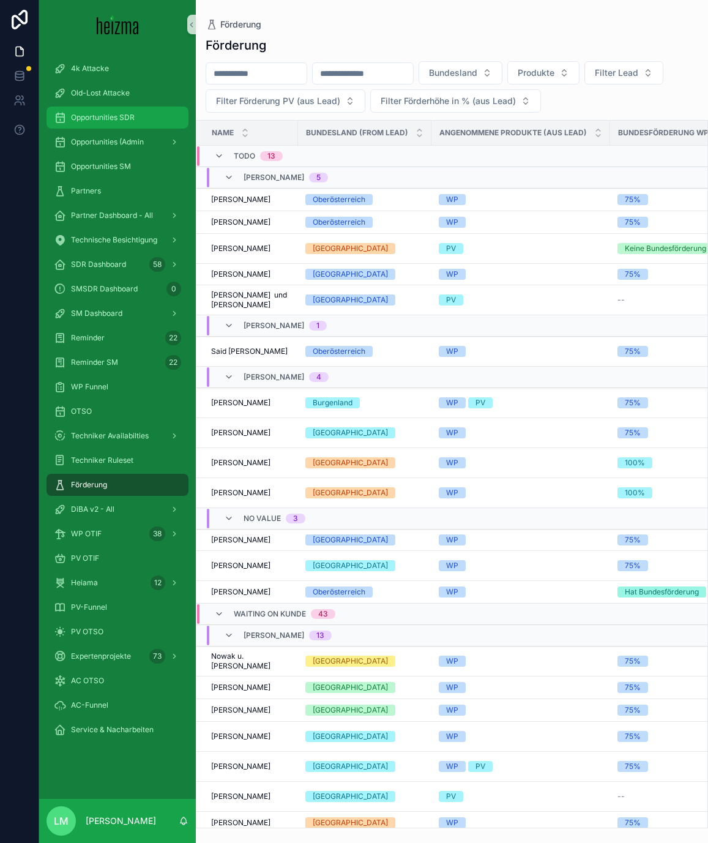
click at [129, 115] on span "Opportunities SDR" at bounding box center [103, 118] width 64 height 10
click at [153, 110] on div "Opportunities SDR" at bounding box center [117, 118] width 127 height 20
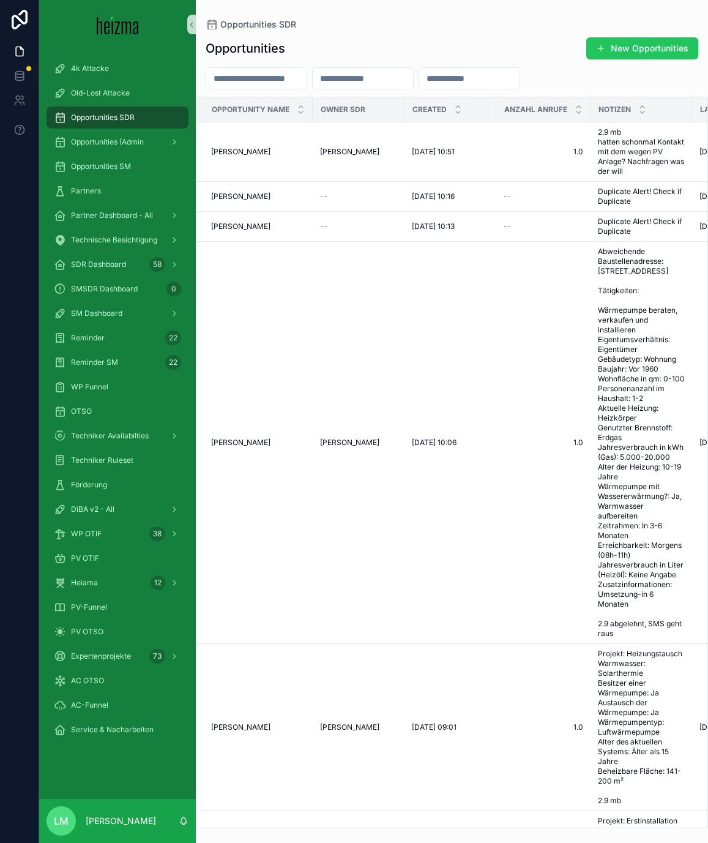
click at [259, 73] on input "scrollable content" at bounding box center [256, 78] width 100 height 17
type input "******"
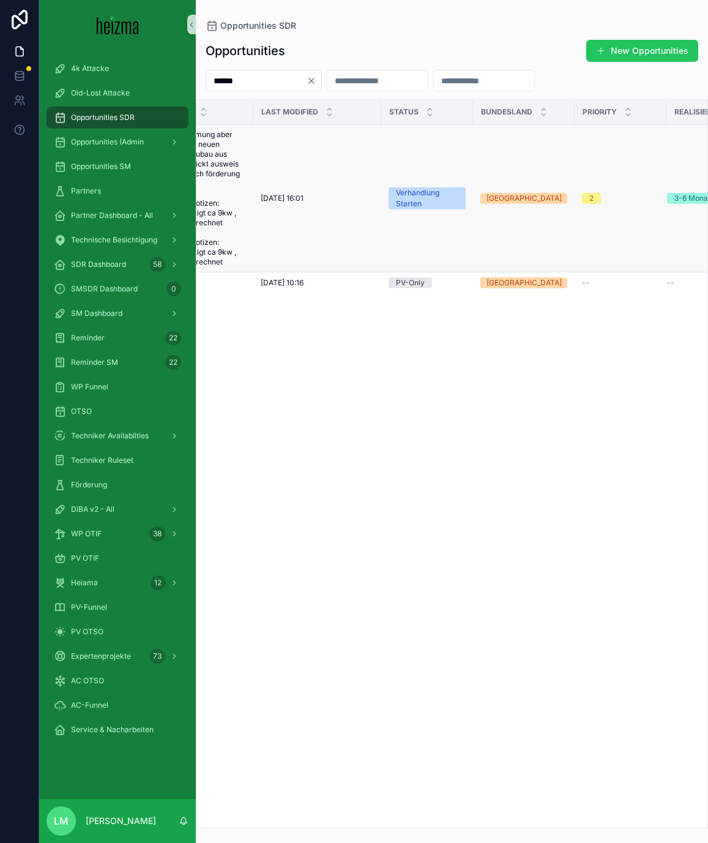
scroll to position [0, 470]
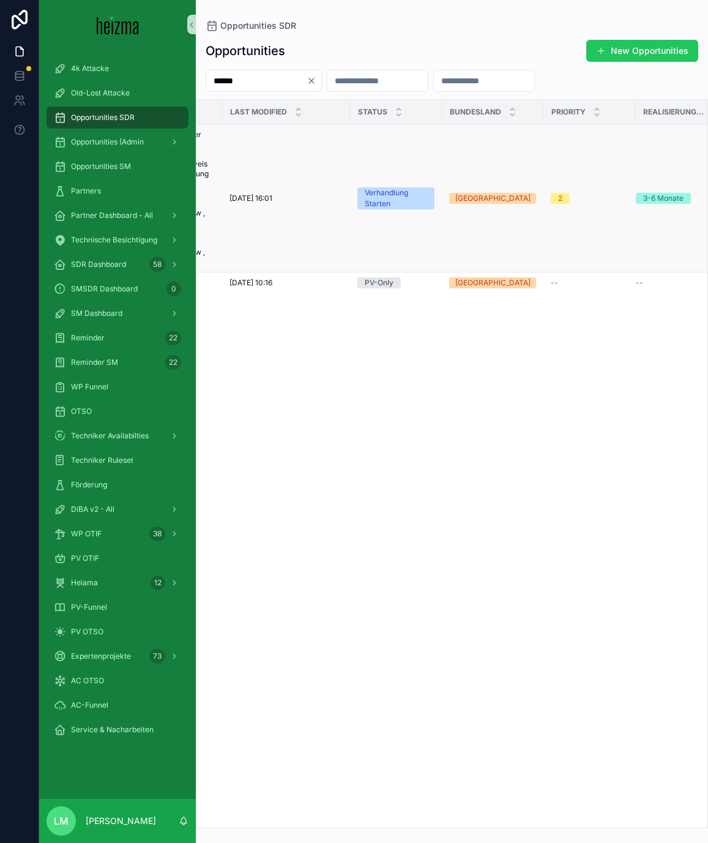
click at [265, 201] on span "20/08/2025 16:01" at bounding box center [251, 198] width 43 height 10
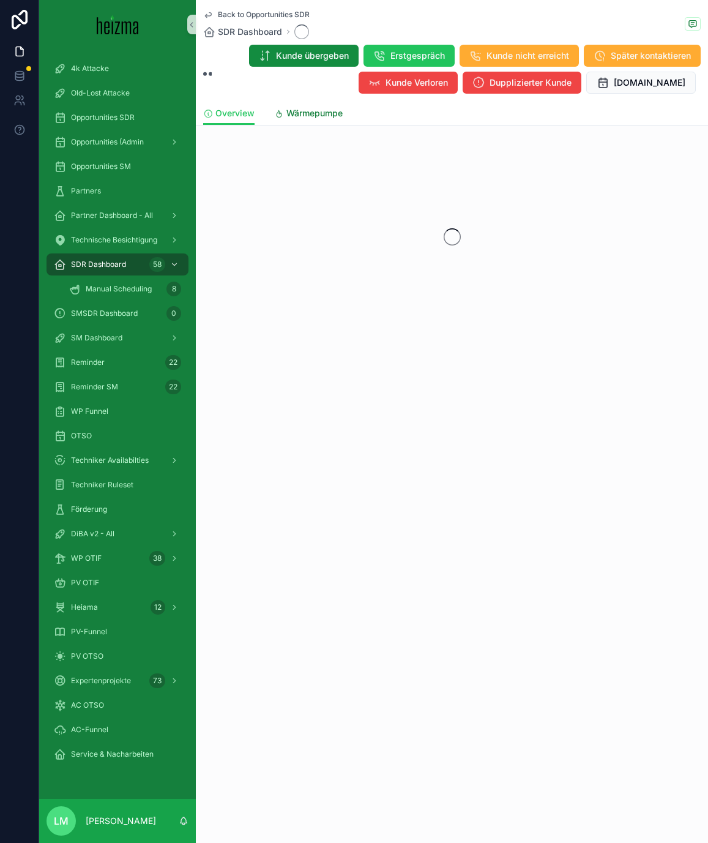
click at [313, 124] on link "Wärmepumpe" at bounding box center [308, 114] width 69 height 24
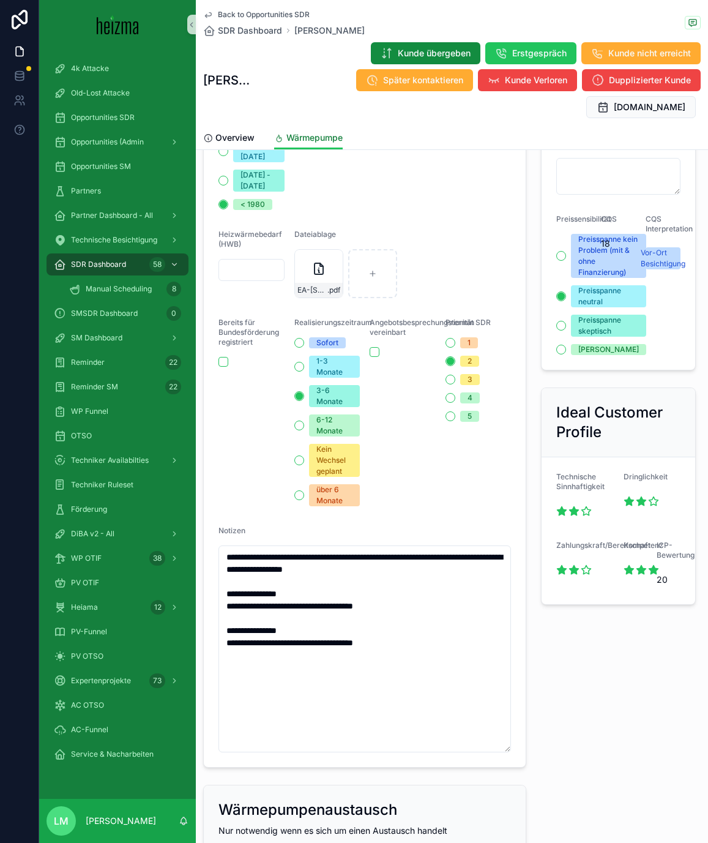
scroll to position [604, 0]
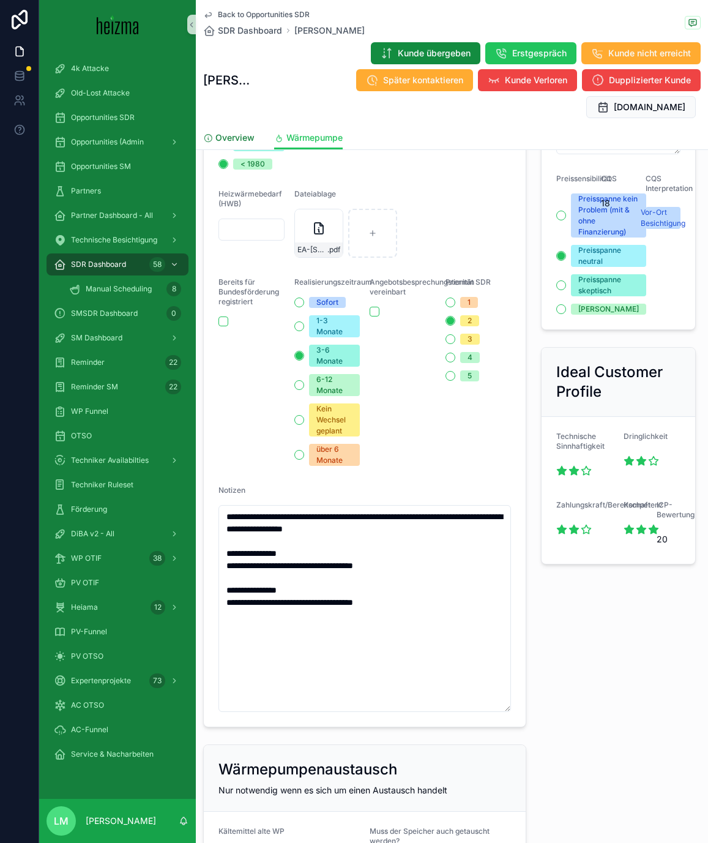
click at [230, 129] on link "Overview" at bounding box center [228, 139] width 51 height 24
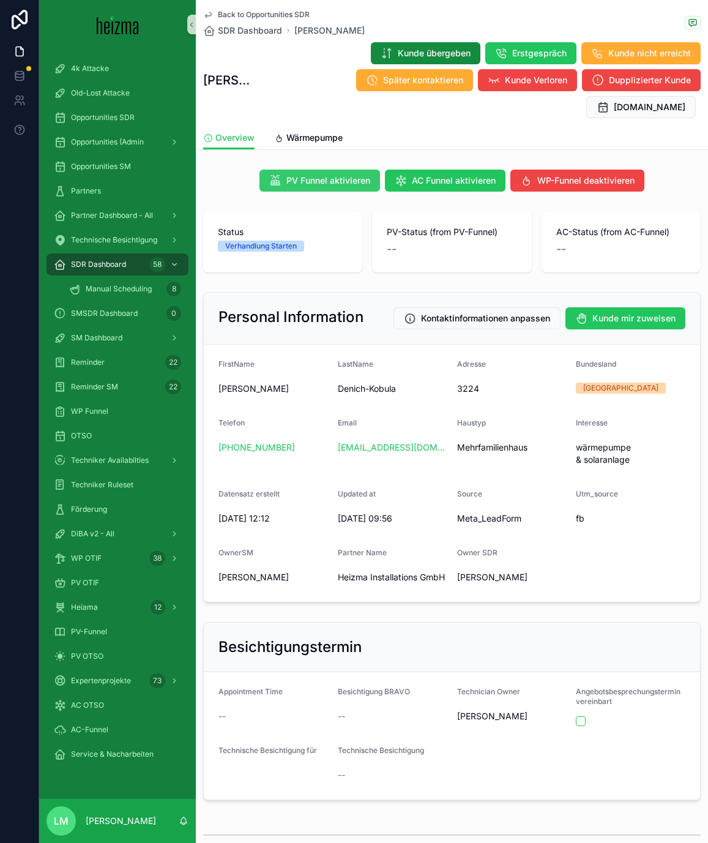
click at [330, 184] on span "PV Funnel aktivieren" at bounding box center [328, 180] width 84 height 12
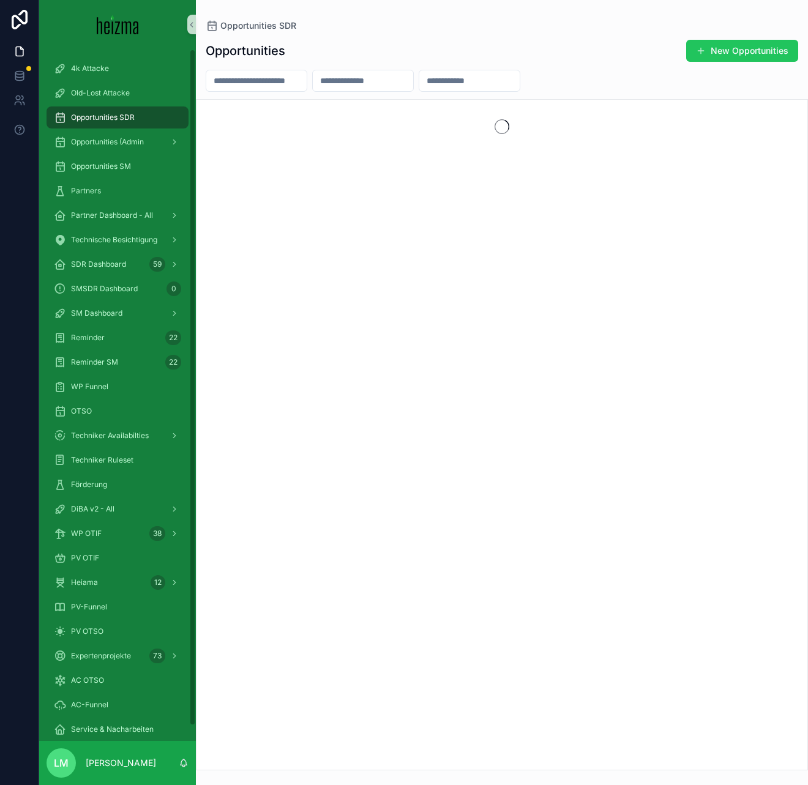
click at [242, 89] on input "scrollable content" at bounding box center [256, 80] width 100 height 17
type input "**********"
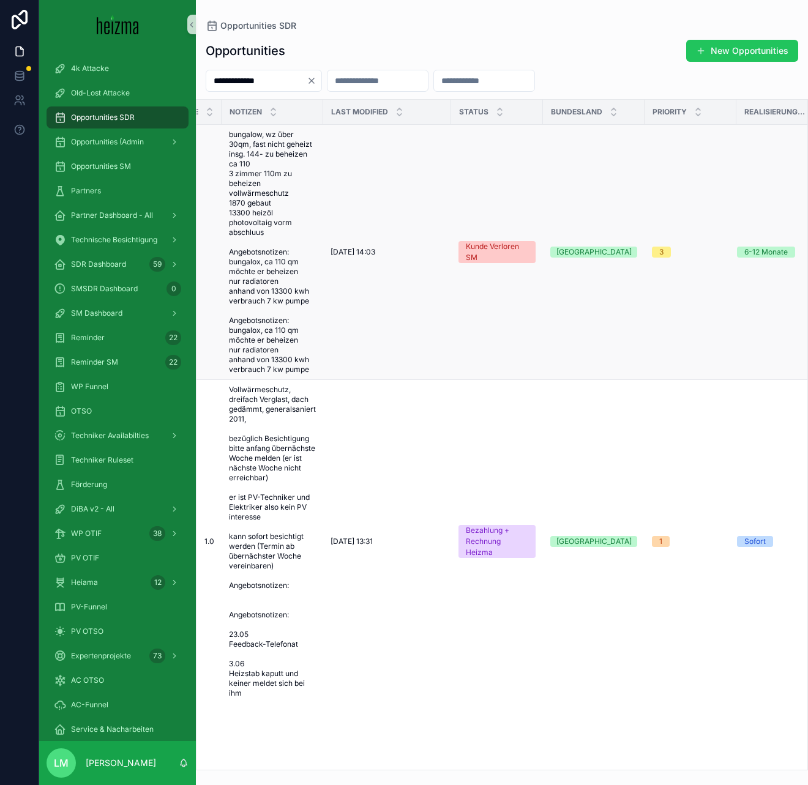
scroll to position [0, 370]
click at [367, 551] on td "[DATE] 13:31 [DATE] 13:31" at bounding box center [386, 542] width 128 height 324
click at [359, 544] on span "[DATE] 13:31" at bounding box center [350, 542] width 42 height 10
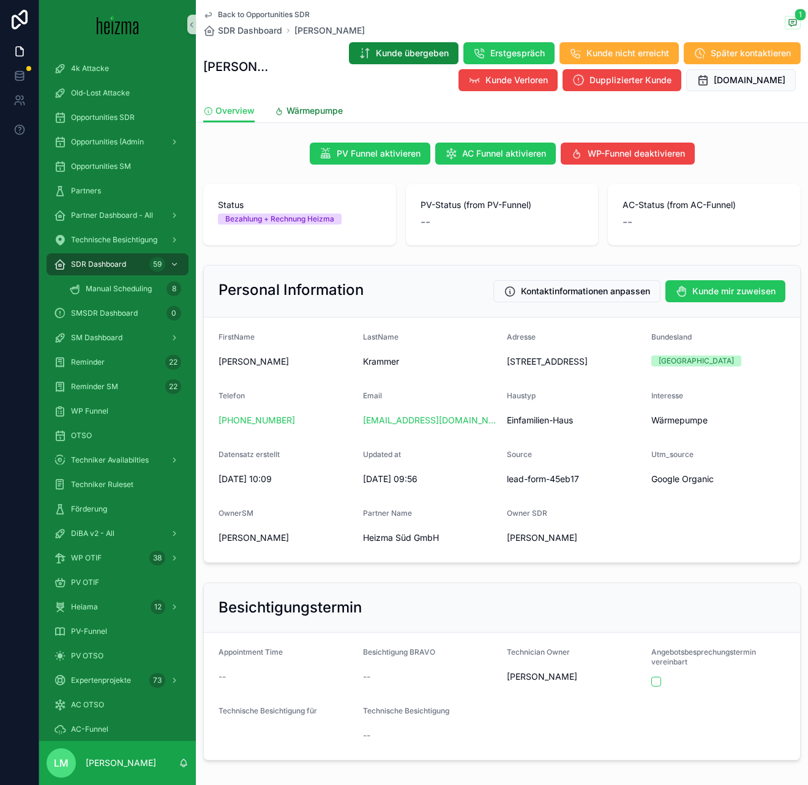
click at [320, 113] on span "Wärmepumpe" at bounding box center [314, 111] width 56 height 12
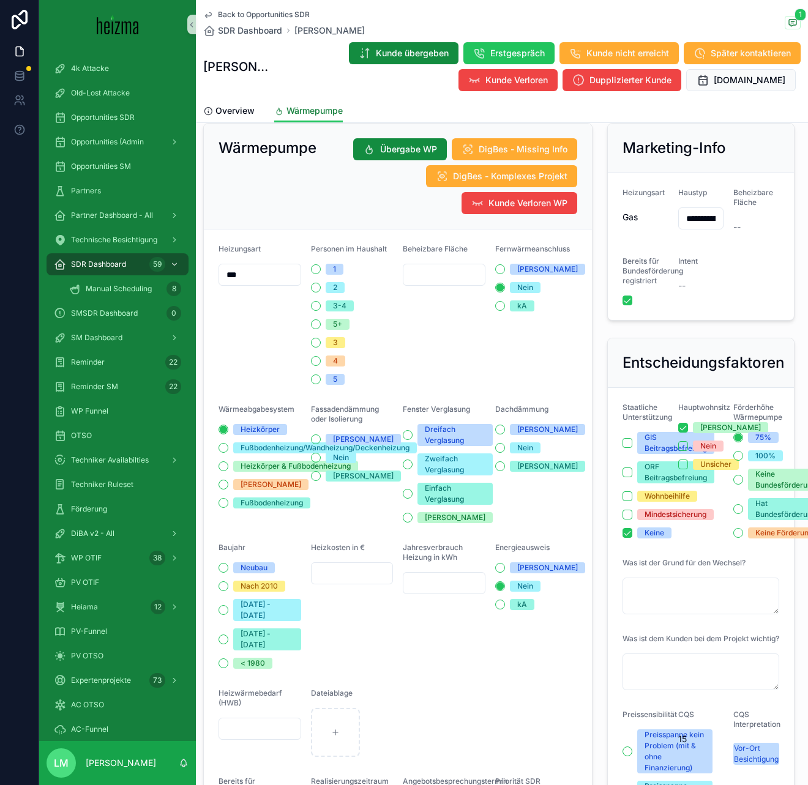
scroll to position [20, 0]
click at [801, 20] on span "1" at bounding box center [800, 15] width 12 height 12
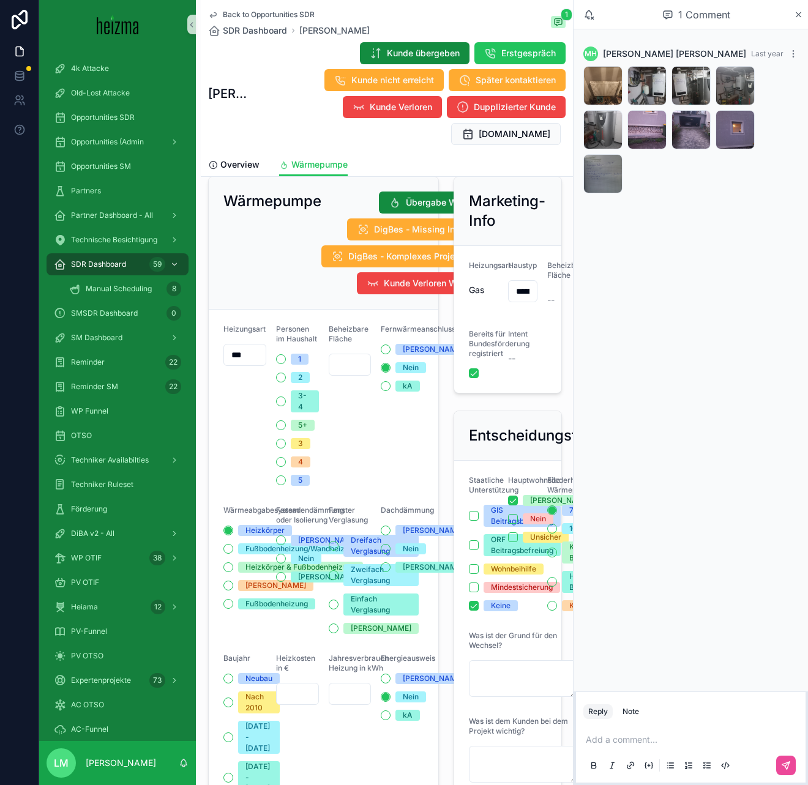
click at [805, 10] on div "1 Comment" at bounding box center [691, 14] width 234 height 29
click at [798, 18] on icon "scrollable content" at bounding box center [798, 15] width 9 height 10
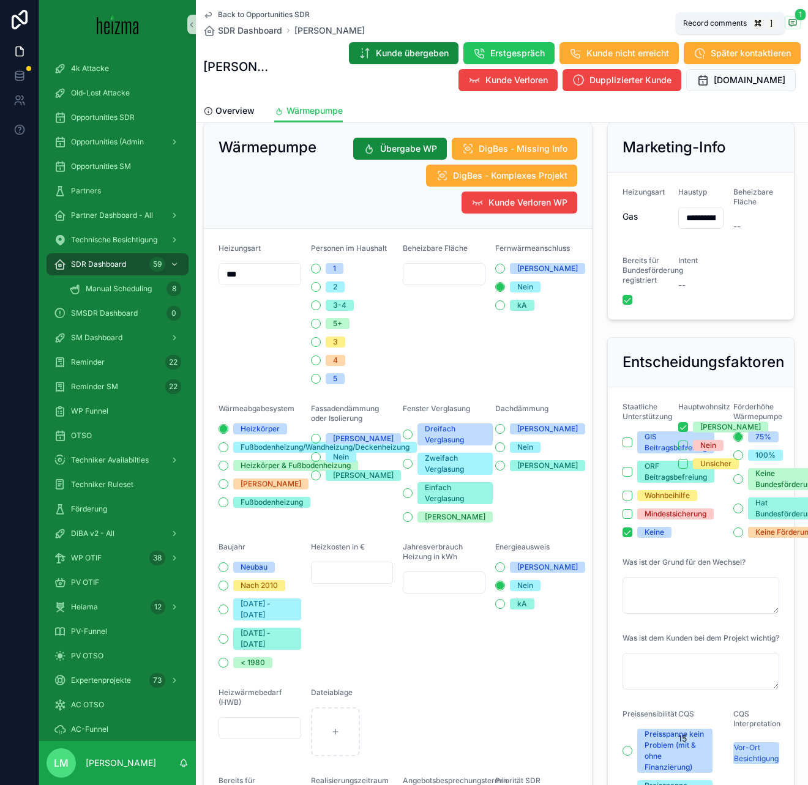
click at [798, 13] on span "1" at bounding box center [800, 15] width 12 height 12
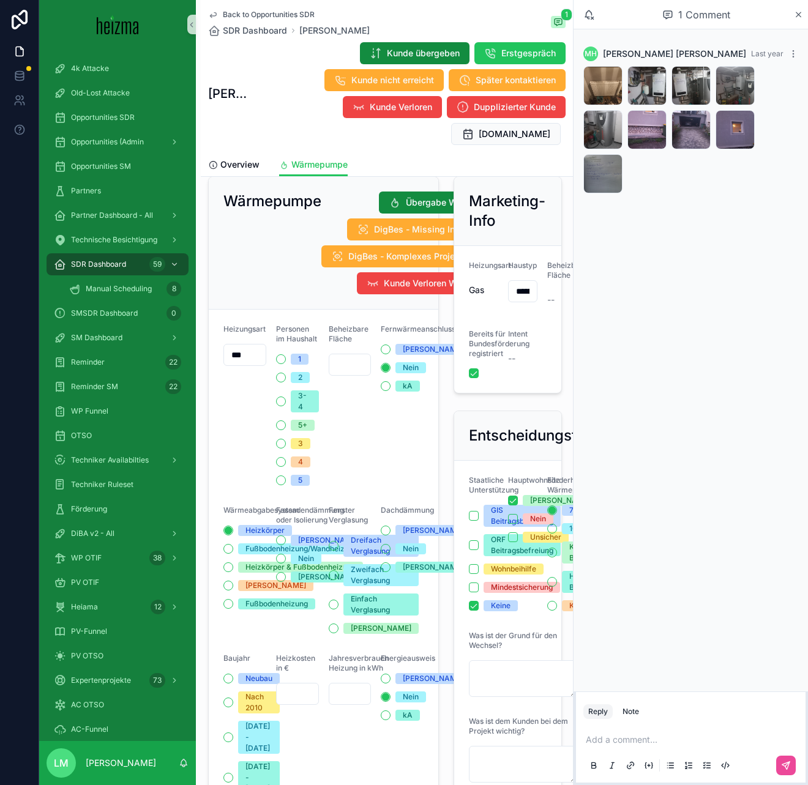
click at [276, 15] on span "Back to Opportunities SDR" at bounding box center [269, 15] width 92 height 10
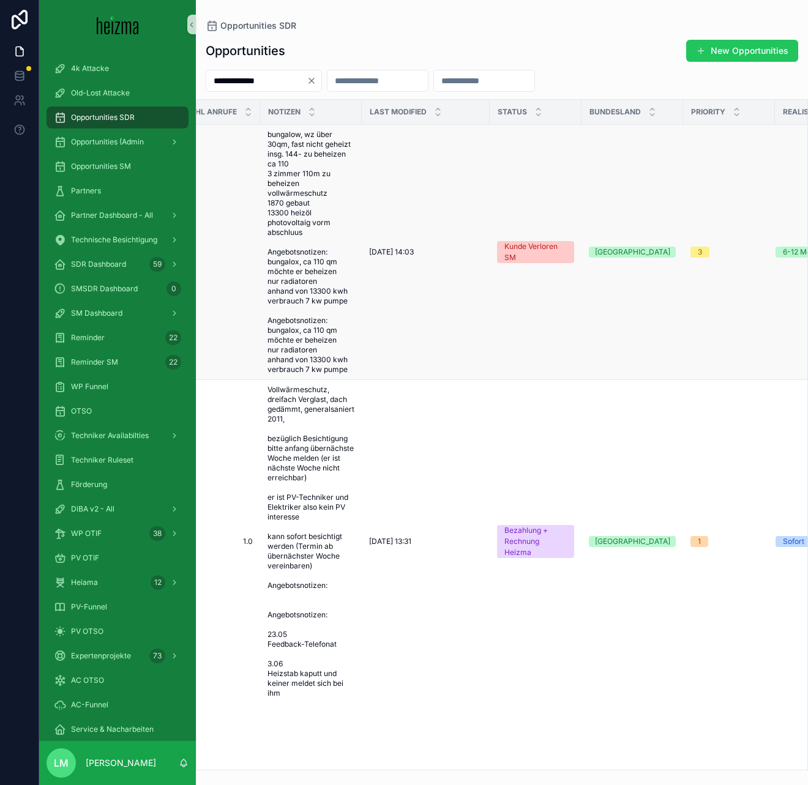
scroll to position [0, 340]
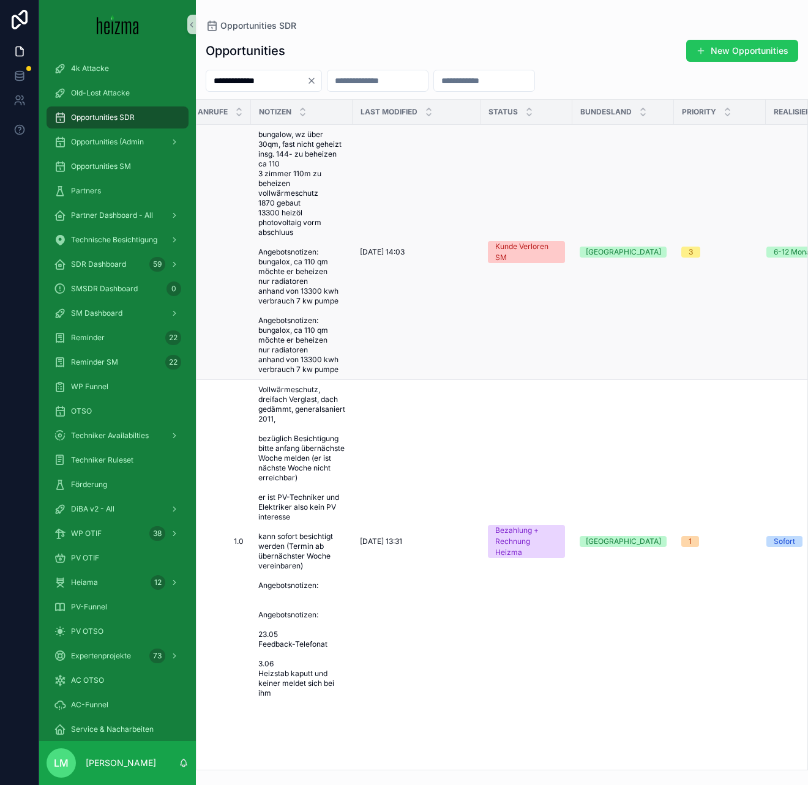
click at [313, 310] on span "bungalow, wz über 30qm, fast nicht geheizt insg. 144- zu beheizen ca 110 3 zimm…" at bounding box center [301, 252] width 87 height 245
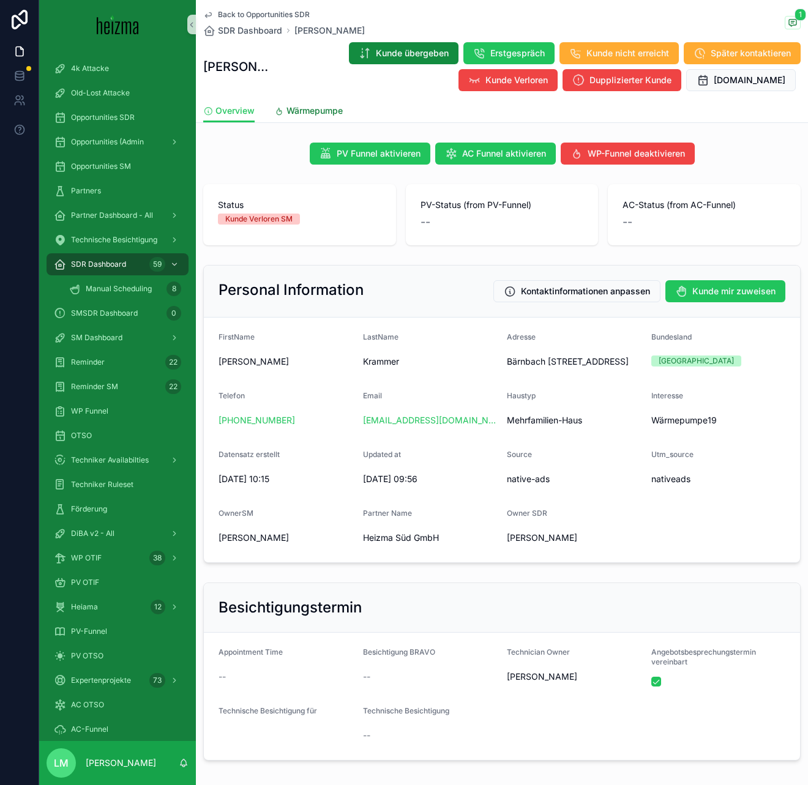
click at [313, 116] on span "Wärmepumpe" at bounding box center [314, 111] width 56 height 12
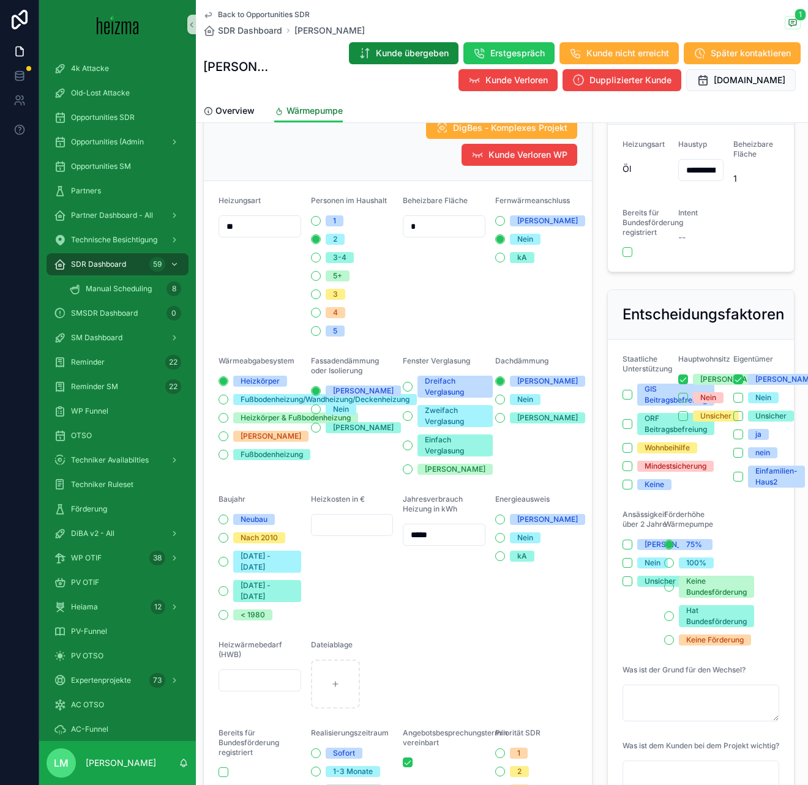
scroll to position [45, 0]
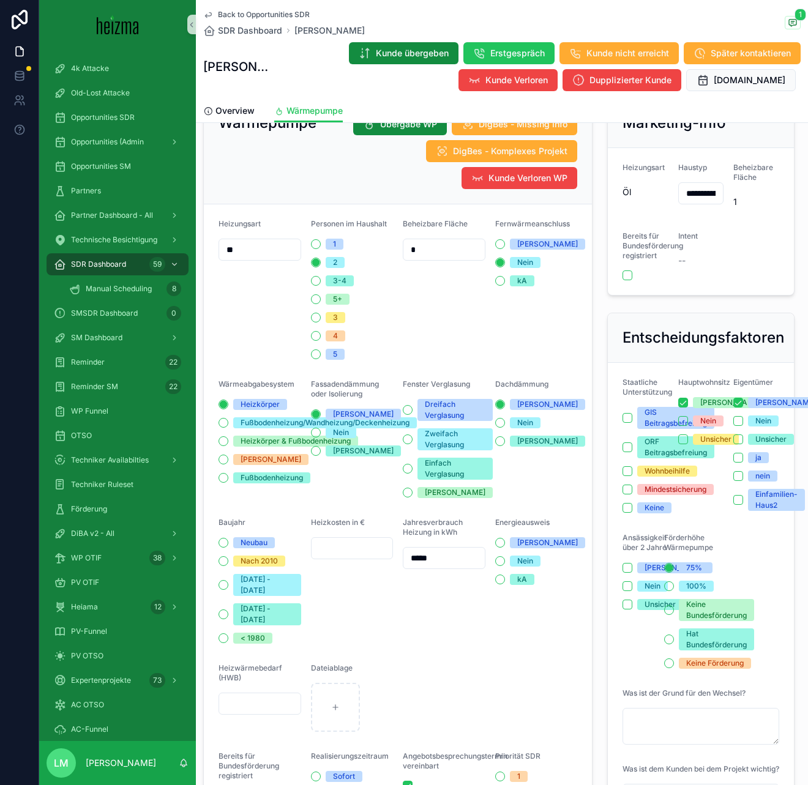
click at [253, 22] on div "Back to Opportunities SDR SDR Dashboard [PERSON_NAME]" at bounding box center [284, 23] width 162 height 27
click at [244, 13] on span "Back to Opportunities SDR" at bounding box center [264, 15] width 92 height 10
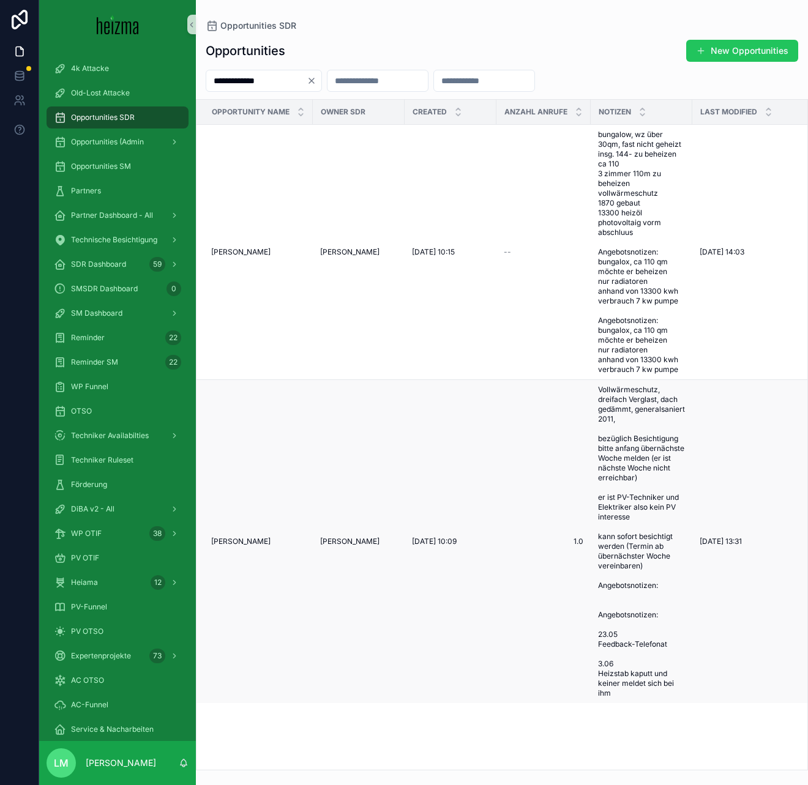
click at [244, 544] on span "[PERSON_NAME]" at bounding box center [240, 542] width 59 height 10
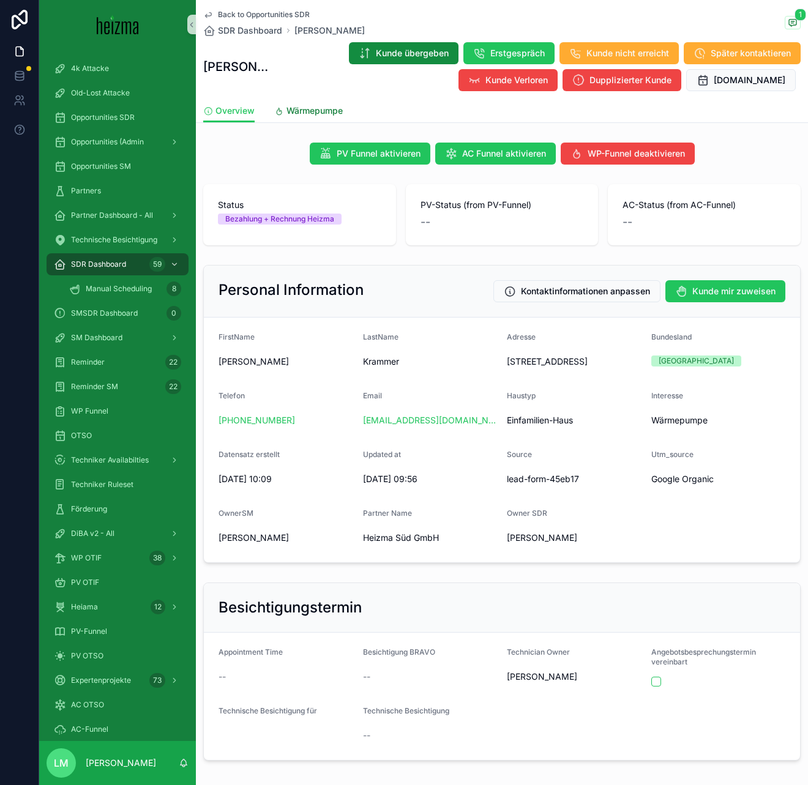
click at [329, 112] on span "Wärmepumpe" at bounding box center [314, 111] width 56 height 12
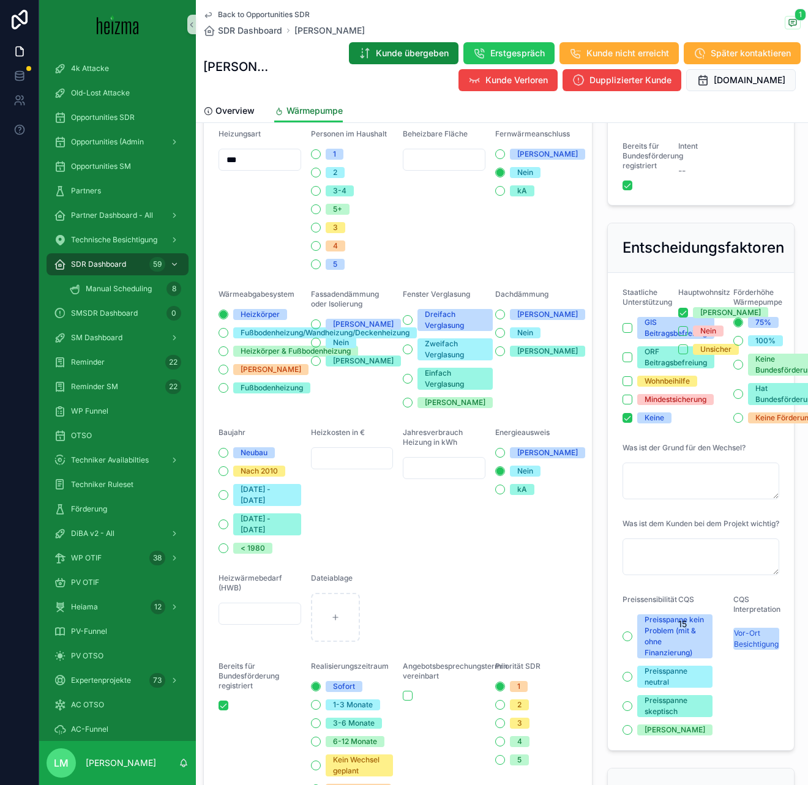
scroll to position [135, 0]
